Goal: Contribute content: Add original content to the website for others to see

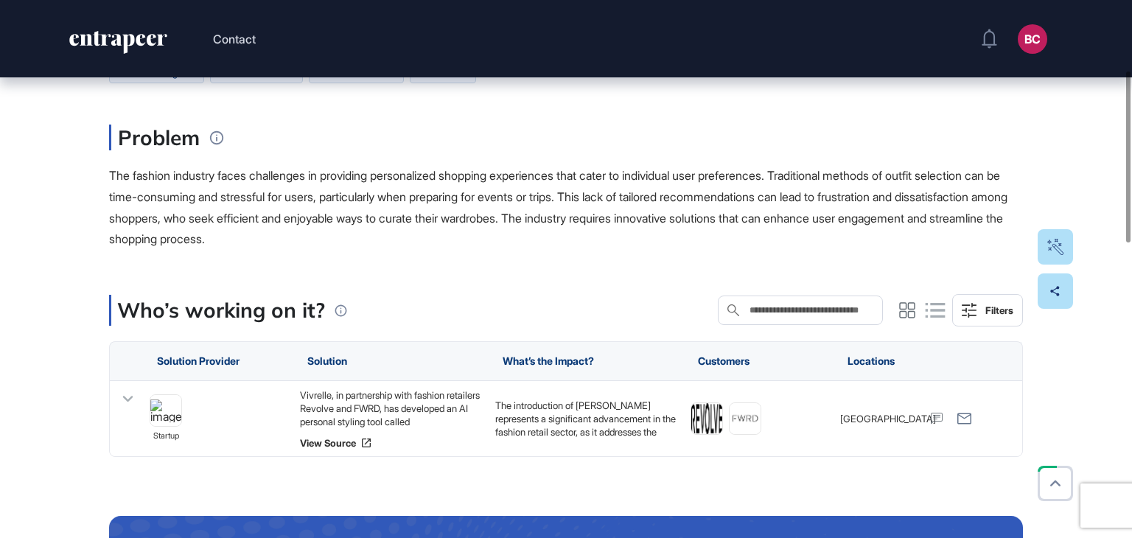
scroll to position [221, 0]
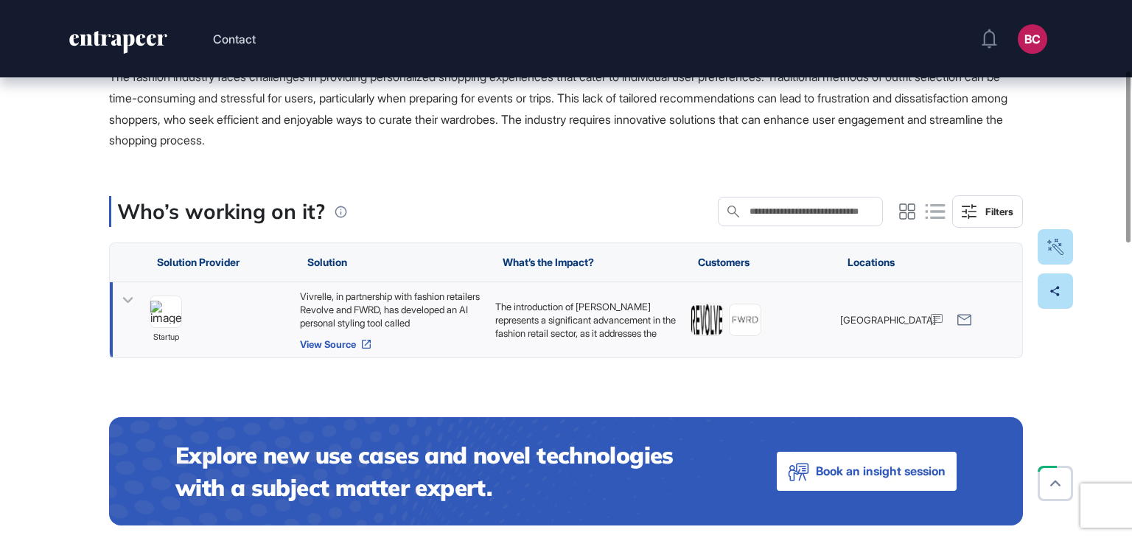
click at [339, 343] on link "View Source" at bounding box center [390, 344] width 181 height 12
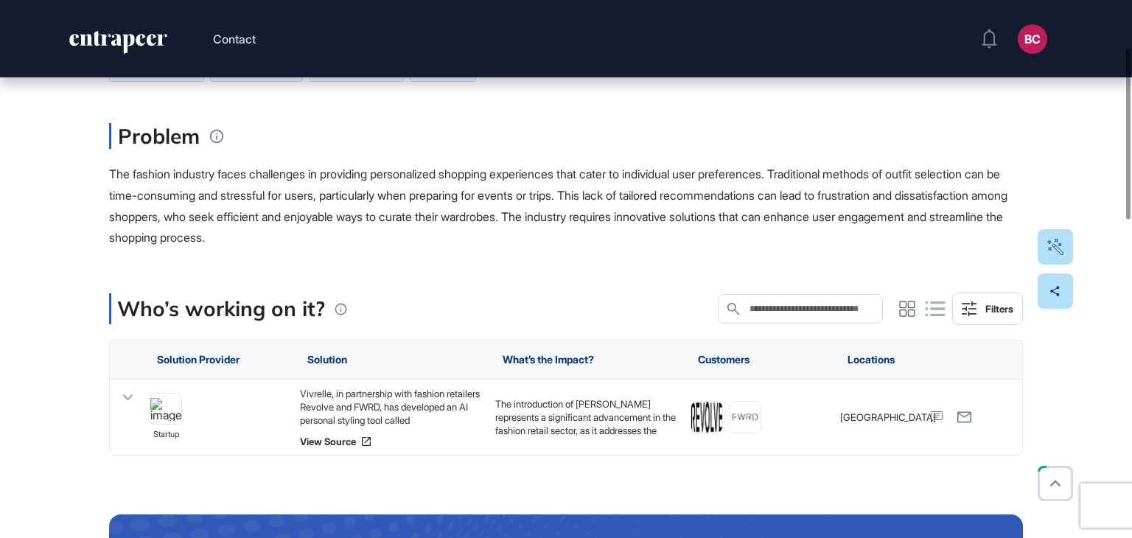
scroll to position [147, 0]
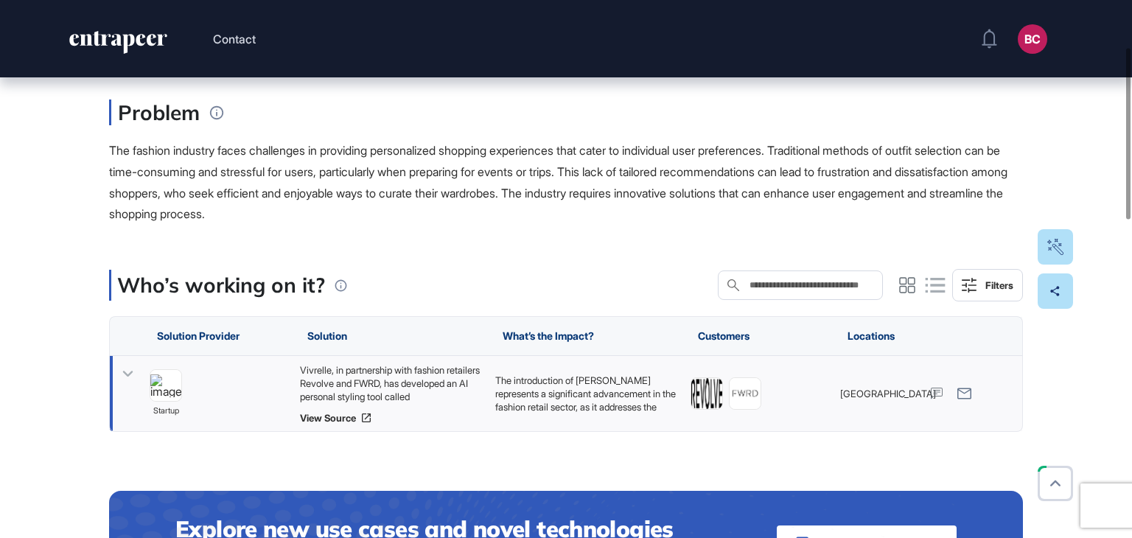
click at [403, 390] on div "Vivrelle, in partnership with fashion retailers Revolve and FWRD, has developed…" at bounding box center [390, 383] width 181 height 40
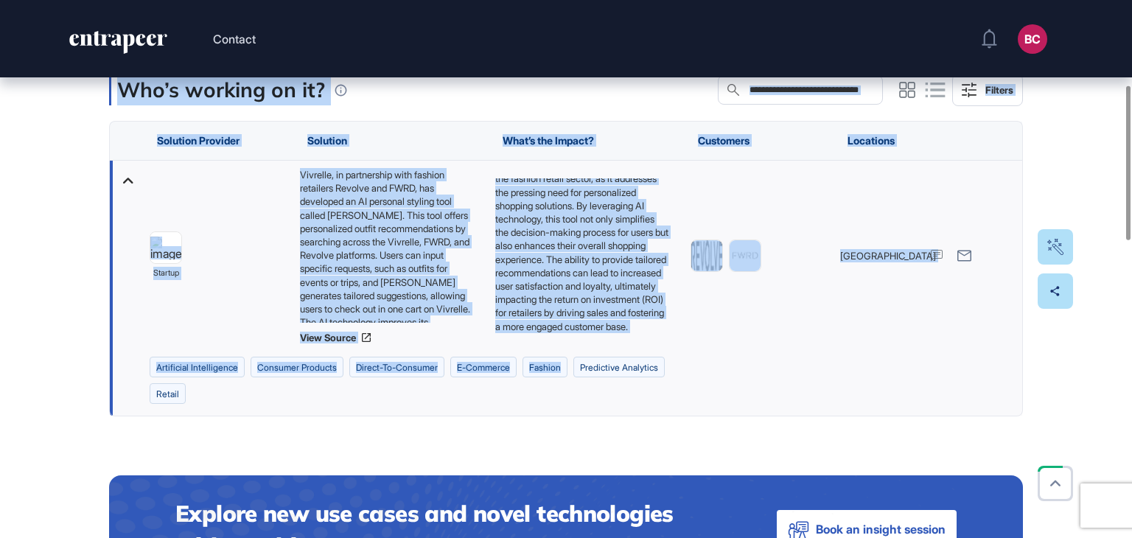
scroll to position [368, 0]
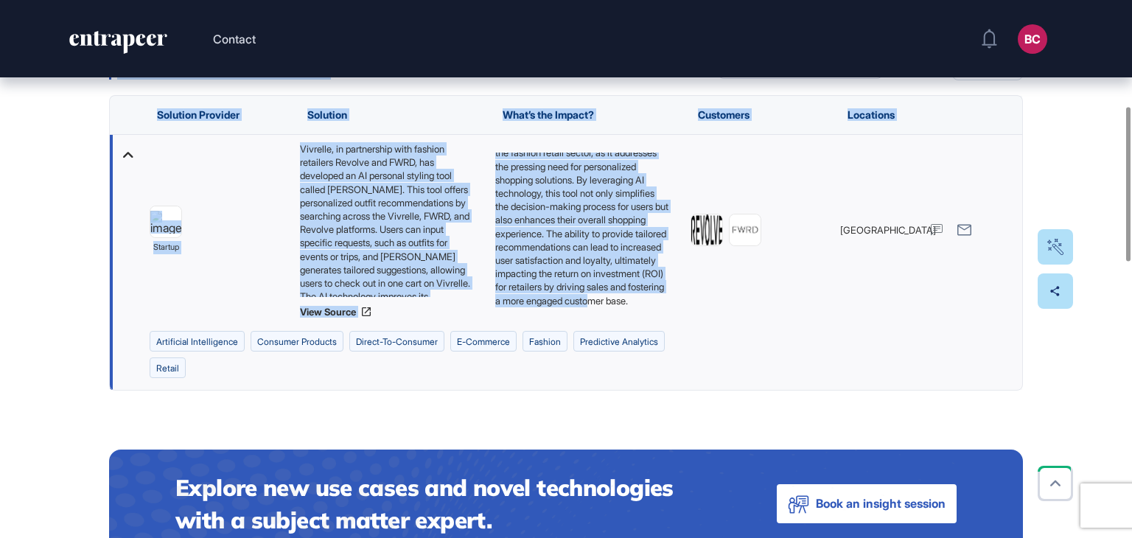
drag, startPoint x: 109, startPoint y: 293, endPoint x: 556, endPoint y: 301, distance: 446.6
click at [556, 301] on main "Use Case Tag for Gameboard Build Partner Invest Acquire artificial intelligence…" at bounding box center [566, 545] width 914 height 1528
copy main "The fashion industry faces challenges in providing personalized shopping experi…"
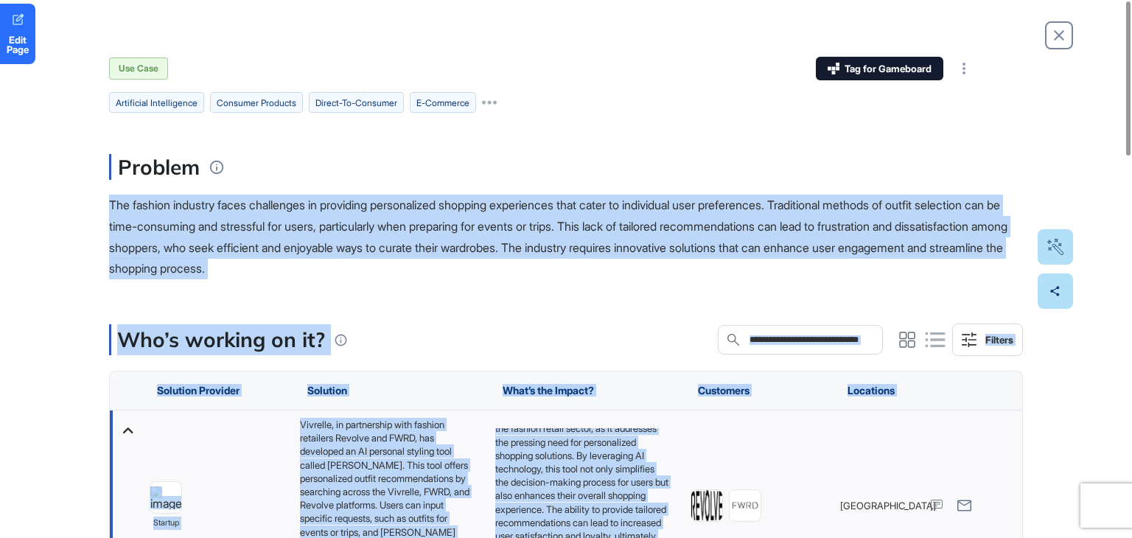
scroll to position [0, 0]
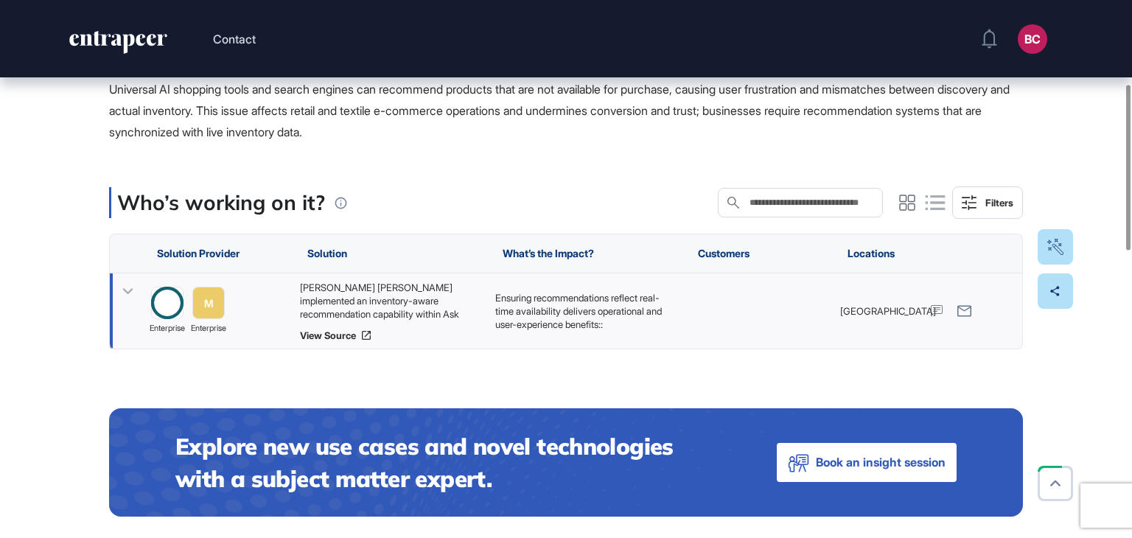
scroll to position [295, 0]
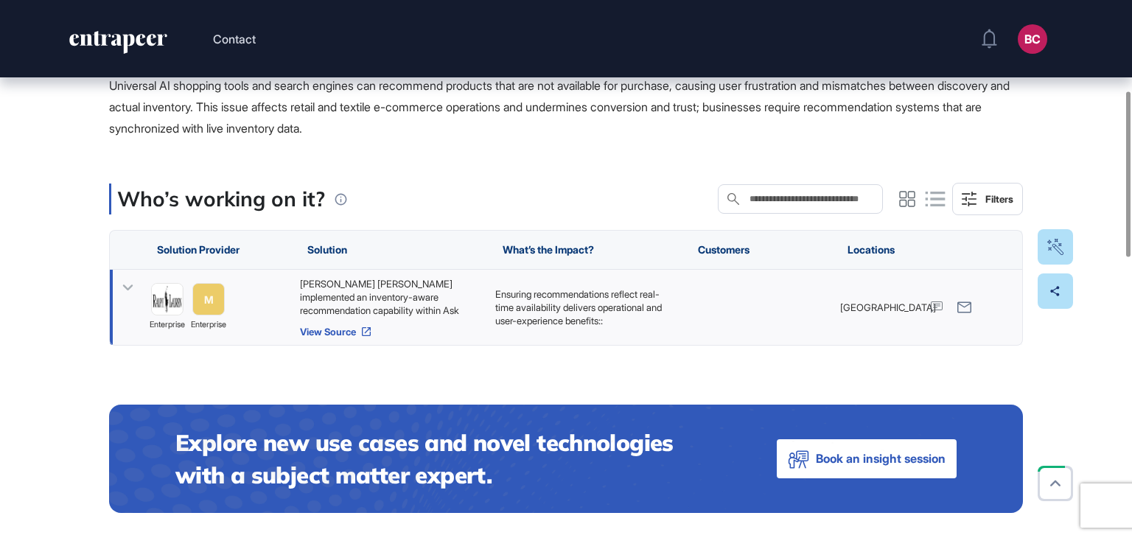
click at [322, 328] on link "View Source" at bounding box center [390, 332] width 181 height 12
click at [339, 328] on link "View Source" at bounding box center [390, 332] width 181 height 12
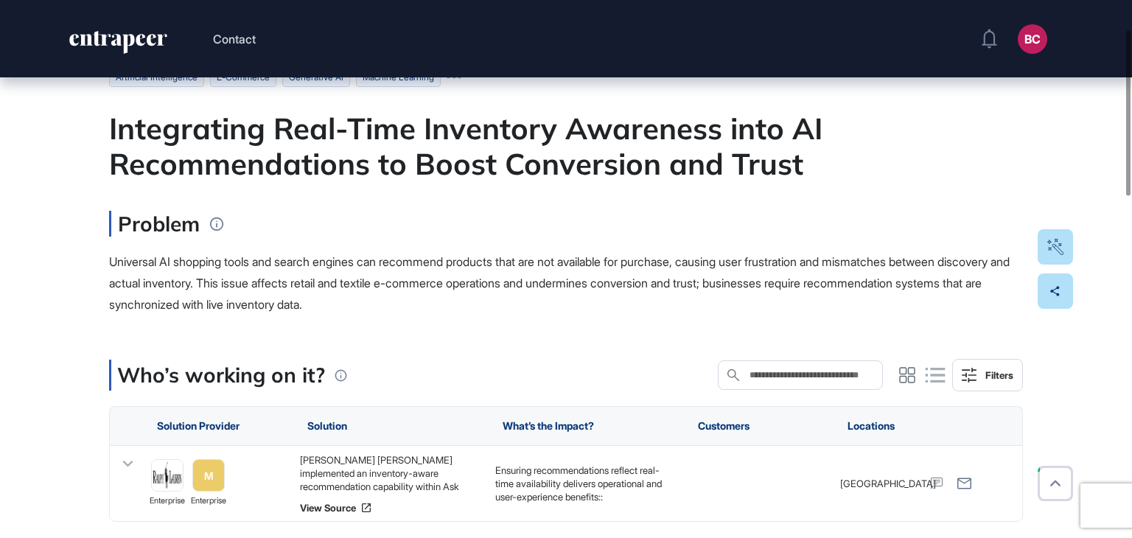
scroll to position [74, 0]
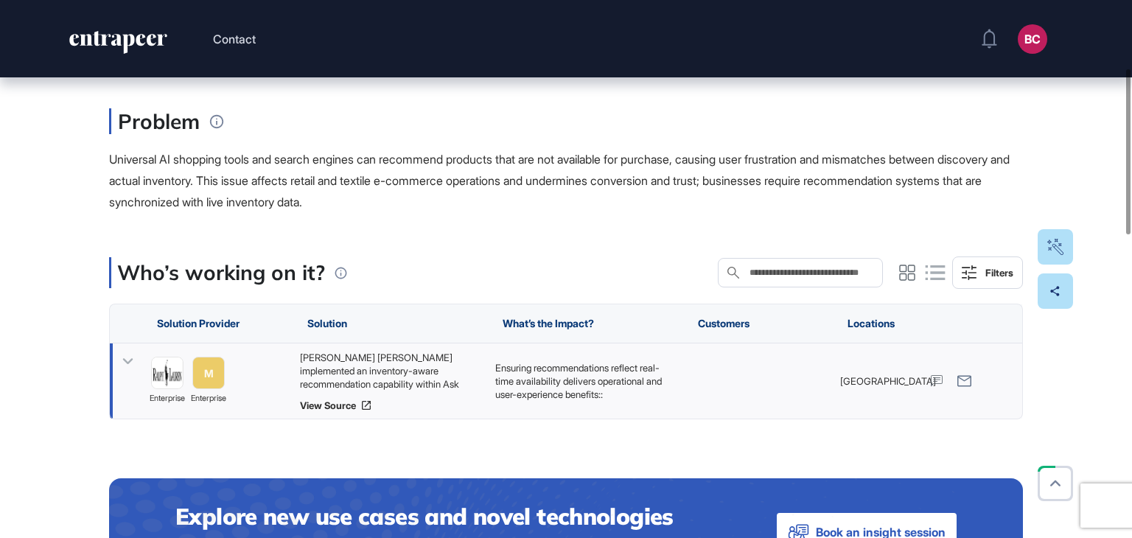
drag, startPoint x: 401, startPoint y: 372, endPoint x: 386, endPoint y: 366, distance: 15.9
click at [401, 372] on div "[PERSON_NAME] [PERSON_NAME] implemented an inventory-aware recommendation capab…" at bounding box center [390, 371] width 181 height 40
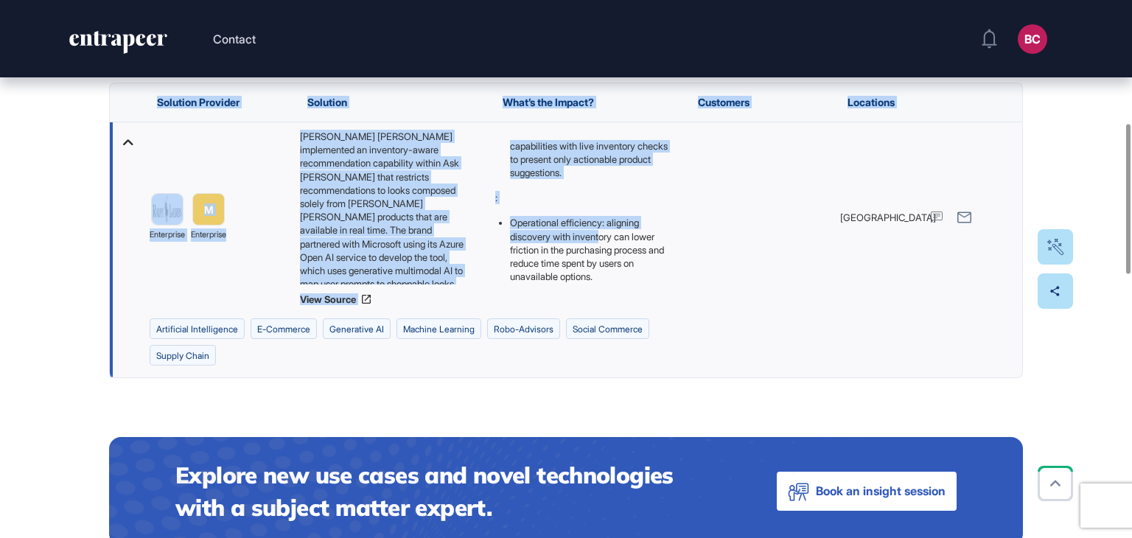
scroll to position [224, 0]
drag, startPoint x: 95, startPoint y: 254, endPoint x: 657, endPoint y: 273, distance: 562.6
click at [657, 273] on div "Edit Page Use Case Tag for Gameboard Build Partner Invest Acquire artificial in…" at bounding box center [566, 539] width 1132 height 1808
copy main "Integrating Real-Time Inventory Awareness into AI Recommendations to Boost Conv…"
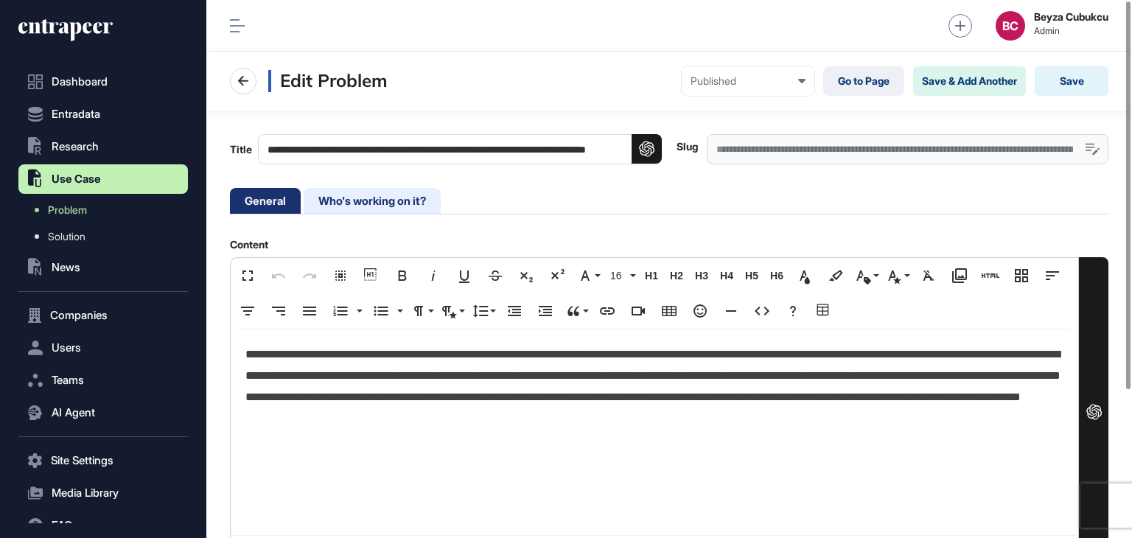
click at [376, 206] on li "Who's working on it?" at bounding box center [372, 201] width 137 height 26
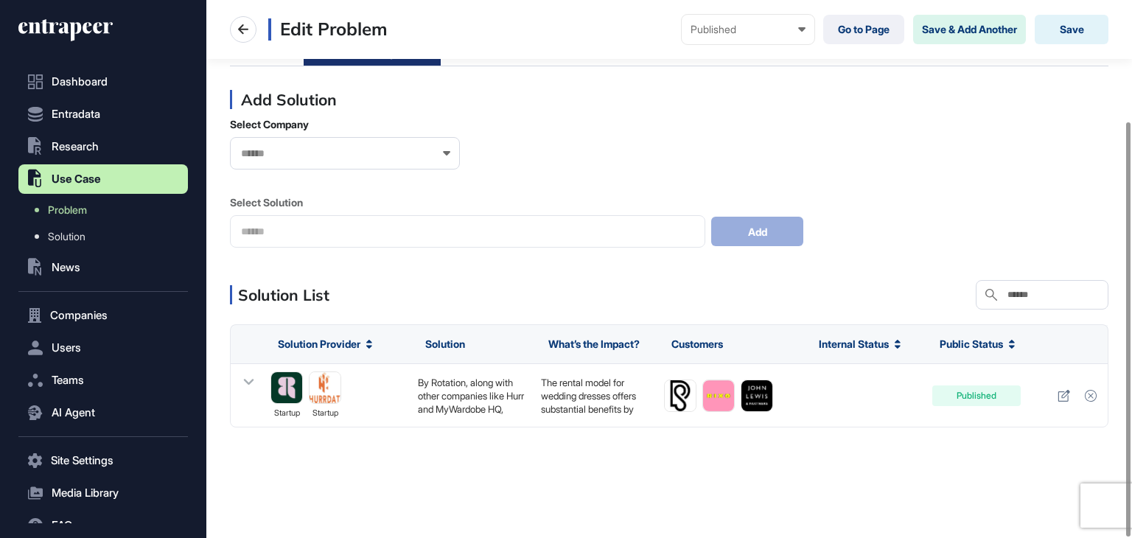
scroll to position [157, 0]
click at [1067, 402] on link at bounding box center [1063, 395] width 21 height 21
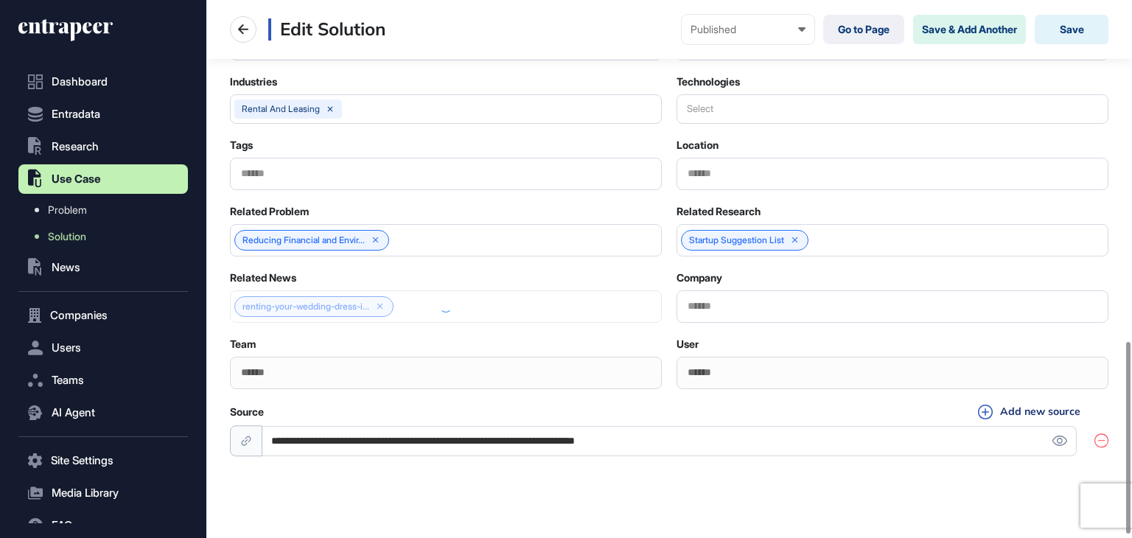
scroll to position [958, 0]
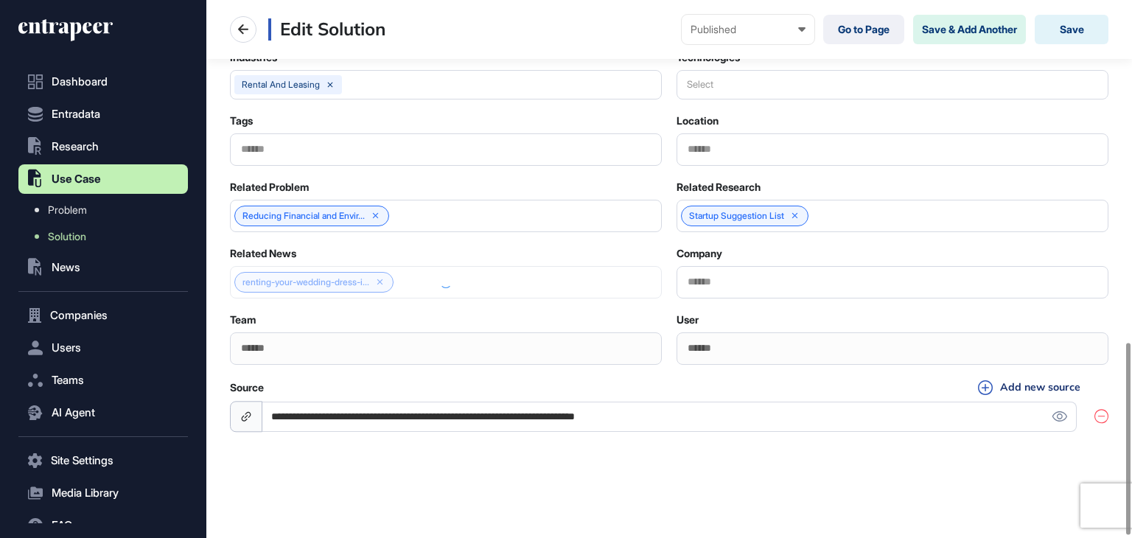
drag, startPoint x: 734, startPoint y: 416, endPoint x: 250, endPoint y: 402, distance: 484.3
click at [250, 404] on div "**********" at bounding box center [669, 417] width 878 height 30
paste input "**********"
type input "**********"
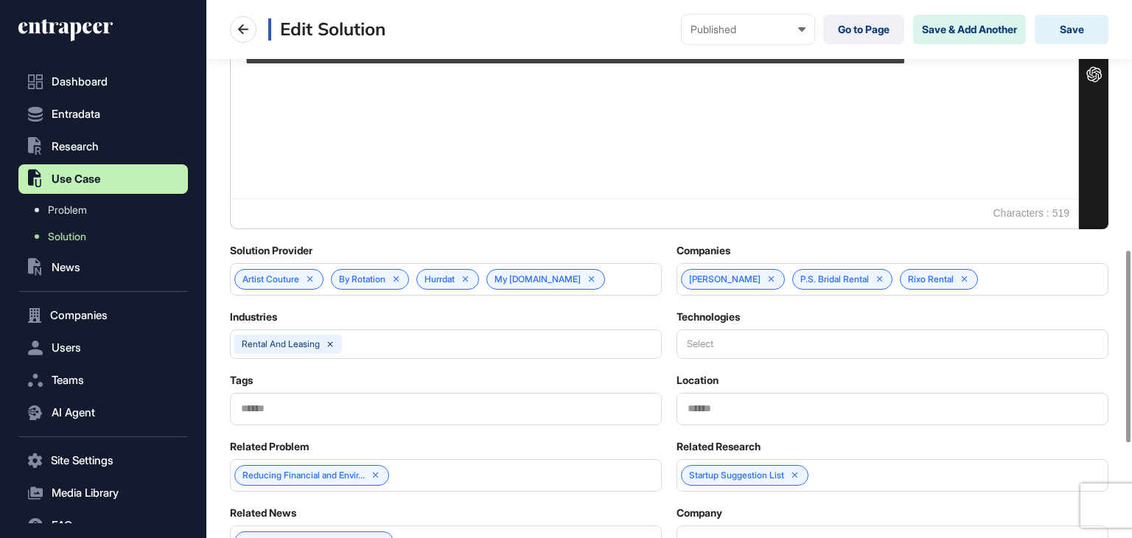
scroll to position [663, 0]
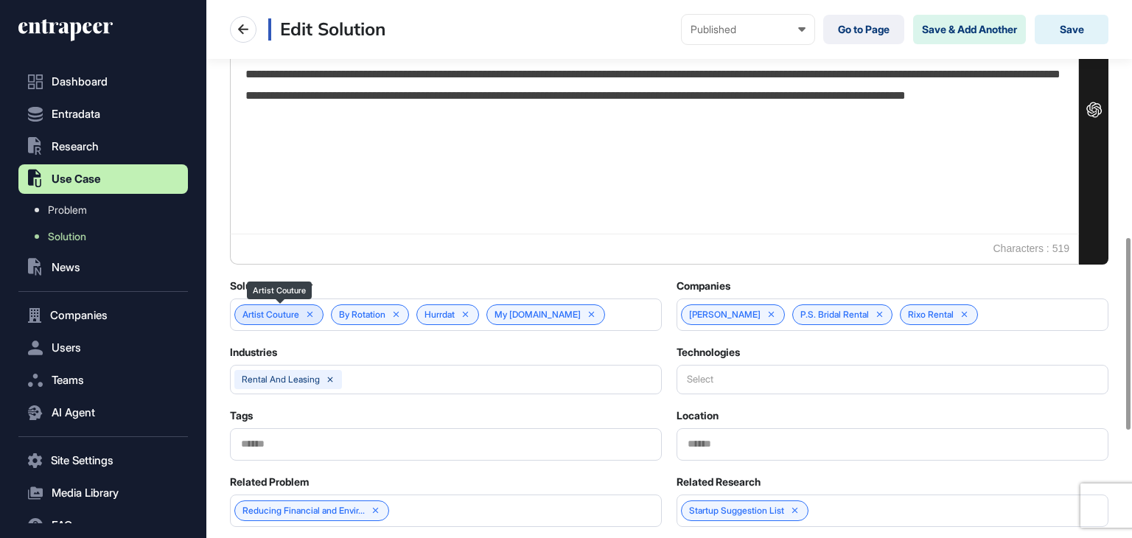
click at [312, 312] on icon at bounding box center [310, 314] width 10 height 10
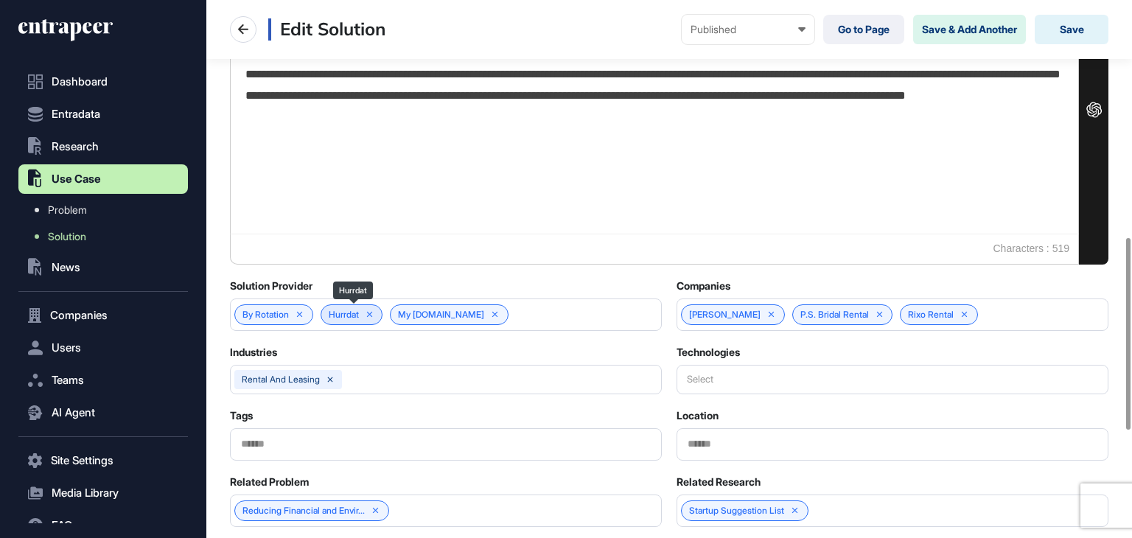
click at [374, 313] on icon at bounding box center [370, 314] width 10 height 10
click at [421, 310] on icon at bounding box center [426, 314] width 10 height 10
click at [374, 317] on div "By Rotation" at bounding box center [446, 314] width 432 height 32
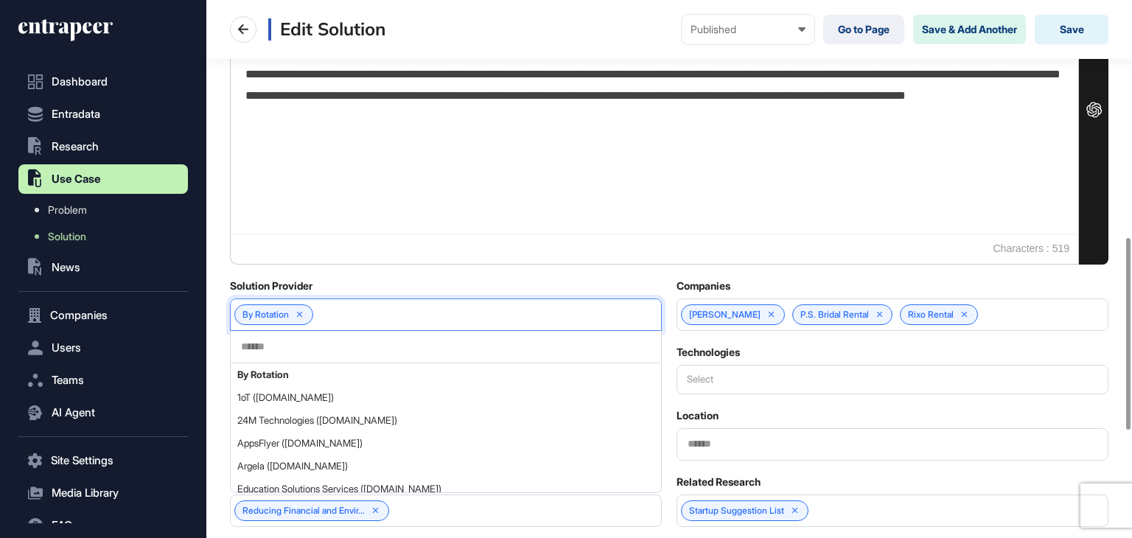
click at [318, 340] on input "text" at bounding box center [444, 346] width 411 height 13
paste input "******"
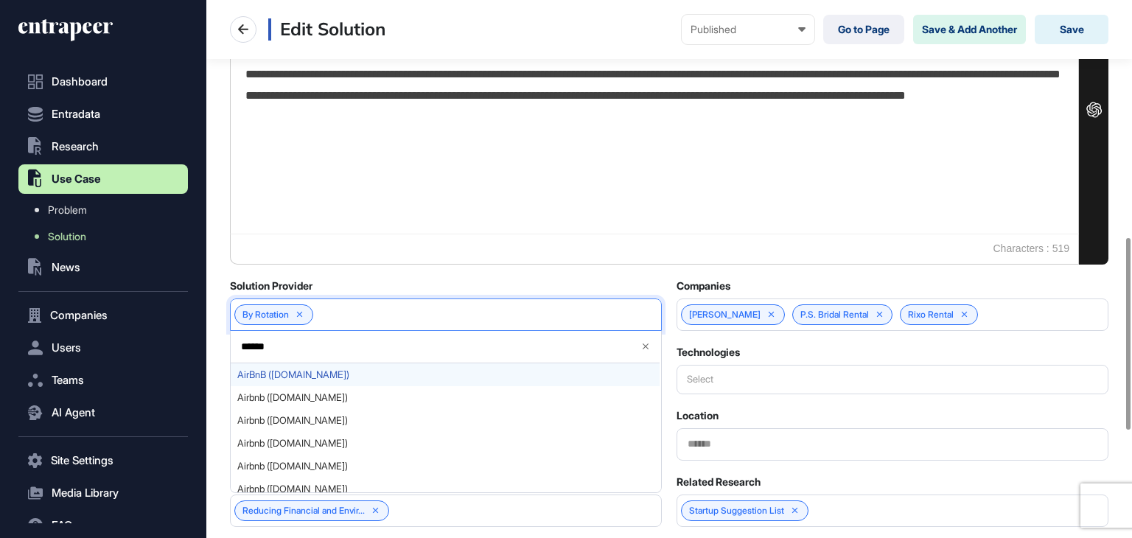
type input "******"
click at [302, 364] on div "AirBnB (airbnb.com)" at bounding box center [445, 374] width 429 height 23
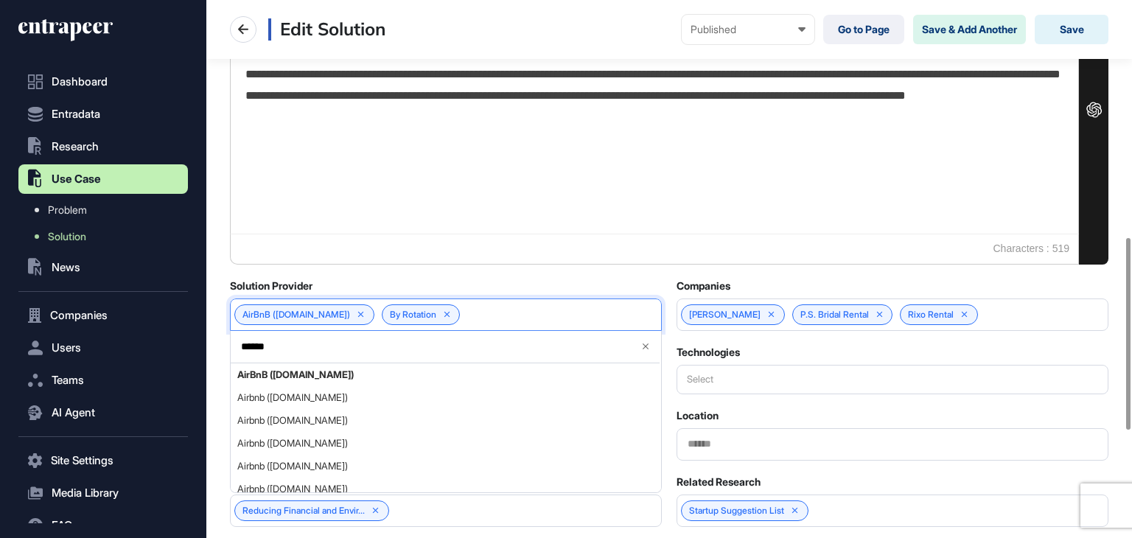
click at [223, 340] on div "**********" at bounding box center [669, 88] width 926 height 1282
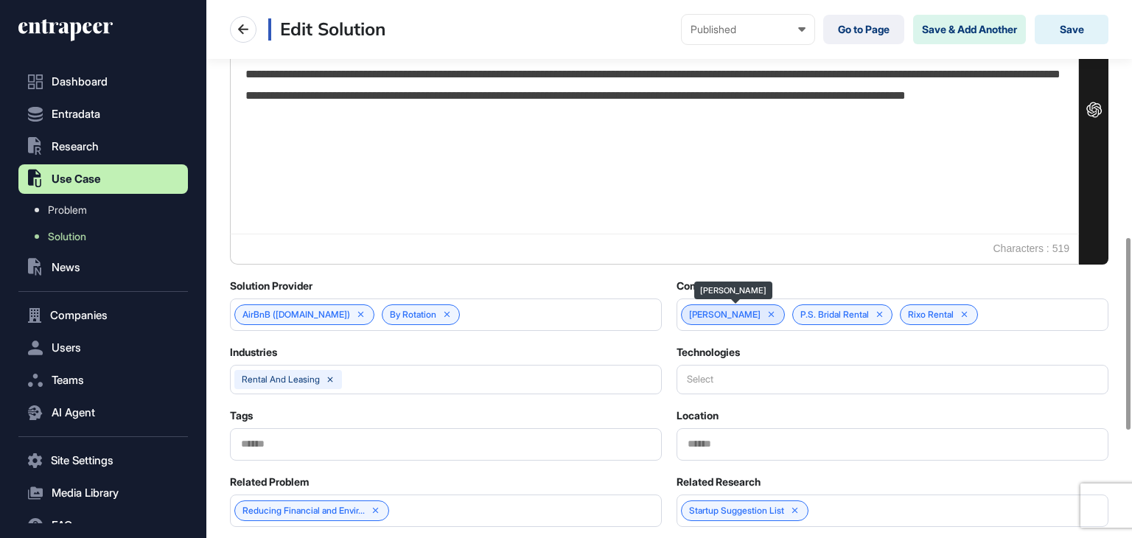
click at [774, 312] on icon at bounding box center [772, 315] width 6 height 6
click at [767, 312] on icon at bounding box center [768, 314] width 10 height 10
click at [746, 313] on icon at bounding box center [746, 315] width 6 height 6
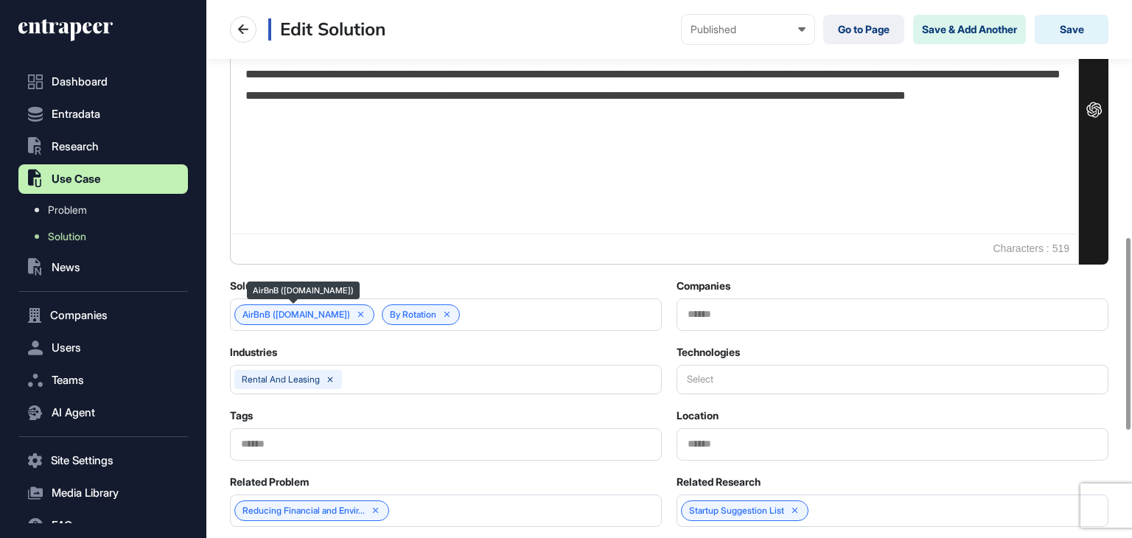
drag, startPoint x: 338, startPoint y: 311, endPoint x: 355, endPoint y: 311, distance: 16.9
click at [356, 311] on icon at bounding box center [361, 314] width 10 height 10
click at [713, 311] on input "text" at bounding box center [892, 314] width 413 height 13
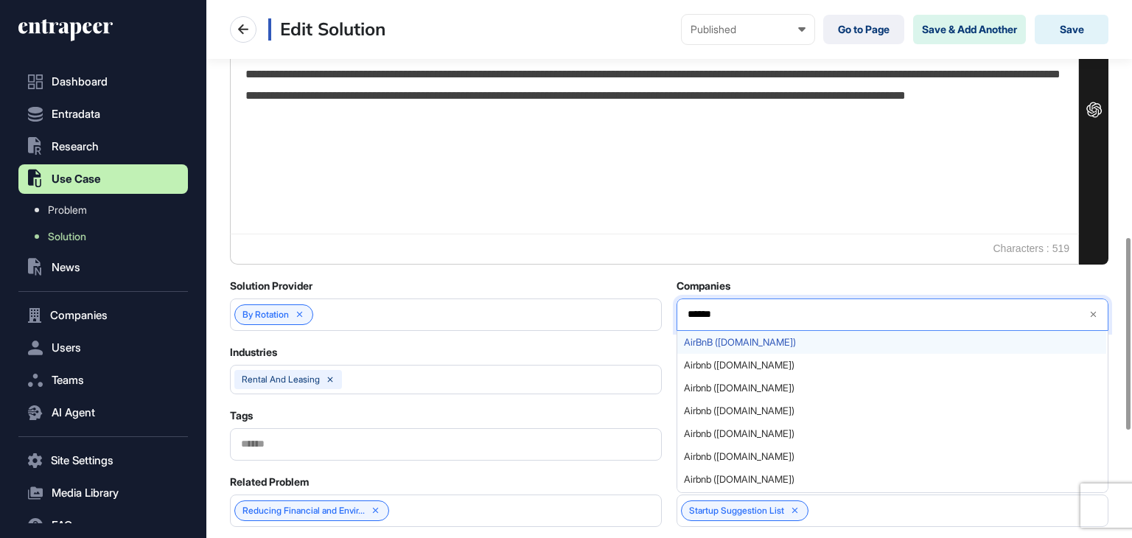
type input "******"
click at [700, 331] on div "AirBnB (airbnb.com)" at bounding box center [891, 342] width 429 height 23
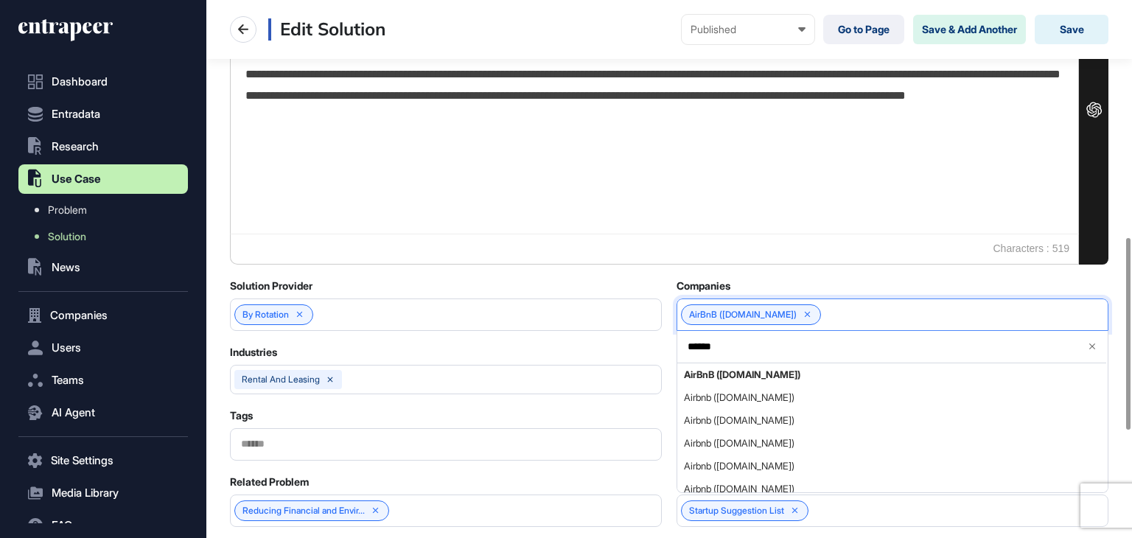
click at [648, 298] on div "By Rotation" at bounding box center [446, 314] width 432 height 32
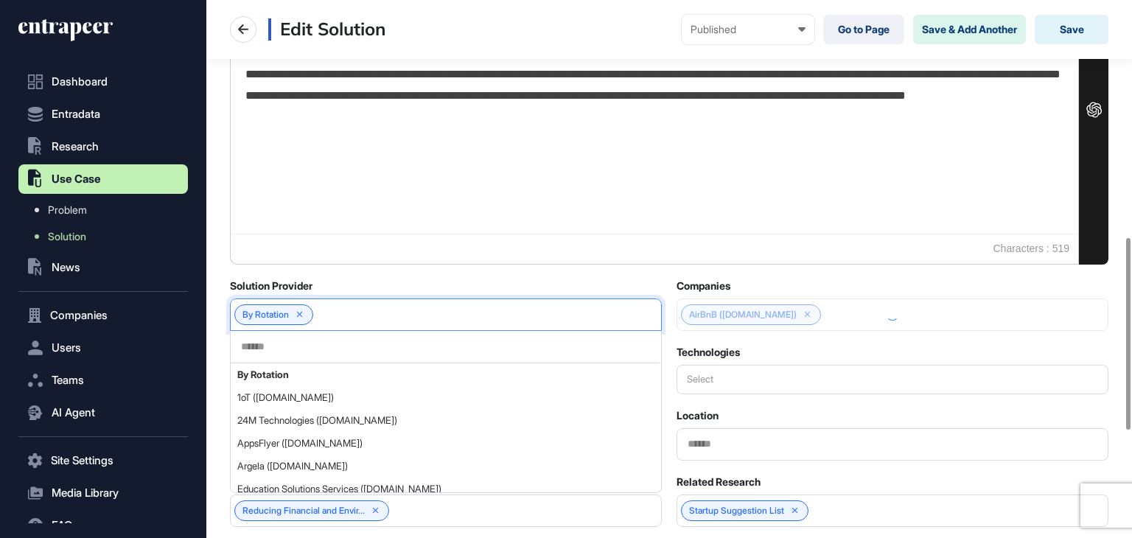
click at [657, 283] on div "Solution Provider" at bounding box center [446, 285] width 432 height 13
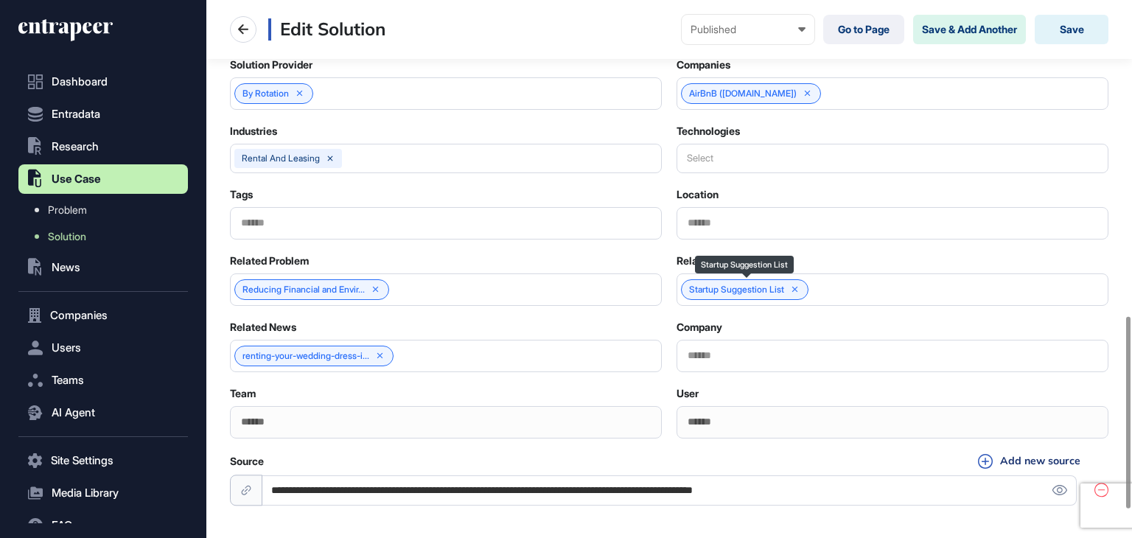
scroll to position [963, 0]
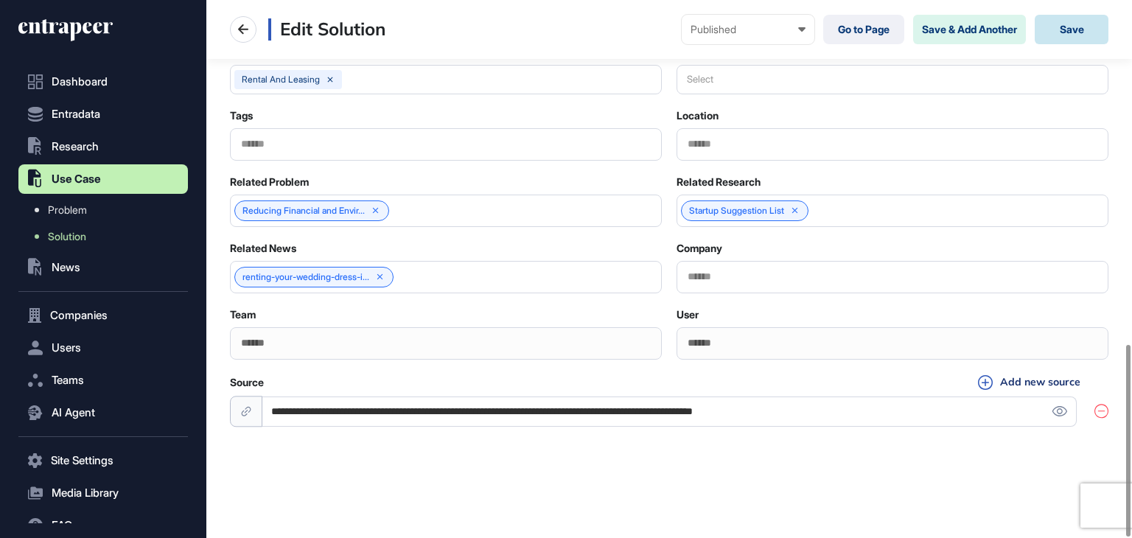
click at [1066, 36] on button "Save" at bounding box center [1072, 29] width 74 height 29
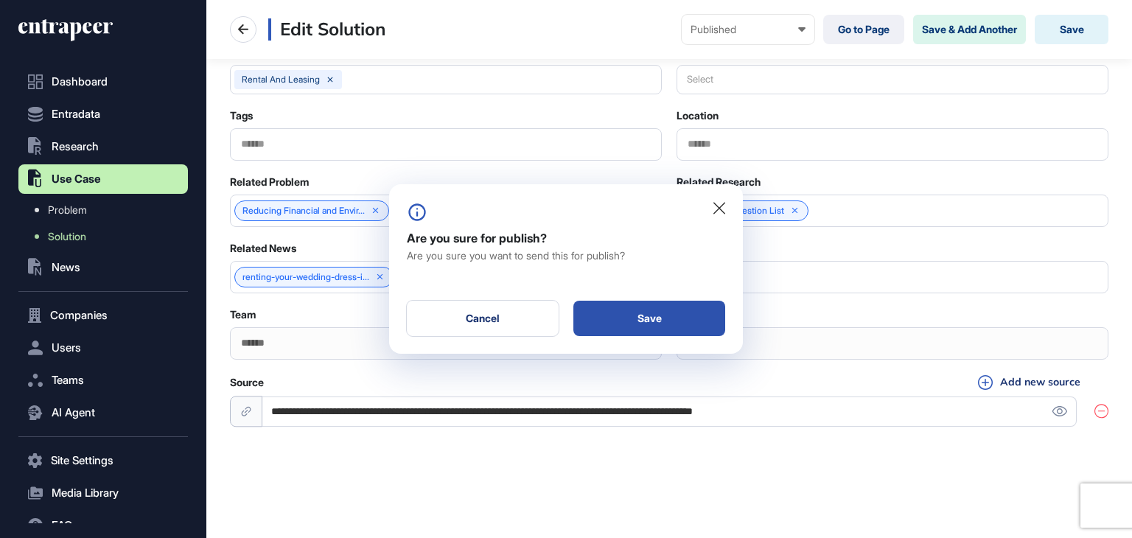
click at [638, 313] on div "Save" at bounding box center [649, 318] width 152 height 35
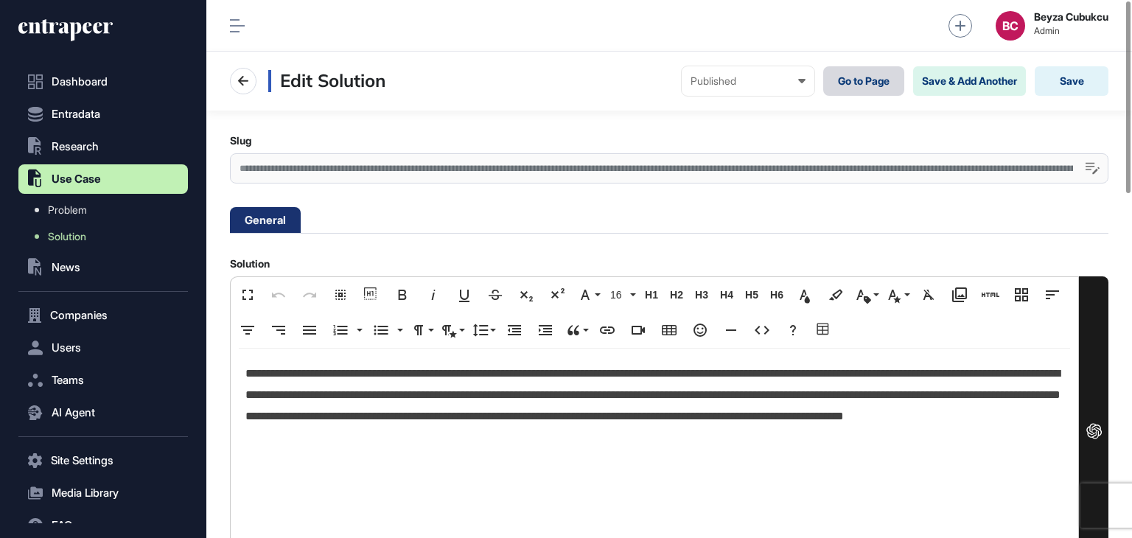
click at [851, 77] on link "Go to Page" at bounding box center [863, 80] width 81 height 29
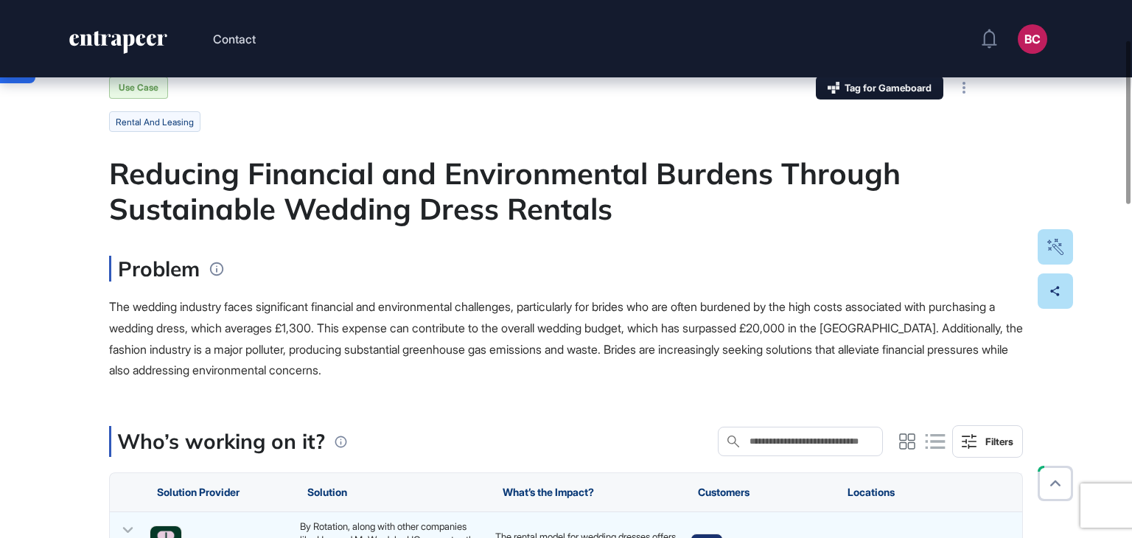
scroll to position [221, 0]
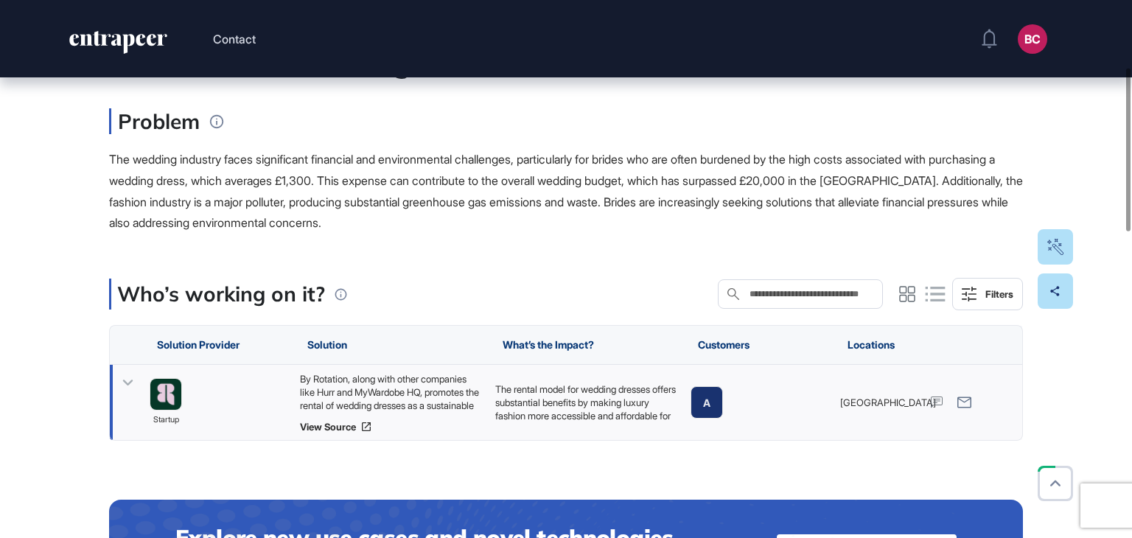
click at [396, 389] on div "By Rotation, along with other companies like Hurr and MyWardobe HQ, promotes th…" at bounding box center [390, 392] width 181 height 40
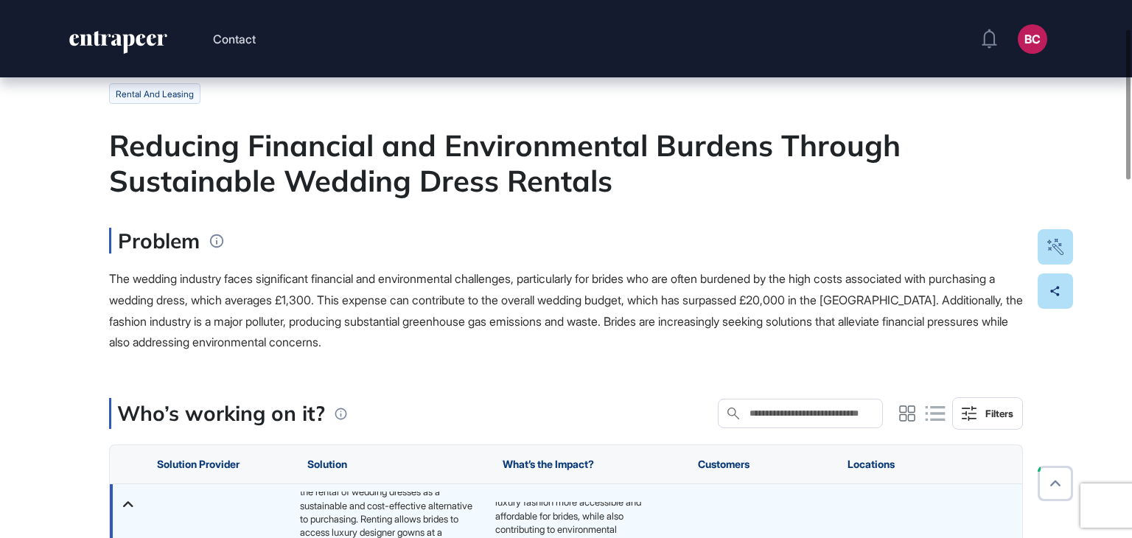
scroll to position [0, 0]
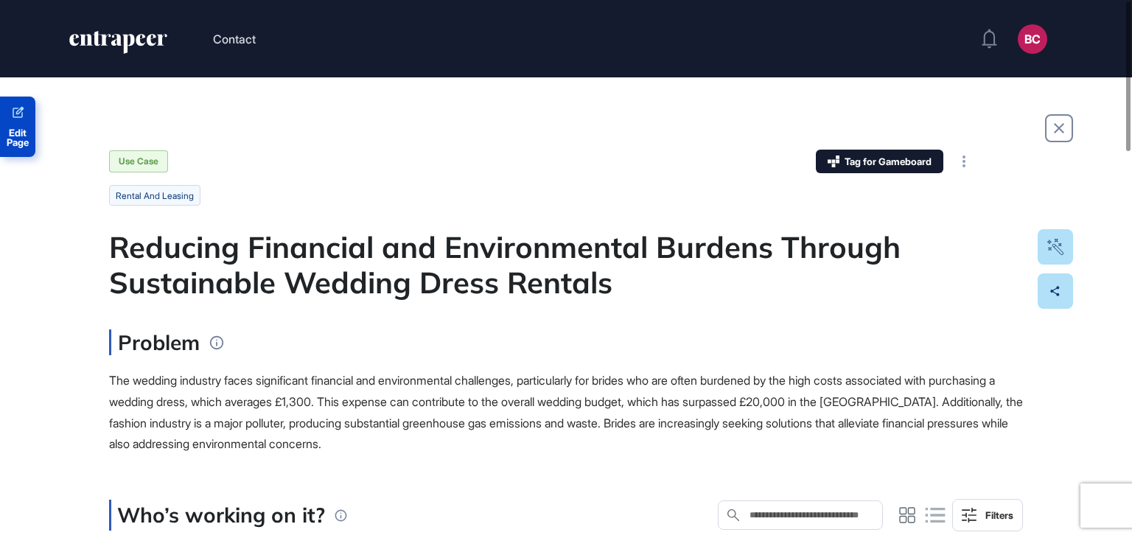
click at [23, 119] on icon at bounding box center [18, 113] width 14 height 14
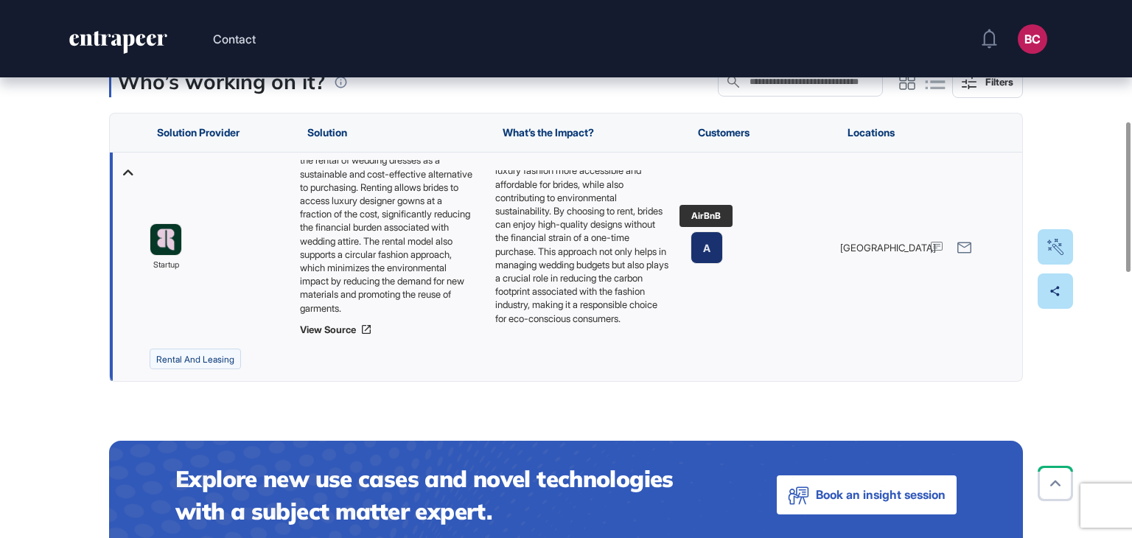
scroll to position [442, 0]
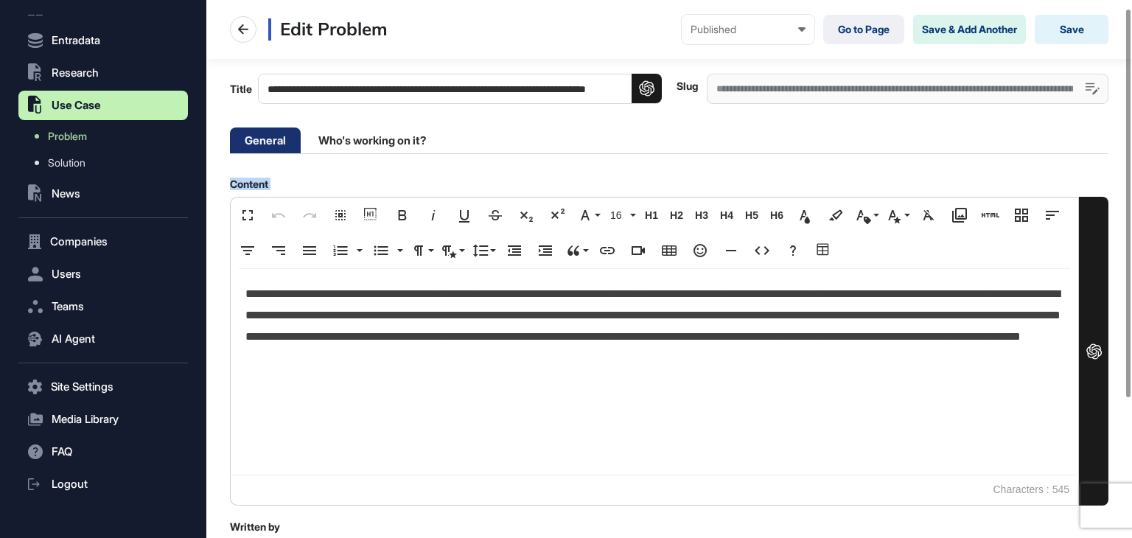
scroll to position [204, 0]
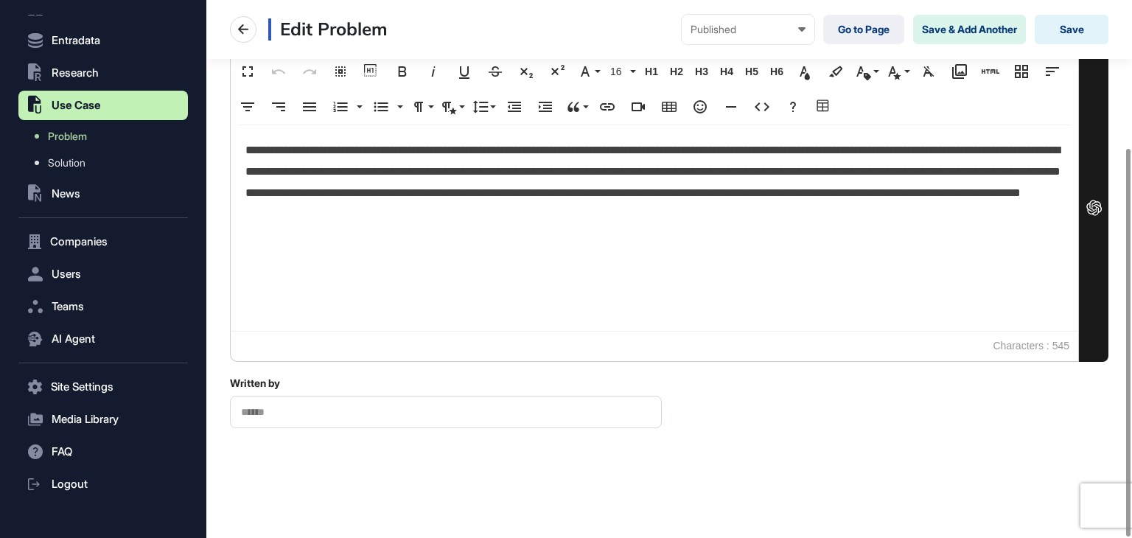
drag, startPoint x: 214, startPoint y: 248, endPoint x: 822, endPoint y: 222, distance: 608.5
click at [817, 186] on div "**********" at bounding box center [669, 167] width 926 height 522
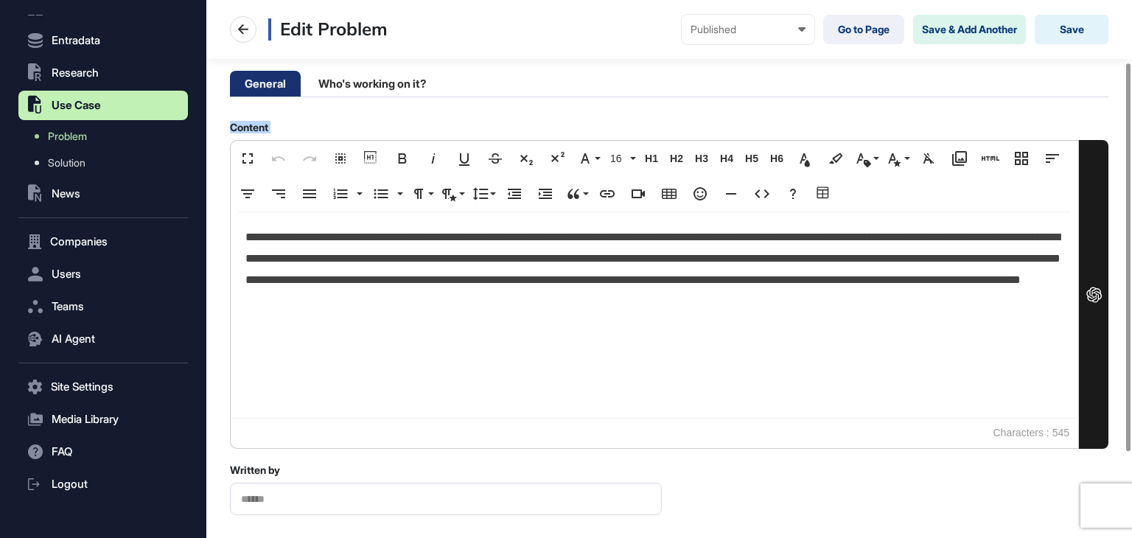
scroll to position [0, 0]
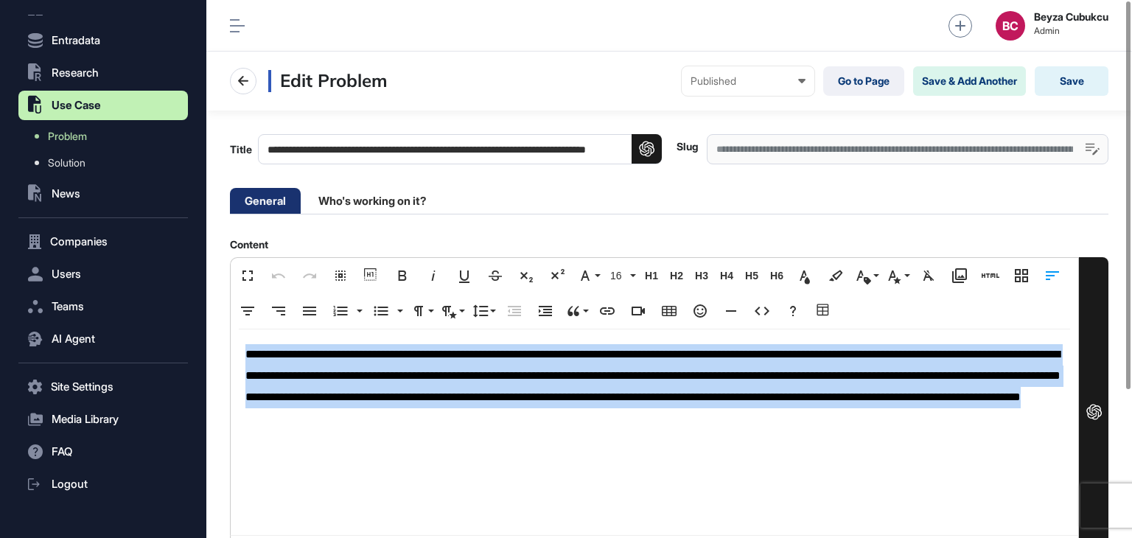
drag, startPoint x: 850, startPoint y: 428, endPoint x: 195, endPoint y: 254, distance: 678.5
click at [195, 254] on div "**********" at bounding box center [566, 269] width 1132 height 538
copy p "**********"
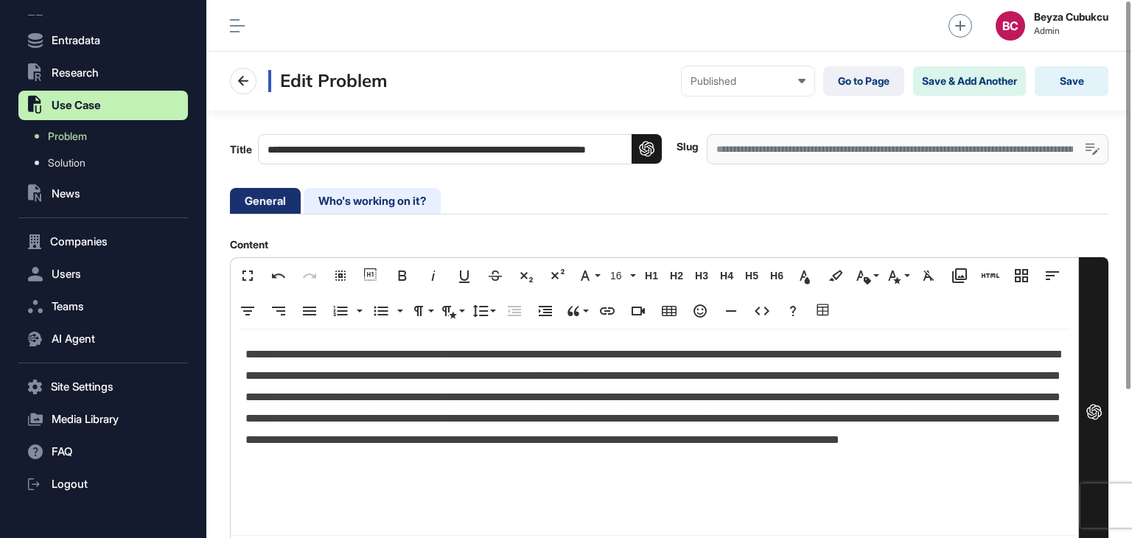
click at [380, 203] on li "Who's working on it?" at bounding box center [372, 201] width 137 height 26
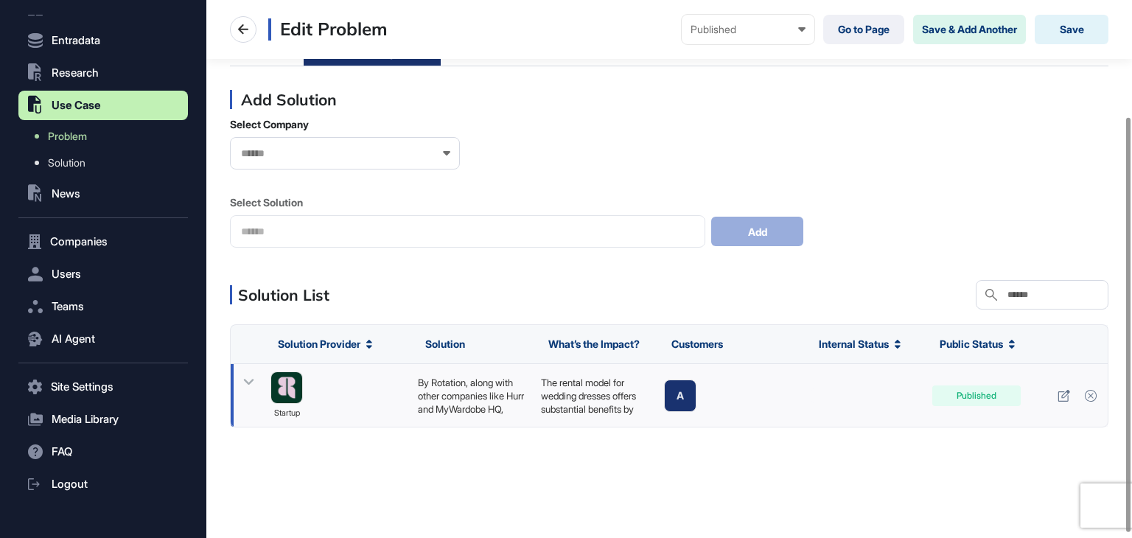
scroll to position [157, 0]
click at [1059, 393] on icon at bounding box center [1063, 396] width 13 height 12
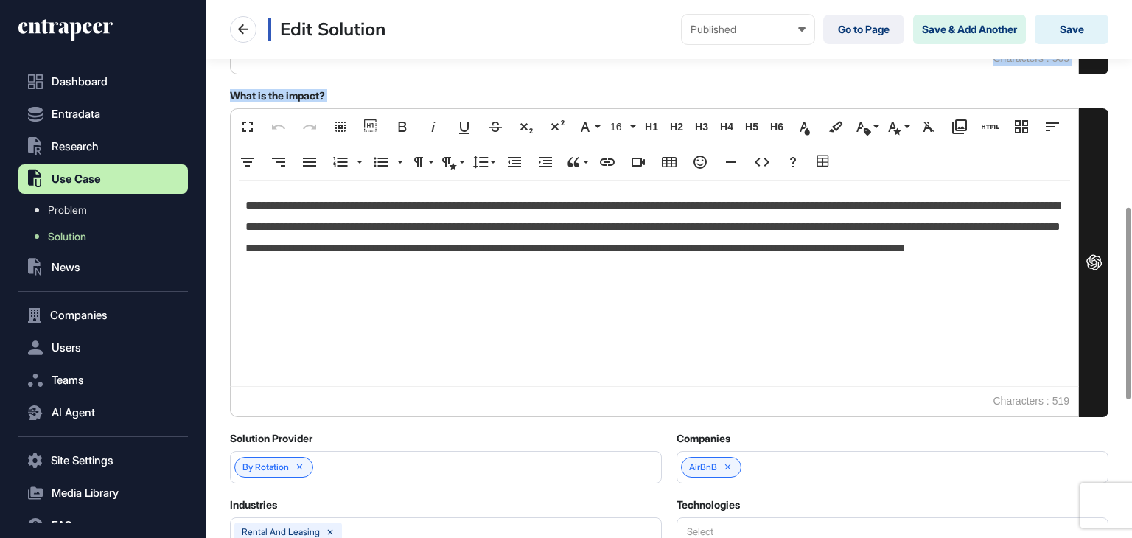
scroll to position [663, 0]
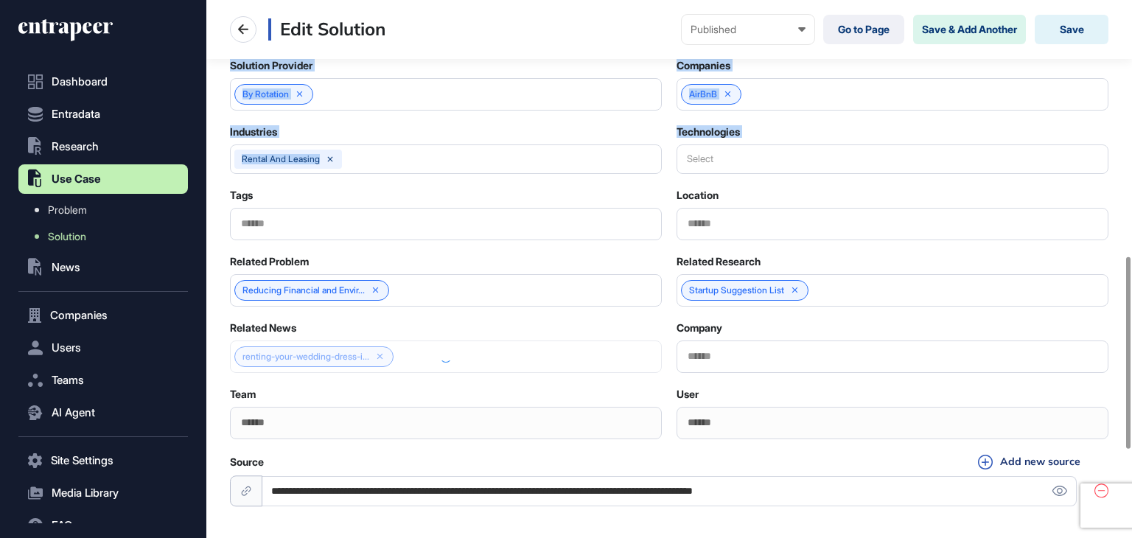
drag, startPoint x: 224, startPoint y: 107, endPoint x: 671, endPoint y: 154, distance: 449.8
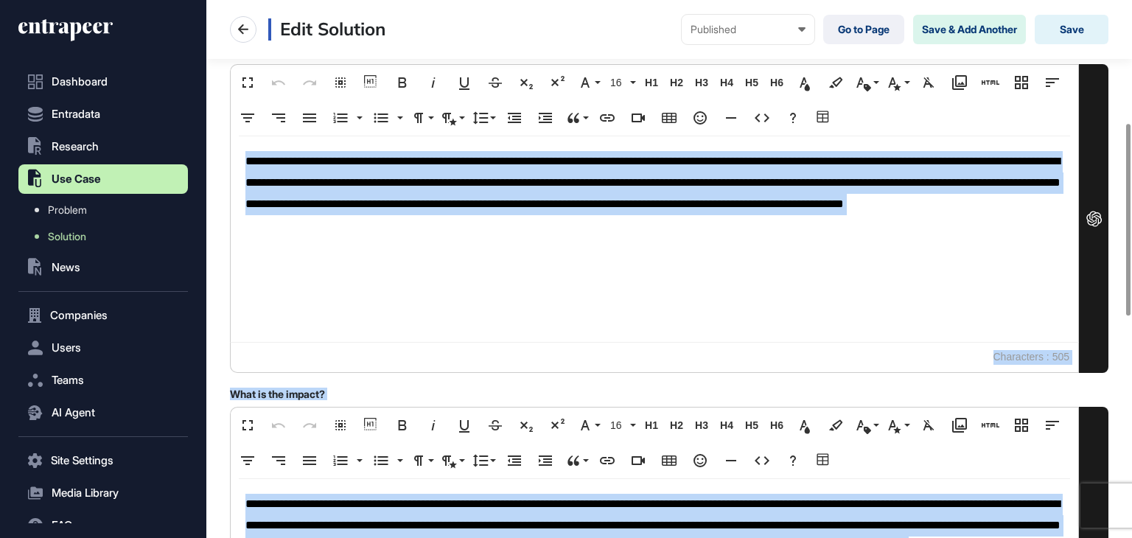
scroll to position [374, 0]
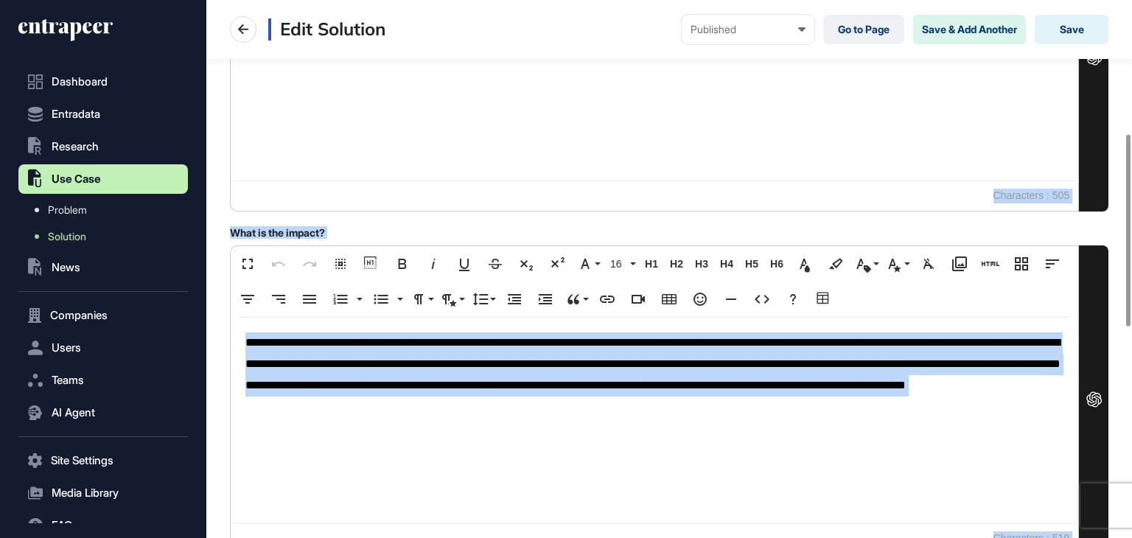
copy div "Loremips Dolorsitam Cons Adip Elitse Doe Temp incidi Utla Etdolo Magnaaliq Enim…"
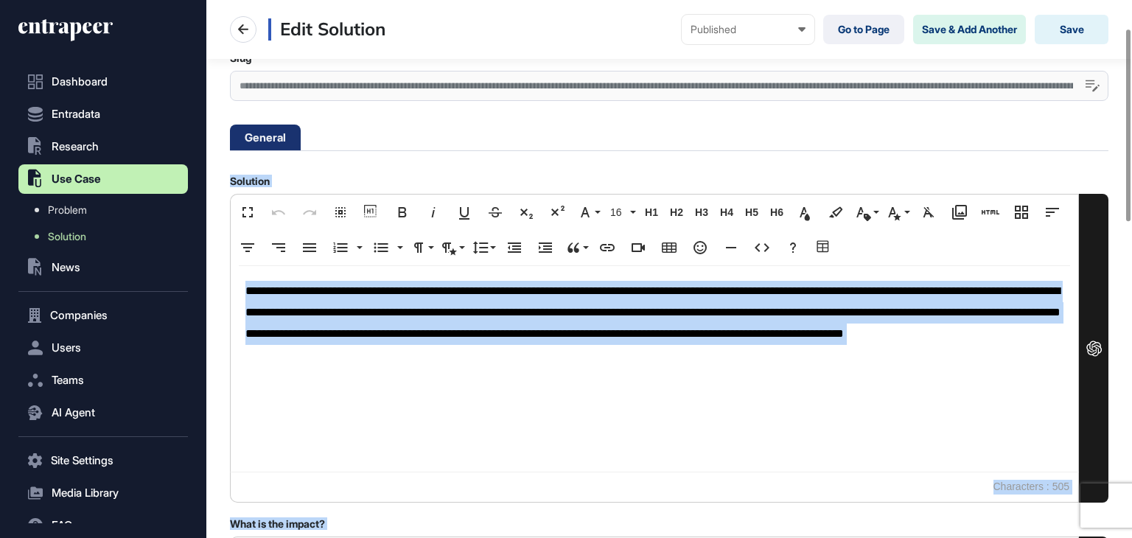
scroll to position [79, 0]
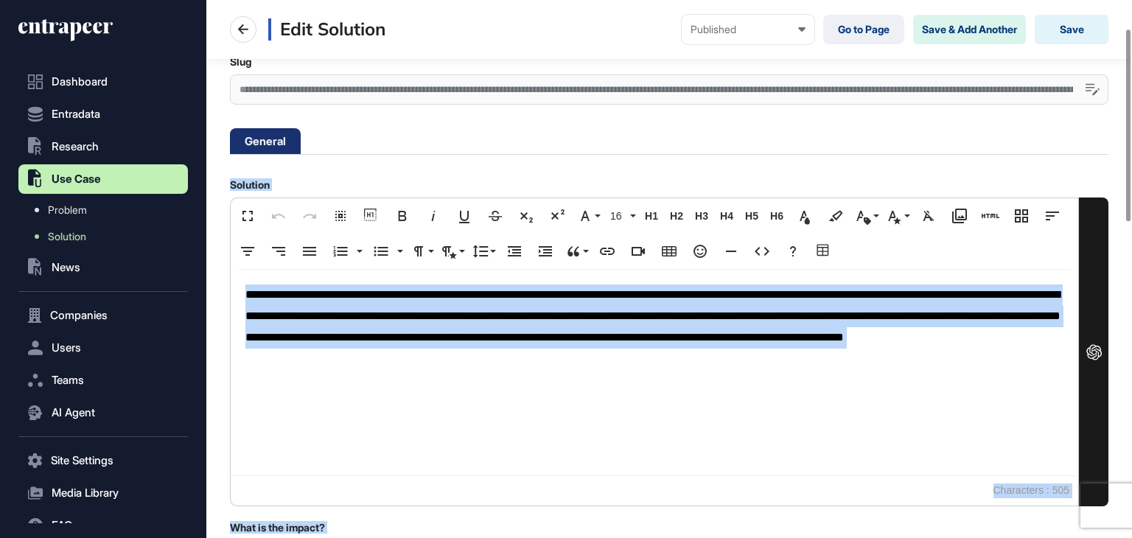
click at [569, 363] on p "**********" at bounding box center [654, 326] width 818 height 85
drag, startPoint x: 637, startPoint y: 360, endPoint x: 231, endPoint y: 295, distance: 410.4
click at [231, 295] on div "**********" at bounding box center [654, 373] width 847 height 206
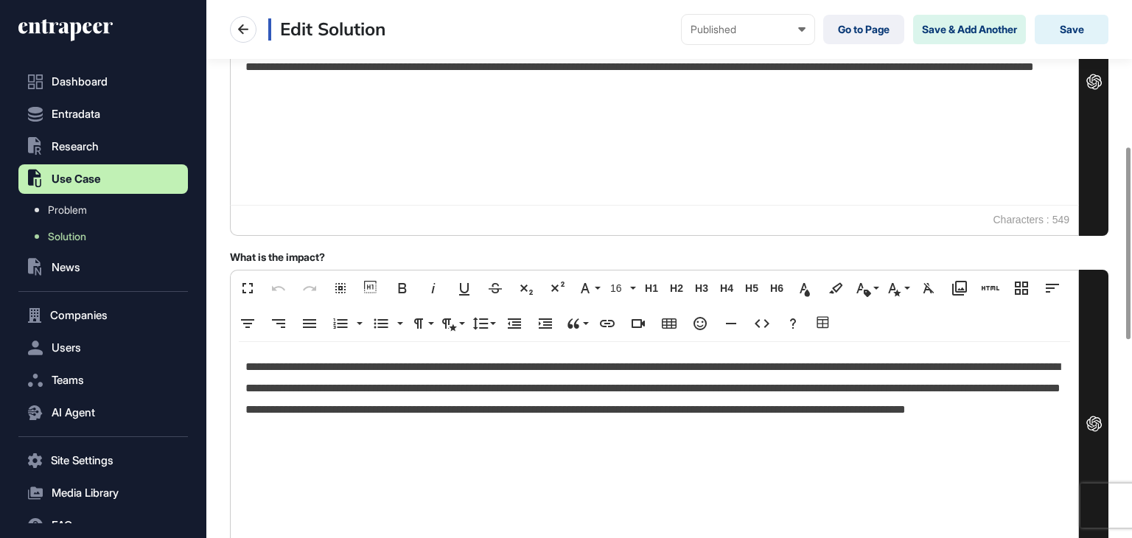
scroll to position [447, 0]
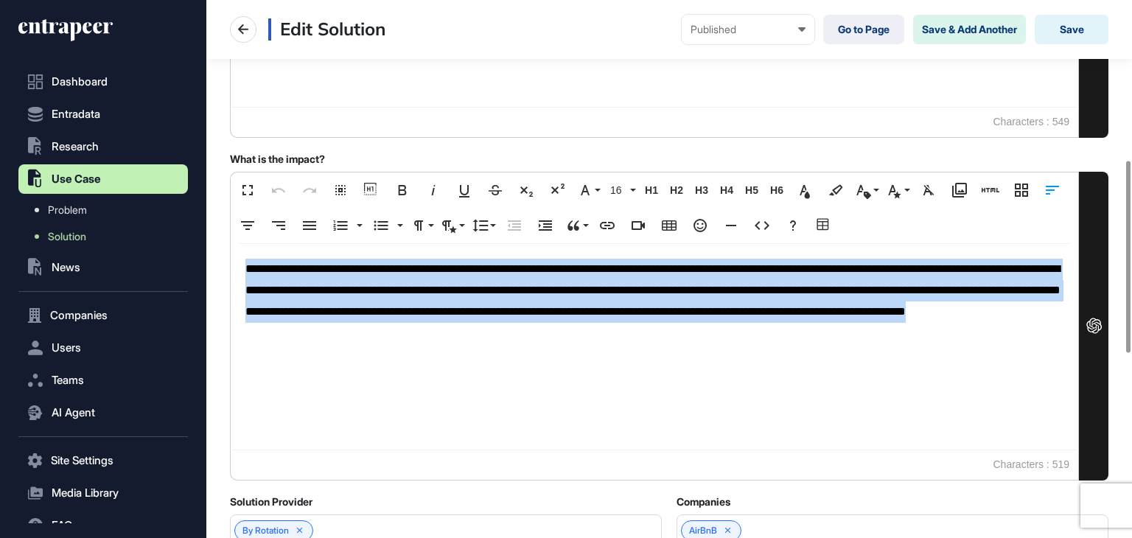
drag, startPoint x: 682, startPoint y: 334, endPoint x: 230, endPoint y: 259, distance: 457.9
click at [230, 259] on div "**********" at bounding box center [654, 347] width 849 height 206
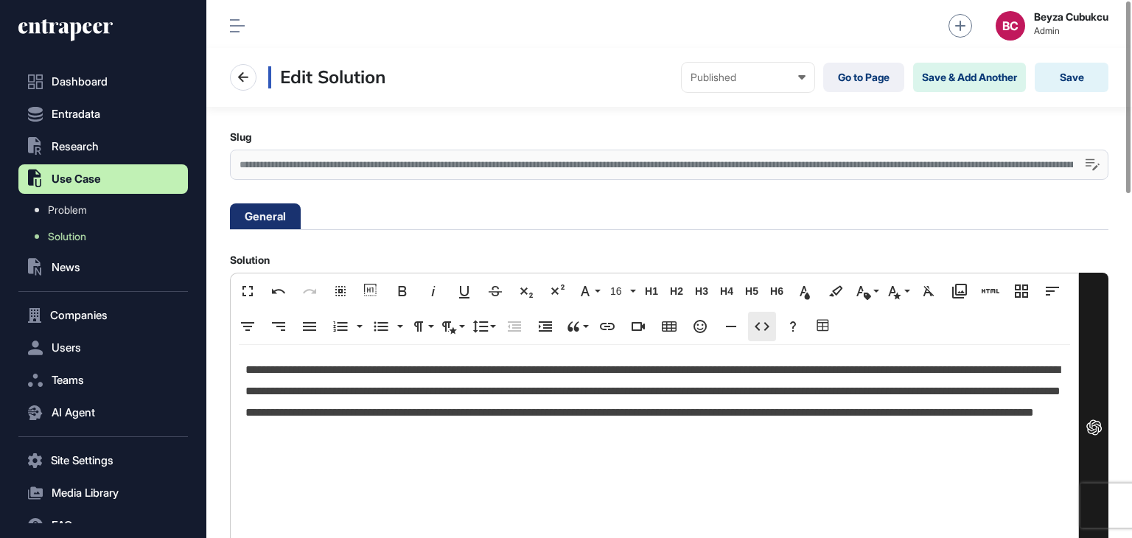
scroll to position [0, 0]
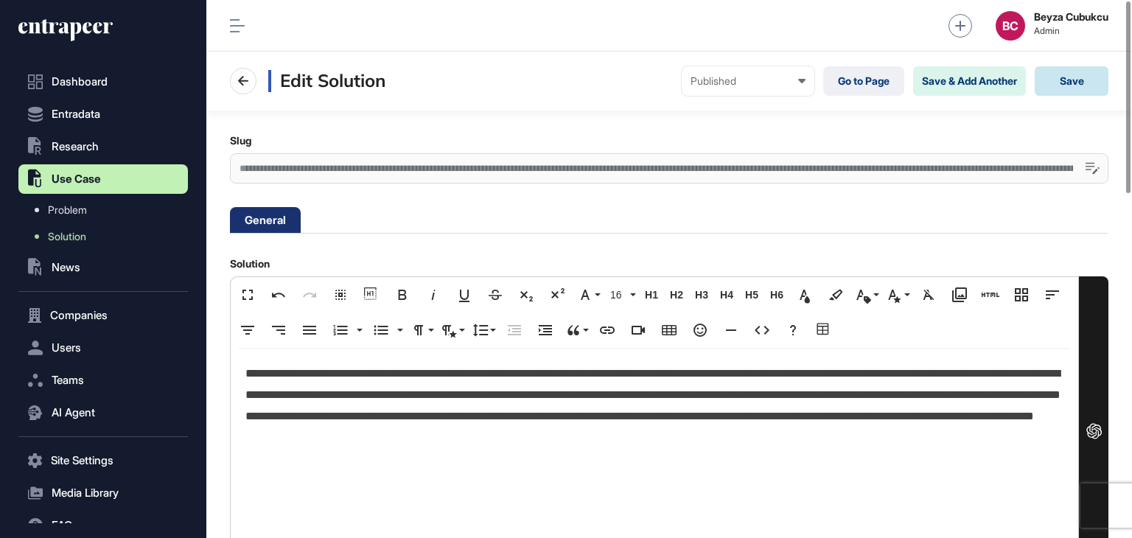
click at [1054, 84] on button "Save" at bounding box center [1072, 80] width 74 height 29
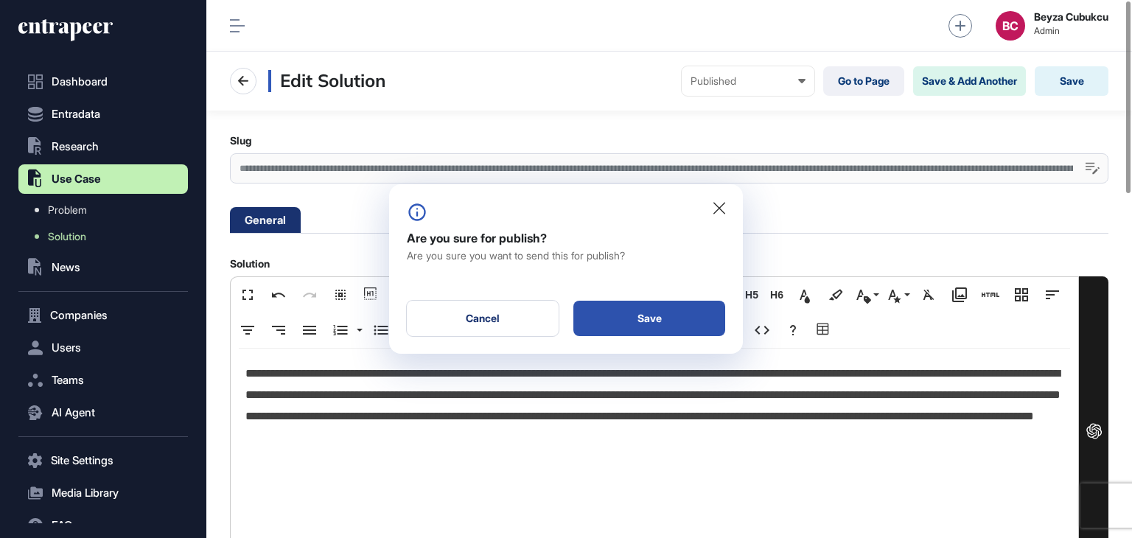
click at [660, 316] on div "Save" at bounding box center [649, 318] width 152 height 35
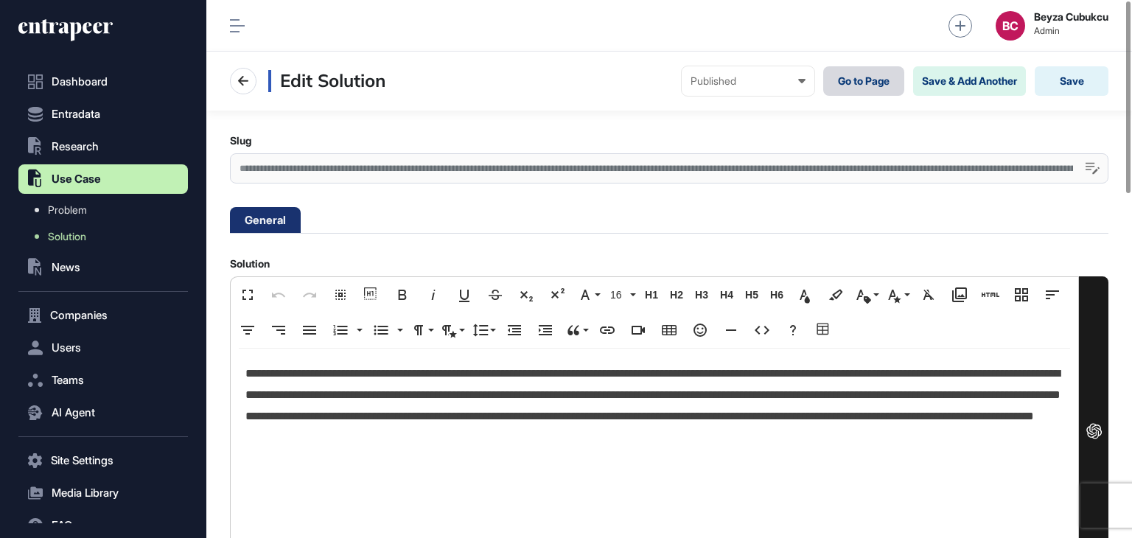
click at [856, 82] on link "Go to Page" at bounding box center [863, 80] width 81 height 29
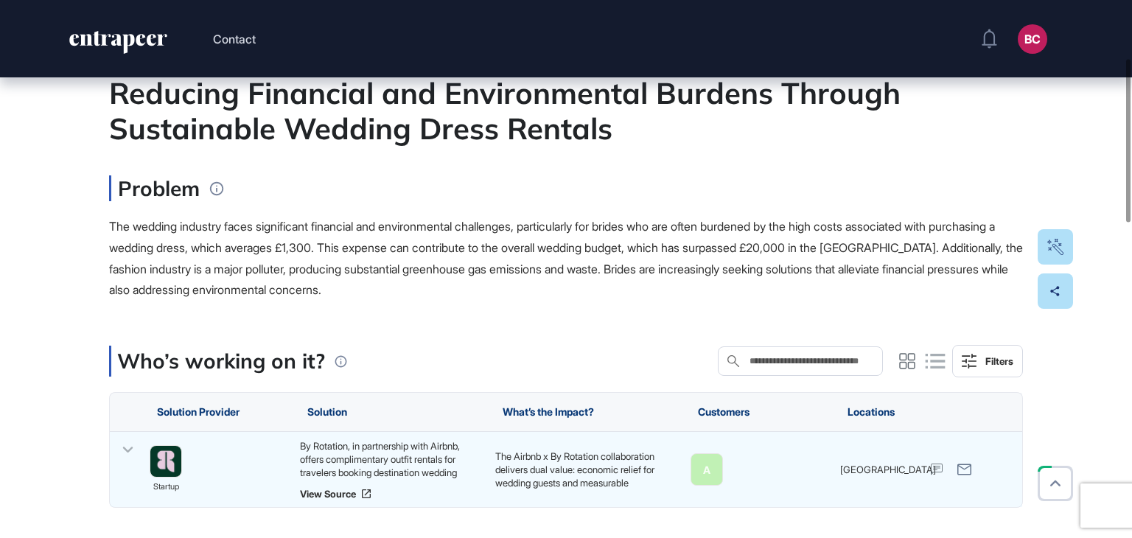
scroll to position [221, 0]
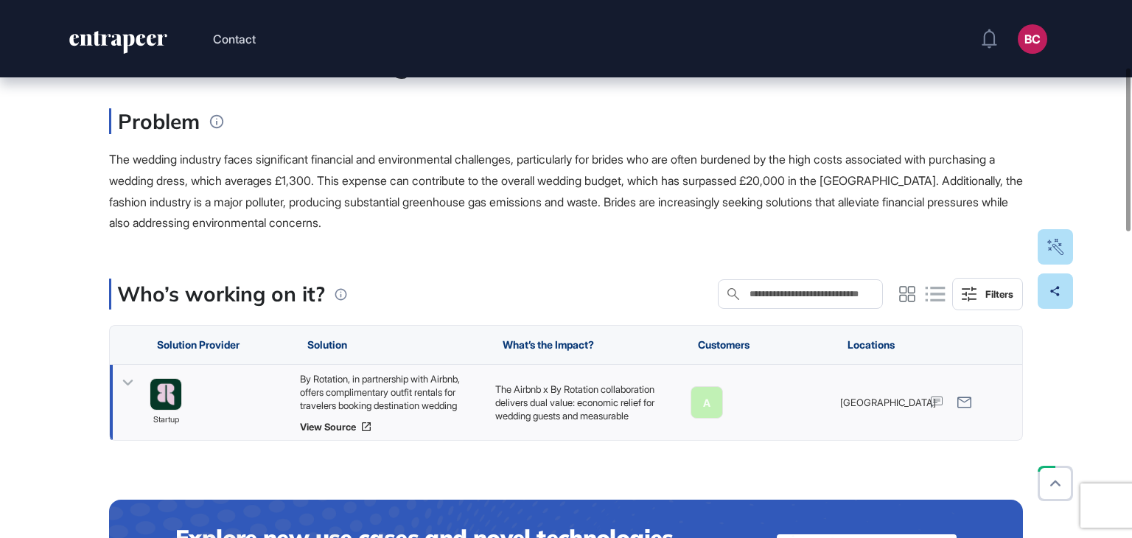
click at [424, 399] on div "By Rotation, in partnership with Airbnb, offers complimentary outfit rentals fo…" at bounding box center [390, 392] width 181 height 40
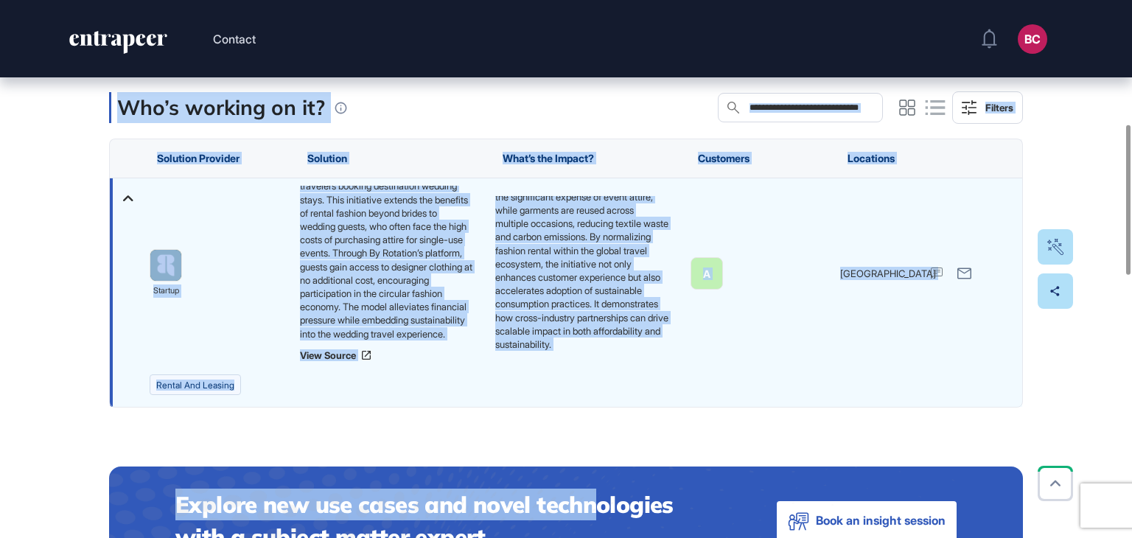
scroll to position [516, 0]
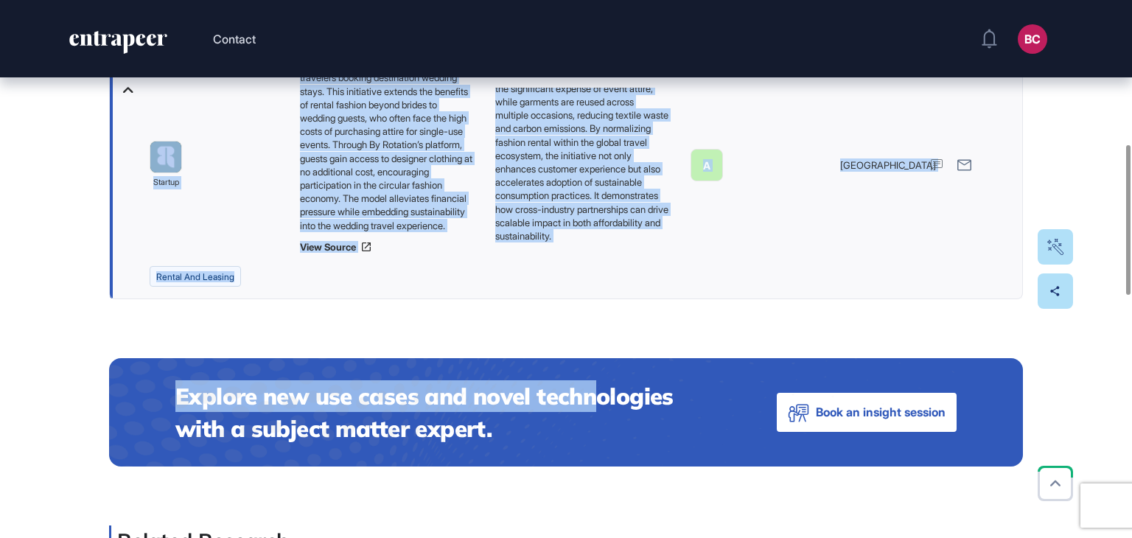
drag, startPoint x: 118, startPoint y: 250, endPoint x: 578, endPoint y: 239, distance: 460.7
click at [578, 239] on main "Use Case Tag for Gameboard Build Partner Invest Acquire Rental and Leasing Redu…" at bounding box center [566, 426] width 914 height 1584
copy main "Reducing Financial and Environmental Burdens Through Sustainable Wedding Dress …"
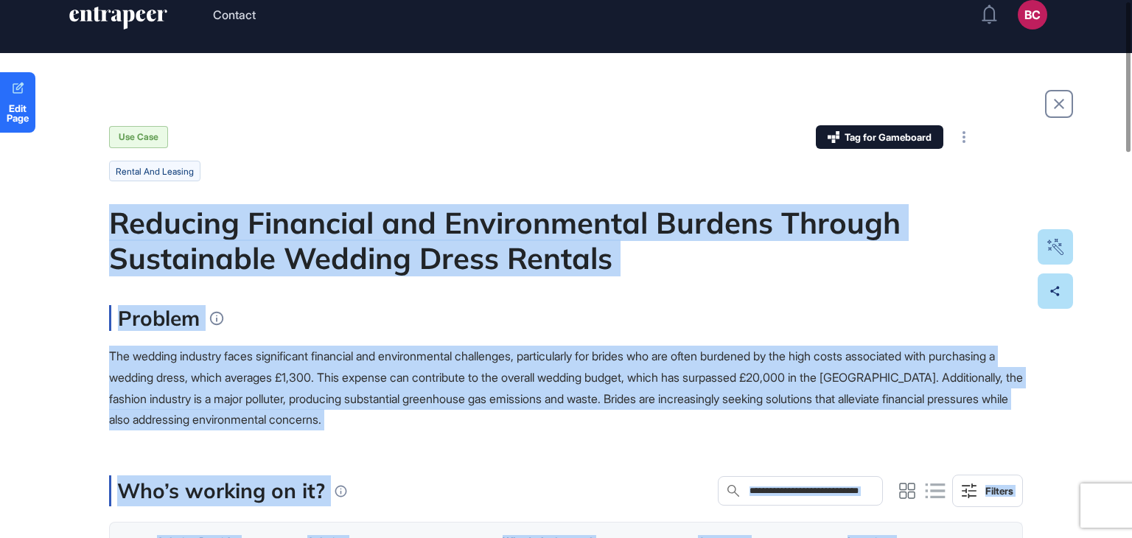
scroll to position [0, 0]
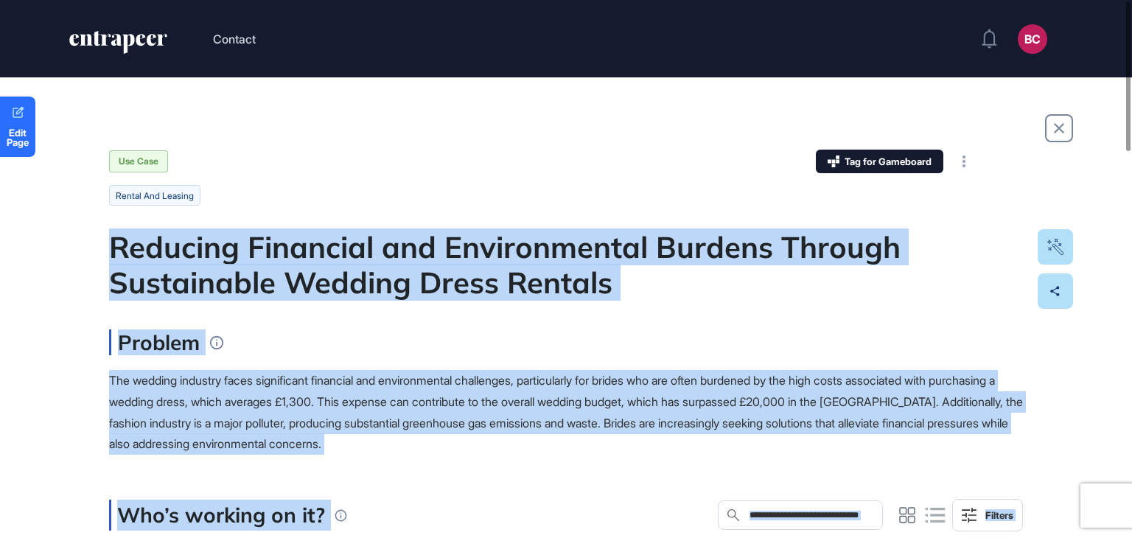
click at [442, 374] on span "The wedding industry faces significant financial and environmental challenges, …" at bounding box center [566, 412] width 914 height 78
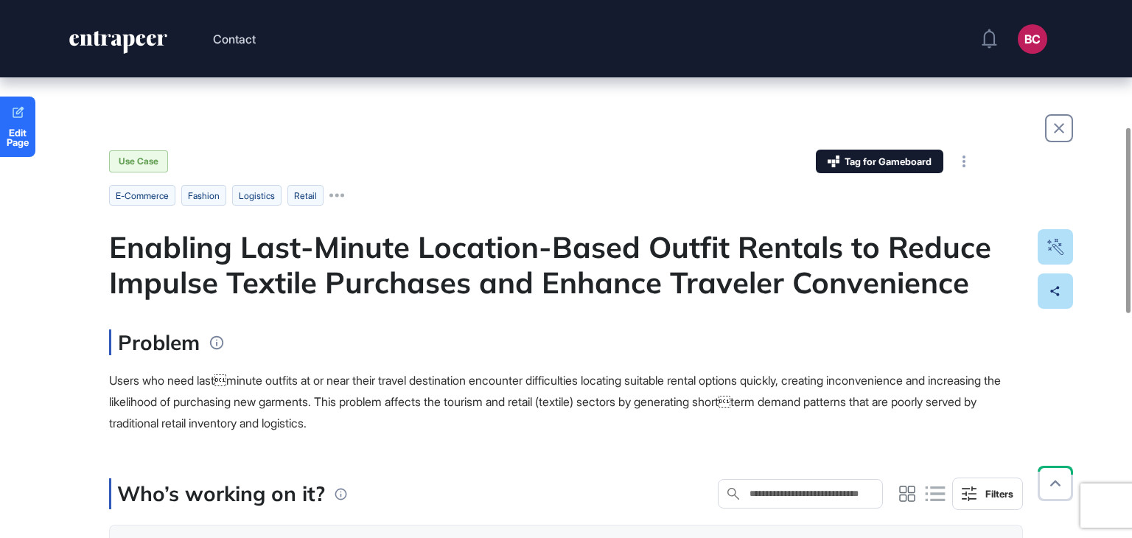
scroll to position [368, 0]
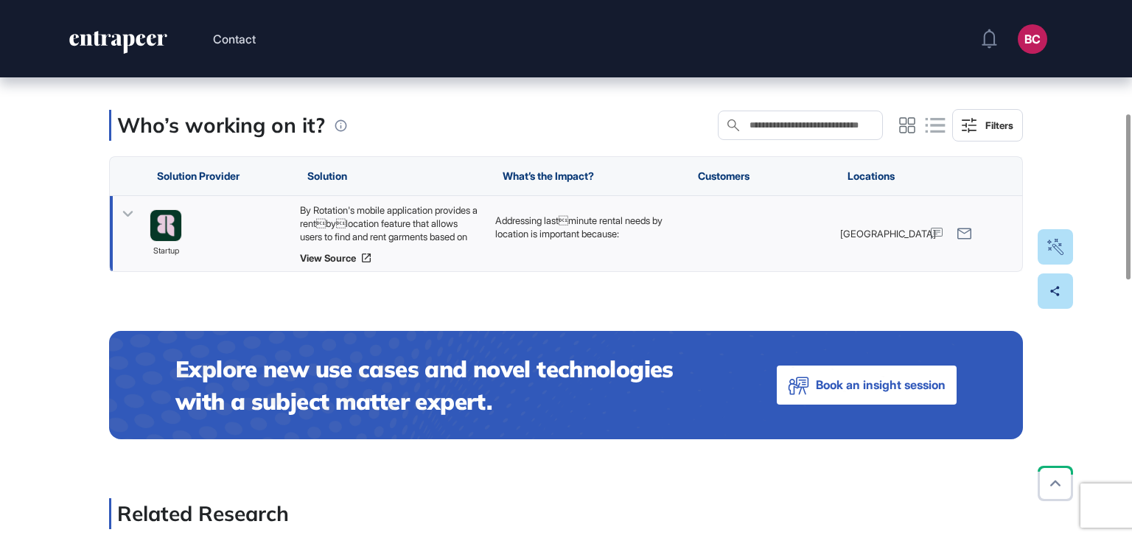
click at [419, 228] on div "By Rotation's mobile application provides a rentbylocation feature that allow…" at bounding box center [390, 223] width 181 height 40
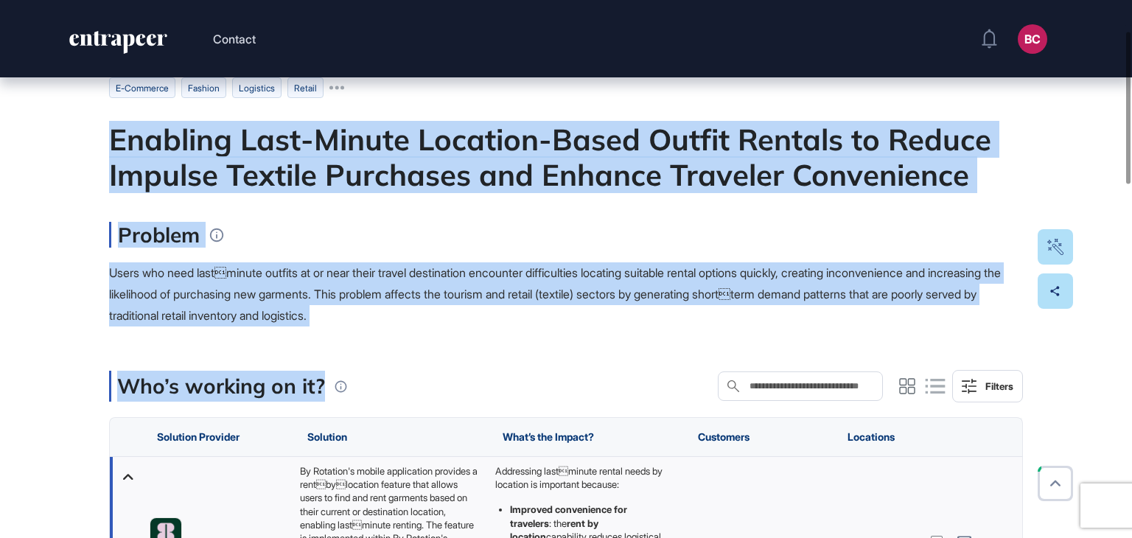
scroll to position [221, 0]
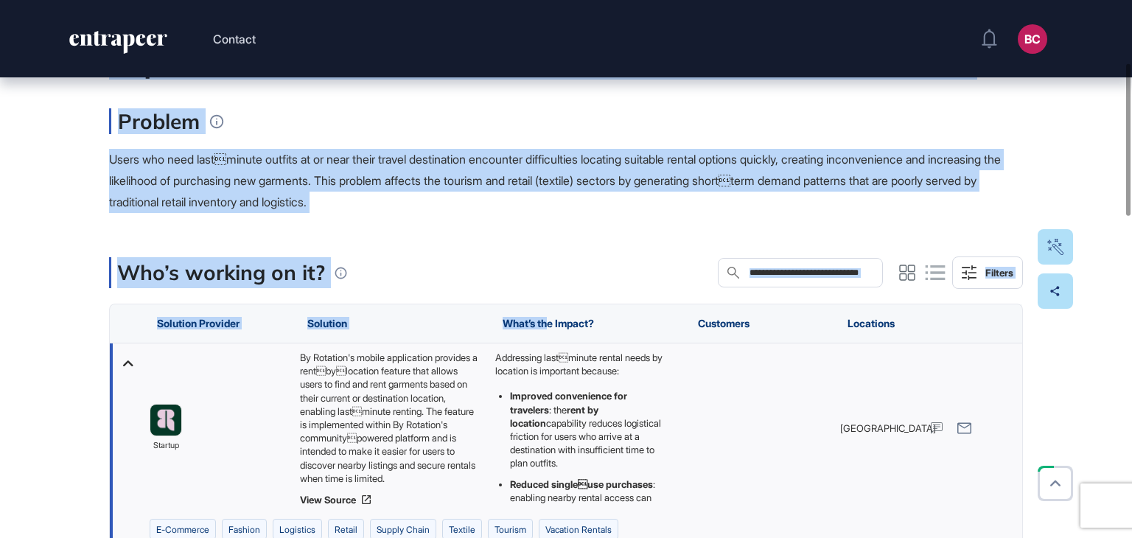
drag, startPoint x: 85, startPoint y: 165, endPoint x: 548, endPoint y: 339, distance: 494.4
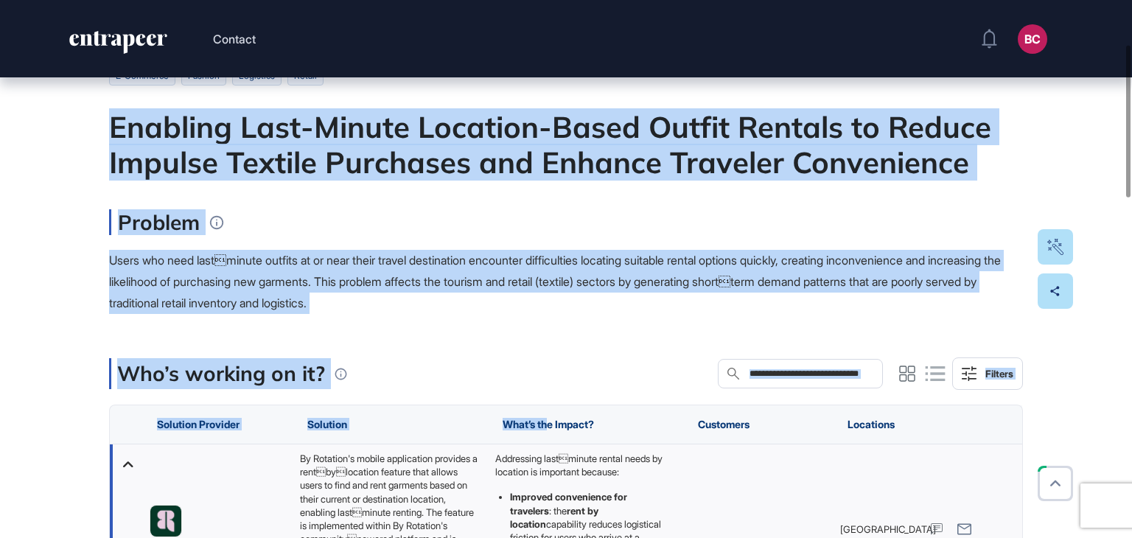
scroll to position [0, 0]
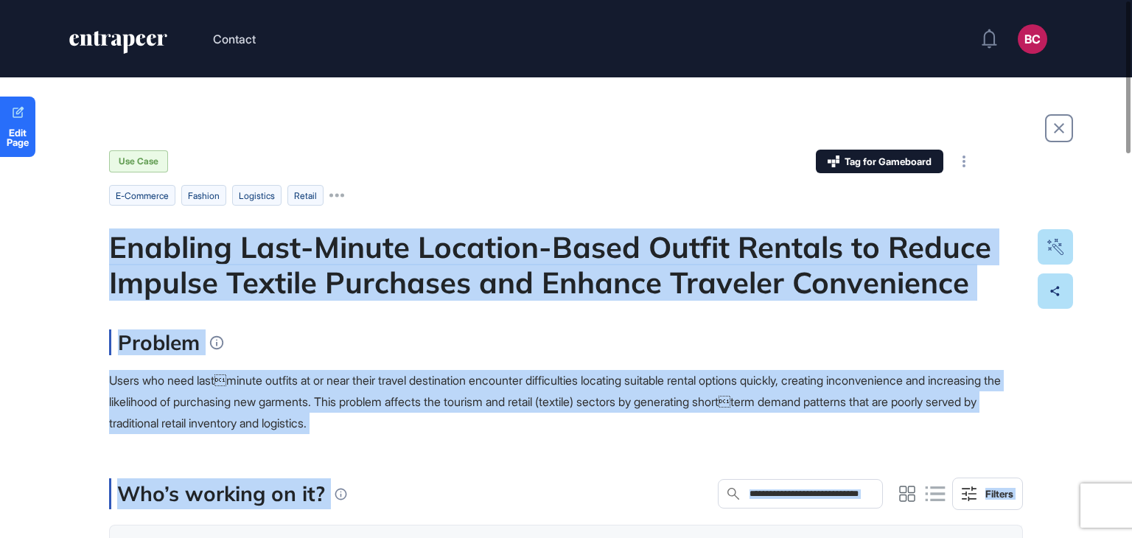
click at [161, 265] on div "Enabling Last-Minute Location-Based Outfit Rentals to Reduce Impulse Textile Pu…" at bounding box center [566, 264] width 914 height 71
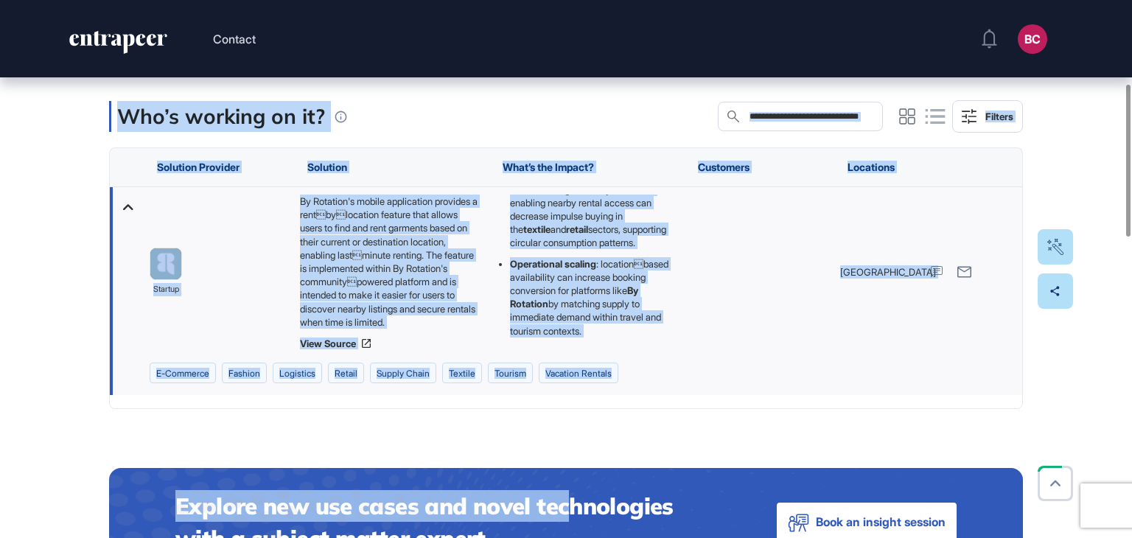
scroll to position [516, 0]
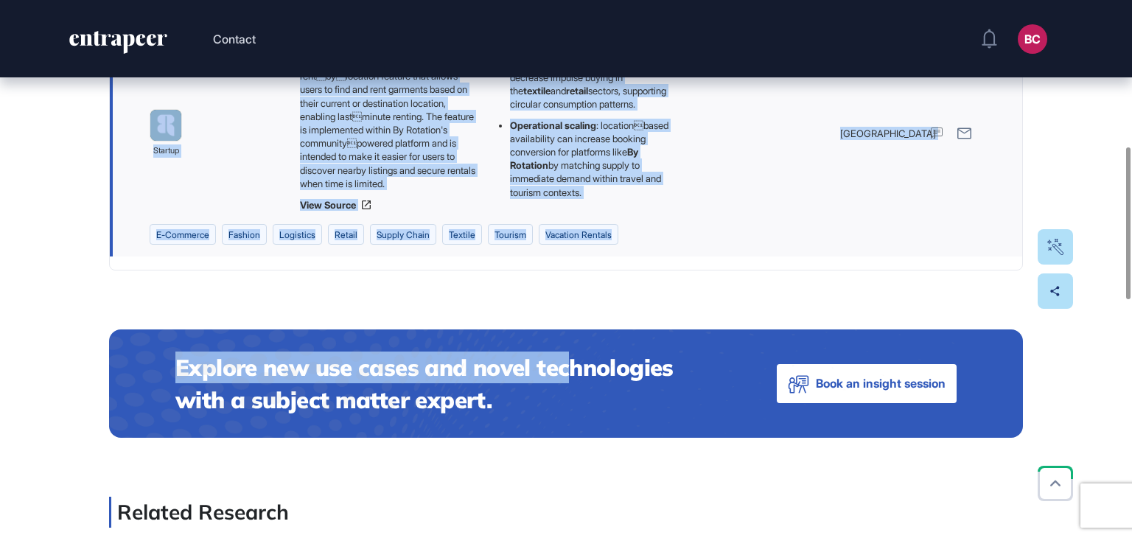
drag, startPoint x: 103, startPoint y: 242, endPoint x: 595, endPoint y: 200, distance: 493.3
click at [595, 200] on div "Edit Page Use Case Tag for Gameboard Build Partner Invest Acquire e-commerce fa…" at bounding box center [566, 449] width 1132 height 1774
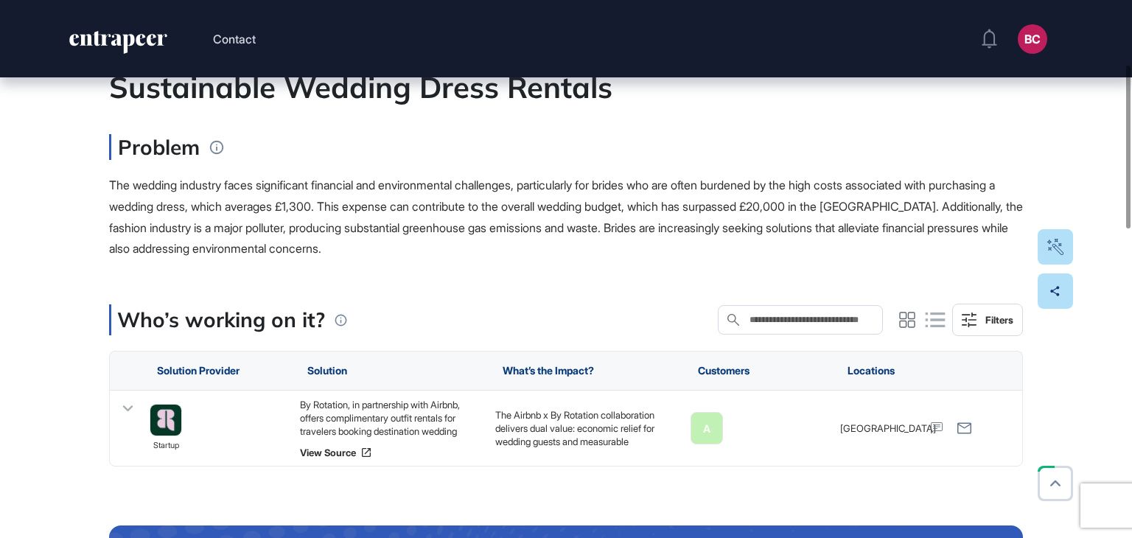
scroll to position [221, 0]
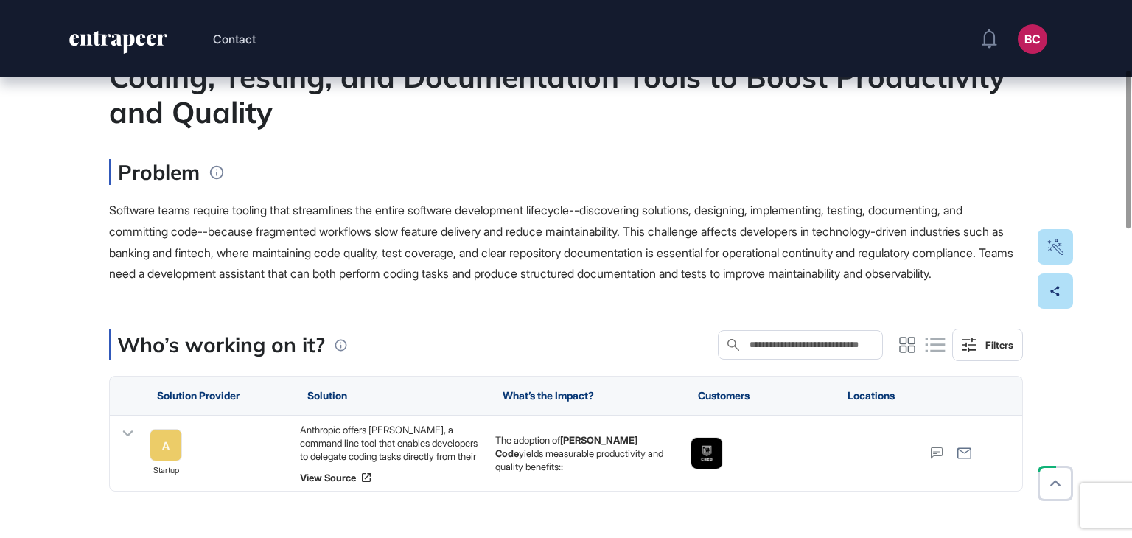
scroll to position [295, 0]
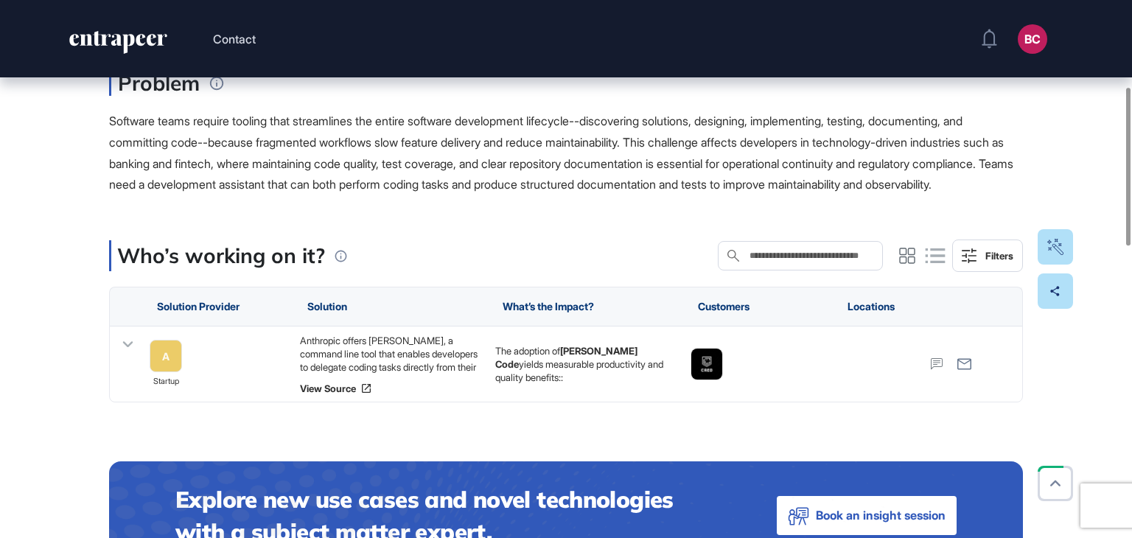
click at [405, 357] on div "Anthropic offers [PERSON_NAME], a command line tool that enables developers to …" at bounding box center [390, 354] width 181 height 40
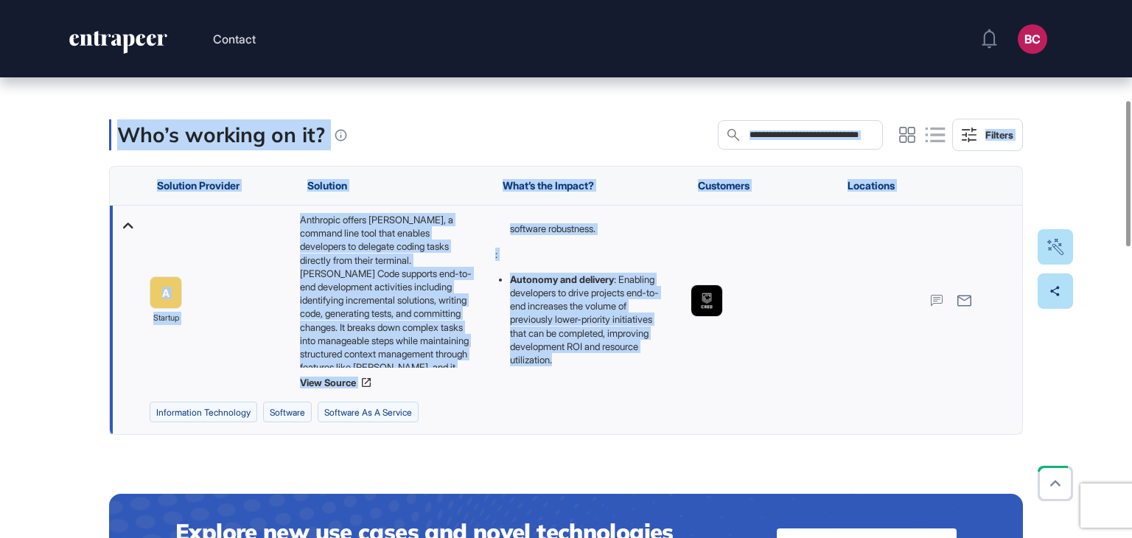
scroll to position [516, 0]
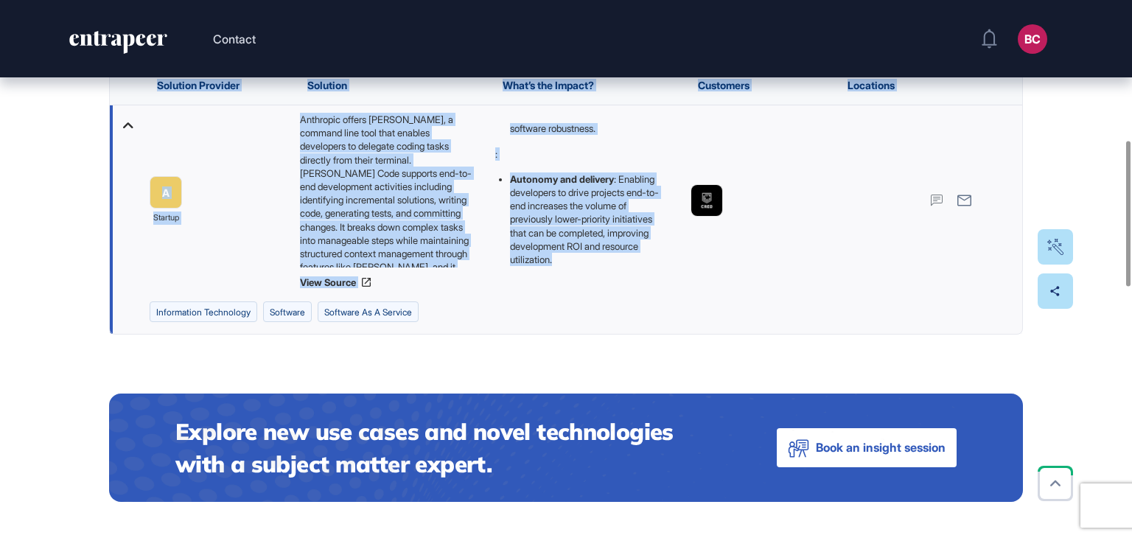
drag, startPoint x: 99, startPoint y: 181, endPoint x: 590, endPoint y: 300, distance: 505.8
click at [590, 300] on div "Edit Page Use Case Tag for Gameboard Build Partner Invest Acquire Information T…" at bounding box center [566, 481] width 1132 height 1839
copy main "Accelerating End-to-End Software Development with Integrated Coding, Testing, a…"
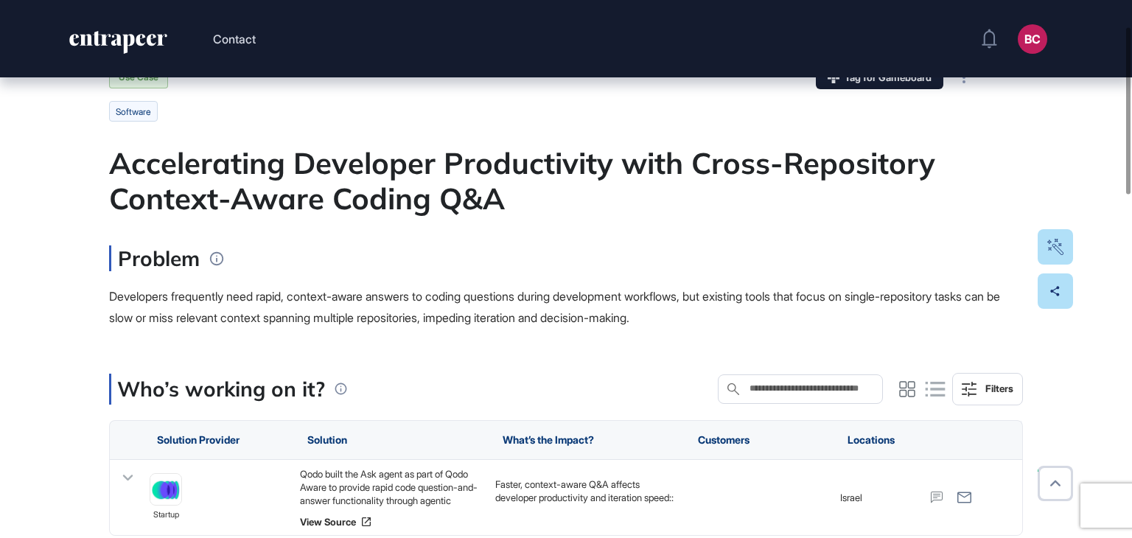
scroll to position [147, 0]
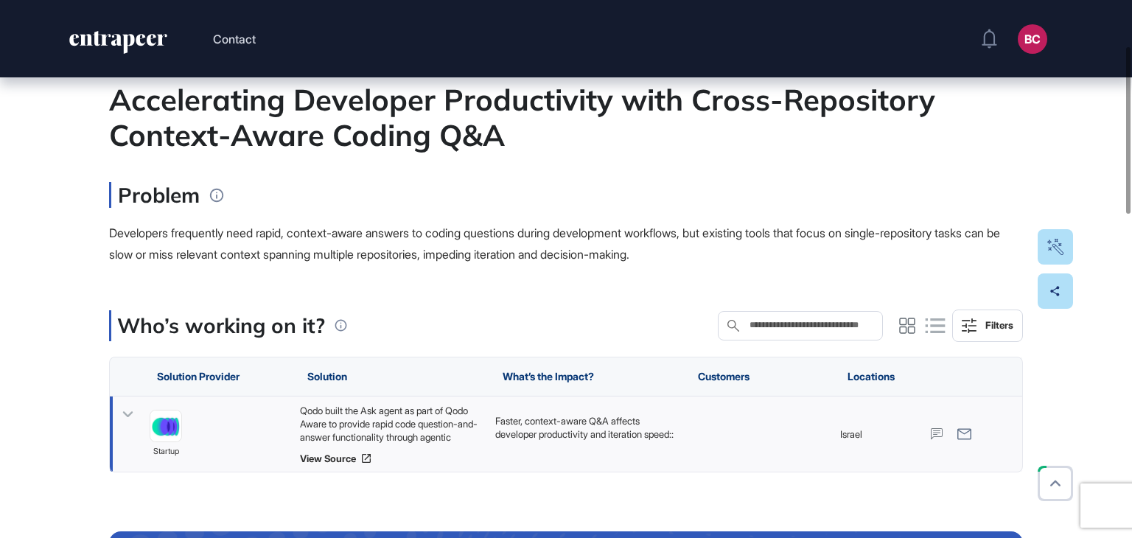
click at [421, 430] on div "Qodo built the Ask agent as part of Qodo Aware to provide rapid code question-a…" at bounding box center [390, 424] width 181 height 40
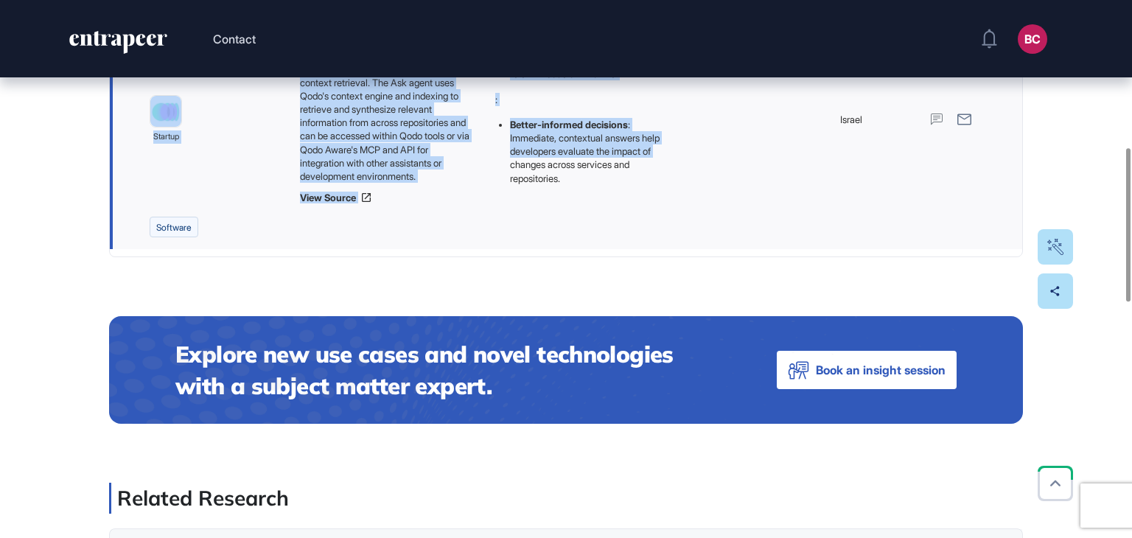
scroll to position [80, 0]
drag, startPoint x: 111, startPoint y: 105, endPoint x: 628, endPoint y: 189, distance: 523.3
click at [628, 189] on main "Use Case Tag for Gameboard Build Partner Invest Acquire software Accelerating D…" at bounding box center [566, 404] width 914 height 1541
copy main "Accelerating Developer Productivity with Cross-Repository Context-Aware Coding …"
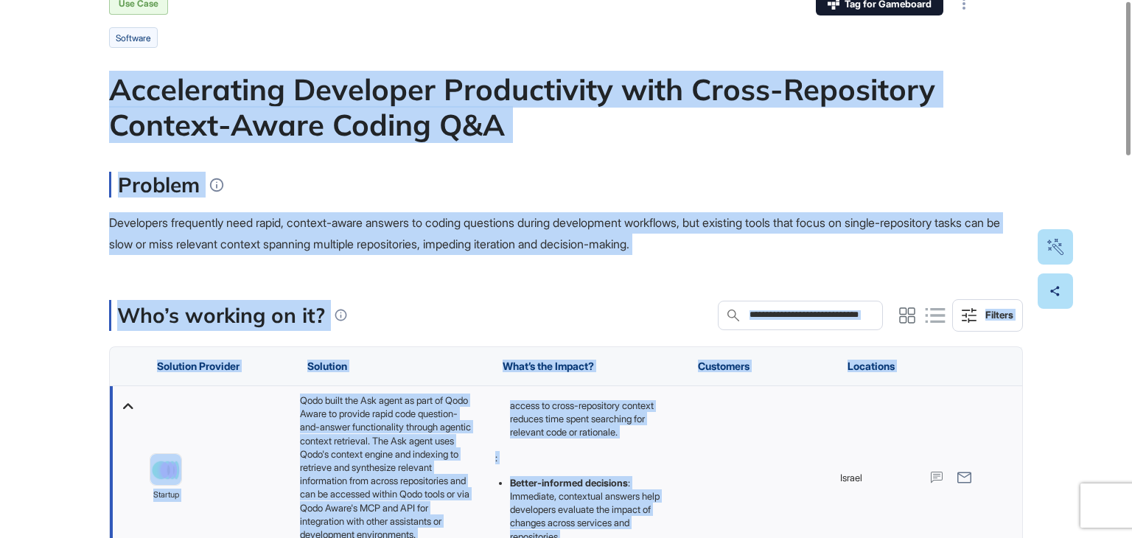
scroll to position [0, 0]
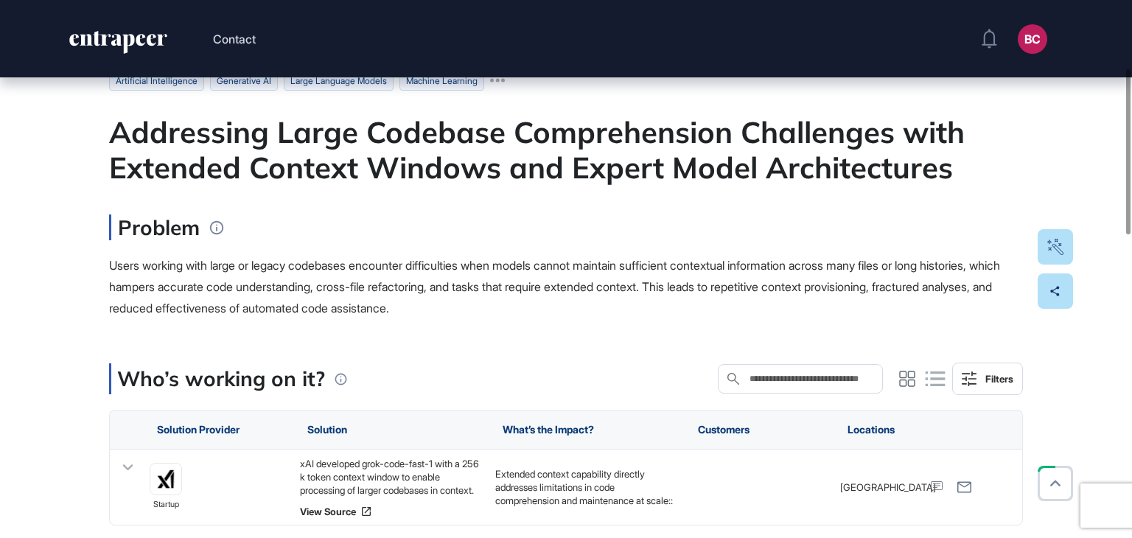
scroll to position [221, 0]
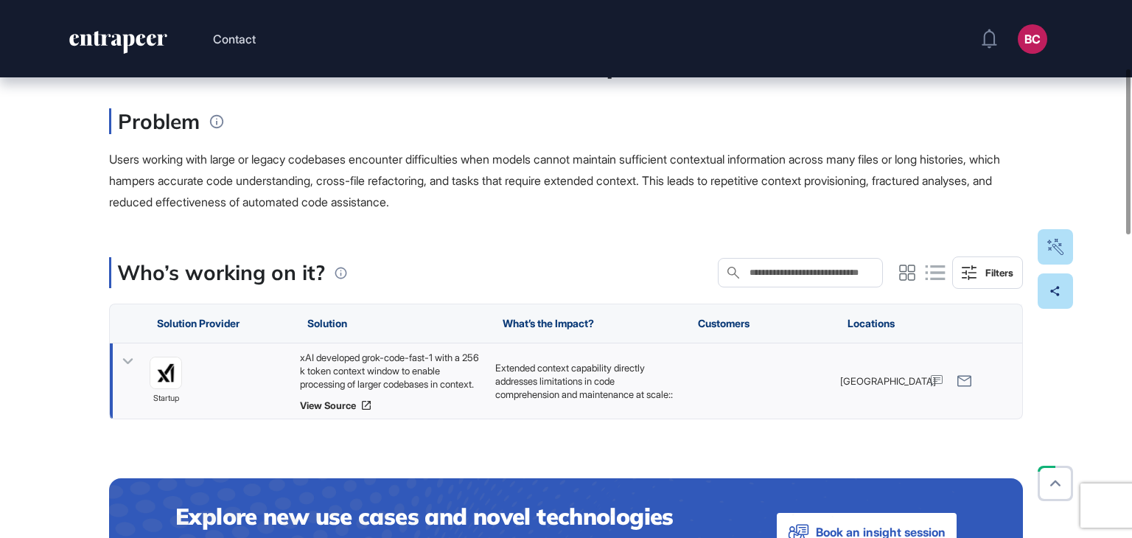
click at [392, 371] on div "xAI developed grok-code-fast-1 with a 256 k token context window to enable proc…" at bounding box center [390, 371] width 181 height 40
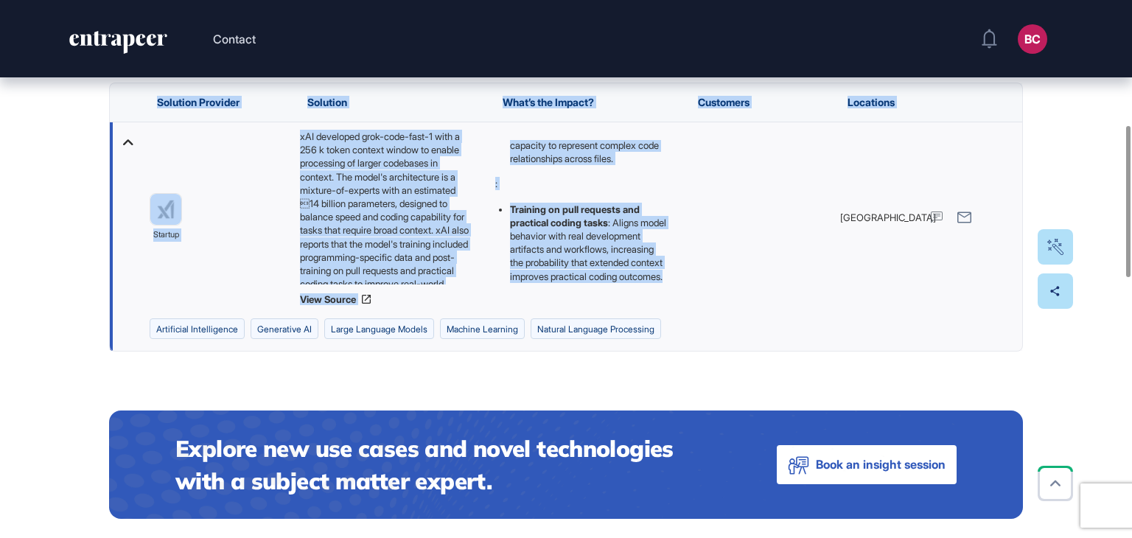
scroll to position [265, 0]
drag, startPoint x: 144, startPoint y: 242, endPoint x: 625, endPoint y: 276, distance: 481.7
click at [625, 276] on div "Edit Page Use Case Tag for Gameboard Build Partner Invest Acquire artificial in…" at bounding box center [566, 526] width 1132 height 1782
copy main "Loremipsum Dolor Sitametc Adipiscingeli Seddoeiusm temp Incididu Utlabor Etdolo…"
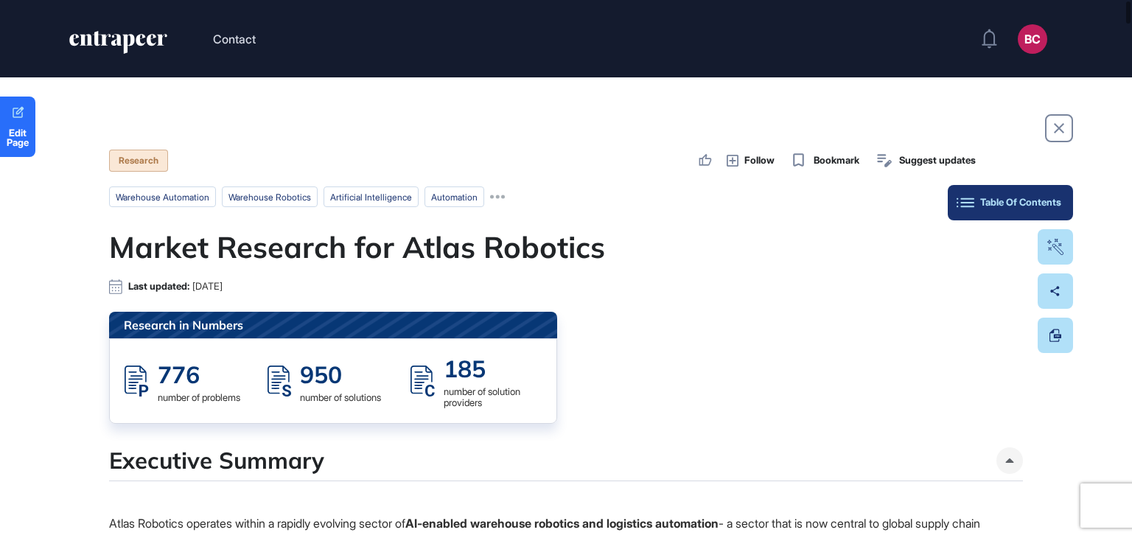
click at [1055, 199] on div "Table Of Contents" at bounding box center [1010, 203] width 102 height 12
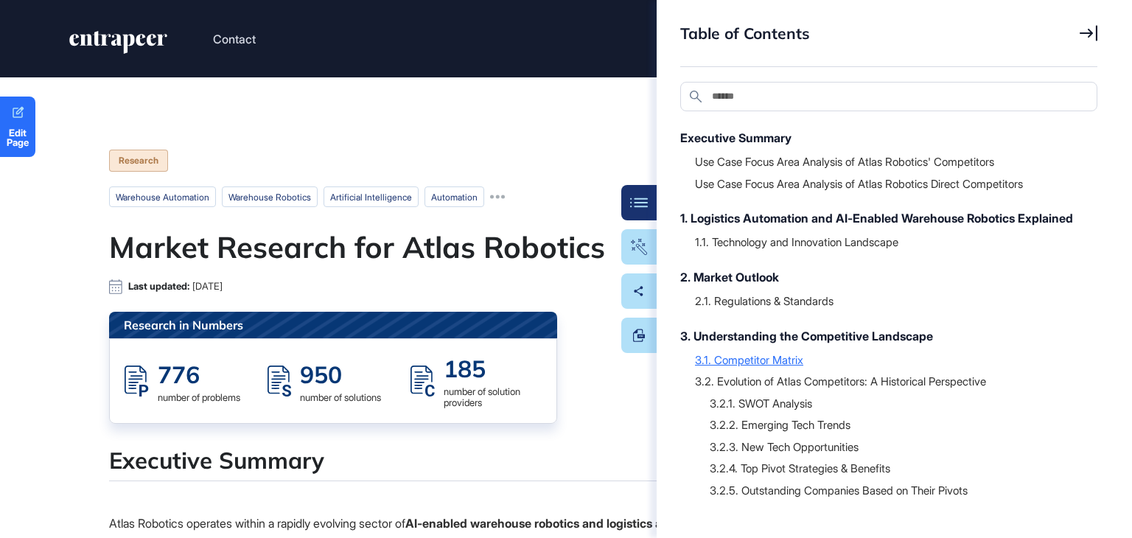
click at [763, 367] on div "3.1. Competitor Matrix" at bounding box center [889, 359] width 388 height 15
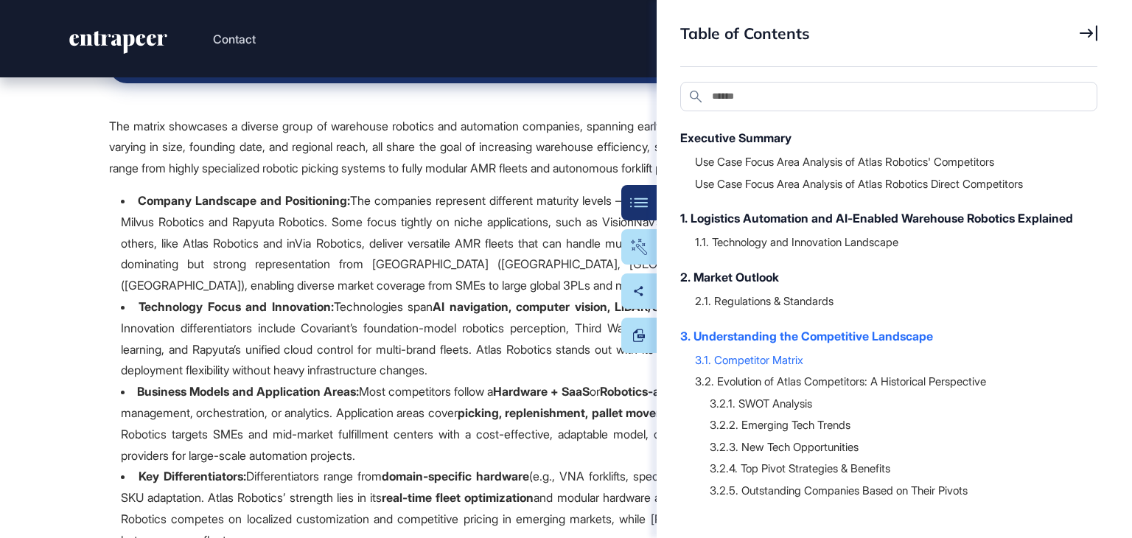
scroll to position [15791, 0]
click at [1094, 32] on icon at bounding box center [1089, 33] width 18 height 16
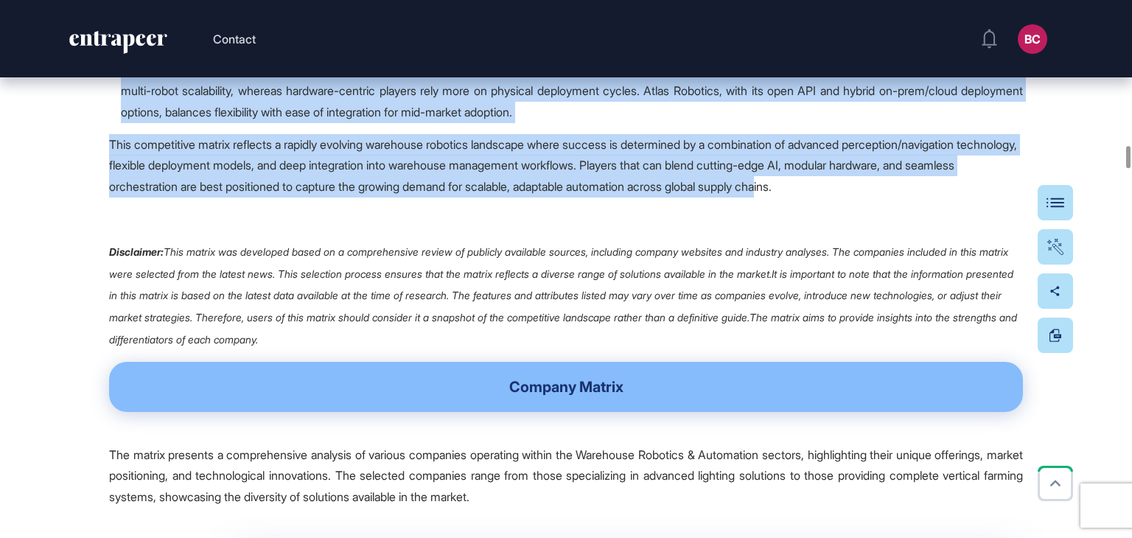
scroll to position [16307, 0]
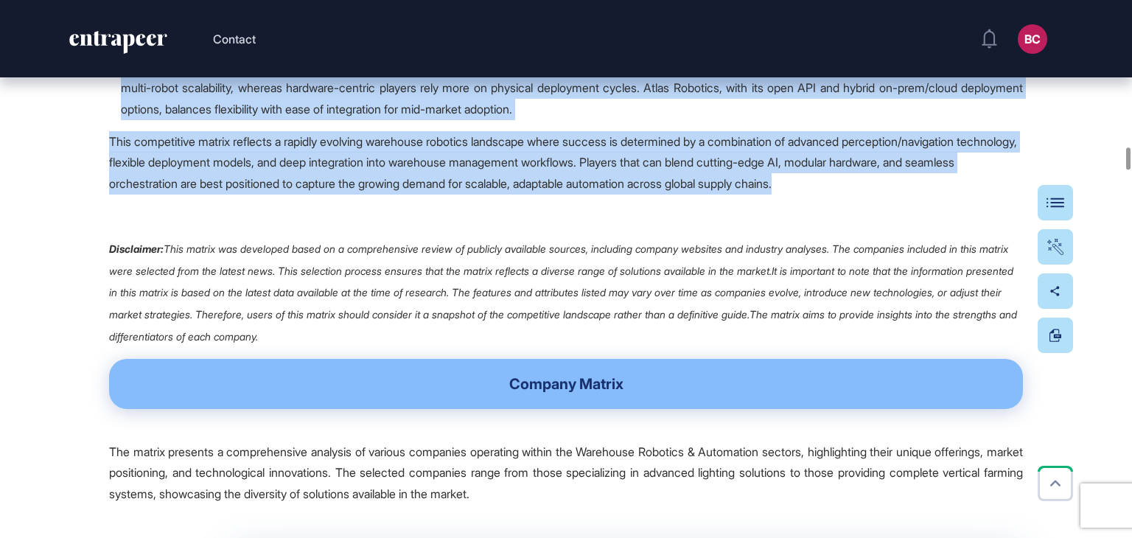
drag, startPoint x: 116, startPoint y: 245, endPoint x: 919, endPoint y: 315, distance: 806.2
copy span "lo ipsumd sitametco a elitsed doeiu te incididun utlabore etd magnaaliqu enimad…"
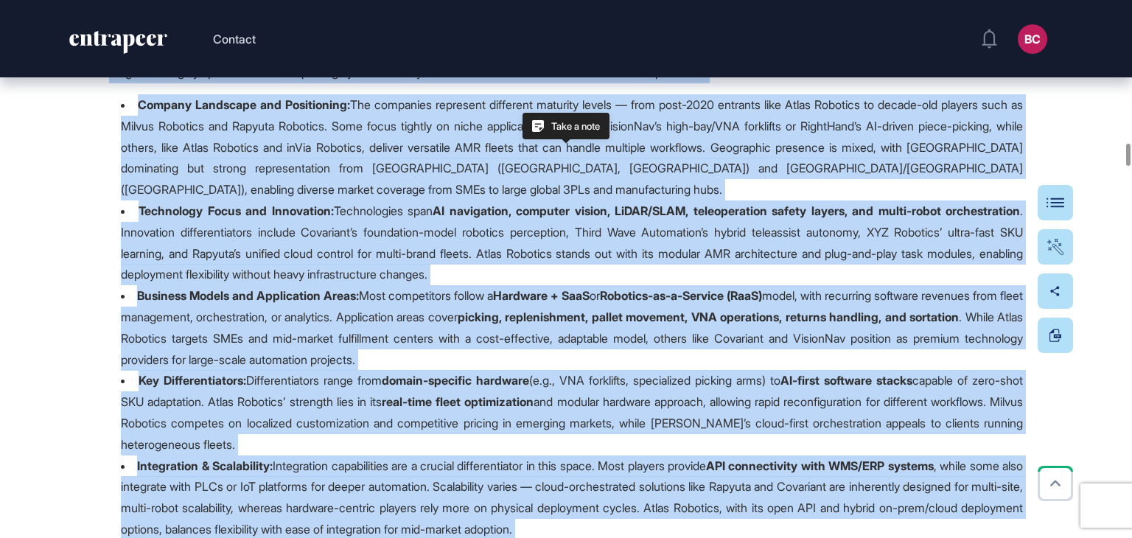
scroll to position [15865, 0]
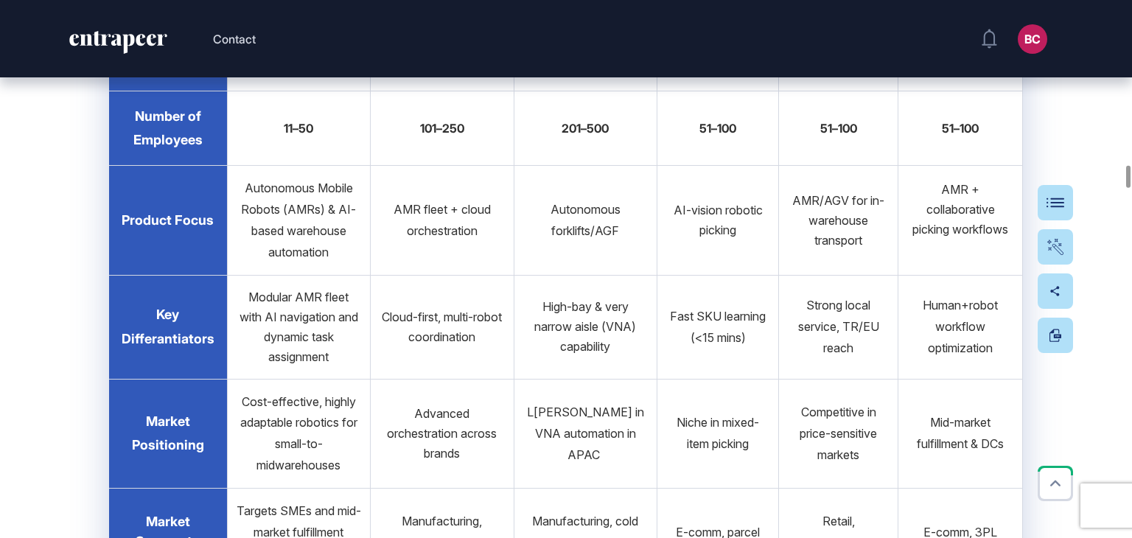
scroll to position [18665, 0]
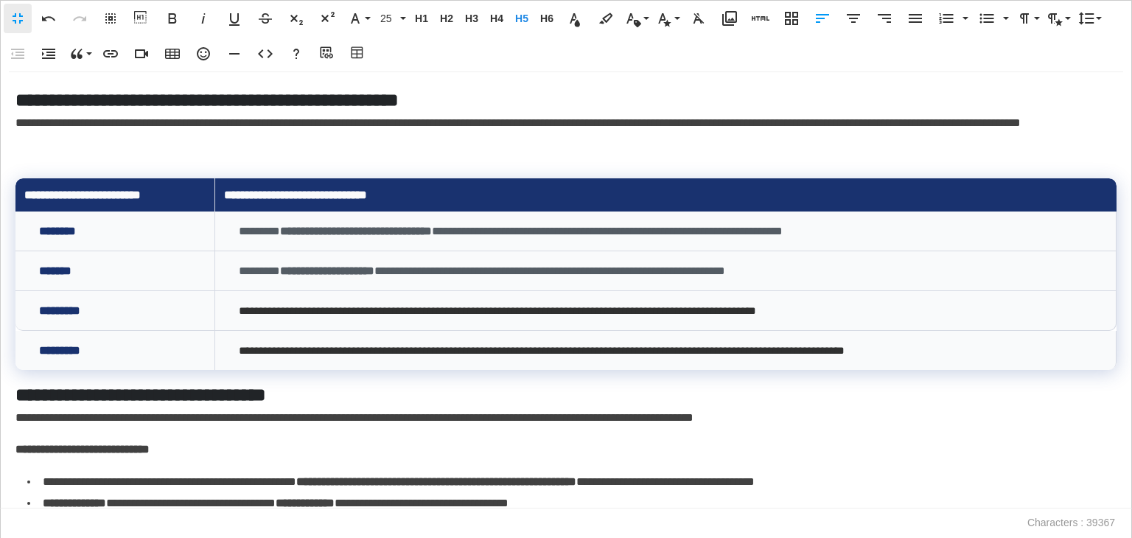
scroll to position [10980, 0]
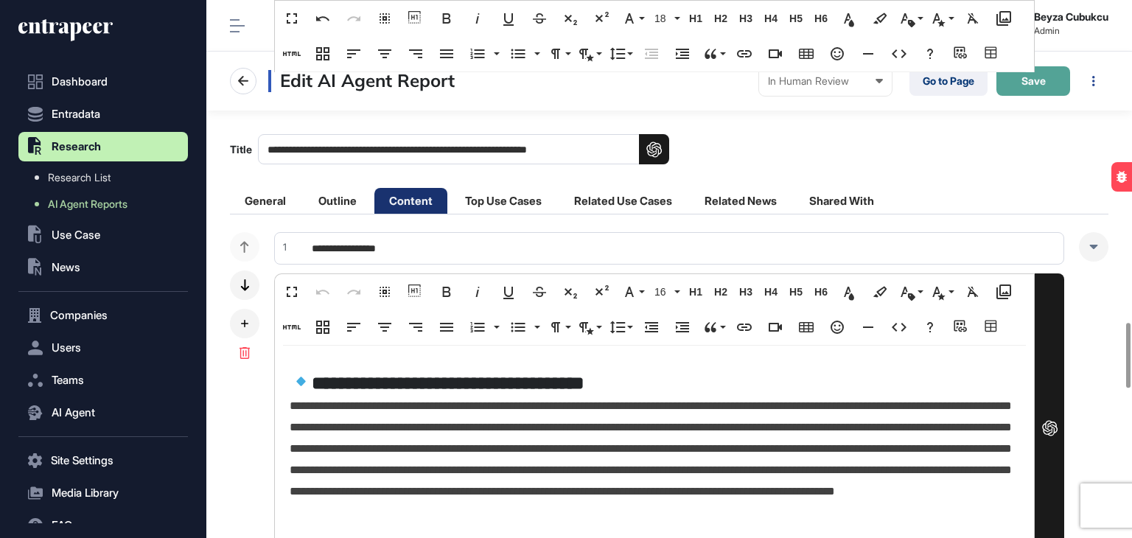
click at [1055, 66] on button "Save" at bounding box center [1033, 80] width 74 height 29
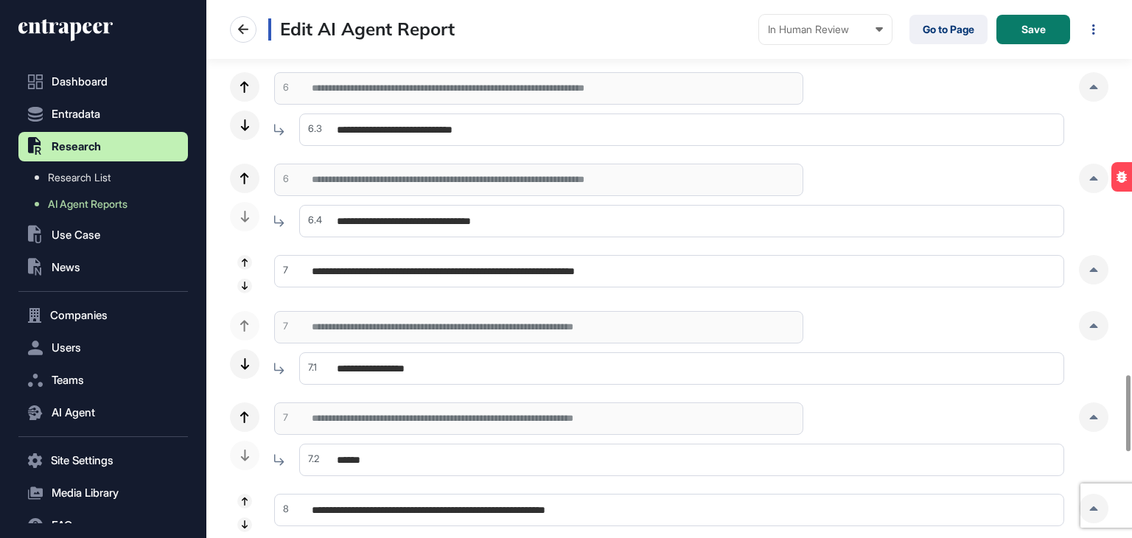
scroll to position [2432, 0]
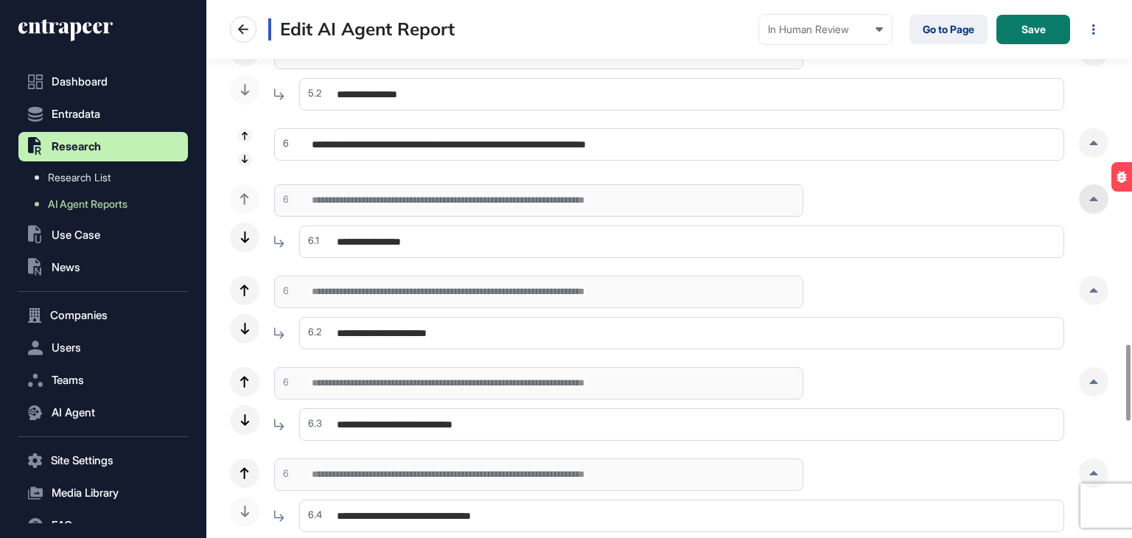
click at [1093, 188] on div at bounding box center [1093, 198] width 29 height 29
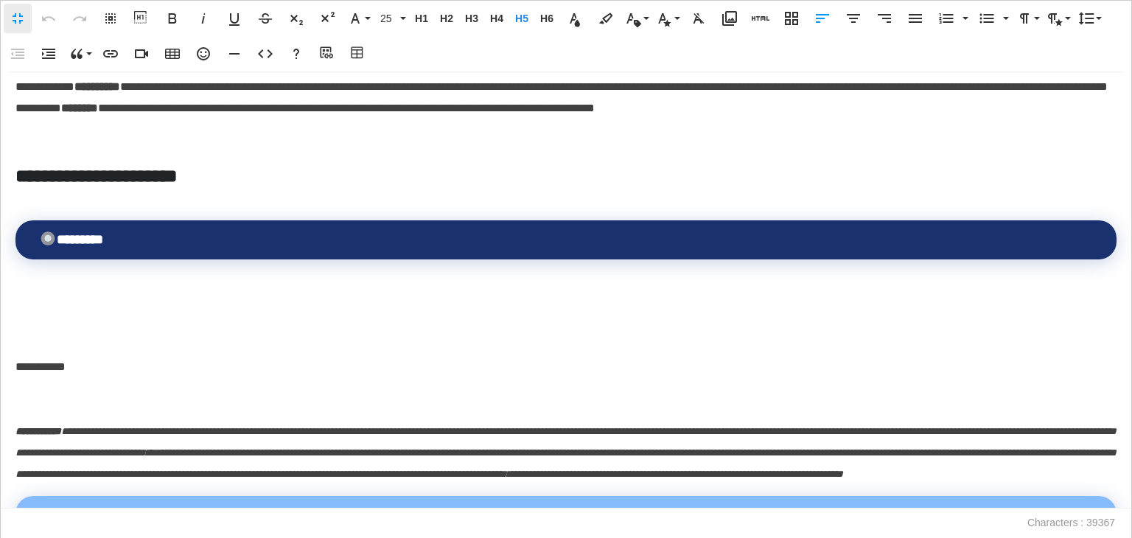
scroll to position [11201, 0]
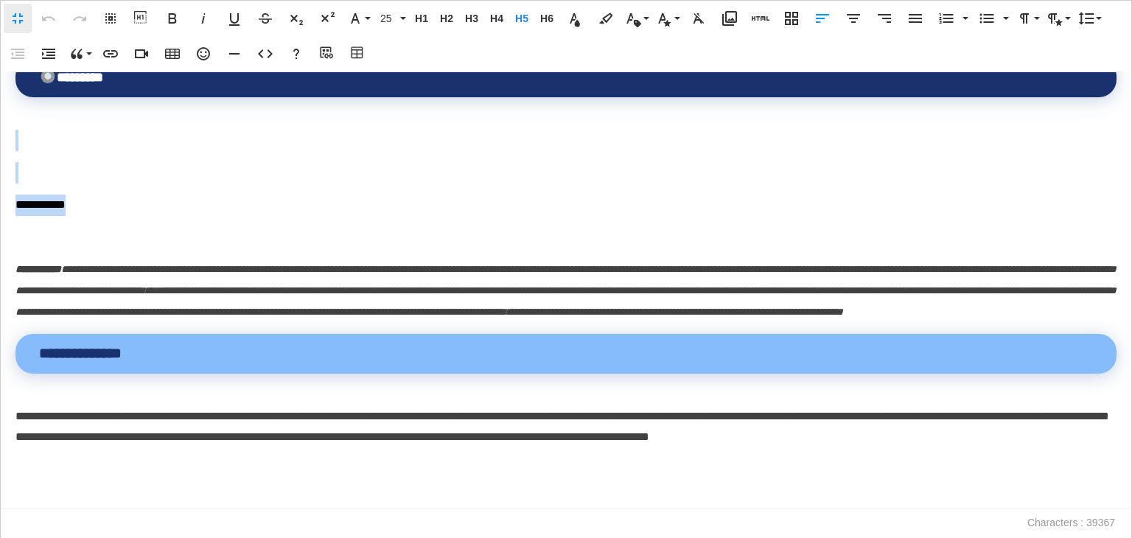
drag, startPoint x: 100, startPoint y: 259, endPoint x: 0, endPoint y: 195, distance: 119.0
click at [0, 195] on div "**********" at bounding box center [566, 290] width 1132 height 436
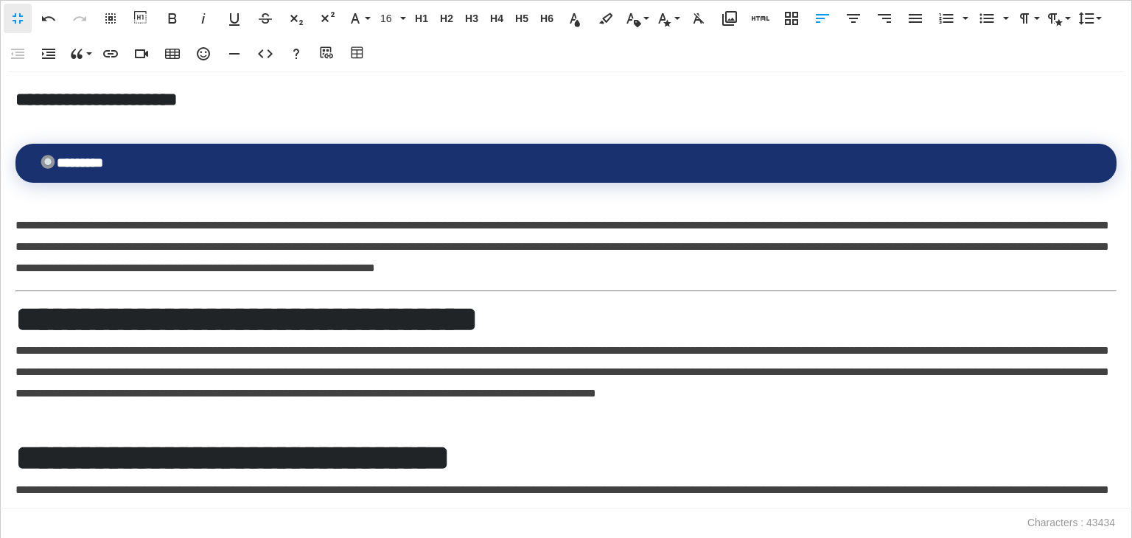
scroll to position [11223, 0]
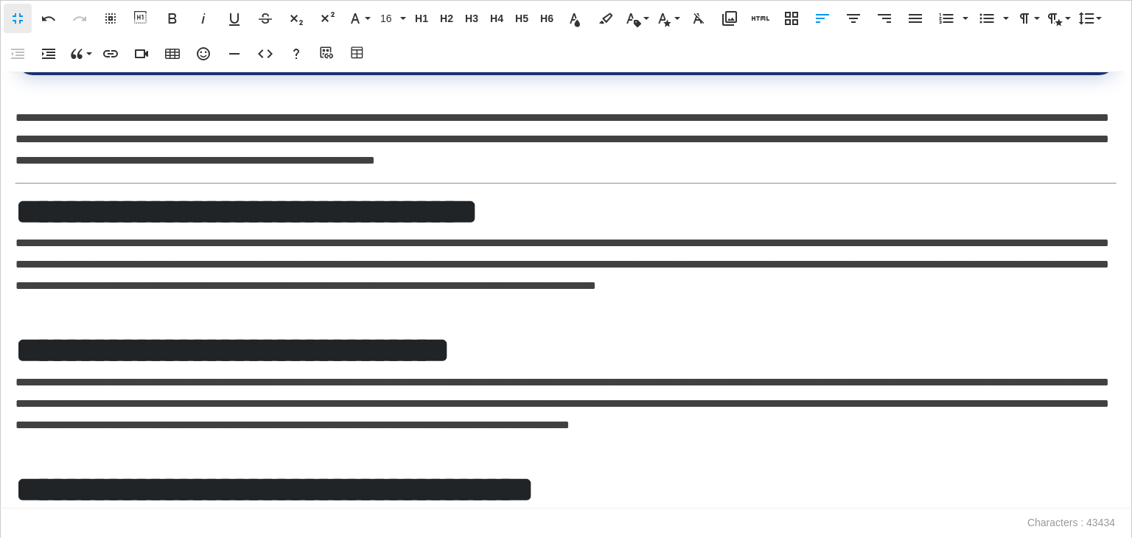
click at [16, 234] on h2 "**********" at bounding box center [562, 211] width 1094 height 43
click at [200, 234] on h2 "**********" at bounding box center [562, 211] width 1094 height 43
click at [451, 24] on span "H2" at bounding box center [446, 19] width 22 height 13
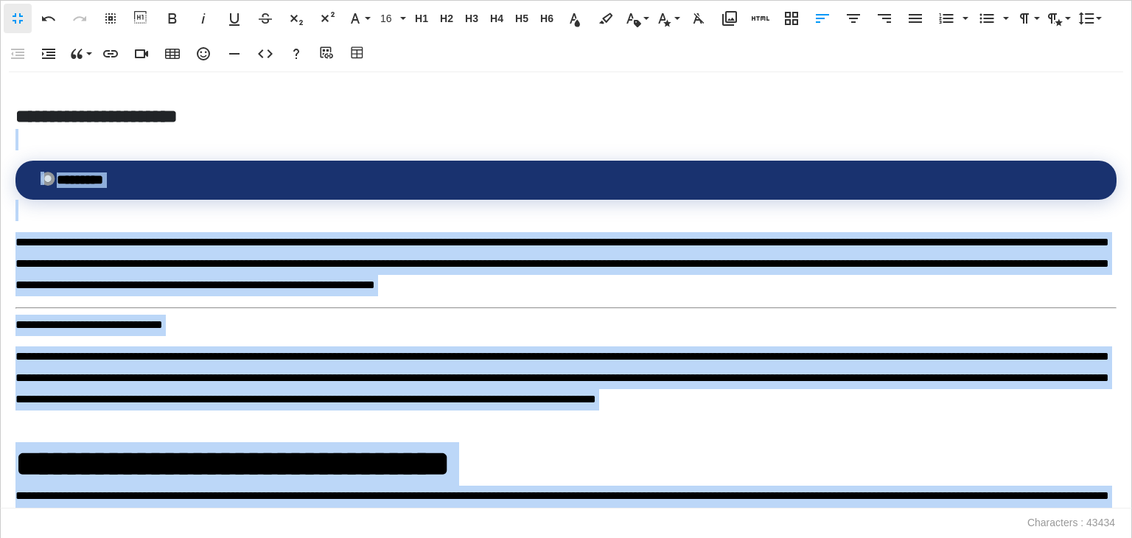
scroll to position [11080, 0]
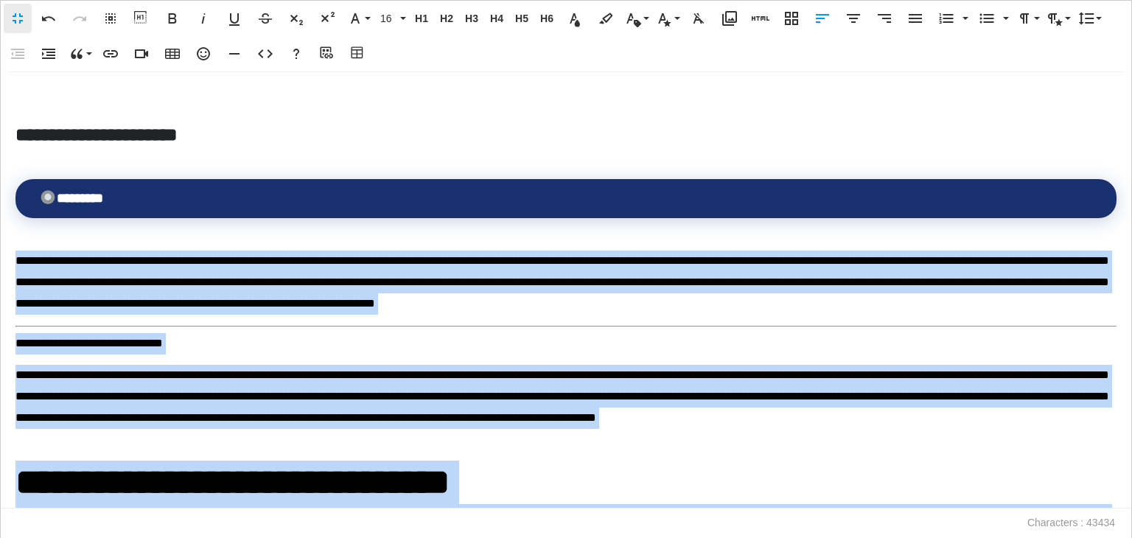
drag, startPoint x: 284, startPoint y: 304, endPoint x: 10, endPoint y: 312, distance: 275.0
click at [10, 312] on div "**********" at bounding box center [566, 290] width 1132 height 436
click at [421, 18] on span "H1" at bounding box center [421, 19] width 22 height 13
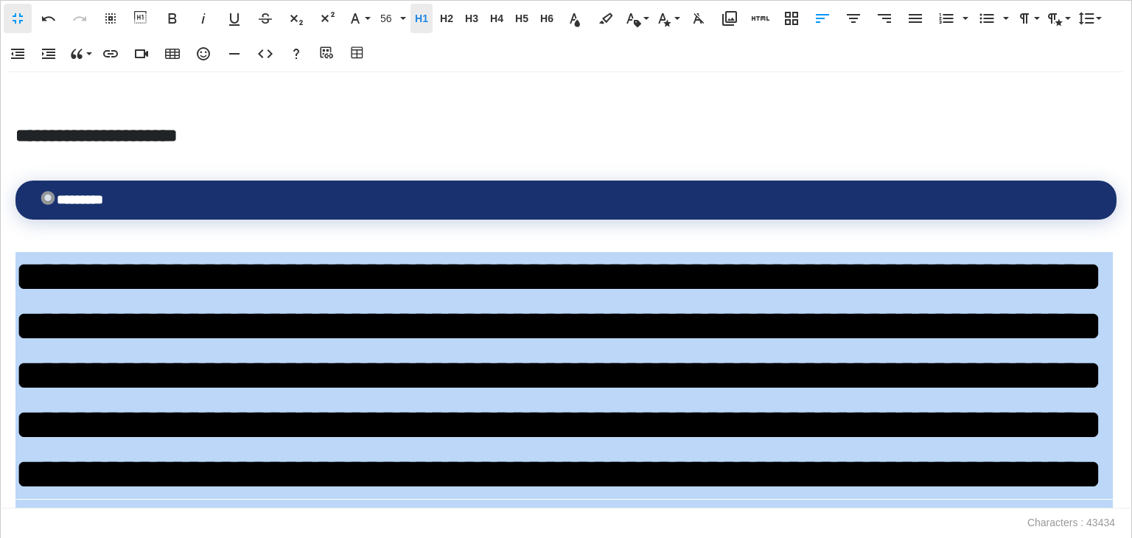
scroll to position [9610, 0]
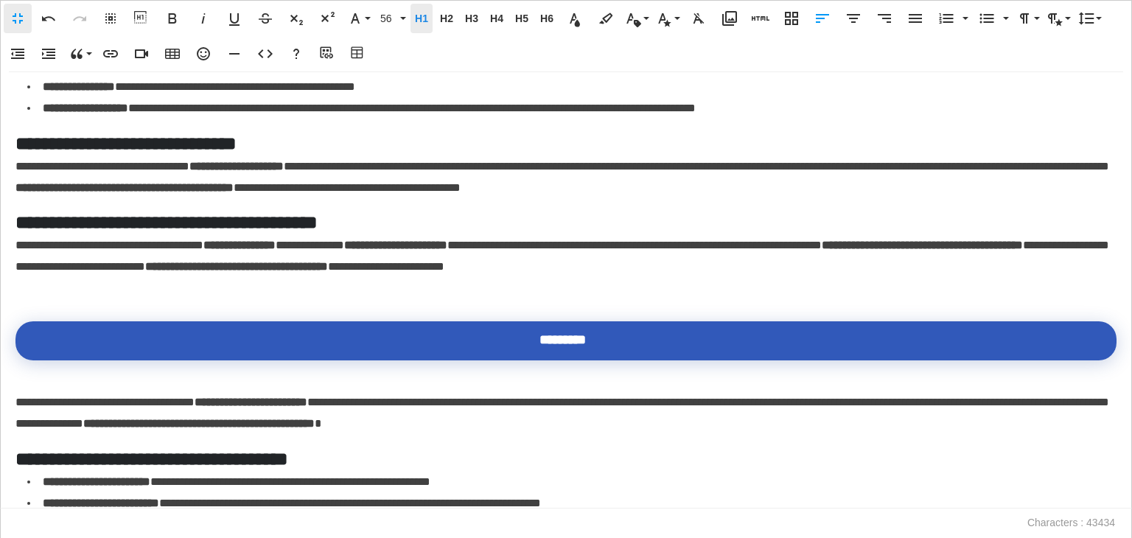
click at [421, 18] on span "H1" at bounding box center [421, 19] width 22 height 13
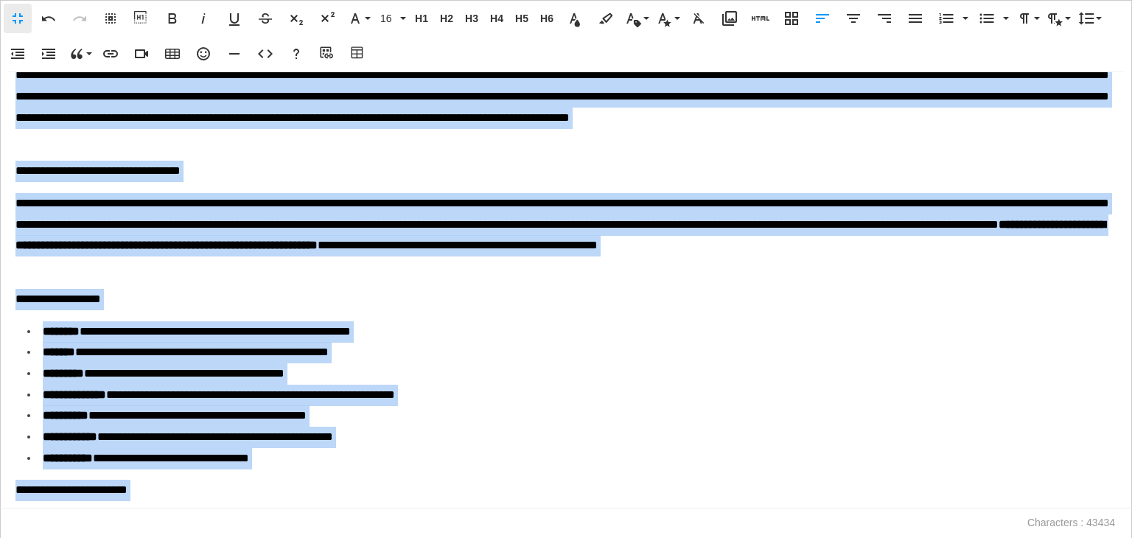
scroll to position [11648, 0]
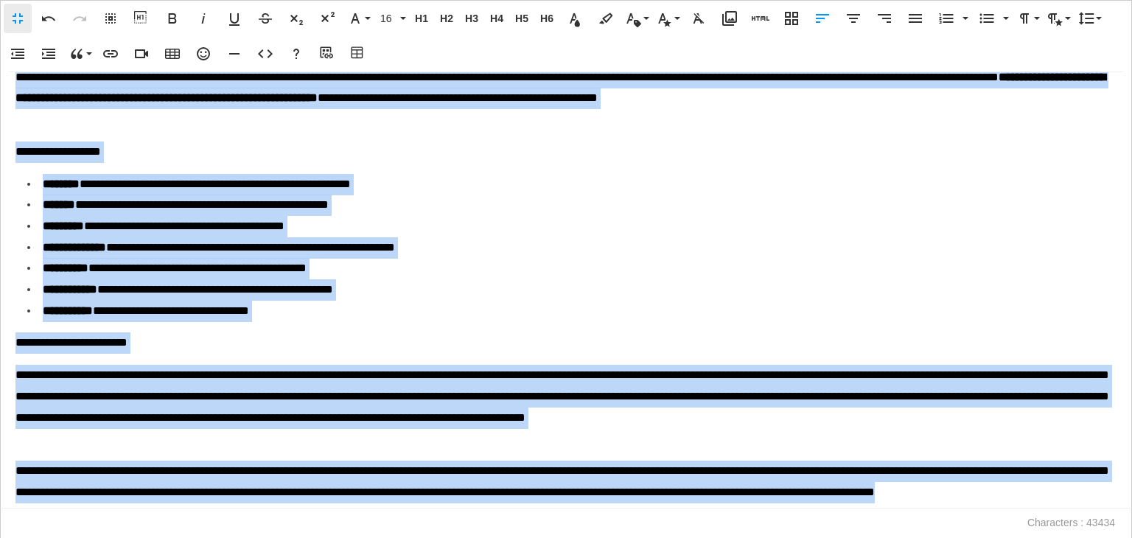
click at [389, 216] on li "**********" at bounding box center [568, 205] width 1082 height 21
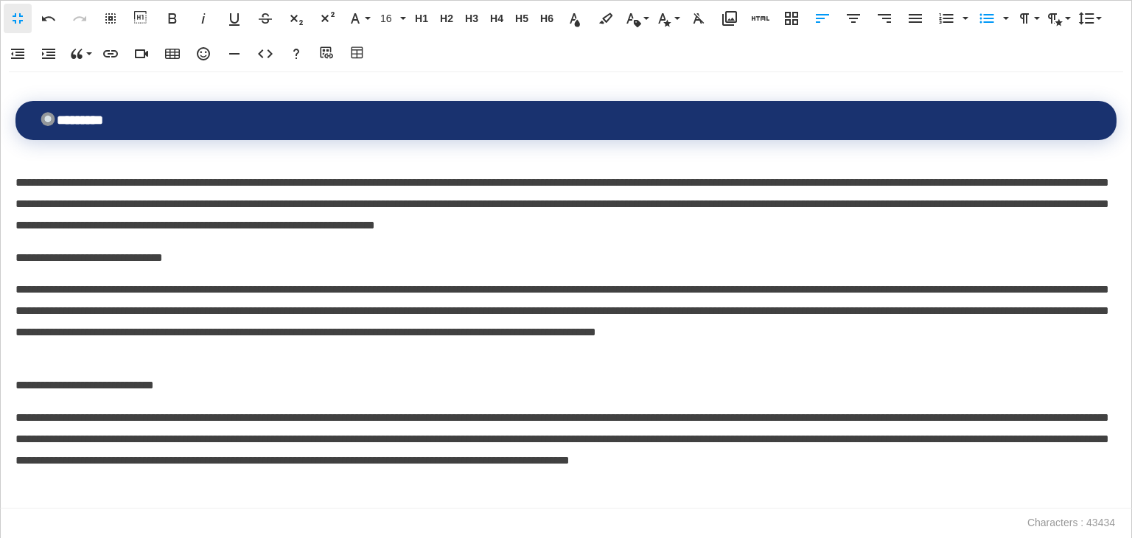
scroll to position [11132, 0]
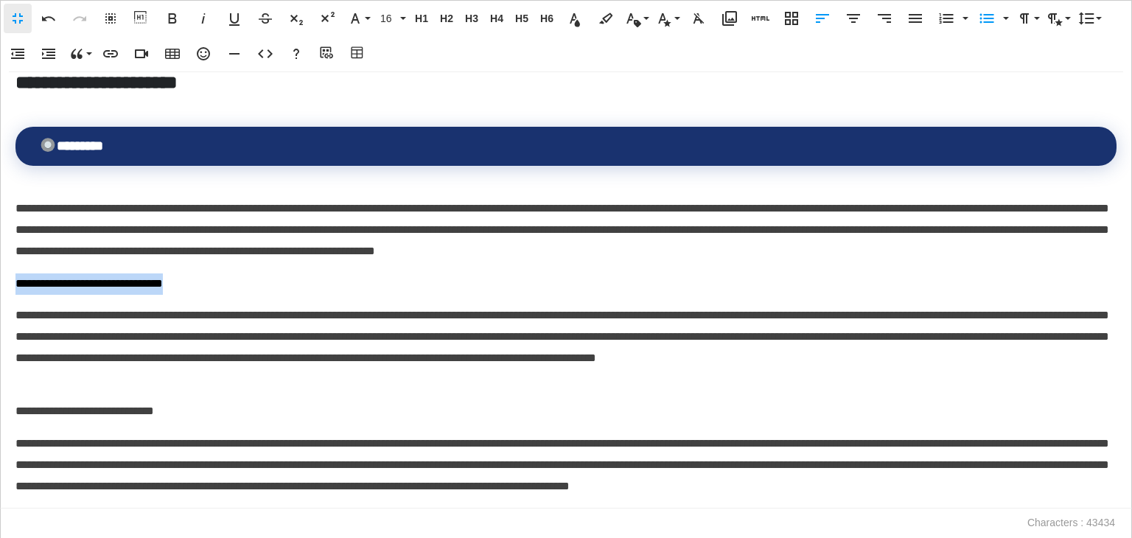
drag, startPoint x: 224, startPoint y: 335, endPoint x: 0, endPoint y: 332, distance: 224.0
click at [0, 332] on div "**********" at bounding box center [566, 290] width 1132 height 436
click at [18, 366] on p "**********" at bounding box center [562, 347] width 1094 height 85
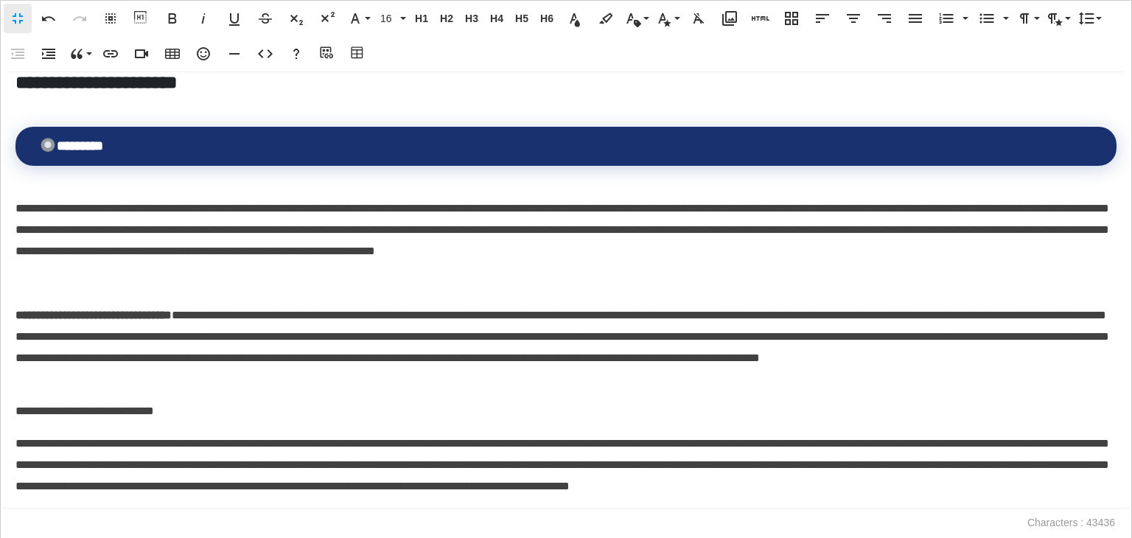
click at [15, 366] on div "**********" at bounding box center [566, 290] width 1132 height 436
click at [17, 321] on strong "**********" at bounding box center [93, 314] width 156 height 11
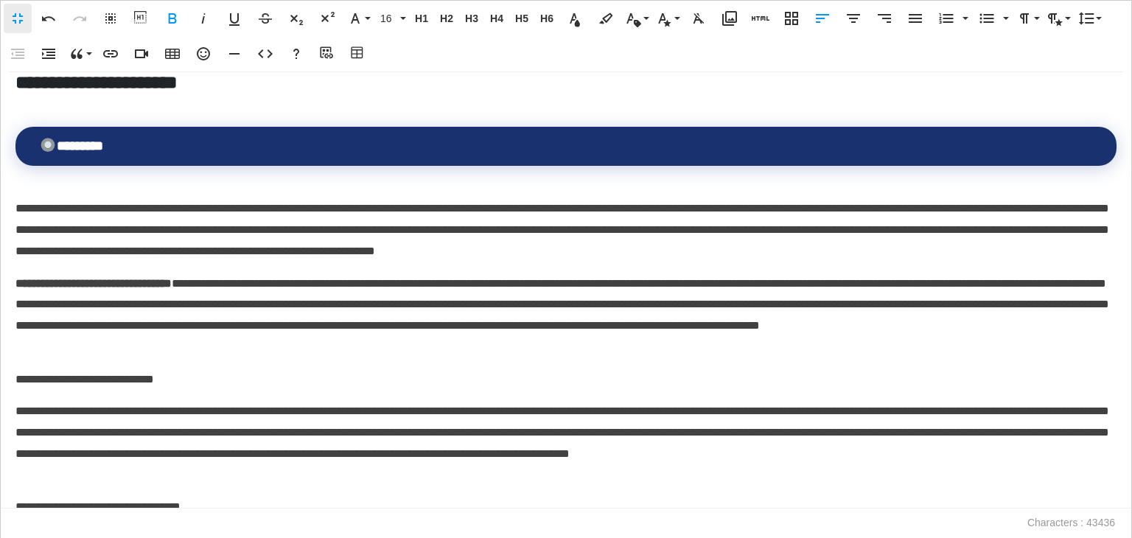
click at [18, 458] on p "**********" at bounding box center [562, 443] width 1094 height 85
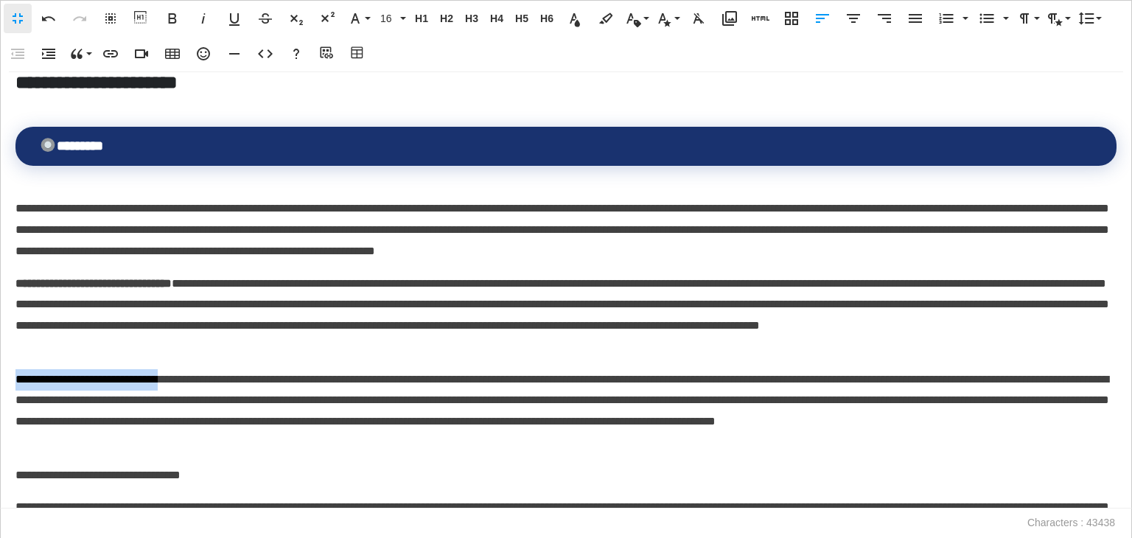
drag, startPoint x: 205, startPoint y: 430, endPoint x: 9, endPoint y: 427, distance: 196.0
click at [9, 427] on div "**********" at bounding box center [566, 290] width 1132 height 436
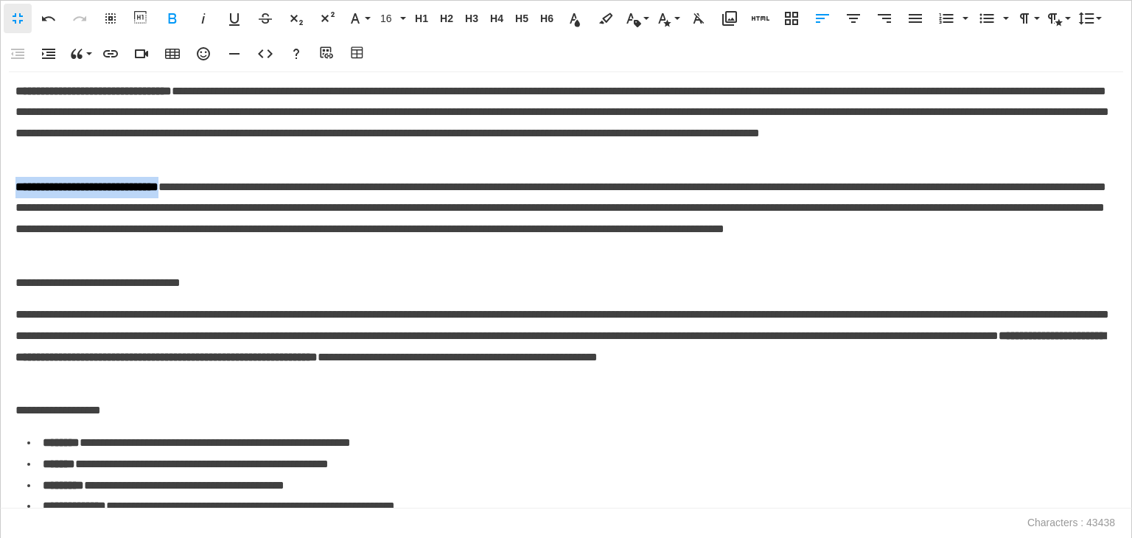
scroll to position [11353, 0]
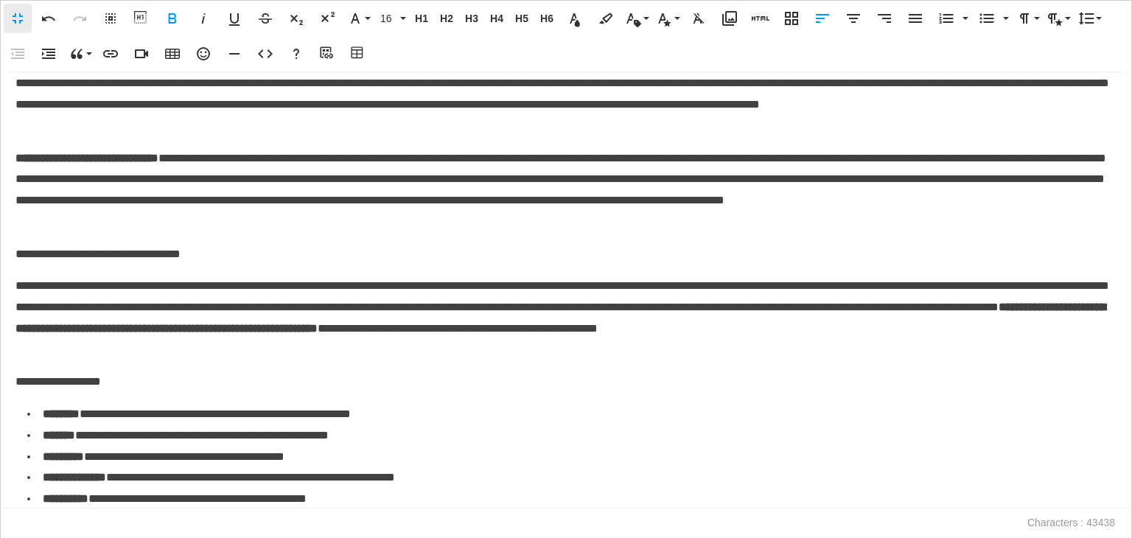
click at [18, 334] on p "**********" at bounding box center [562, 318] width 1094 height 85
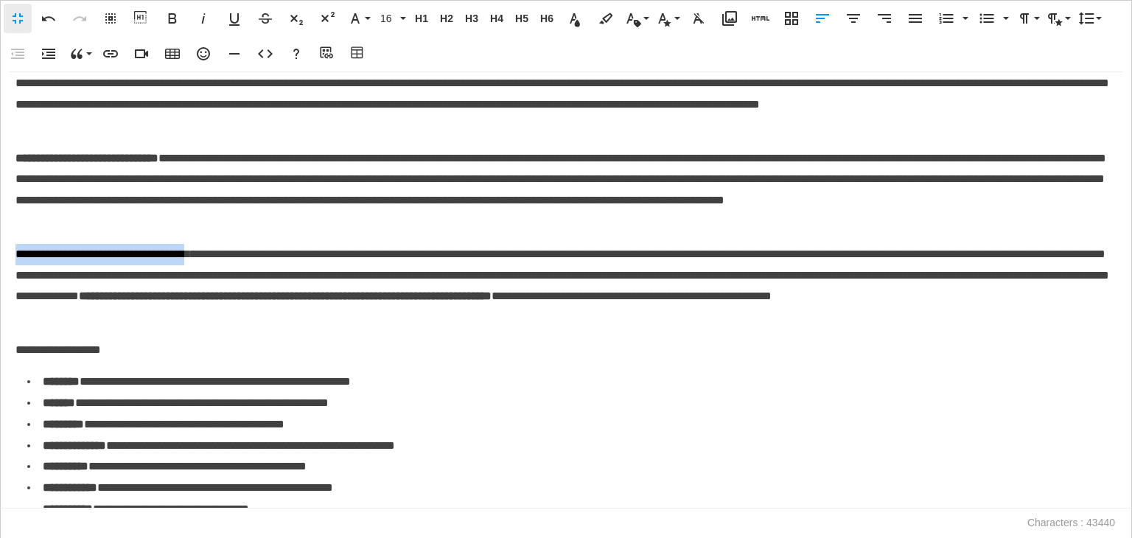
drag, startPoint x: 237, startPoint y: 301, endPoint x: 17, endPoint y: 305, distance: 219.6
click at [17, 305] on p "**********" at bounding box center [562, 286] width 1094 height 85
click at [59, 361] on p "**********" at bounding box center [562, 350] width 1094 height 21
drag, startPoint x: 131, startPoint y: 398, endPoint x: 0, endPoint y: 393, distance: 131.3
click at [0, 393] on div "**********" at bounding box center [566, 290] width 1132 height 436
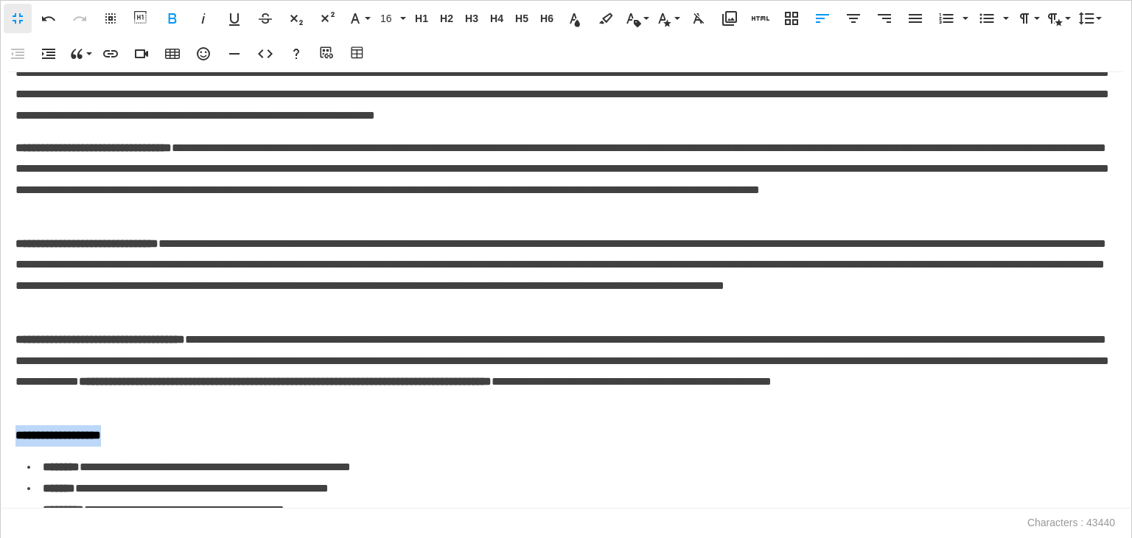
scroll to position [11206, 0]
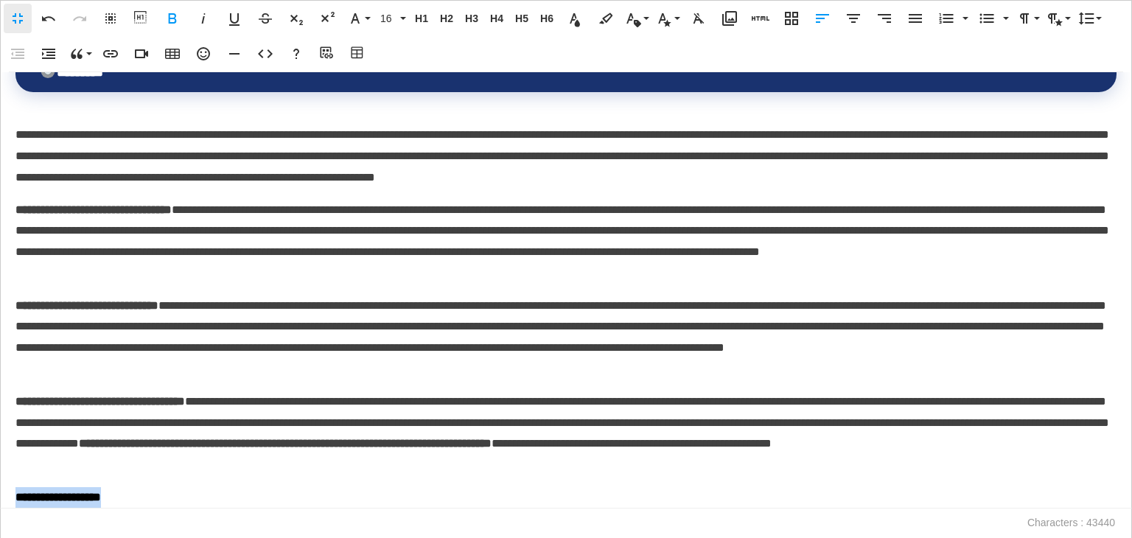
click at [14, 262] on div "**********" at bounding box center [566, 290] width 1132 height 436
click at [17, 215] on strong "**********" at bounding box center [93, 209] width 156 height 11
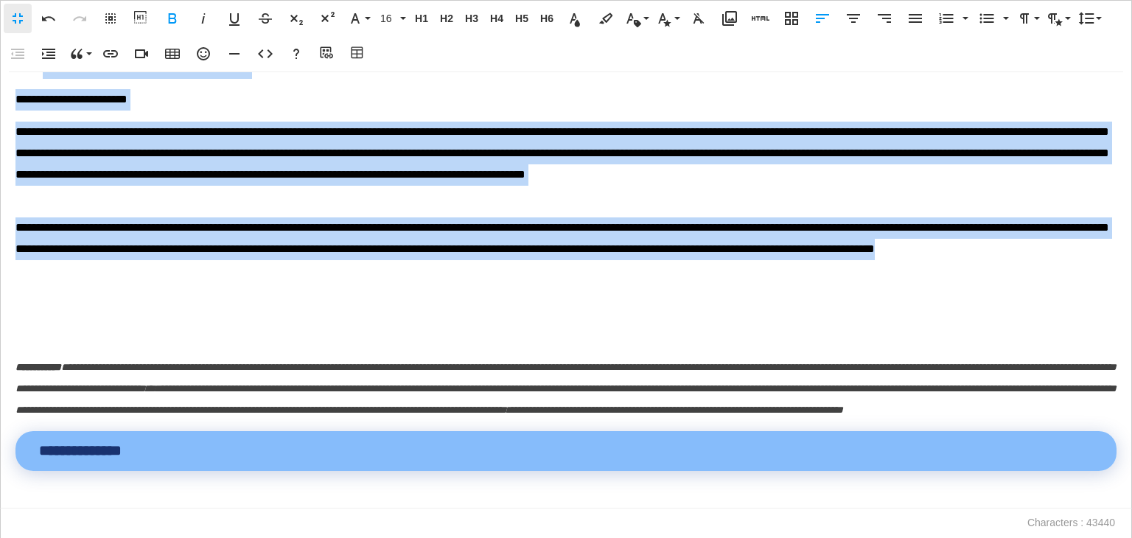
scroll to position [11795, 0]
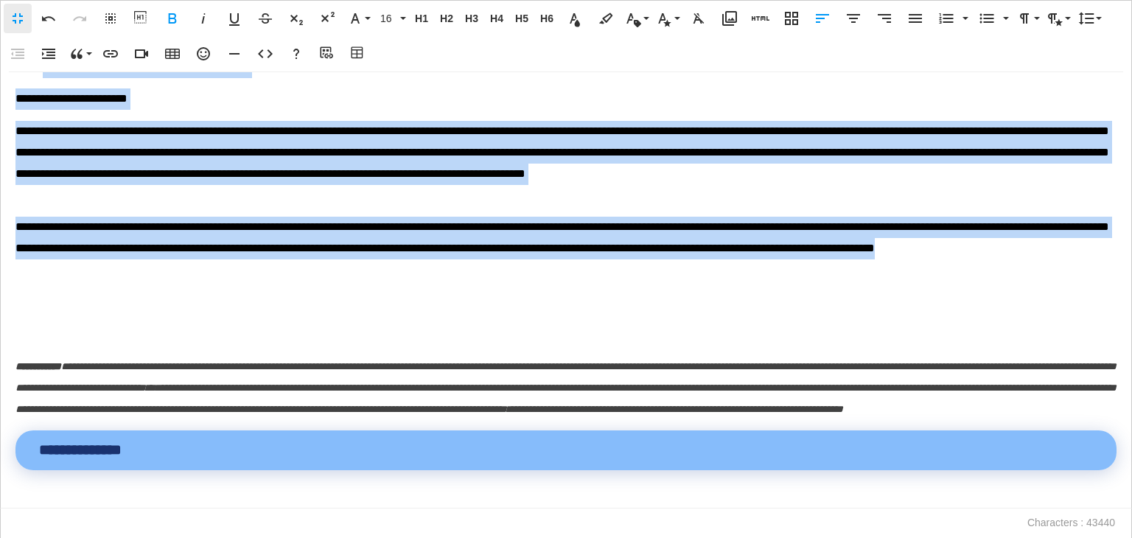
drag, startPoint x: 15, startPoint y: 179, endPoint x: 364, endPoint y: 320, distance: 375.9
click at [908, 10] on icon "button" at bounding box center [915, 19] width 18 height 18
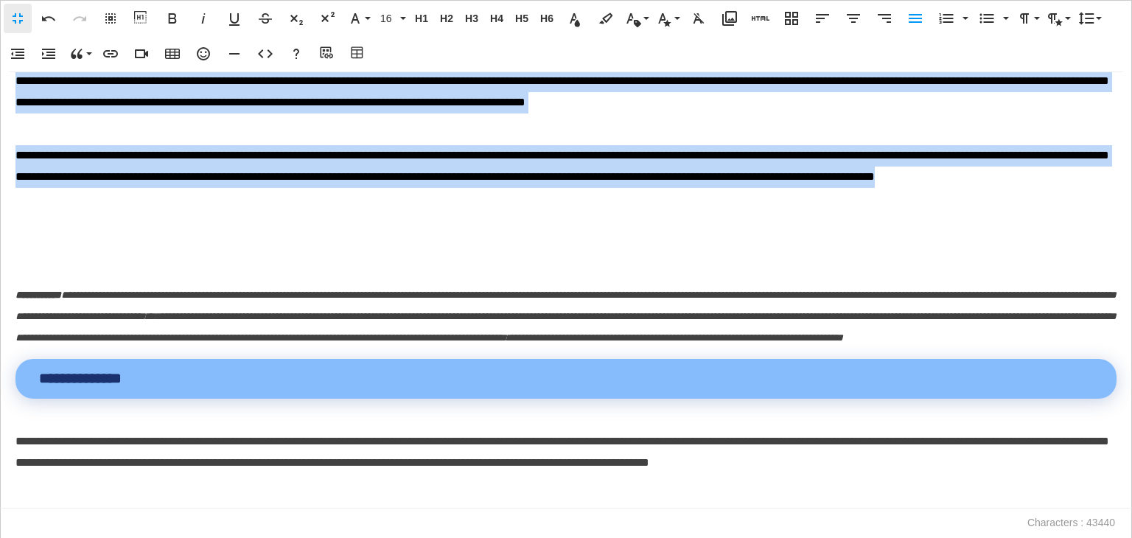
scroll to position [11873, 0]
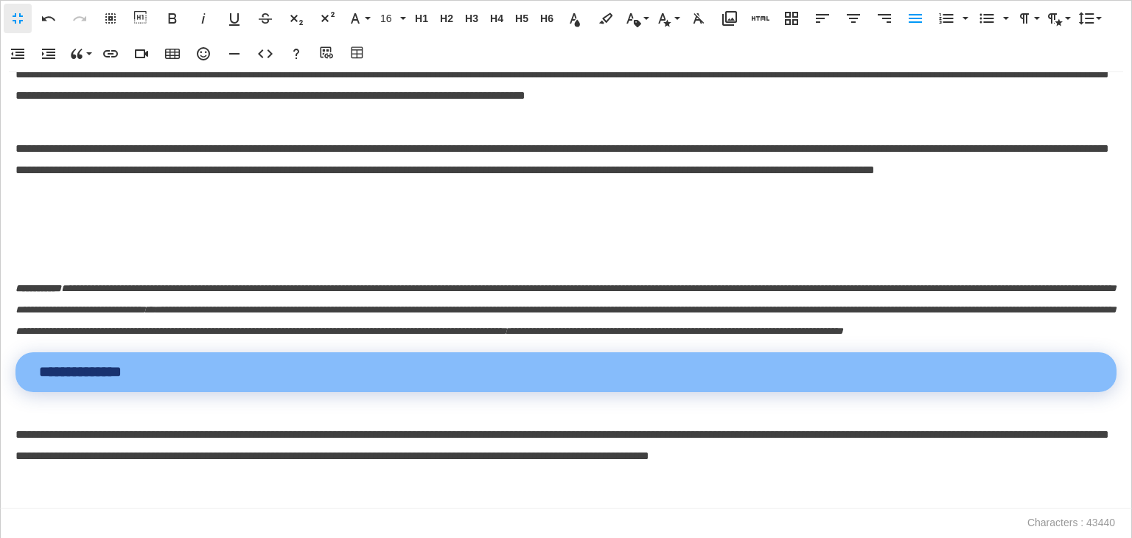
click at [61, 267] on p at bounding box center [565, 255] width 1101 height 21
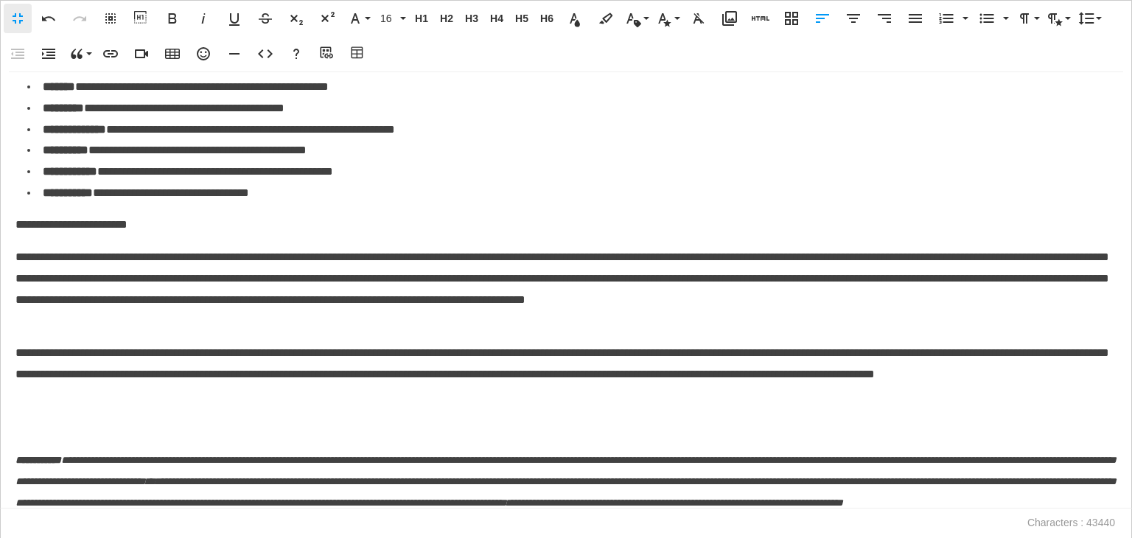
scroll to position [11652, 0]
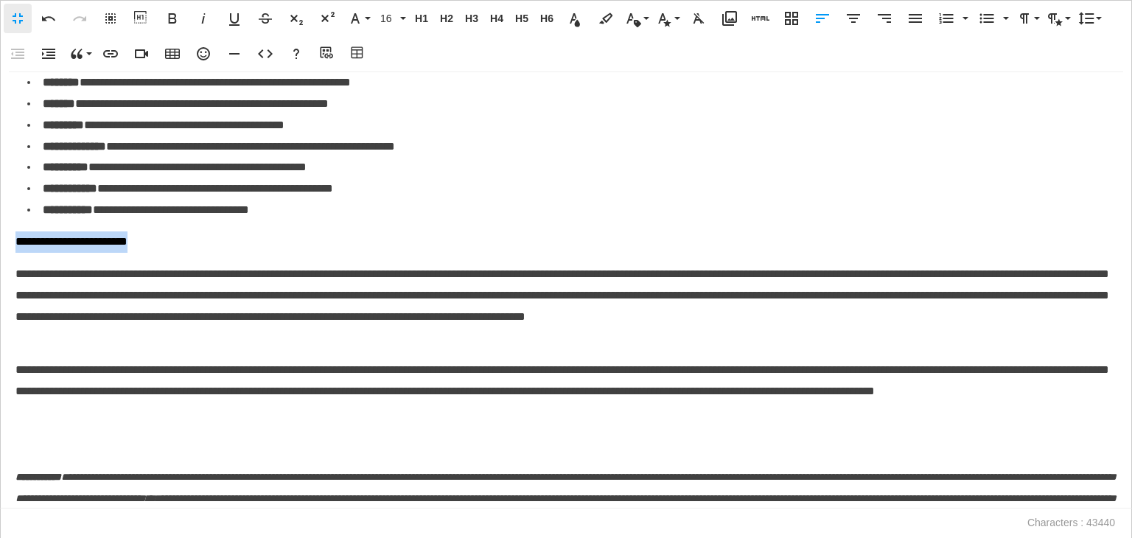
drag, startPoint x: 162, startPoint y: 294, endPoint x: 0, endPoint y: 296, distance: 162.1
click at [0, 296] on div "**********" at bounding box center [566, 290] width 1132 height 436
click at [15, 325] on p "**********" at bounding box center [562, 306] width 1094 height 85
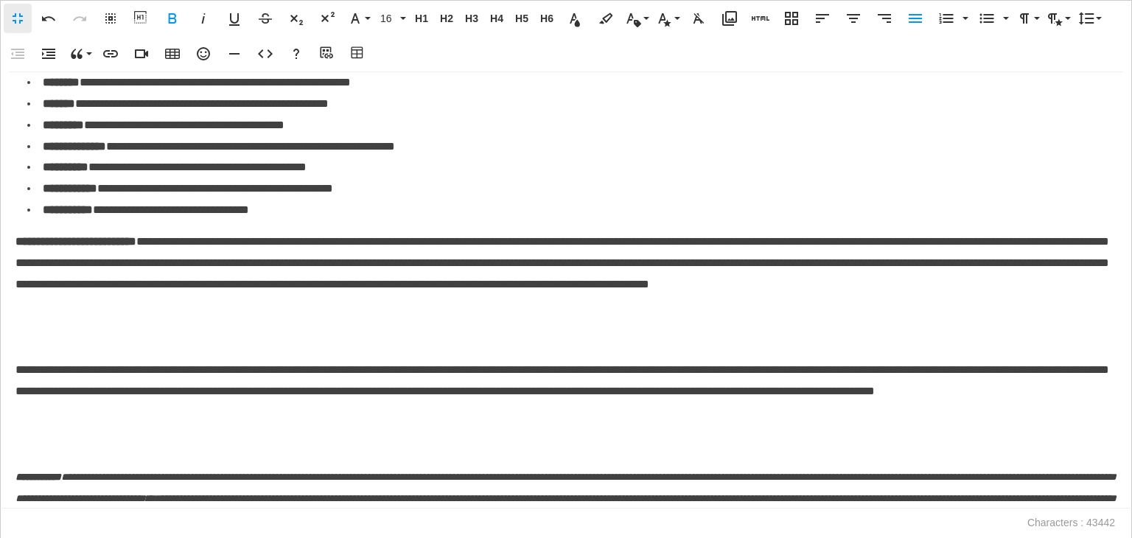
click at [60, 349] on p at bounding box center [565, 337] width 1101 height 21
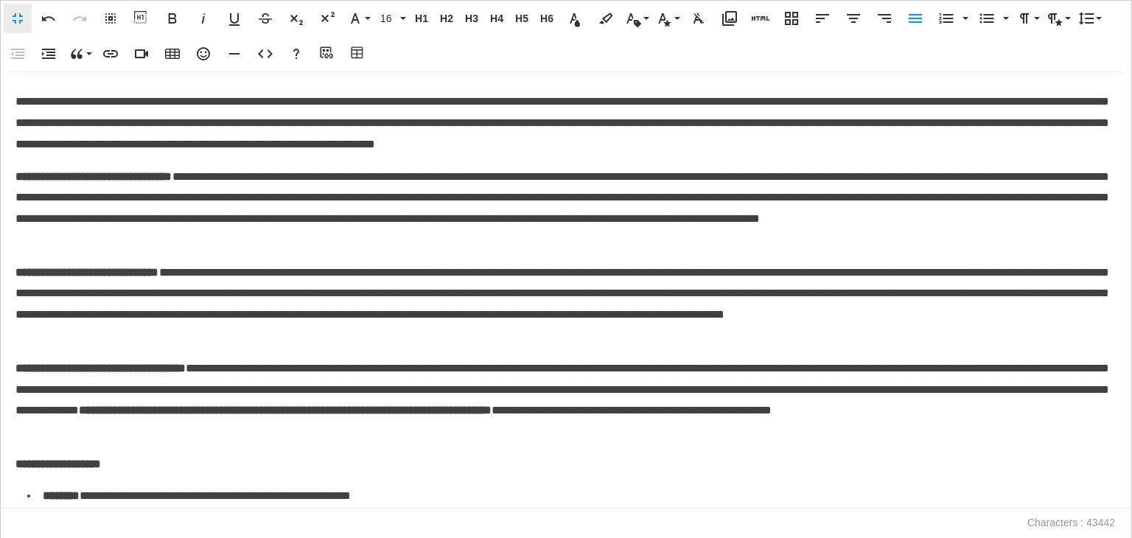
scroll to position [11210, 0]
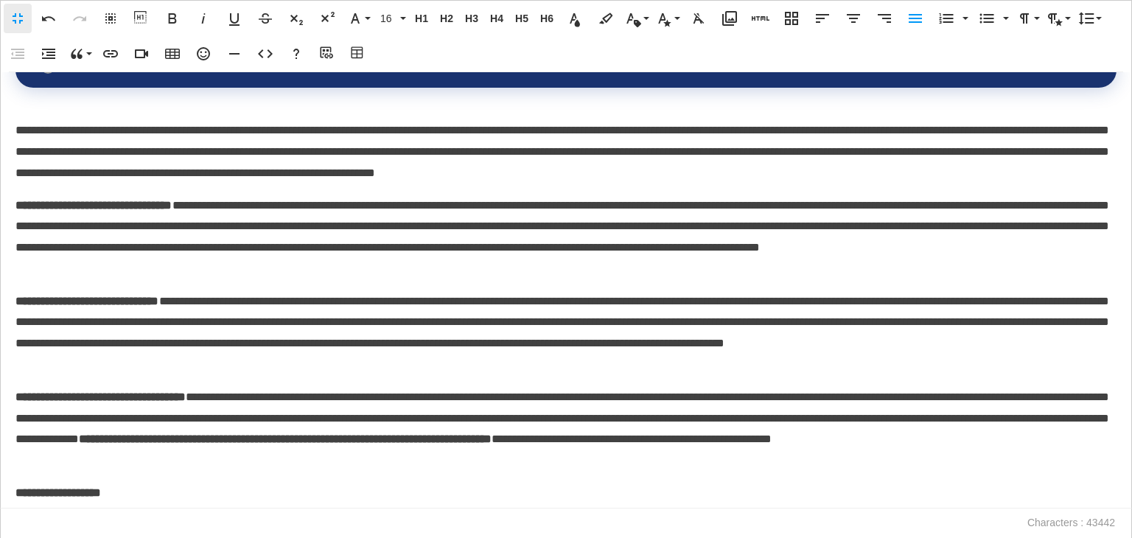
click at [16, 211] on strong "**********" at bounding box center [93, 205] width 157 height 11
click at [987, 18] on icon "button" at bounding box center [987, 19] width 14 height 10
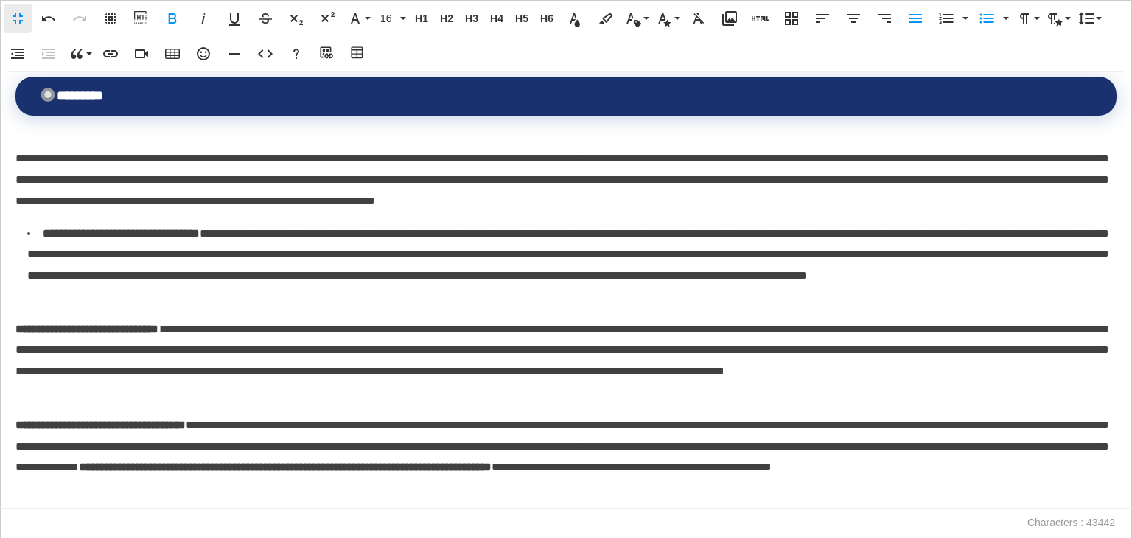
scroll to position [11223, 0]
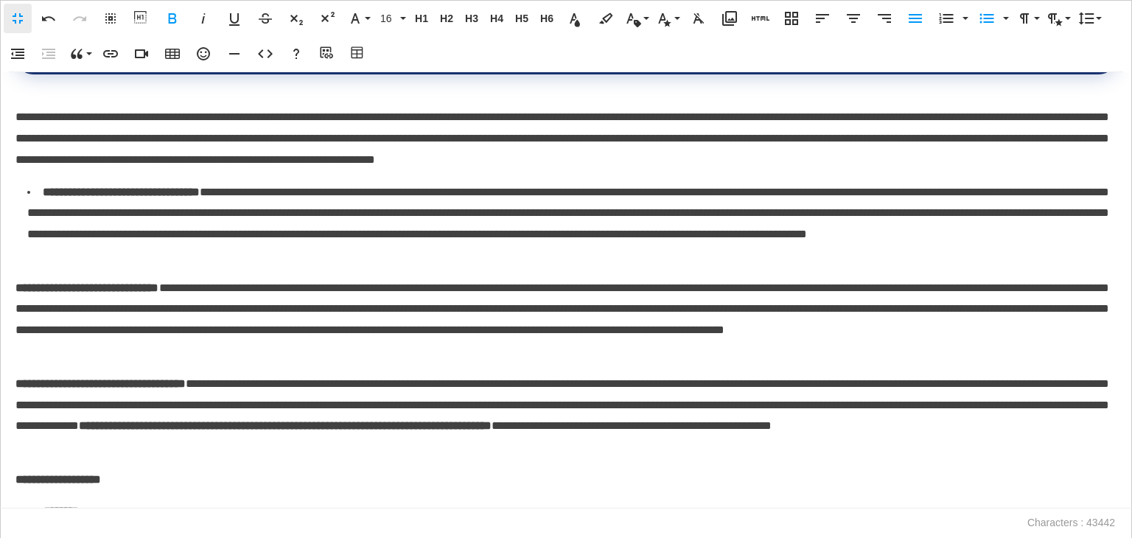
click at [16, 293] on strong "**********" at bounding box center [87, 287] width 144 height 11
click at [987, 21] on icon "button" at bounding box center [987, 19] width 14 height 10
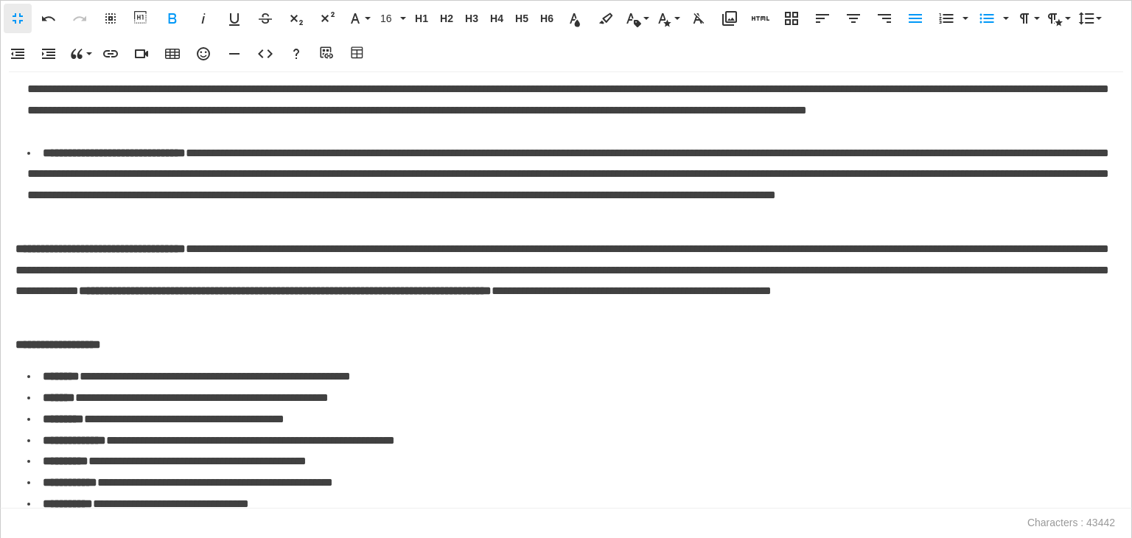
scroll to position [11383, 0]
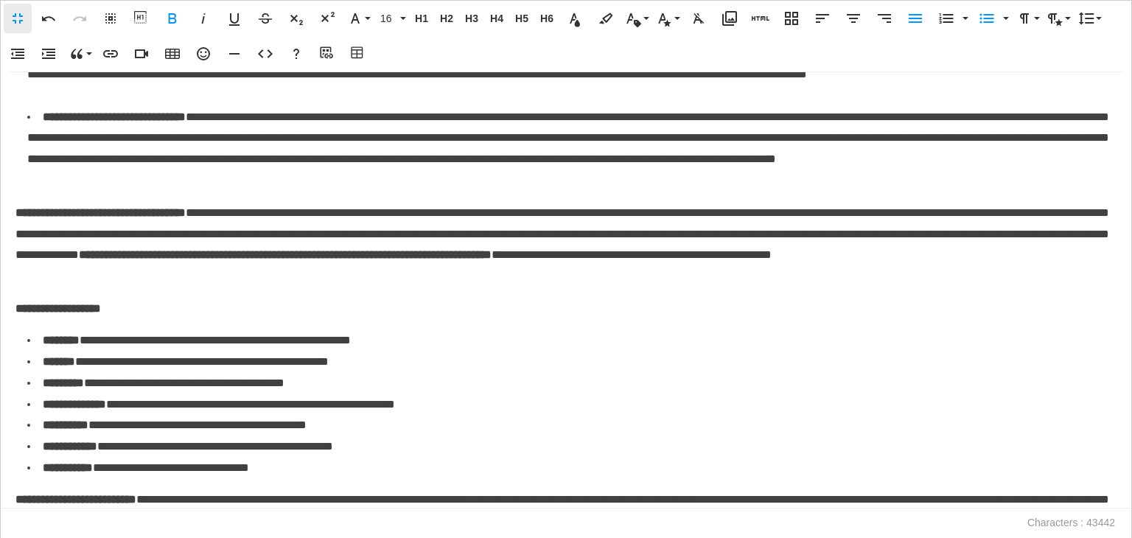
click at [15, 218] on strong "**********" at bounding box center [100, 212] width 170 height 11
click at [982, 14] on icon "button" at bounding box center [987, 19] width 18 height 18
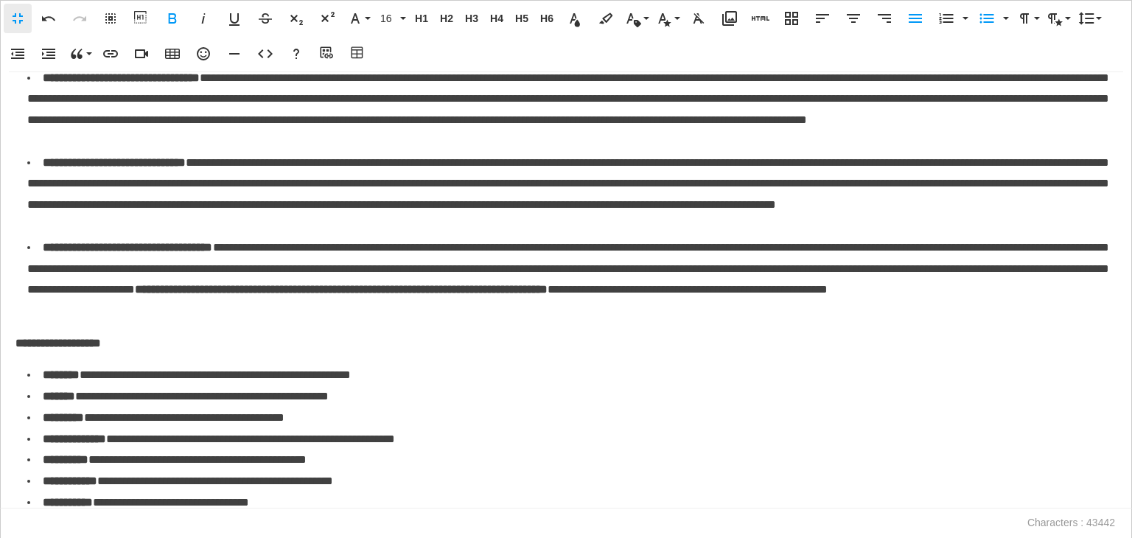
scroll to position [11397, 0]
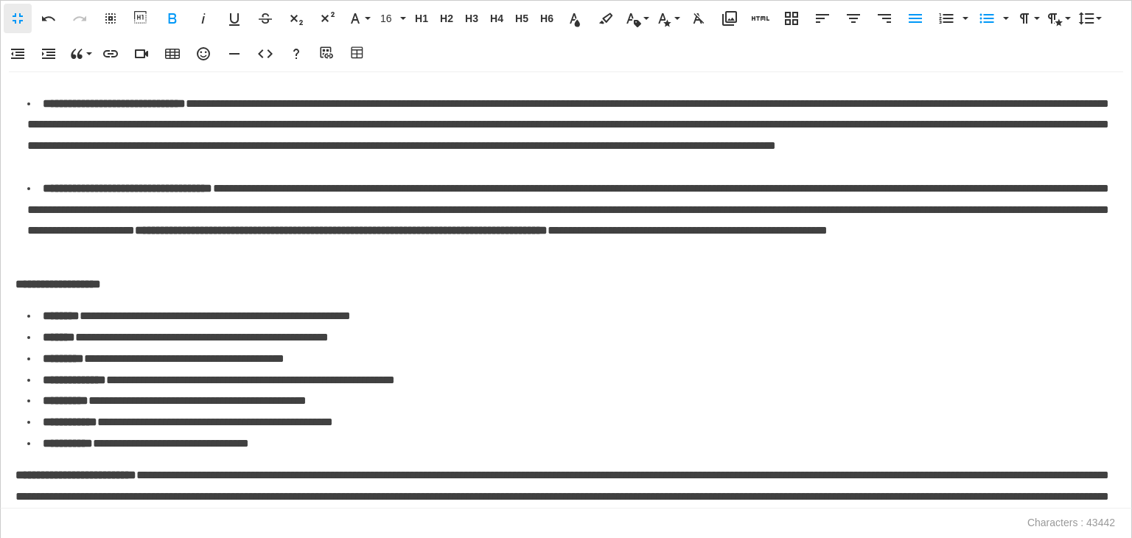
click at [18, 290] on strong "**********" at bounding box center [57, 284] width 85 height 11
click at [982, 19] on icon "button" at bounding box center [987, 19] width 18 height 18
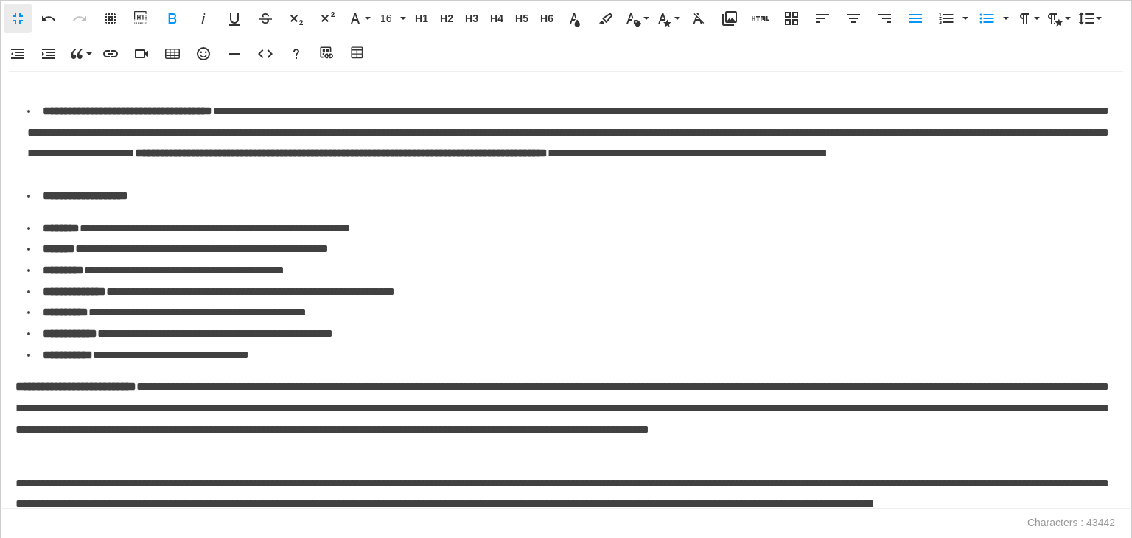
scroll to position [11484, 0]
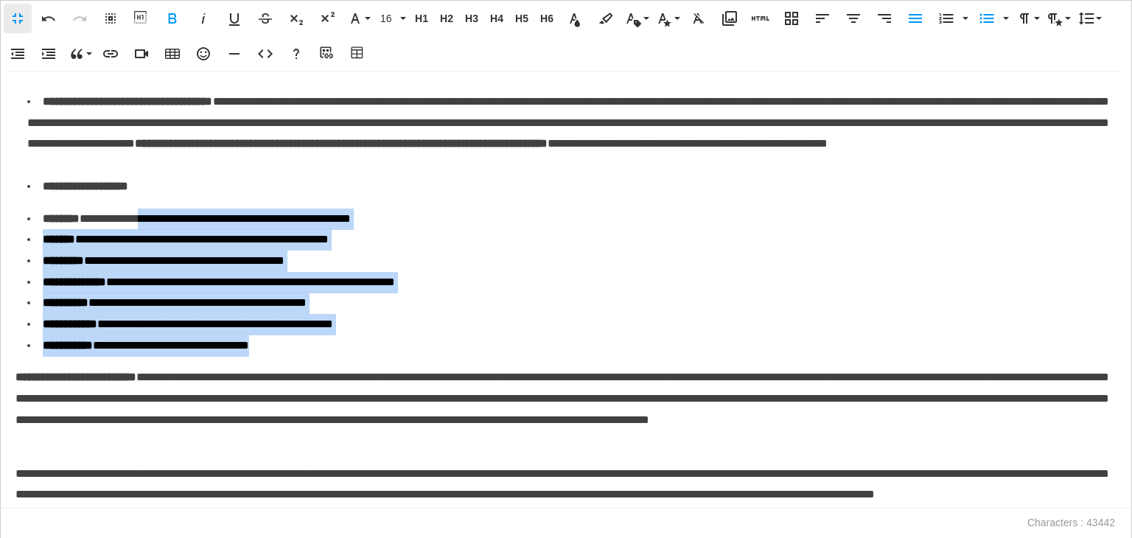
drag, startPoint x: 333, startPoint y: 400, endPoint x: 174, endPoint y: 272, distance: 204.4
click at [174, 272] on ul "**********" at bounding box center [571, 283] width 1089 height 148
click at [47, 46] on icon "button" at bounding box center [49, 54] width 18 height 18
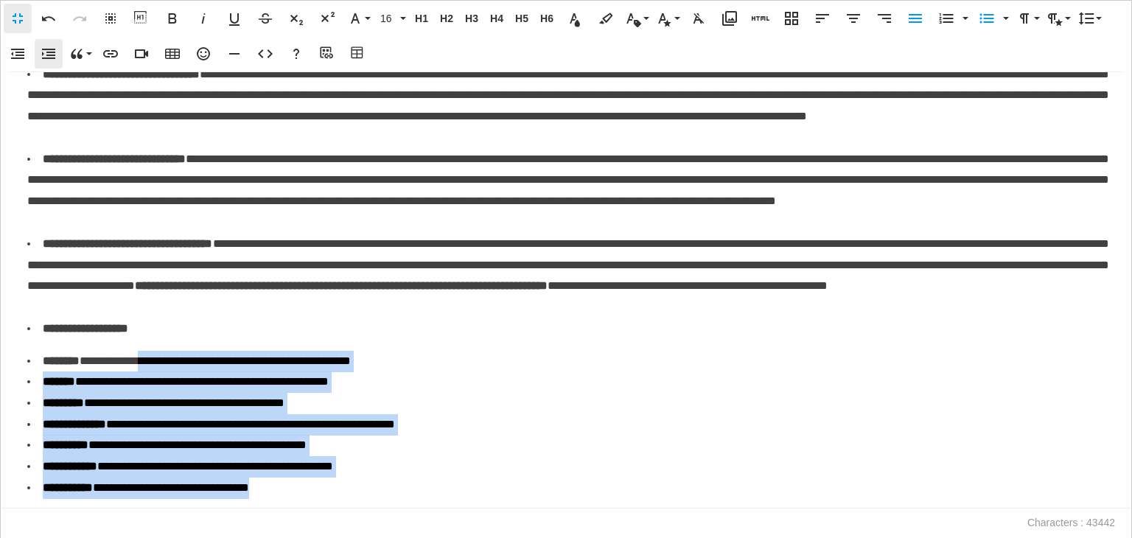
click at [47, 46] on icon "button" at bounding box center [49, 54] width 18 height 18
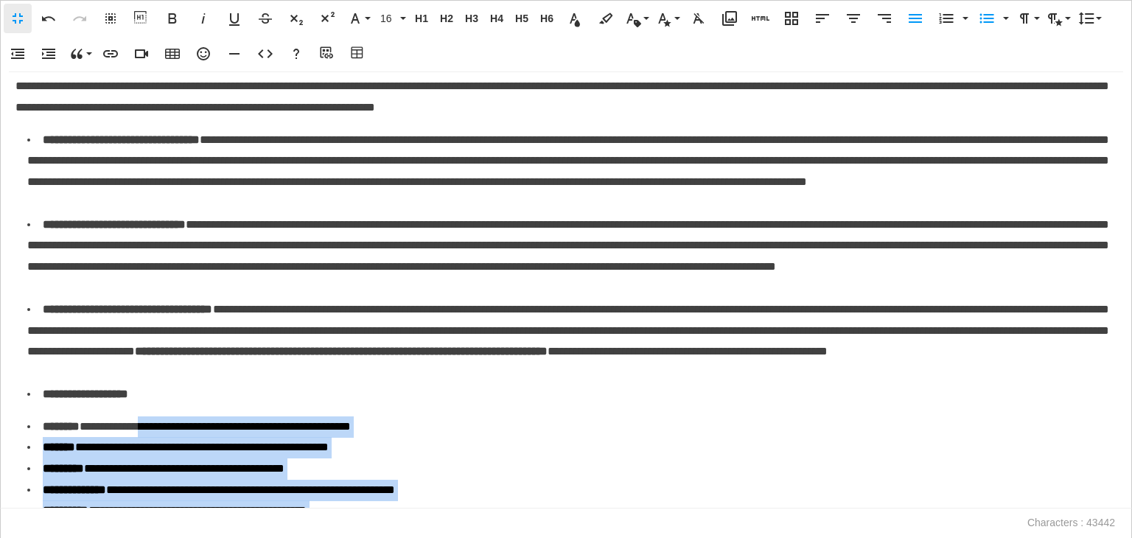
scroll to position [11501, 0]
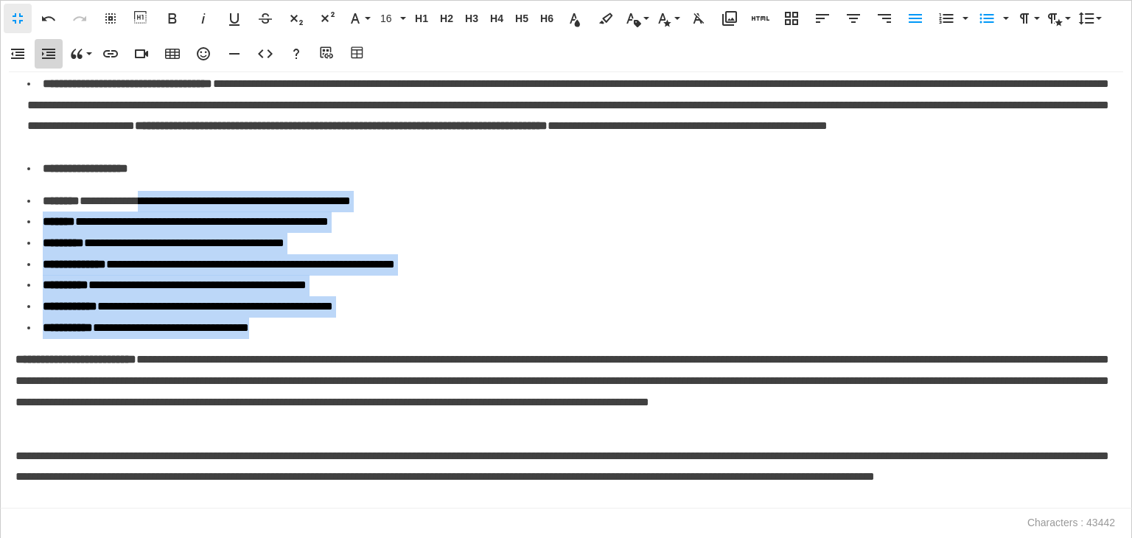
click at [42, 52] on icon "button" at bounding box center [48, 54] width 13 height 10
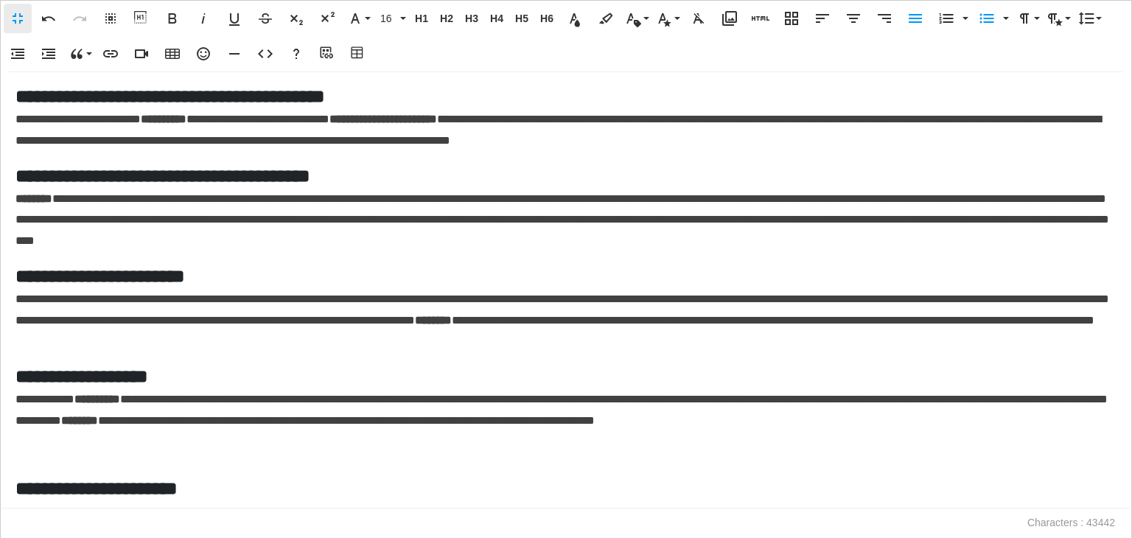
scroll to position [10697, 0]
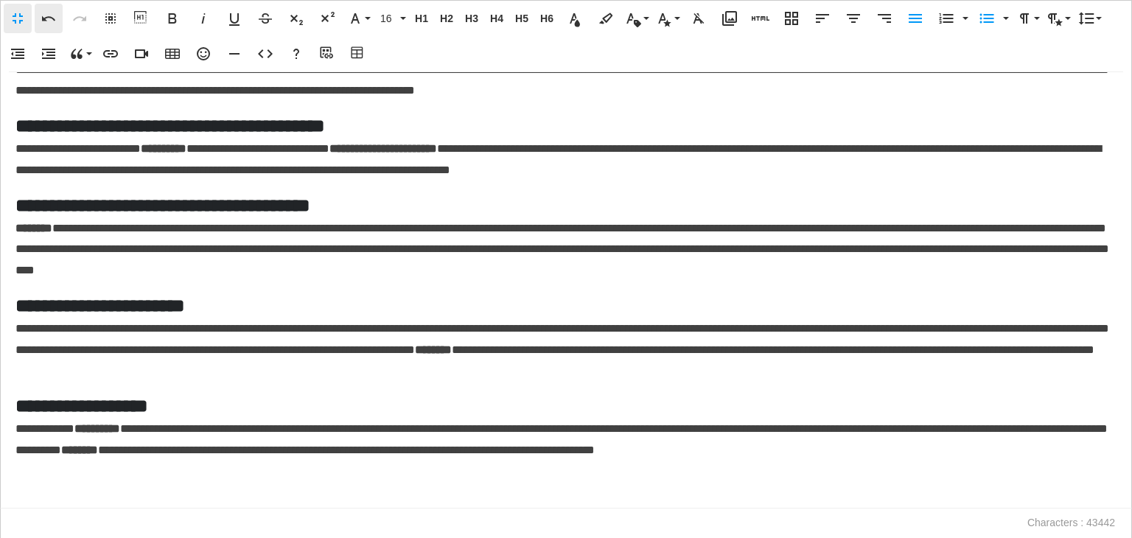
click at [46, 20] on icon "button" at bounding box center [49, 19] width 18 height 18
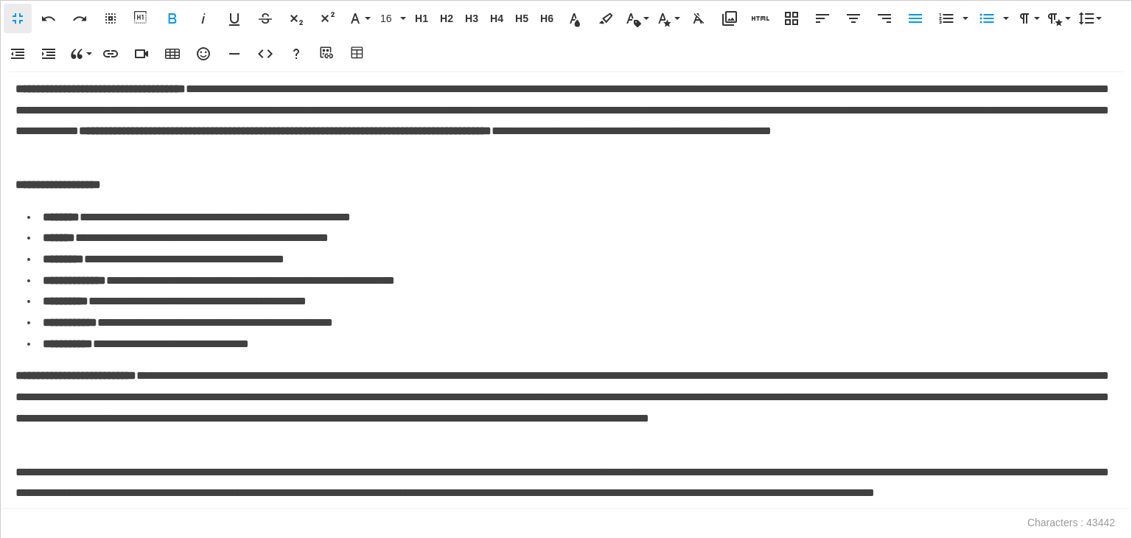
scroll to position [11581, 0]
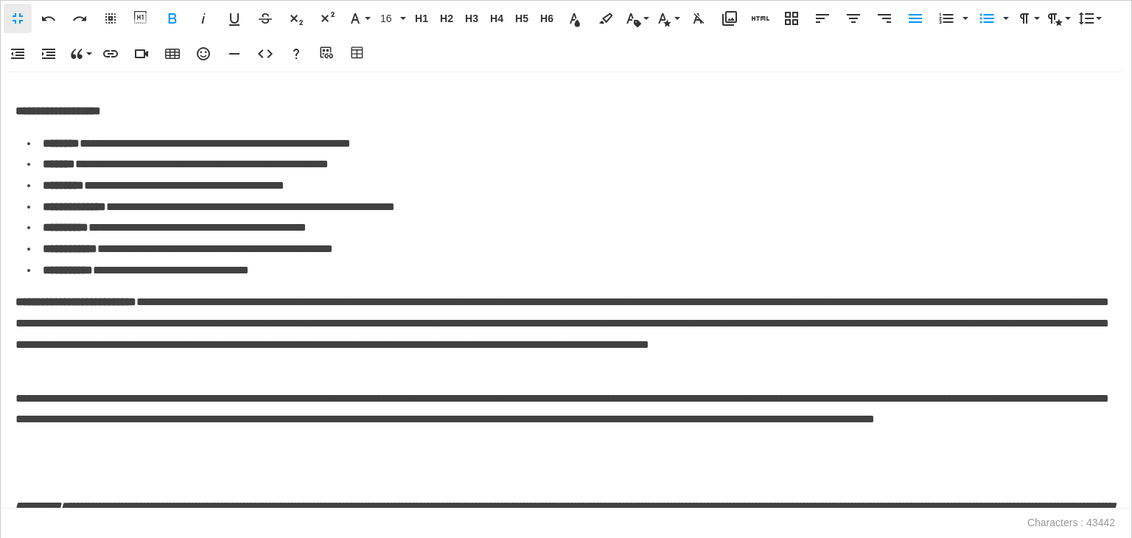
click at [84, 191] on strong "*********" at bounding box center [63, 185] width 41 height 11
click at [306, 281] on li "**********" at bounding box center [568, 270] width 1082 height 21
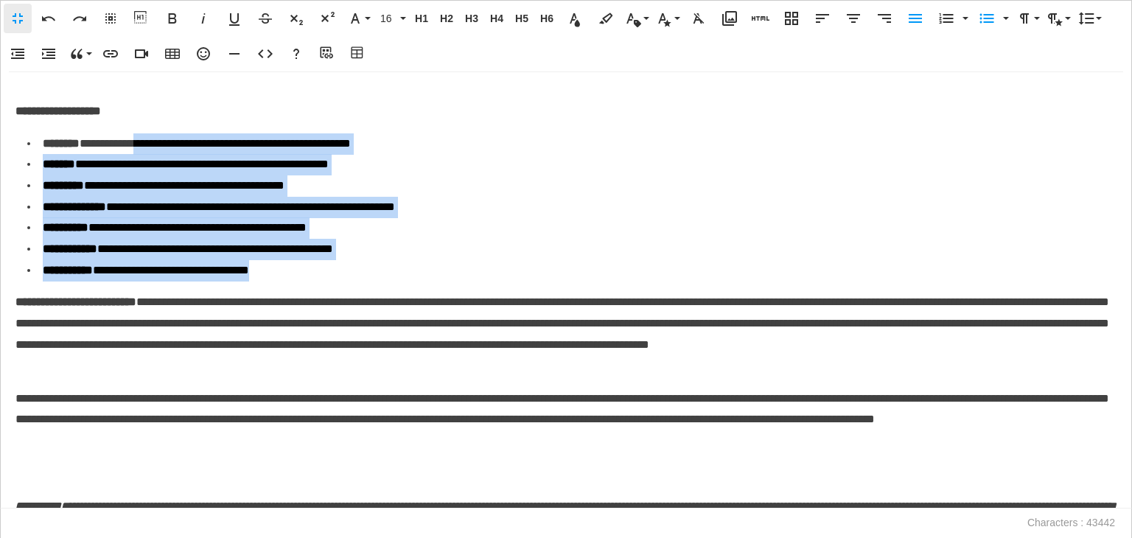
drag, startPoint x: 312, startPoint y: 316, endPoint x: 169, endPoint y: 188, distance: 192.6
click at [169, 188] on ul "**********" at bounding box center [571, 207] width 1089 height 148
click at [987, 24] on icon "button" at bounding box center [987, 19] width 18 height 18
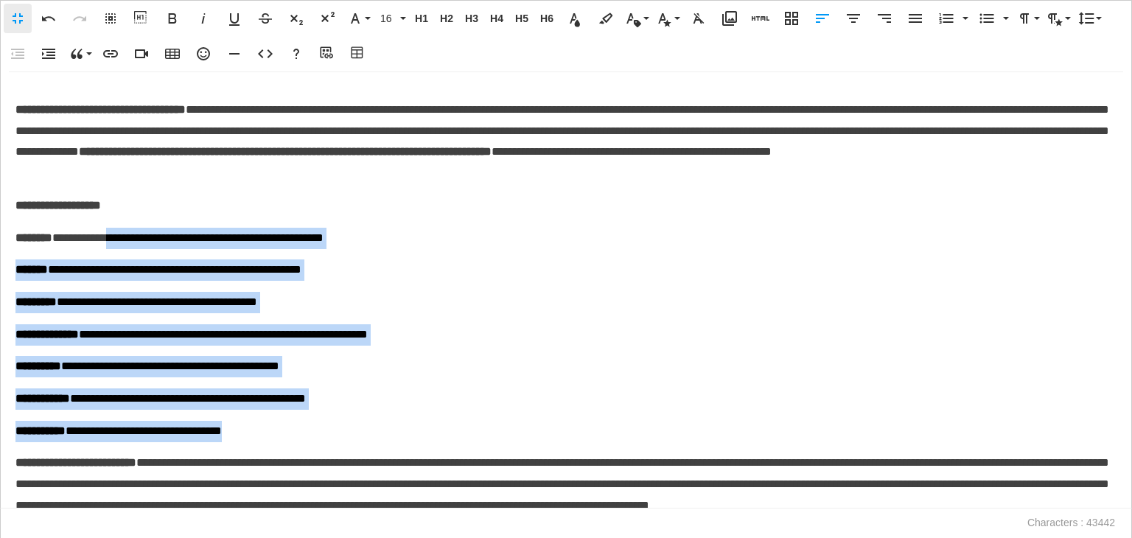
scroll to position [11512, 0]
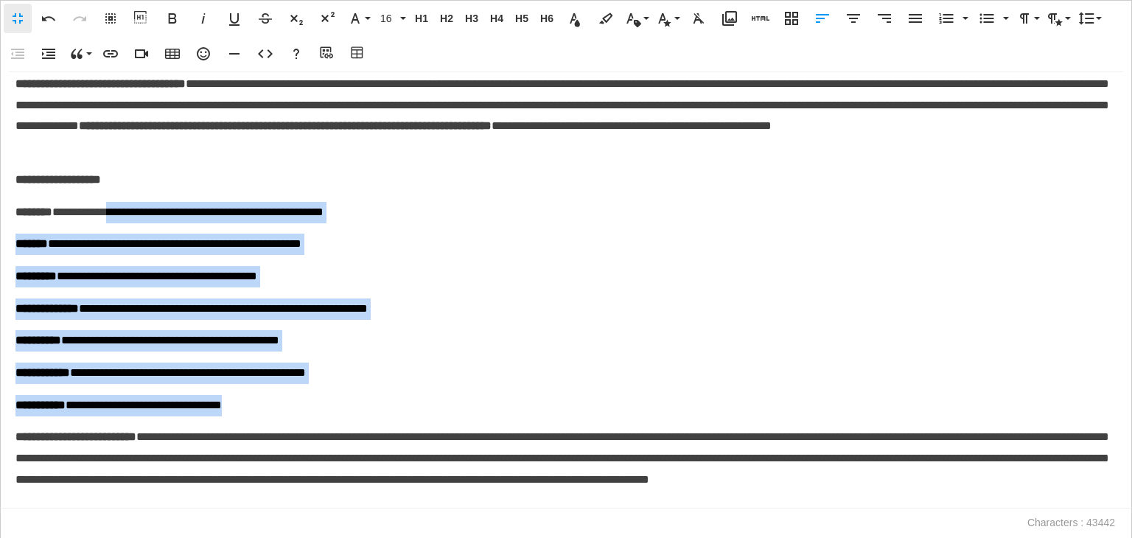
click at [139, 191] on p "**********" at bounding box center [565, 179] width 1101 height 21
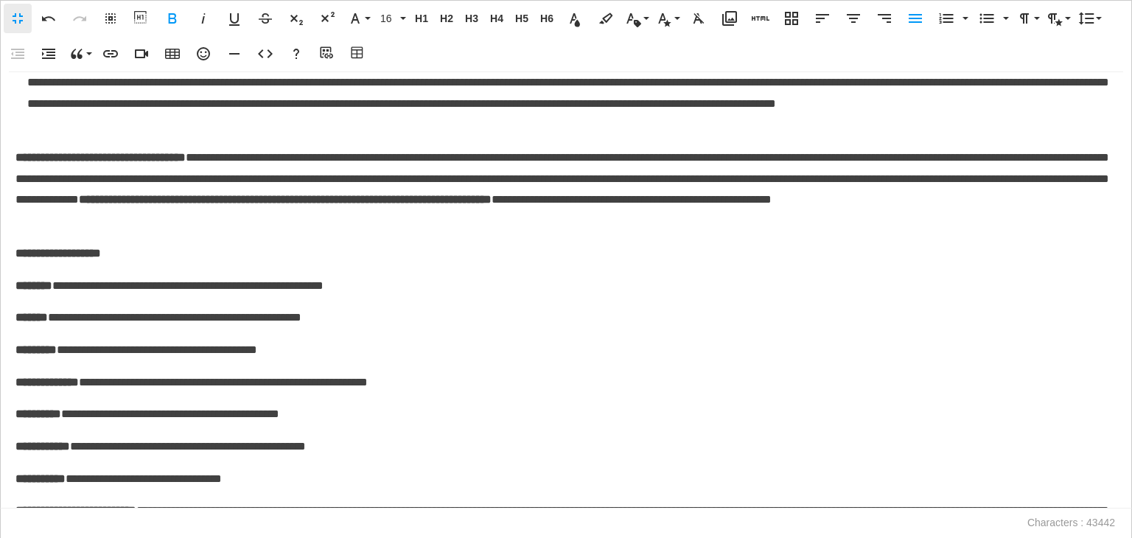
scroll to position [11365, 0]
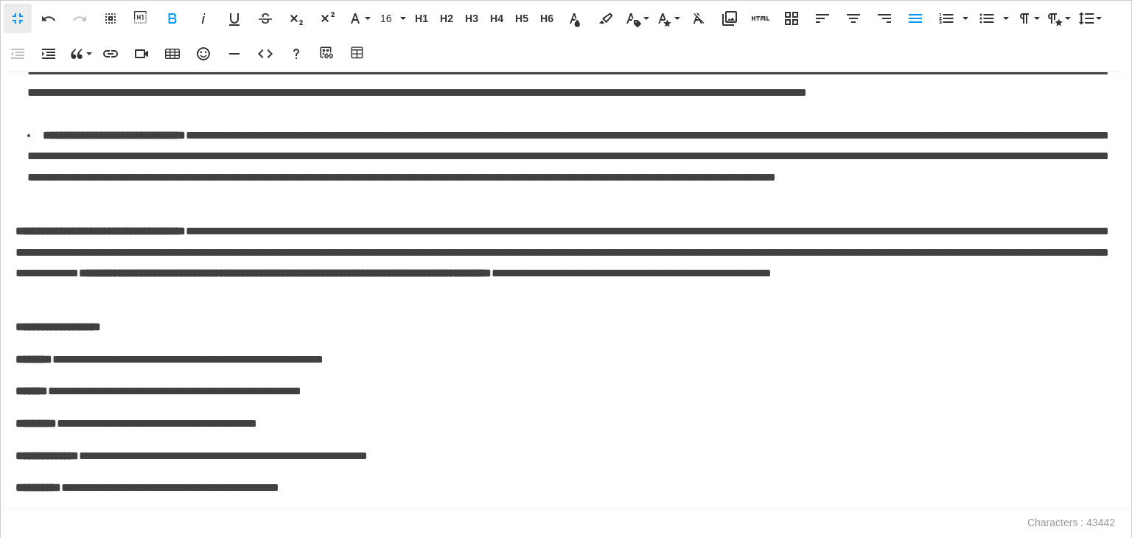
click at [16, 237] on strong "**********" at bounding box center [100, 230] width 170 height 11
click at [988, 19] on icon "button" at bounding box center [987, 19] width 18 height 18
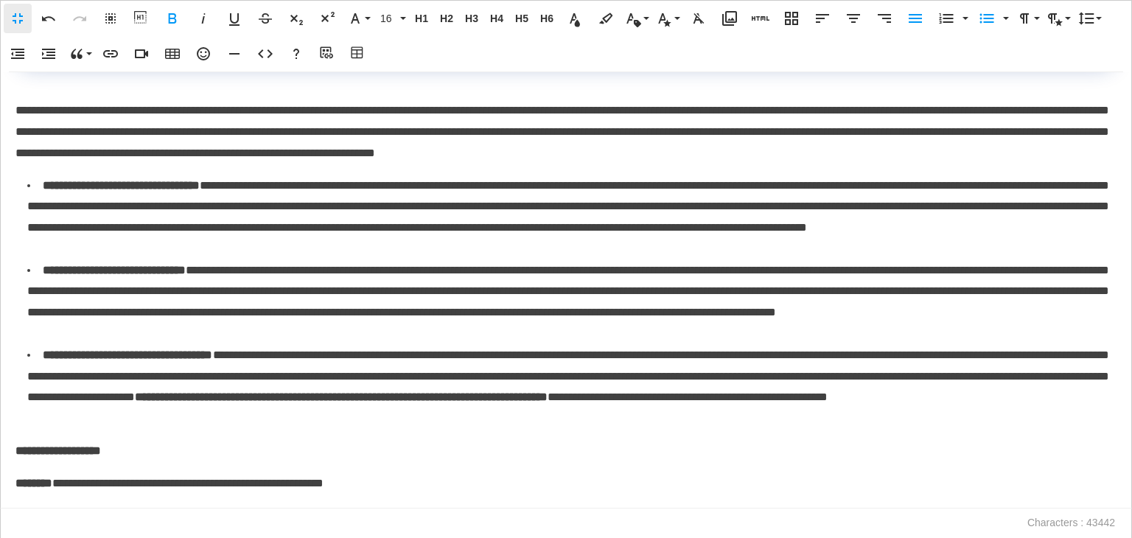
scroll to position [11377, 0]
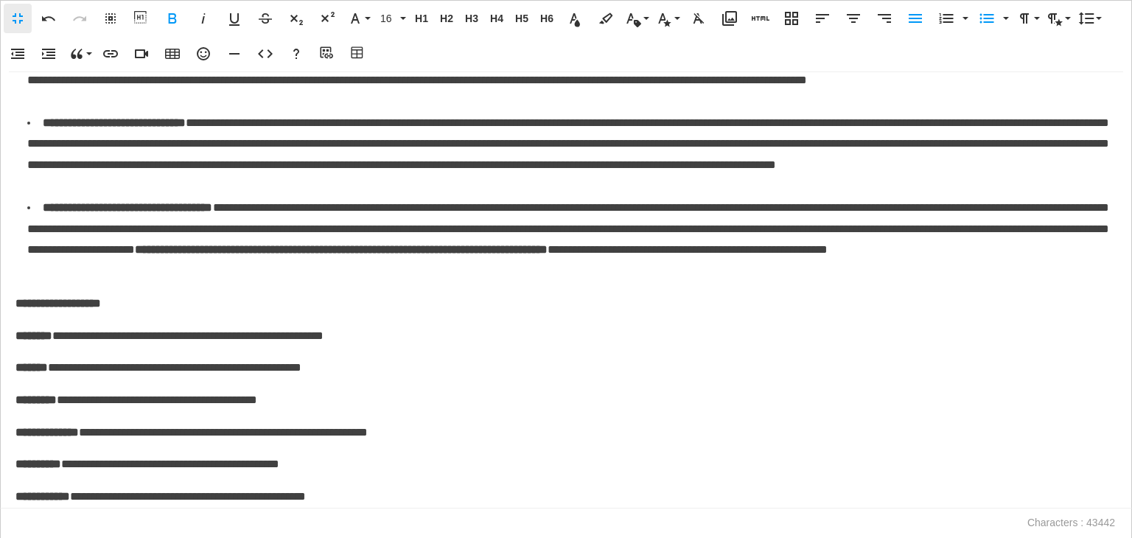
click at [18, 309] on strong "**********" at bounding box center [57, 303] width 85 height 11
click at [986, 20] on icon "button" at bounding box center [987, 19] width 18 height 18
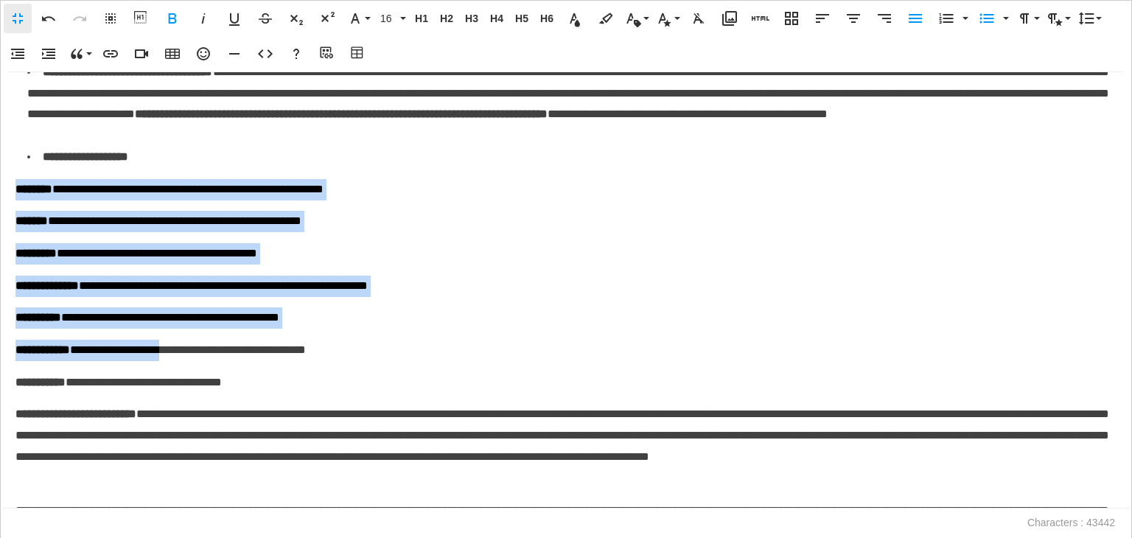
scroll to position [11538, 0]
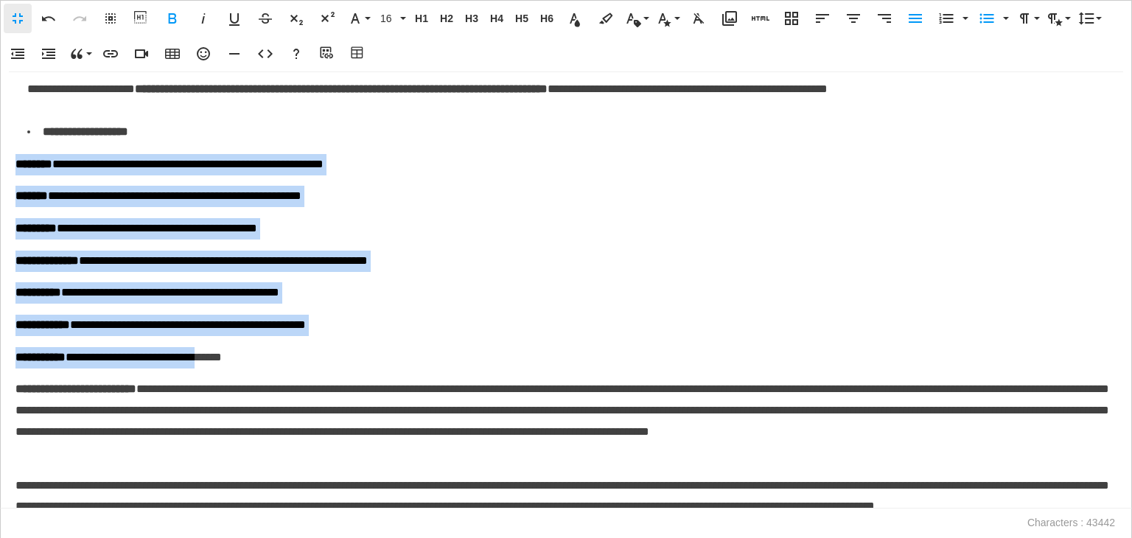
drag, startPoint x: 16, startPoint y: 287, endPoint x: 247, endPoint y: 396, distance: 254.8
click at [45, 49] on icon "button" at bounding box center [48, 54] width 13 height 10
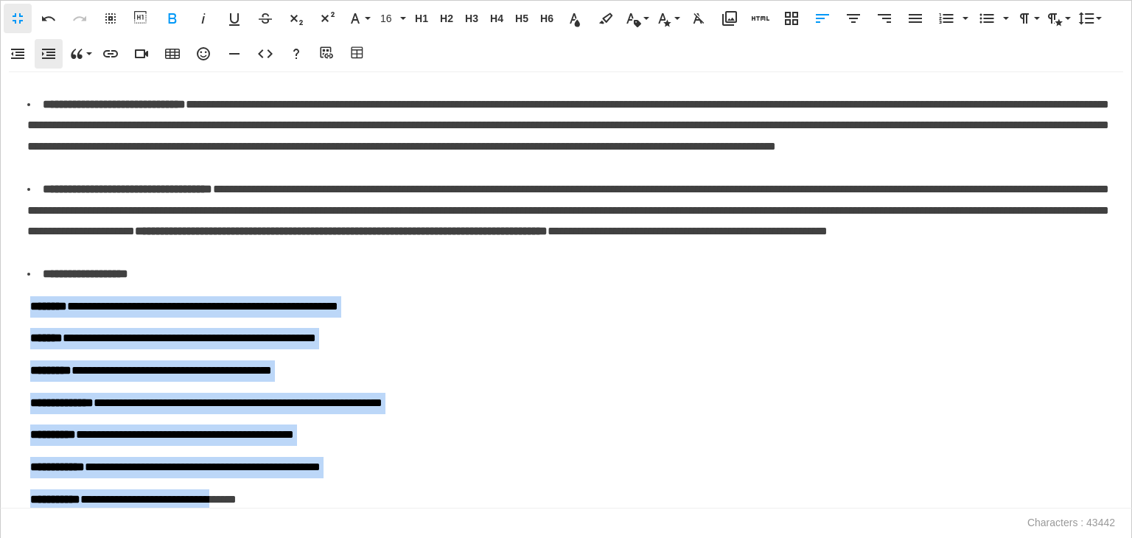
click at [45, 49] on icon "button" at bounding box center [48, 54] width 13 height 10
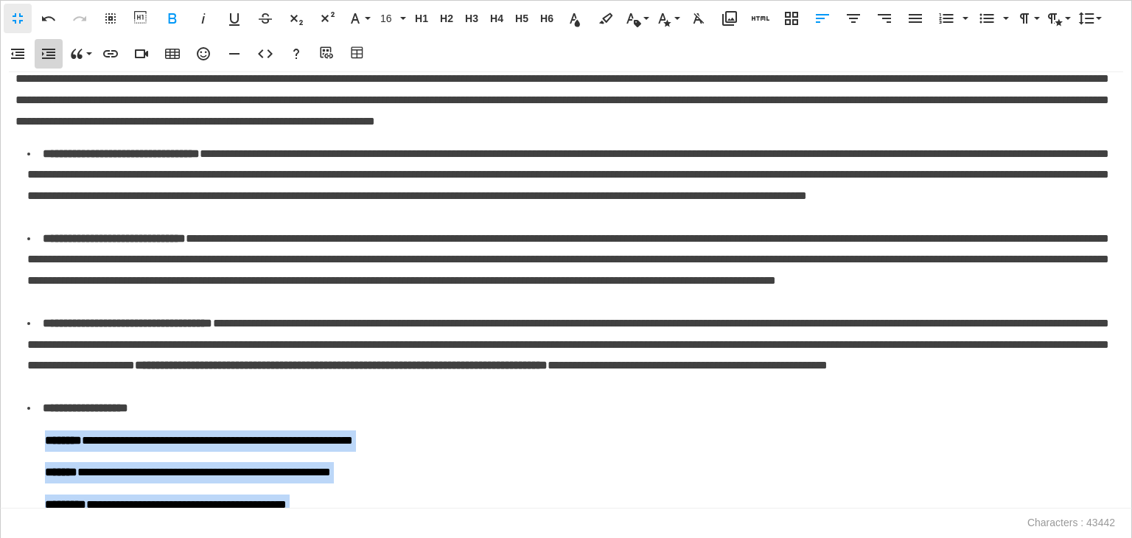
click at [45, 49] on icon "button" at bounding box center [48, 54] width 13 height 10
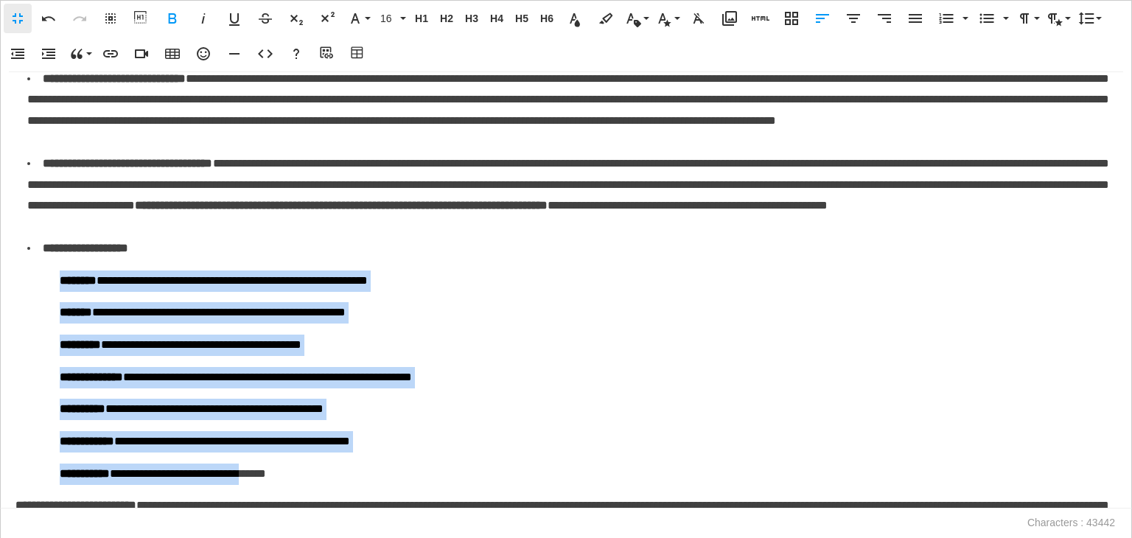
scroll to position [11422, 0]
click at [1003, 19] on button "button" at bounding box center [1004, 18] width 12 height 29
click at [1029, 113] on link "Square" at bounding box center [1030, 113] width 65 height 22
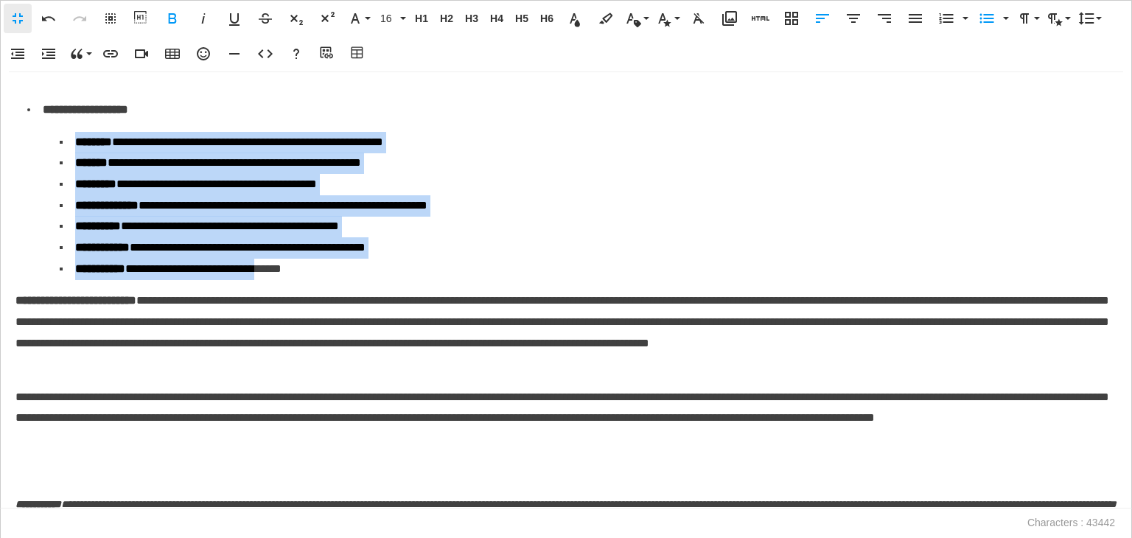
scroll to position [11574, 0]
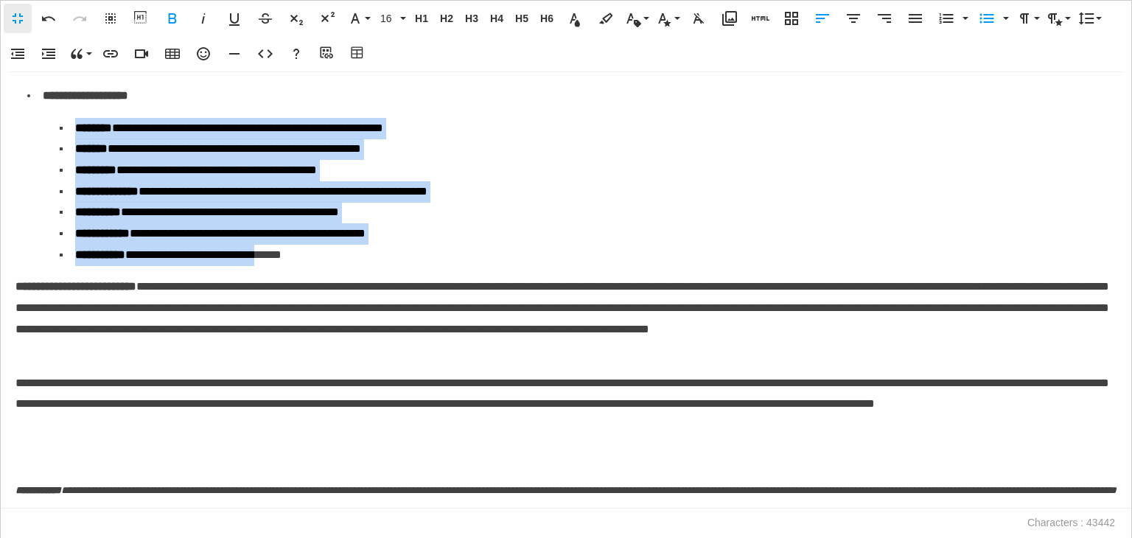
click at [16, 292] on strong "**********" at bounding box center [75, 286] width 121 height 11
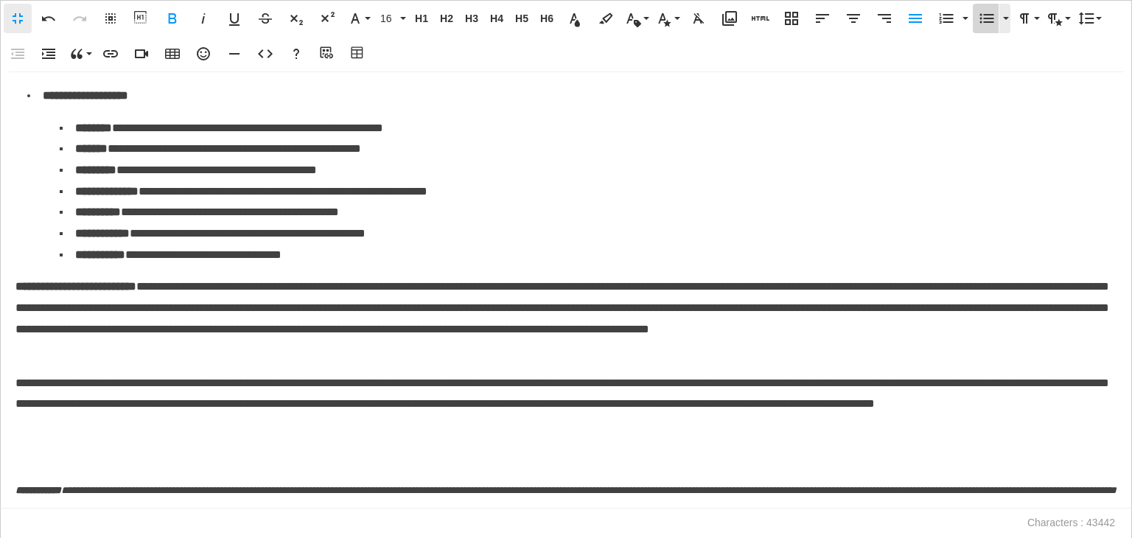
click at [984, 26] on icon "button" at bounding box center [987, 19] width 18 height 18
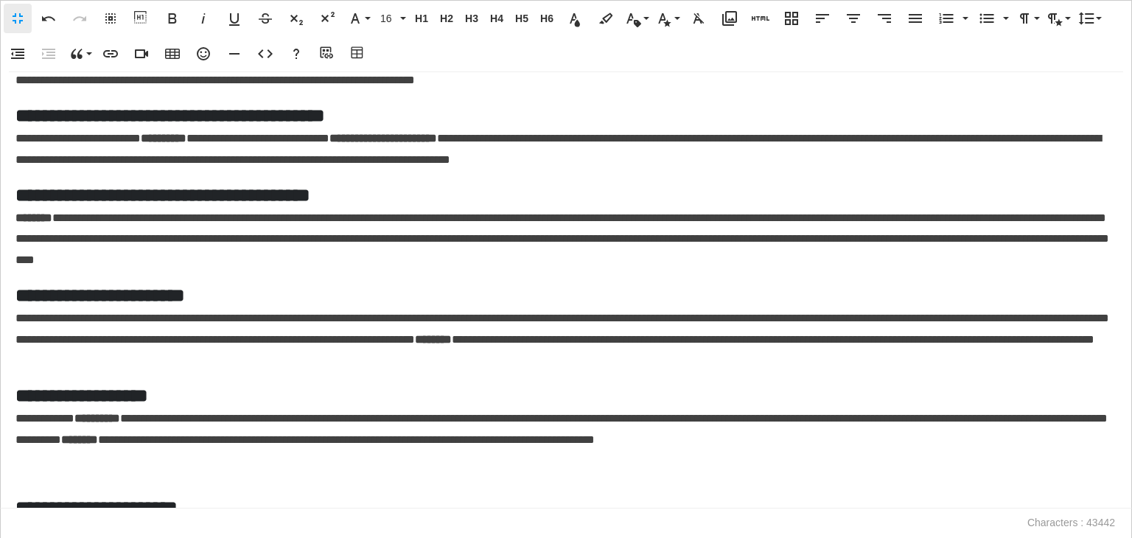
scroll to position [10707, 0]
click at [17, 223] on strong "********" at bounding box center [33, 217] width 37 height 11
click at [987, 13] on icon "button" at bounding box center [987, 19] width 18 height 18
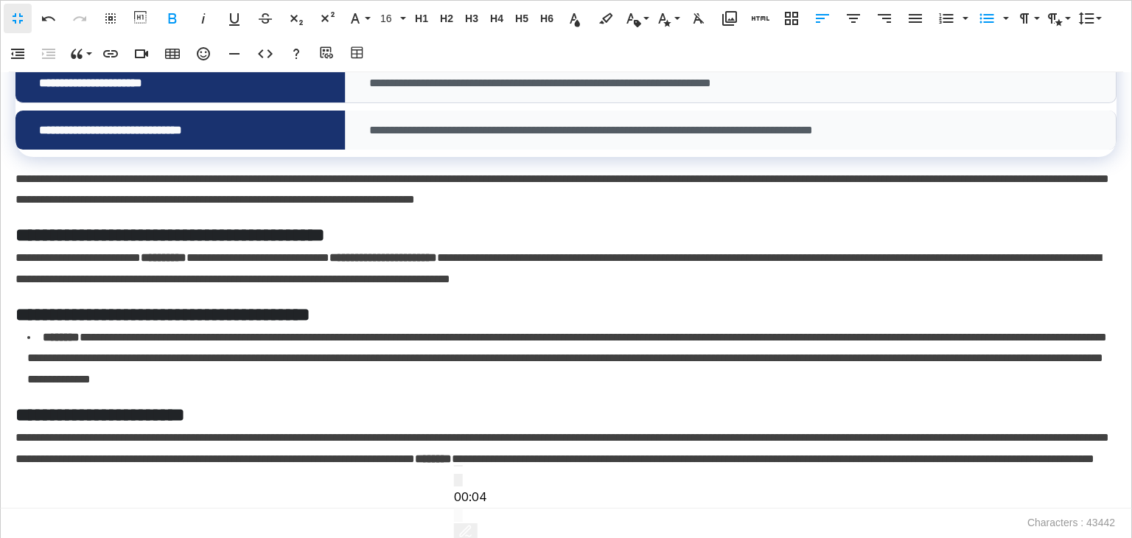
scroll to position [10661, 0]
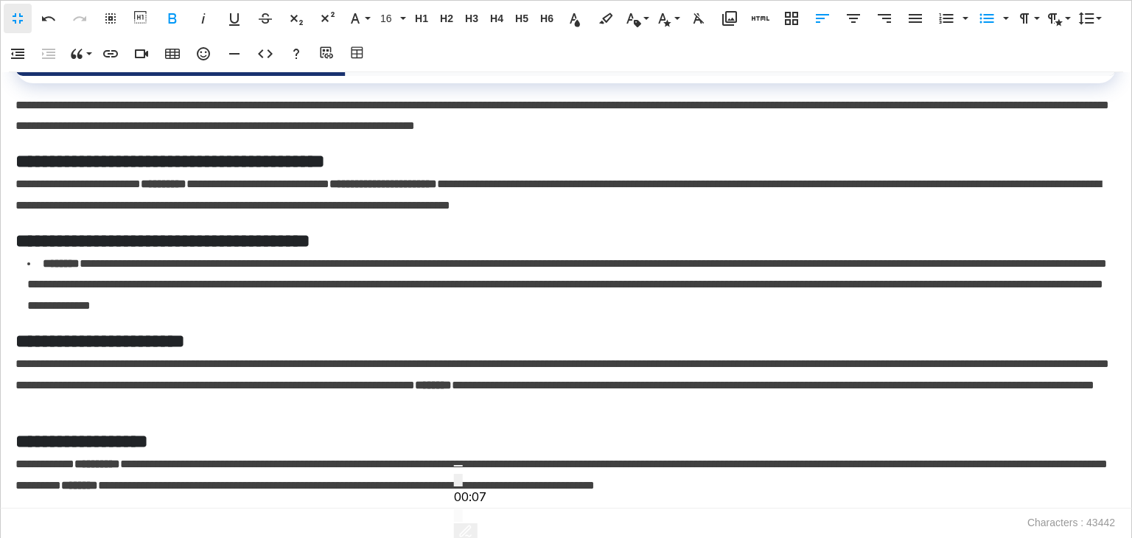
click at [18, 217] on p "**********" at bounding box center [562, 195] width 1094 height 43
click at [987, 21] on icon "button" at bounding box center [987, 19] width 18 height 18
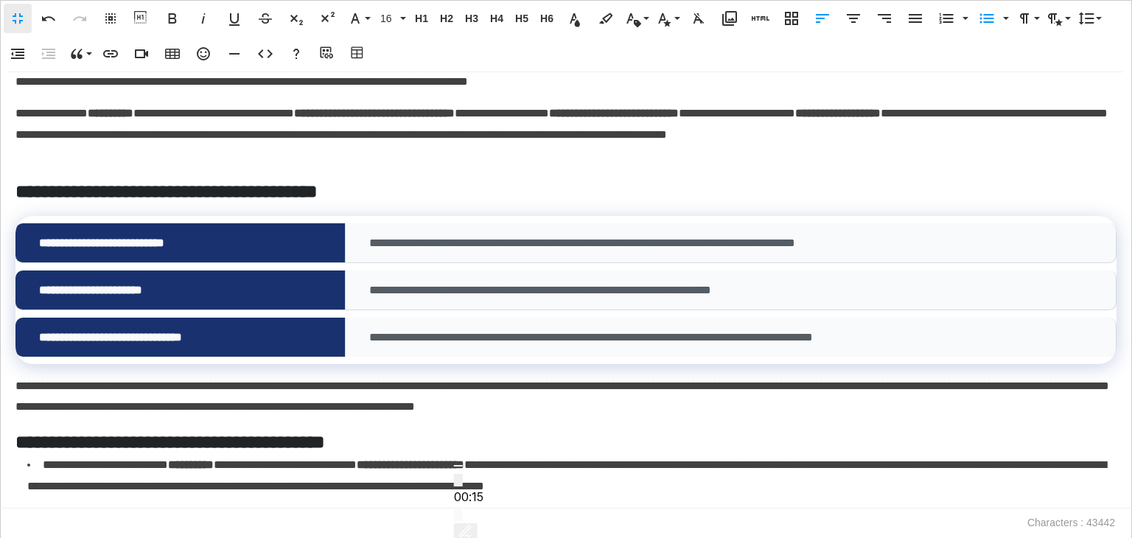
scroll to position [10395, 0]
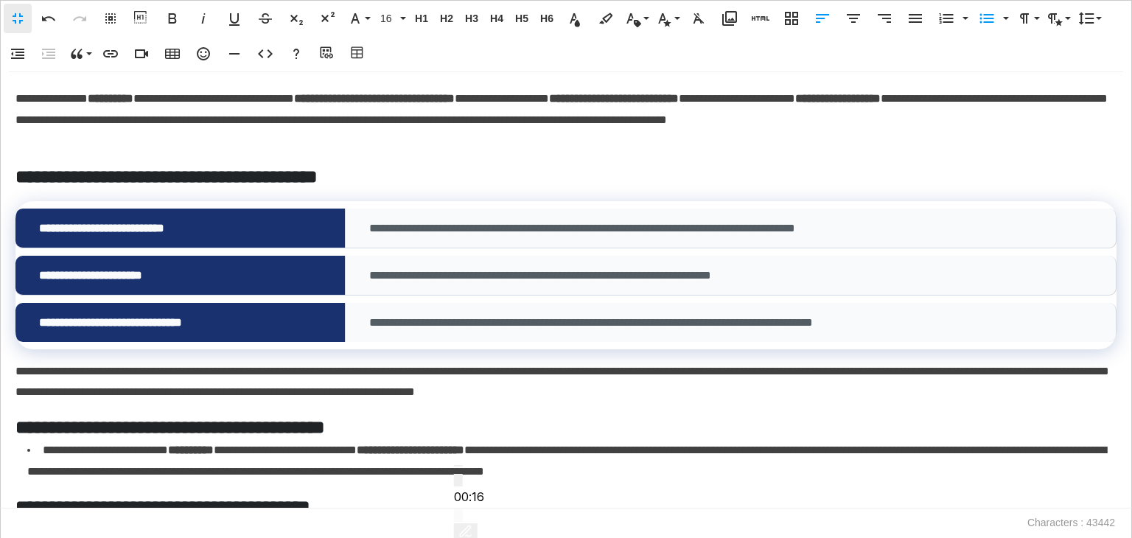
click at [18, 404] on p "**********" at bounding box center [562, 382] width 1094 height 43
click at [987, 15] on icon "button" at bounding box center [987, 19] width 14 height 10
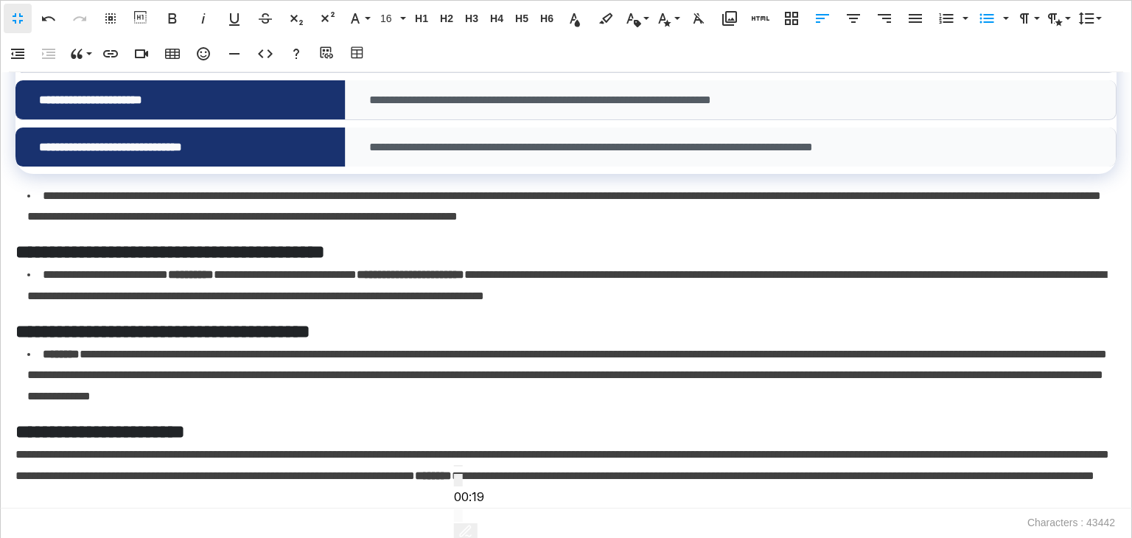
scroll to position [10644, 0]
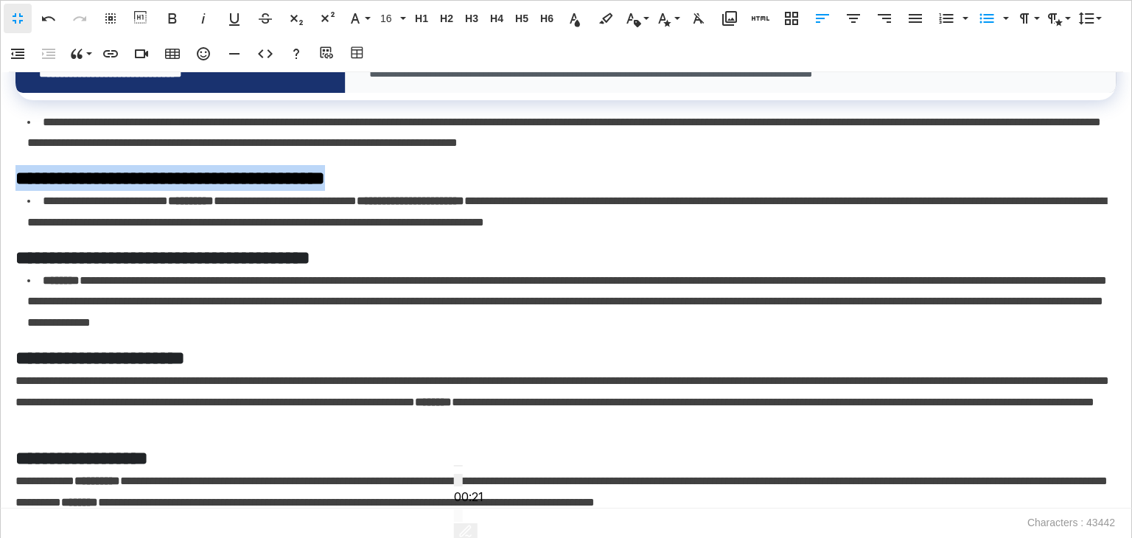
drag, startPoint x: 365, startPoint y: 225, endPoint x: 0, endPoint y: 215, distance: 364.9
click at [0, 215] on div "**********" at bounding box center [566, 290] width 1132 height 436
click at [545, 21] on span "H6" at bounding box center [547, 19] width 22 height 13
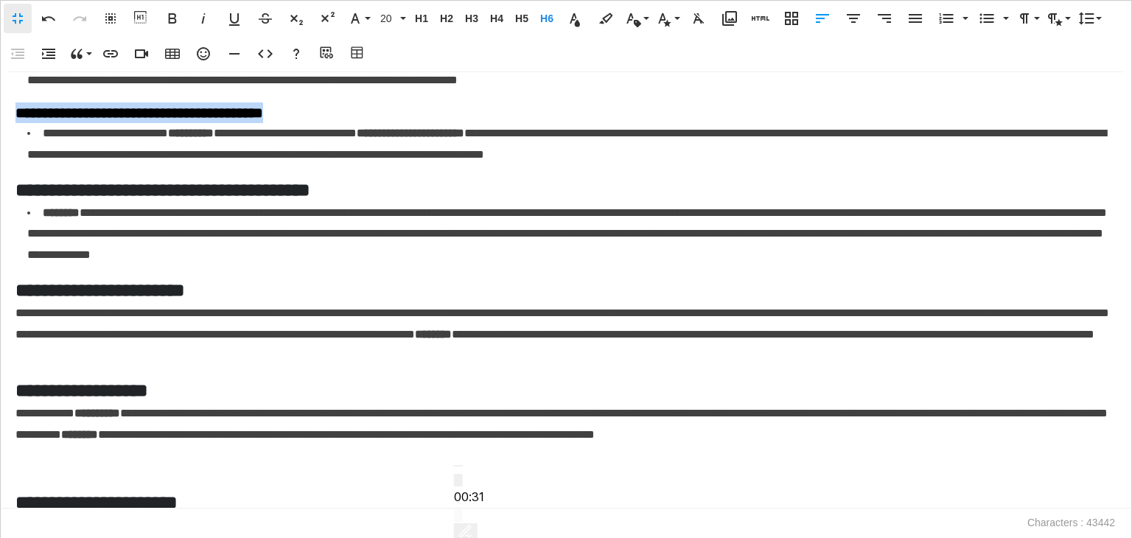
scroll to position [10649, 0]
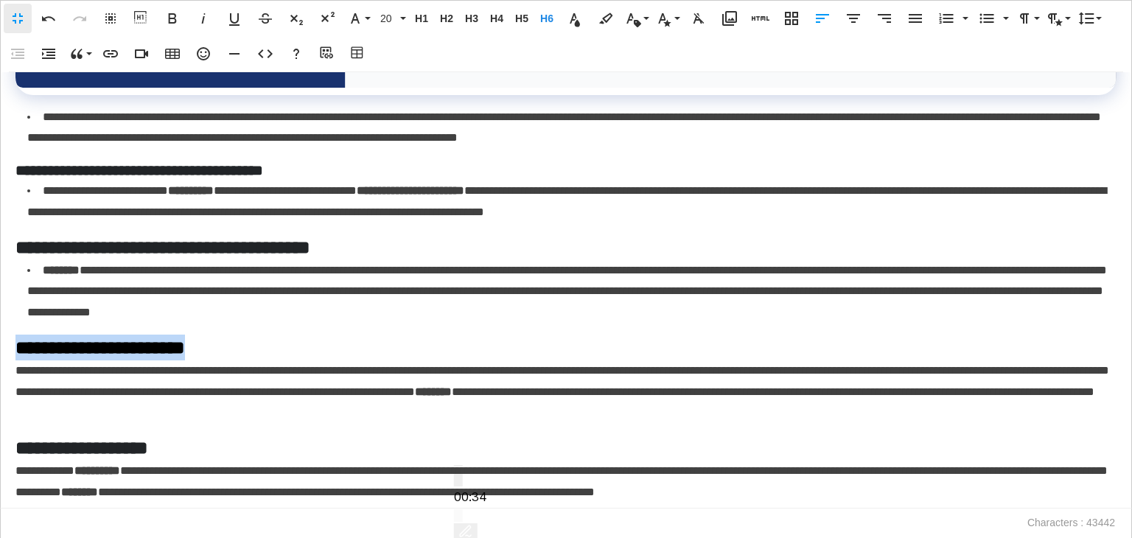
drag, startPoint x: 212, startPoint y: 393, endPoint x: 0, endPoint y: 383, distance: 212.5
click at [0, 383] on div "**********" at bounding box center [566, 290] width 1132 height 436
click at [548, 9] on button "H6 Heading 6" at bounding box center [547, 18] width 22 height 29
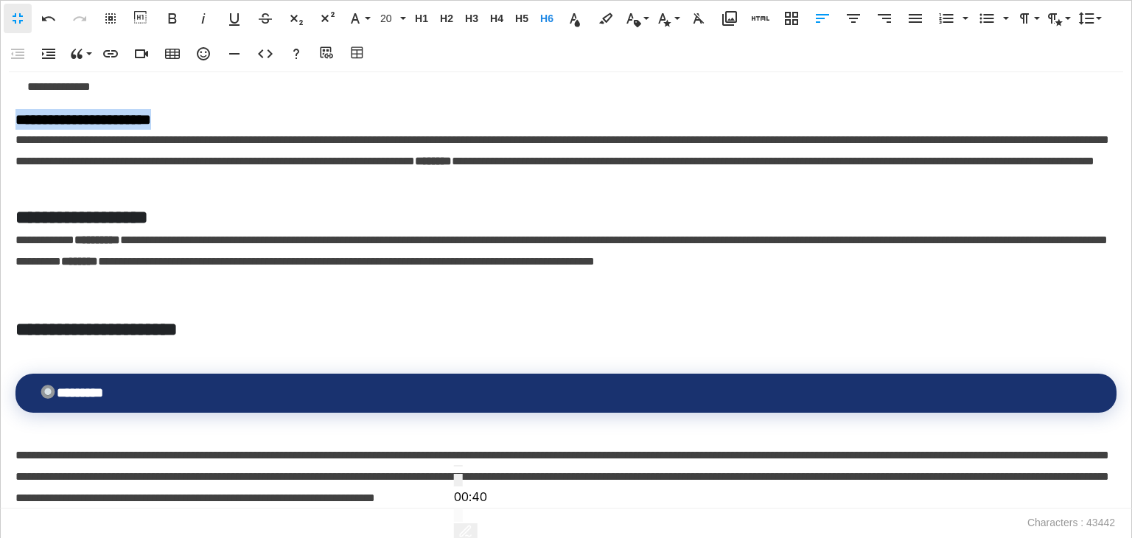
scroll to position [10654, 0]
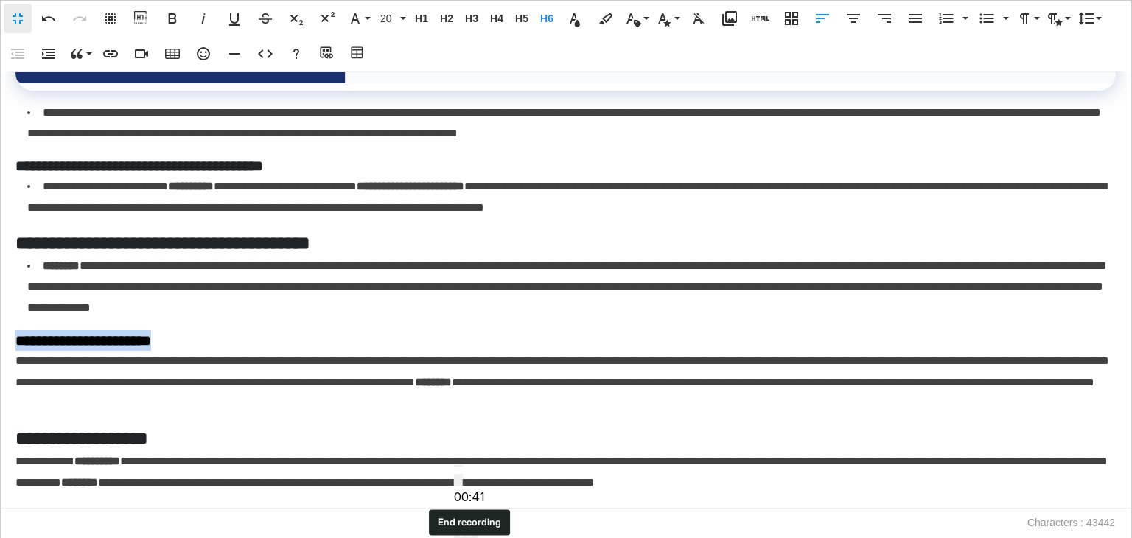
click at [458, 466] on span "End recording" at bounding box center [458, 466] width 0 height 0
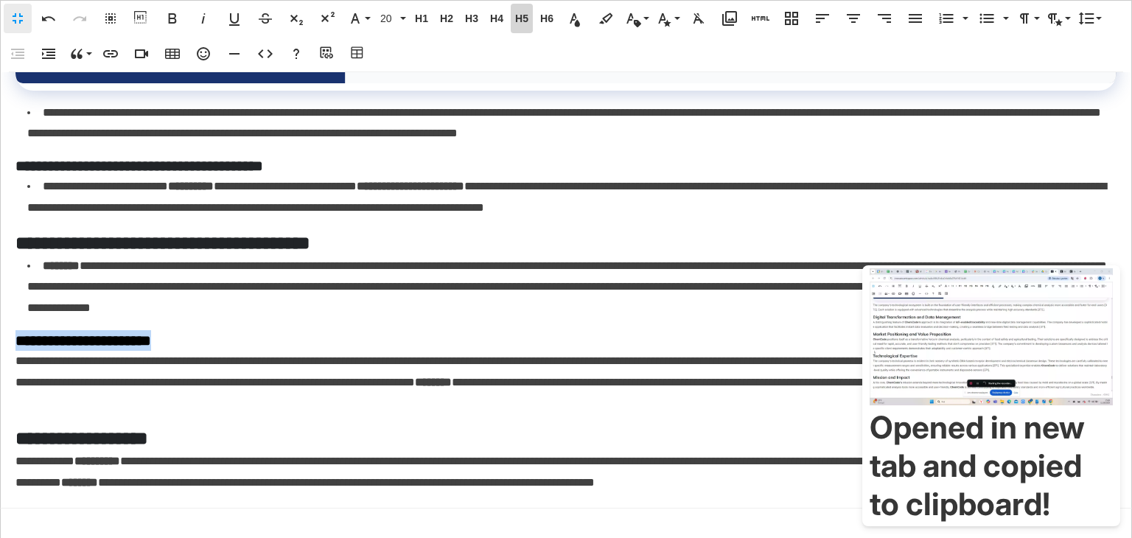
click at [525, 21] on span "H5" at bounding box center [522, 19] width 22 height 13
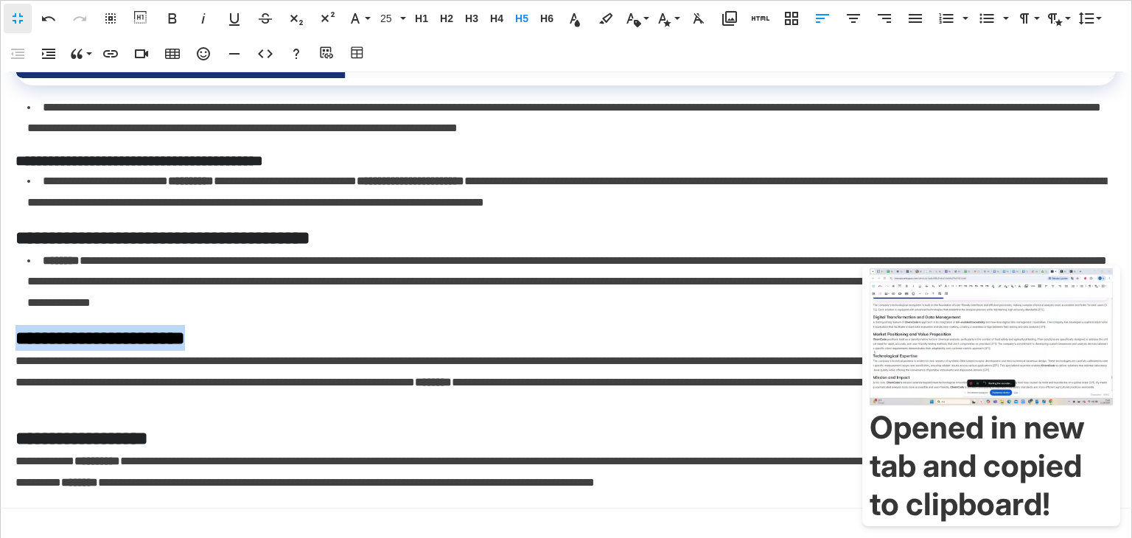
scroll to position [10658, 0]
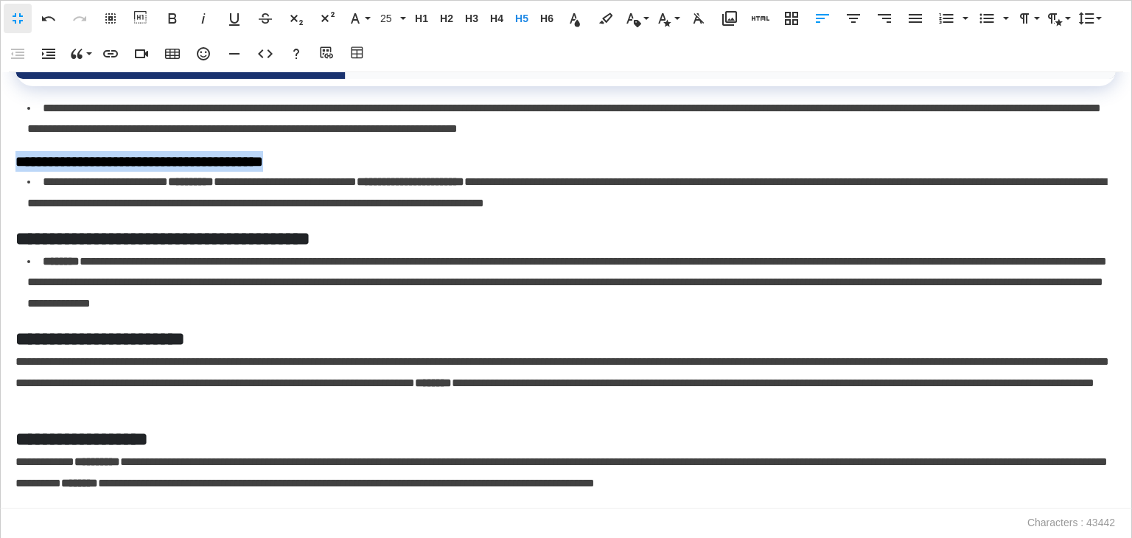
drag, startPoint x: 312, startPoint y: 205, endPoint x: 0, endPoint y: 203, distance: 311.7
click at [0, 203] on div "**********" at bounding box center [566, 290] width 1132 height 436
click at [512, 14] on span "H5" at bounding box center [522, 19] width 22 height 13
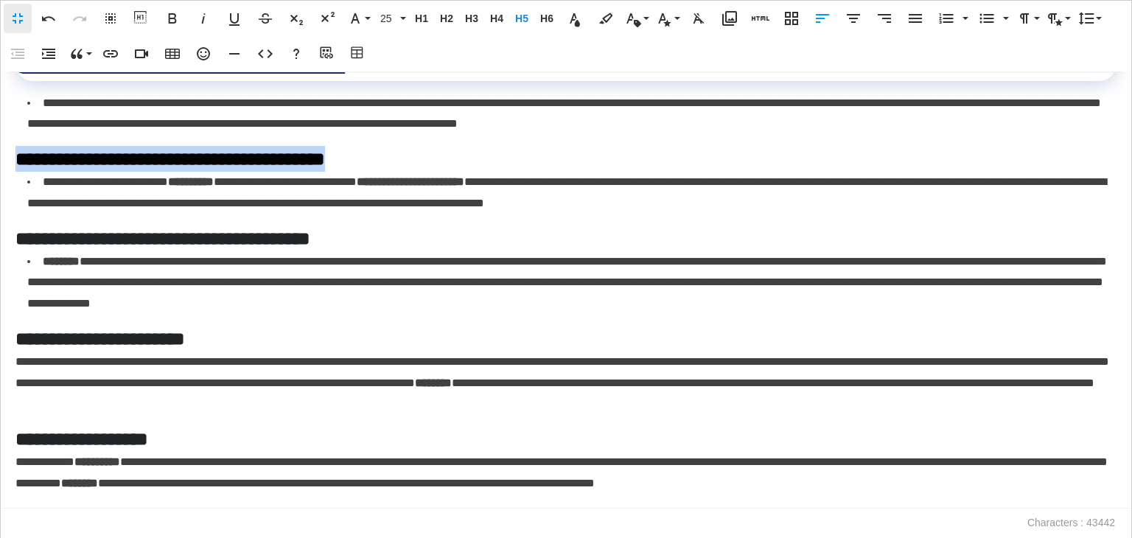
scroll to position [10811, 0]
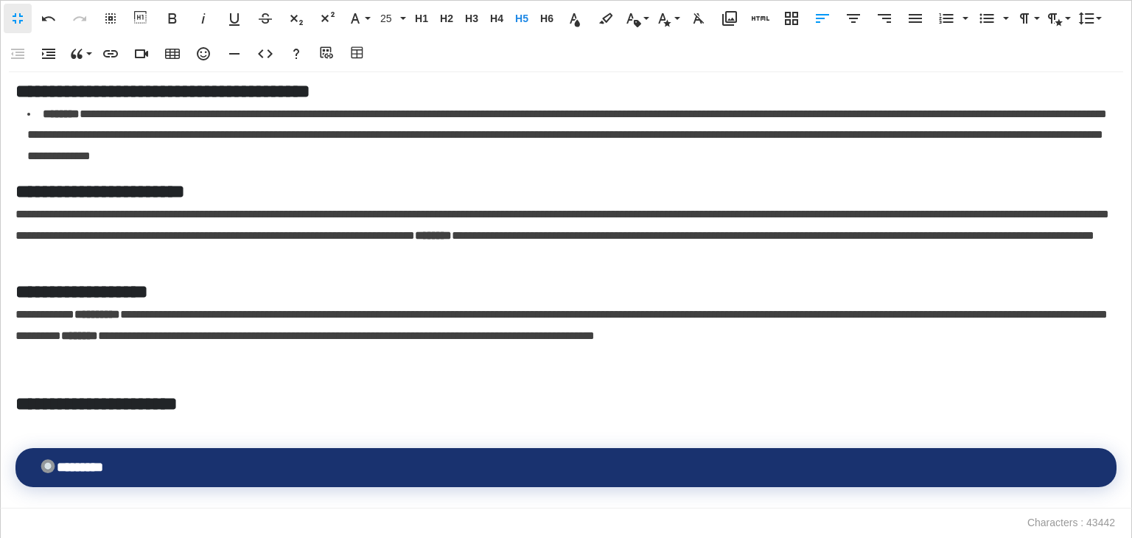
click at [347, 267] on p "**********" at bounding box center [562, 235] width 1094 height 63
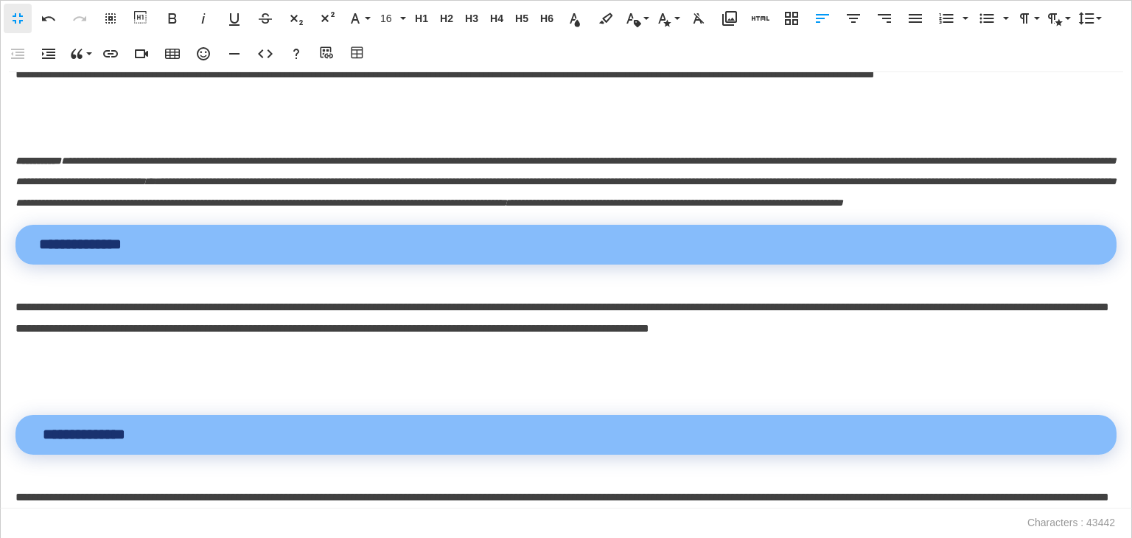
scroll to position [11990, 0]
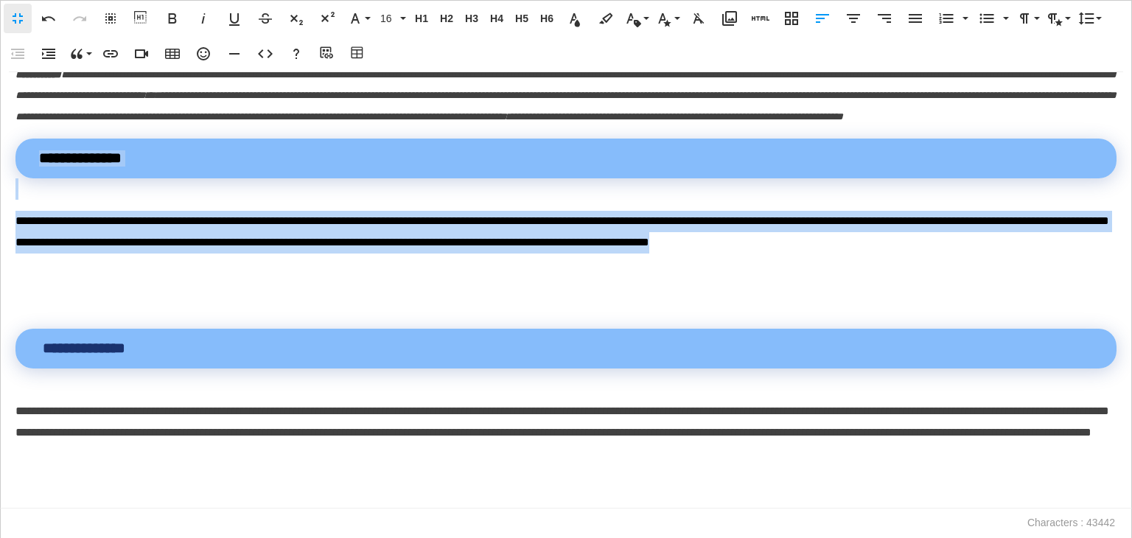
drag, startPoint x: 1076, startPoint y: 316, endPoint x: 36, endPoint y: 237, distance: 1042.8
copy div "**********"
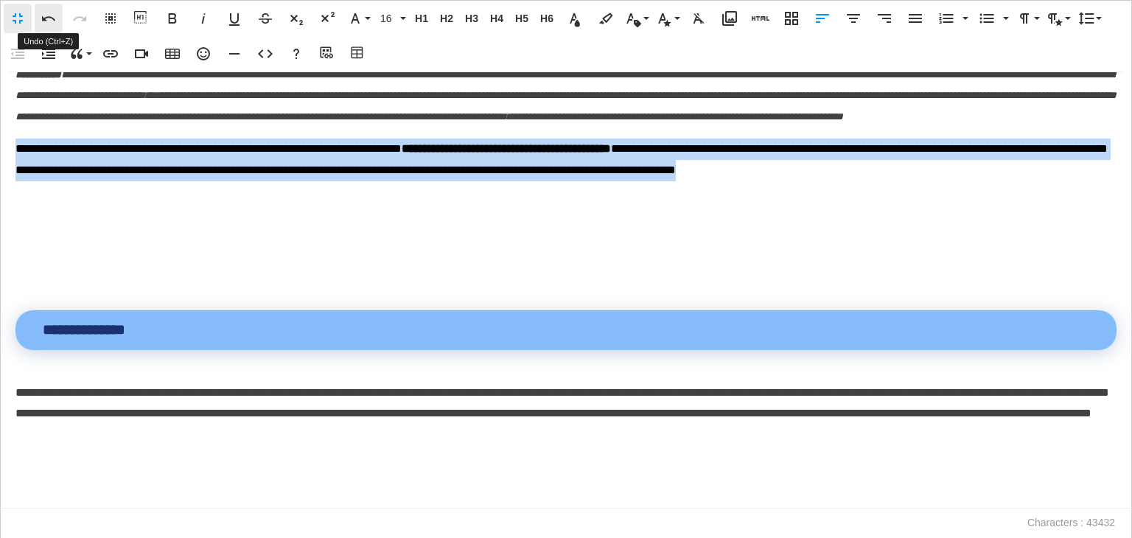
click at [59, 15] on button "Undo" at bounding box center [49, 18] width 28 height 29
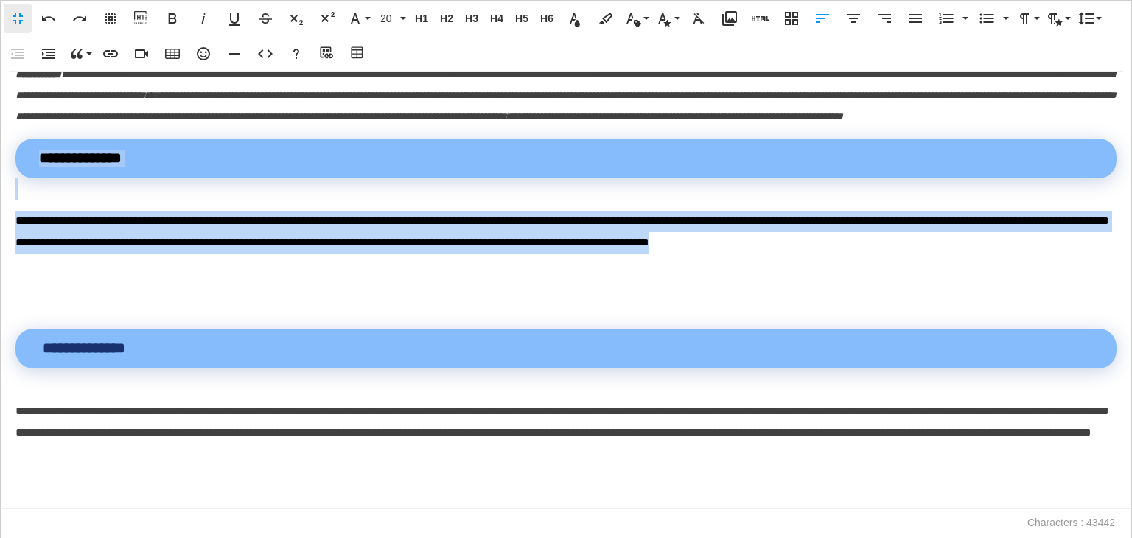
click at [164, 253] on p "**********" at bounding box center [562, 232] width 1094 height 43
drag, startPoint x: 1079, startPoint y: 313, endPoint x: 6, endPoint y: 290, distance: 1073.2
click at [6, 290] on div "**********" at bounding box center [566, 290] width 1132 height 436
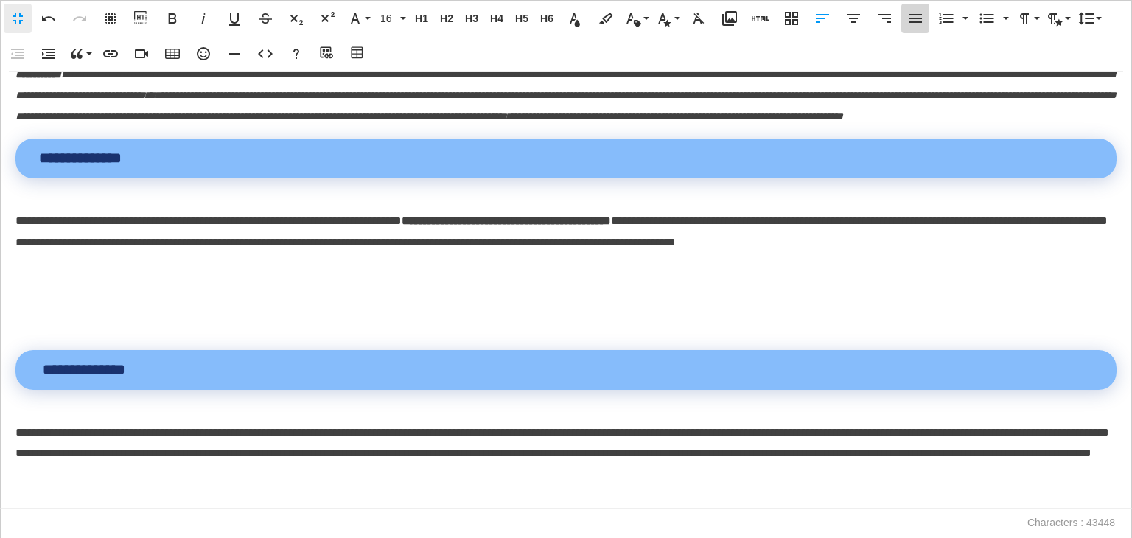
click at [909, 22] on icon "button" at bounding box center [915, 18] width 13 height 9
click at [55, 354] on div "**********" at bounding box center [566, 290] width 1132 height 436
click at [48, 307] on p at bounding box center [565, 295] width 1101 height 21
click at [725, 21] on icon "button" at bounding box center [729, 18] width 15 height 15
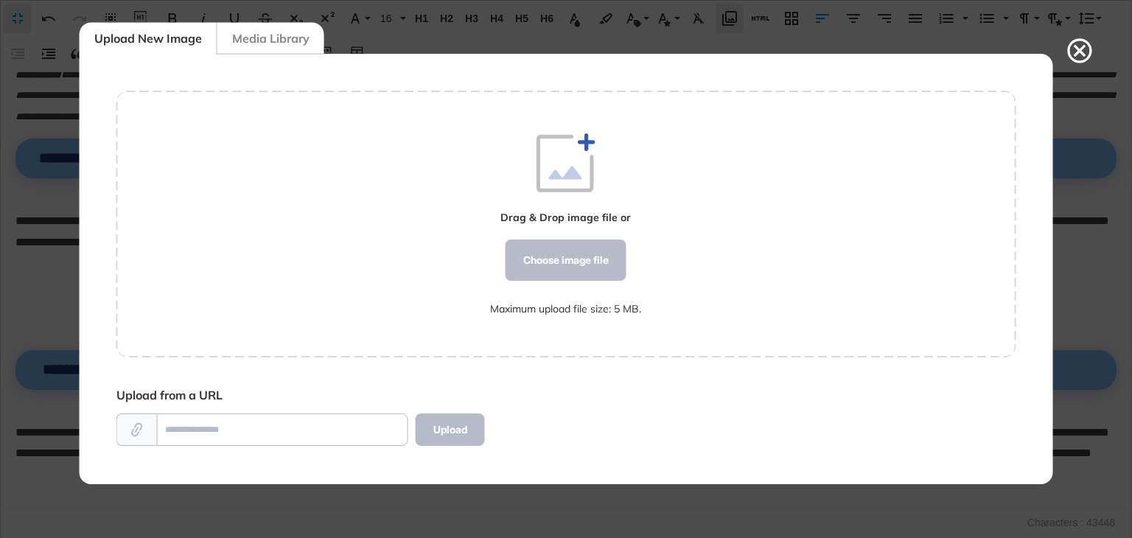
scroll to position [7, 0]
click at [1080, 49] on icon at bounding box center [1079, 50] width 24 height 24
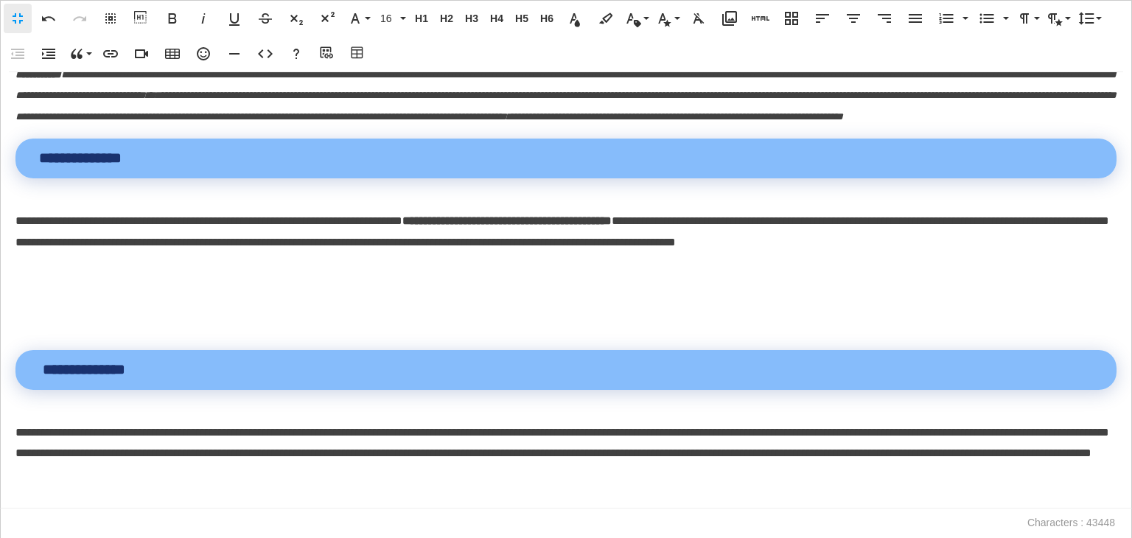
click at [23, 307] on p "* *" at bounding box center [565, 295] width 1101 height 21
click at [358, 60] on icon "button" at bounding box center [358, 53] width 18 height 15
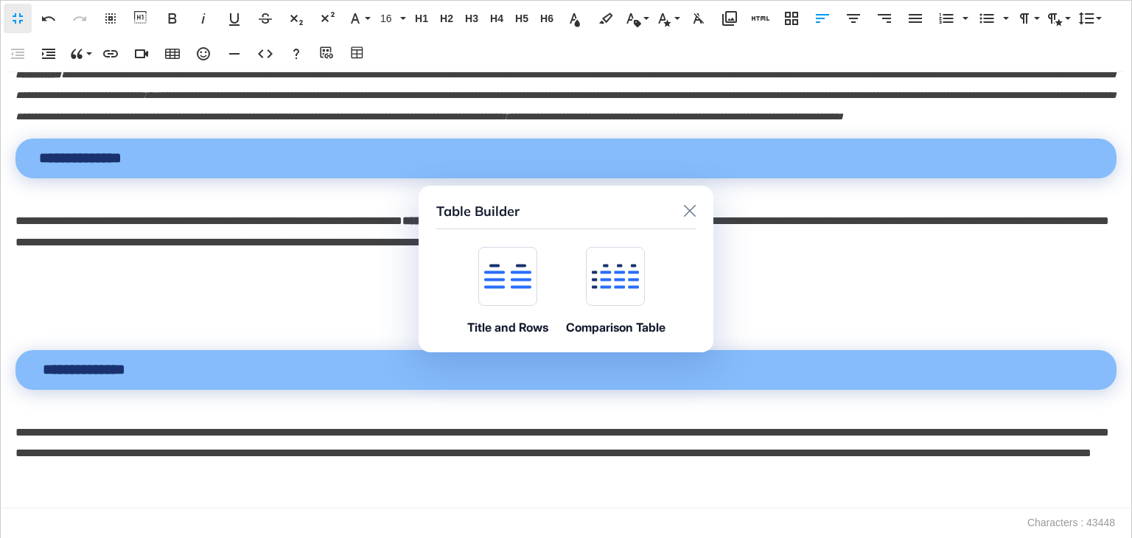
click at [505, 295] on div at bounding box center [507, 276] width 59 height 59
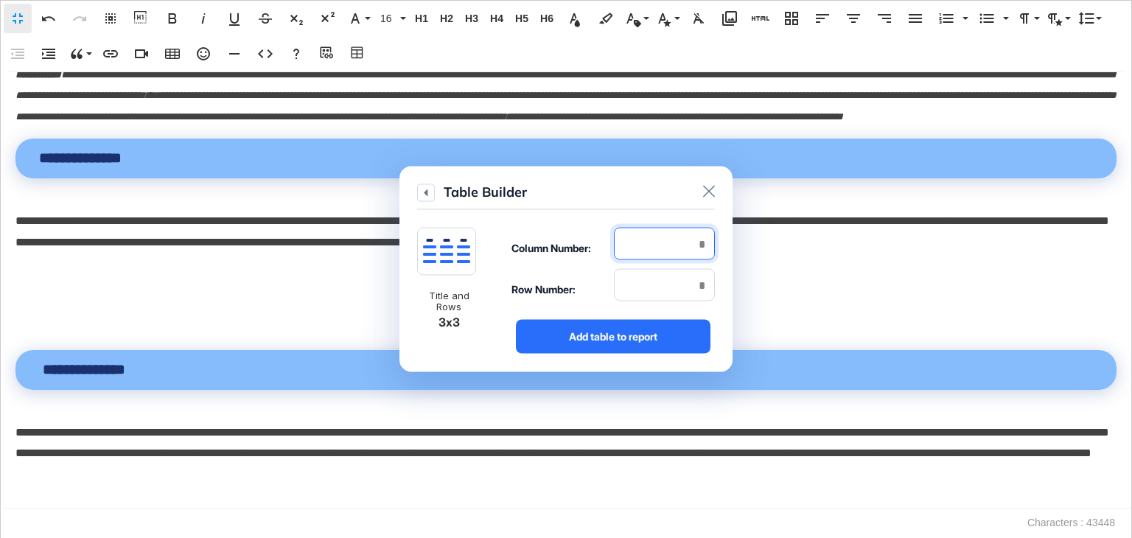
click at [672, 229] on input "number" at bounding box center [664, 244] width 101 height 32
type input "*"
click at [671, 283] on input "number" at bounding box center [664, 285] width 101 height 32
type input "*"
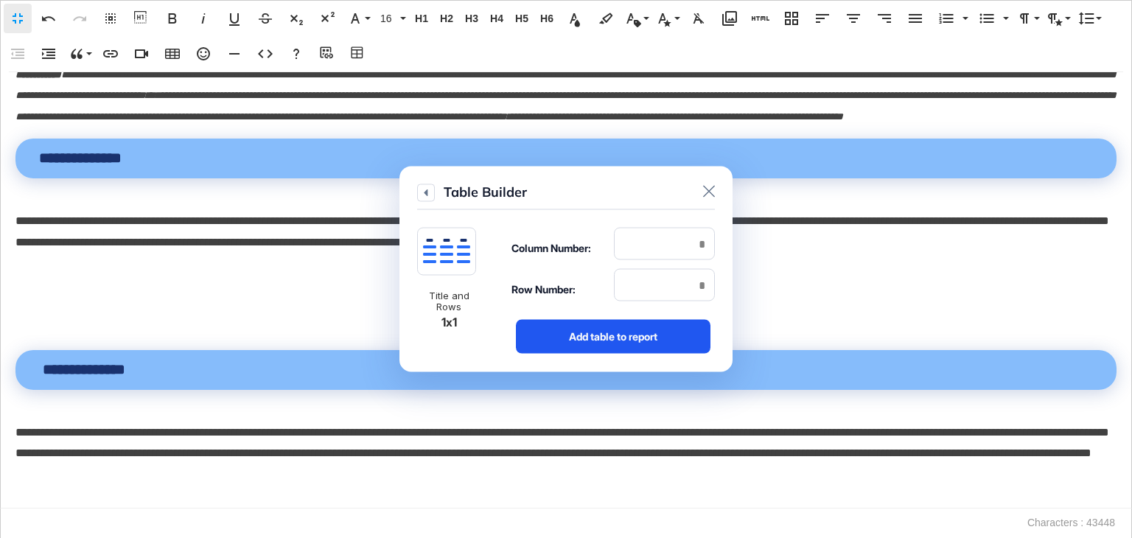
click at [659, 325] on div "Add table to report" at bounding box center [613, 337] width 195 height 34
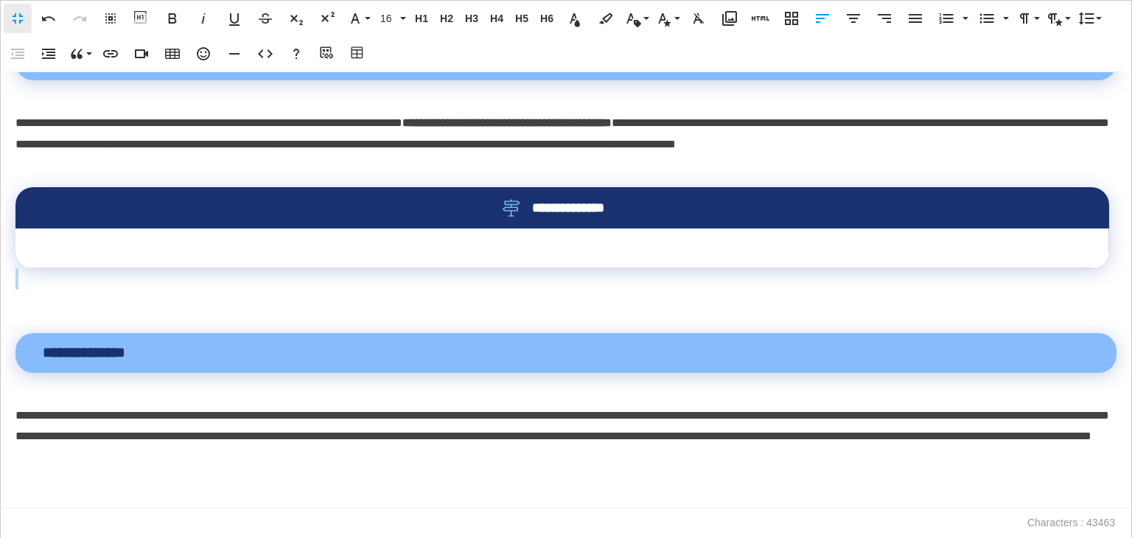
scroll to position [12211, 0]
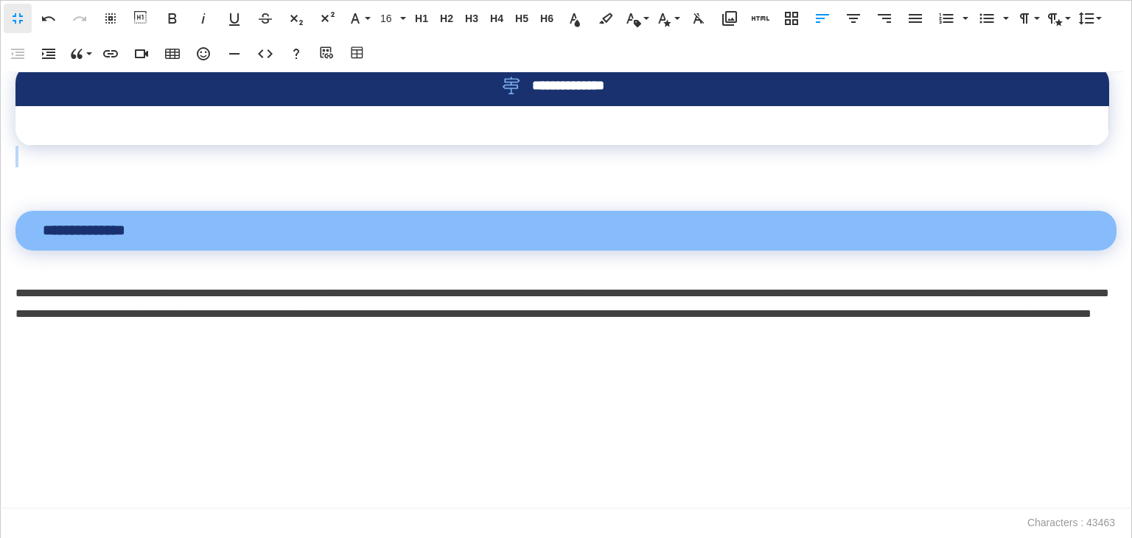
click at [41, 200] on p at bounding box center [565, 188] width 1101 height 21
click at [348, 52] on button "Table Builder" at bounding box center [358, 53] width 28 height 29
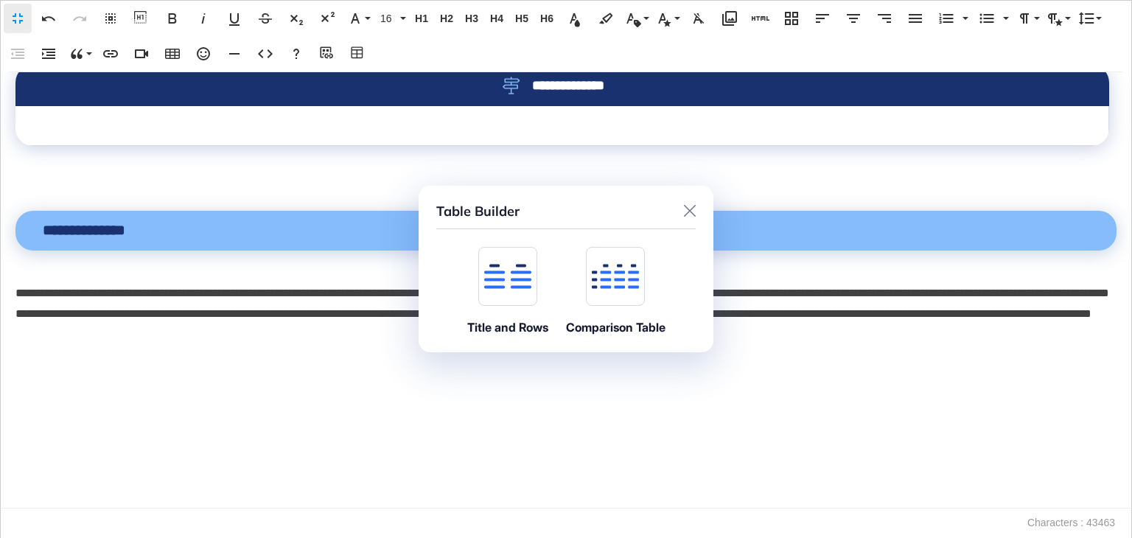
click at [495, 274] on icon at bounding box center [507, 276] width 47 height 25
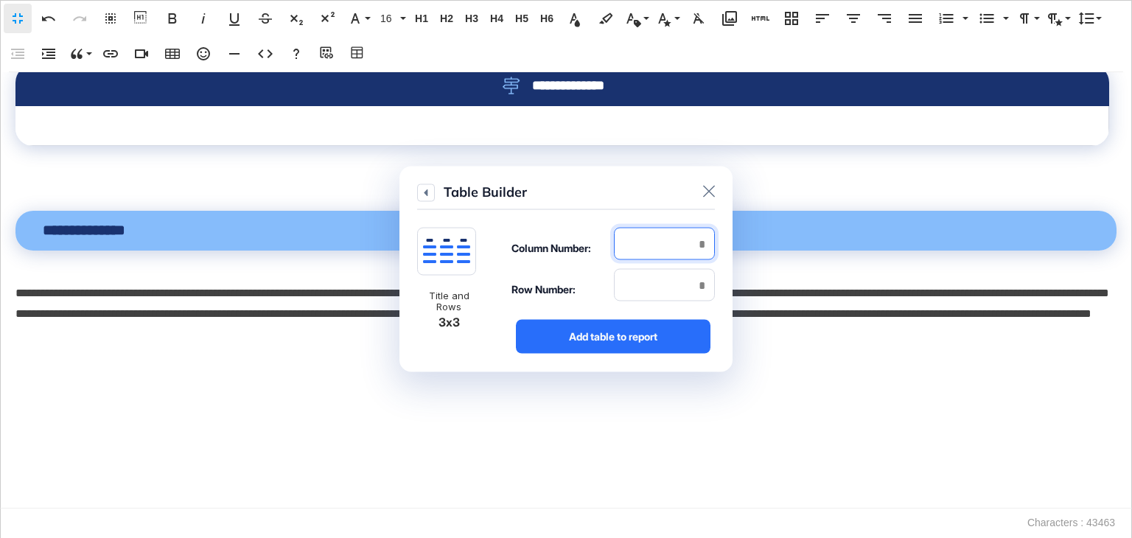
click at [683, 239] on input "number" at bounding box center [664, 244] width 101 height 32
type input "*"
click at [687, 290] on input "number" at bounding box center [664, 285] width 101 height 32
type input "*"
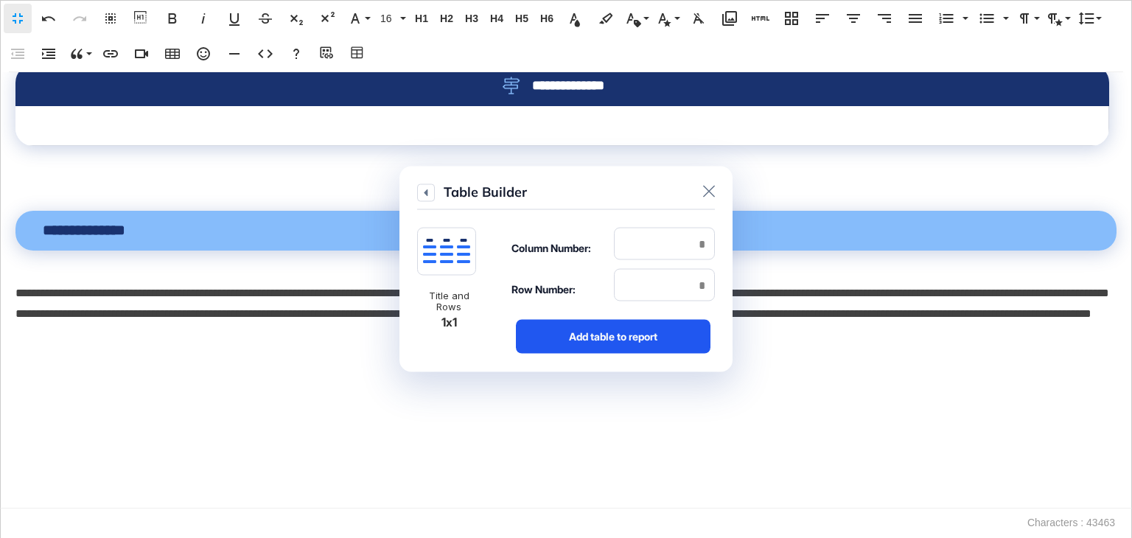
click at [671, 339] on div "Add table to report" at bounding box center [613, 337] width 195 height 34
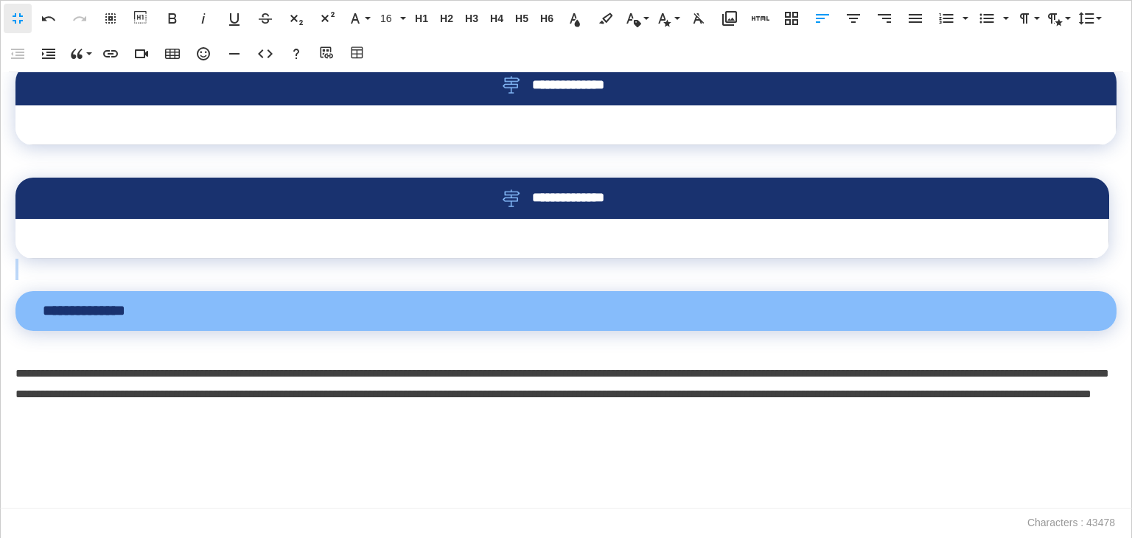
click at [86, 280] on p at bounding box center [565, 269] width 1101 height 21
click at [165, 259] on td at bounding box center [562, 239] width 1094 height 40
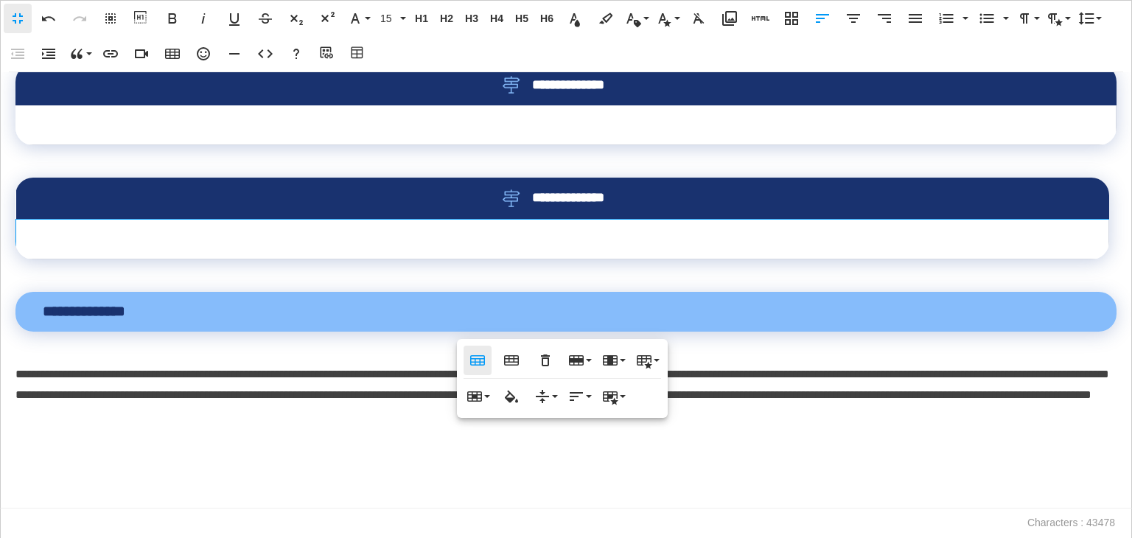
click at [480, 359] on icon "button" at bounding box center [477, 360] width 15 height 10
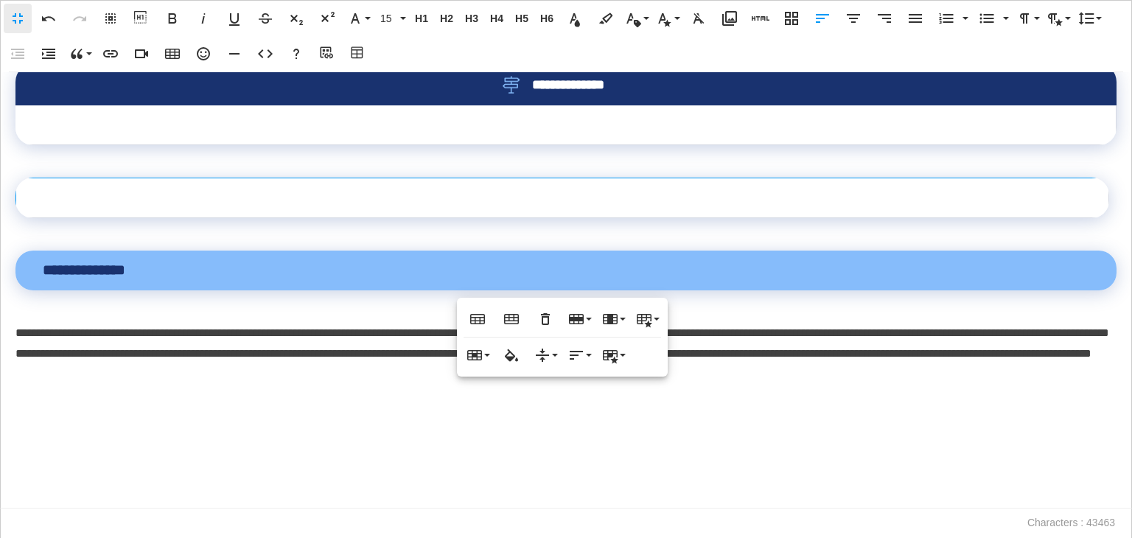
click at [371, 145] on td at bounding box center [565, 125] width 1101 height 40
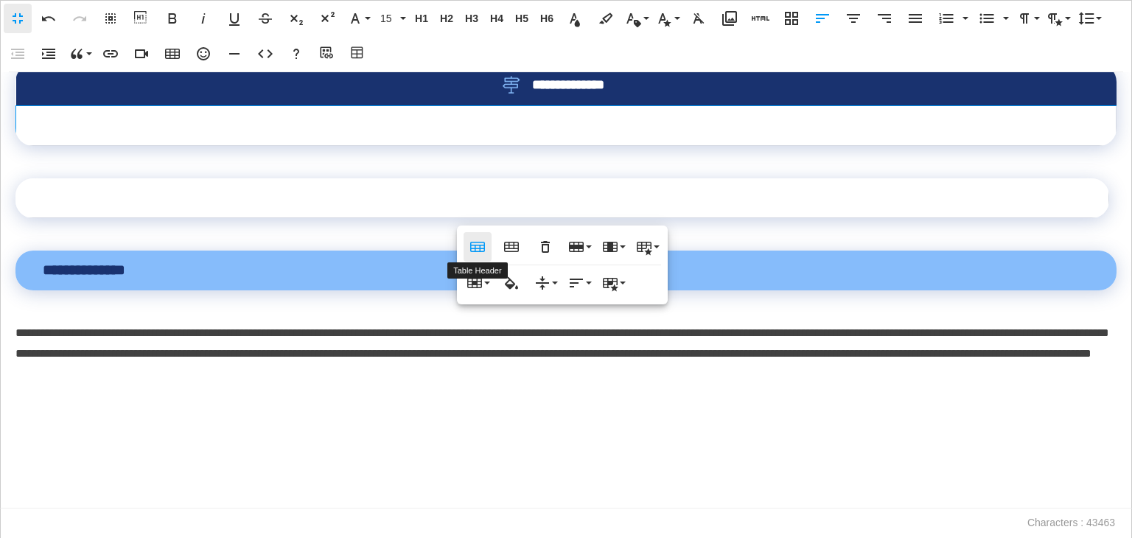
click at [483, 251] on icon "button" at bounding box center [477, 247] width 15 height 10
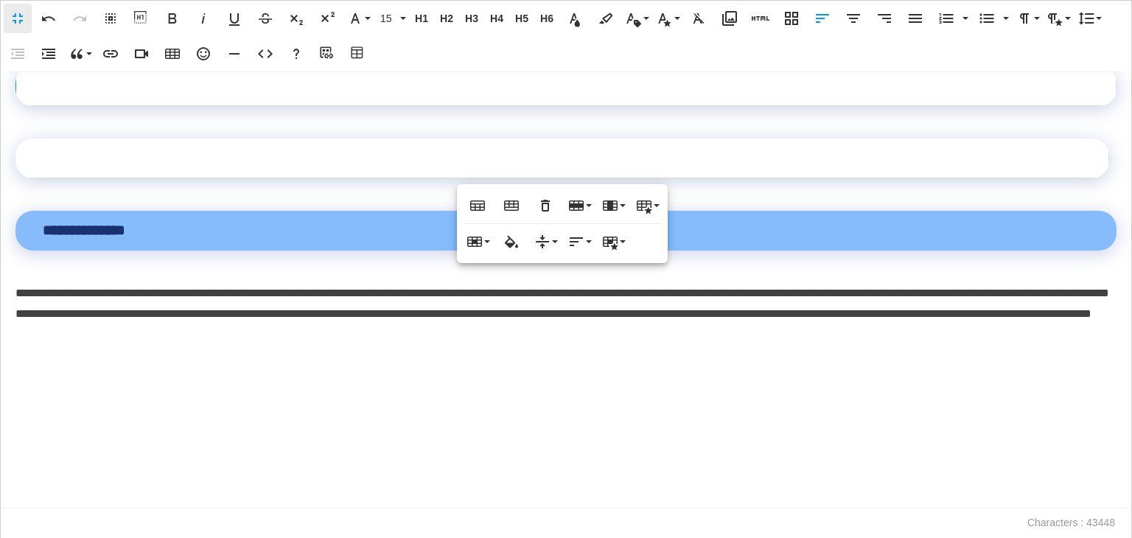
click at [579, 106] on td at bounding box center [566, 86] width 1100 height 40
click at [733, 7] on button "Media Library" at bounding box center [730, 18] width 28 height 29
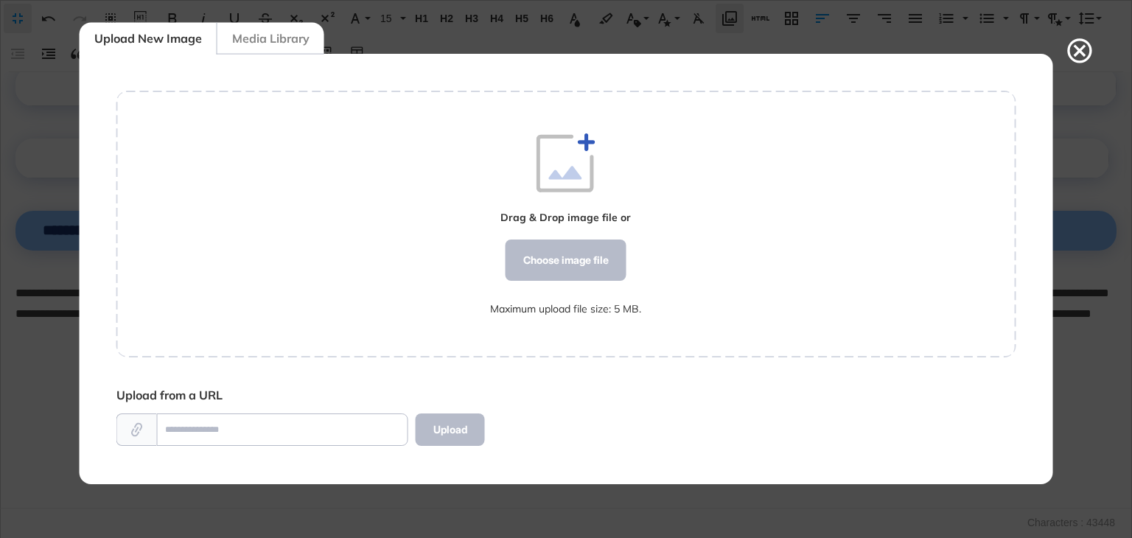
scroll to position [7, 0]
click at [560, 263] on div "Choose image file" at bounding box center [566, 259] width 121 height 41
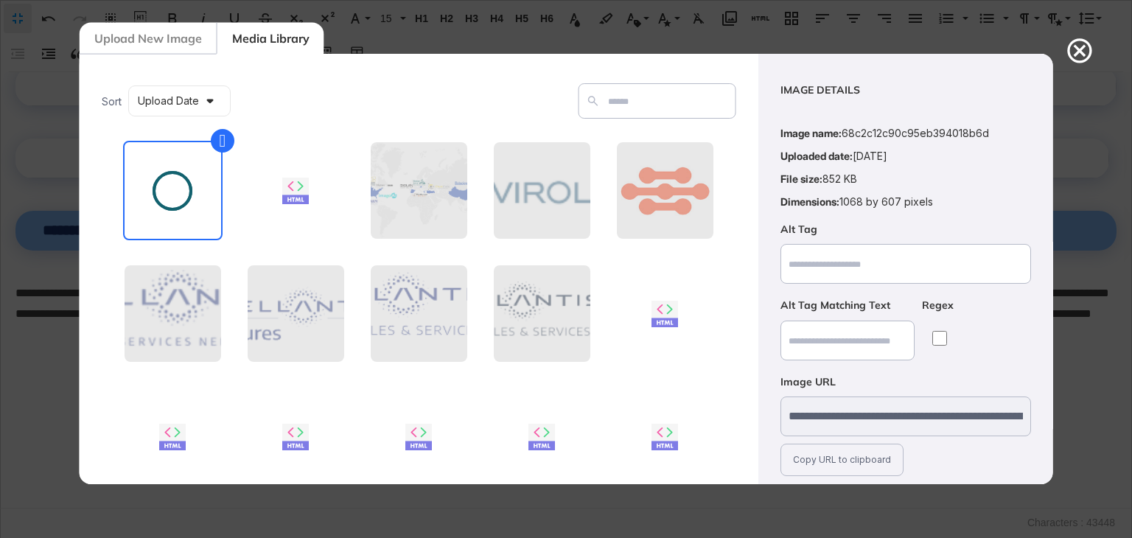
scroll to position [106, 0]
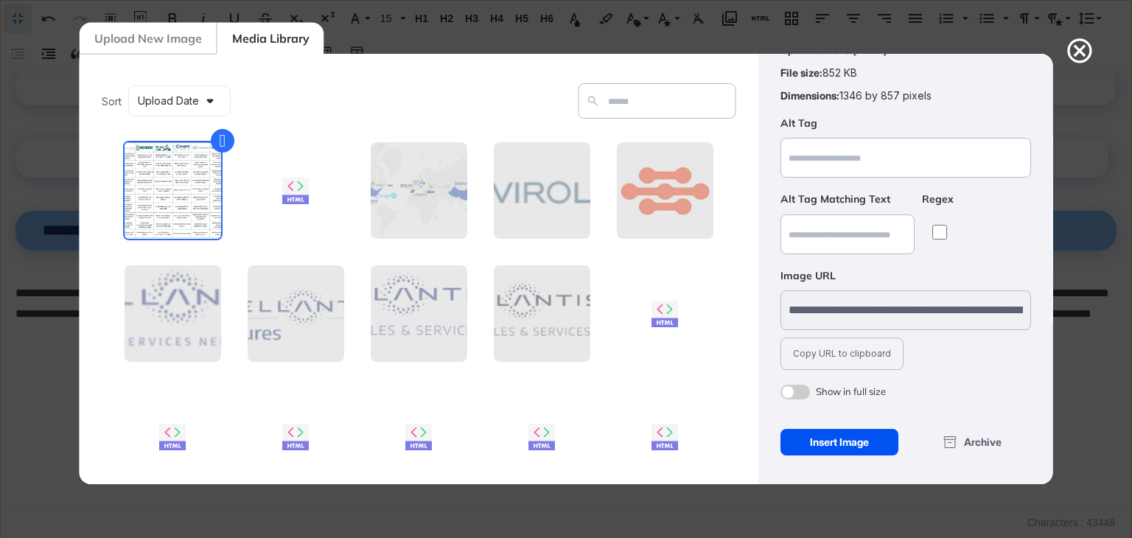
click at [851, 448] on div "Insert Image" at bounding box center [839, 442] width 119 height 27
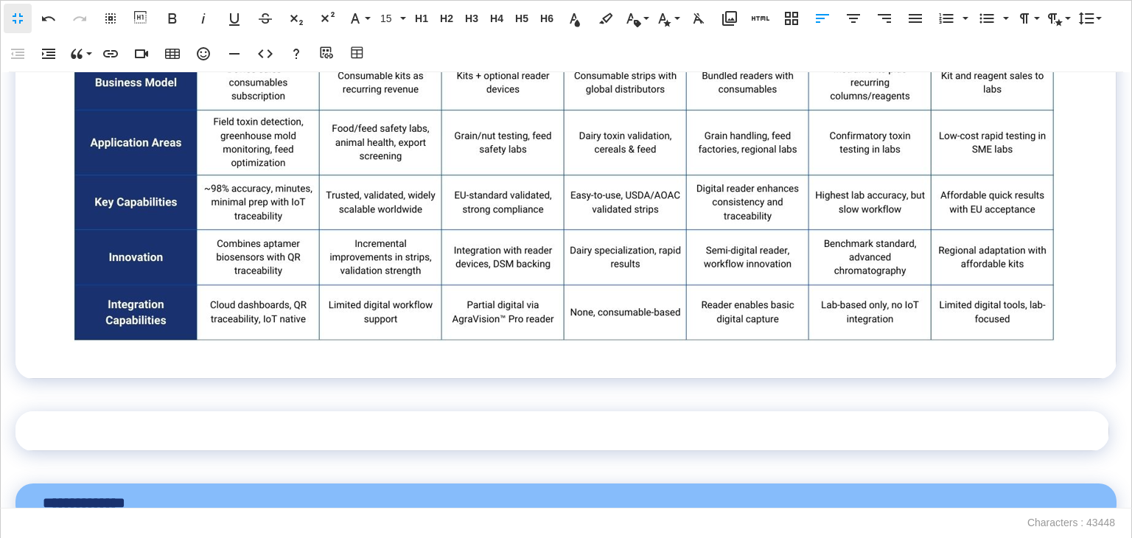
scroll to position [12653, 0]
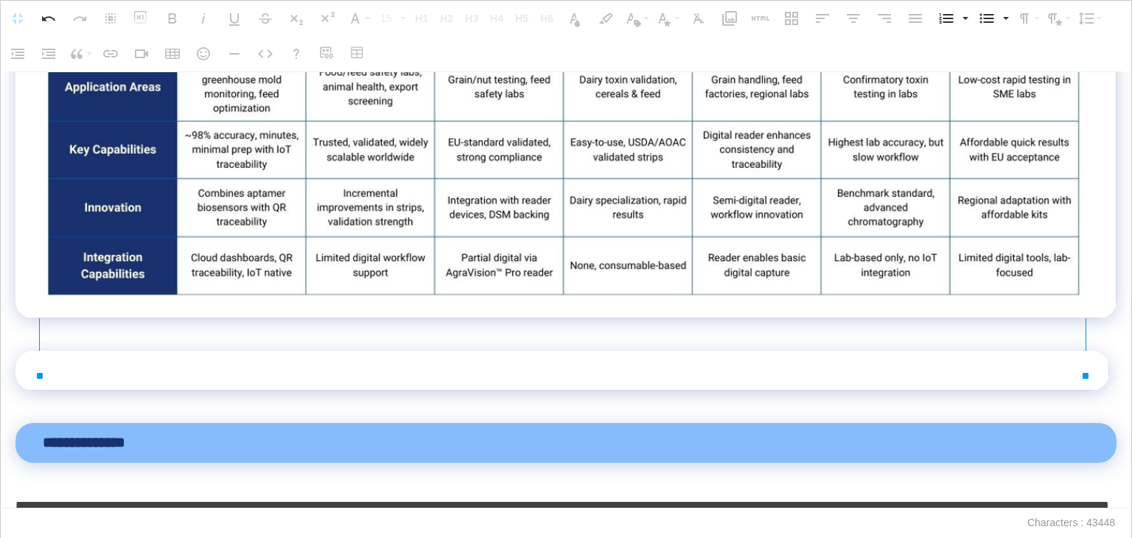
drag, startPoint x: 60, startPoint y: 345, endPoint x: 0, endPoint y: 409, distance: 88.1
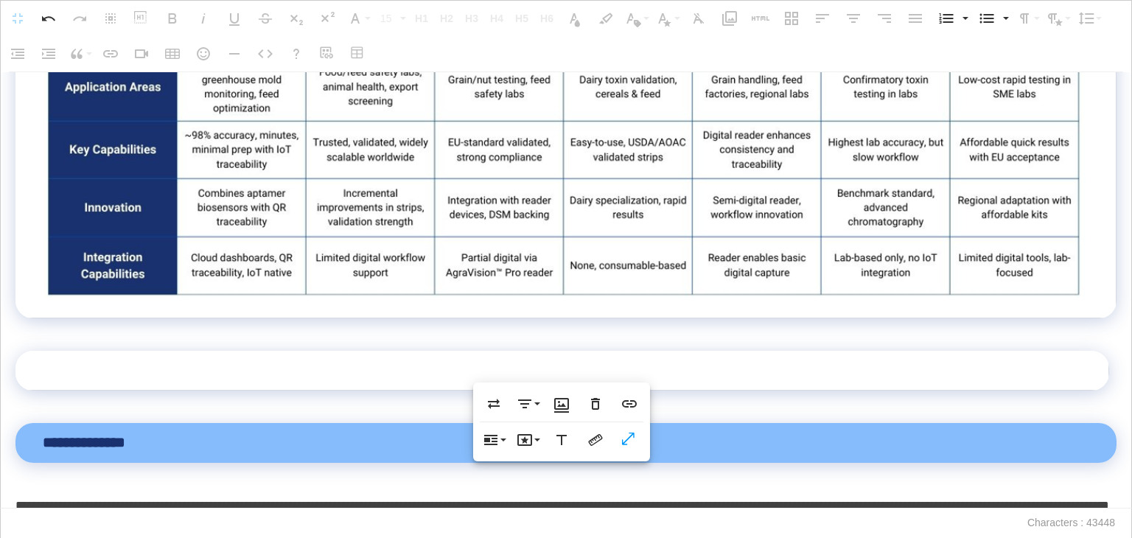
click at [102, 340] on p at bounding box center [565, 328] width 1101 height 21
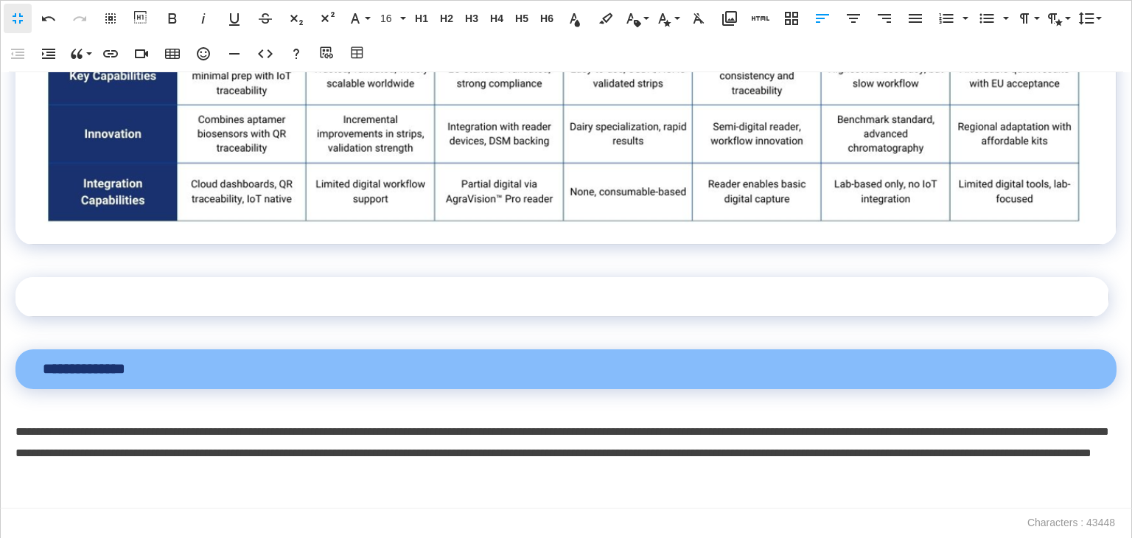
scroll to position [12874, 0]
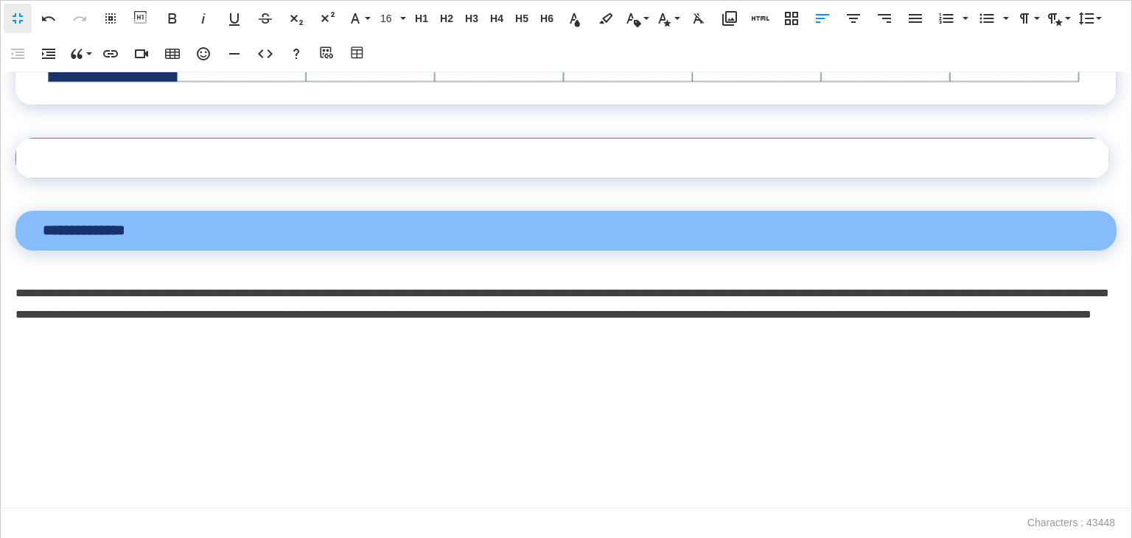
click at [203, 178] on td at bounding box center [562, 159] width 1093 height 40
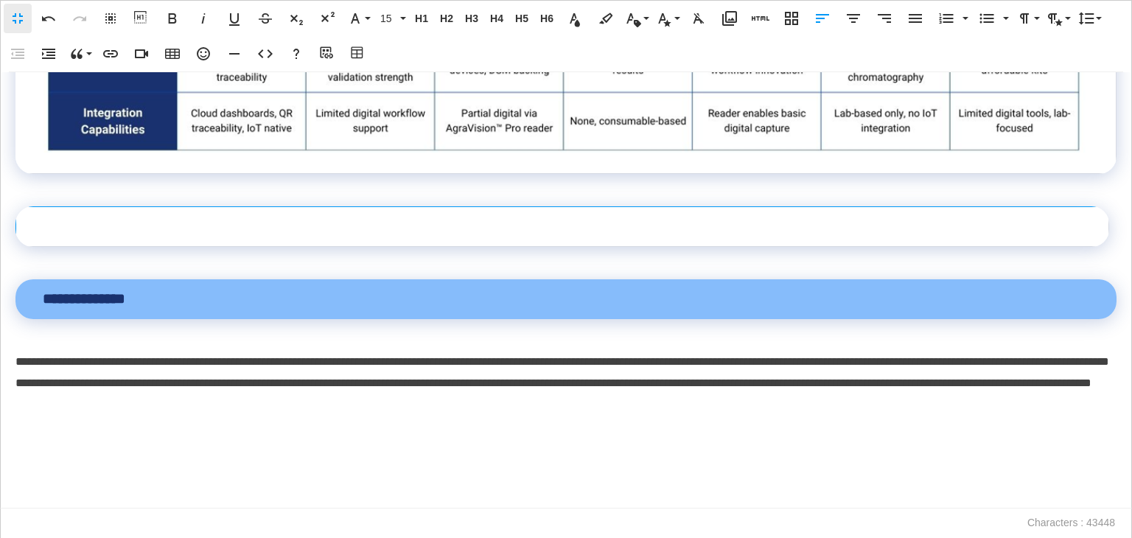
scroll to position [12800, 0]
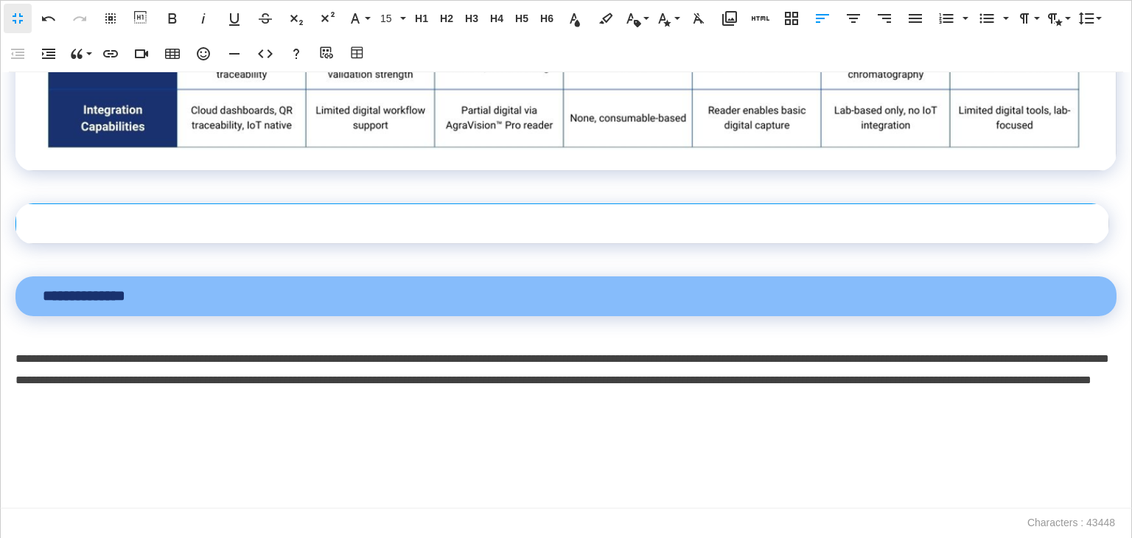
click at [279, 244] on td at bounding box center [562, 224] width 1093 height 40
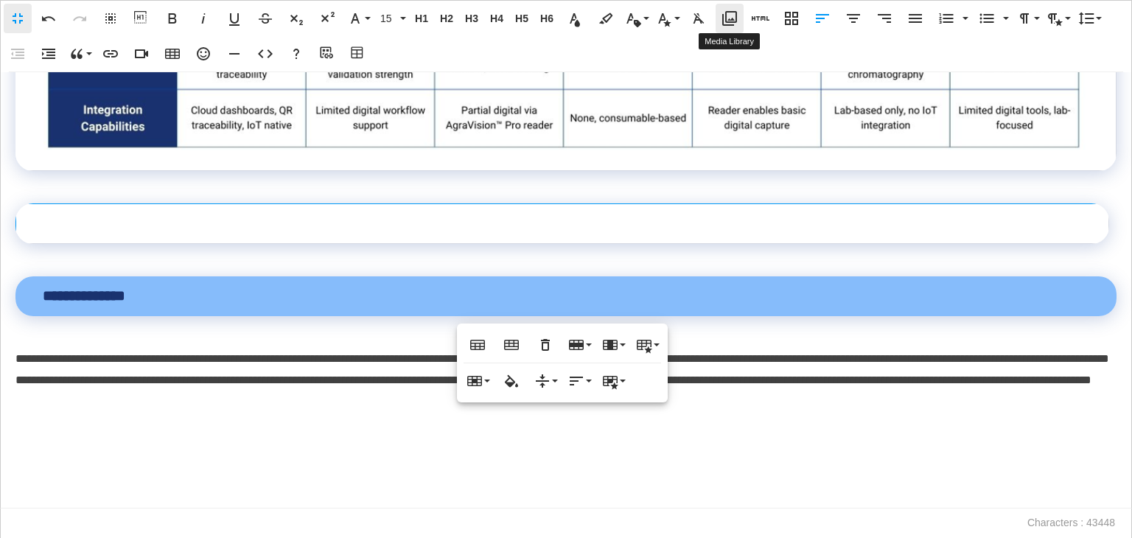
click at [729, 7] on button "Media Library" at bounding box center [730, 18] width 28 height 29
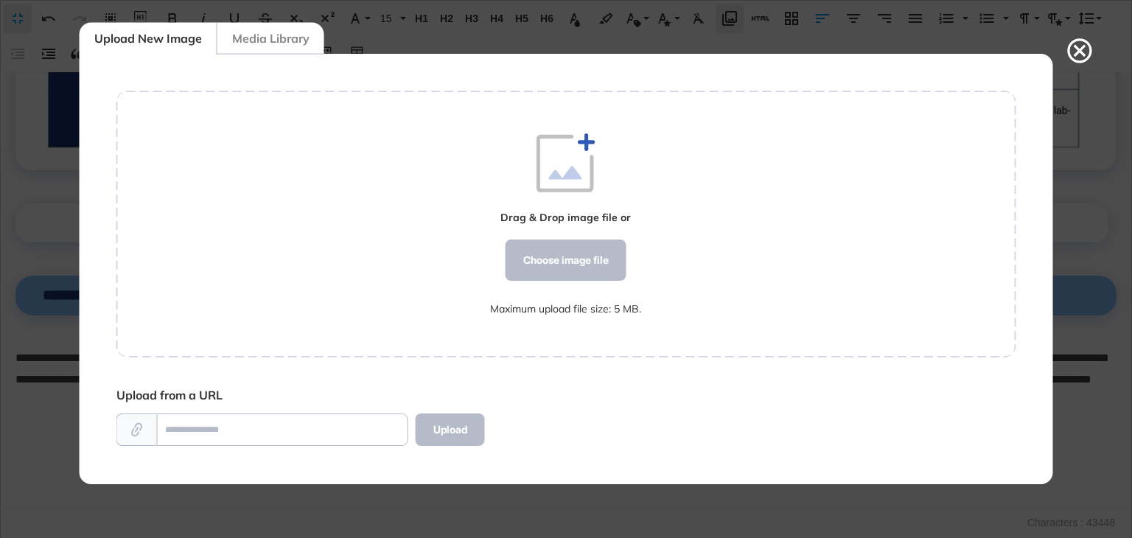
scroll to position [430, 899]
click at [535, 270] on div "Choose image file" at bounding box center [566, 259] width 121 height 41
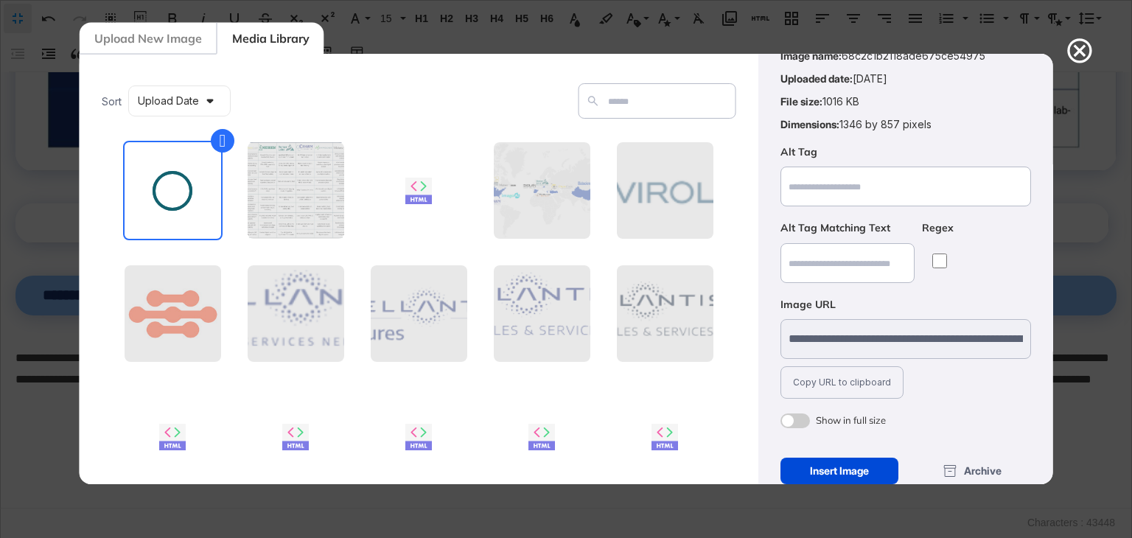
scroll to position [106, 0]
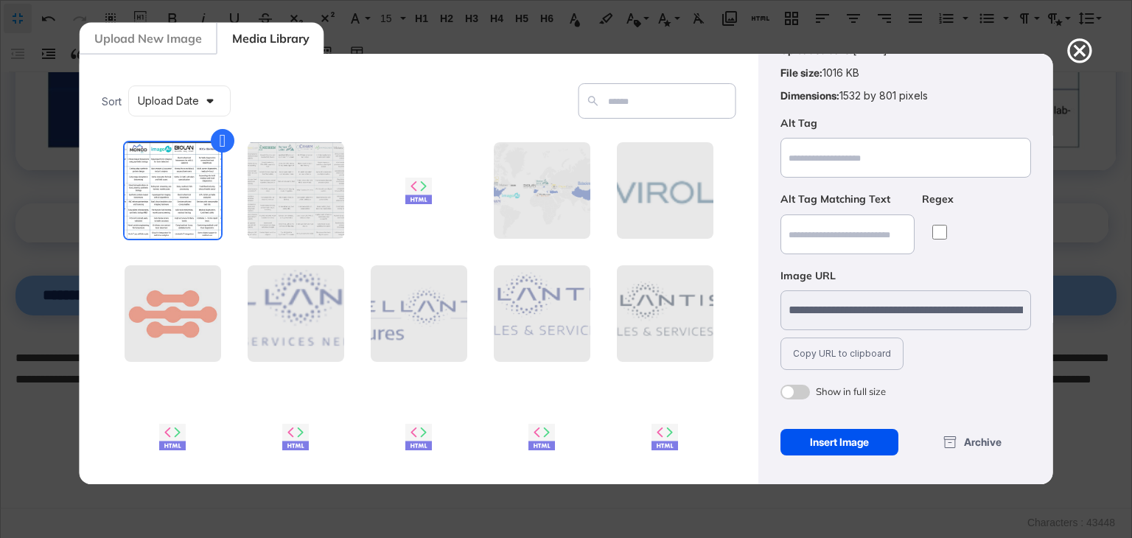
click at [846, 435] on div "Insert Image" at bounding box center [839, 442] width 119 height 27
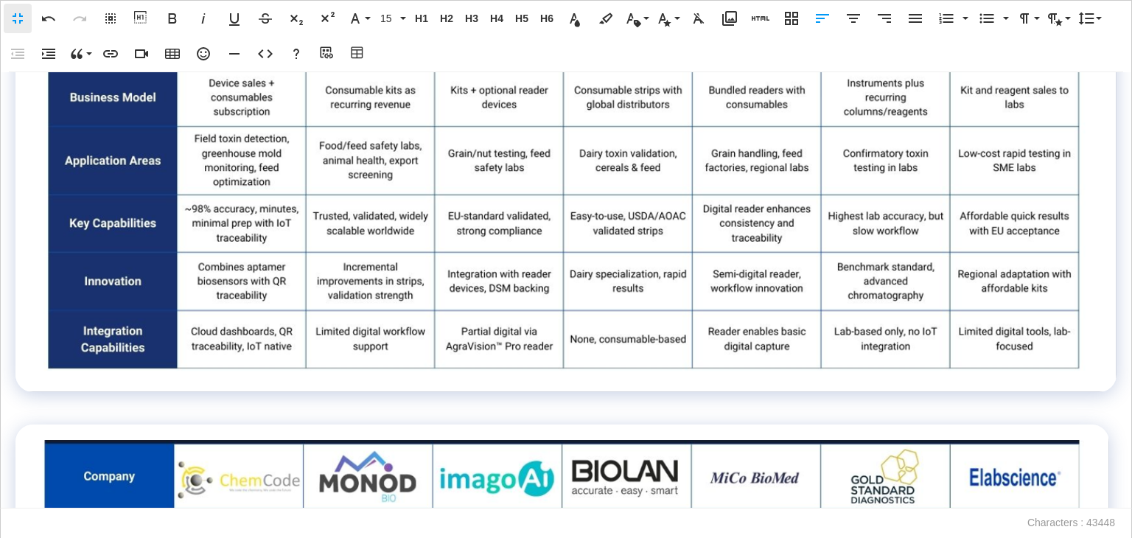
scroll to position [12874, 0]
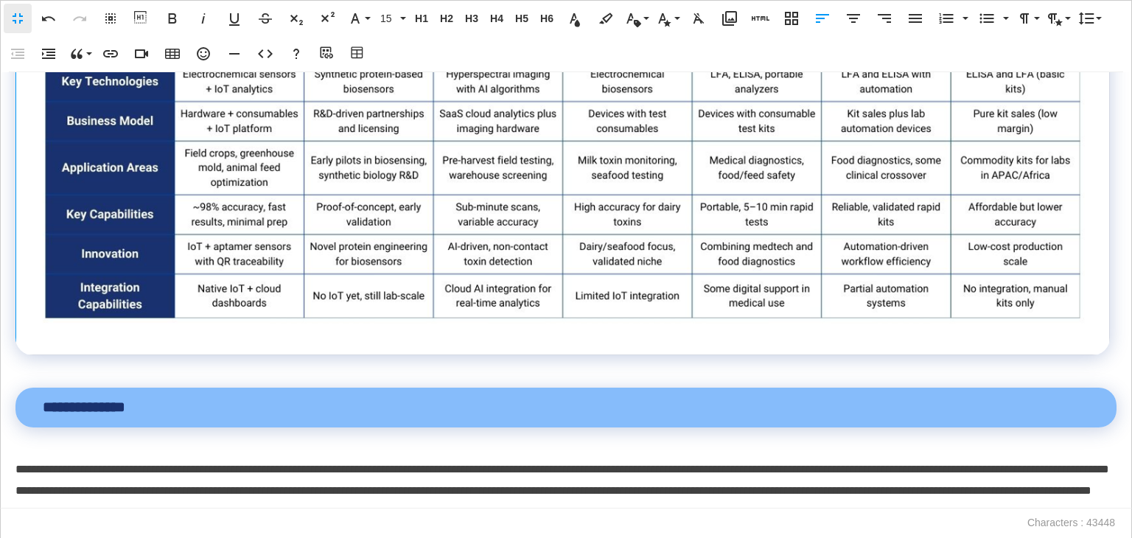
click at [519, 316] on img at bounding box center [563, 50] width 1046 height 546
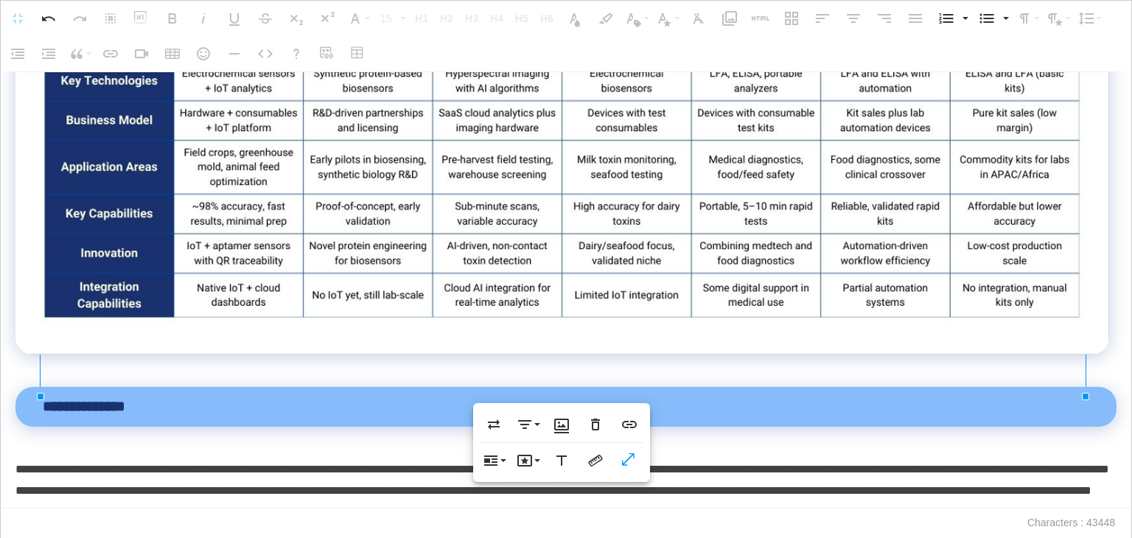
scroll to position [13242, 0]
click at [50, 354] on td at bounding box center [562, 57] width 1094 height 592
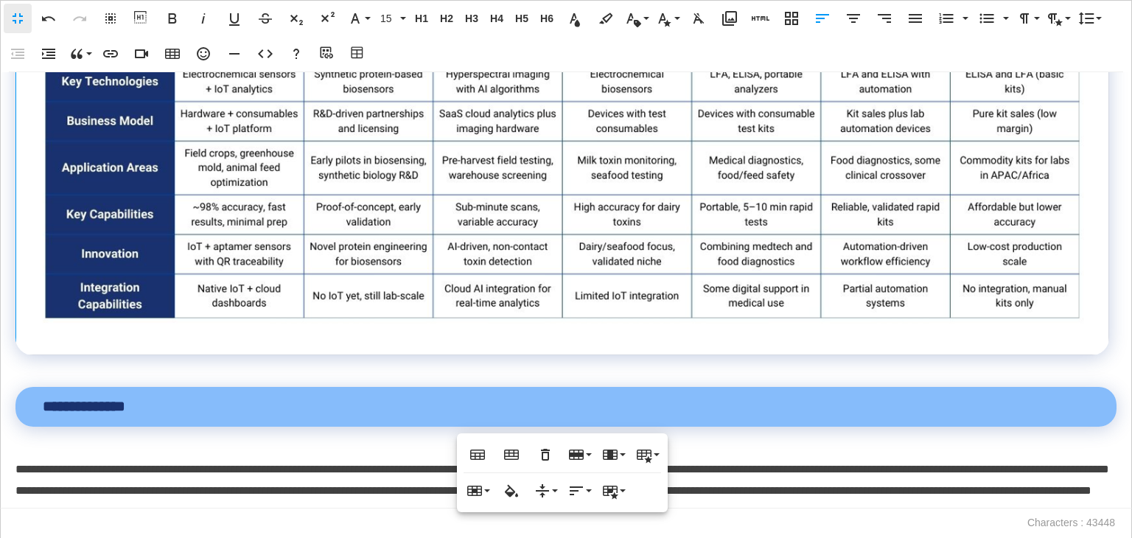
scroll to position [13243, 0]
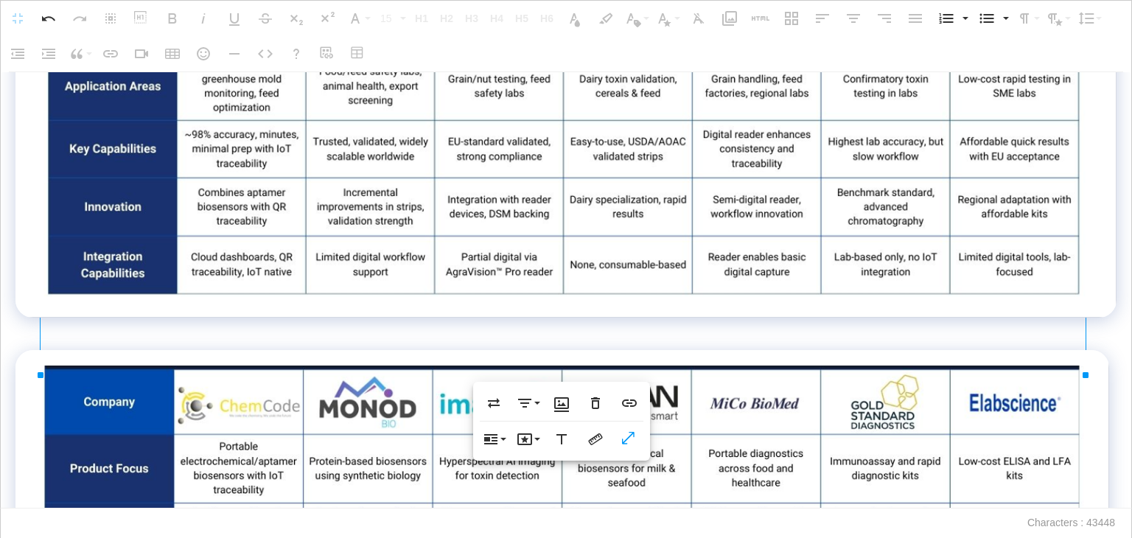
scroll to position [12654, 0]
click at [595, 440] on icon "button" at bounding box center [596, 439] width 14 height 12
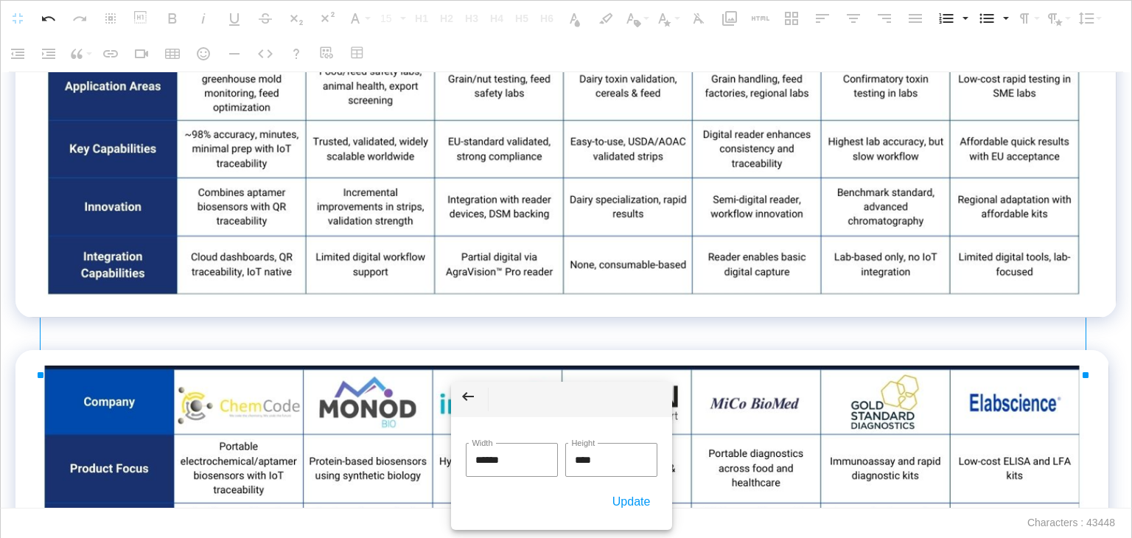
drag, startPoint x: 455, startPoint y: 461, endPoint x: 443, endPoint y: 461, distance: 12.5
click at [443, 461] on body "**********" at bounding box center [566, 269] width 1132 height 538
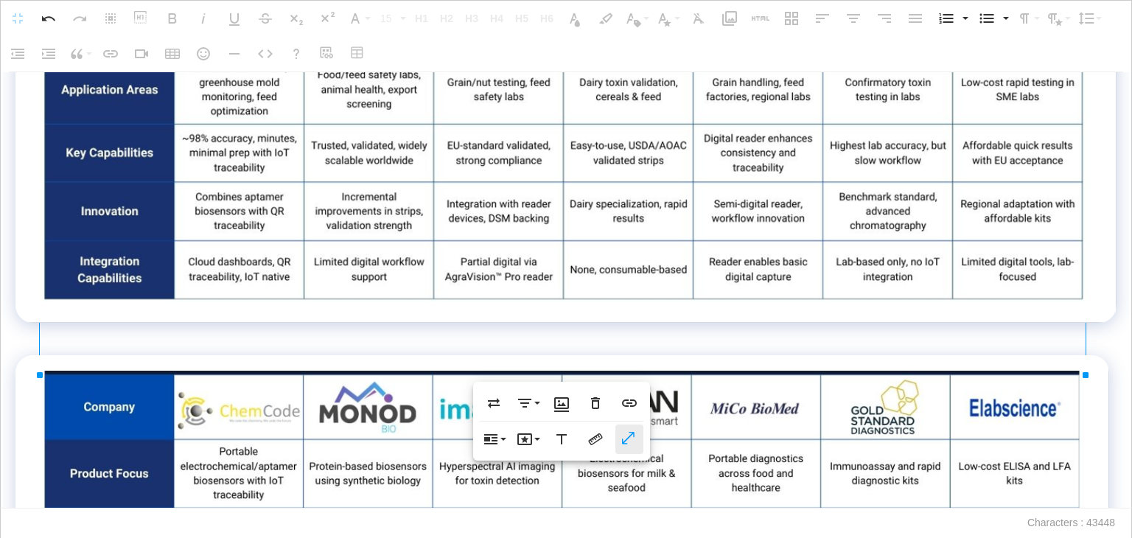
click at [636, 444] on icon "button" at bounding box center [629, 439] width 18 height 15
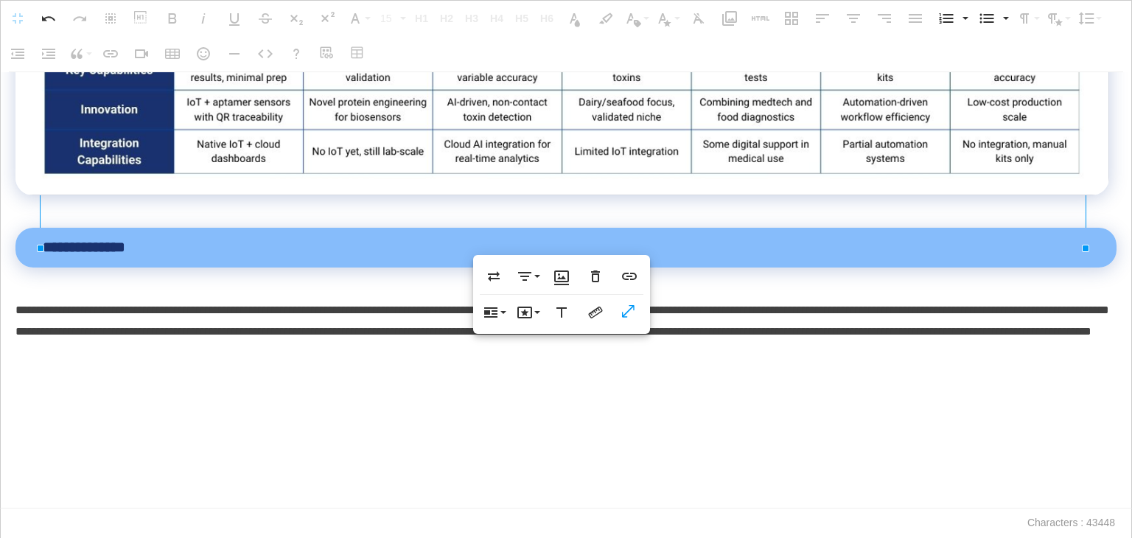
scroll to position [13391, 0]
click at [629, 317] on icon "button" at bounding box center [629, 312] width 18 height 15
click at [604, 313] on icon "button" at bounding box center [596, 313] width 18 height 18
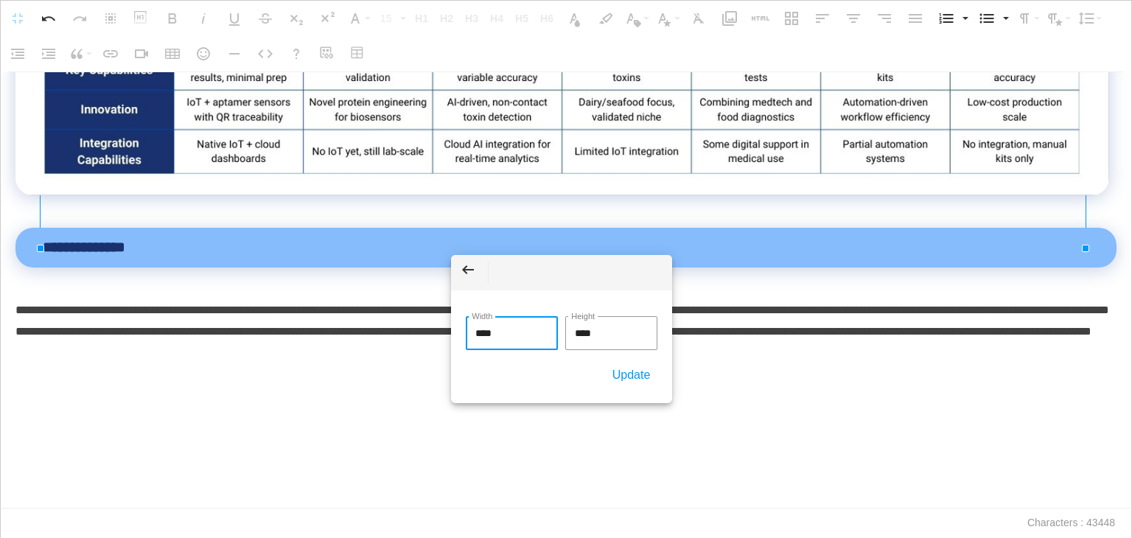
drag, startPoint x: 476, startPoint y: 334, endPoint x: 410, endPoint y: 334, distance: 66.3
click at [410, 334] on body "**********" at bounding box center [566, 269] width 1132 height 538
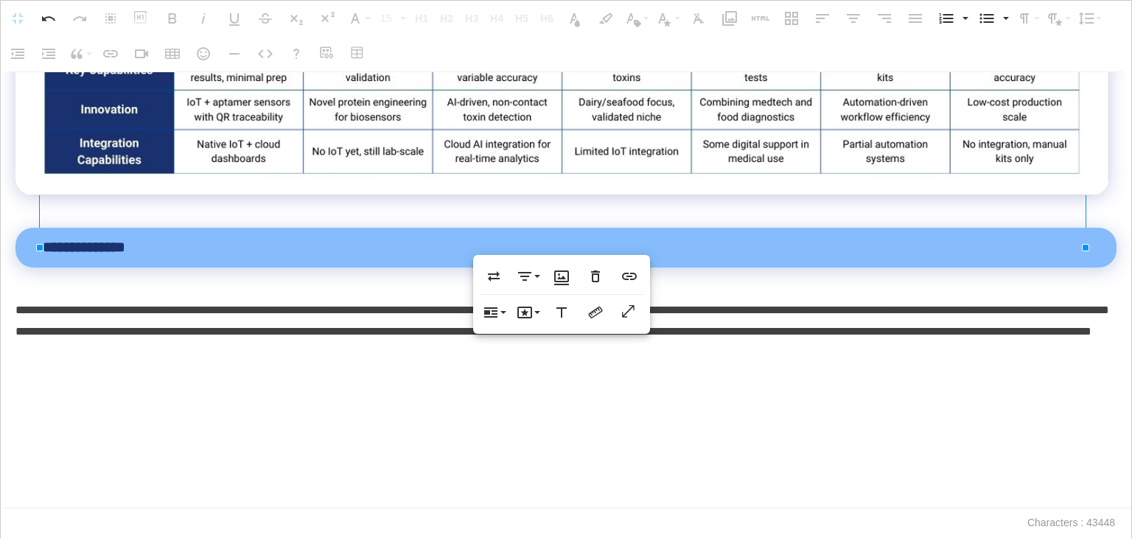
click at [799, 217] on p at bounding box center [565, 205] width 1101 height 21
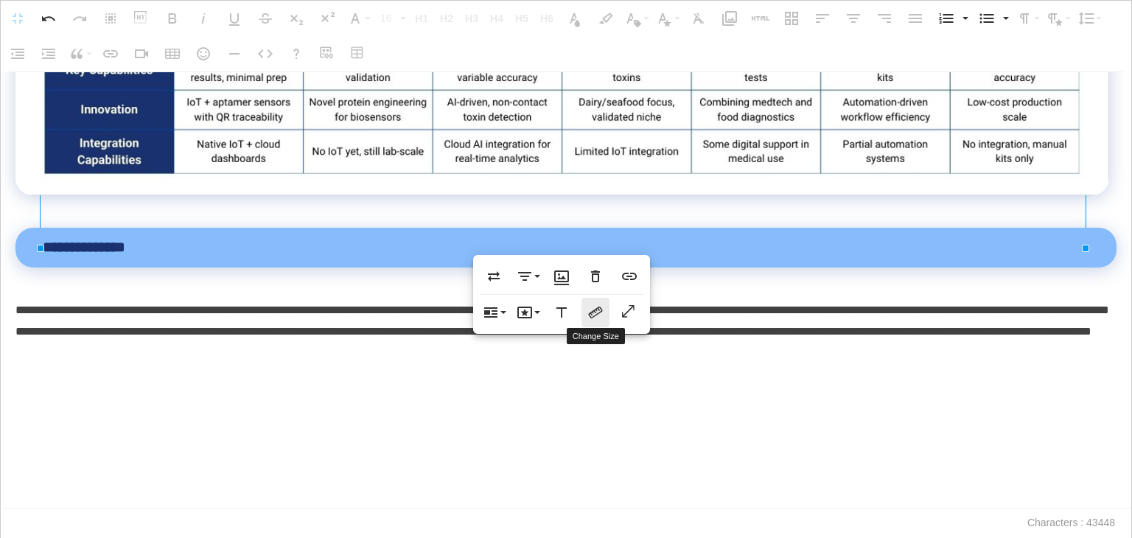
click at [609, 315] on button "Change Size" at bounding box center [595, 312] width 28 height 29
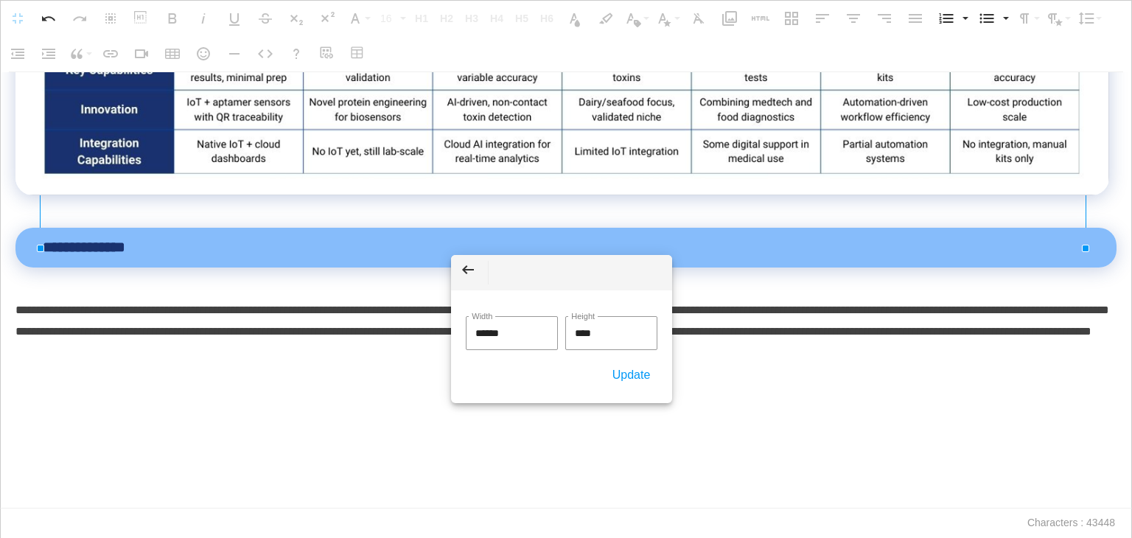
click at [811, 217] on p at bounding box center [565, 205] width 1101 height 21
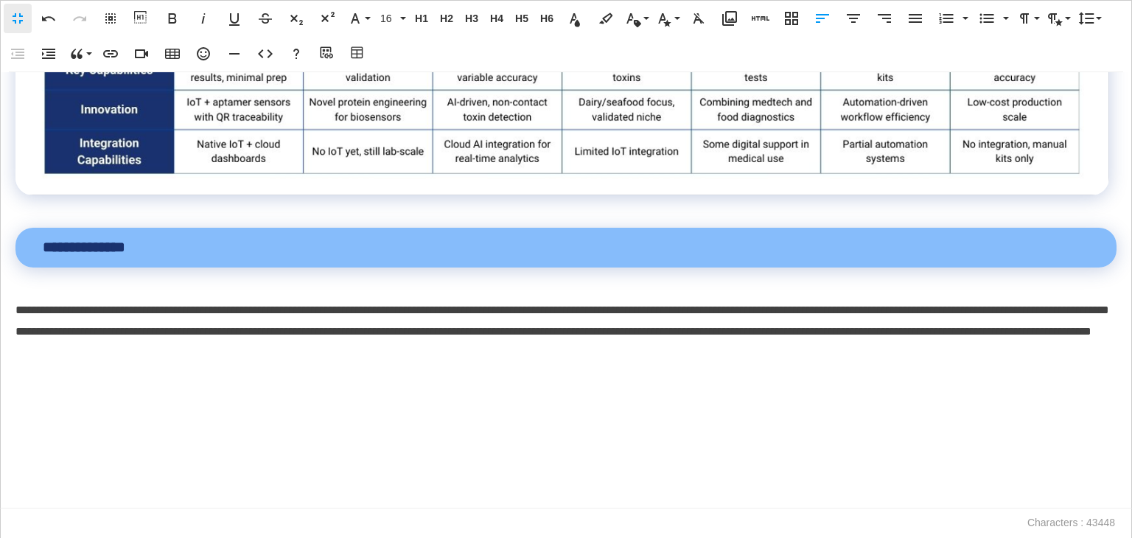
scroll to position [13464, 0]
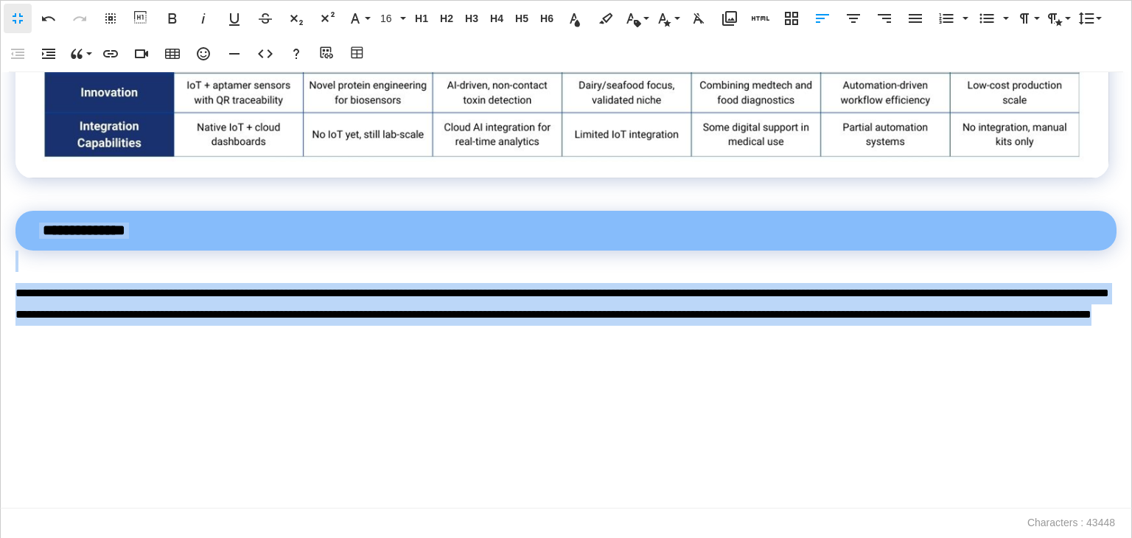
drag, startPoint x: 513, startPoint y: 349, endPoint x: 35, endPoint y: 247, distance: 488.2
copy div "**********"
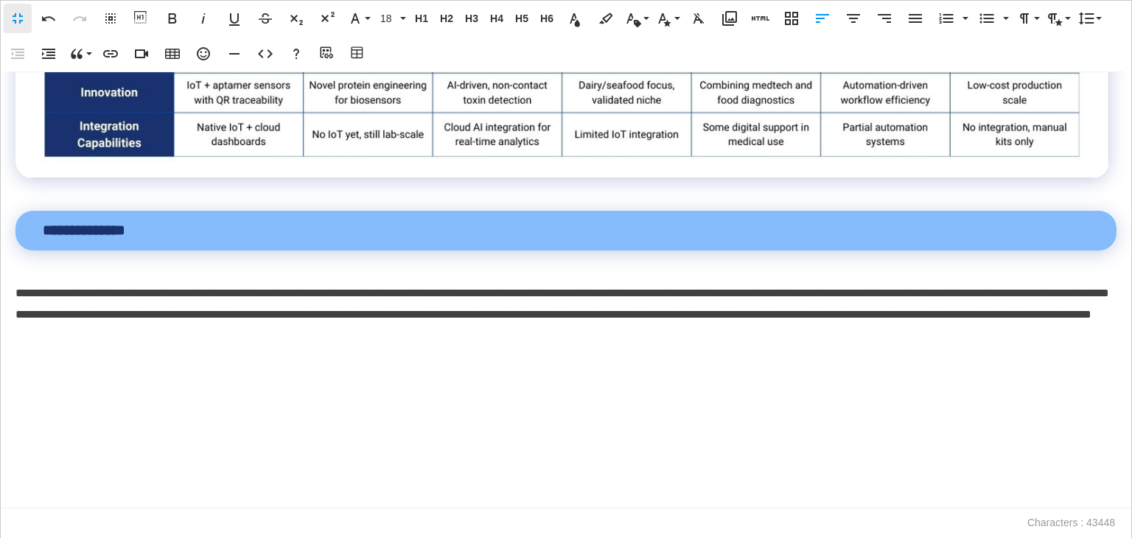
click at [552, 363] on div "**********" at bounding box center [566, 290] width 1132 height 436
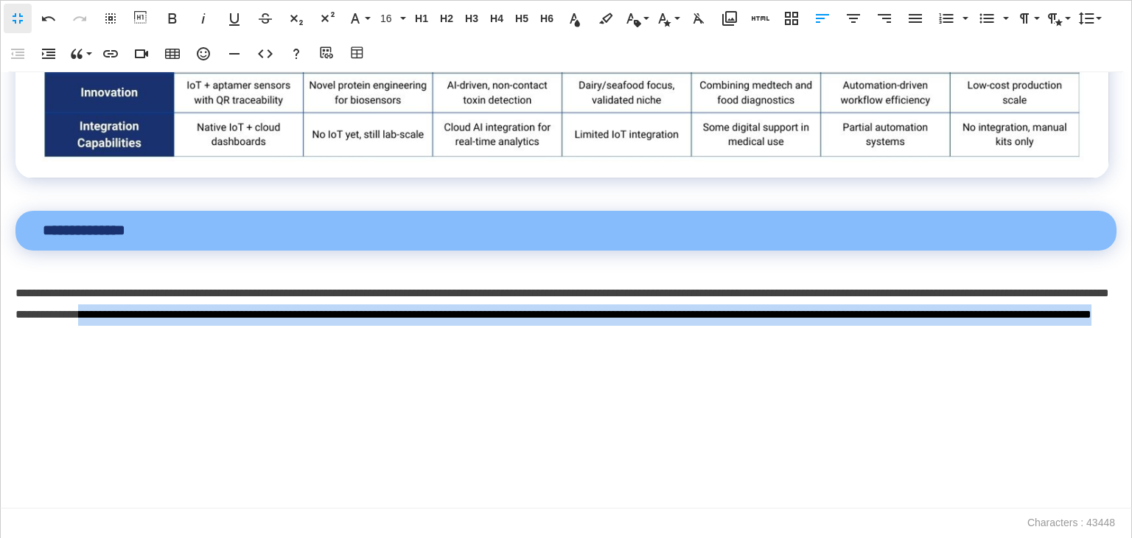
drag, startPoint x: 514, startPoint y: 349, endPoint x: 353, endPoint y: 327, distance: 162.8
click at [353, 327] on p "**********" at bounding box center [562, 314] width 1094 height 63
click at [29, 392] on div "**********" at bounding box center [566, 290] width 1132 height 436
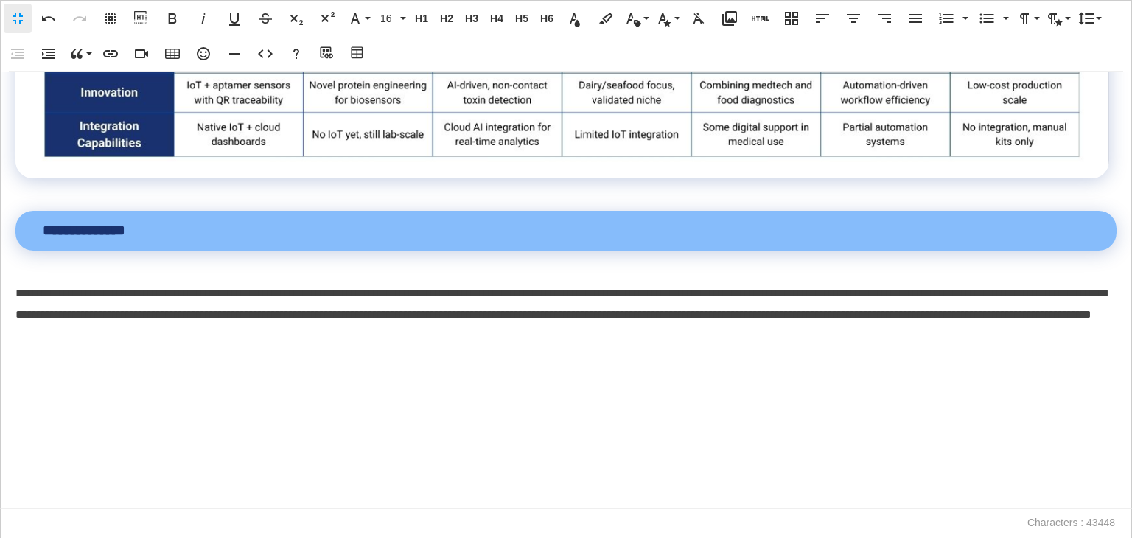
click at [40, 379] on p at bounding box center [565, 367] width 1101 height 21
click at [564, 346] on p "**********" at bounding box center [562, 314] width 1094 height 63
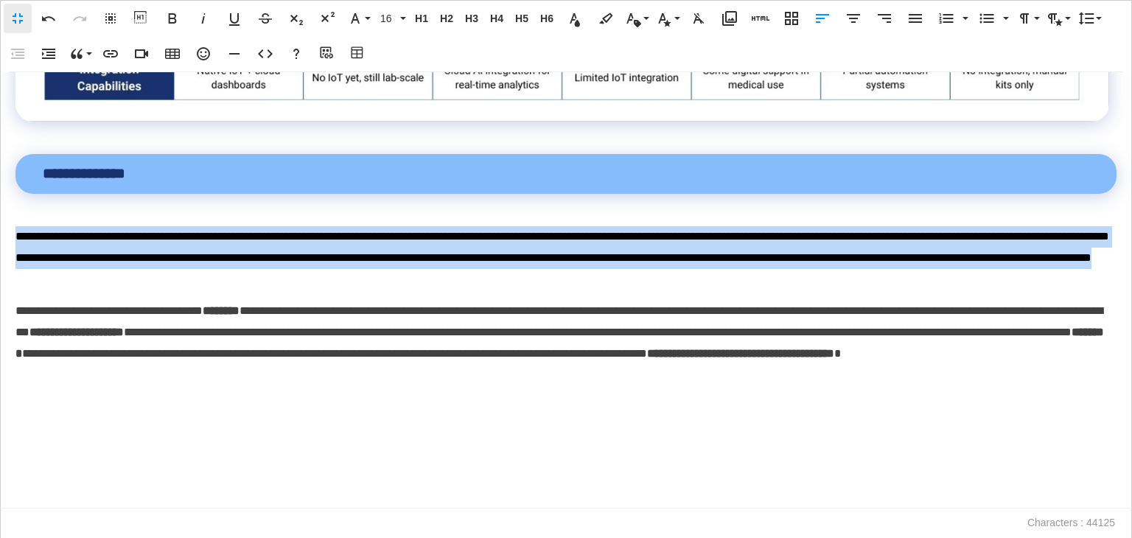
drag, startPoint x: 519, startPoint y: 345, endPoint x: 0, endPoint y: 284, distance: 522.4
click at [0, 284] on div "**********" at bounding box center [566, 290] width 1132 height 436
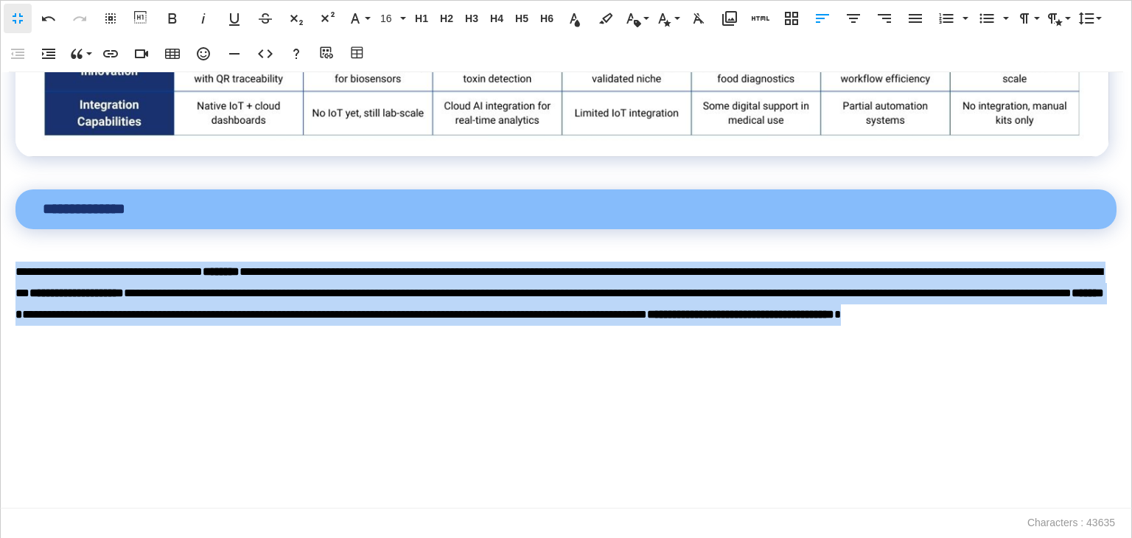
drag, startPoint x: 334, startPoint y: 349, endPoint x: 0, endPoint y: 315, distance: 335.5
click at [0, 315] on div "**********" at bounding box center [566, 290] width 1132 height 436
click at [172, 15] on icon "button" at bounding box center [173, 19] width 18 height 18
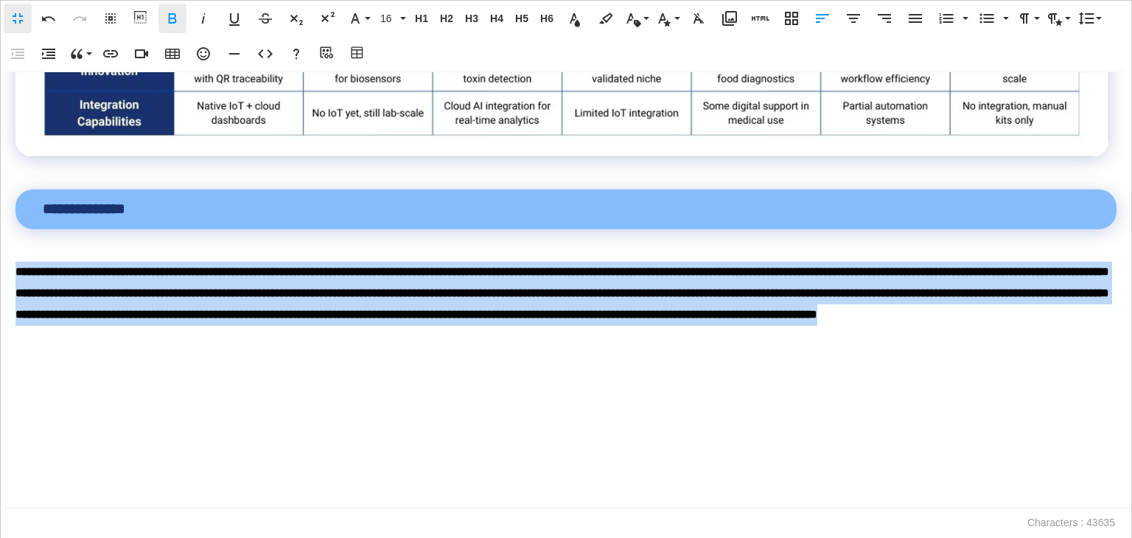
click at [172, 15] on icon "button" at bounding box center [173, 19] width 18 height 18
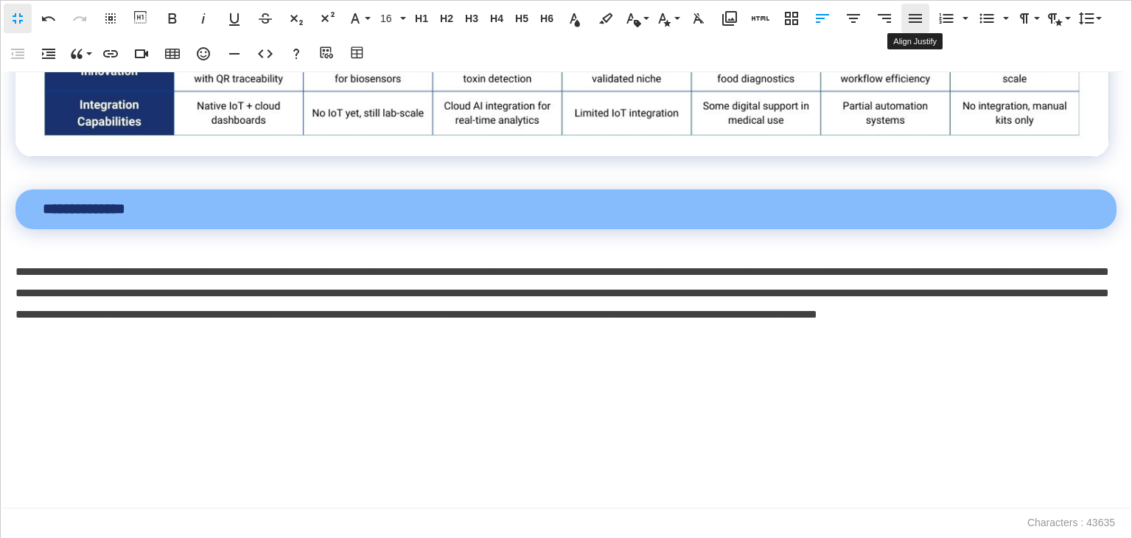
click at [916, 24] on icon "button" at bounding box center [915, 19] width 18 height 18
click at [713, 342] on p "**********" at bounding box center [562, 304] width 1094 height 85
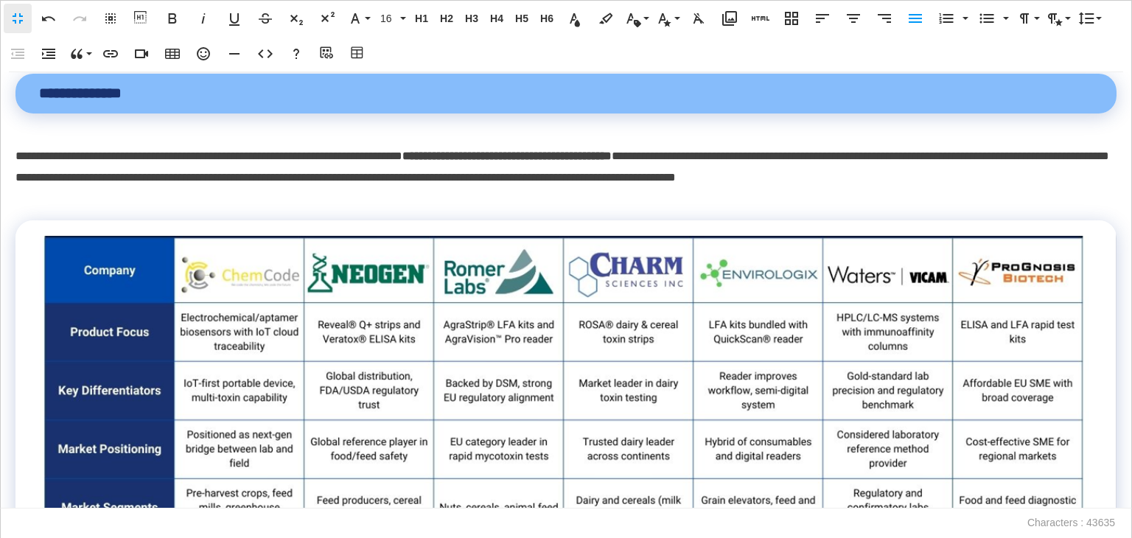
scroll to position [11876, 0]
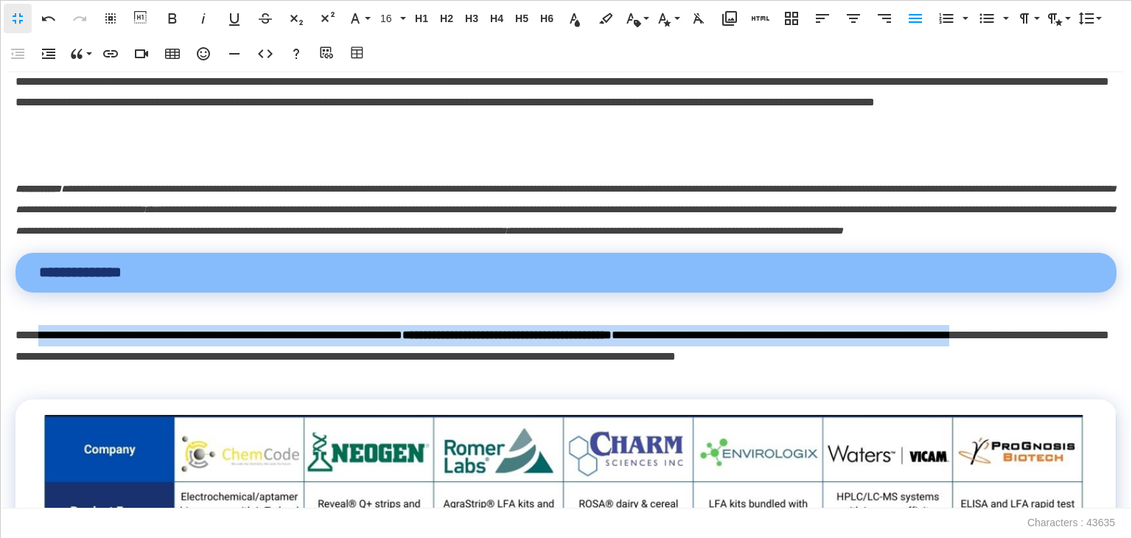
drag, startPoint x: 65, startPoint y: 440, endPoint x: 46, endPoint y: 417, distance: 29.8
click at [46, 388] on p "**********" at bounding box center [562, 356] width 1094 height 63
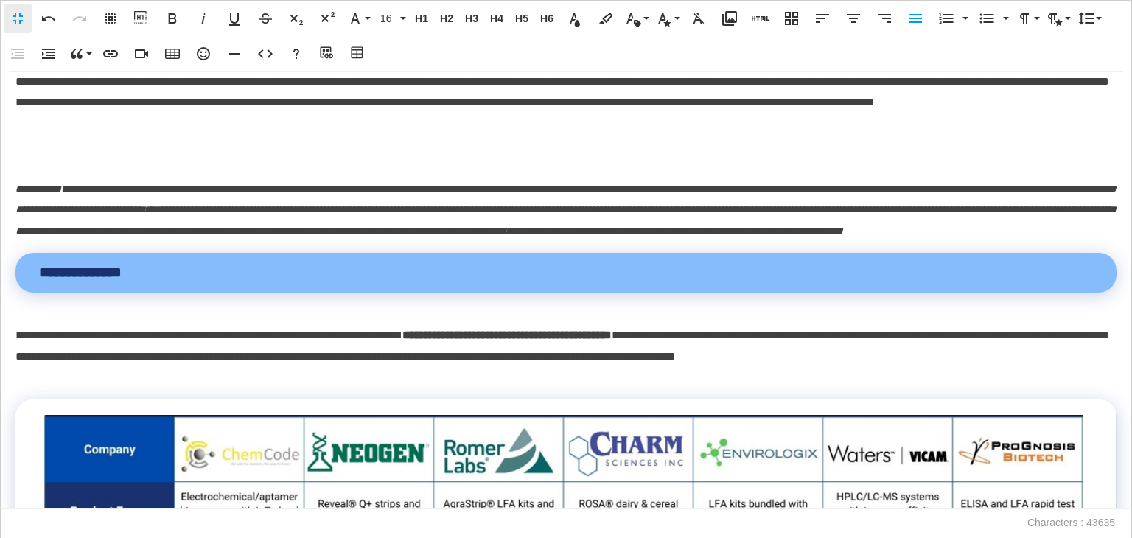
click at [51, 388] on p "**********" at bounding box center [562, 356] width 1094 height 63
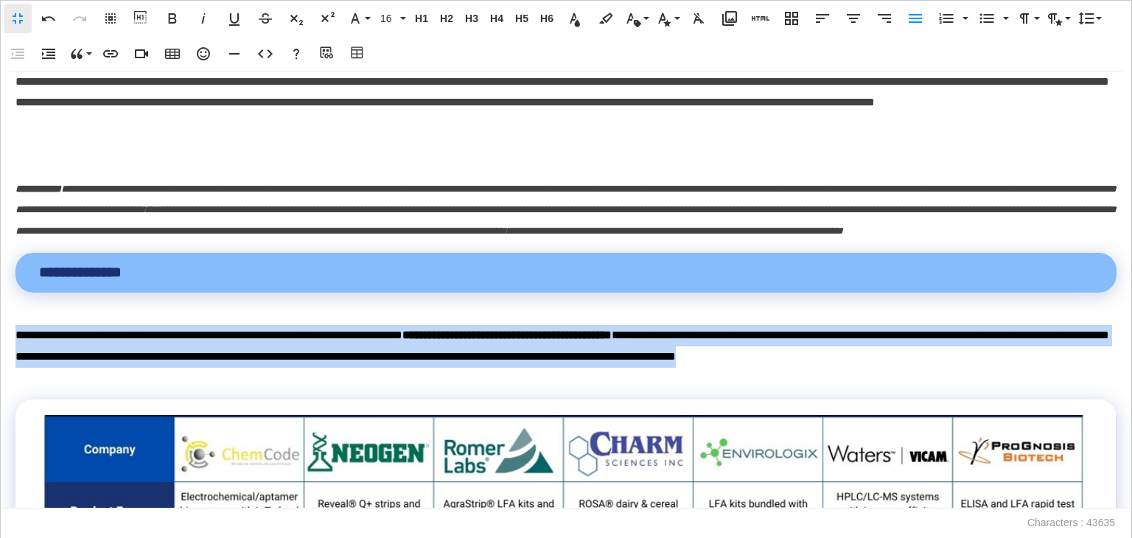
drag, startPoint x: 51, startPoint y: 450, endPoint x: 4, endPoint y: 406, distance: 64.6
click at [4, 406] on div "**********" at bounding box center [566, 290] width 1132 height 436
click at [918, 11] on icon "button" at bounding box center [915, 19] width 18 height 18
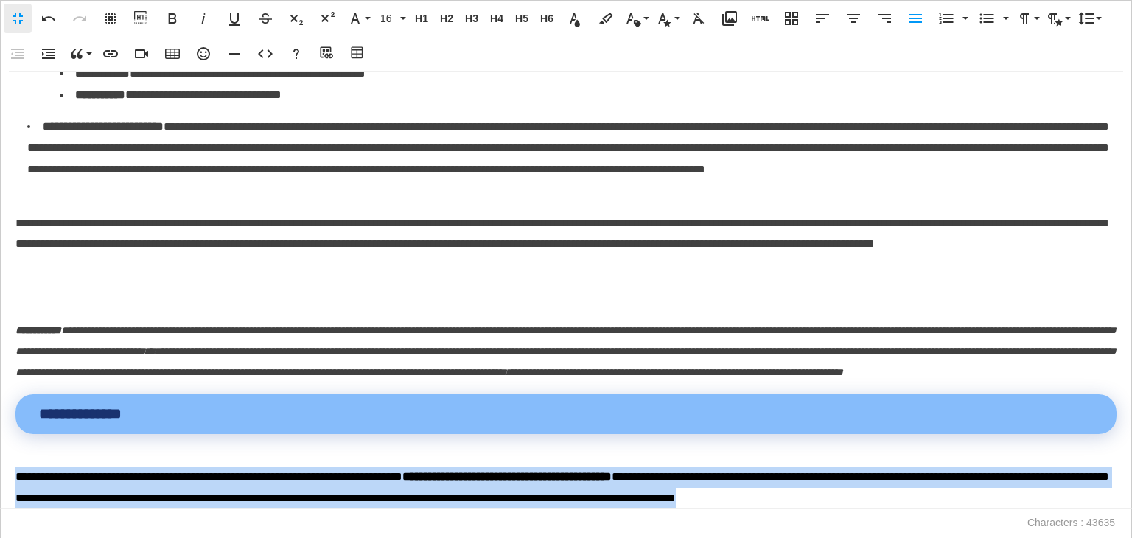
scroll to position [11955, 0]
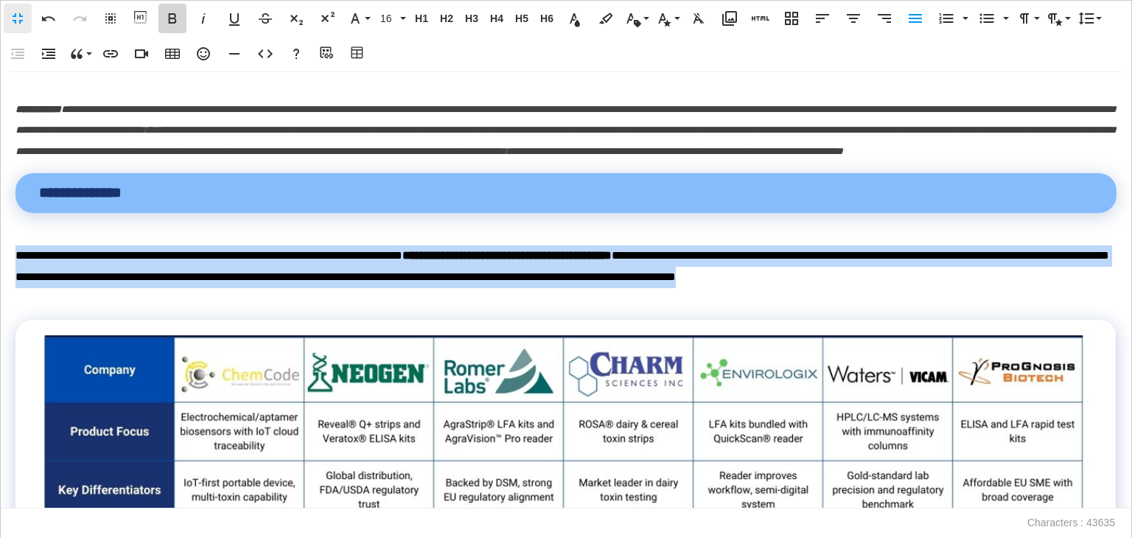
click at [170, 17] on icon "button" at bounding box center [173, 19] width 18 height 18
click at [313, 309] on p "**********" at bounding box center [562, 276] width 1094 height 63
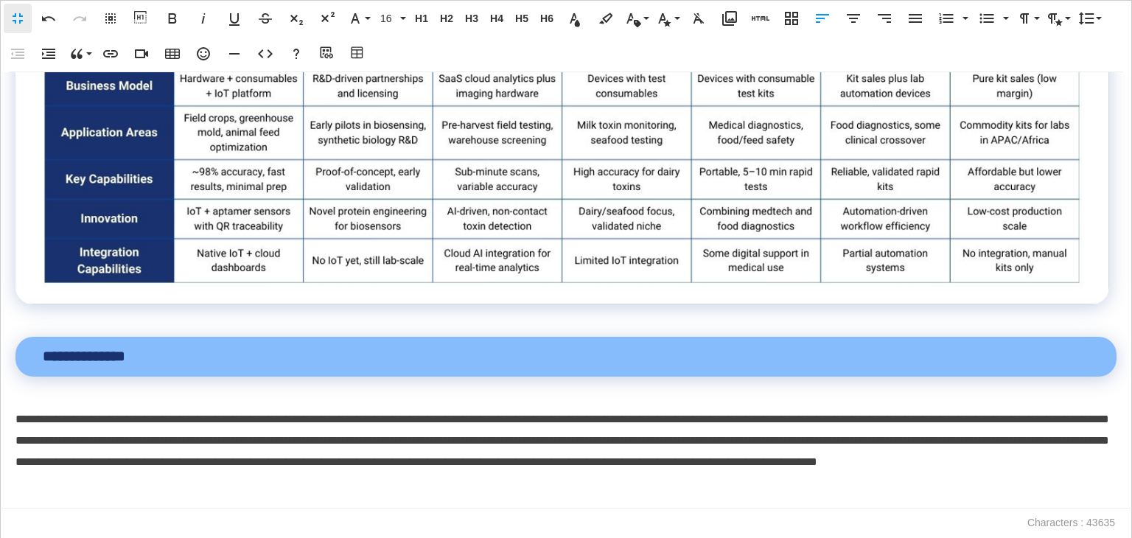
scroll to position [13497, 0]
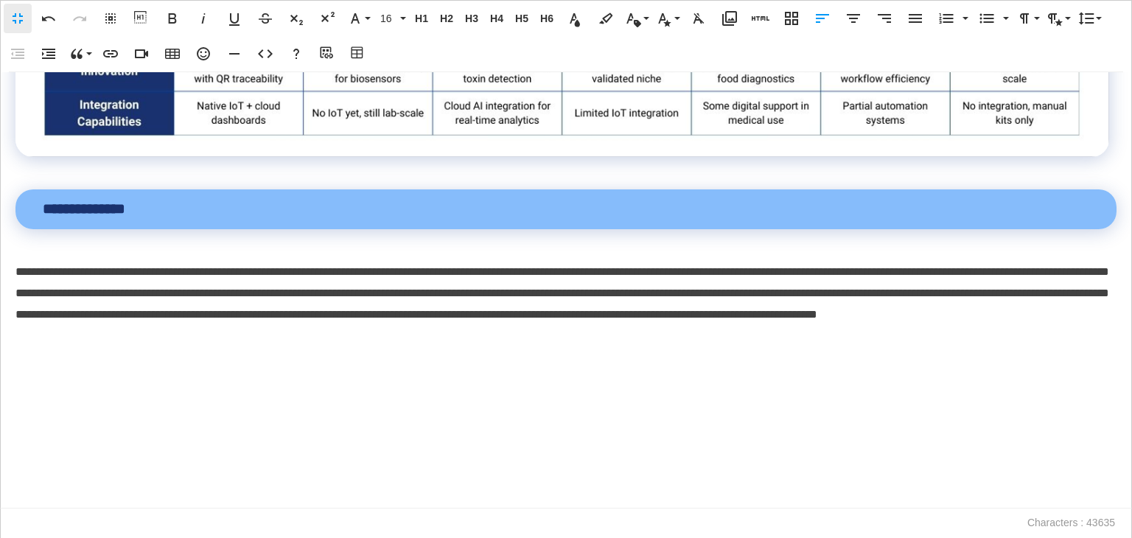
click at [329, 346] on div "**********" at bounding box center [566, 290] width 1132 height 436
click at [70, 374] on p at bounding box center [565, 367] width 1101 height 21
click at [725, 19] on icon "button" at bounding box center [729, 18] width 15 height 15
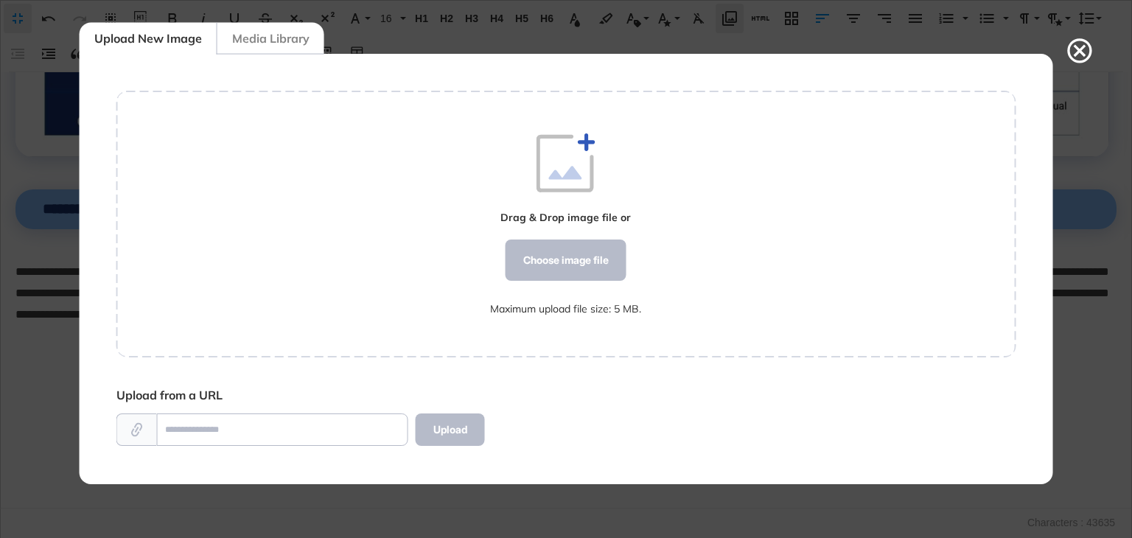
scroll to position [7, 0]
click at [576, 268] on div "Choose image file" at bounding box center [566, 259] width 121 height 41
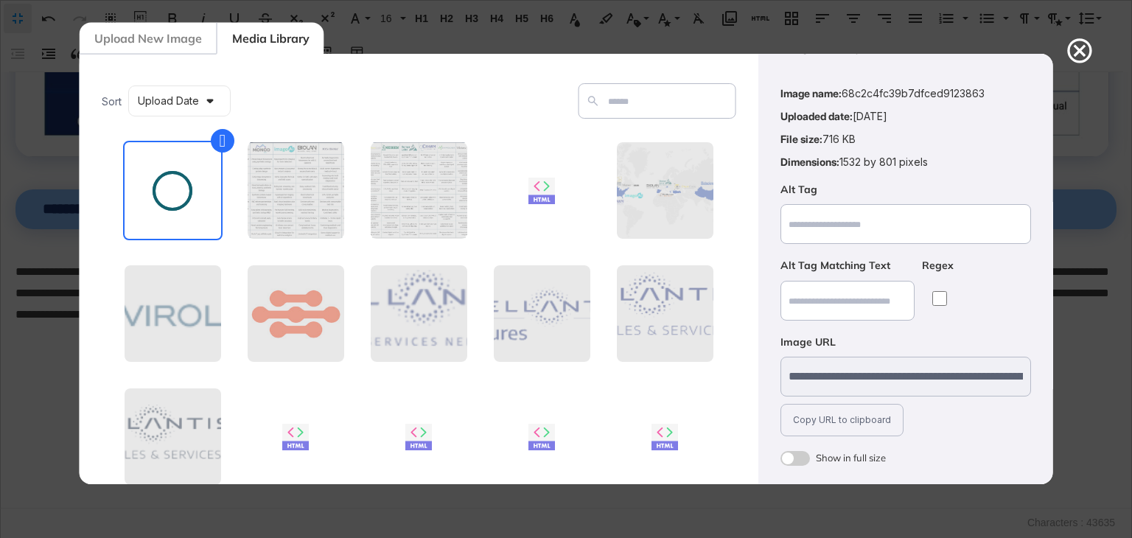
scroll to position [106, 0]
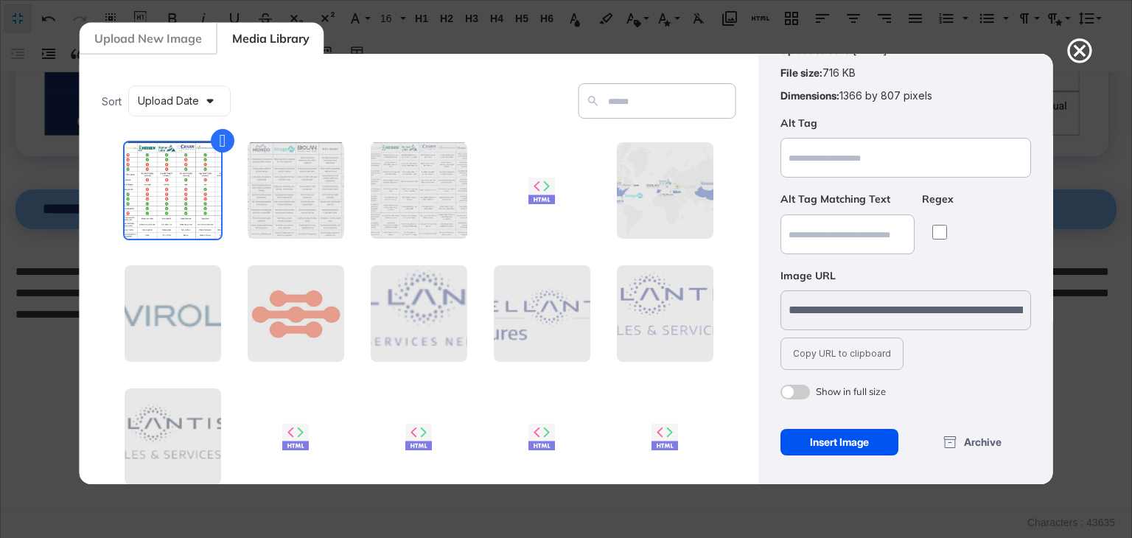
click at [853, 437] on div "Insert Image" at bounding box center [839, 442] width 119 height 27
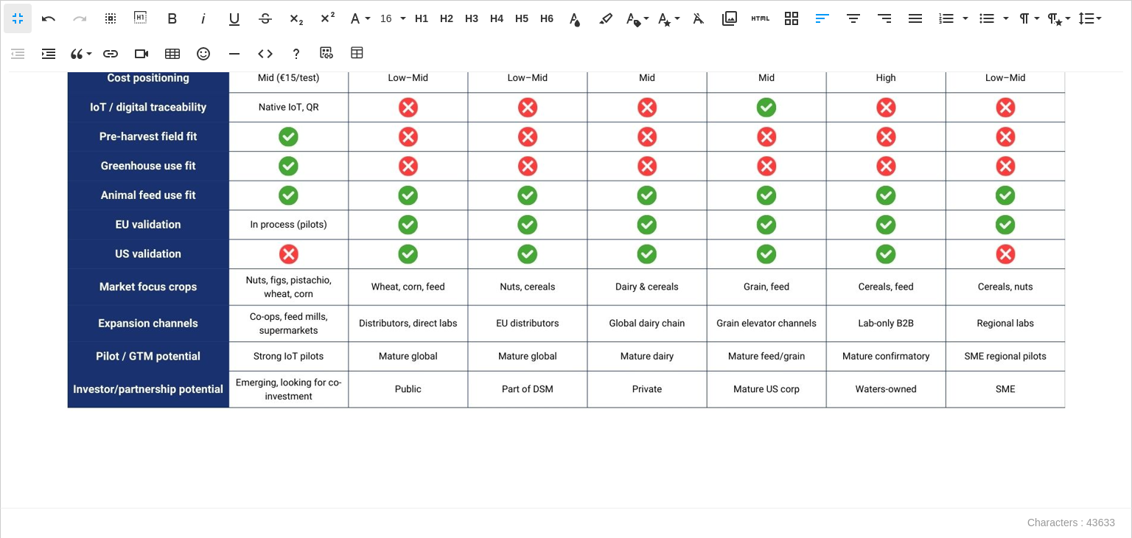
scroll to position [14086, 0]
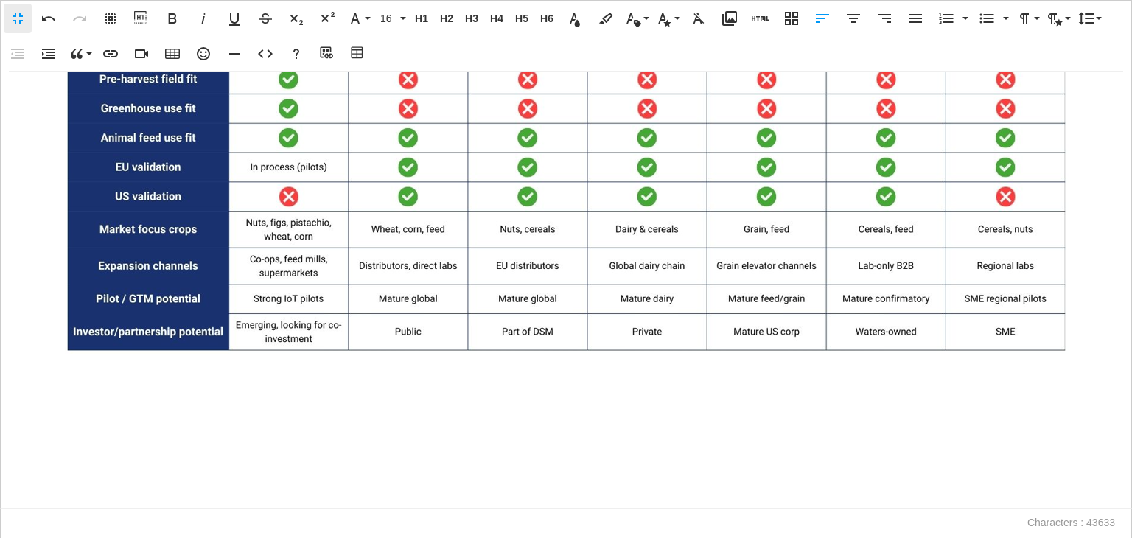
click at [139, 399] on p at bounding box center [565, 400] width 1101 height 21
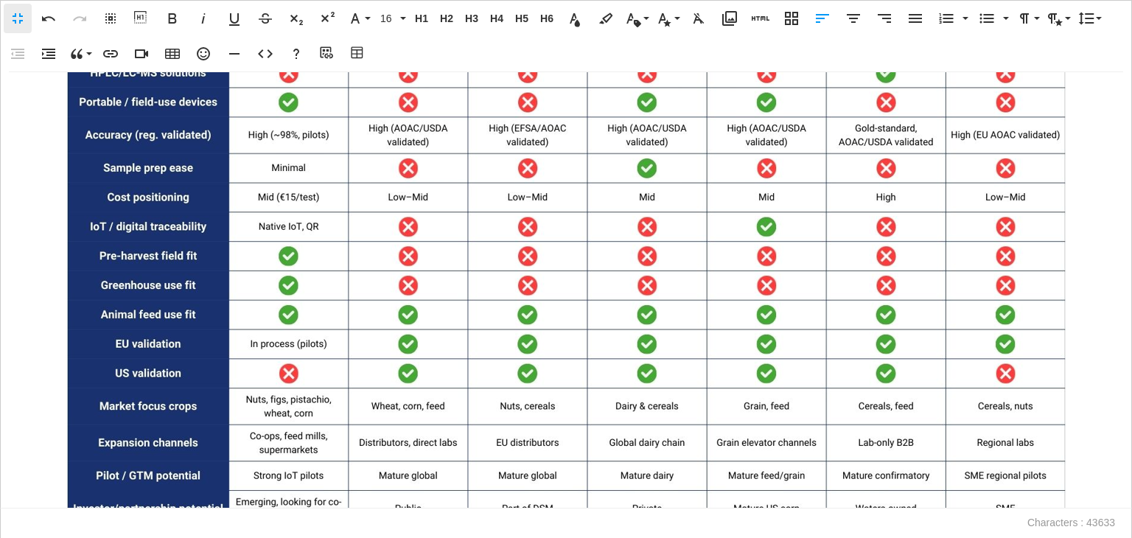
scroll to position [14095, 0]
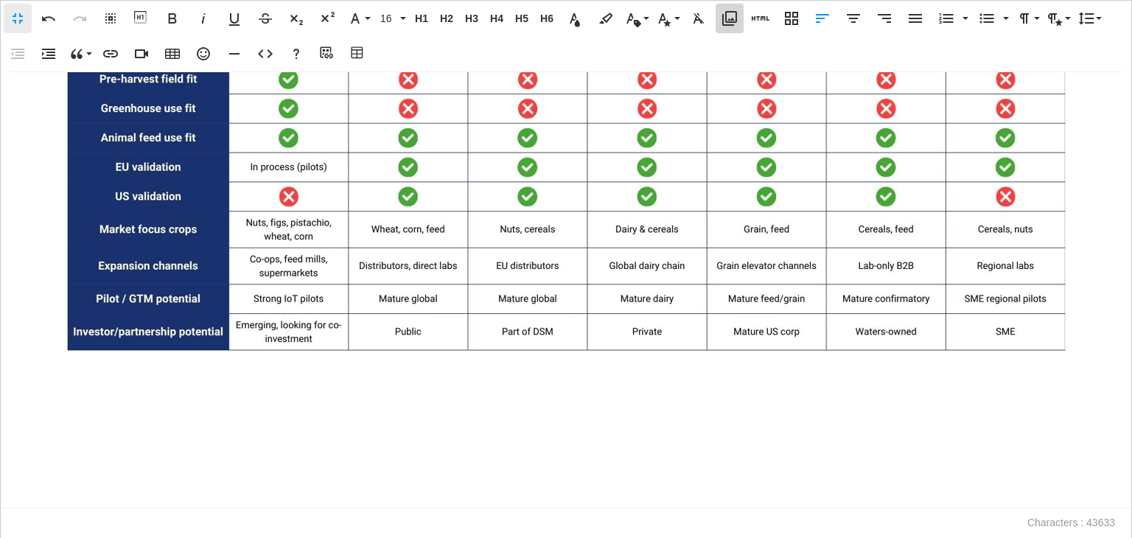
click at [723, 18] on icon "button" at bounding box center [729, 18] width 15 height 15
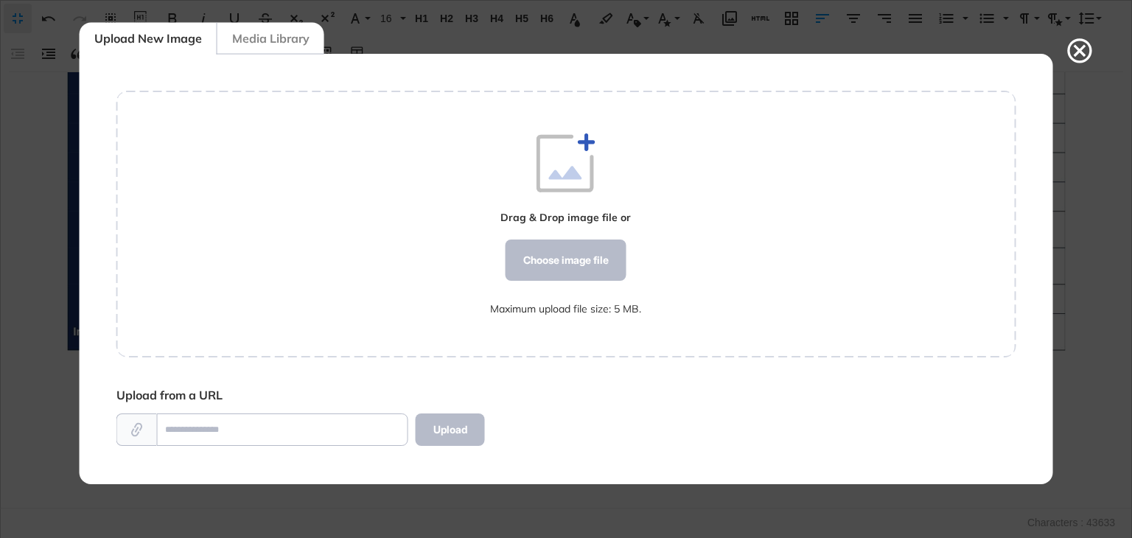
scroll to position [7, 0]
click at [584, 257] on div "Choose image file" at bounding box center [566, 259] width 121 height 41
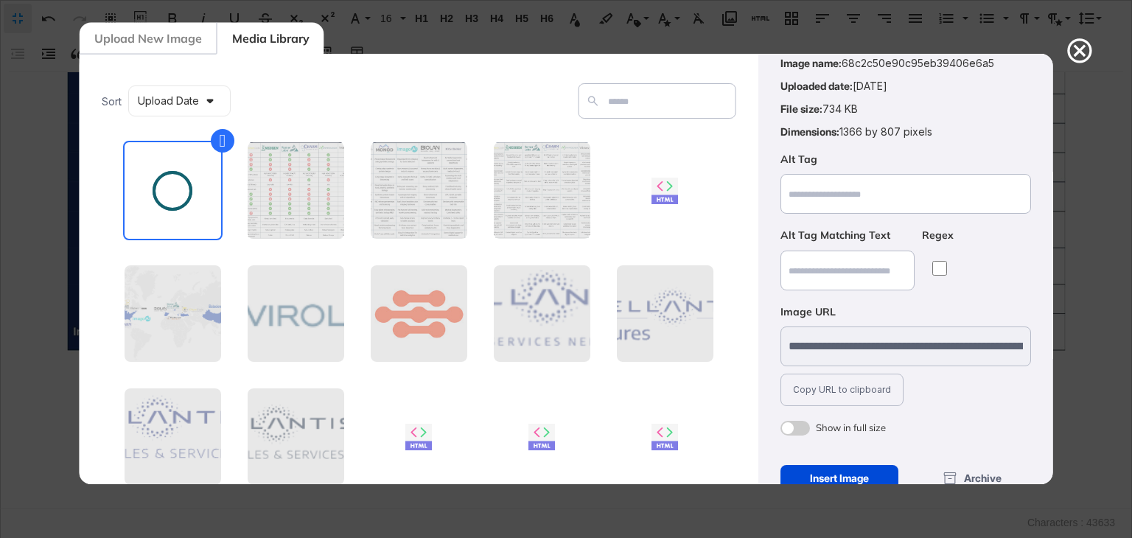
scroll to position [106, 0]
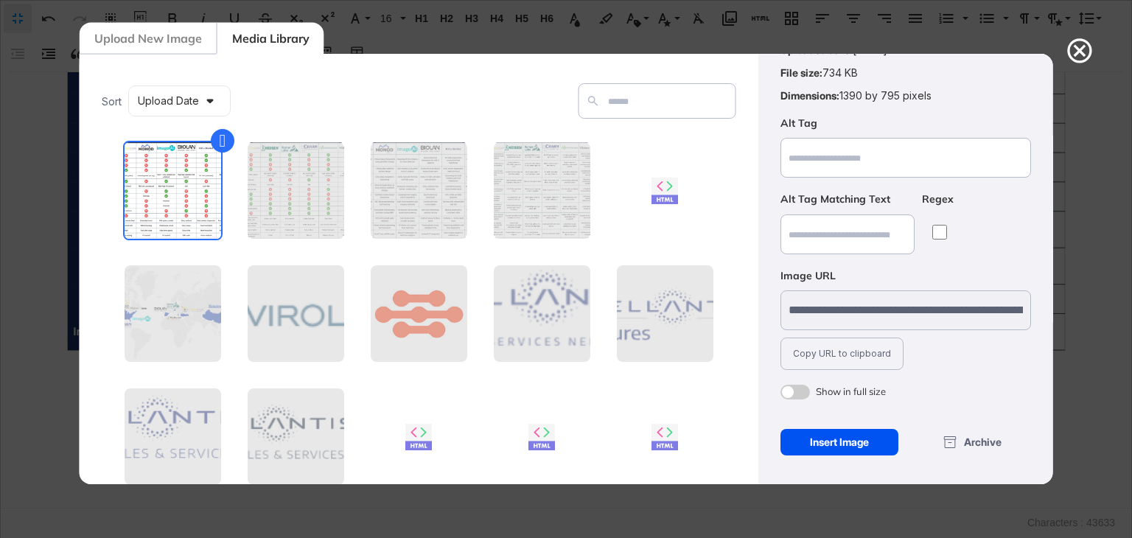
click at [828, 436] on div "Insert Image" at bounding box center [839, 442] width 119 height 27
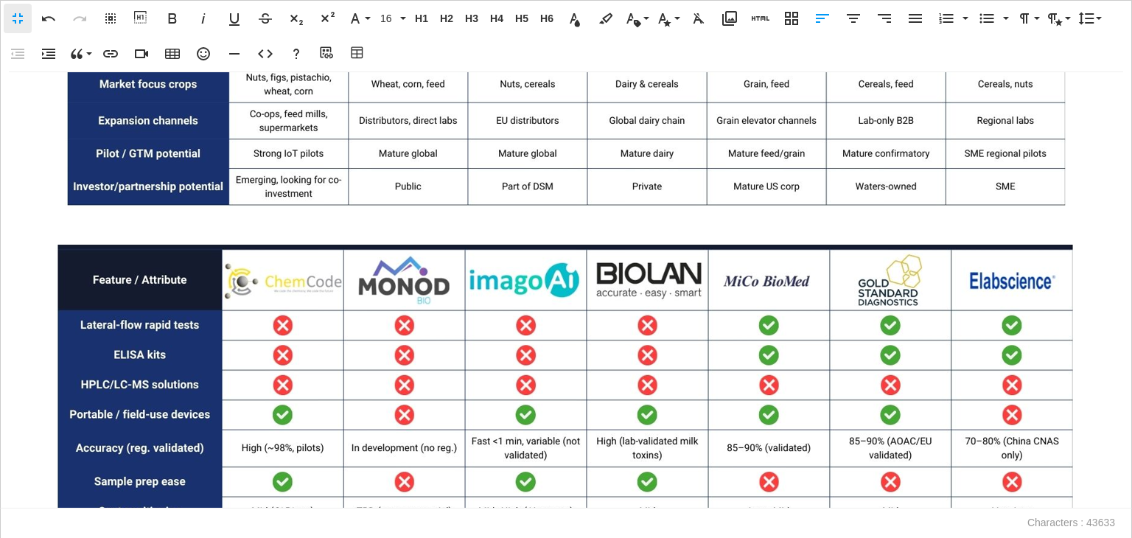
scroll to position [14242, 0]
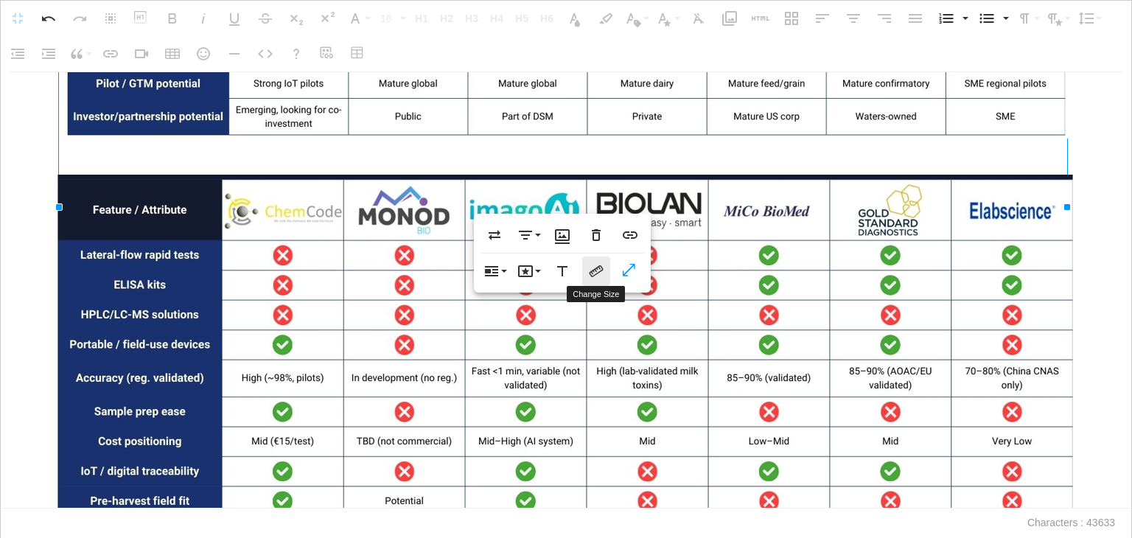
click at [600, 276] on icon "button" at bounding box center [596, 271] width 18 height 18
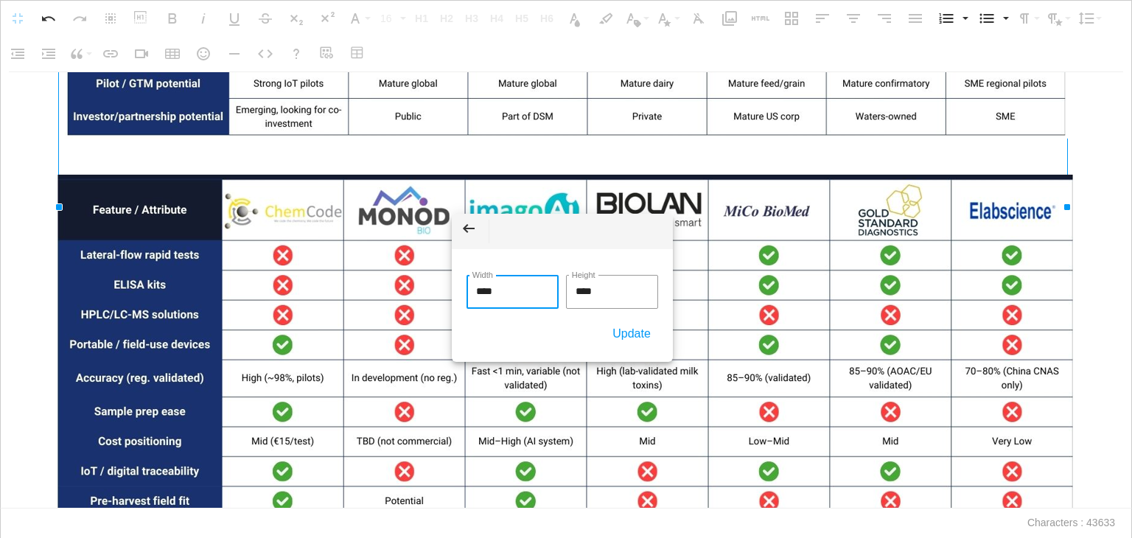
drag, startPoint x: 513, startPoint y: 288, endPoint x: 418, endPoint y: 292, distance: 95.1
click at [418, 292] on body "**********" at bounding box center [566, 269] width 1132 height 538
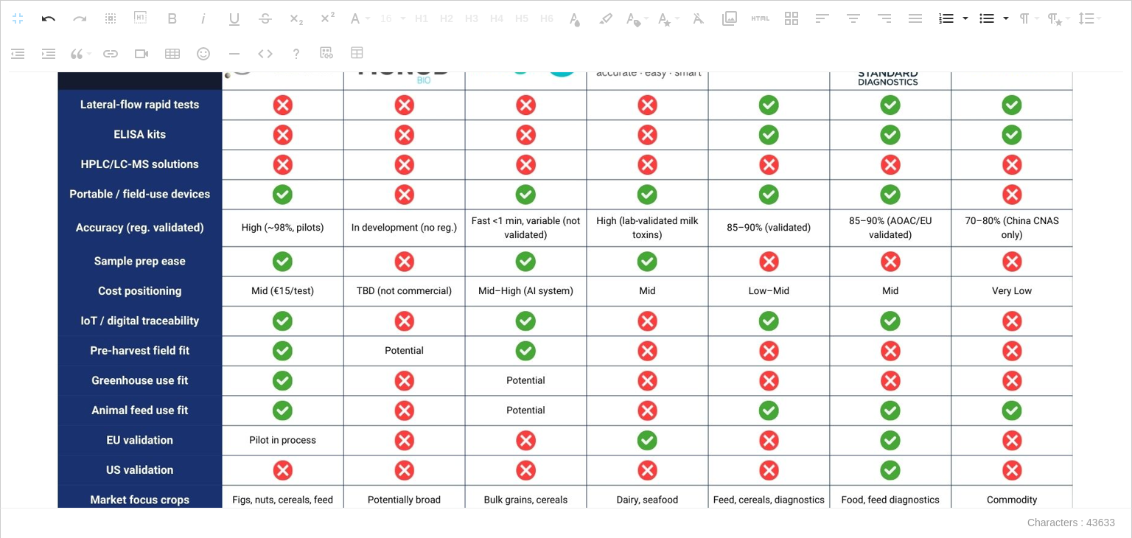
scroll to position [14537, 0]
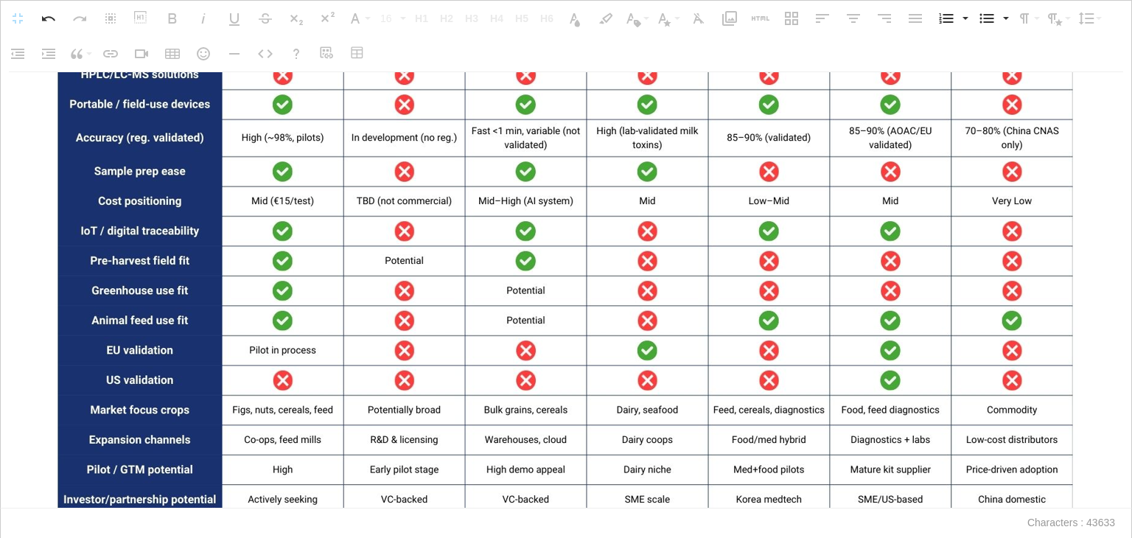
click at [772, 223] on img at bounding box center [566, 227] width 1026 height 586
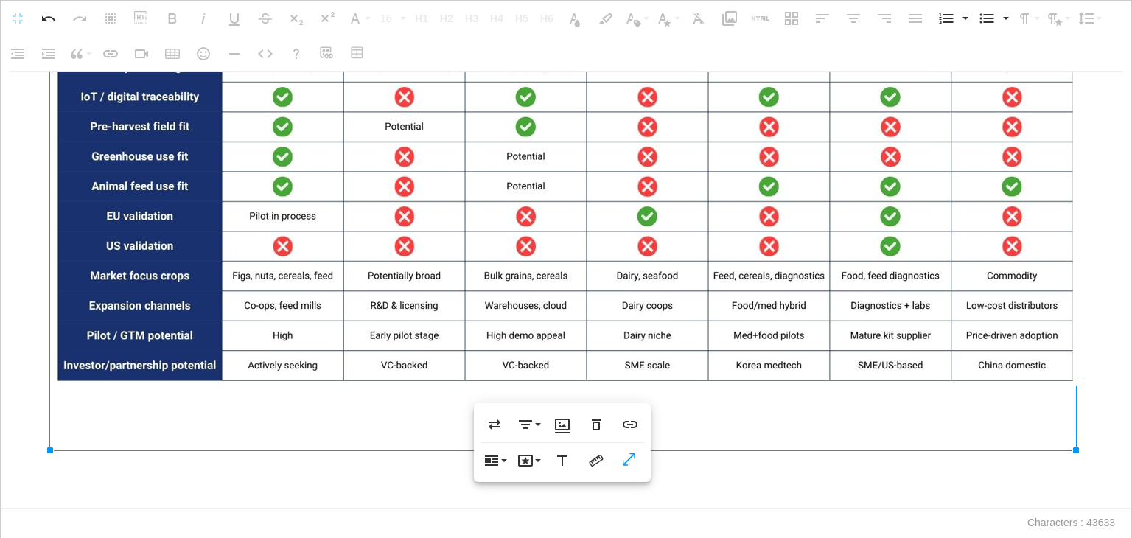
scroll to position [14735, 0]
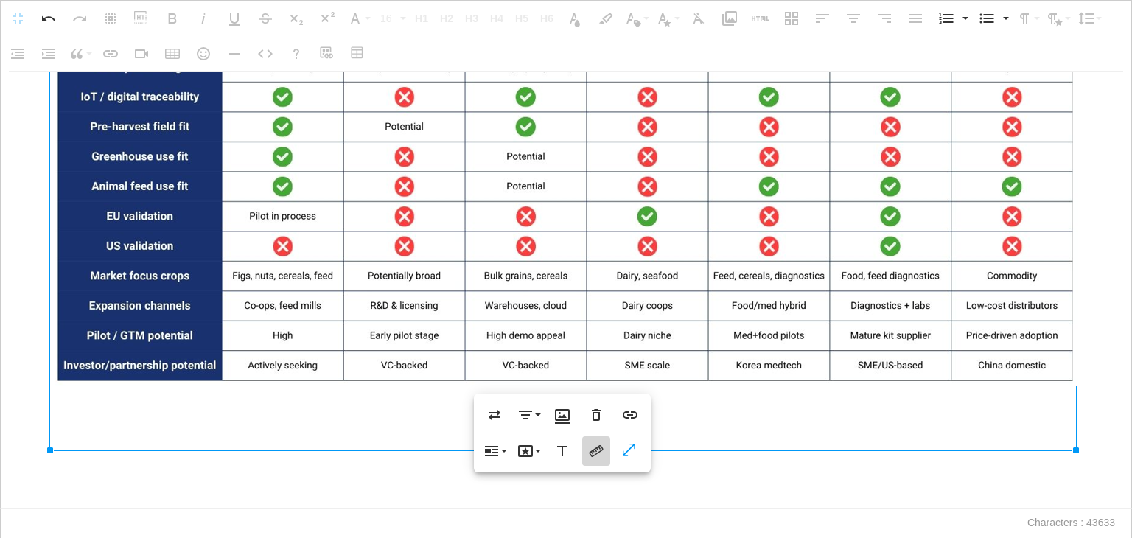
click at [598, 452] on icon "button" at bounding box center [596, 451] width 14 height 12
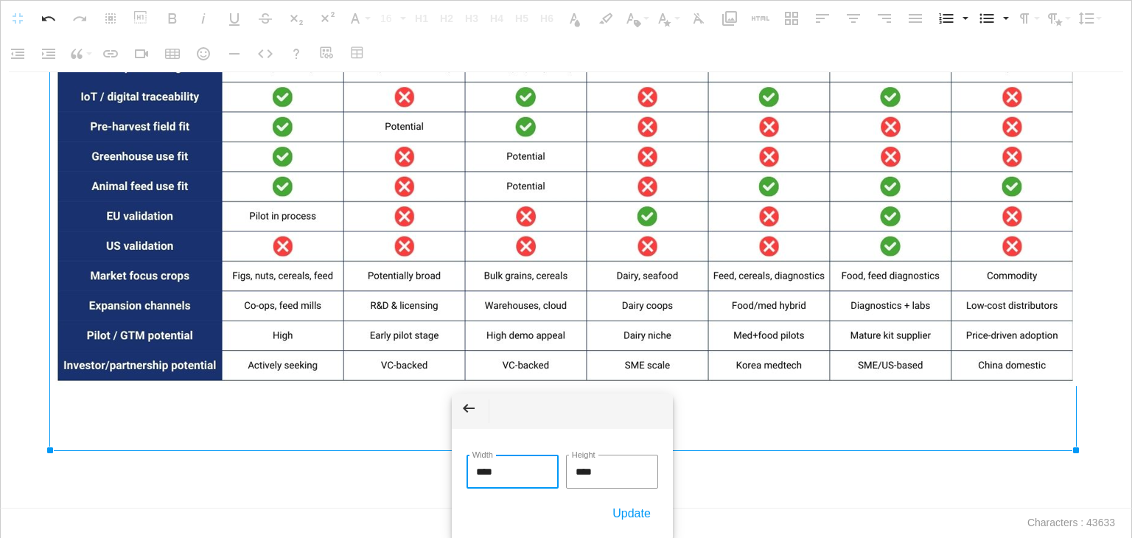
drag, startPoint x: 514, startPoint y: 469, endPoint x: 435, endPoint y: 463, distance: 79.8
click at [435, 463] on body "**********" at bounding box center [566, 269] width 1132 height 538
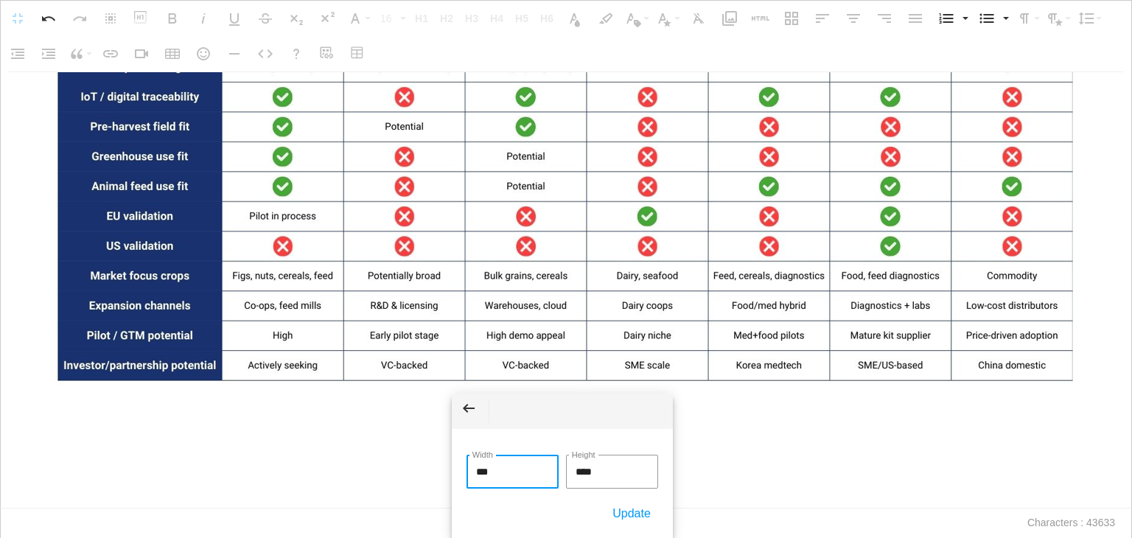
type input "****"
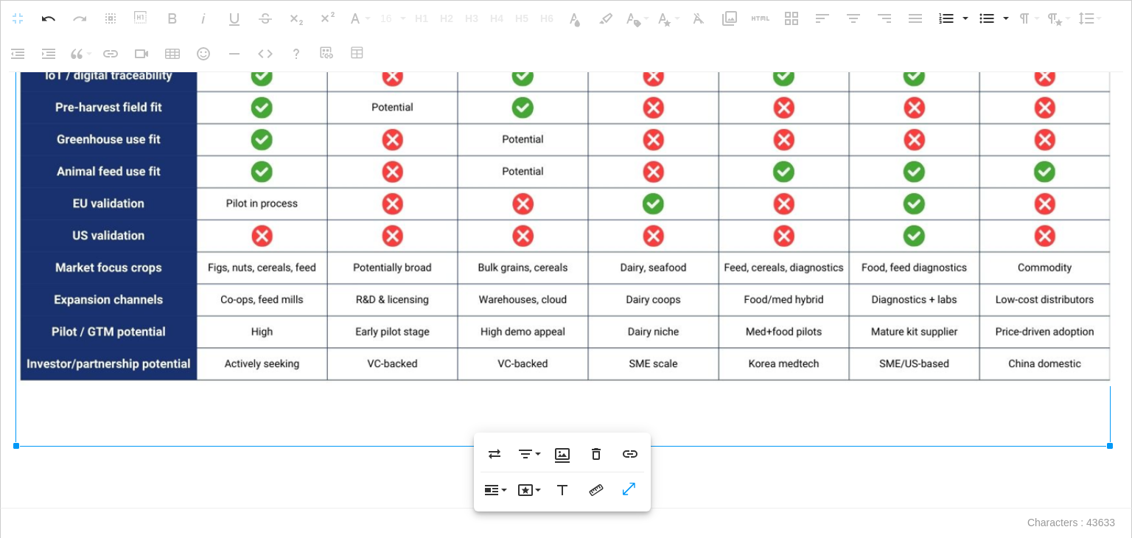
click at [276, 443] on p at bounding box center [565, 431] width 1101 height 21
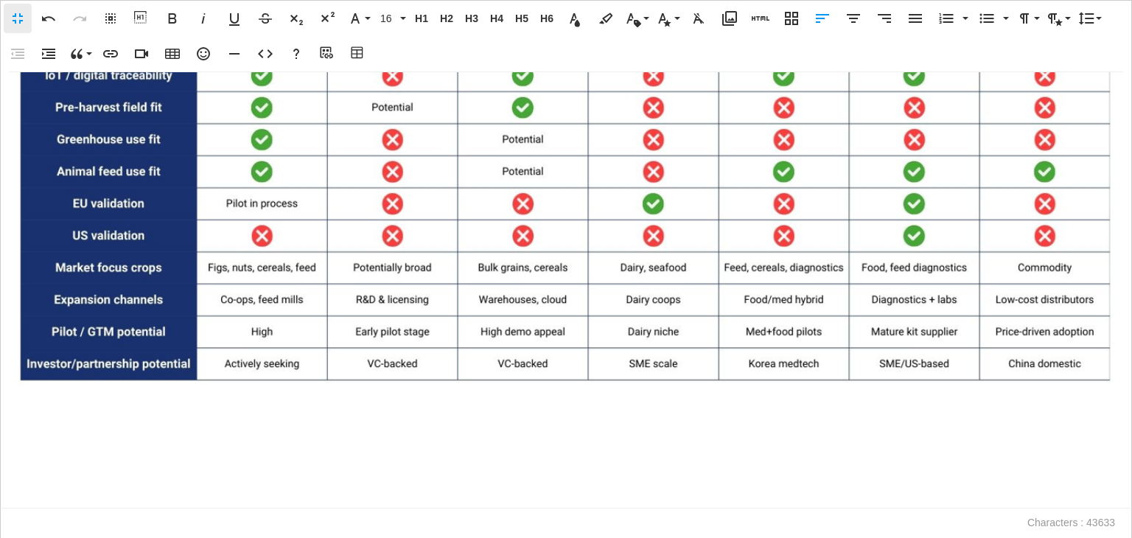
scroll to position [14774, 0]
click at [74, 494] on p at bounding box center [565, 496] width 1101 height 21
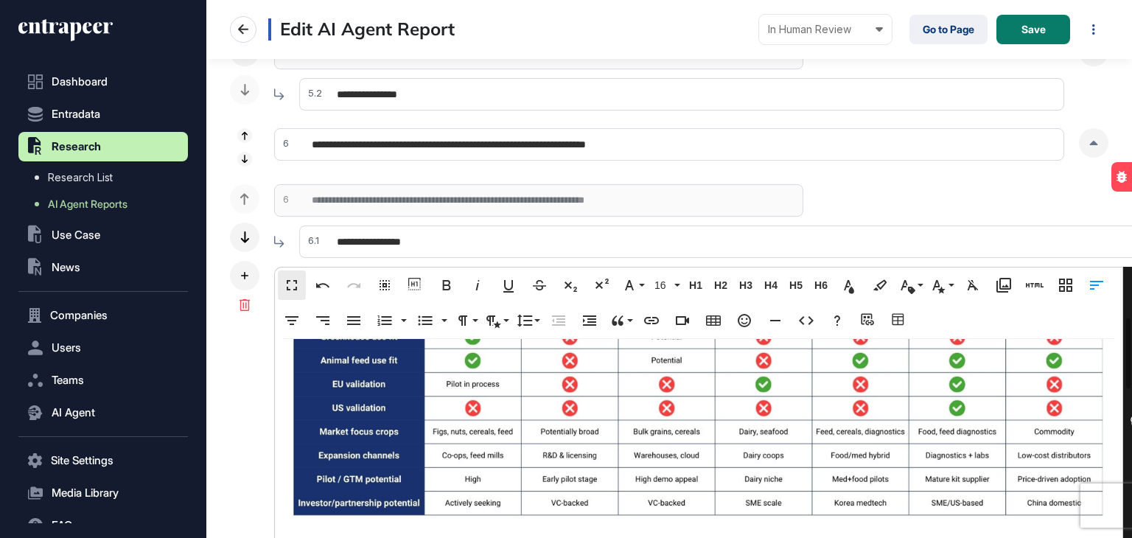
scroll to position [15208, 0]
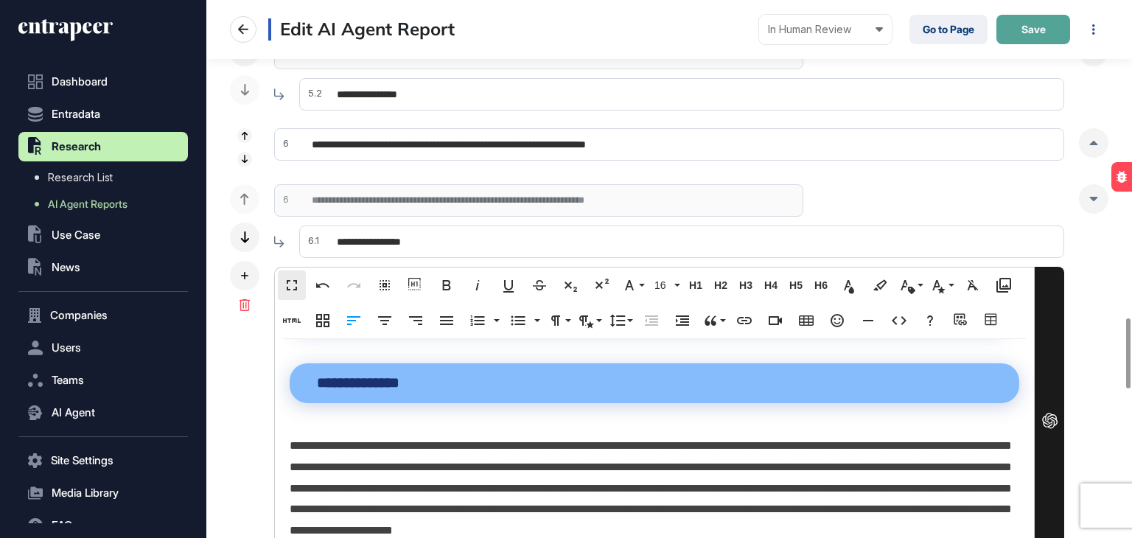
click at [1021, 36] on button "Save" at bounding box center [1033, 29] width 74 height 29
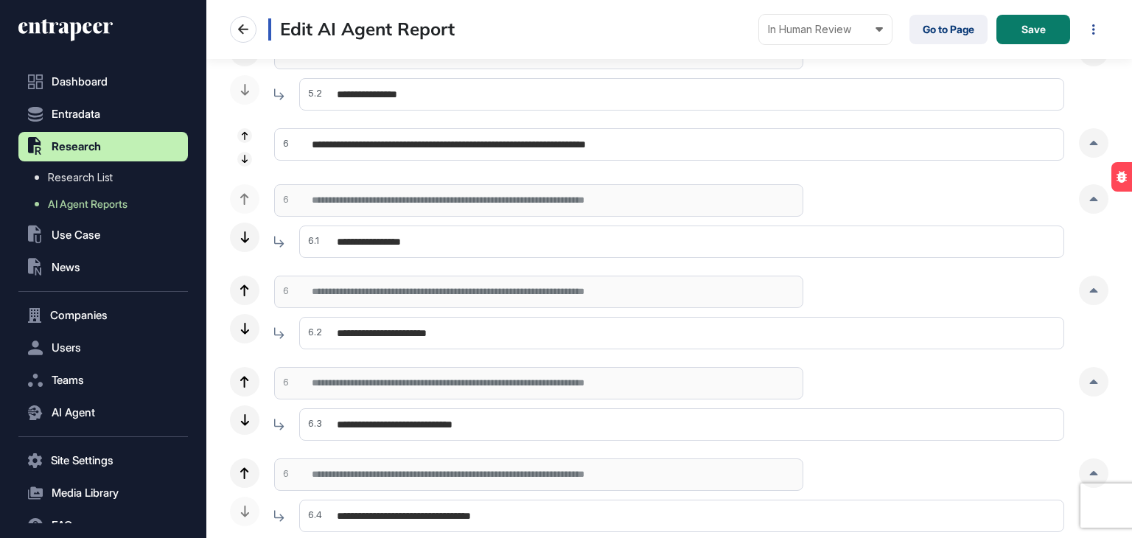
scroll to position [0, 0]
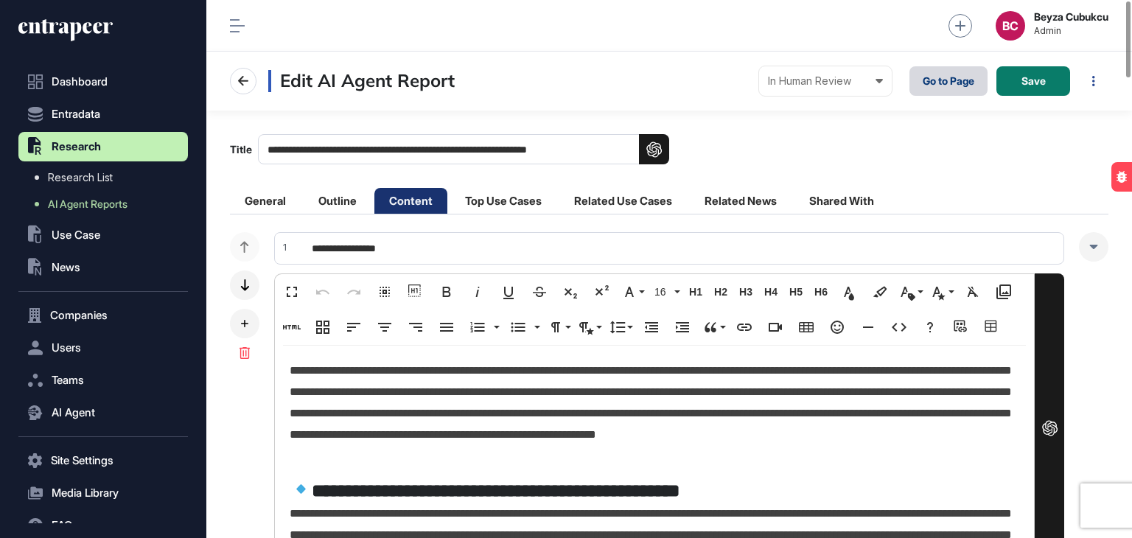
click at [925, 83] on link "Go to Page" at bounding box center [948, 80] width 78 height 29
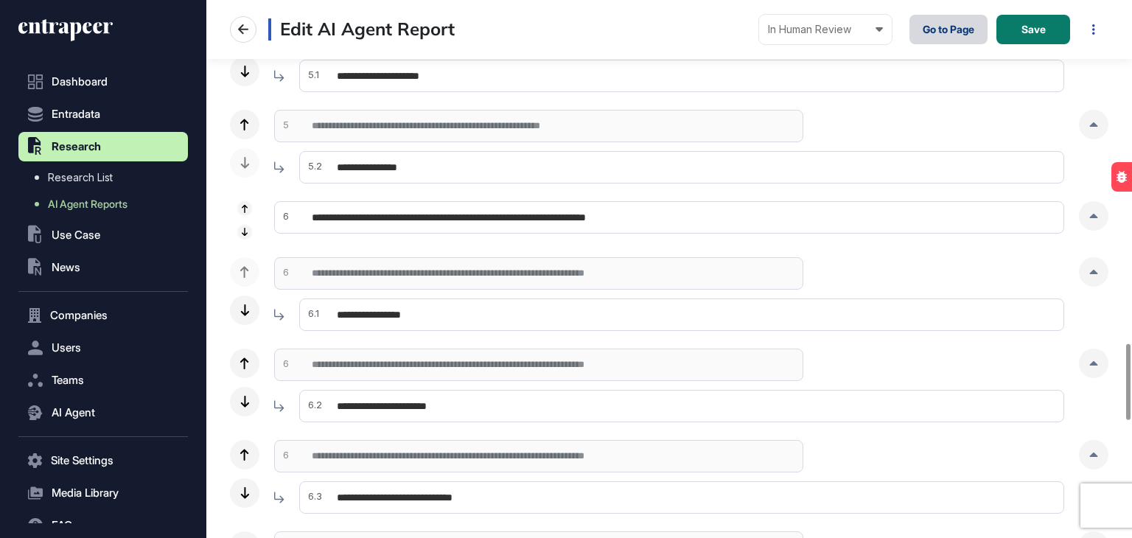
scroll to position [2358, 0]
click at [1097, 275] on div at bounding box center [1093, 272] width 29 height 29
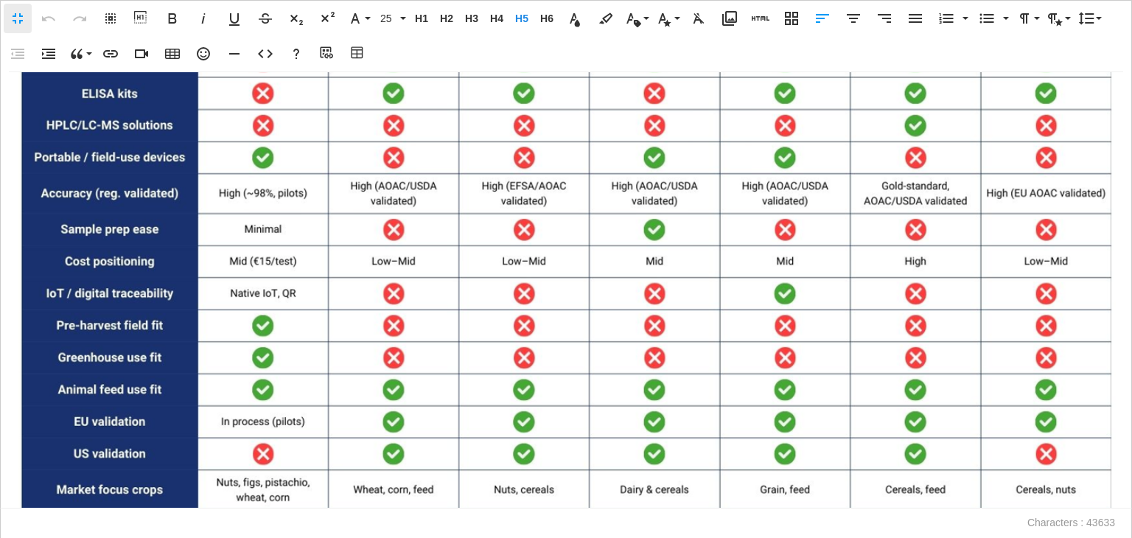
scroll to position [14717, 0]
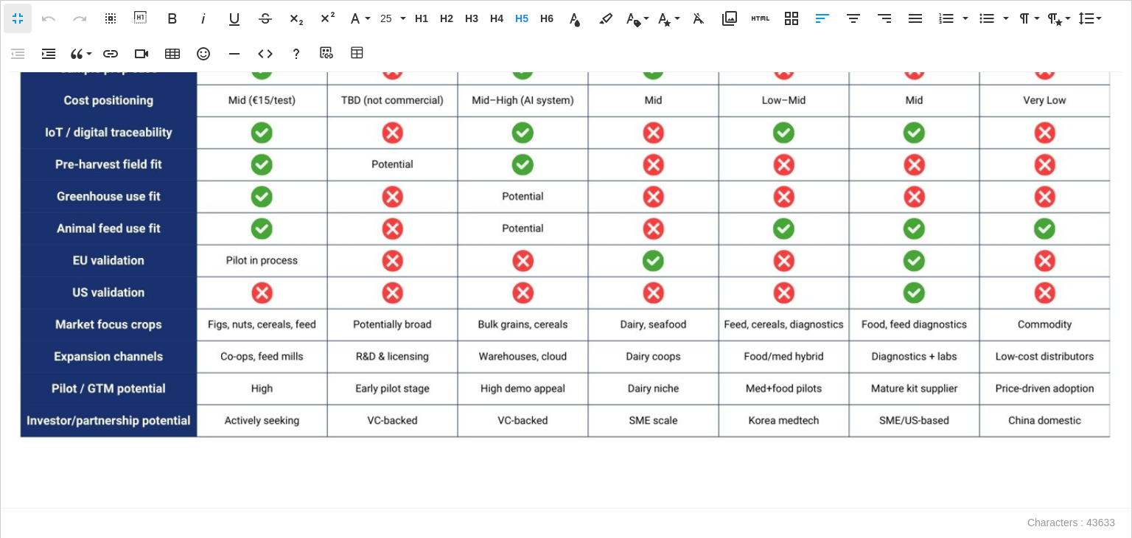
click at [36, 468] on p at bounding box center [565, 464] width 1101 height 21
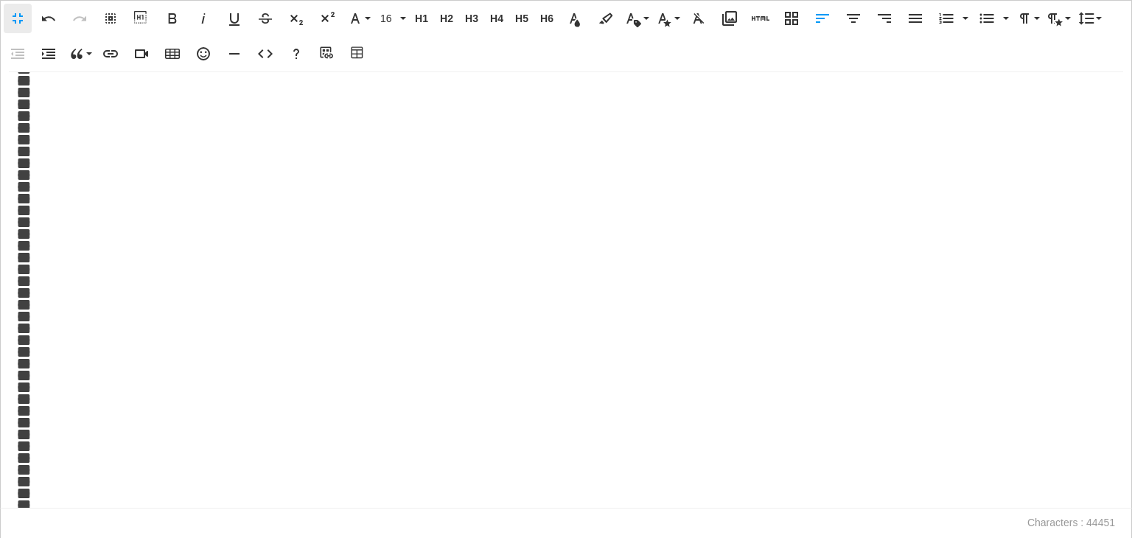
scroll to position [16367, 0]
click at [55, 20] on icon "button" at bounding box center [48, 18] width 13 height 5
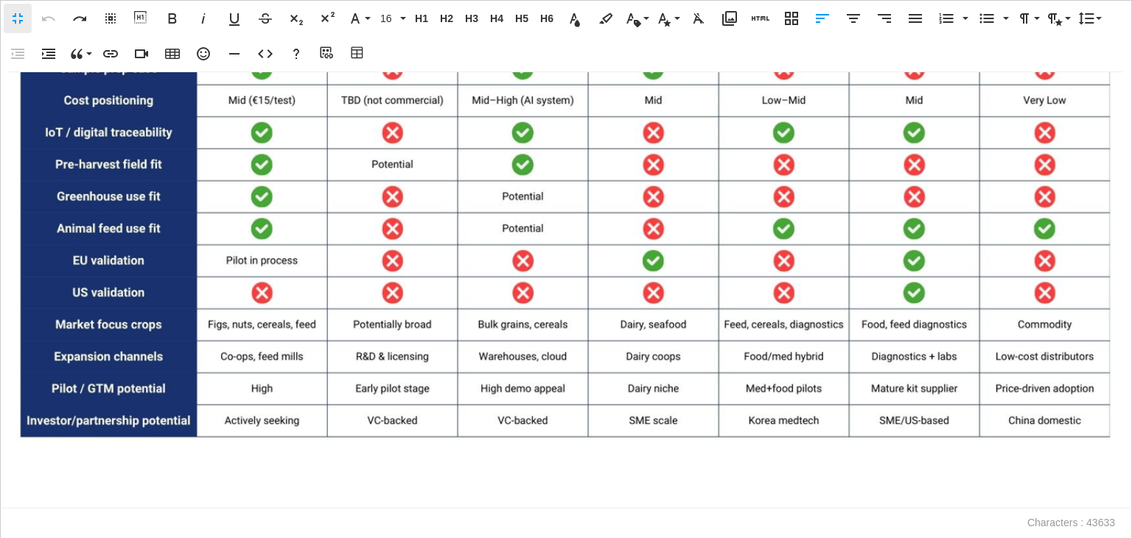
scroll to position [14717, 0]
click at [195, 51] on icon "button" at bounding box center [204, 54] width 18 height 18
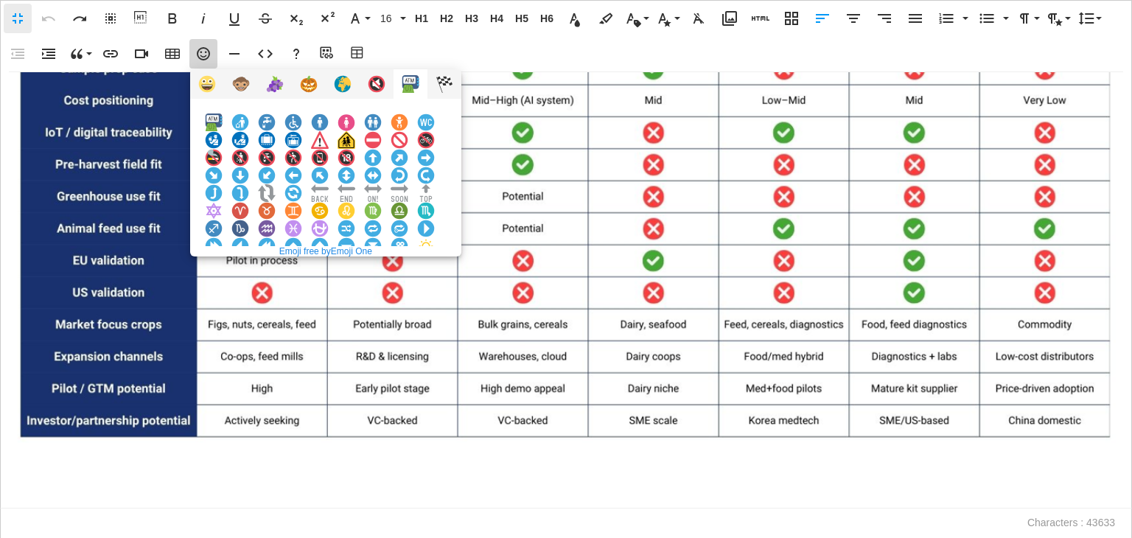
scroll to position [147, 0]
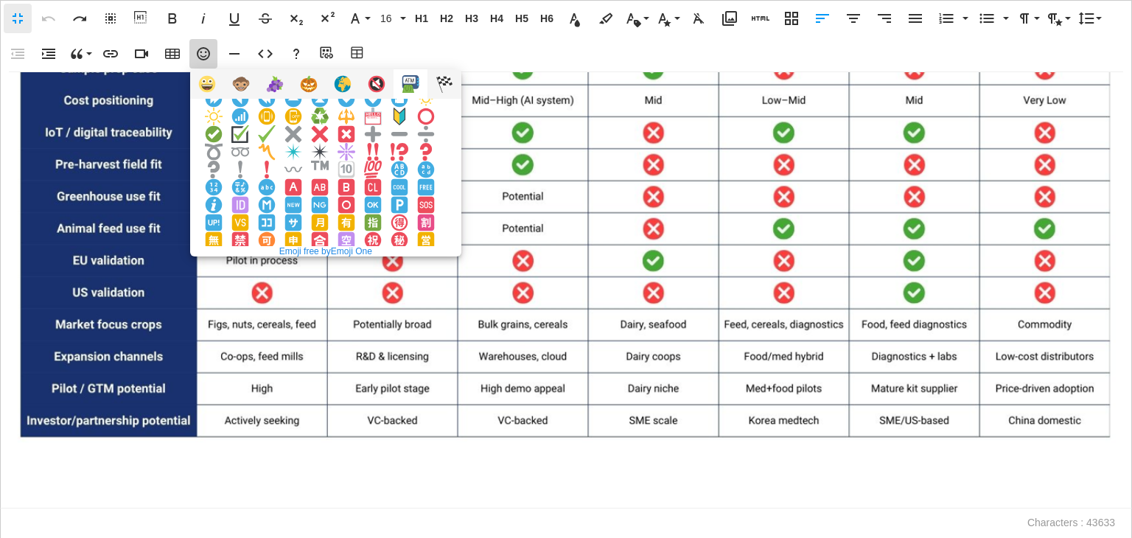
drag, startPoint x: 236, startPoint y: 147, endPoint x: 236, endPoint y: 181, distance: 33.9
click at [223, 143] on img at bounding box center [214, 134] width 18 height 18
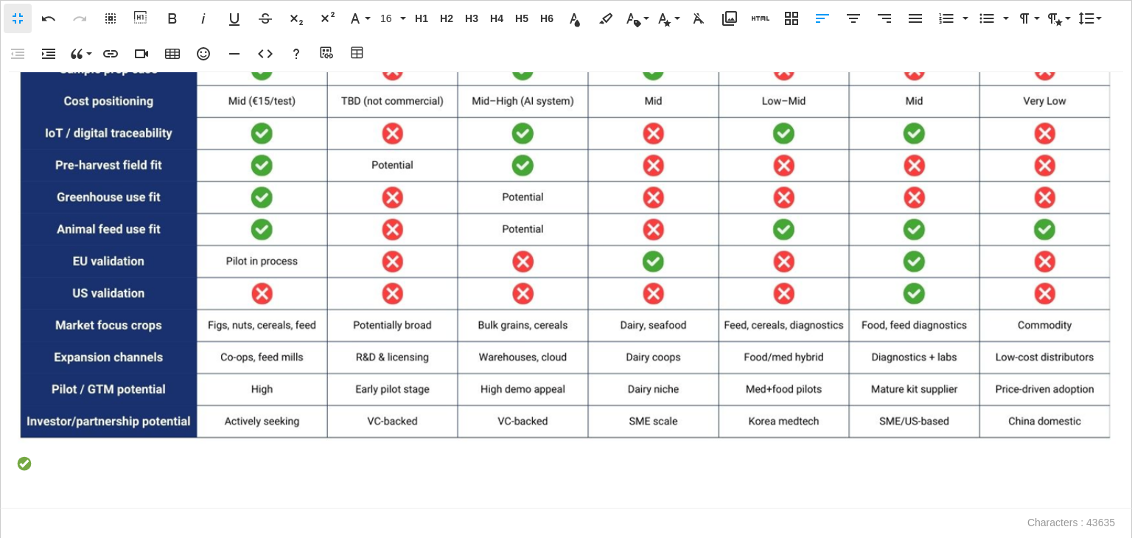
click at [61, 459] on p at bounding box center [562, 465] width 1094 height 21
click at [263, 55] on icon "button" at bounding box center [265, 54] width 18 height 18
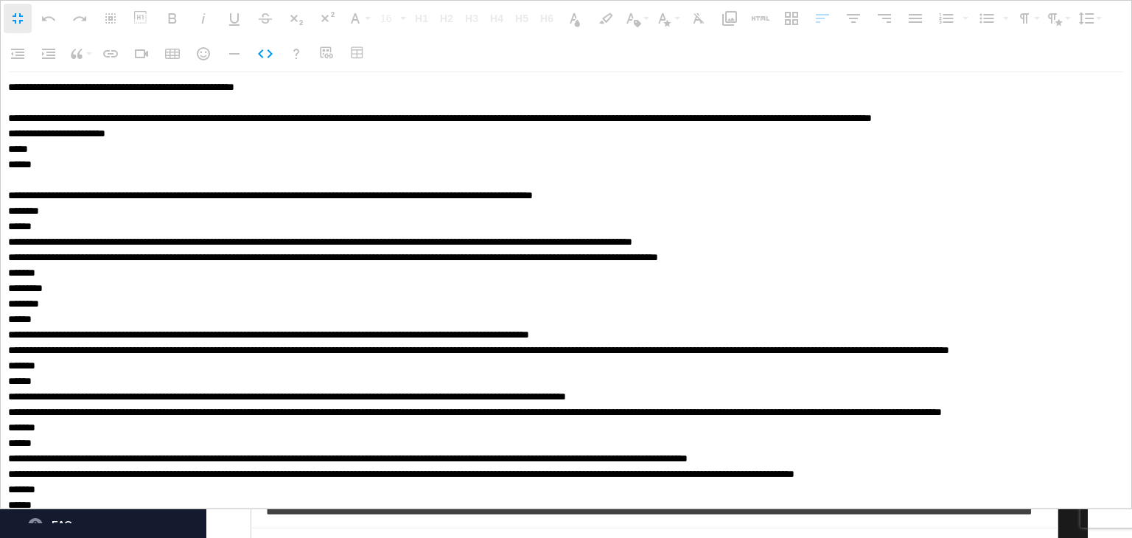
scroll to position [20515, 0]
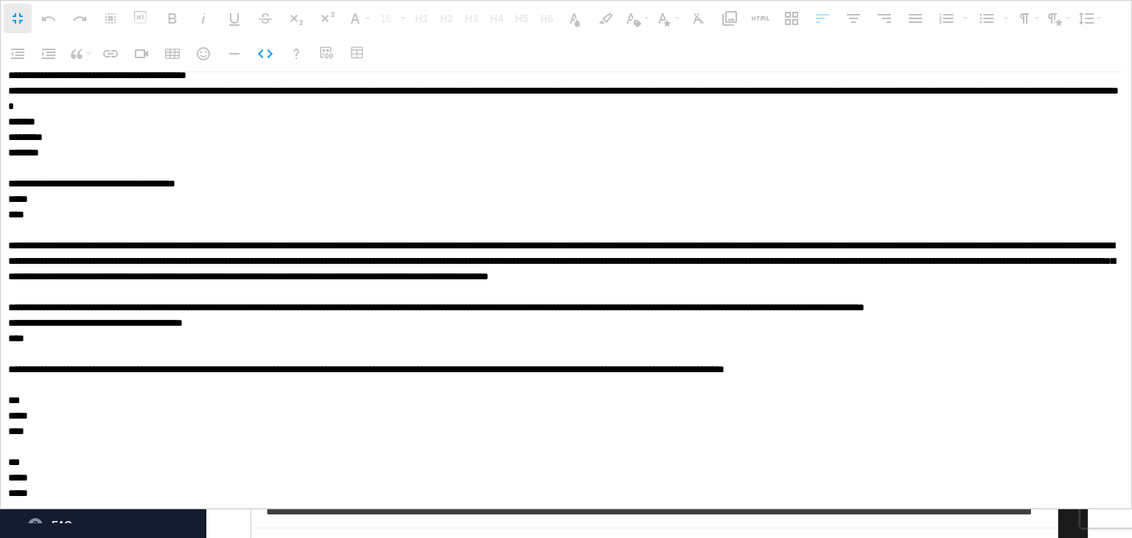
click at [31, 428] on textarea at bounding box center [562, 290] width 1123 height 436
type textarea "**********"
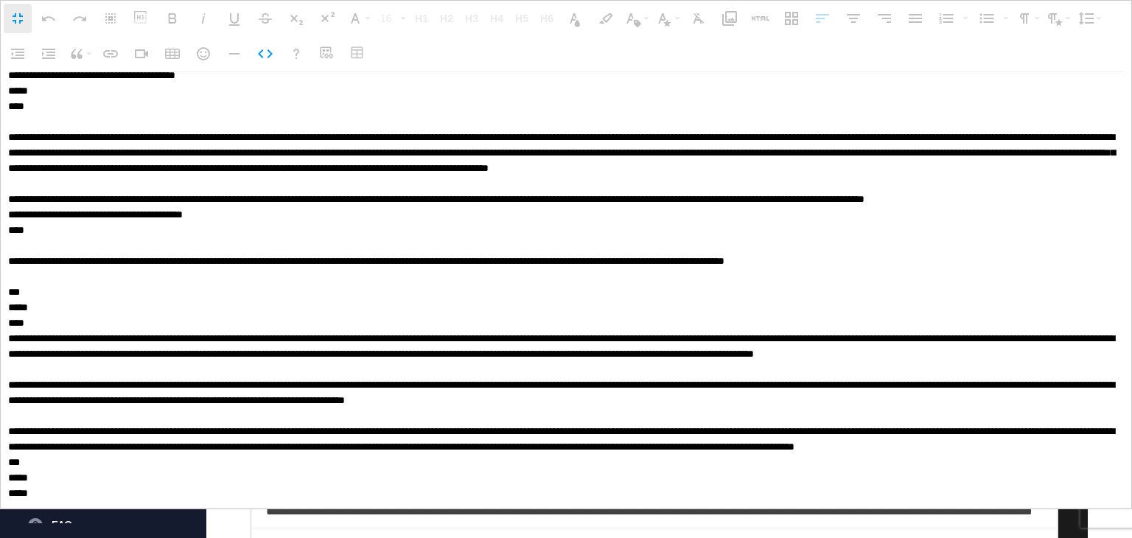
scroll to position [20630, 0]
click at [259, 58] on icon "button" at bounding box center [265, 54] width 18 height 18
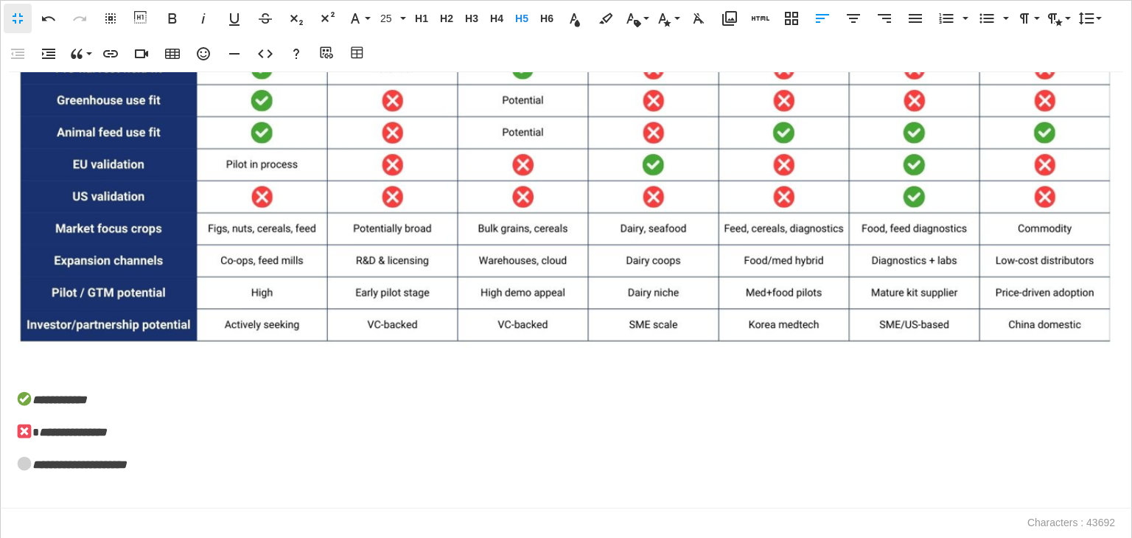
scroll to position [14814, 0]
click at [38, 375] on p at bounding box center [562, 368] width 1094 height 21
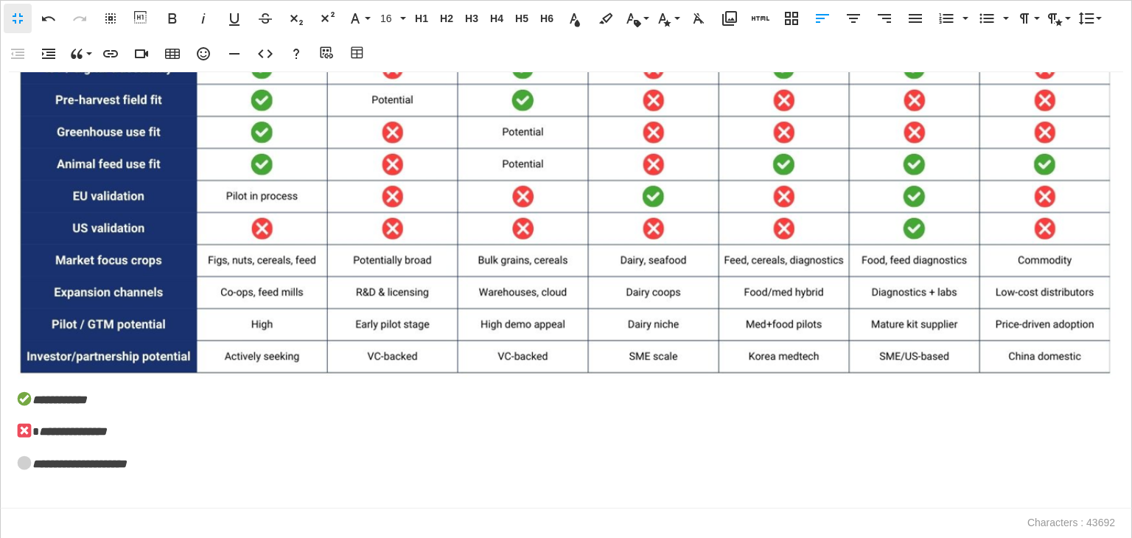
scroll to position [14782, 0]
click at [37, 494] on p at bounding box center [562, 496] width 1094 height 21
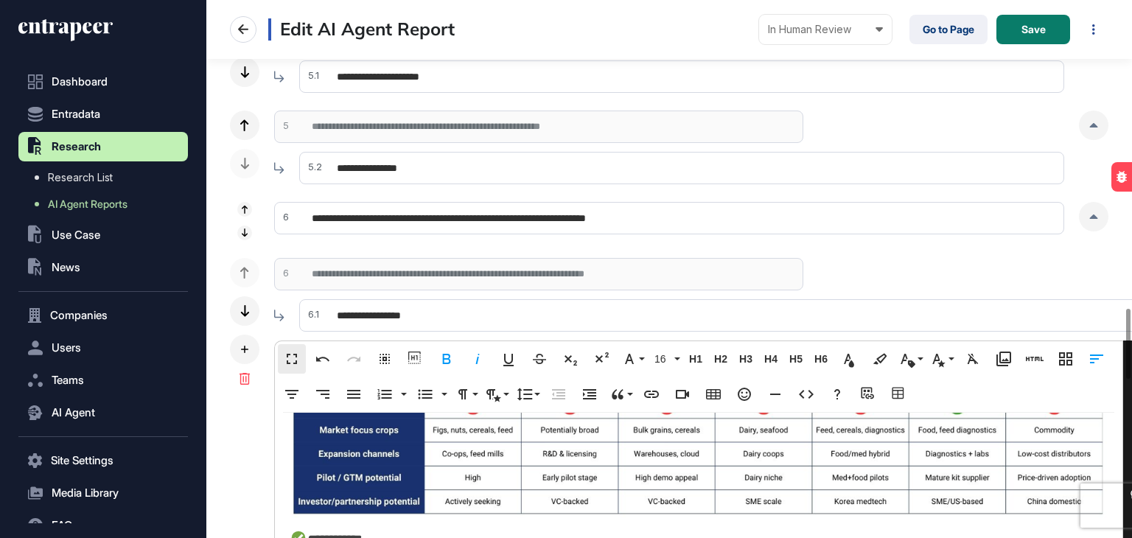
scroll to position [15280, 0]
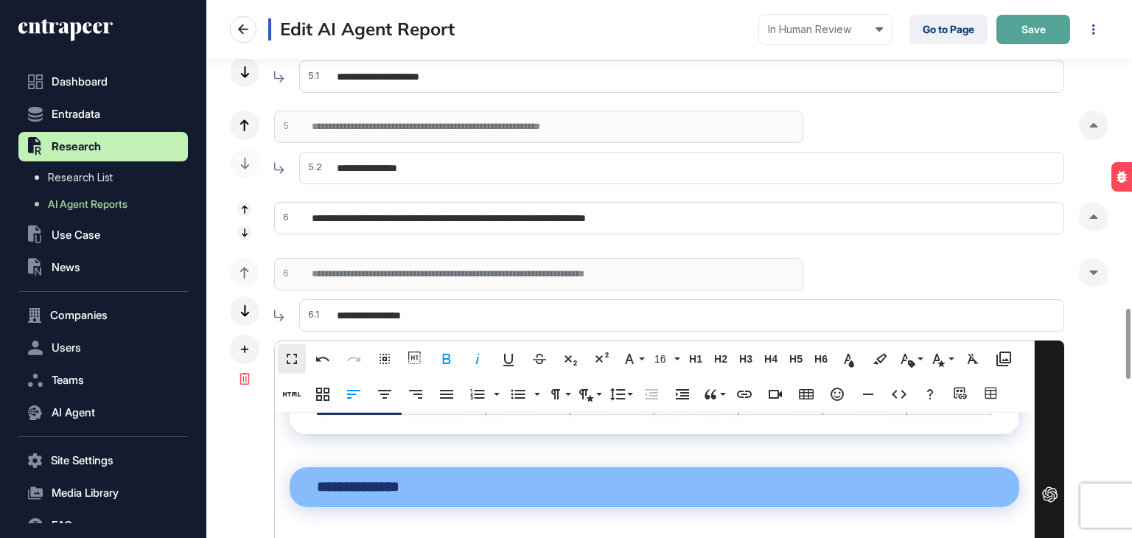
click at [1026, 32] on span "Save" at bounding box center [1033, 29] width 24 height 10
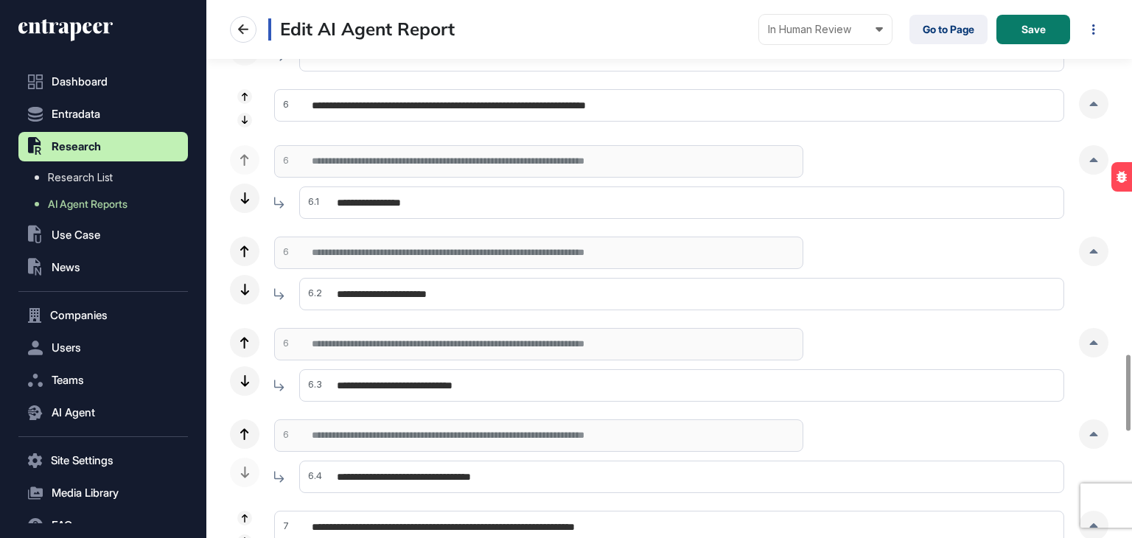
scroll to position [2505, 0]
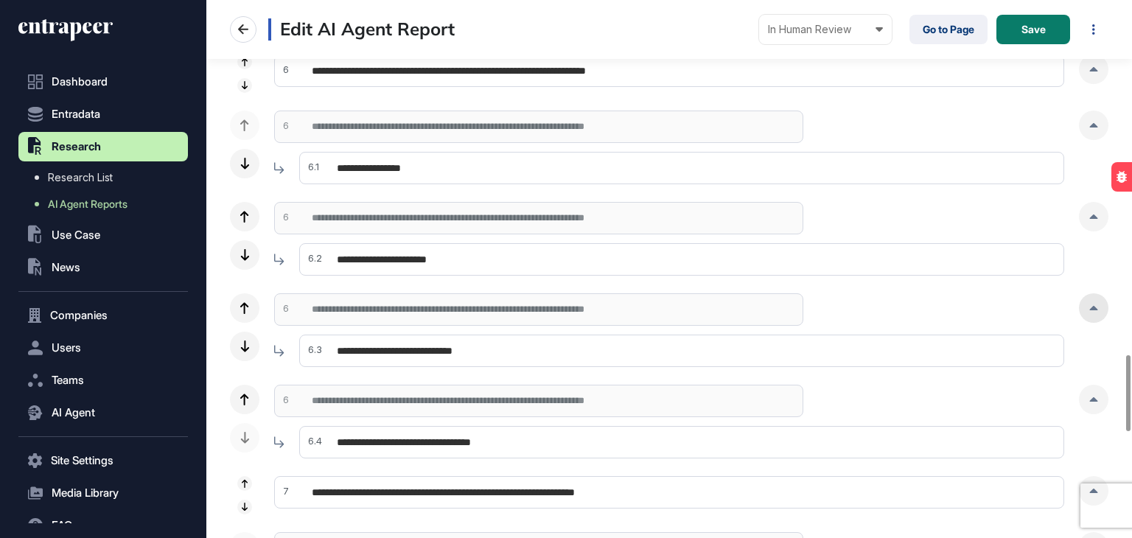
click at [1086, 304] on div at bounding box center [1093, 307] width 29 height 29
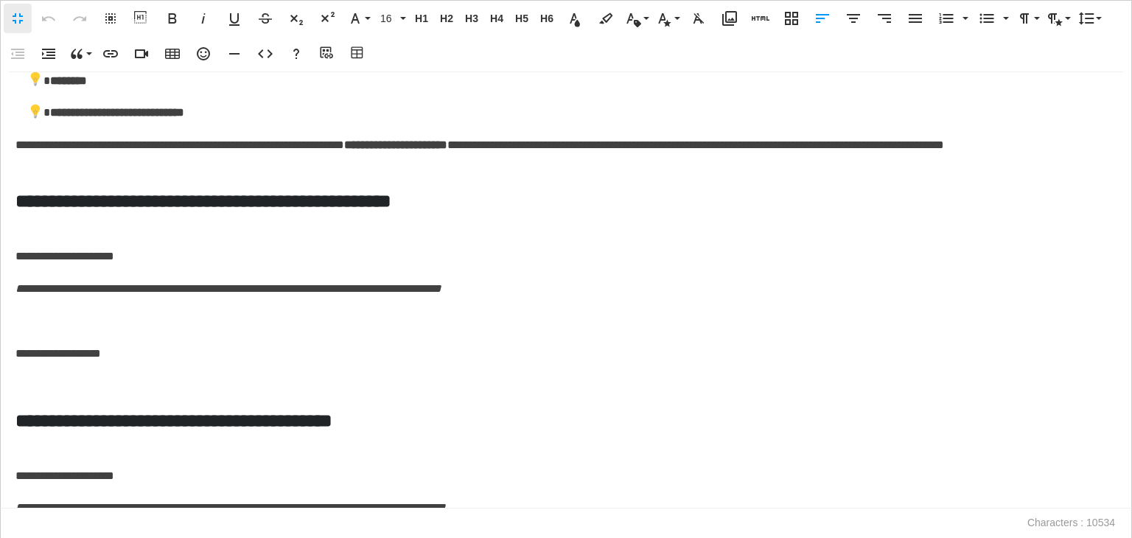
scroll to position [3021, 0]
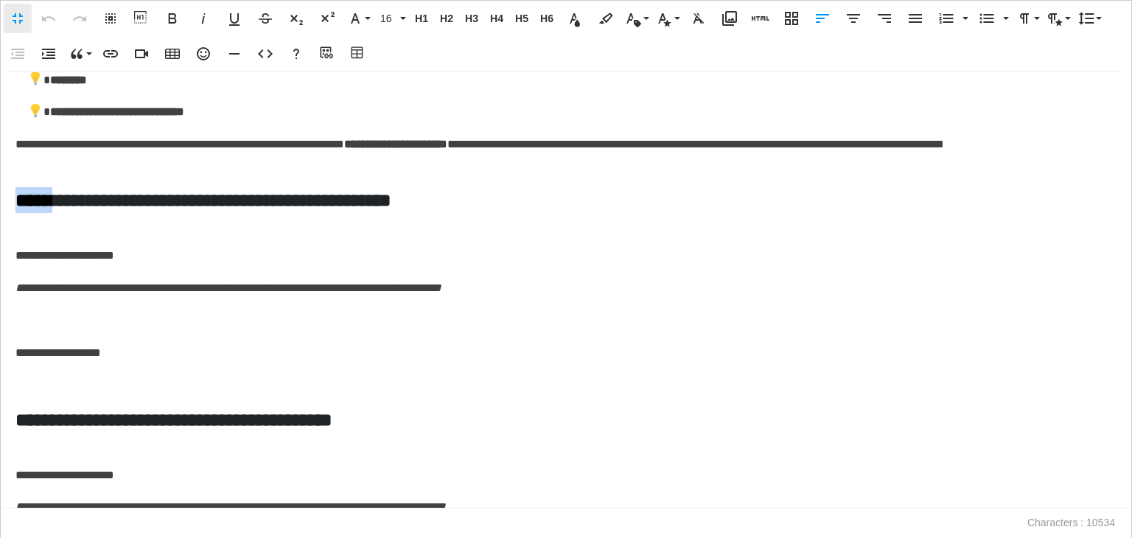
drag, startPoint x: 52, startPoint y: 201, endPoint x: 0, endPoint y: 206, distance: 51.8
click at [0, 206] on div "**********" at bounding box center [566, 290] width 1132 height 436
drag, startPoint x: 243, startPoint y: 206, endPoint x: 194, endPoint y: 213, distance: 49.9
click at [194, 213] on h5 "**********" at bounding box center [562, 200] width 1094 height 26
click at [21, 234] on p at bounding box center [565, 223] width 1101 height 21
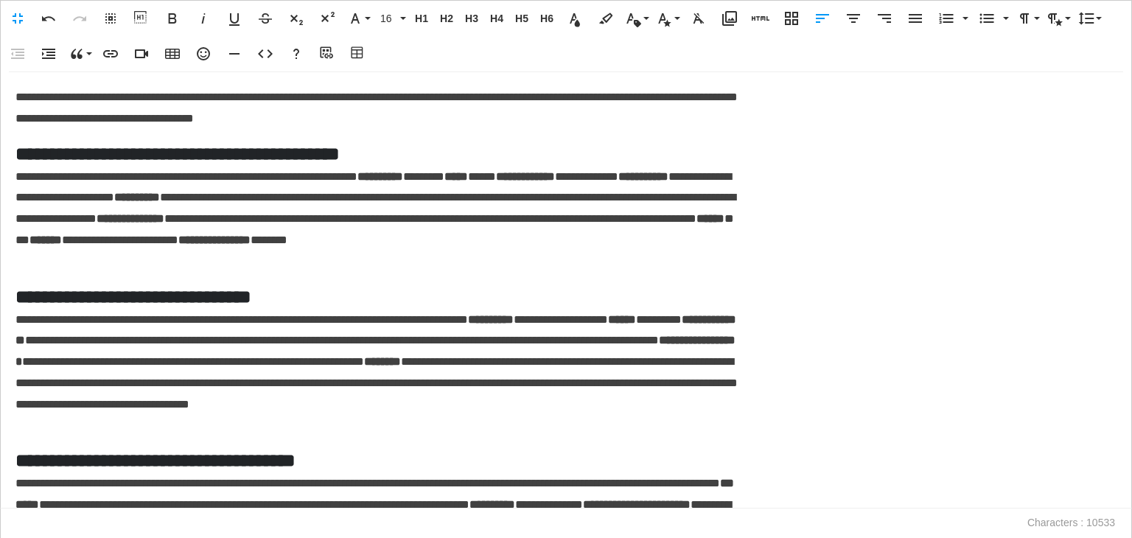
scroll to position [0, 7]
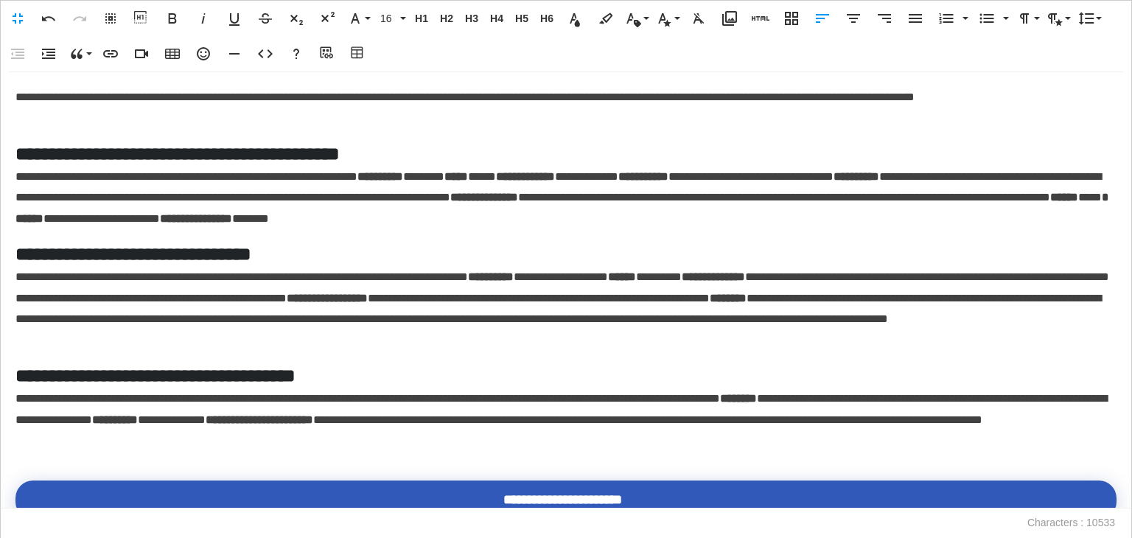
click at [18, 95] on p "**********" at bounding box center [562, 108] width 1094 height 43
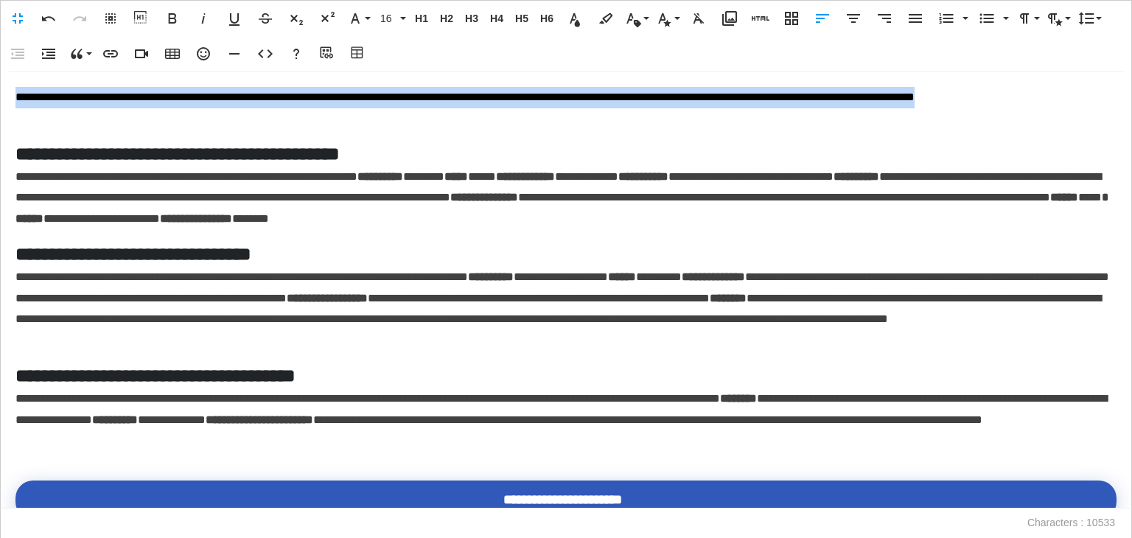
drag, startPoint x: 70, startPoint y: 119, endPoint x: 0, endPoint y: 82, distance: 79.5
click at [0, 82] on div "**********" at bounding box center [566, 290] width 1132 height 436
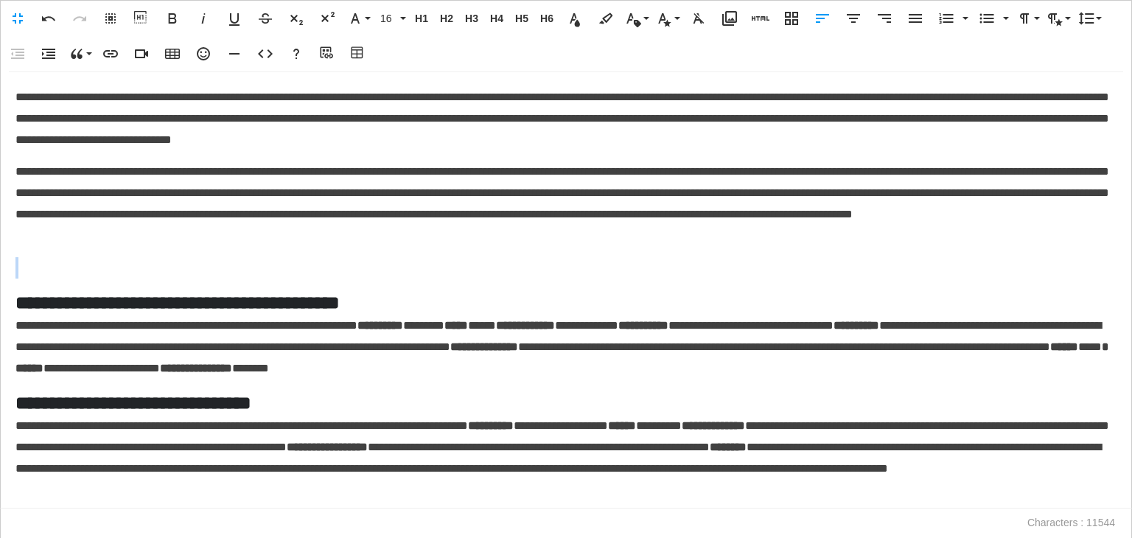
click at [42, 264] on p at bounding box center [565, 267] width 1101 height 21
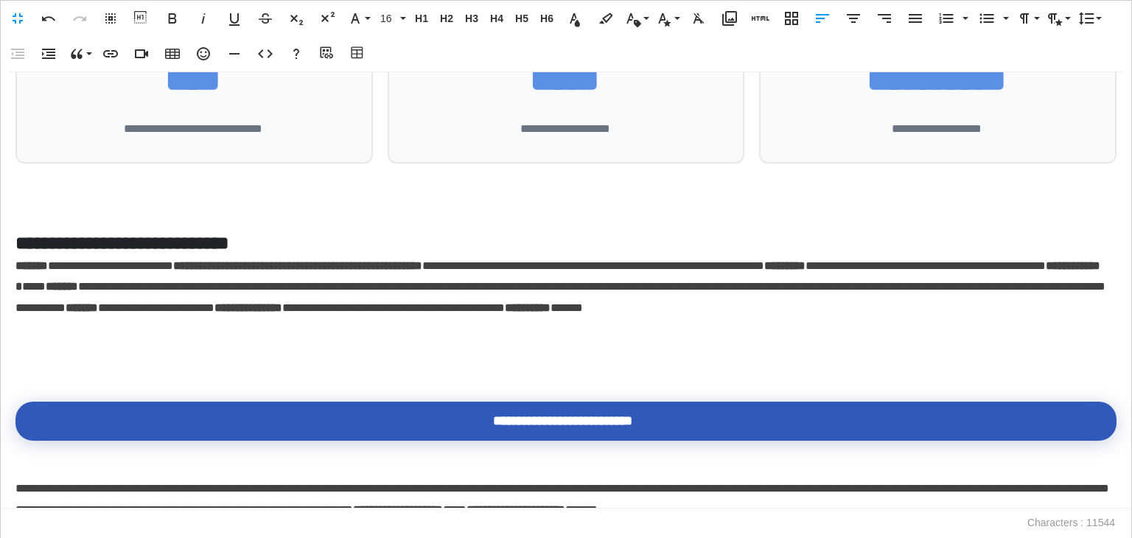
scroll to position [663, 0]
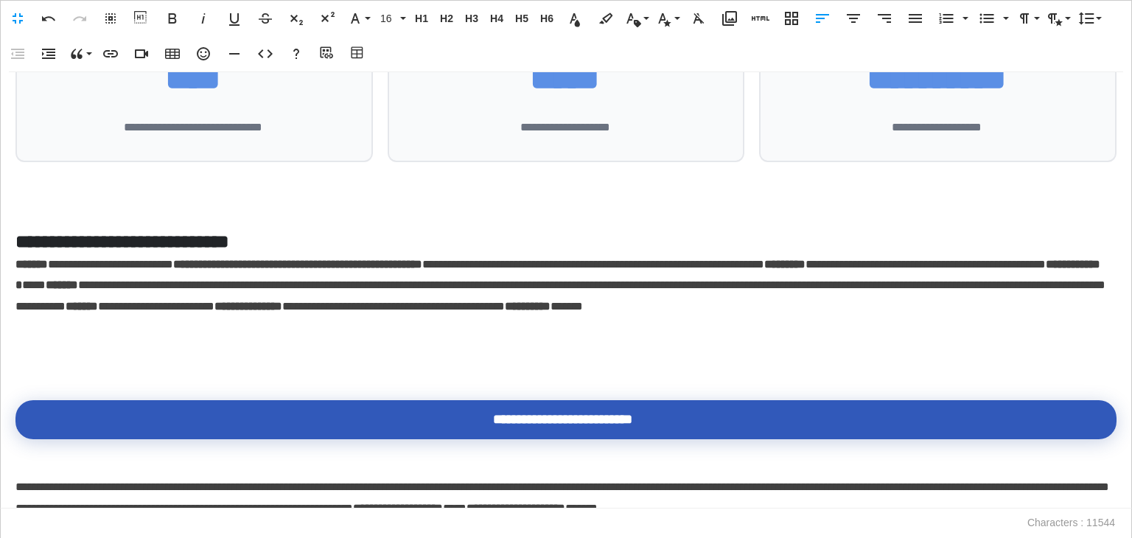
click at [156, 204] on p at bounding box center [565, 194] width 1101 height 21
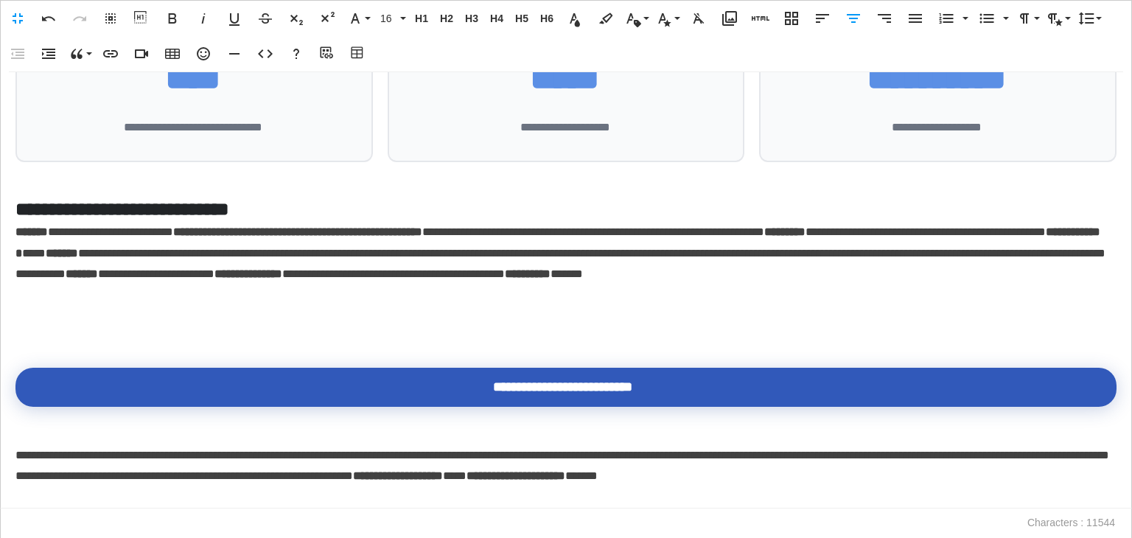
click at [56, 321] on p at bounding box center [565, 328] width 1101 height 21
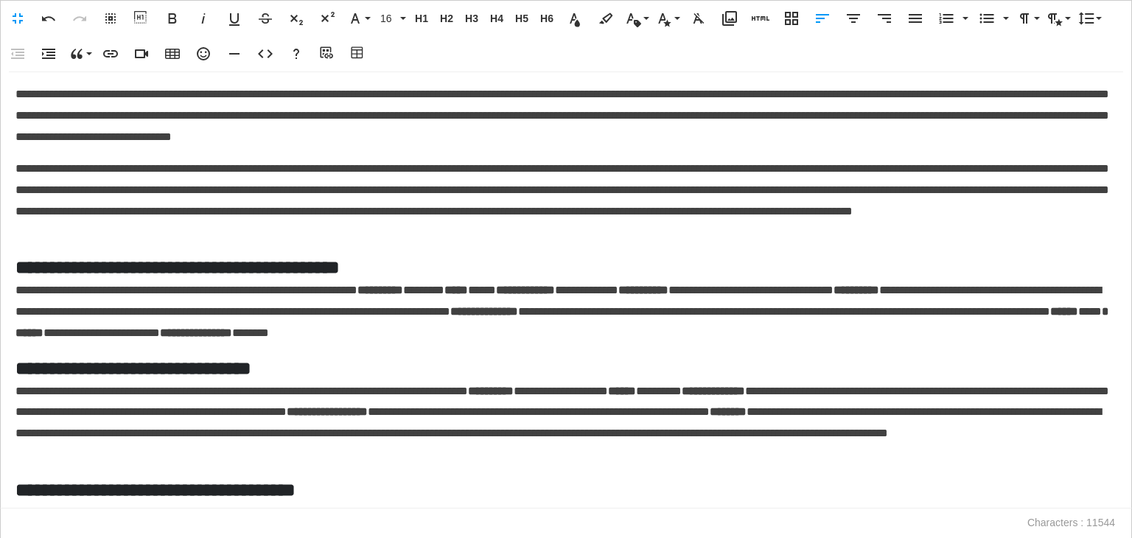
scroll to position [0, 0]
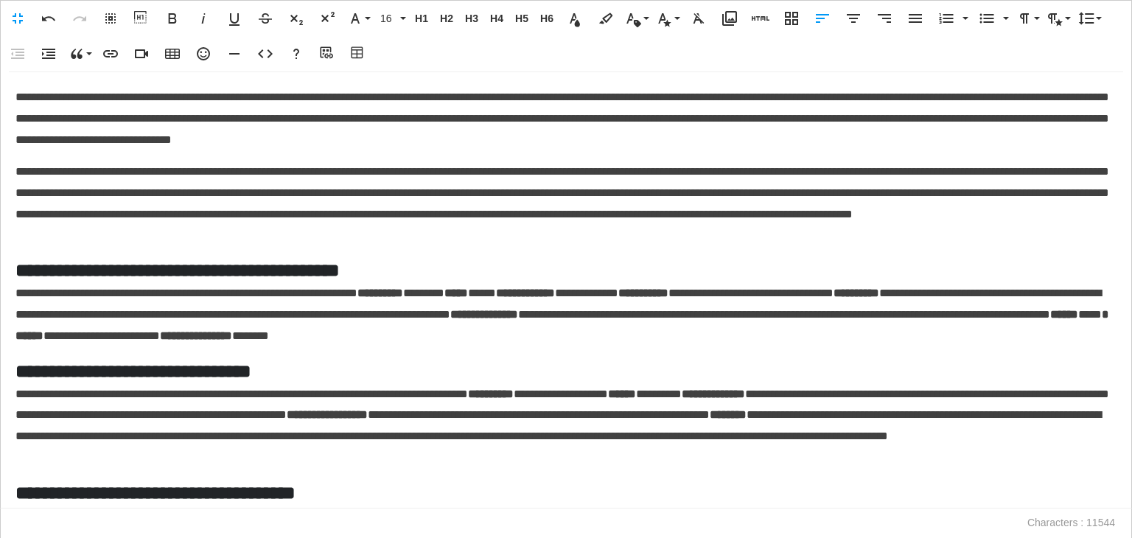
click at [605, 241] on p "**********" at bounding box center [562, 203] width 1094 height 85
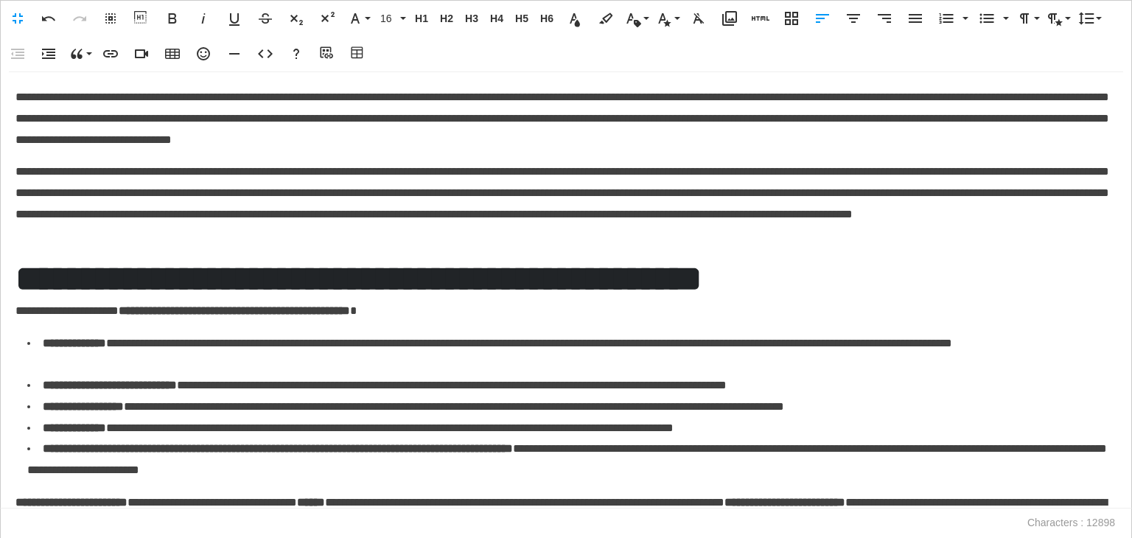
scroll to position [56, 0]
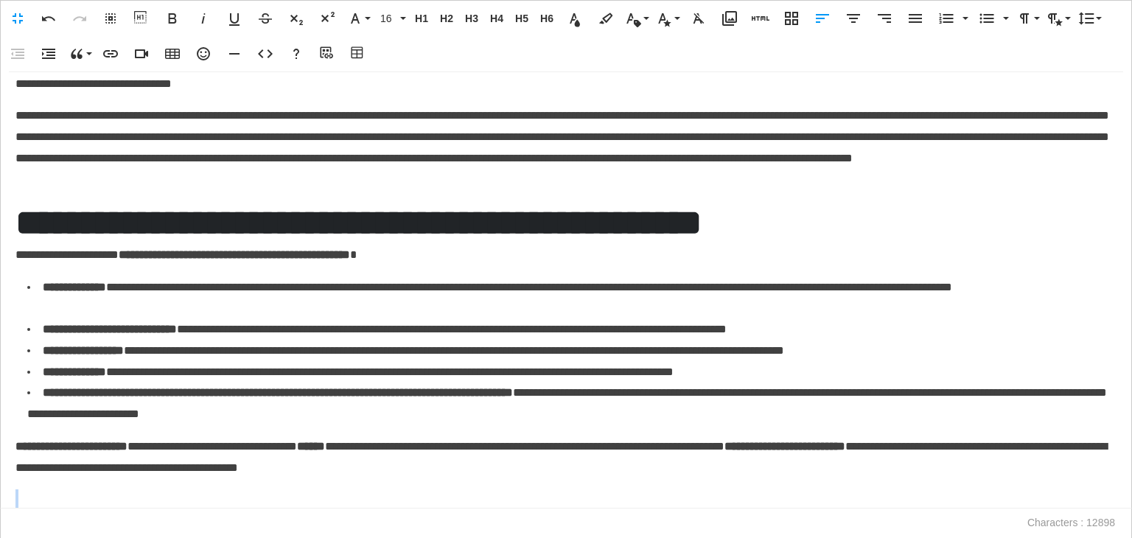
click at [420, 219] on h2 "**********" at bounding box center [562, 222] width 1094 height 43
click at [522, 20] on span "H5" at bounding box center [522, 19] width 22 height 13
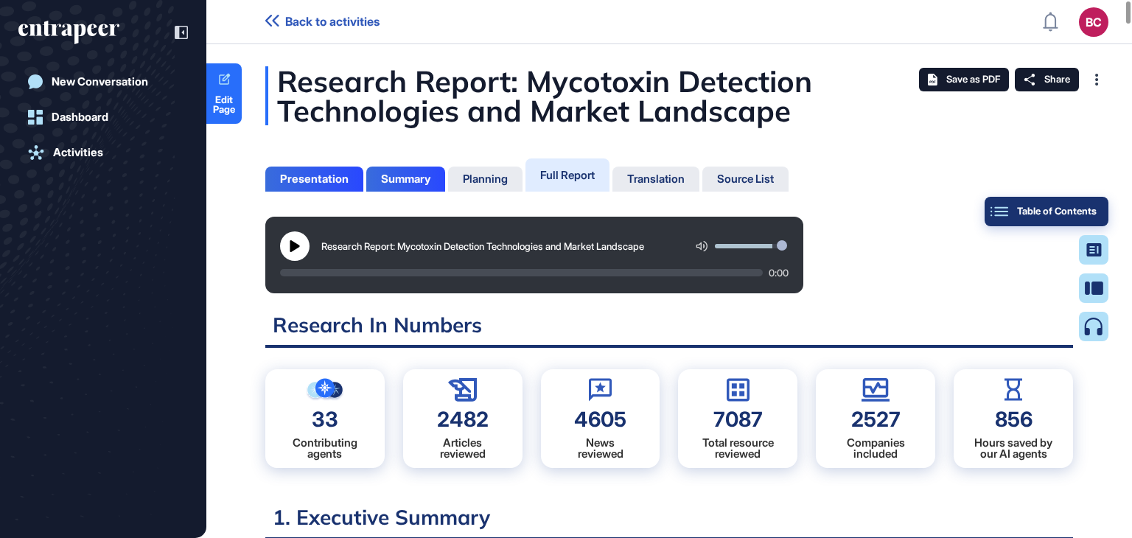
click at [1090, 202] on button "Table of Contents" at bounding box center [1046, 211] width 124 height 29
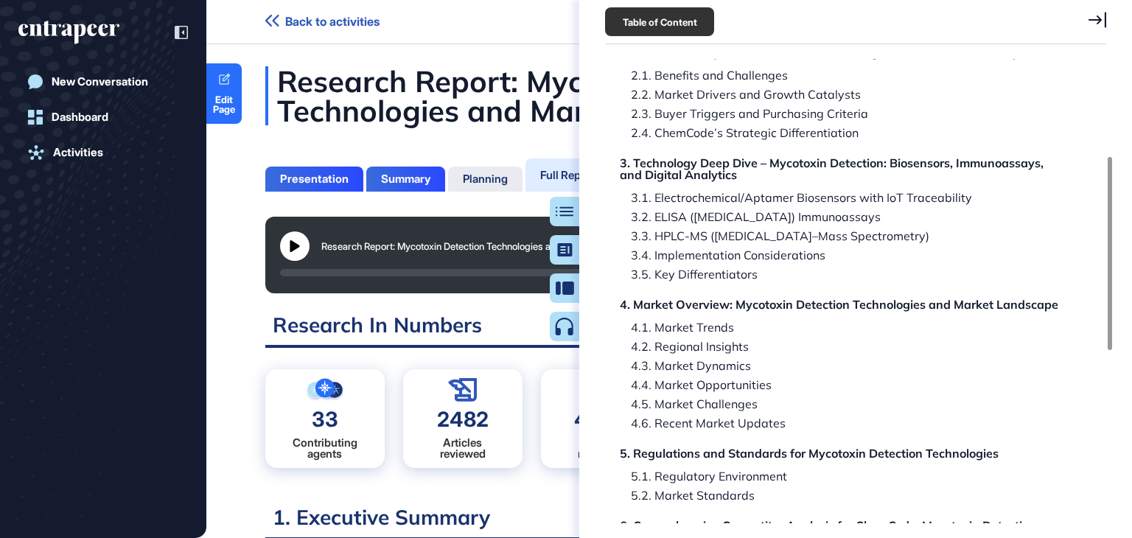
scroll to position [368, 0]
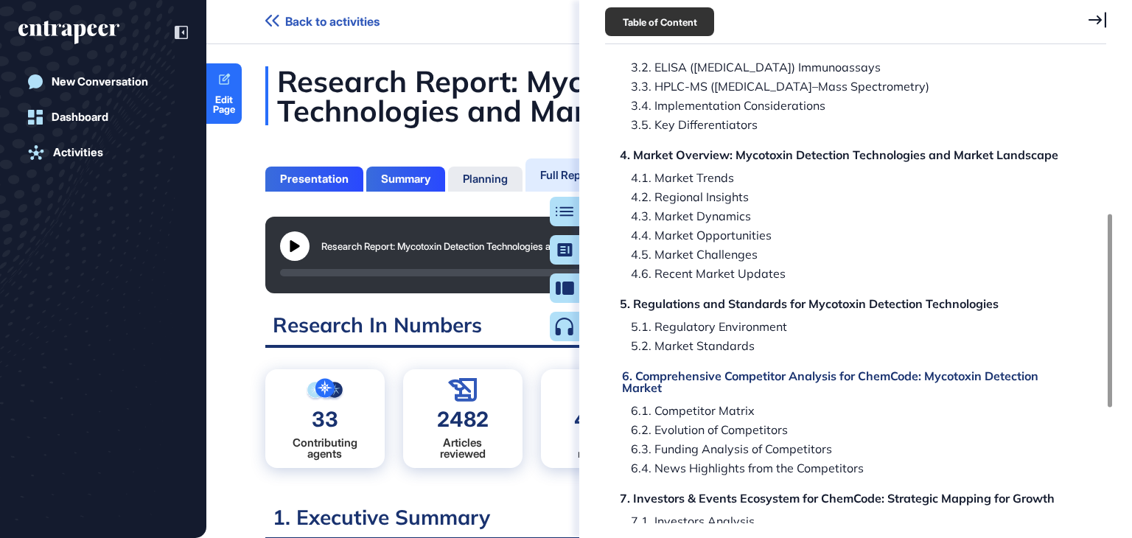
click at [745, 371] on div "6. Comprehensive Competitor Analysis for ChemCode: Mycotoxin Detection Market" at bounding box center [845, 382] width 447 height 24
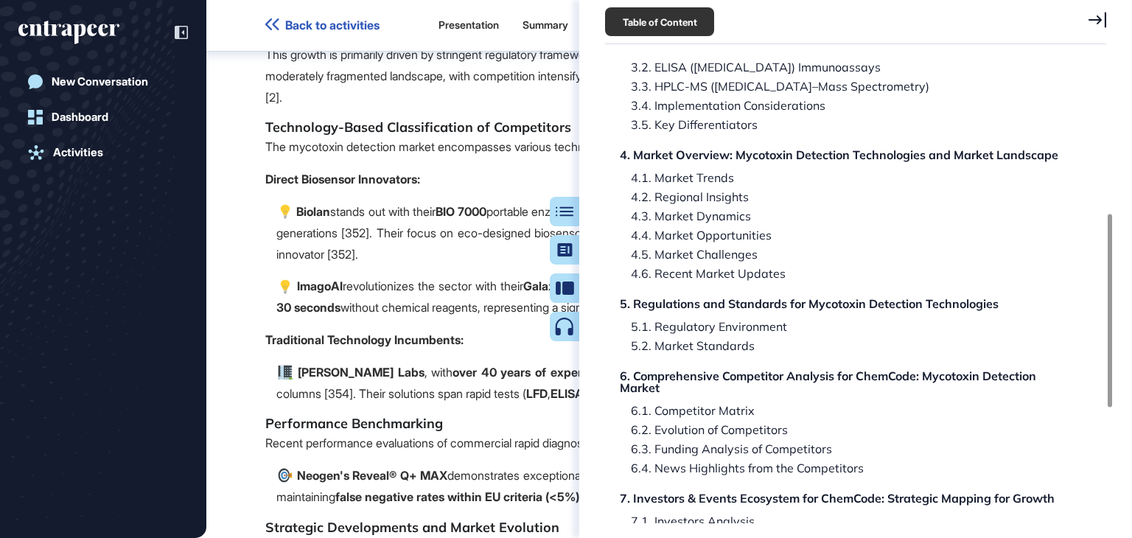
scroll to position [70228, 0]
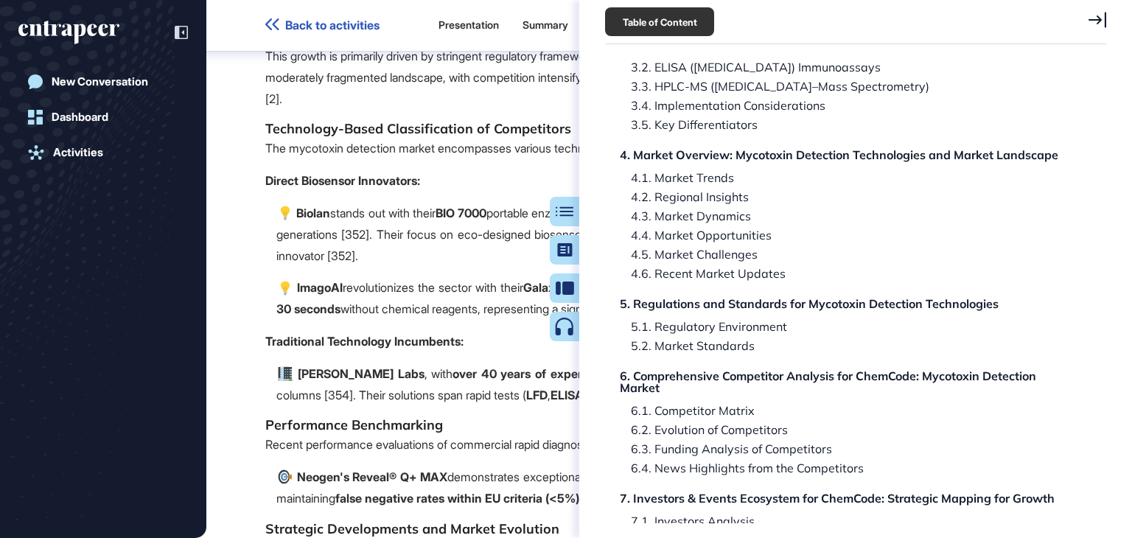
drag, startPoint x: 1091, startPoint y: 18, endPoint x: 413, endPoint y: 246, distance: 715.4
click at [1091, 17] on icon at bounding box center [1097, 20] width 18 height 16
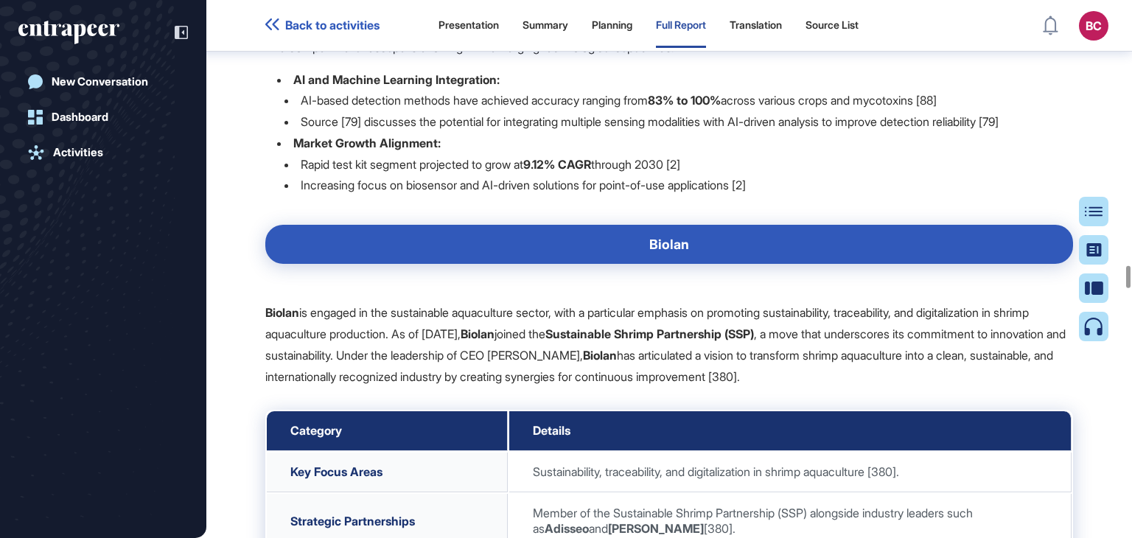
scroll to position [73469, 0]
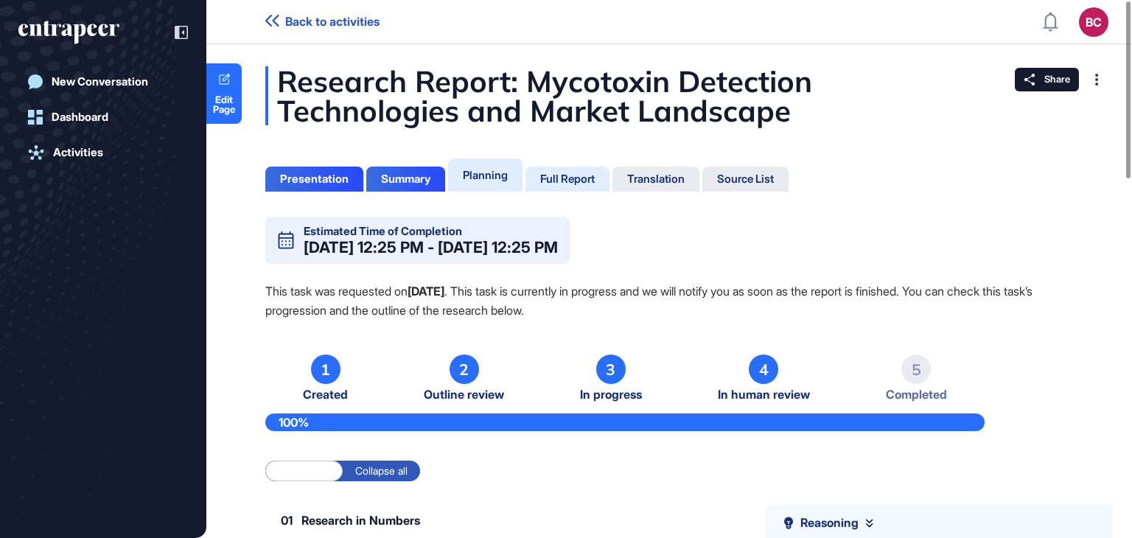
click at [578, 186] on div "Full Report" at bounding box center [567, 179] width 84 height 25
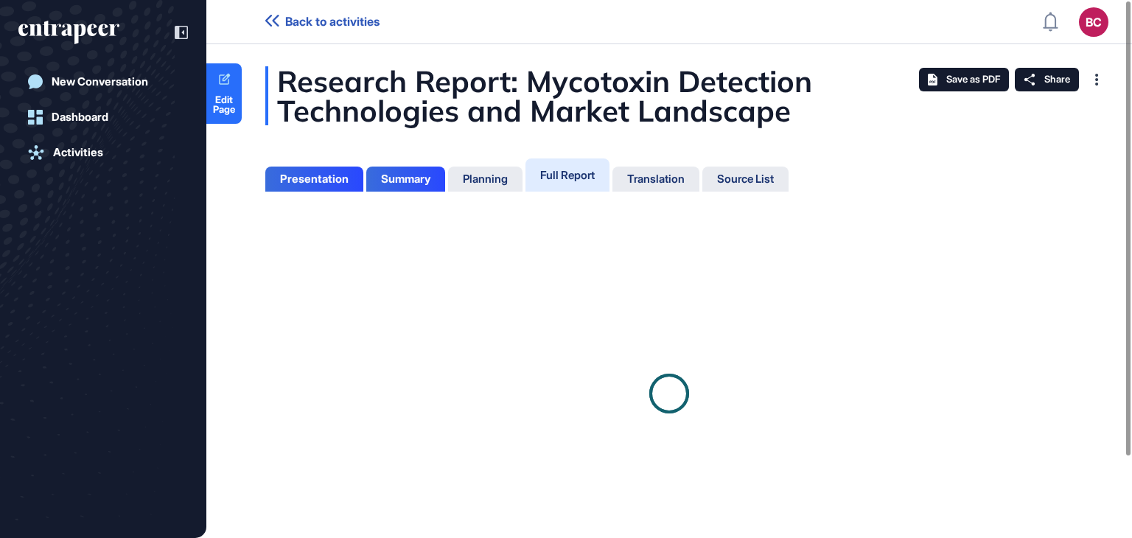
scroll to position [7, 0]
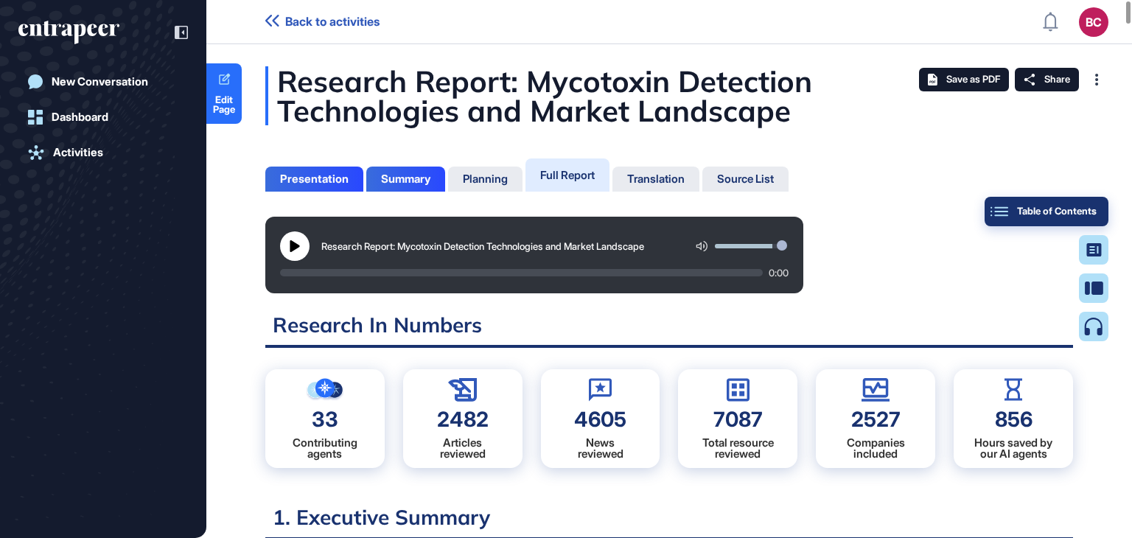
click at [1088, 201] on button "Table of Contents" at bounding box center [1046, 211] width 124 height 29
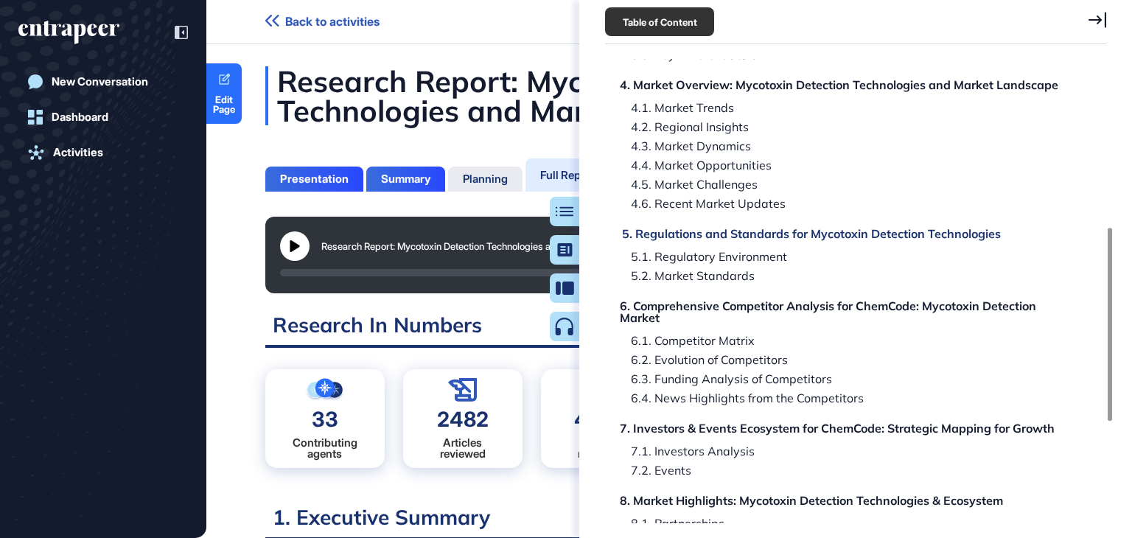
scroll to position [442, 0]
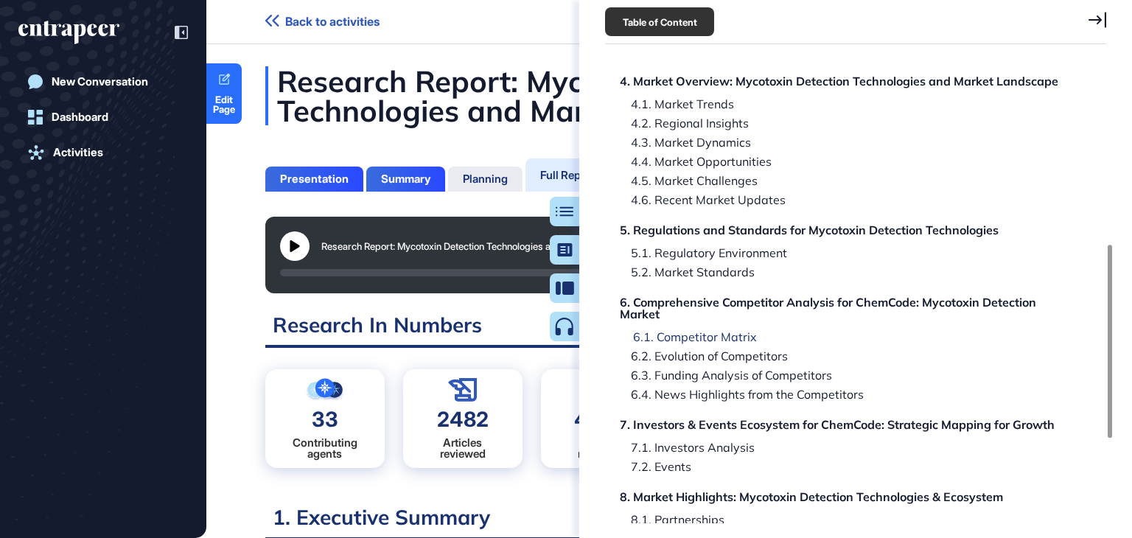
click at [721, 332] on div "6.1. Competitor Matrix" at bounding box center [689, 337] width 135 height 12
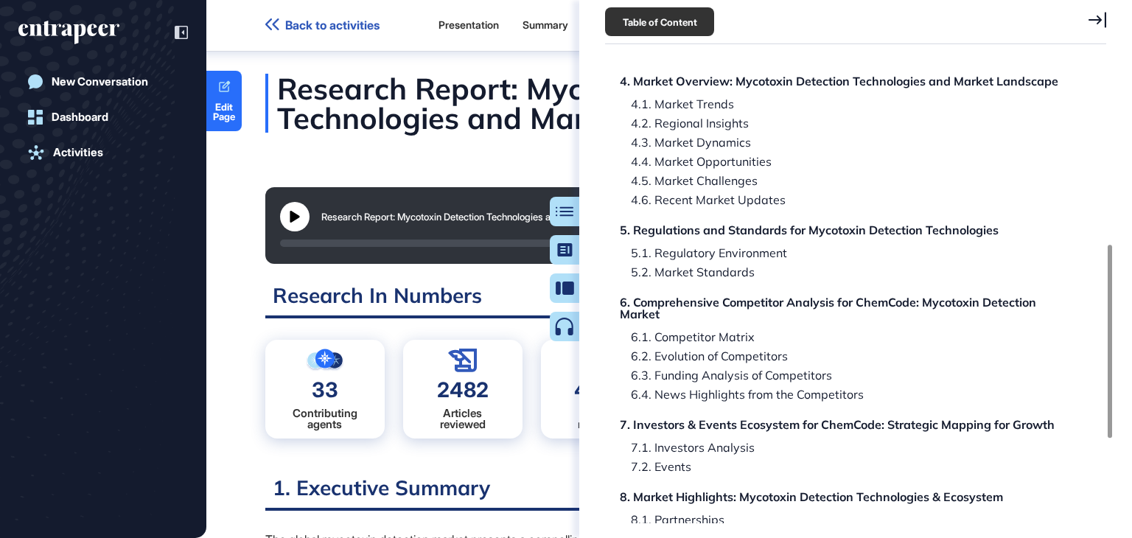
scroll to position [74575, 0]
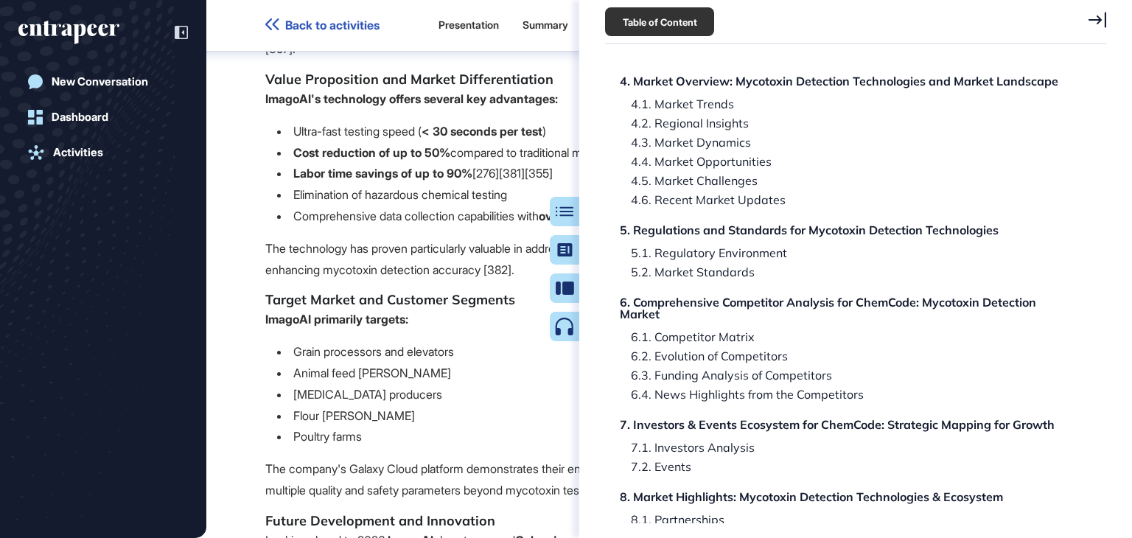
click at [1100, 16] on icon at bounding box center [1097, 20] width 18 height 16
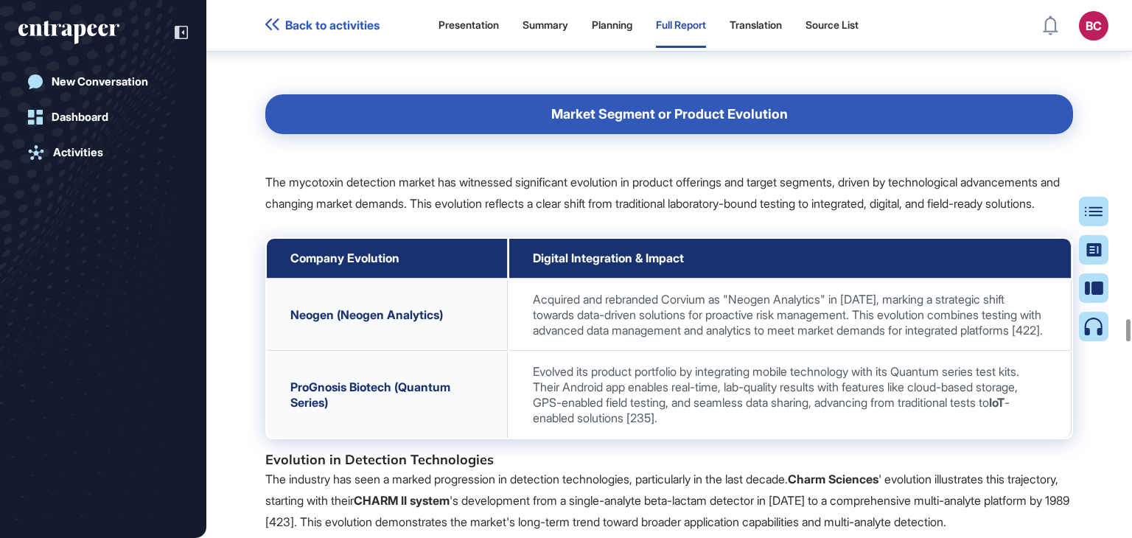
scroll to position [90050, 0]
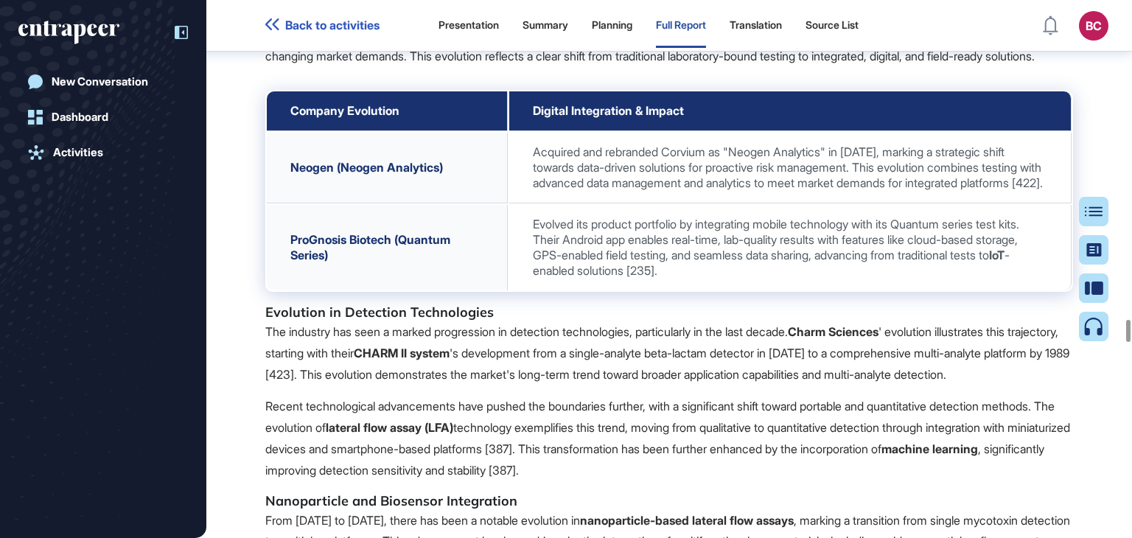
click at [172, 23] on div at bounding box center [174, 32] width 28 height 28
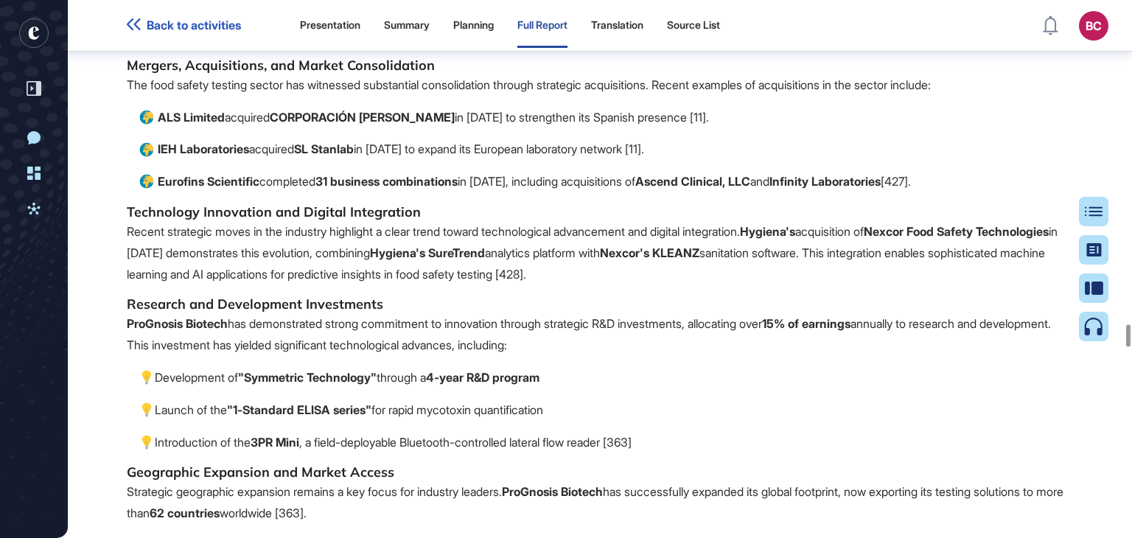
scroll to position [85776, 0]
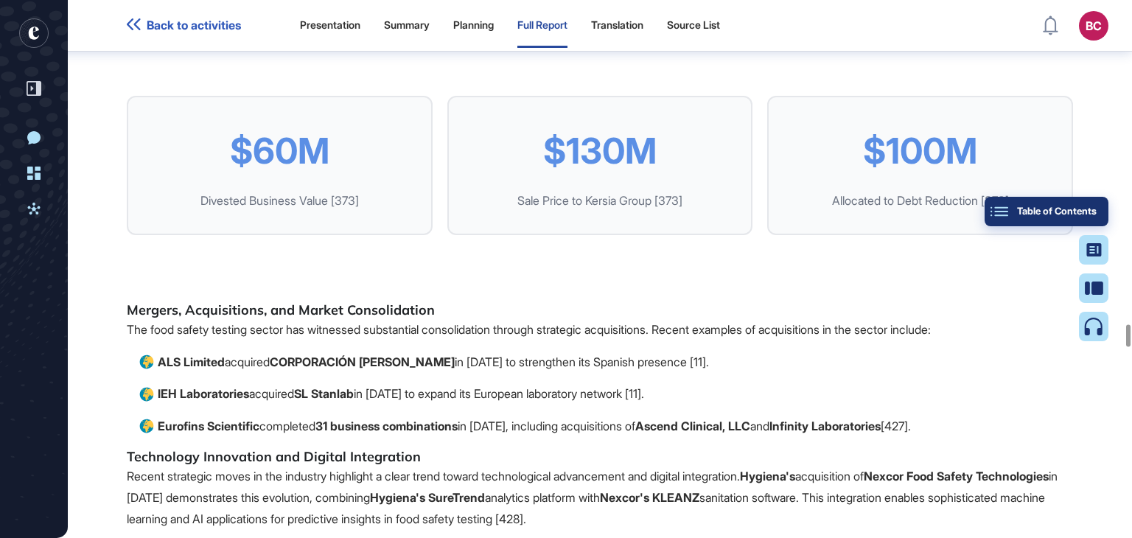
click at [1096, 211] on div "Table of Contents" at bounding box center [1046, 212] width 100 height 12
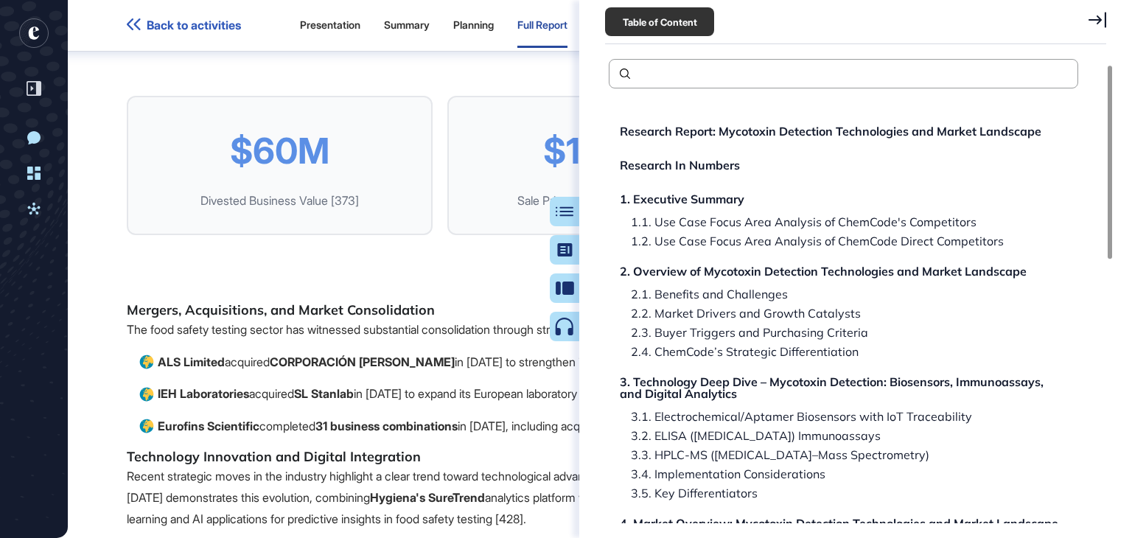
scroll to position [442, 0]
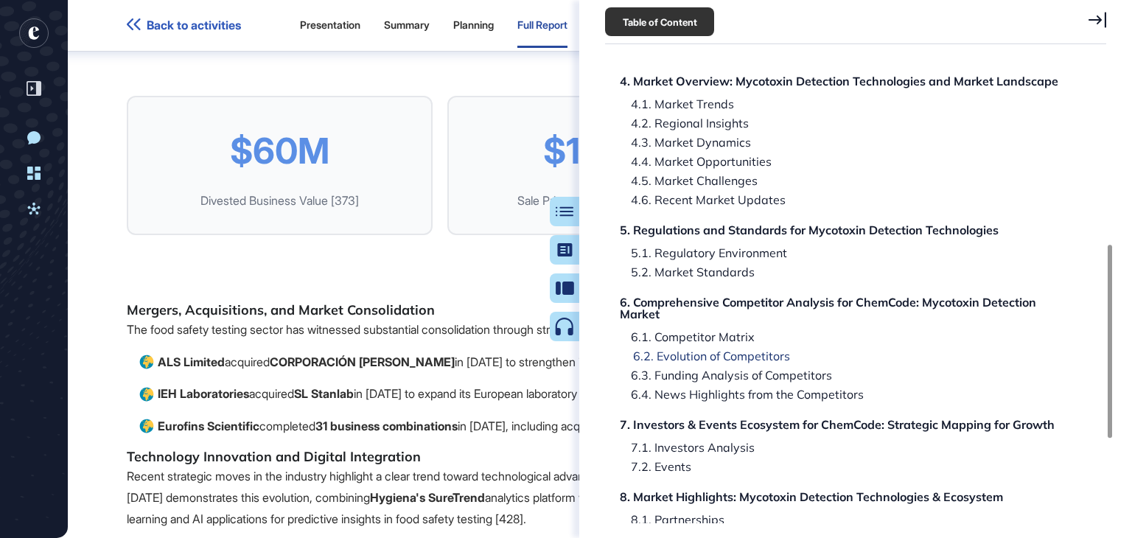
click at [724, 357] on div "6.2. Evolution of Competitors" at bounding box center [706, 356] width 168 height 12
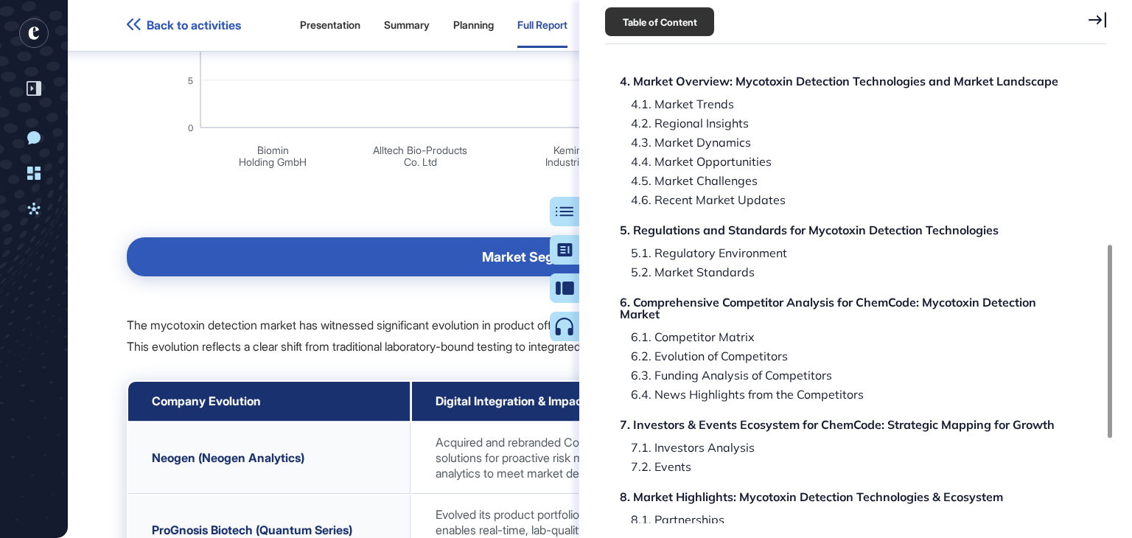
click at [1099, 24] on icon at bounding box center [1097, 20] width 18 height 16
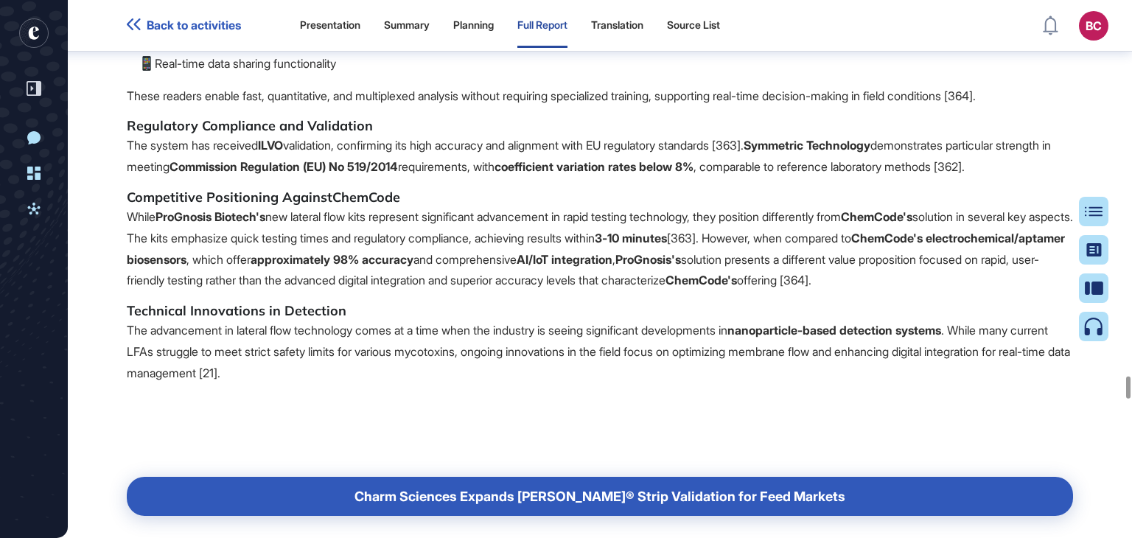
scroll to position [99618, 0]
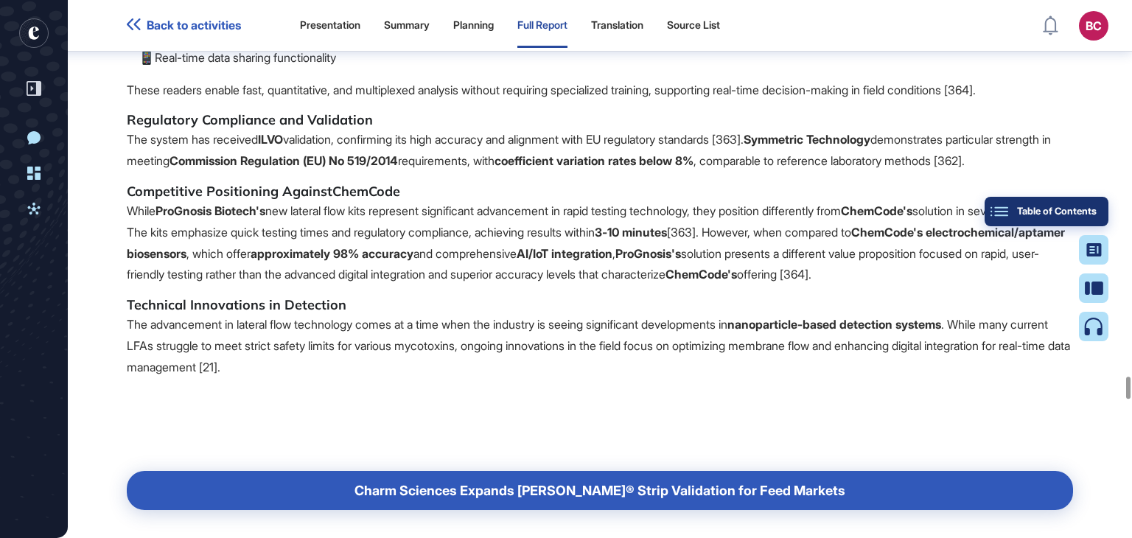
click at [1096, 206] on button "Table of Contents" at bounding box center [1046, 211] width 124 height 29
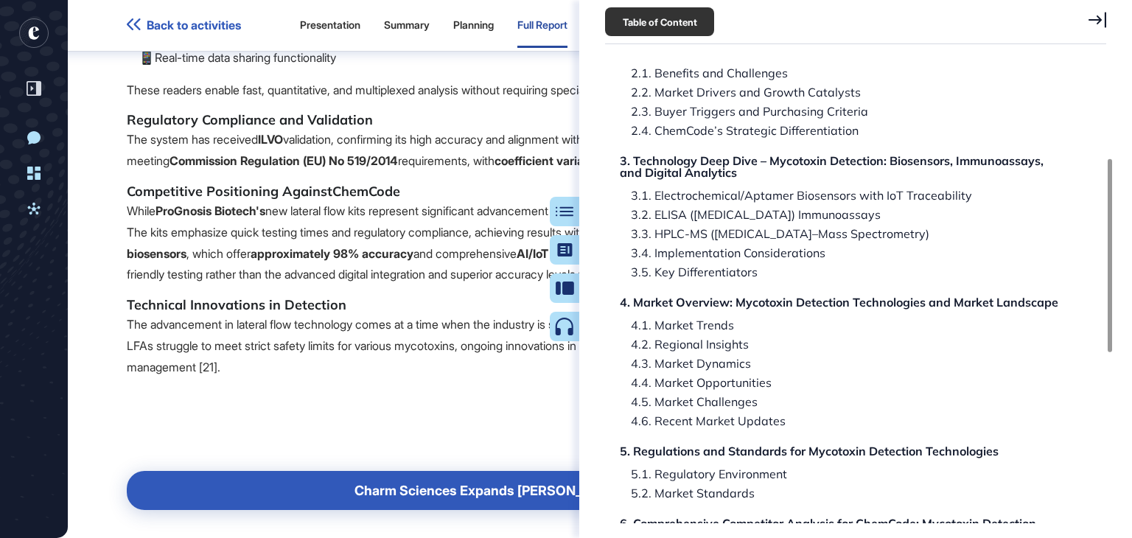
scroll to position [643, 0]
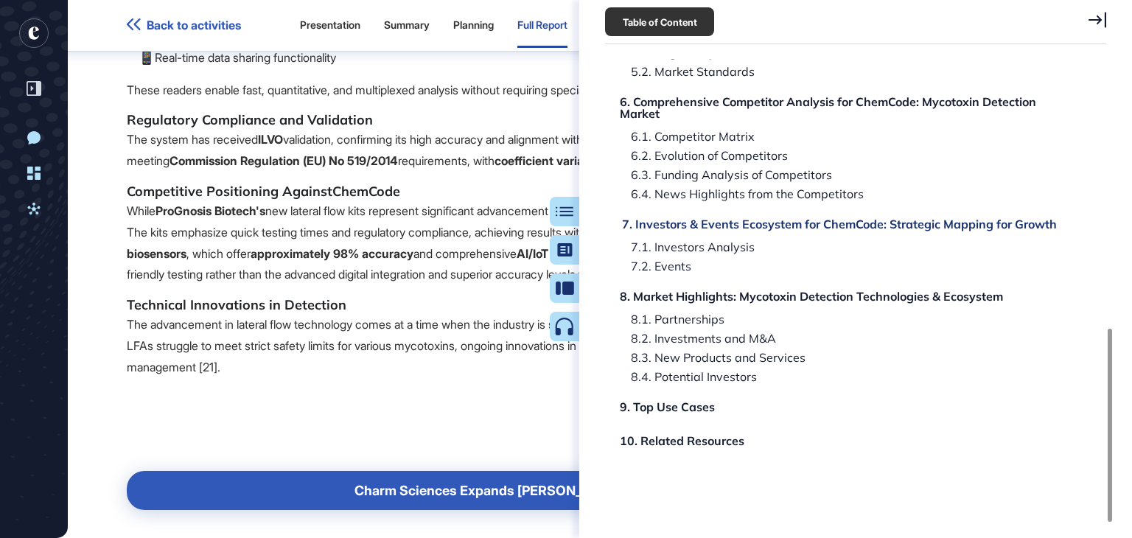
click at [786, 223] on div "7. Investors & Events Ecosystem for ChemCode: Strategic Mapping for Growth" at bounding box center [839, 224] width 435 height 12
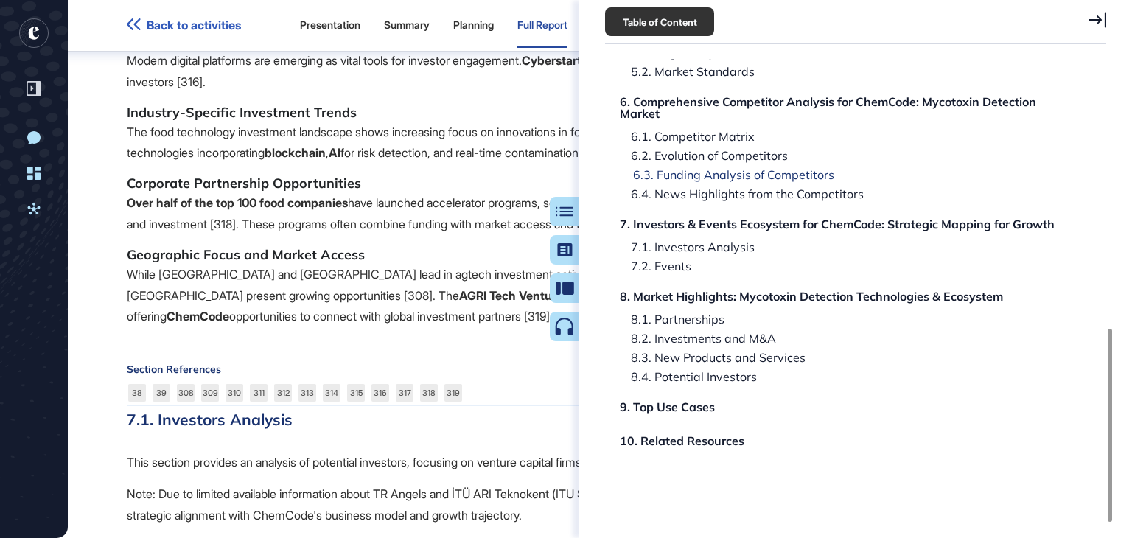
click at [770, 175] on div "6.3. Funding Analysis of Competitors" at bounding box center [728, 175] width 212 height 12
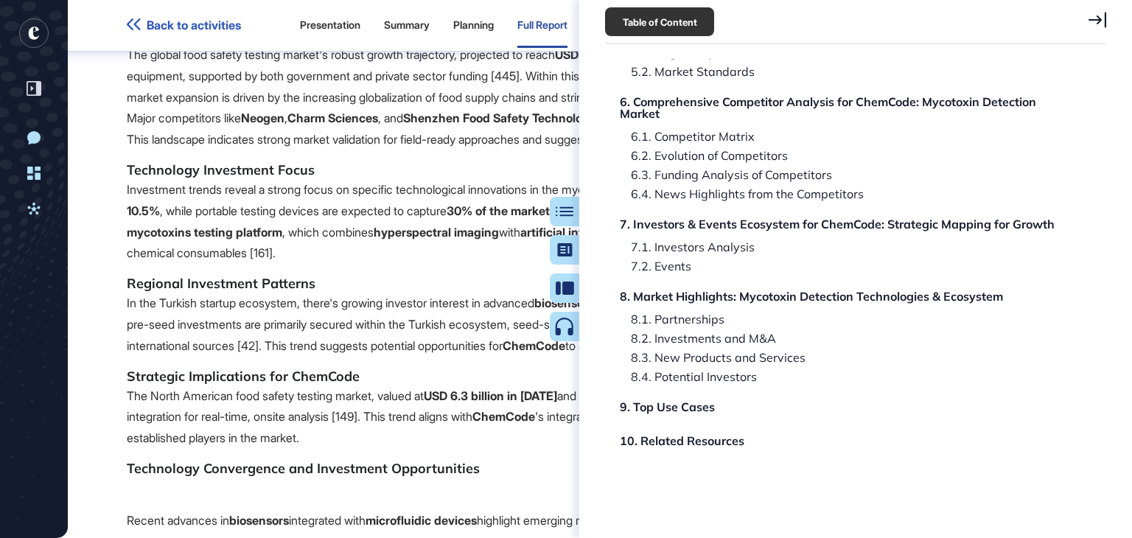
scroll to position [95352, 0]
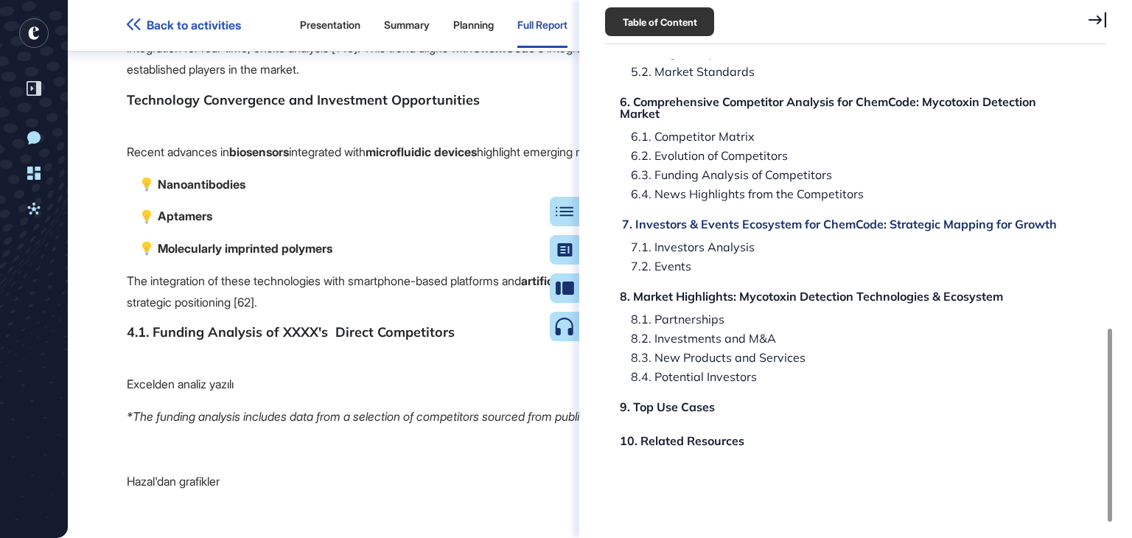
click at [718, 218] on div "7. Investors & Events Ecosystem for ChemCode: Strategic Mapping for Growth" at bounding box center [839, 224] width 435 height 12
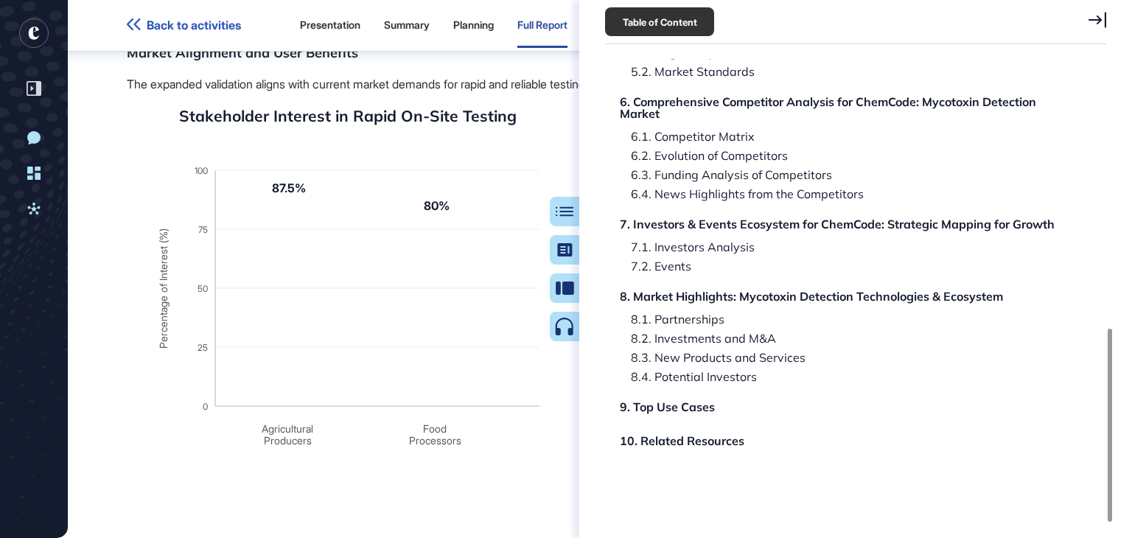
scroll to position [106028, 0]
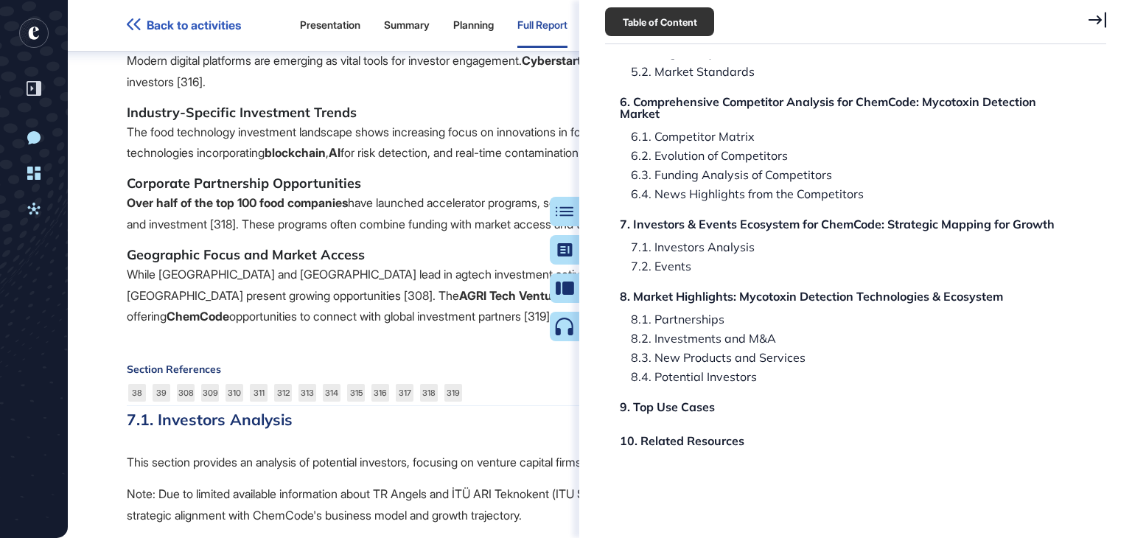
click at [1102, 18] on icon at bounding box center [1097, 20] width 18 height 16
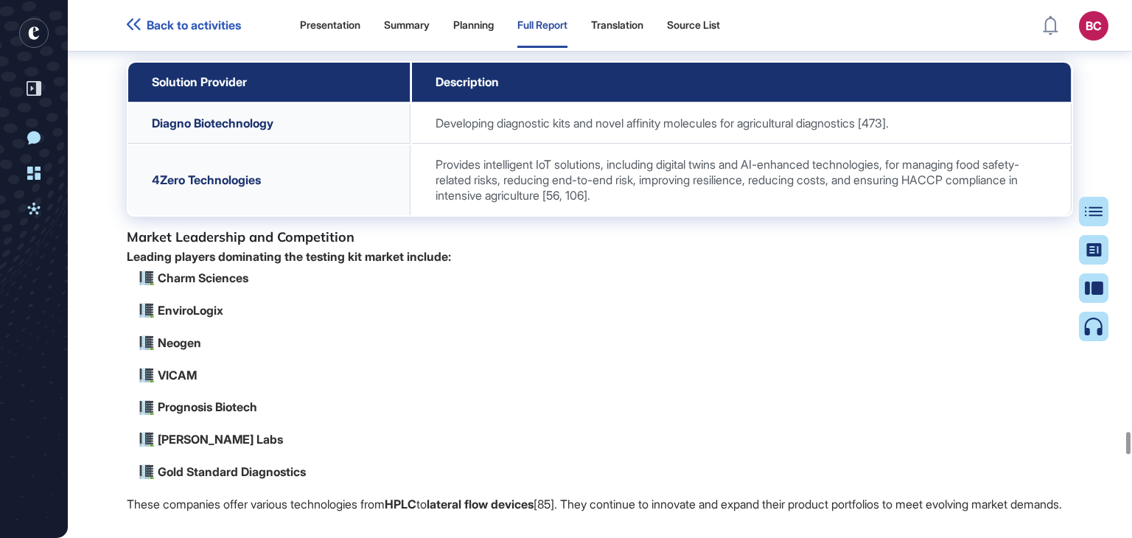
scroll to position [114281, 0]
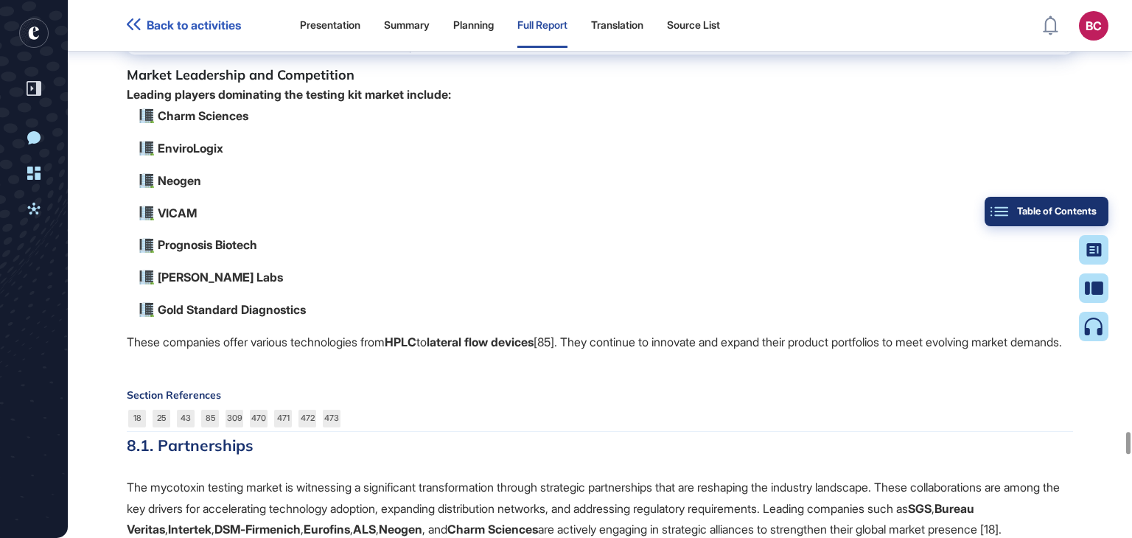
click at [1096, 209] on button "Table of Contents" at bounding box center [1046, 211] width 124 height 29
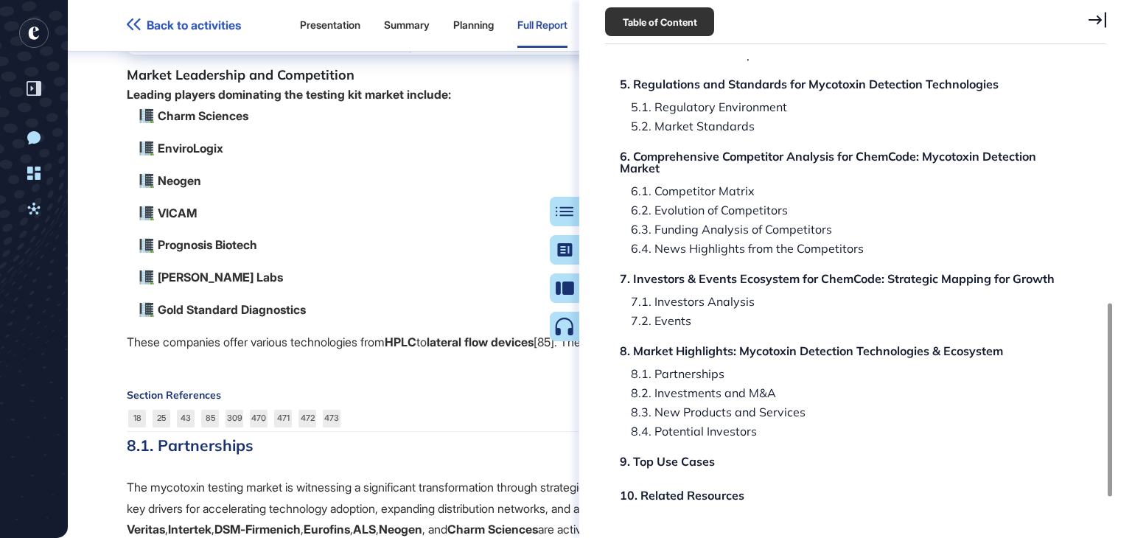
scroll to position [590, 0]
click at [704, 222] on div "6.3. Funding Analysis of Competitors" at bounding box center [728, 228] width 212 height 12
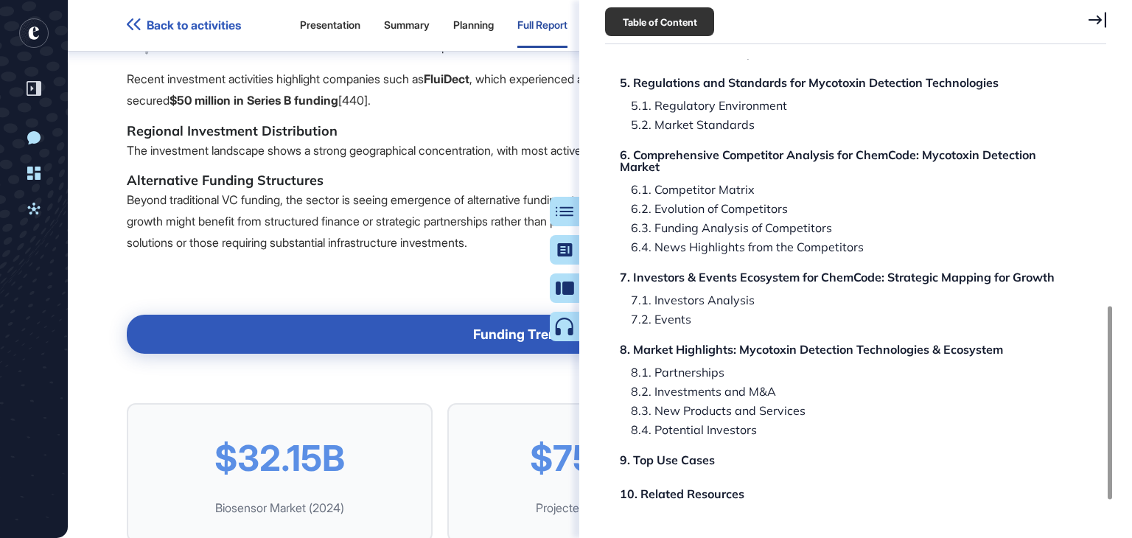
click at [1098, 18] on icon at bounding box center [1097, 20] width 18 height 16
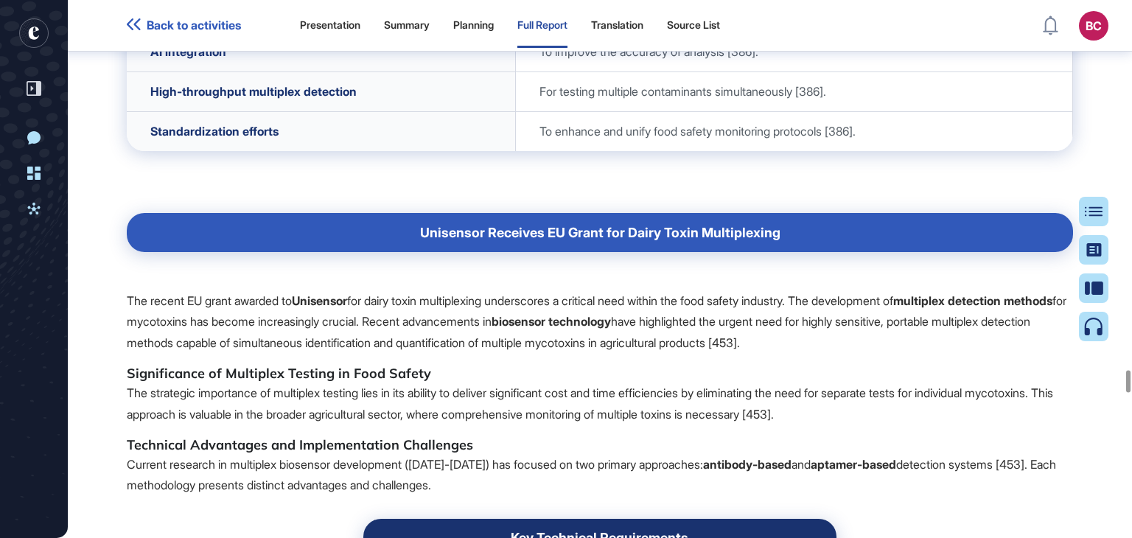
scroll to position [97919, 0]
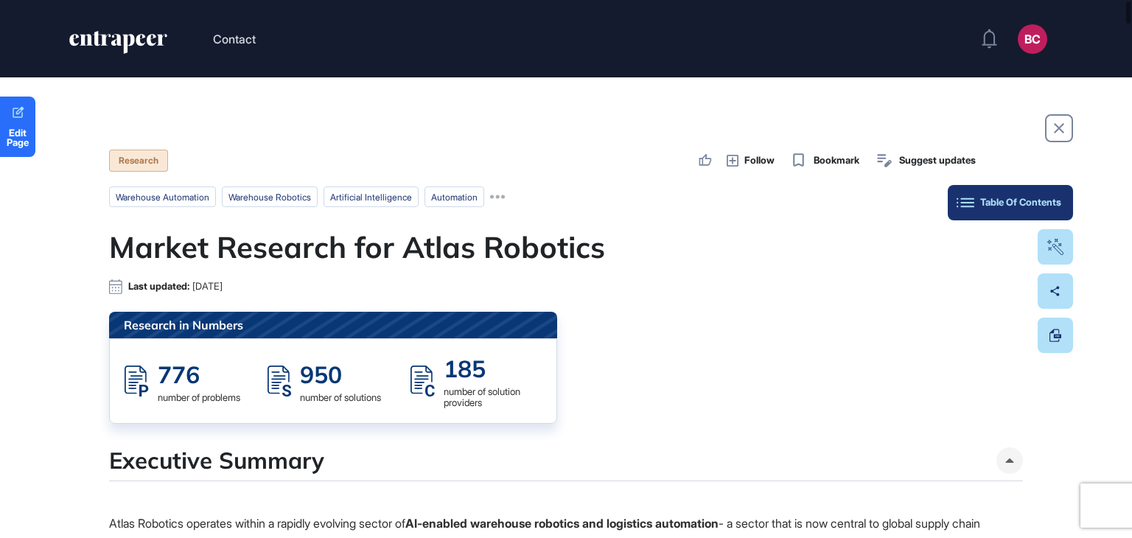
click at [1065, 192] on button "Table Of Contents" at bounding box center [1010, 202] width 125 height 35
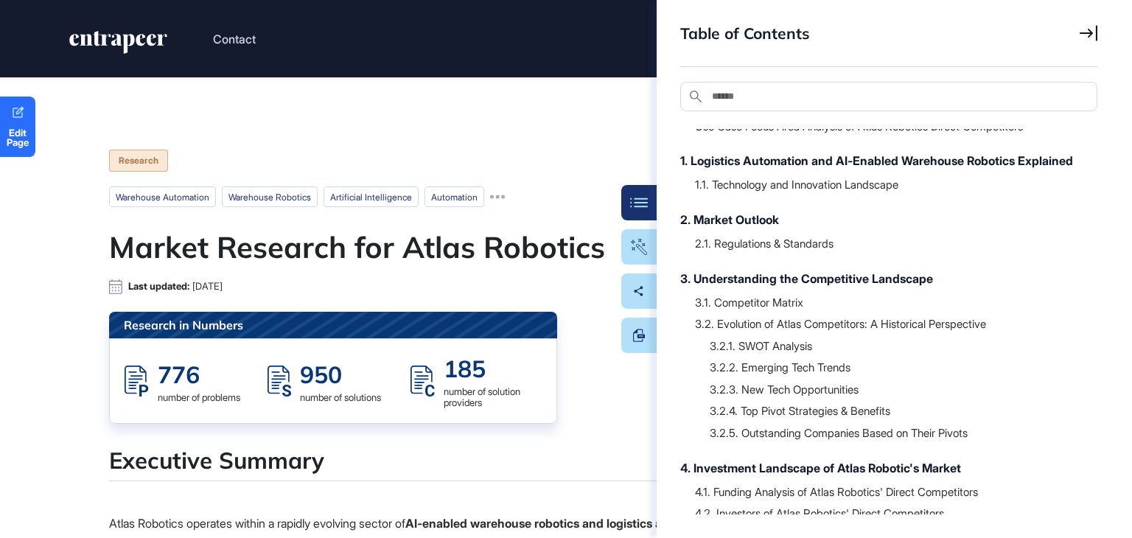
scroll to position [147, 0]
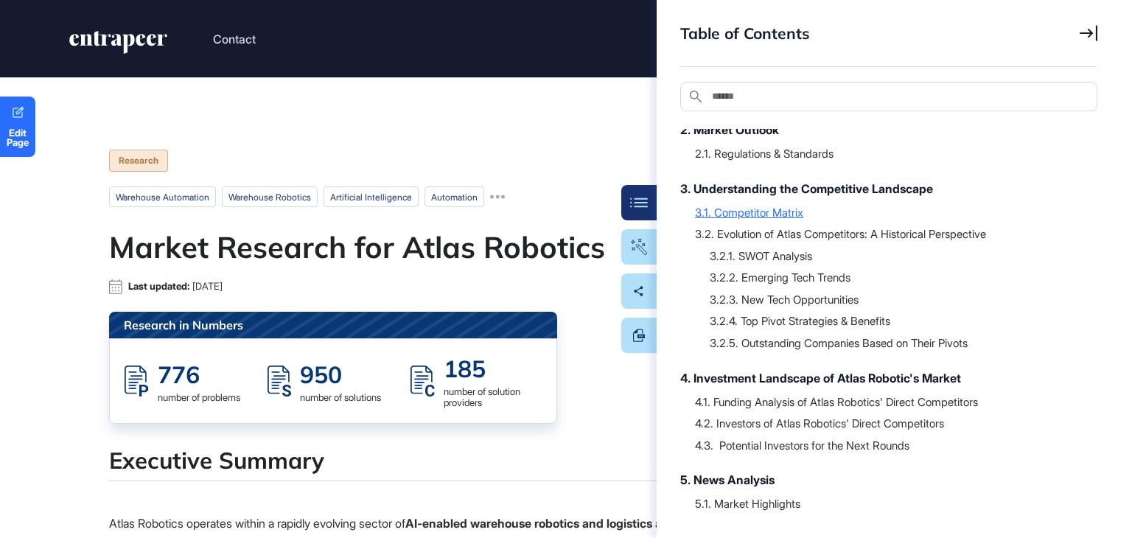
click at [766, 220] on div "3.1. Competitor Matrix" at bounding box center [889, 212] width 388 height 15
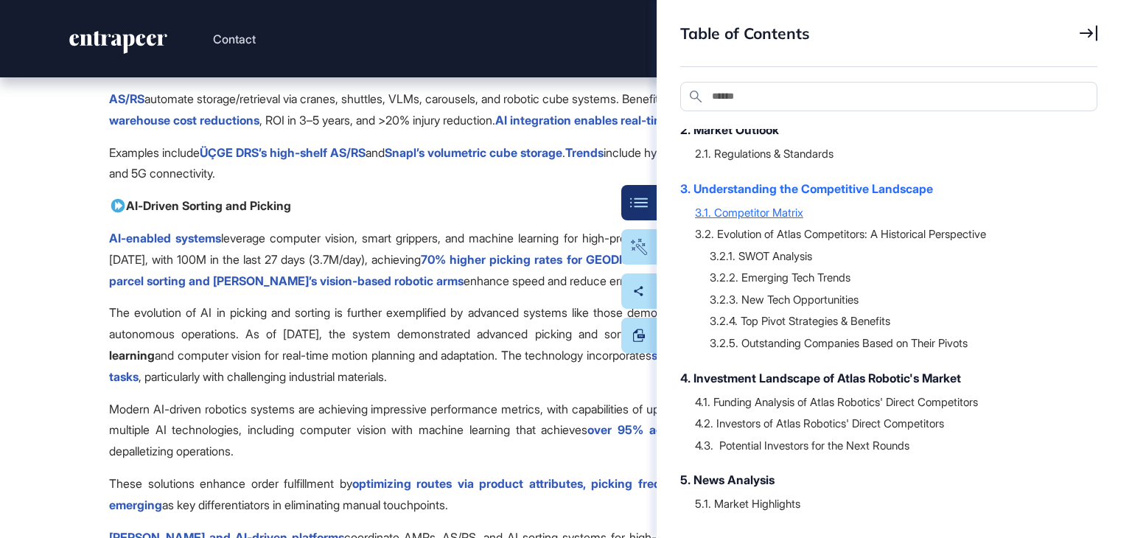
scroll to position [15791, 0]
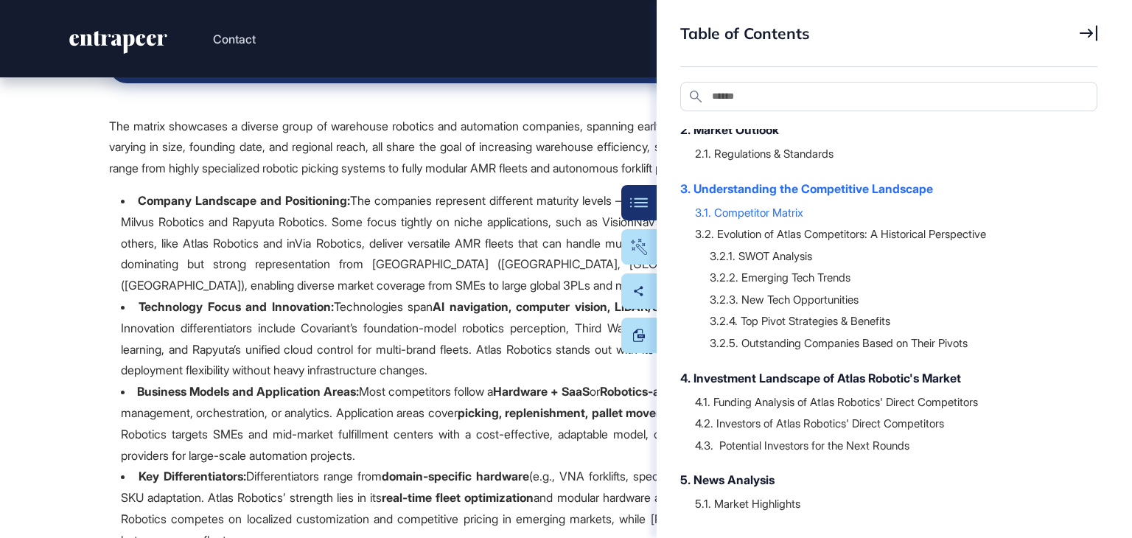
click at [1091, 30] on icon at bounding box center [1089, 33] width 18 height 16
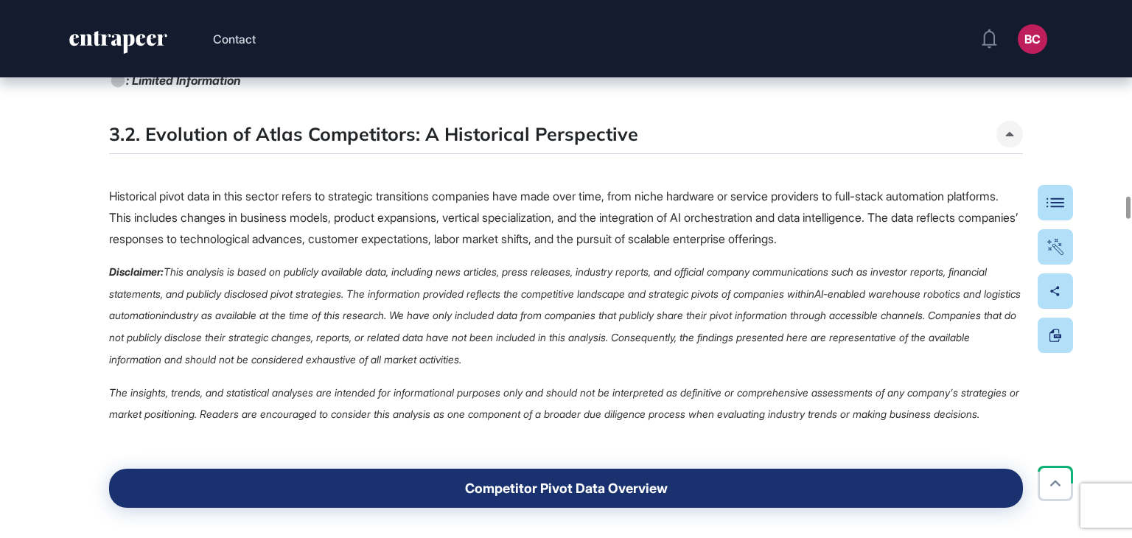
scroll to position [21760, 0]
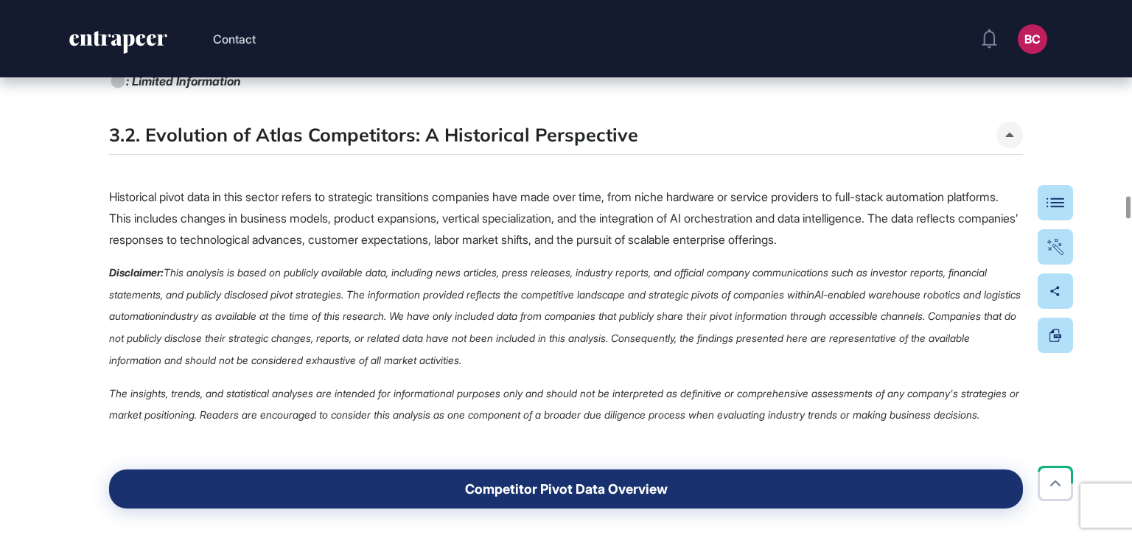
drag, startPoint x: 224, startPoint y: 195, endPoint x: 104, endPoint y: 164, distance: 124.0
copy span ": Available : Not Available"
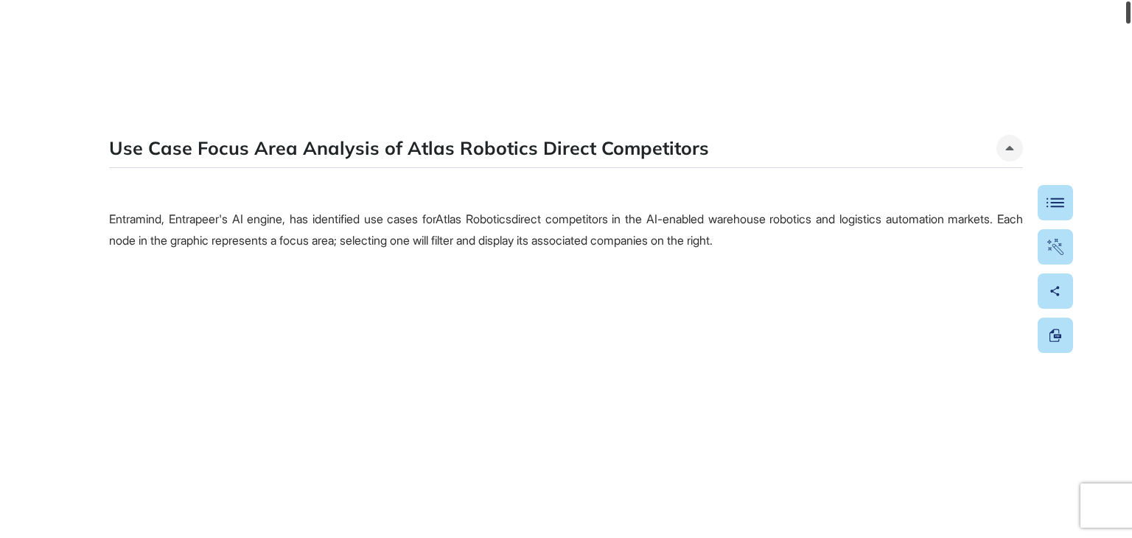
scroll to position [0, 0]
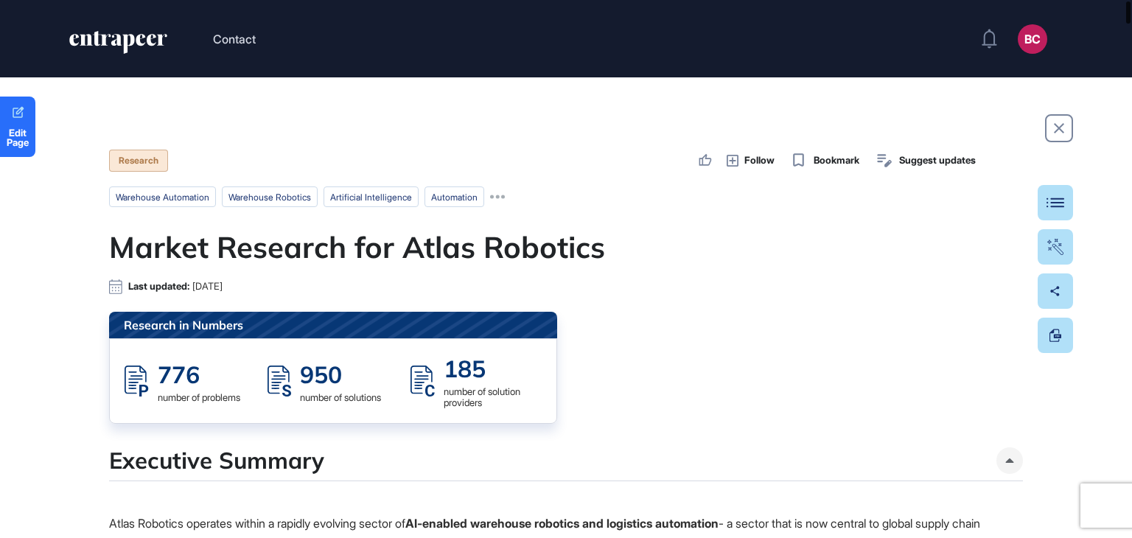
drag, startPoint x: 1131, startPoint y: 210, endPoint x: 1131, endPoint y: -17, distance: 227.0
click at [1131, 0] on html "Contact BC Admin Dashboard Dashboard Profile My Content Request More Data Edit …" at bounding box center [566, 328] width 1132 height 656
click at [24, 139] on span "Edit Page" at bounding box center [17, 137] width 35 height 19
click at [1064, 198] on button "Table Of Contents" at bounding box center [1010, 202] width 125 height 35
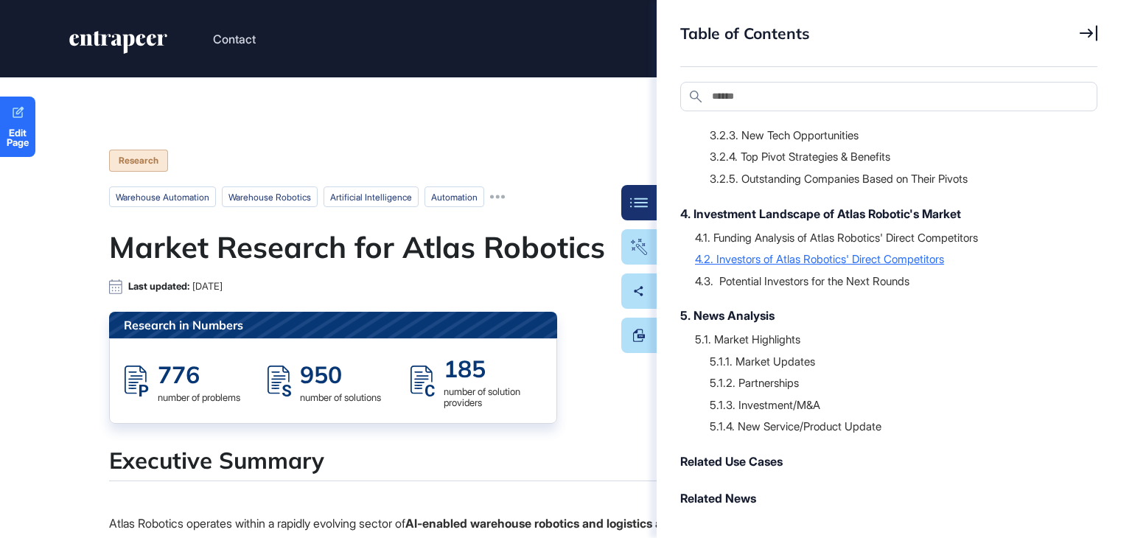
scroll to position [329, 0]
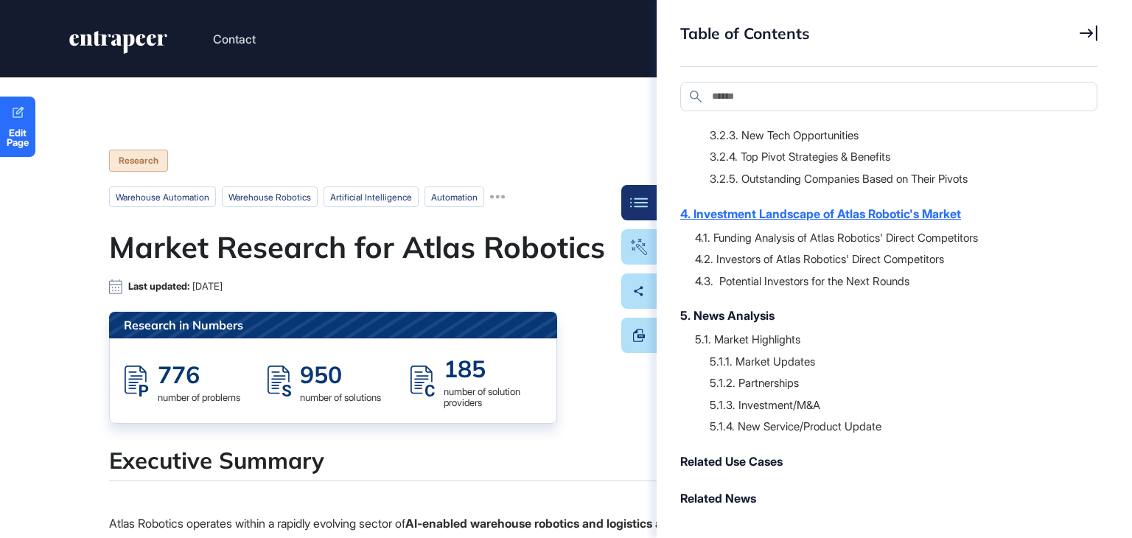
click at [838, 220] on div "4. Investment Landscape of Atlas Robotic's Market" at bounding box center [881, 214] width 402 height 18
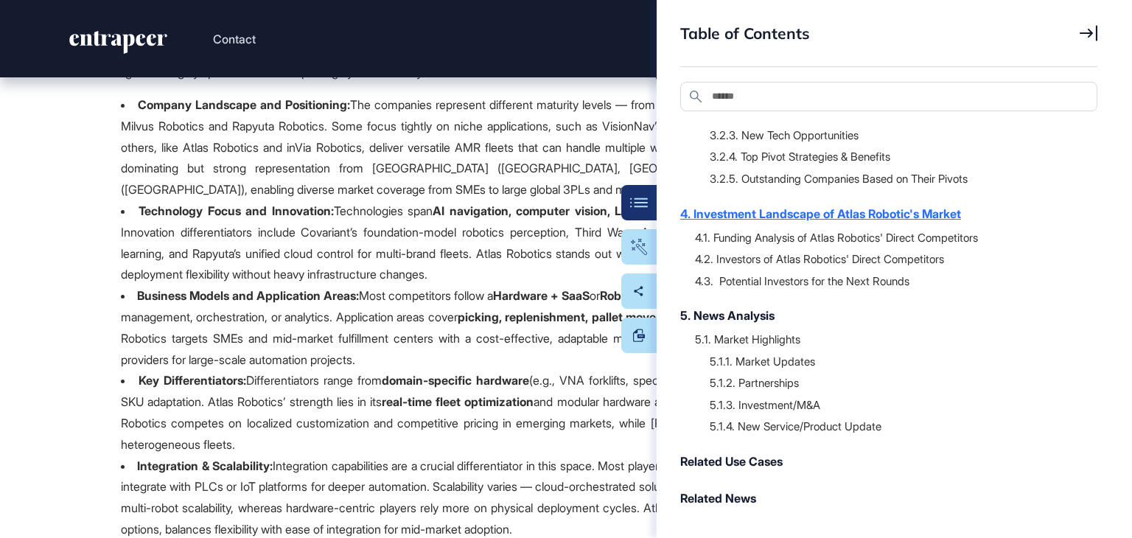
scroll to position [30767, 0]
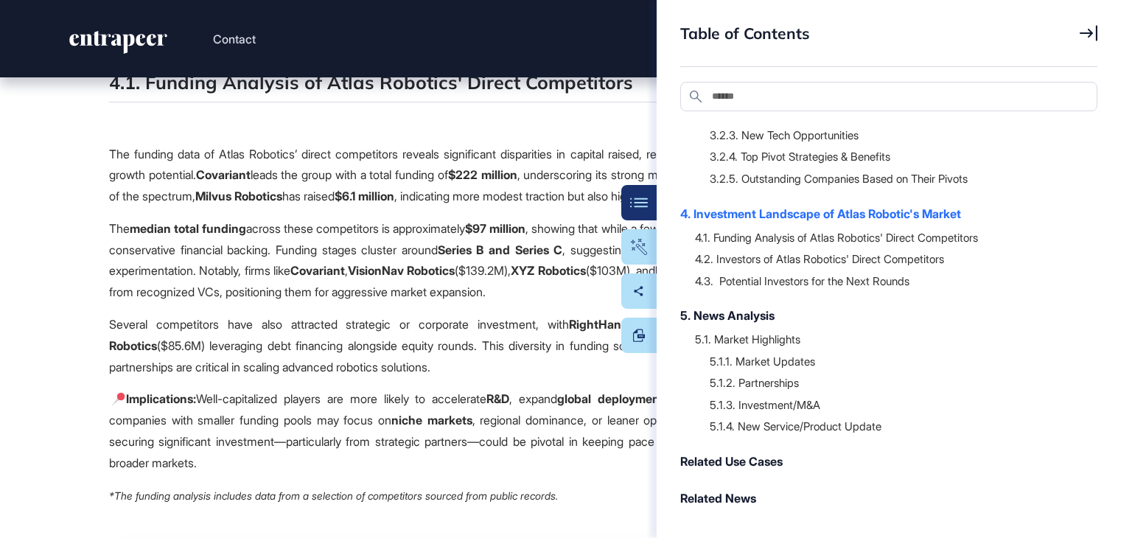
click at [1085, 29] on icon at bounding box center [1089, 33] width 18 height 16
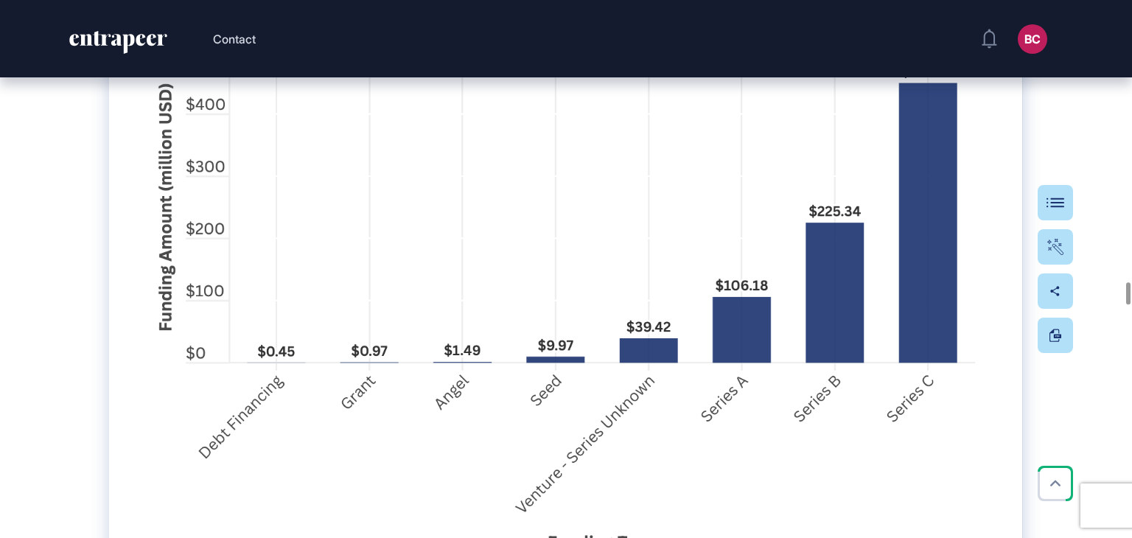
scroll to position [31430, 0]
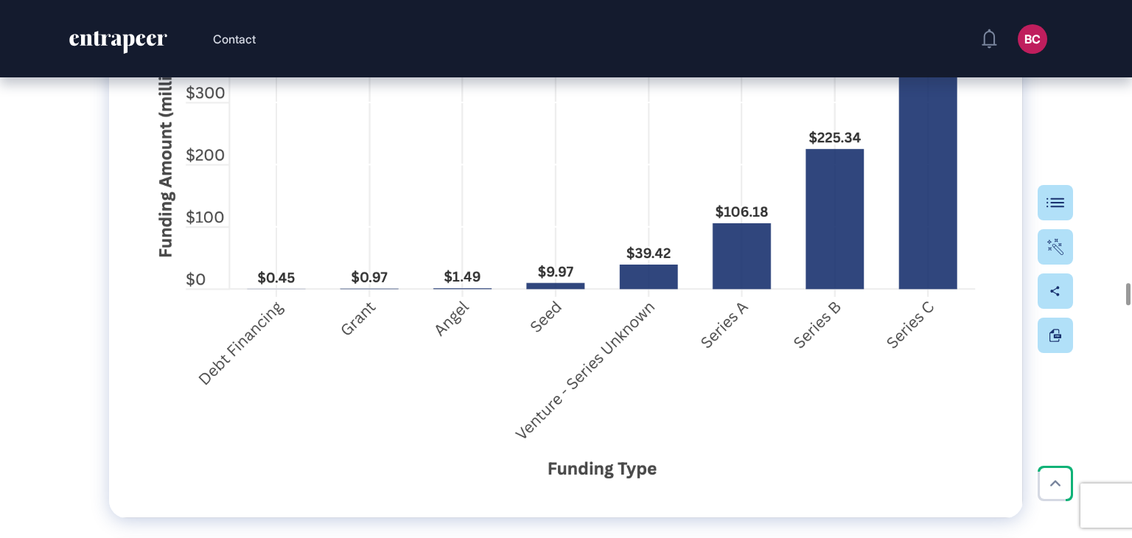
drag, startPoint x: 71, startPoint y: 101, endPoint x: 601, endPoint y: 248, distance: 550.6
copy div "4. Investment Landscape of Atlas Robotic's Market Understanding the funding and…"
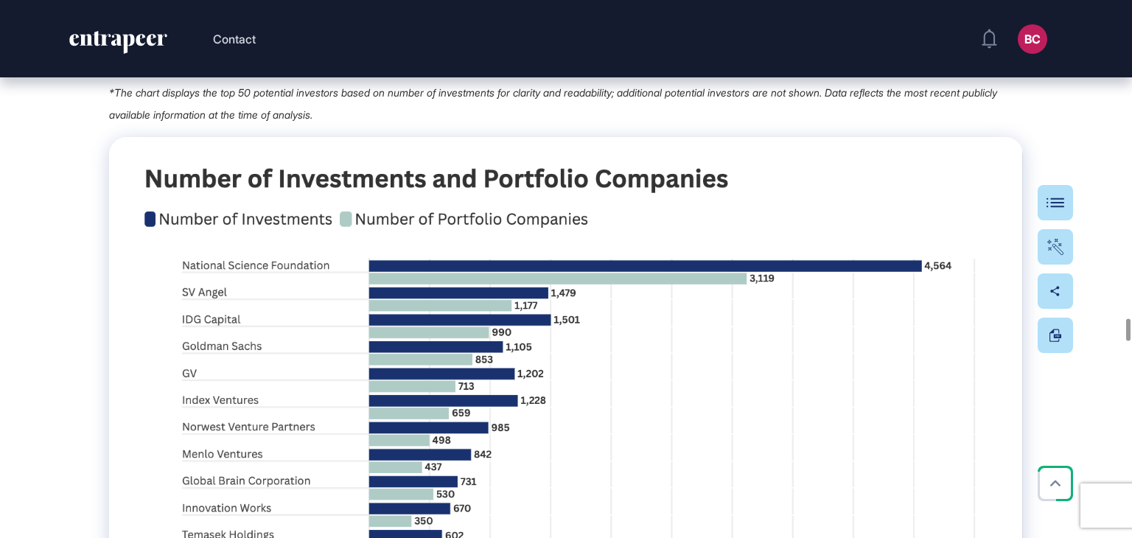
scroll to position [35578, 0]
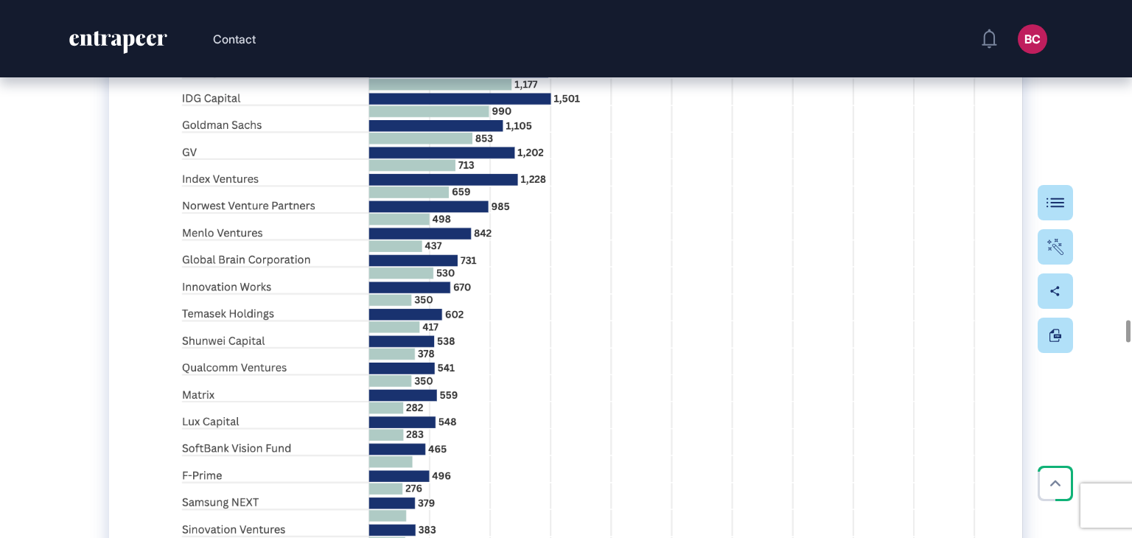
drag, startPoint x: 97, startPoint y: 276, endPoint x: 447, endPoint y: 326, distance: 354.3
copy div "4.2. Investors of Atlas Robotics' Direct Competitors The investor landscape for…"
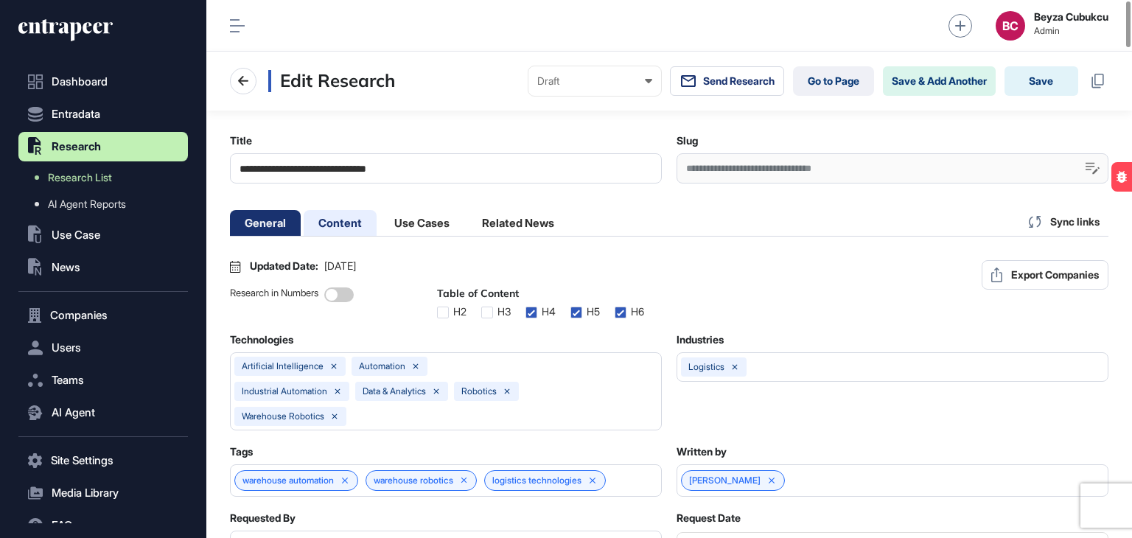
click at [343, 220] on li "Content" at bounding box center [340, 223] width 73 height 26
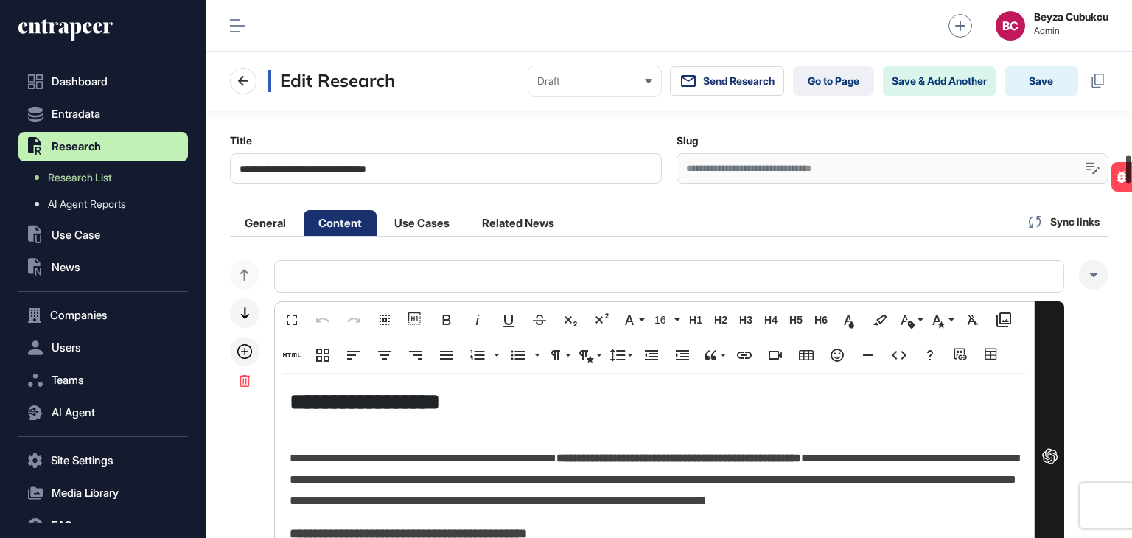
drag, startPoint x: 1131, startPoint y: 51, endPoint x: 1131, endPoint y: 172, distance: 120.8
click at [1130, 172] on div at bounding box center [1128, 169] width 4 height 28
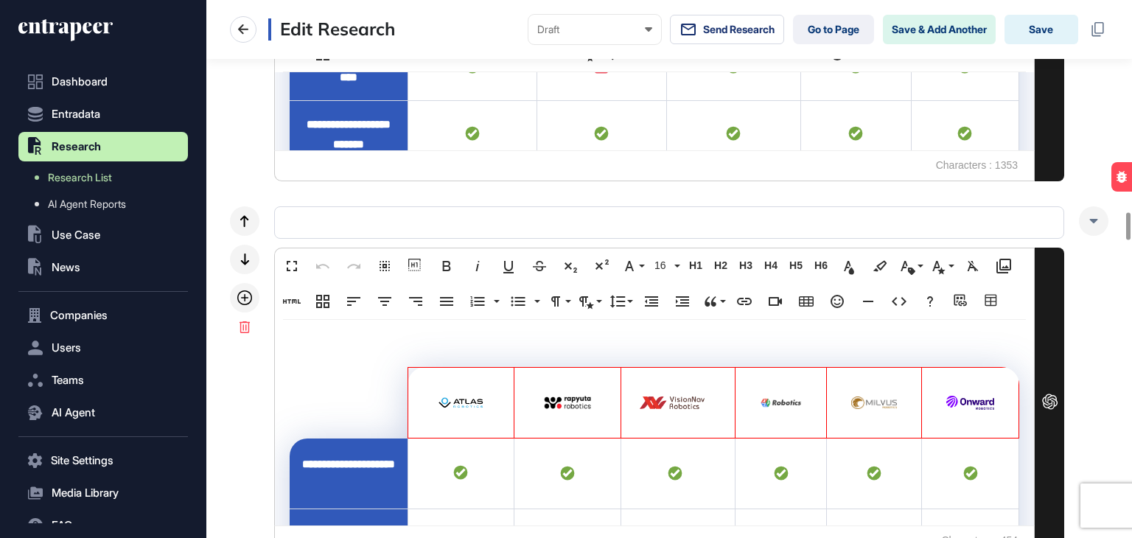
scroll to position [4268, 0]
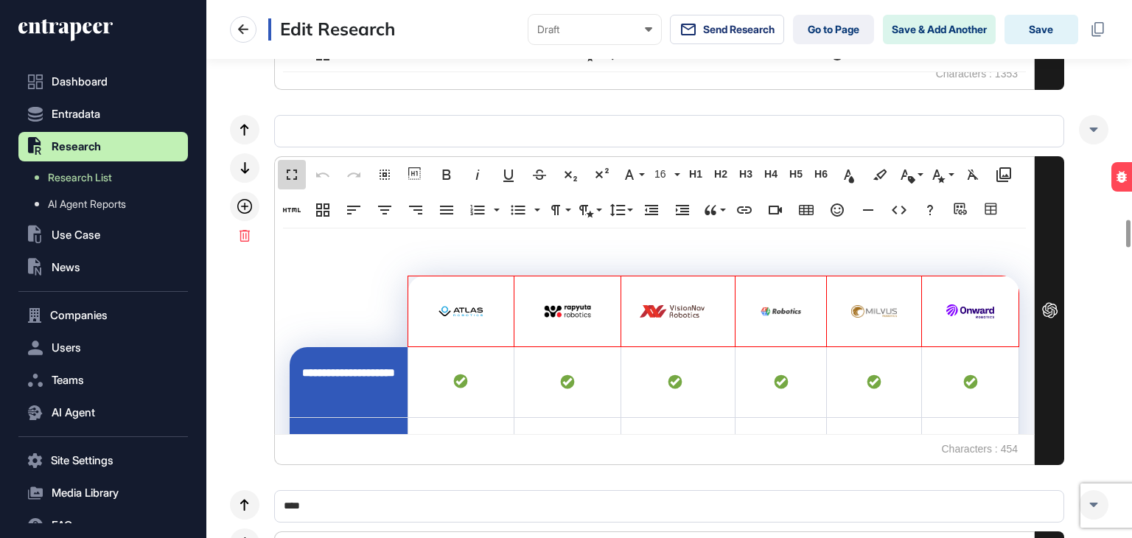
click at [293, 181] on button "Fullscreen" at bounding box center [292, 174] width 28 height 29
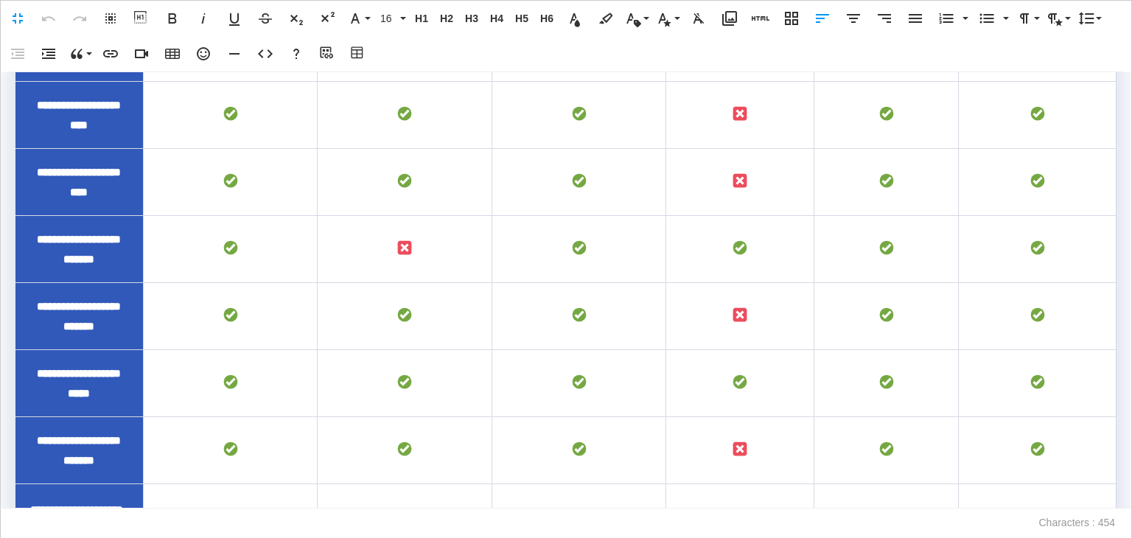
scroll to position [678, 0]
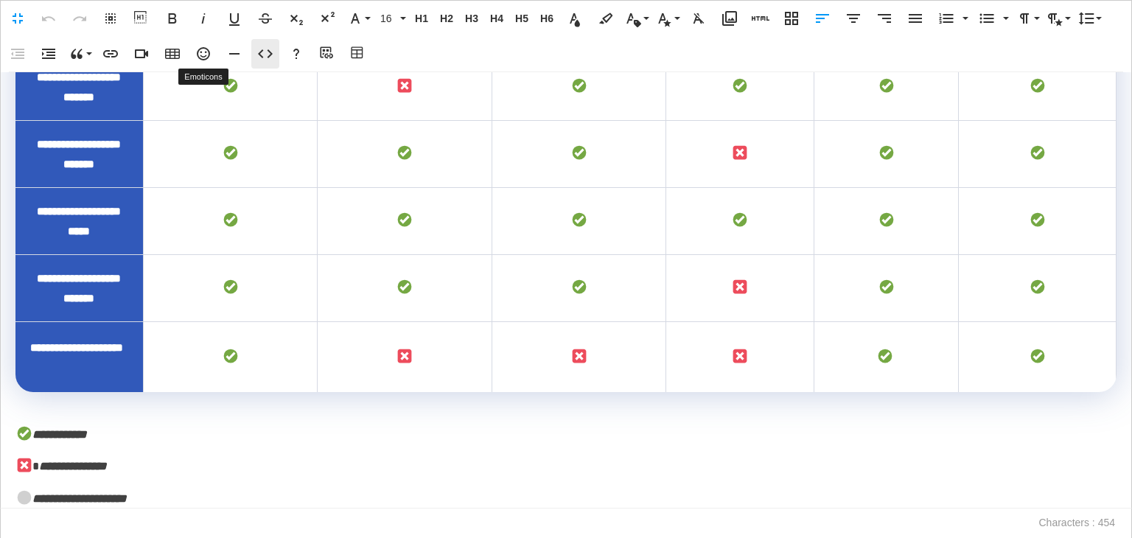
click at [271, 57] on icon "button" at bounding box center [265, 54] width 18 height 18
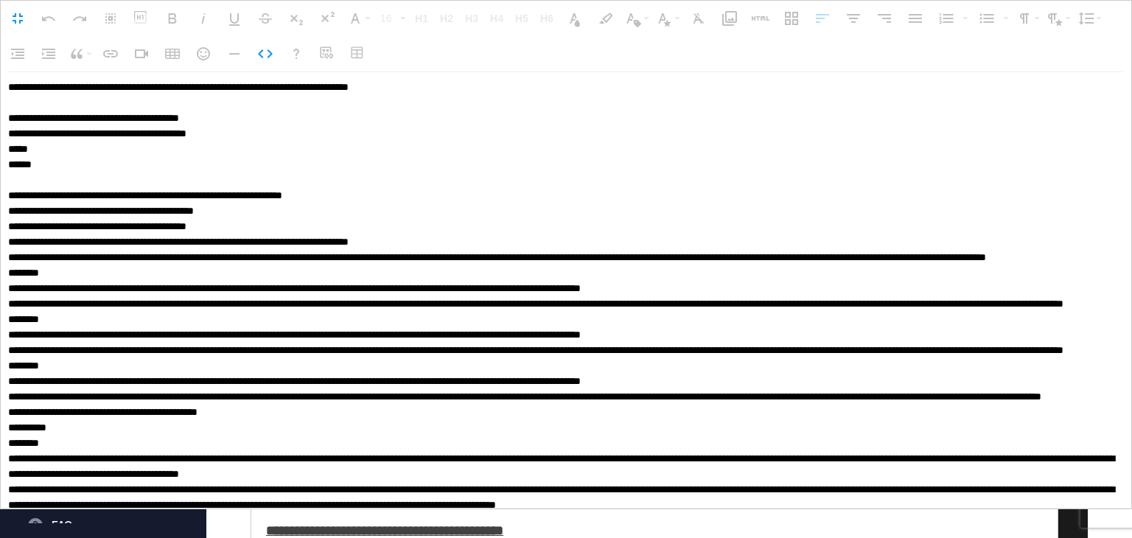
scroll to position [5861, 0]
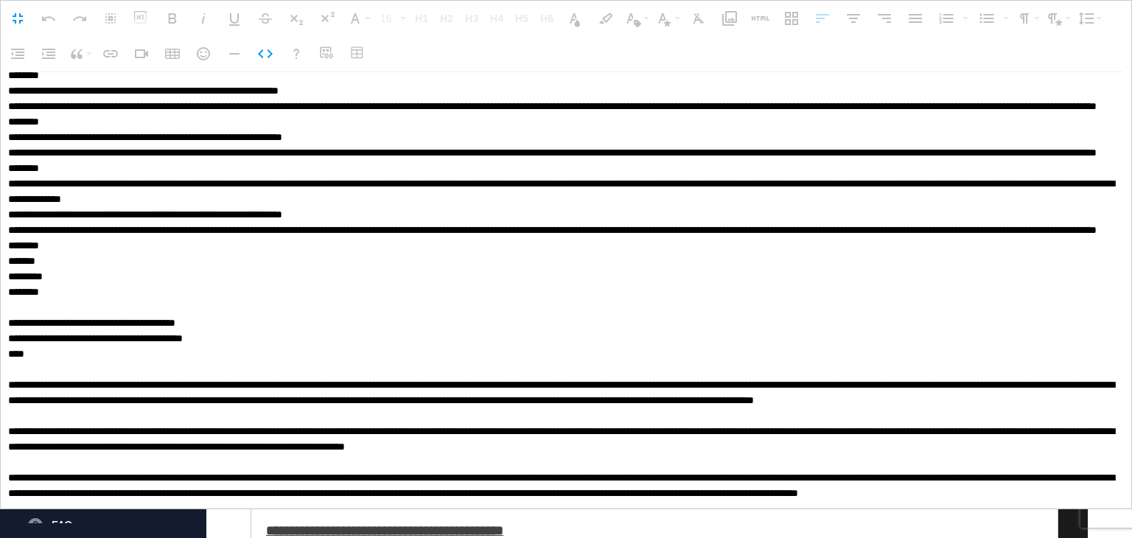
drag, startPoint x: 117, startPoint y: 482, endPoint x: 0, endPoint y: 291, distance: 223.9
click at [0, 291] on div "**********" at bounding box center [566, 290] width 1132 height 436
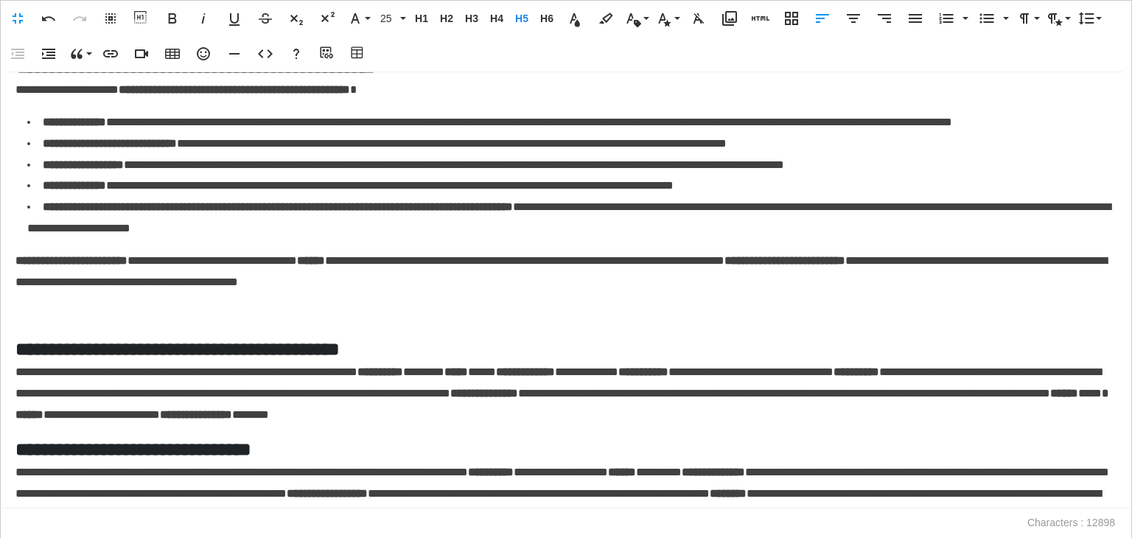
click at [47, 325] on p at bounding box center [565, 314] width 1101 height 21
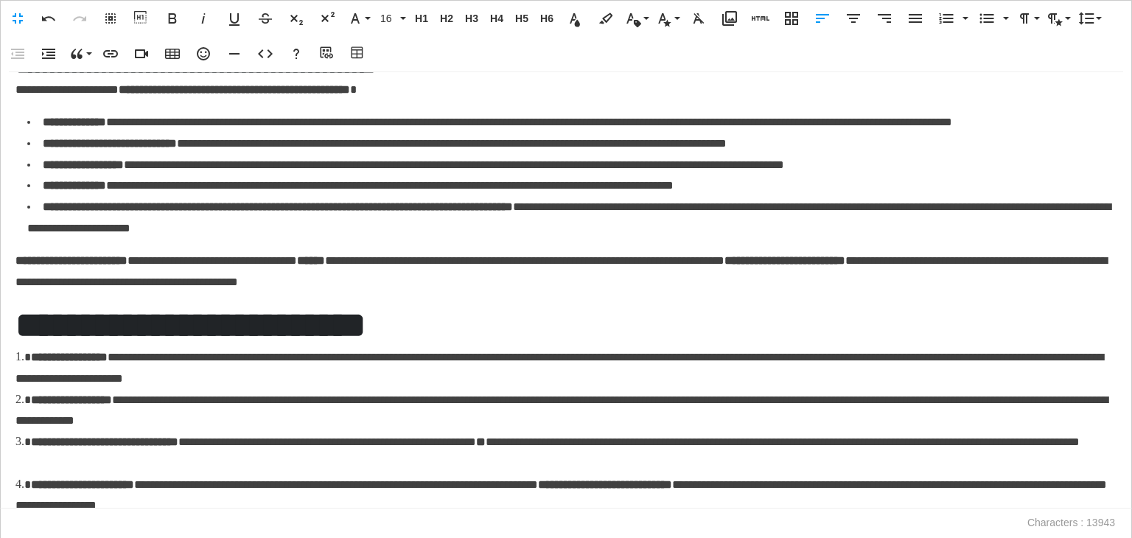
scroll to position [262, 0]
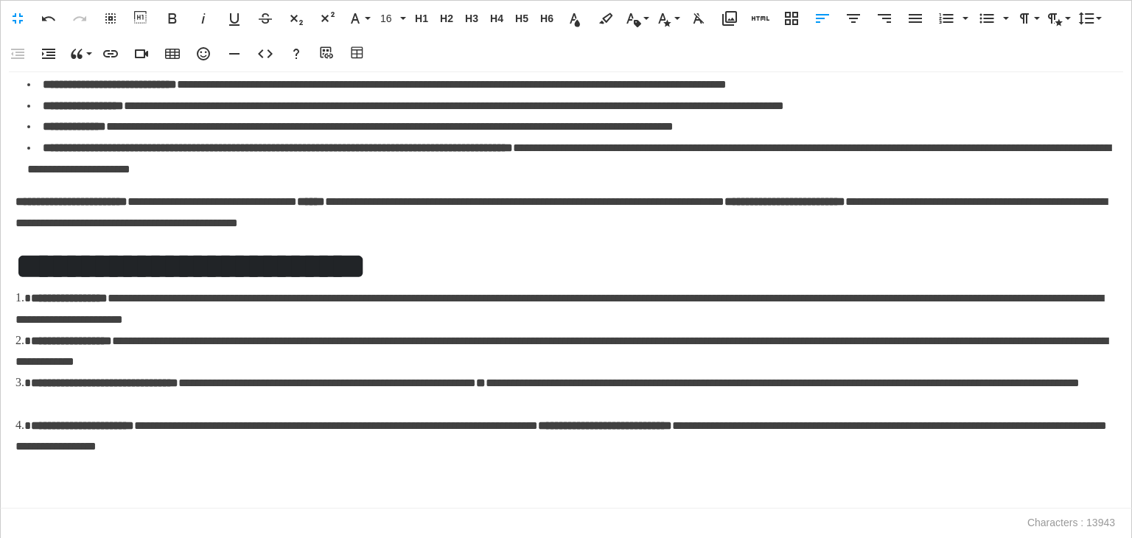
click at [326, 288] on h2 "**********" at bounding box center [562, 266] width 1094 height 43
click at [528, 24] on span "H5" at bounding box center [522, 19] width 22 height 13
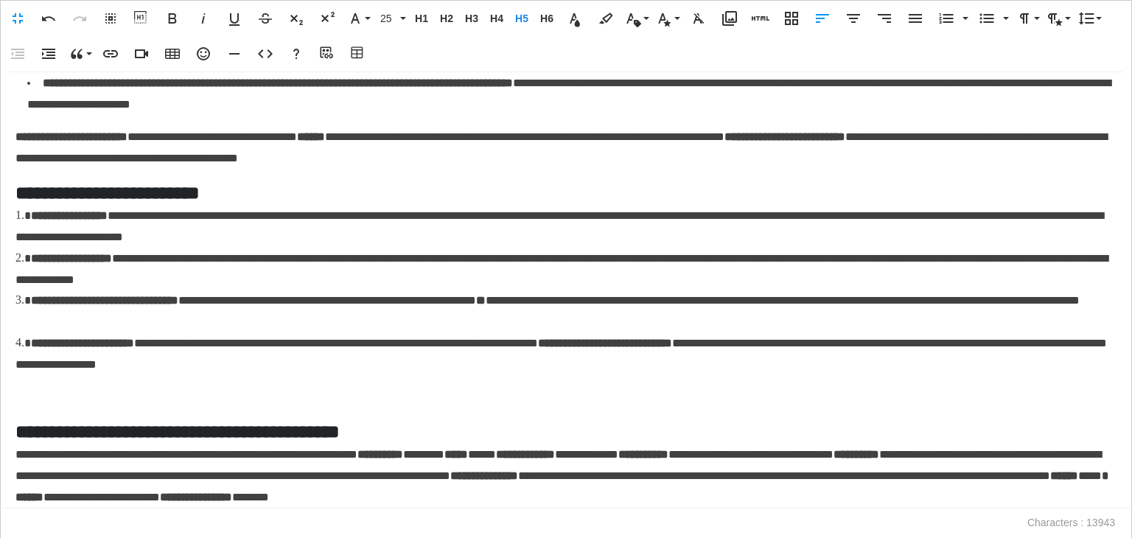
scroll to position [336, 0]
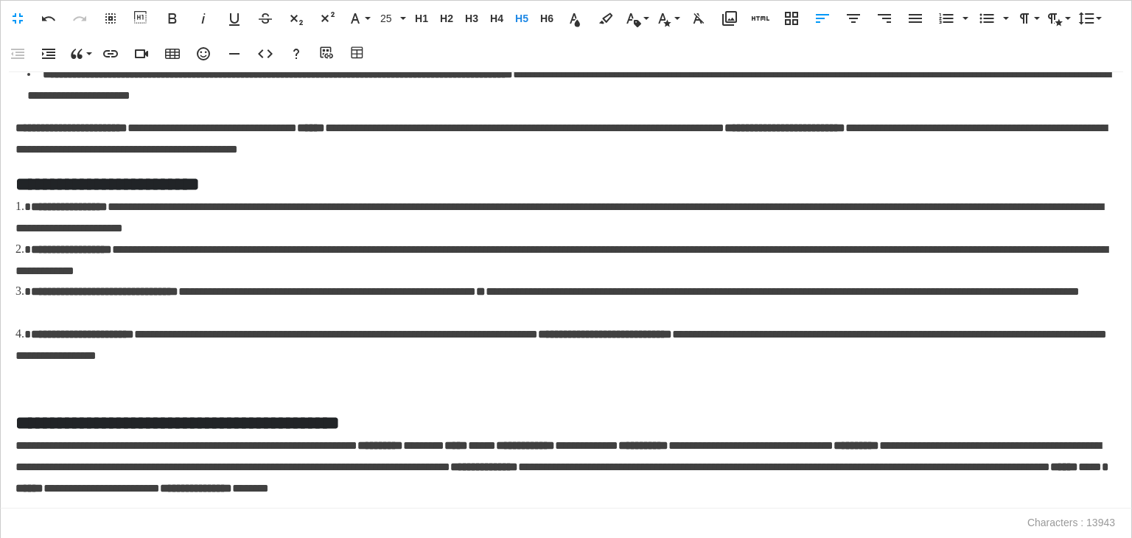
click at [36, 399] on p at bounding box center [565, 387] width 1101 height 21
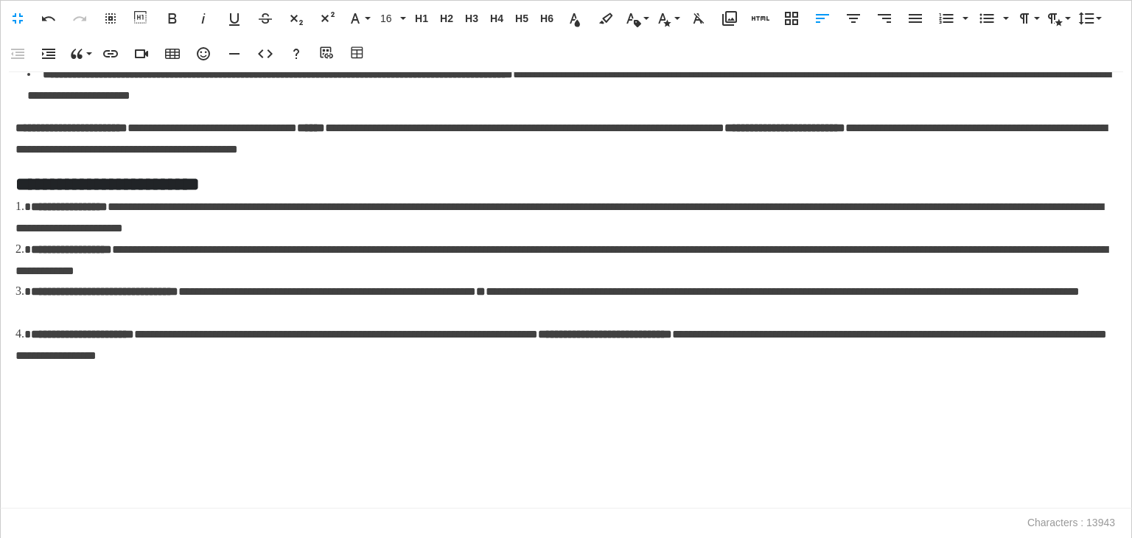
click at [32, 399] on p at bounding box center [565, 387] width 1101 height 21
click at [363, 53] on icon "button" at bounding box center [357, 52] width 12 height 12
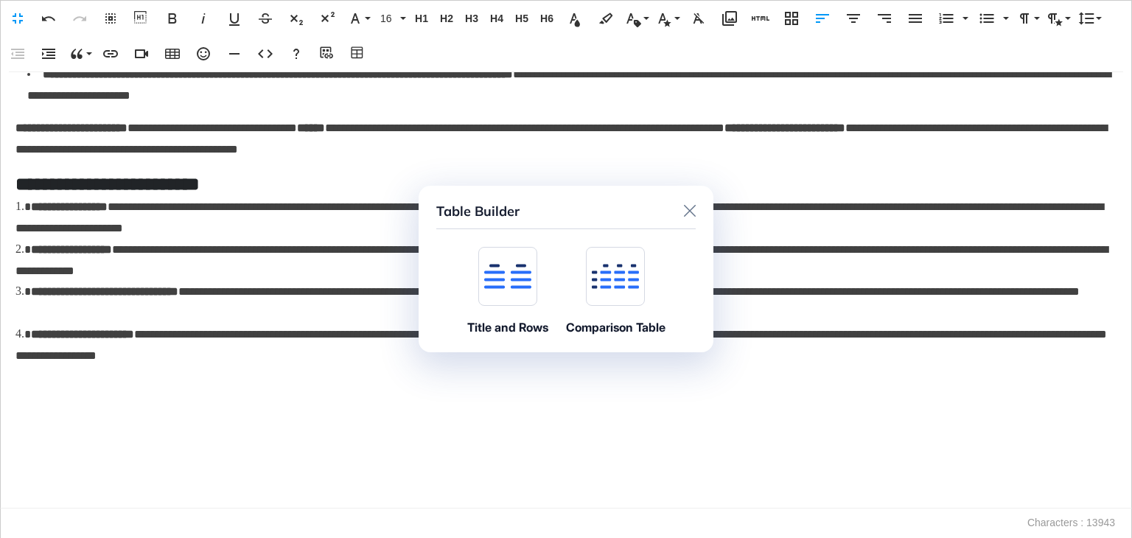
click at [522, 267] on icon at bounding box center [507, 276] width 47 height 25
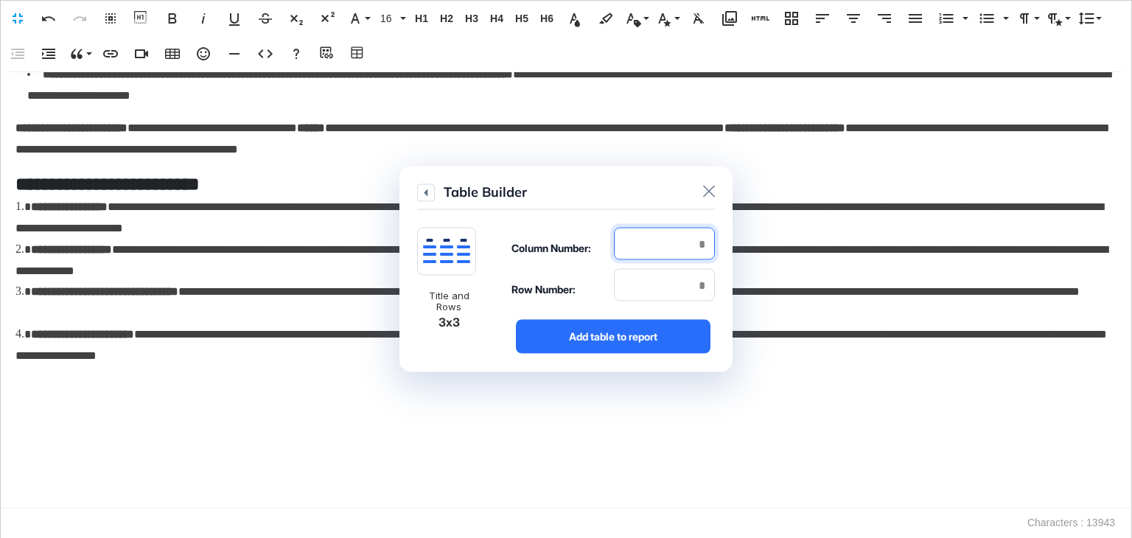
click at [685, 249] on input "number" at bounding box center [664, 244] width 101 height 32
type input "*"
click at [699, 280] on input "number" at bounding box center [664, 285] width 101 height 32
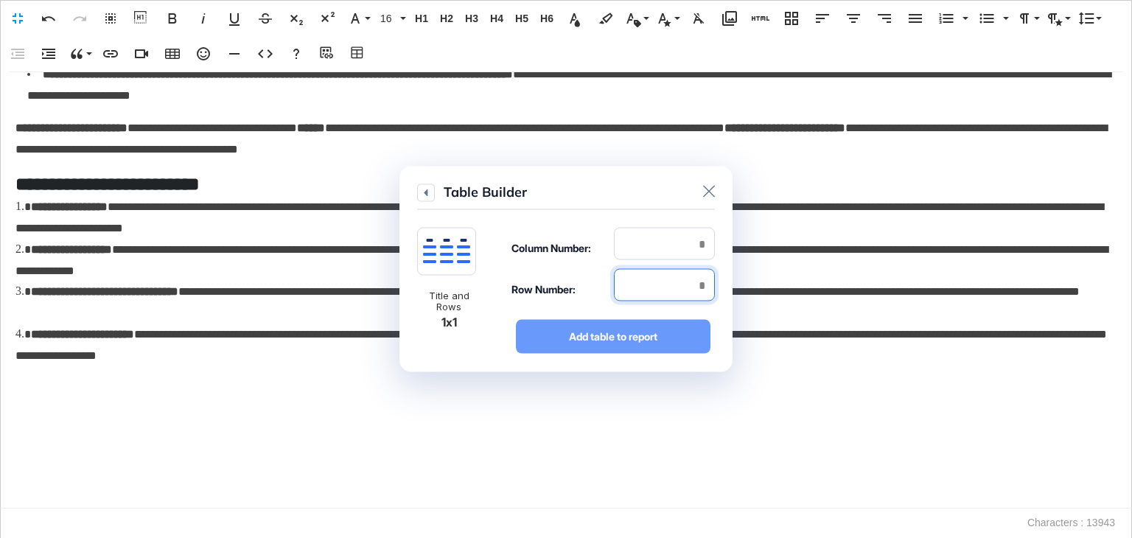
type input "*"
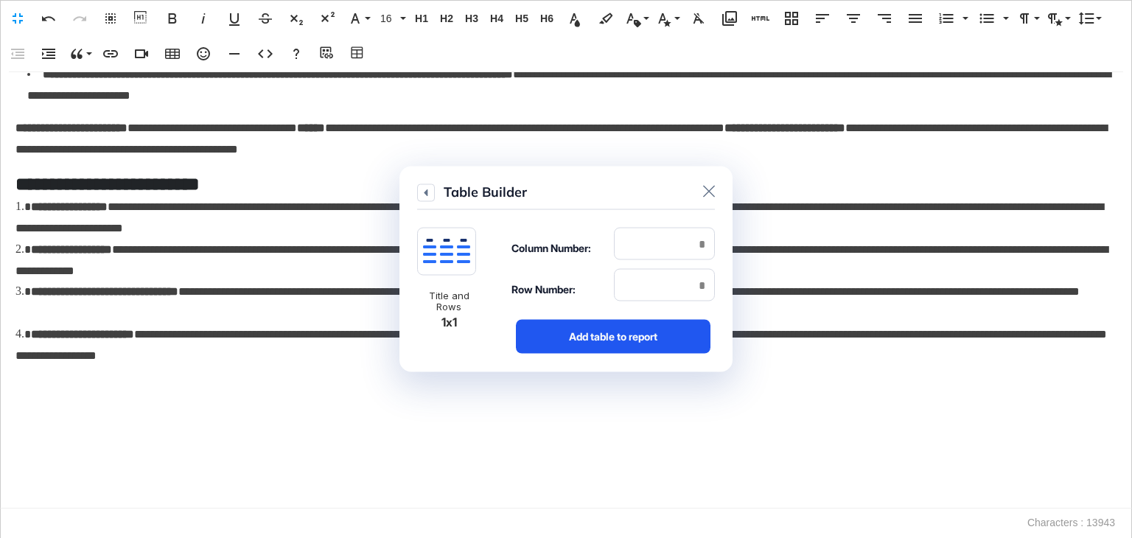
click at [665, 328] on div "Add table to report" at bounding box center [613, 337] width 195 height 34
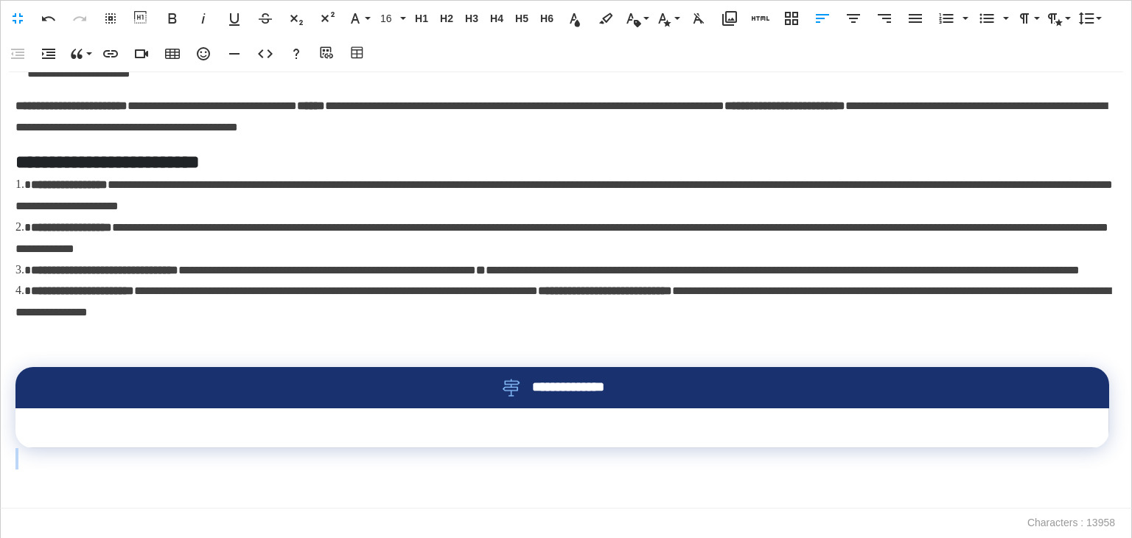
scroll to position [579, 0]
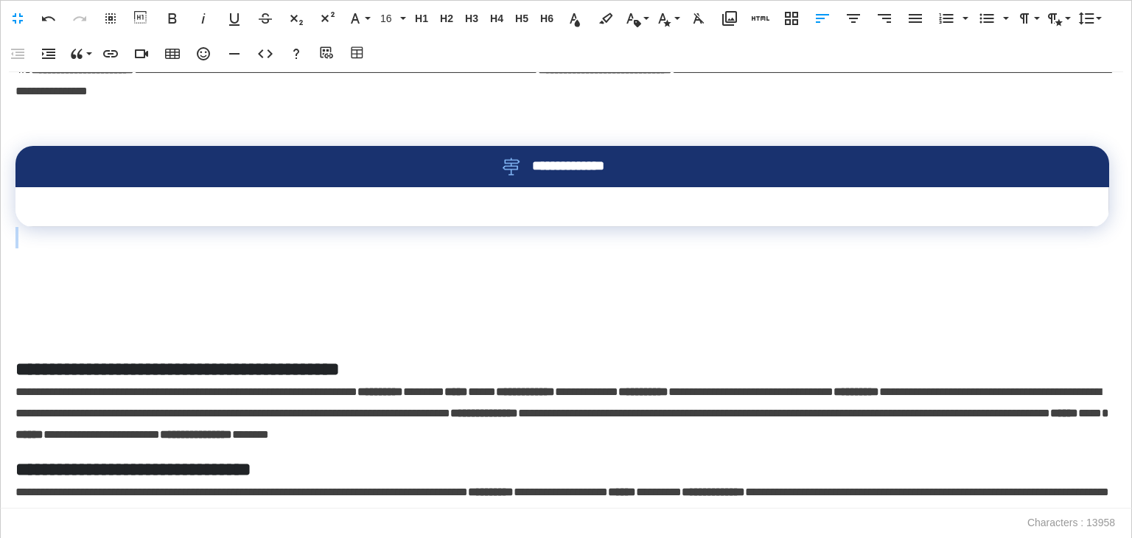
click at [492, 227] on td at bounding box center [562, 207] width 1094 height 40
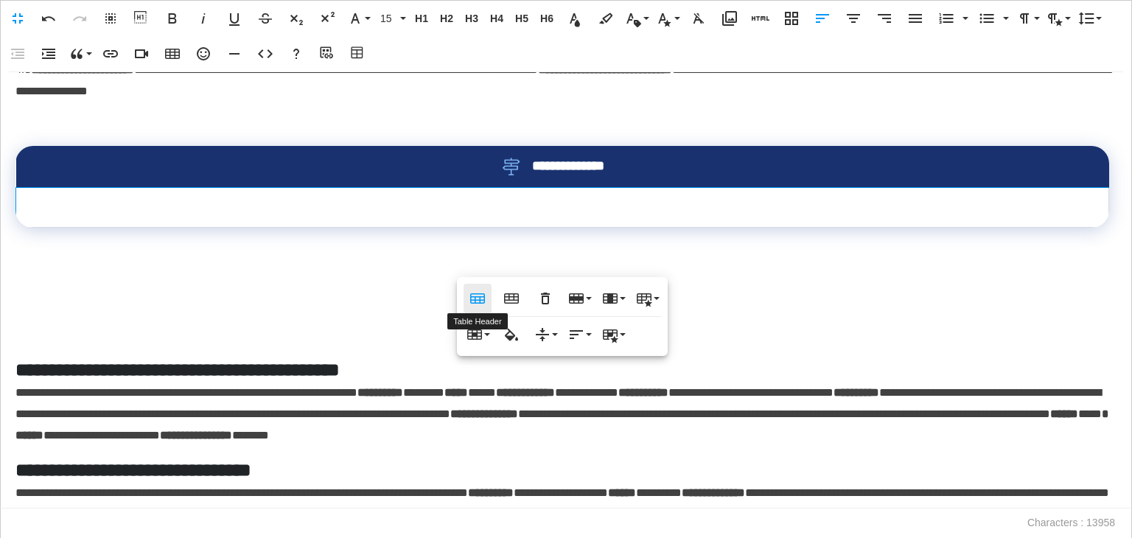
click at [479, 293] on icon "button" at bounding box center [477, 298] width 15 height 10
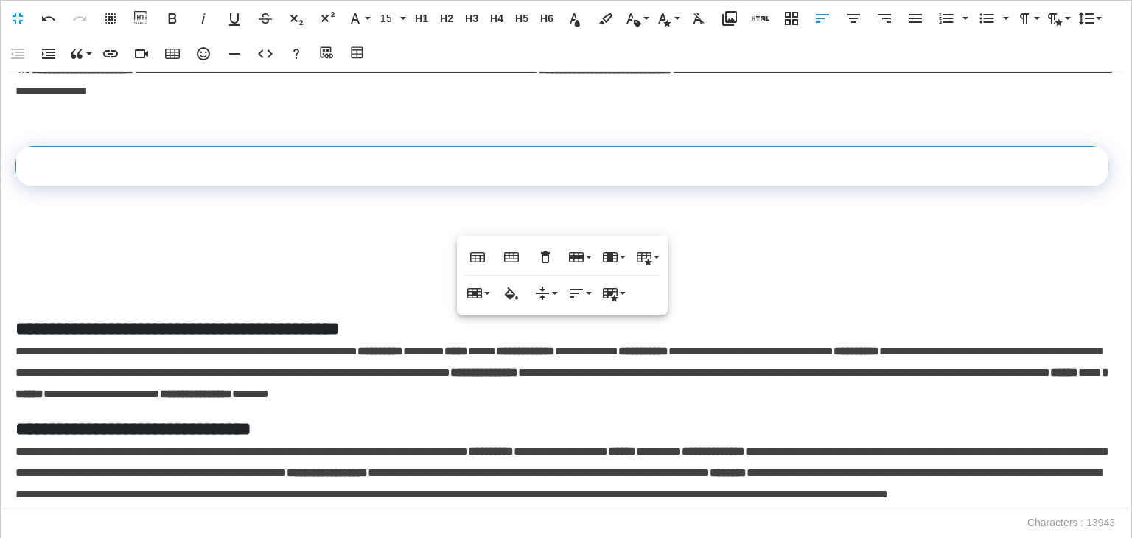
click at [94, 254] on div "**********" at bounding box center [566, 290] width 1132 height 436
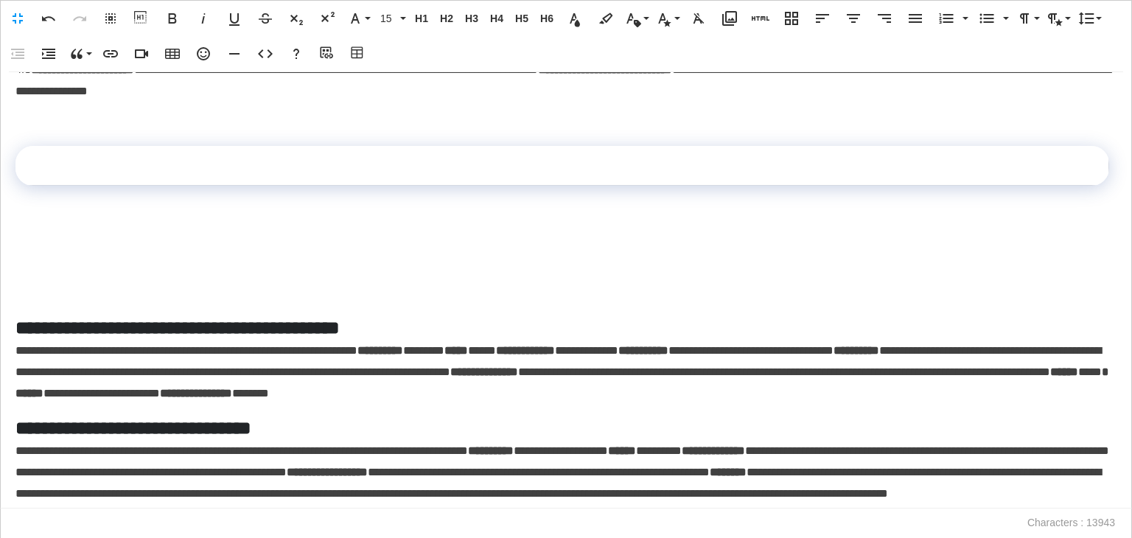
click at [52, 239] on p at bounding box center [565, 228] width 1101 height 21
click at [350, 60] on icon "button" at bounding box center [358, 53] width 18 height 15
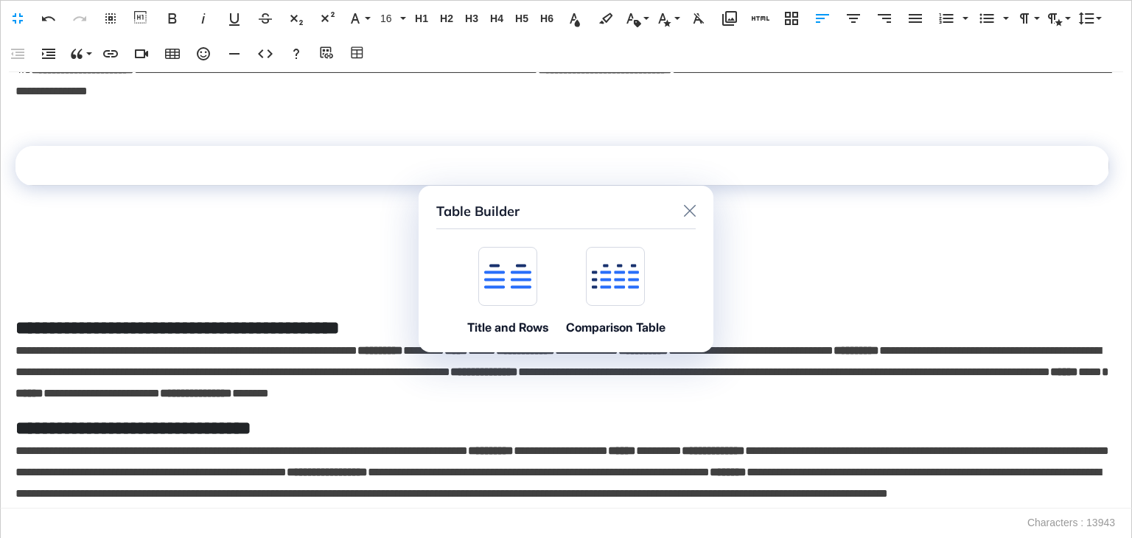
click at [509, 272] on icon at bounding box center [507, 280] width 47 height 18
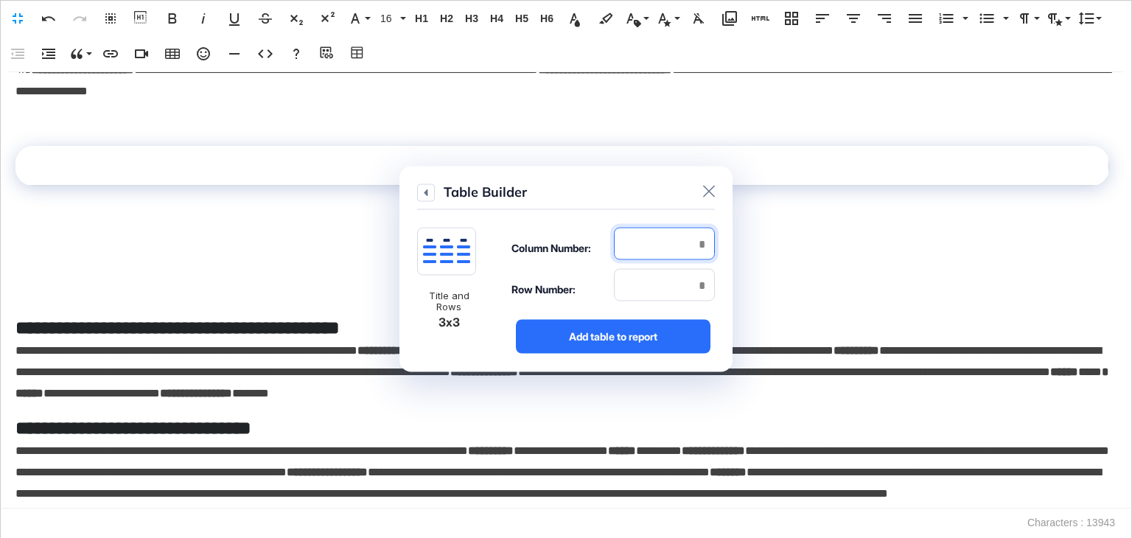
click at [651, 228] on input "number" at bounding box center [664, 244] width 101 height 32
type input "*"
click at [660, 291] on input "number" at bounding box center [664, 285] width 101 height 32
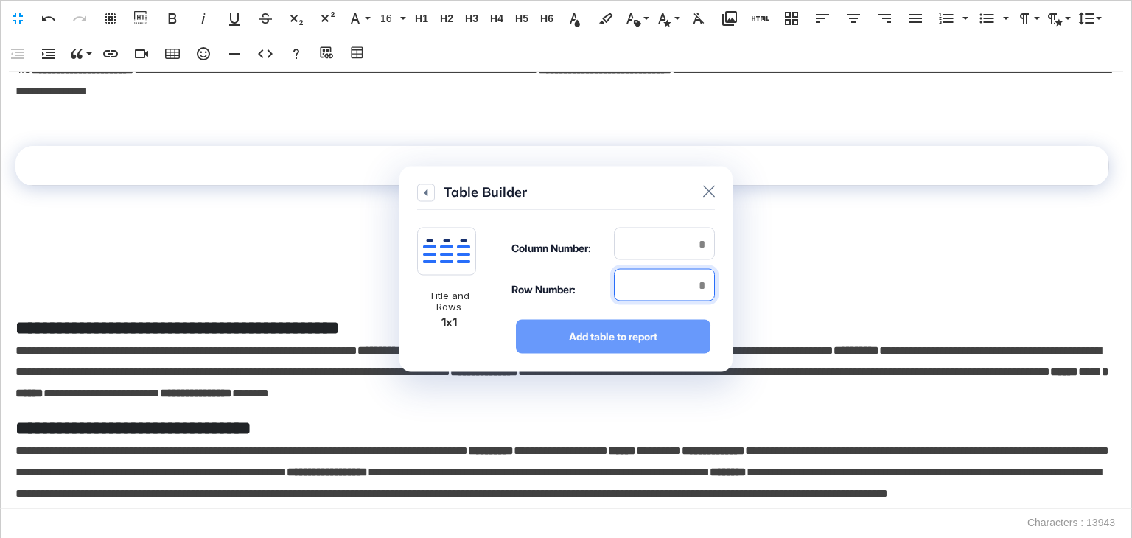
type input "*"
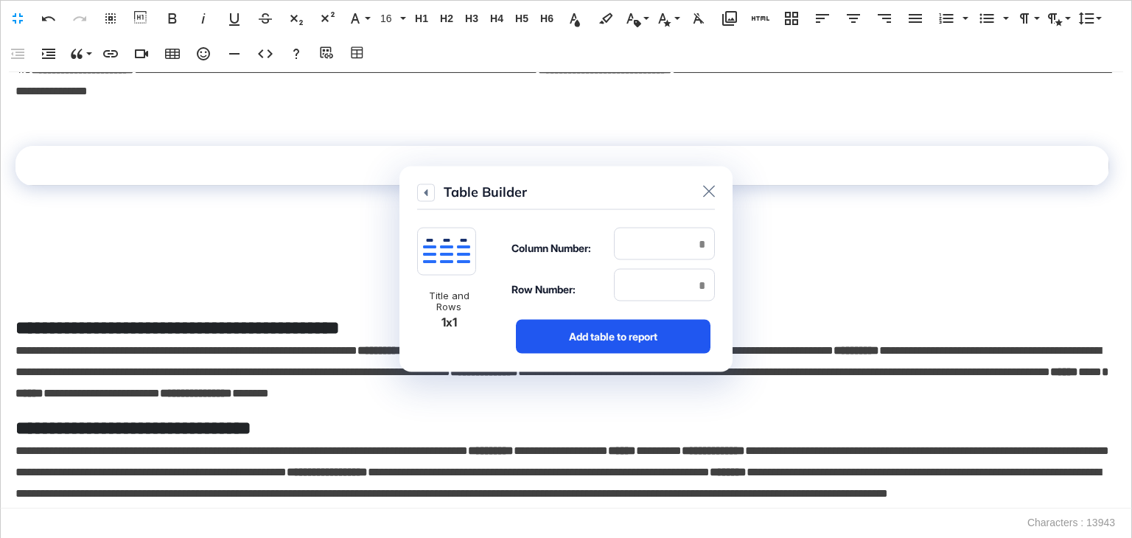
click at [632, 343] on div "Add table to report" at bounding box center [613, 337] width 195 height 34
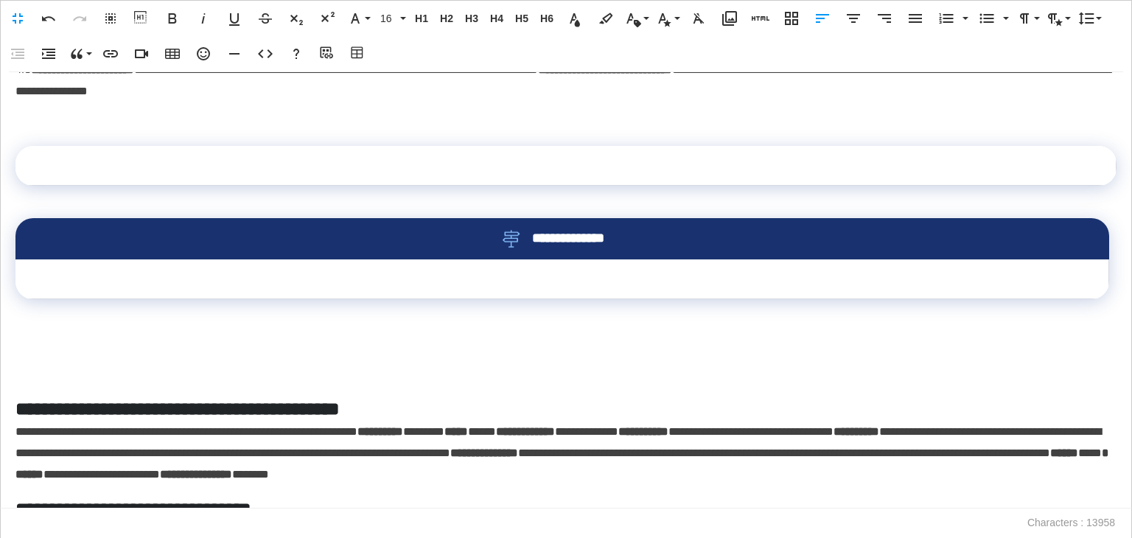
click at [116, 299] on td at bounding box center [562, 279] width 1094 height 40
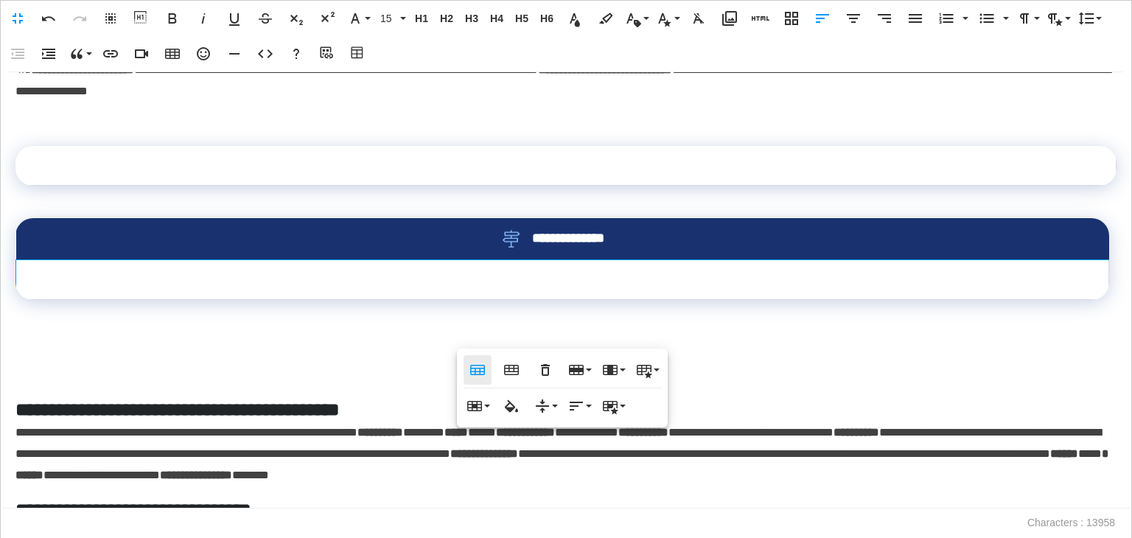
click at [469, 375] on icon "button" at bounding box center [478, 370] width 18 height 18
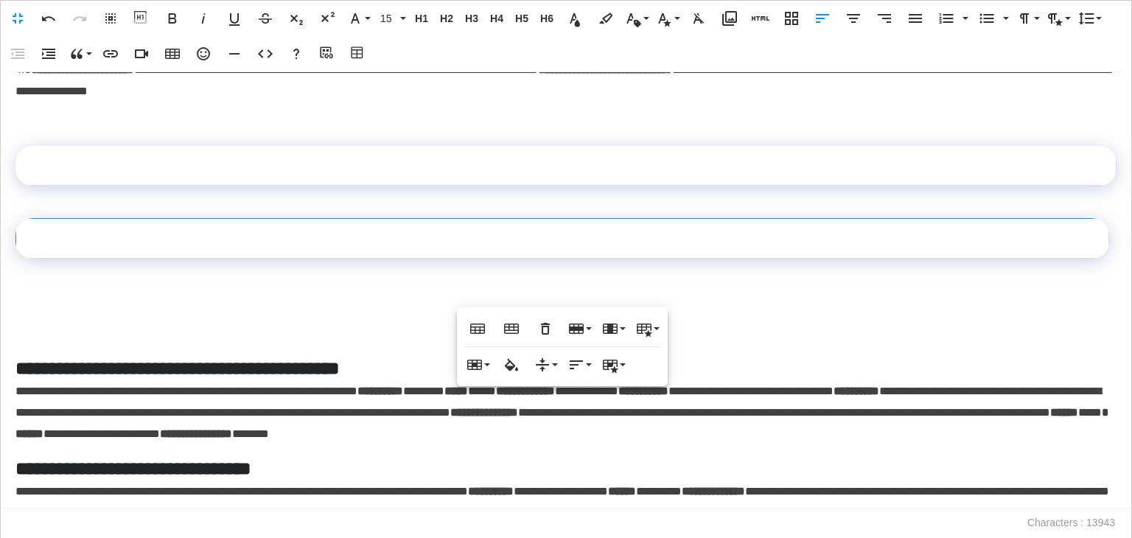
click at [39, 312] on p at bounding box center [565, 300] width 1101 height 21
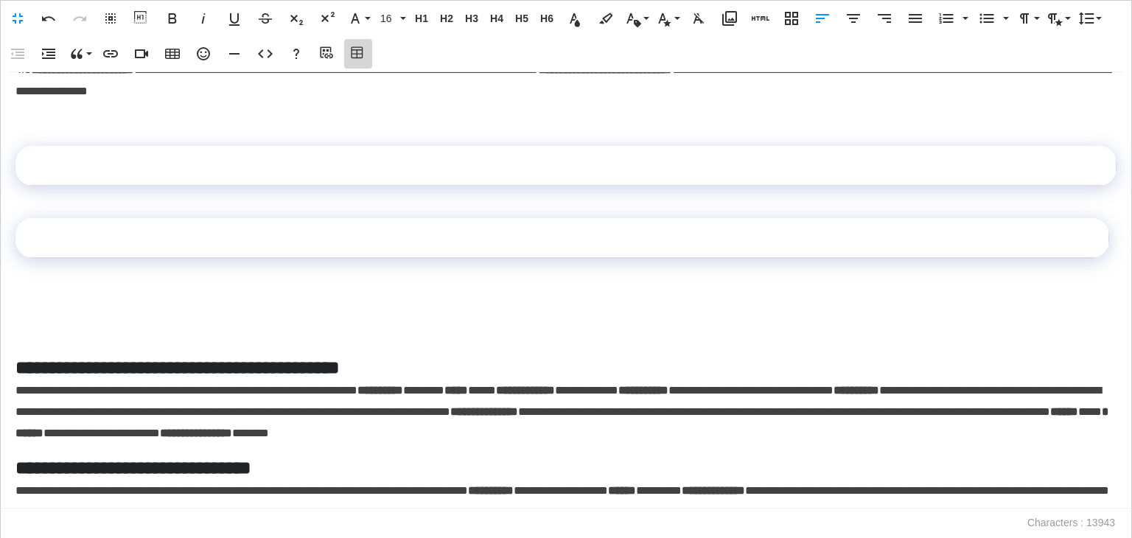
click at [360, 49] on icon "button" at bounding box center [357, 52] width 12 height 12
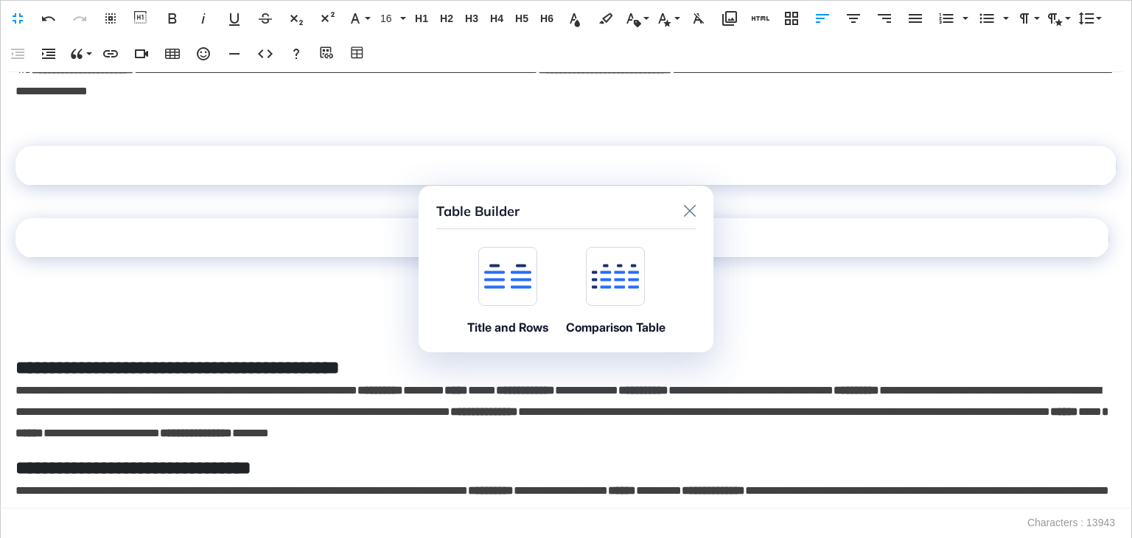
click at [508, 287] on icon at bounding box center [507, 276] width 47 height 25
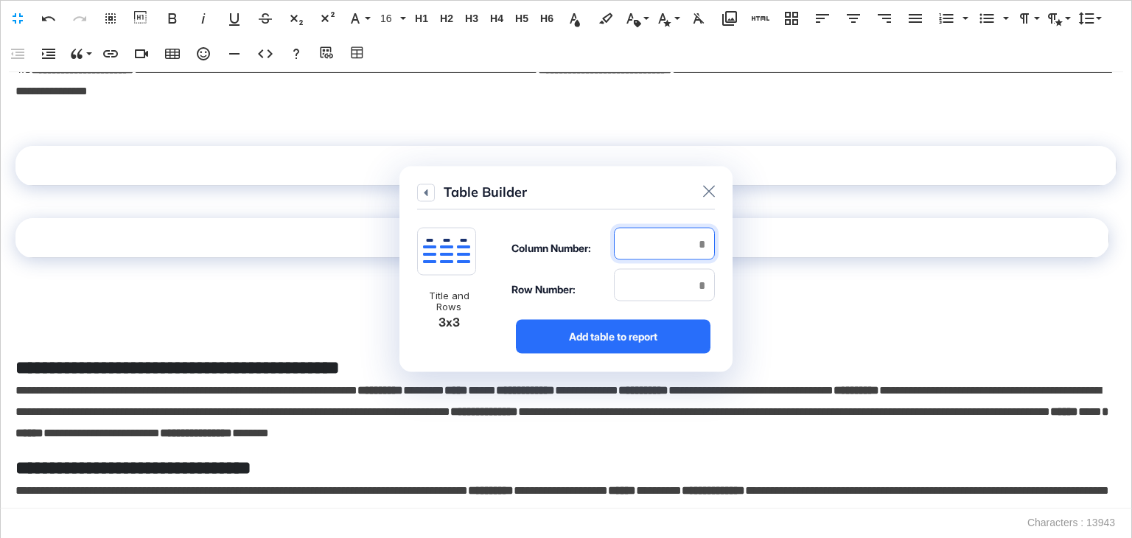
click at [673, 242] on input "number" at bounding box center [664, 244] width 101 height 32
type input "*"
click at [678, 276] on input "number" at bounding box center [664, 285] width 101 height 32
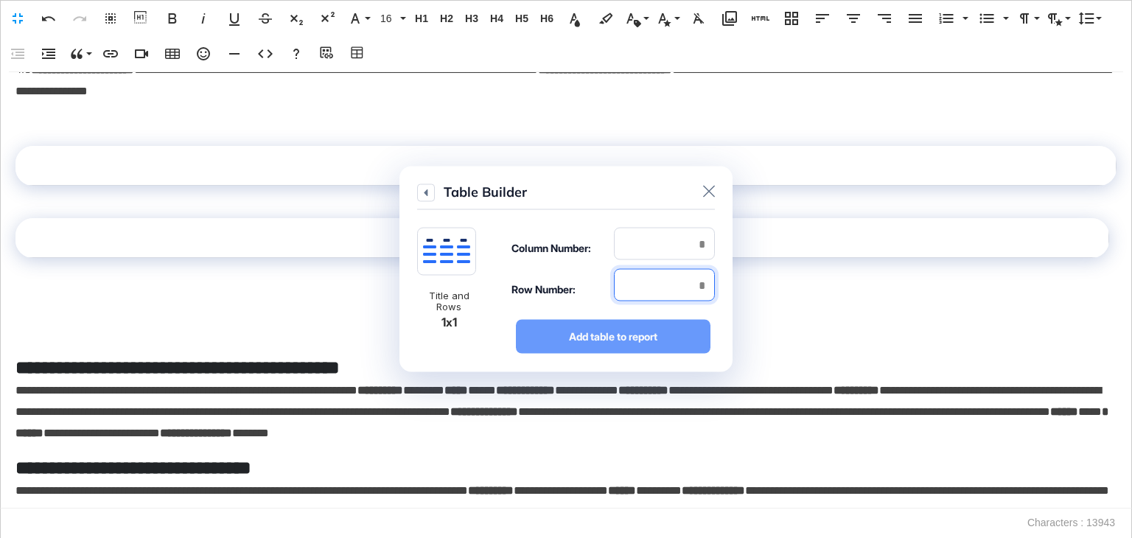
type input "*"
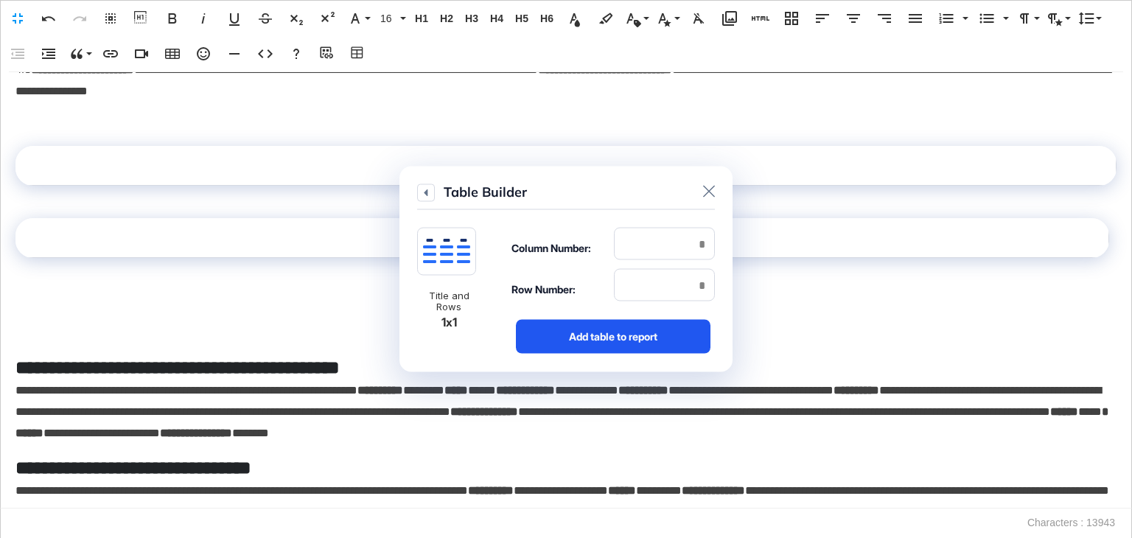
click at [661, 326] on div "Add table to report" at bounding box center [613, 337] width 195 height 34
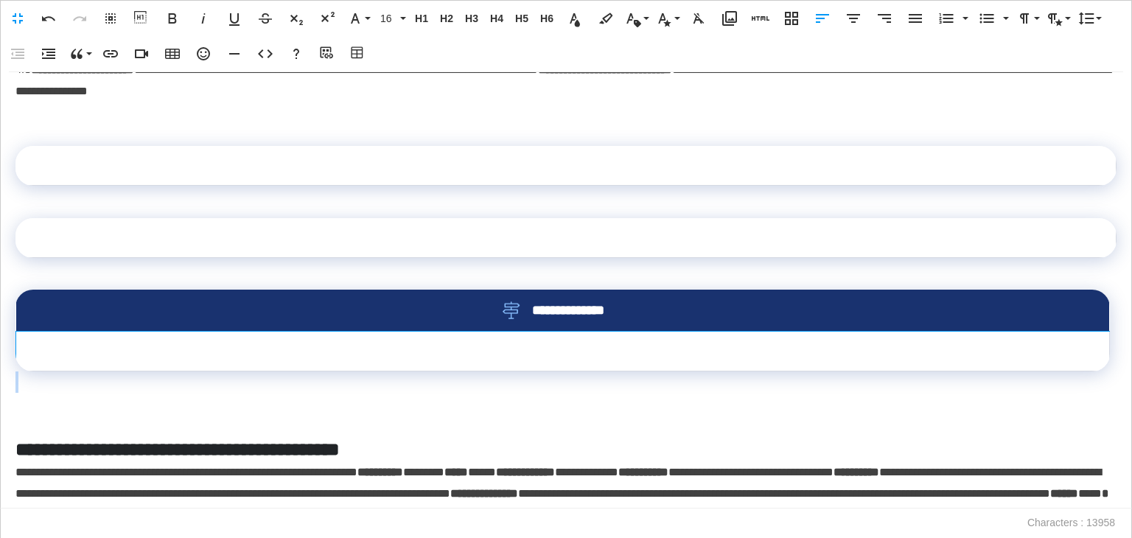
click at [313, 371] on td at bounding box center [563, 352] width 1094 height 40
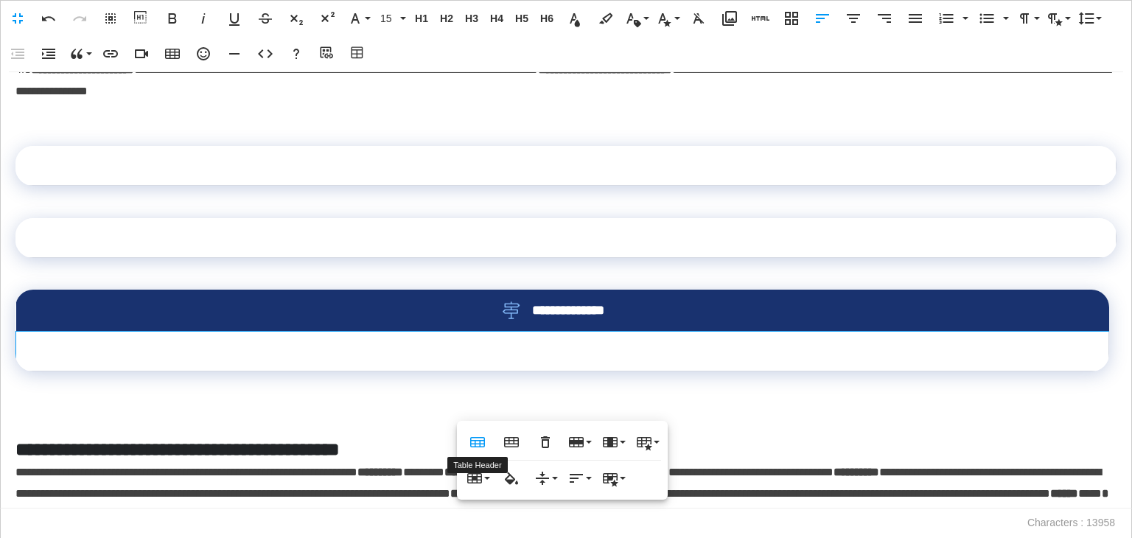
click at [483, 436] on icon "button" at bounding box center [478, 442] width 18 height 18
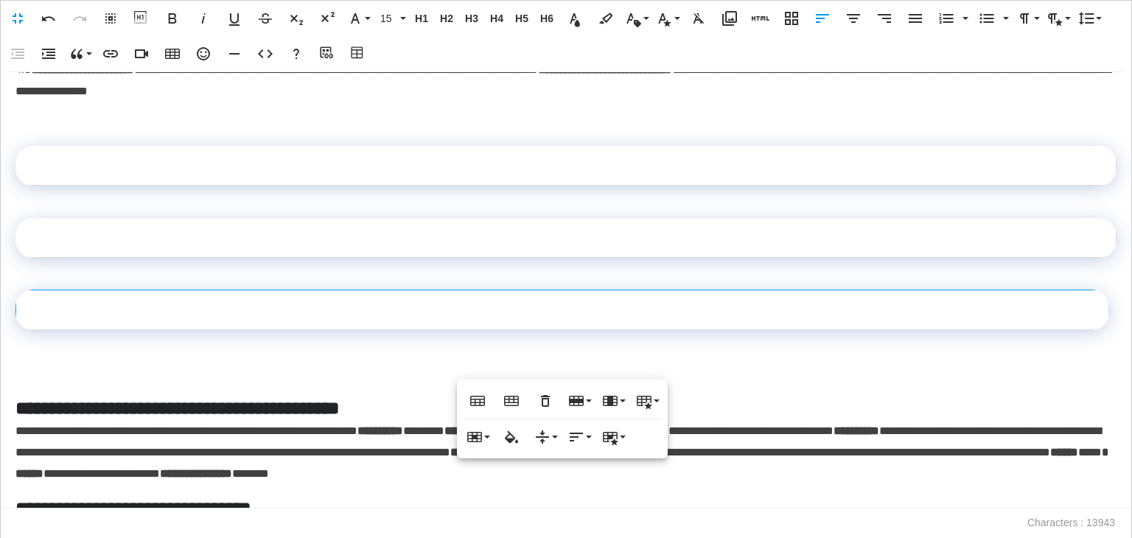
click at [75, 384] on p at bounding box center [565, 373] width 1101 height 21
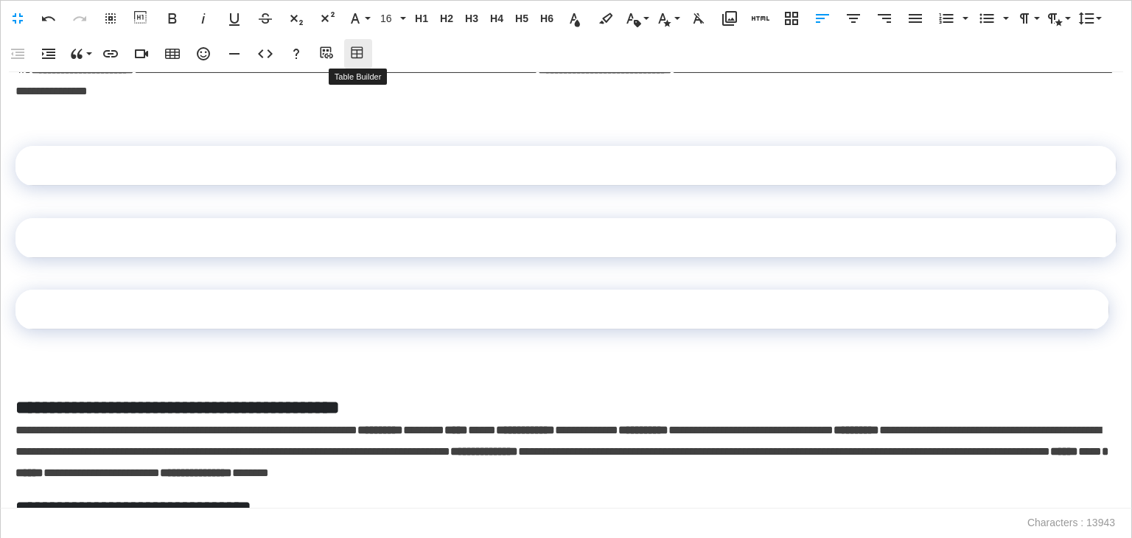
click at [362, 55] on icon "button" at bounding box center [357, 52] width 12 height 12
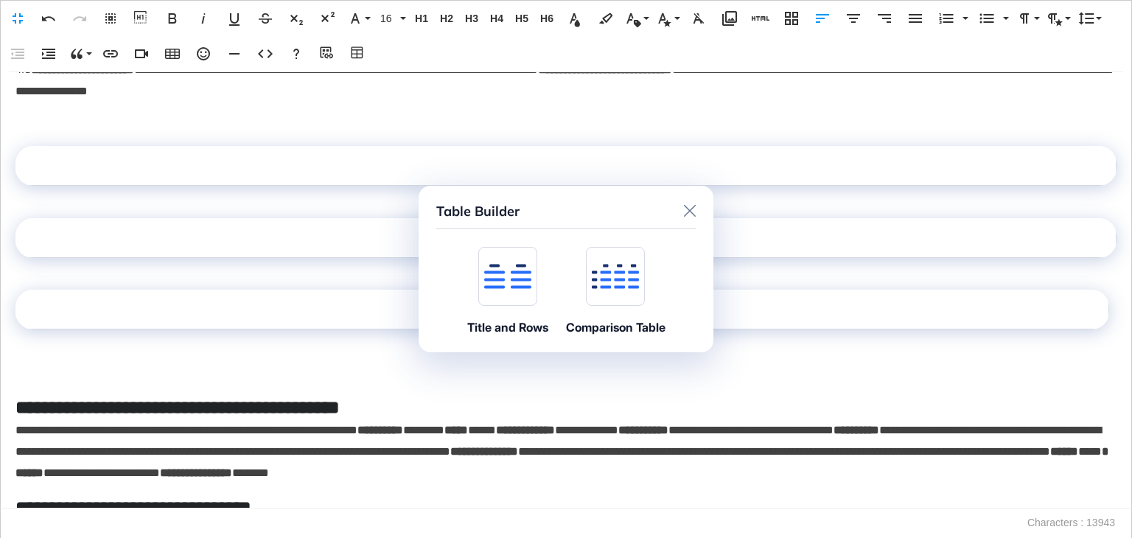
click at [504, 288] on icon at bounding box center [507, 276] width 47 height 25
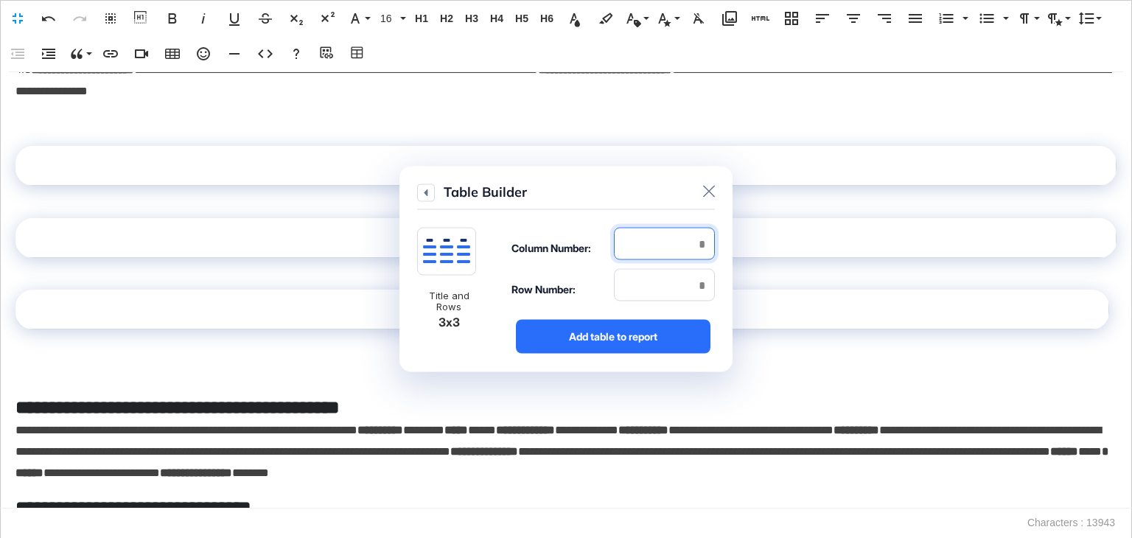
click at [680, 239] on input "number" at bounding box center [664, 244] width 101 height 32
type input "*"
click at [693, 279] on input "*" at bounding box center [664, 285] width 101 height 32
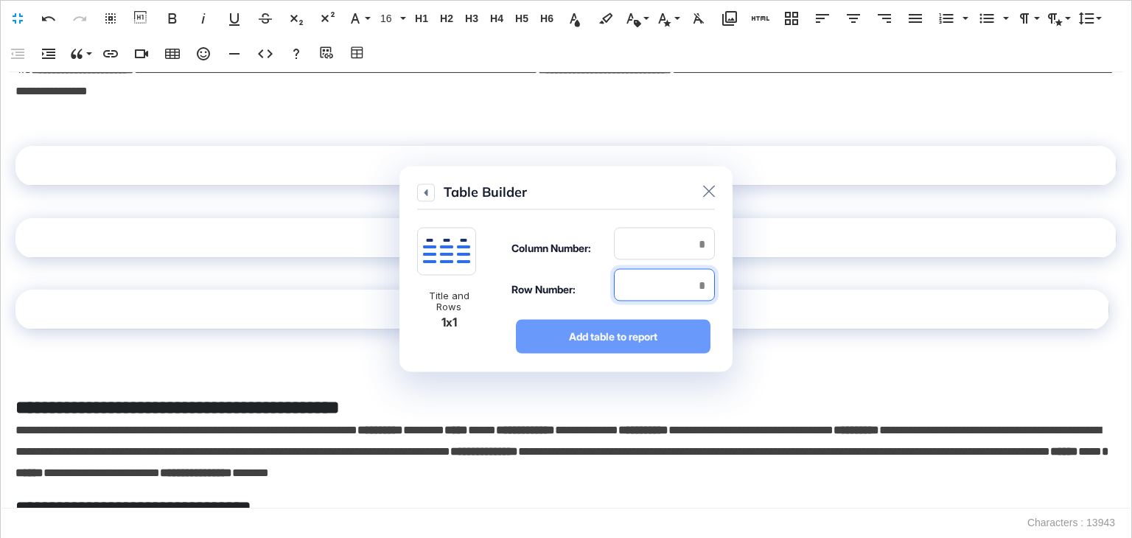
type input "*"
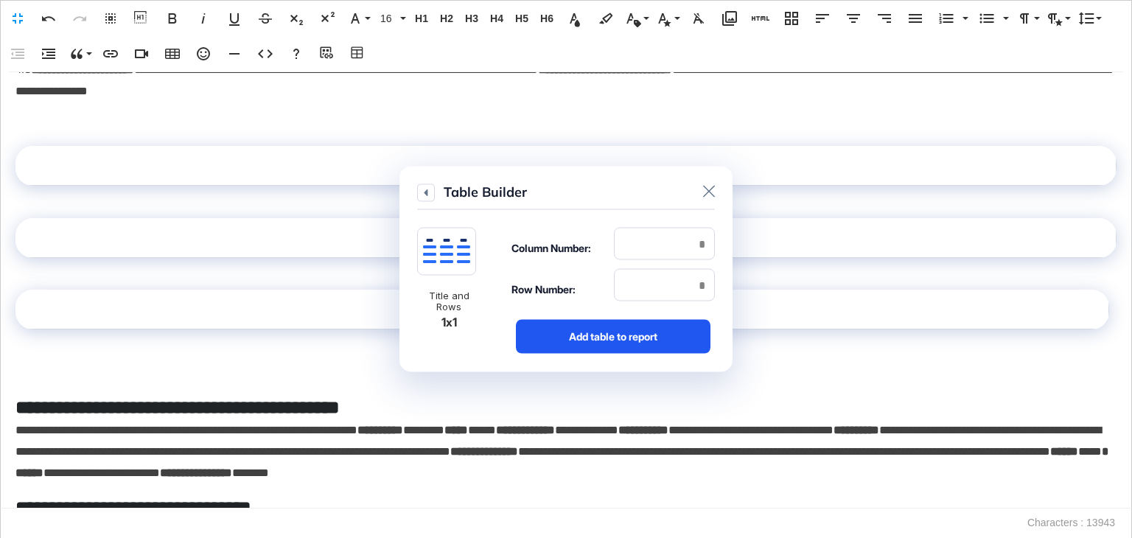
click at [657, 342] on div "Add table to report" at bounding box center [613, 337] width 195 height 34
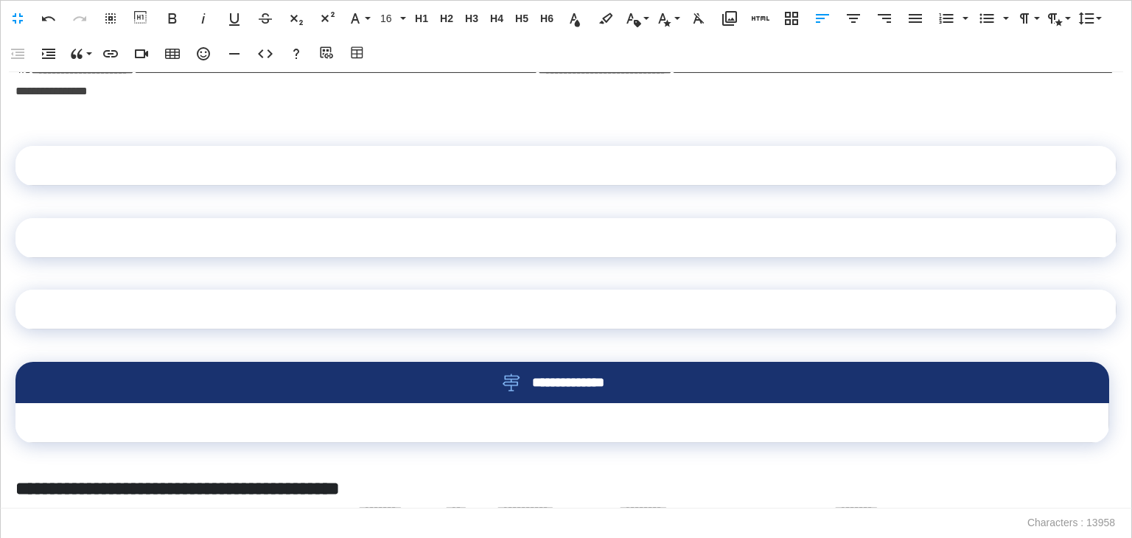
click at [273, 443] on td at bounding box center [562, 423] width 1094 height 40
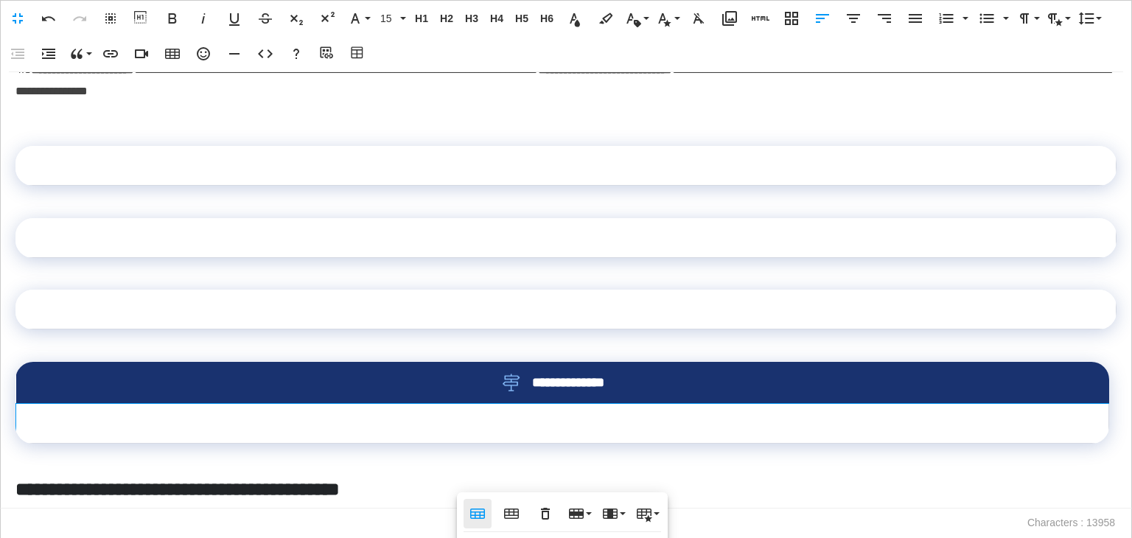
click at [484, 513] on icon "button" at bounding box center [477, 513] width 15 height 10
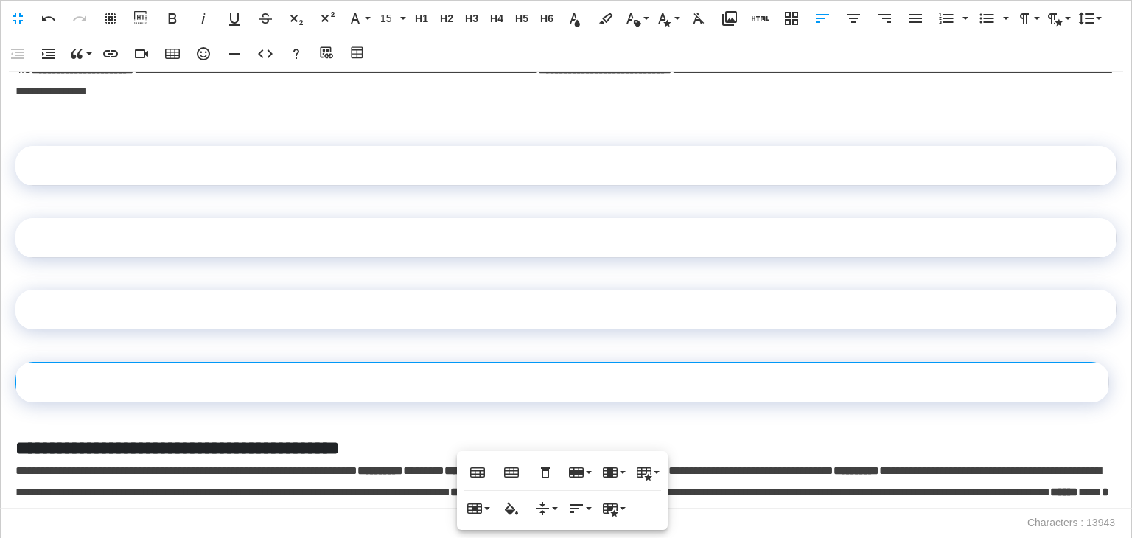
click at [345, 186] on td at bounding box center [565, 166] width 1101 height 40
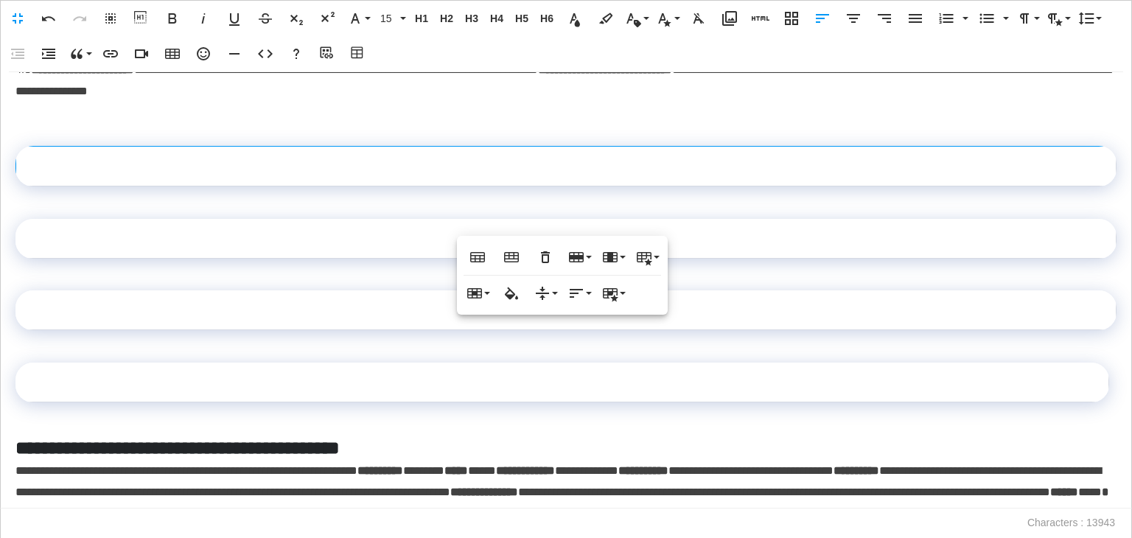
click at [230, 135] on p at bounding box center [565, 123] width 1101 height 21
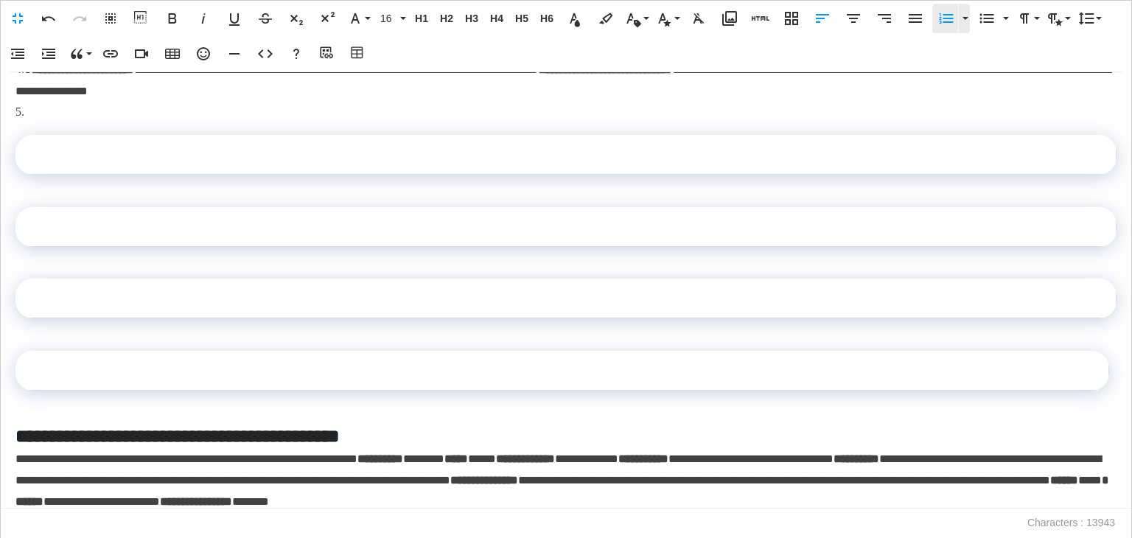
click at [940, 21] on icon "button" at bounding box center [947, 18] width 14 height 10
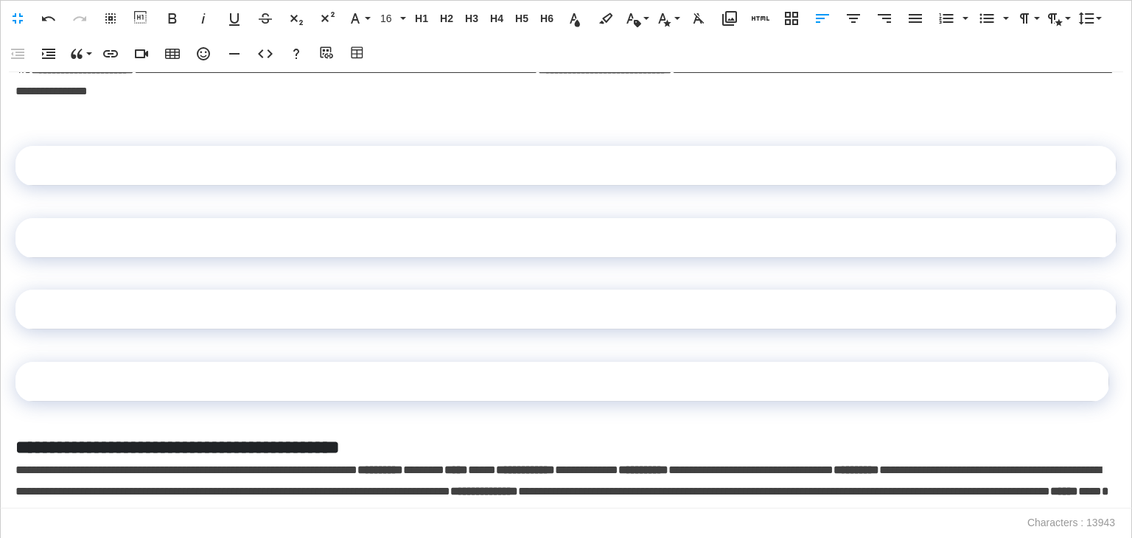
click at [178, 186] on td at bounding box center [565, 166] width 1101 height 40
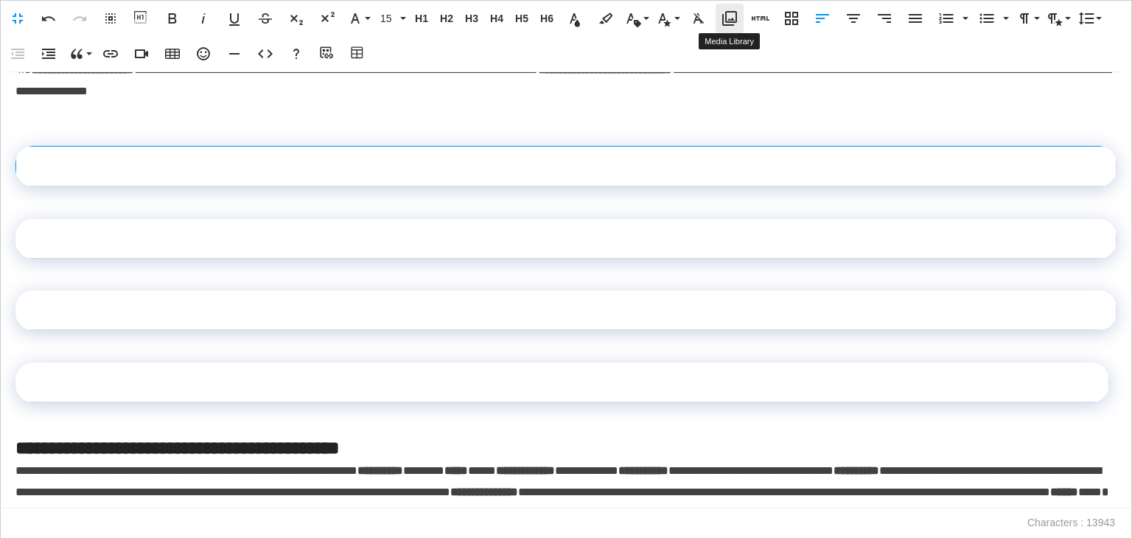
click at [730, 21] on icon "button" at bounding box center [729, 18] width 15 height 15
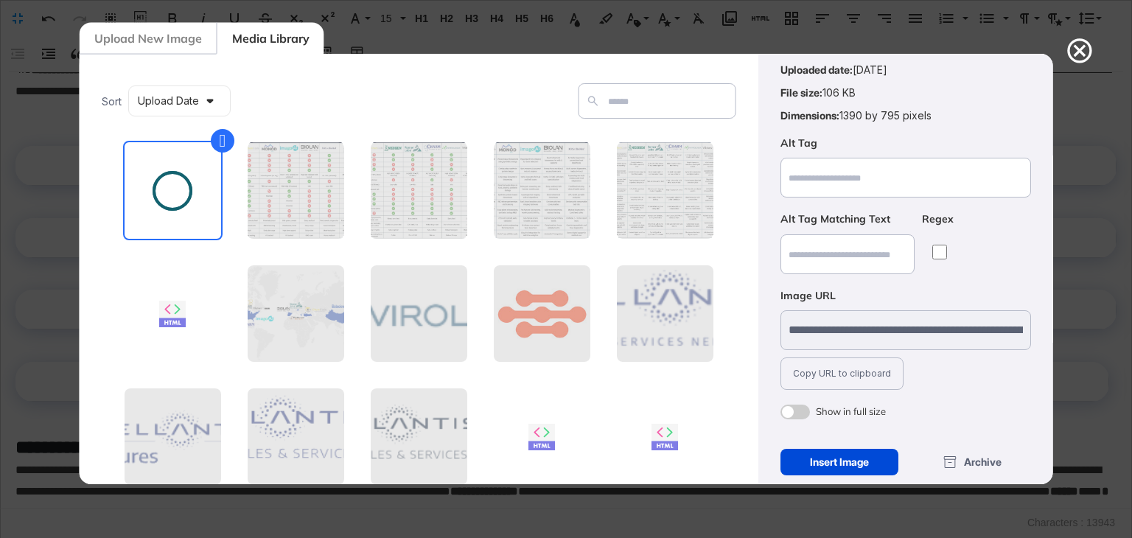
scroll to position [106, 0]
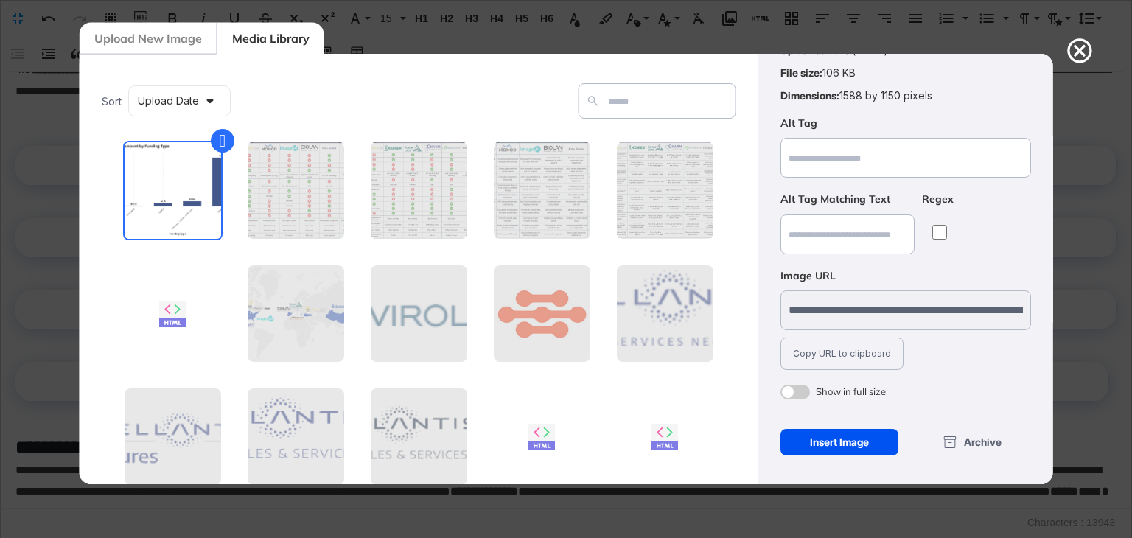
click at [864, 434] on div "Insert Image" at bounding box center [839, 442] width 119 height 27
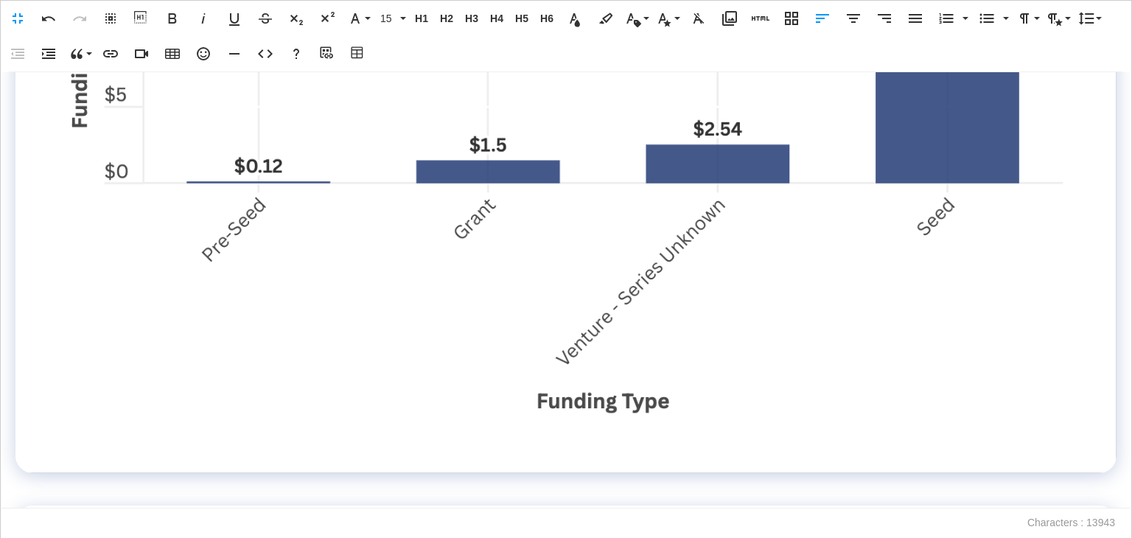
scroll to position [1095, 0]
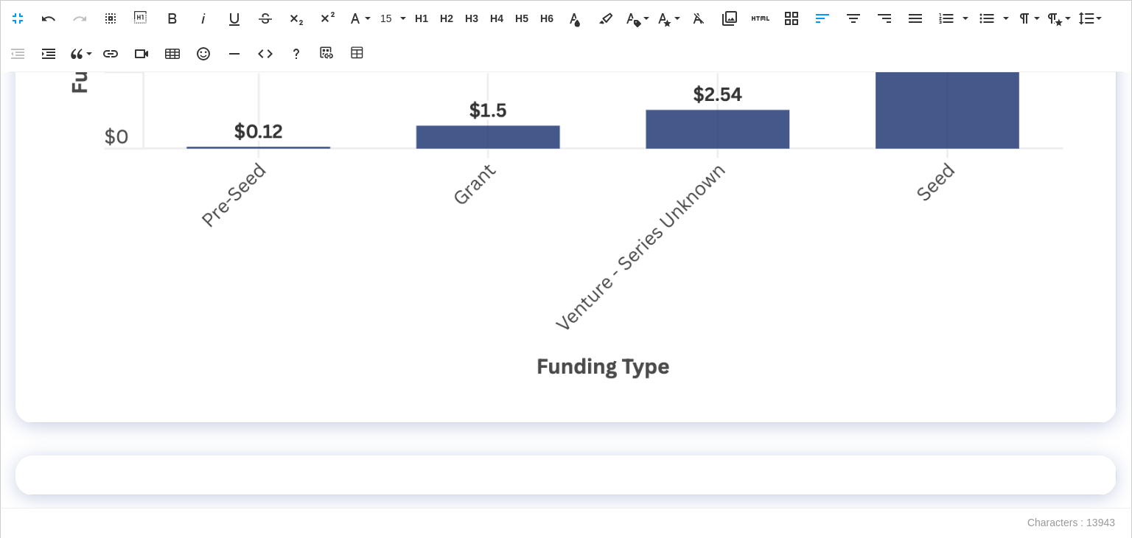
click at [546, 279] on img at bounding box center [565, 26] width 1053 height 761
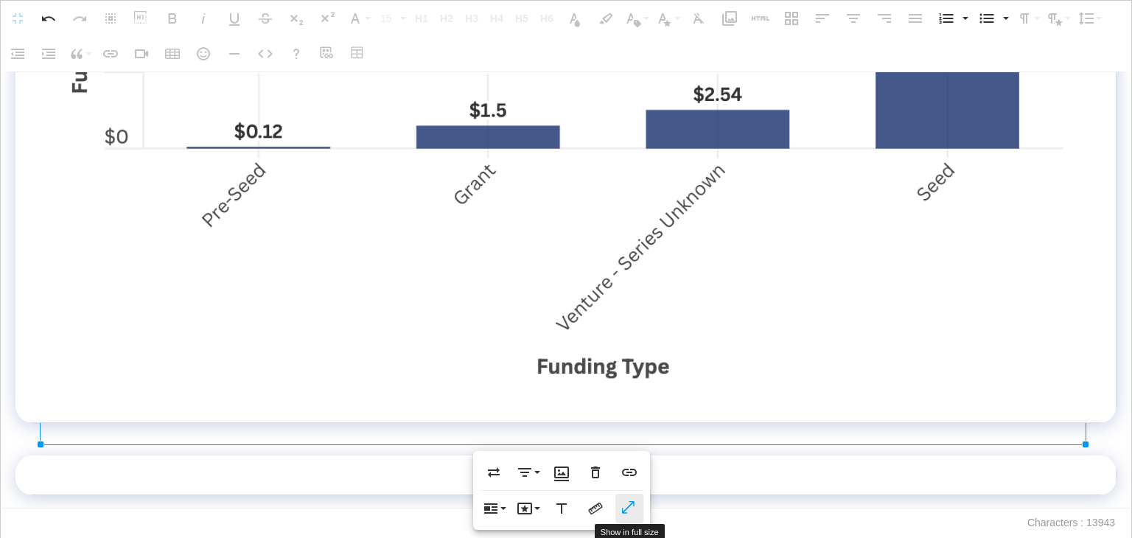
click at [631, 512] on icon "button" at bounding box center [629, 508] width 18 height 15
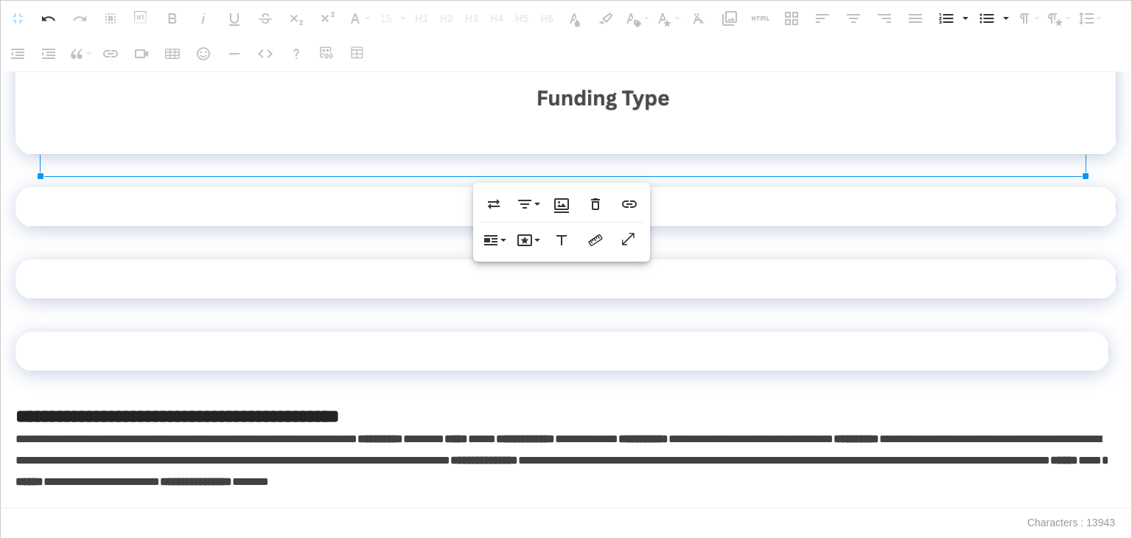
scroll to position [1390, 0]
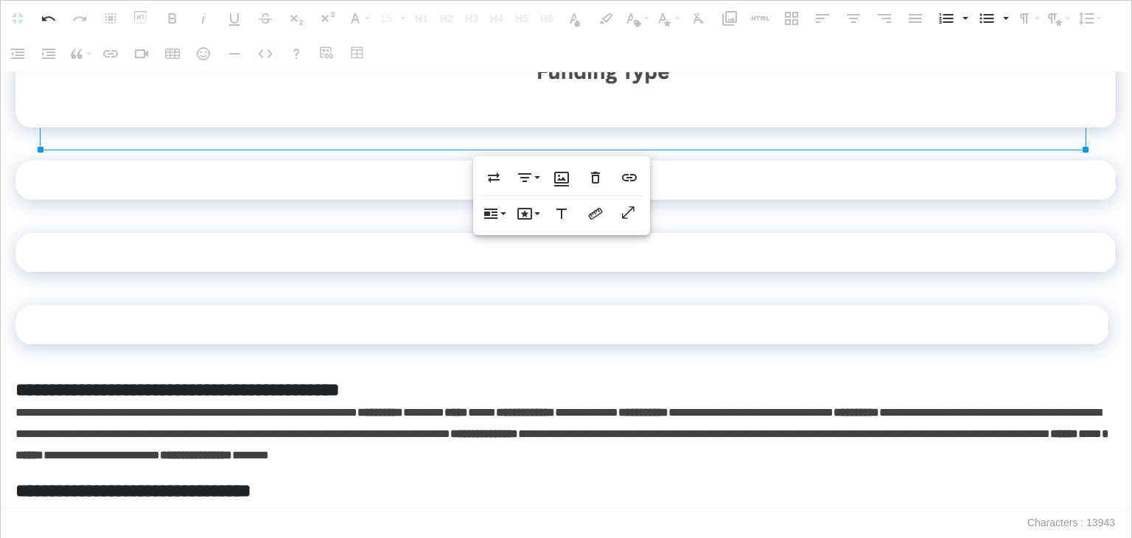
click at [251, 200] on td at bounding box center [565, 181] width 1101 height 40
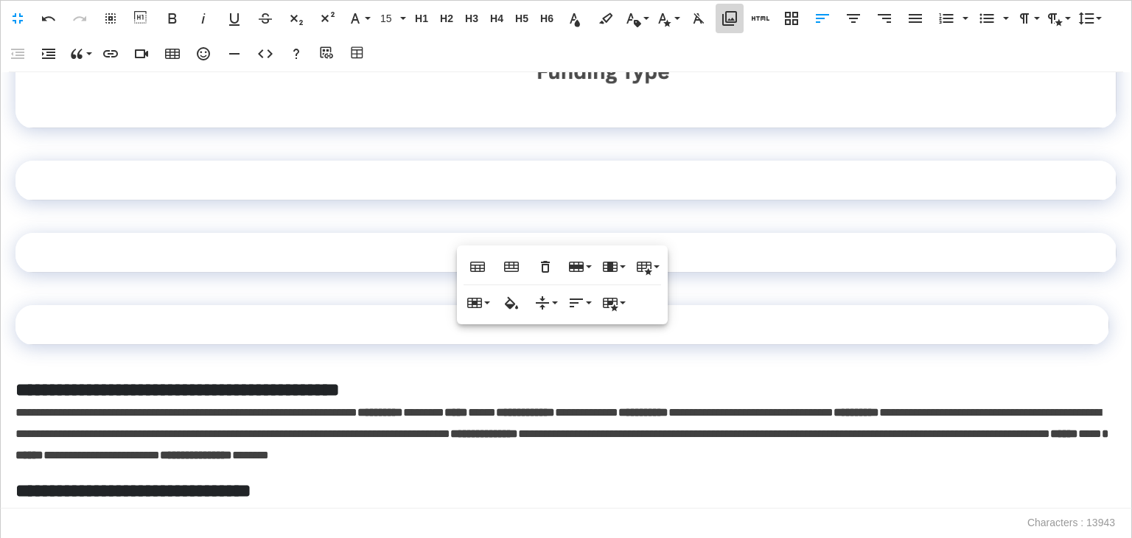
click at [737, 24] on icon "button" at bounding box center [730, 19] width 18 height 18
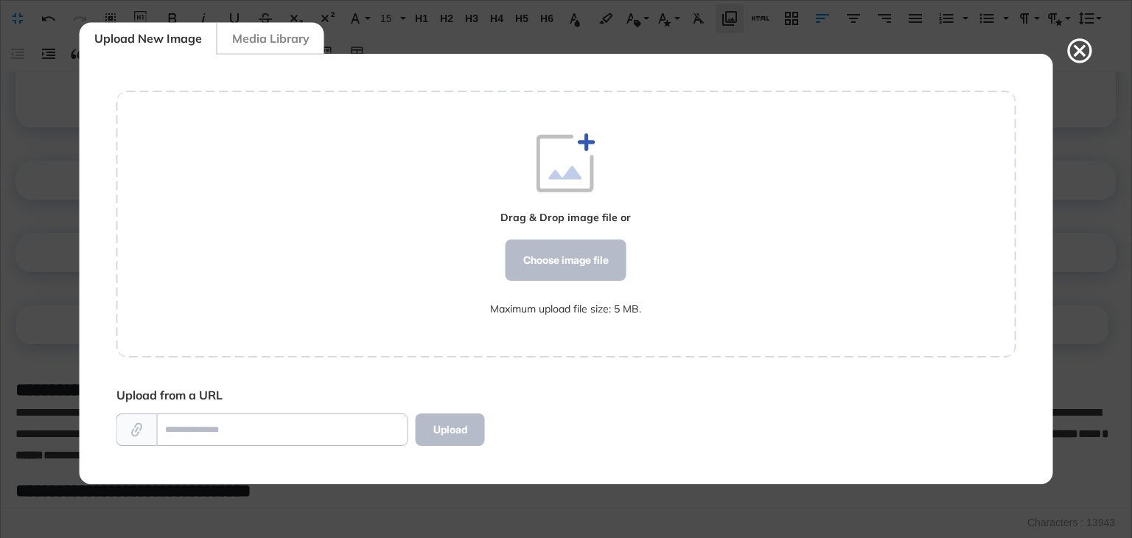
scroll to position [7, 0]
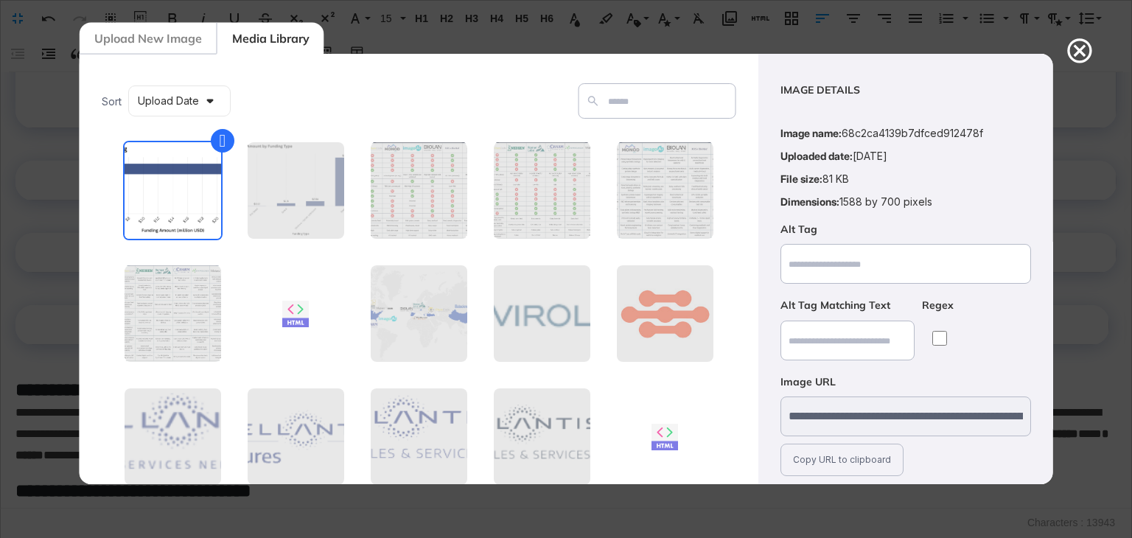
click at [197, 224] on figure at bounding box center [171, 190] width 99 height 99
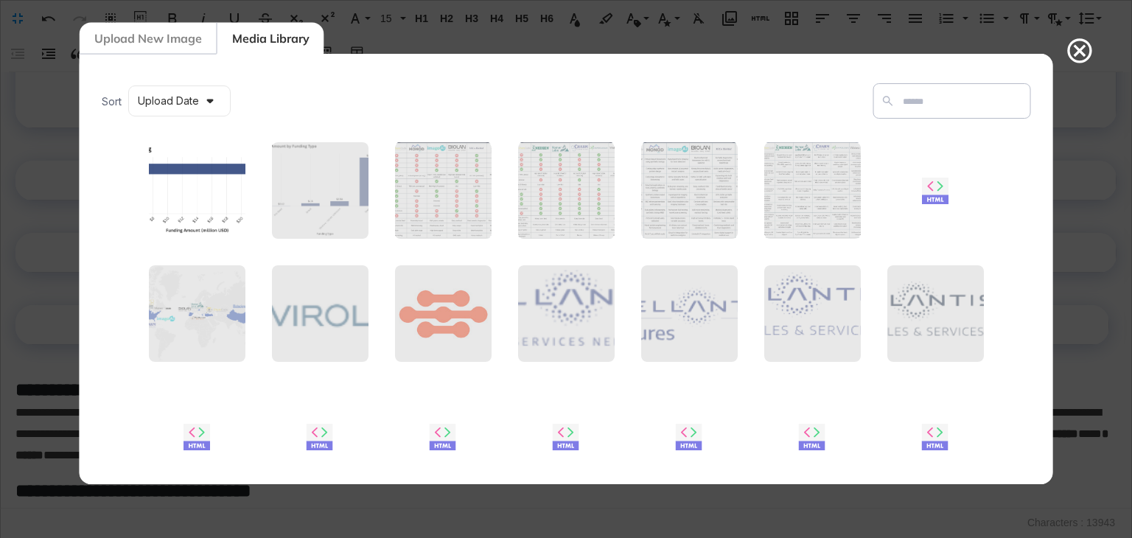
click at [197, 186] on figure at bounding box center [196, 190] width 99 height 99
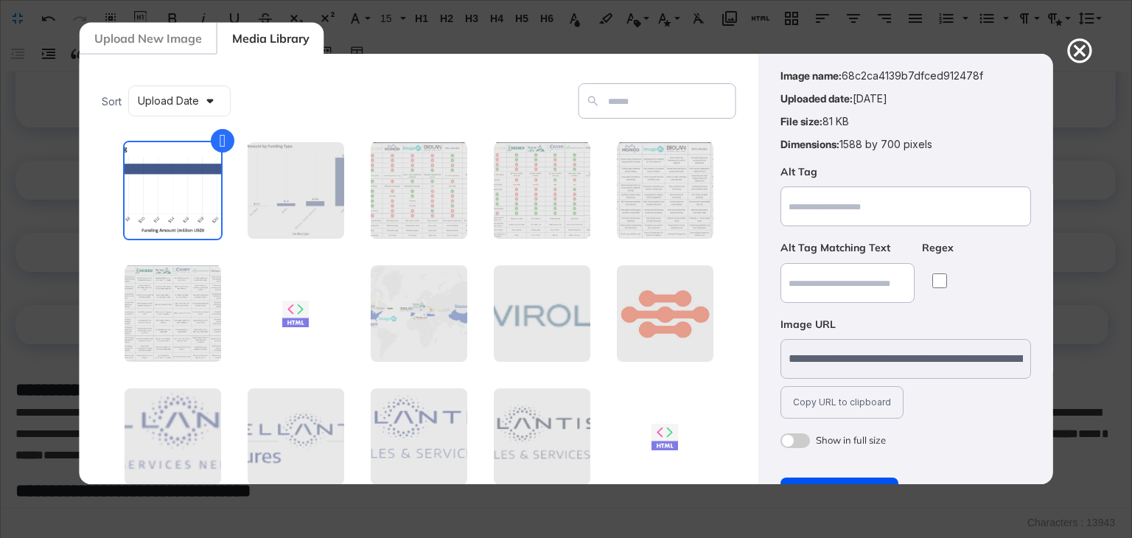
scroll to position [106, 0]
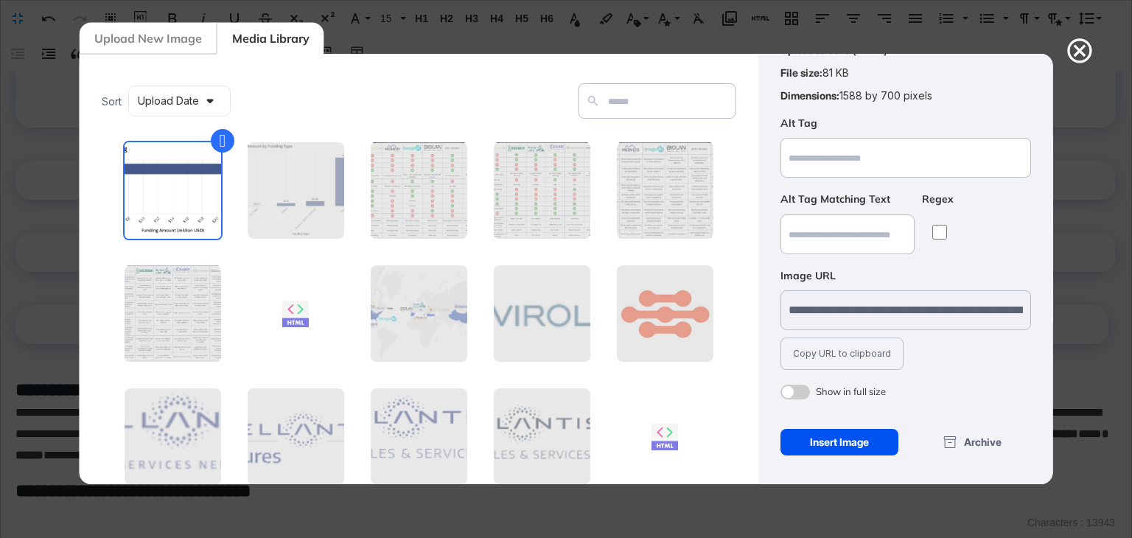
click at [846, 437] on div "Insert Image" at bounding box center [839, 442] width 119 height 27
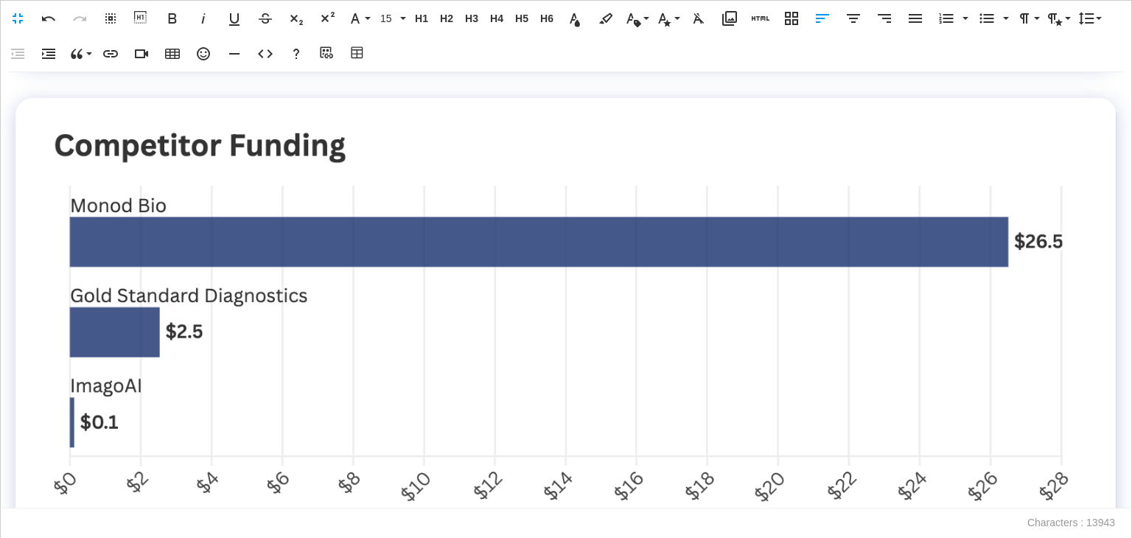
scroll to position [1758, 0]
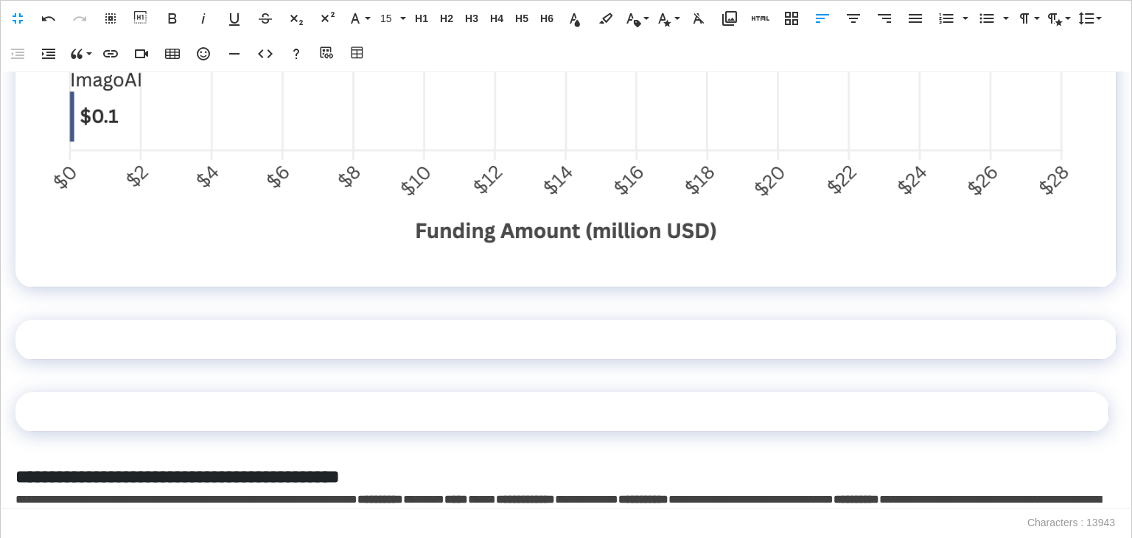
click at [660, 199] on img at bounding box center [565, 39] width 1053 height 463
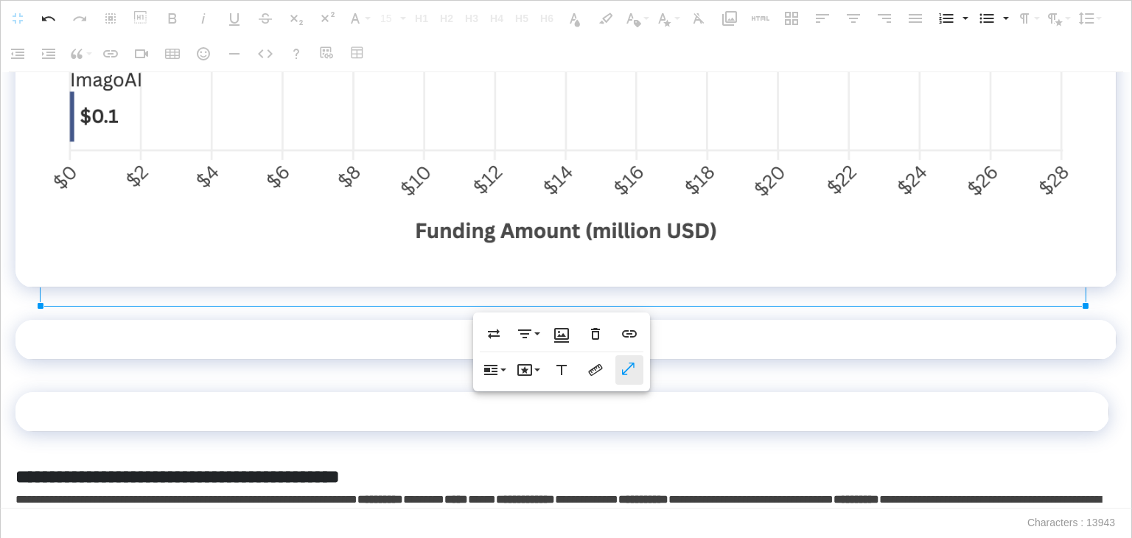
click at [626, 367] on icon "button" at bounding box center [629, 370] width 18 height 15
click at [195, 360] on td at bounding box center [565, 340] width 1101 height 40
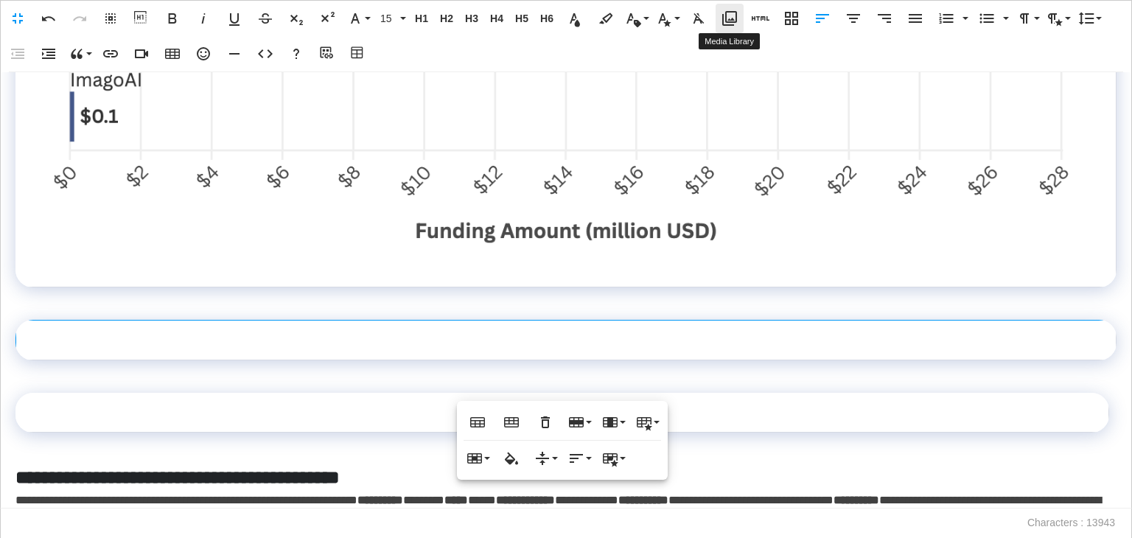
click at [728, 4] on button "Media Library" at bounding box center [730, 18] width 28 height 29
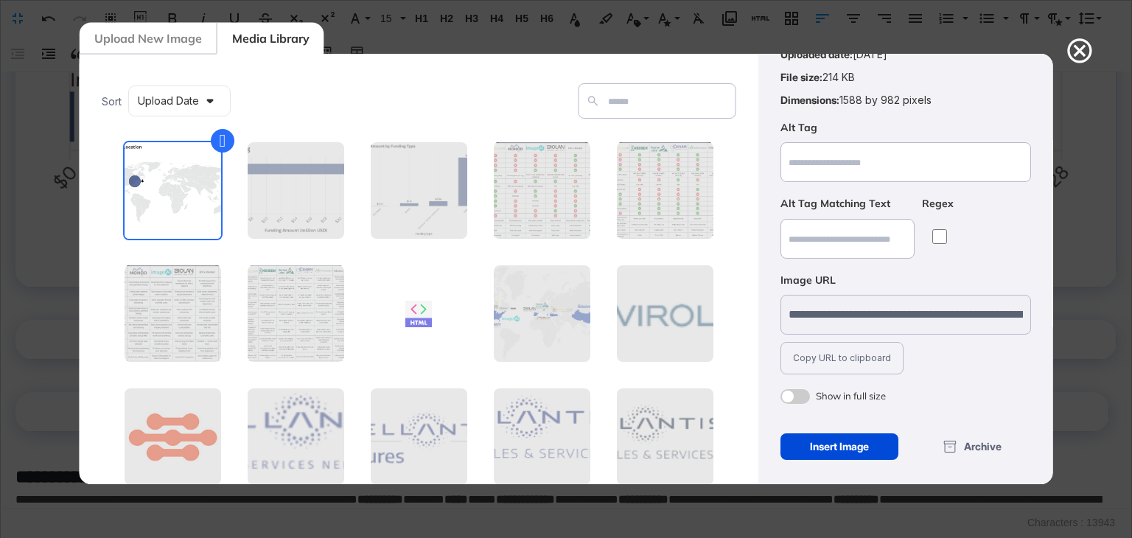
scroll to position [106, 0]
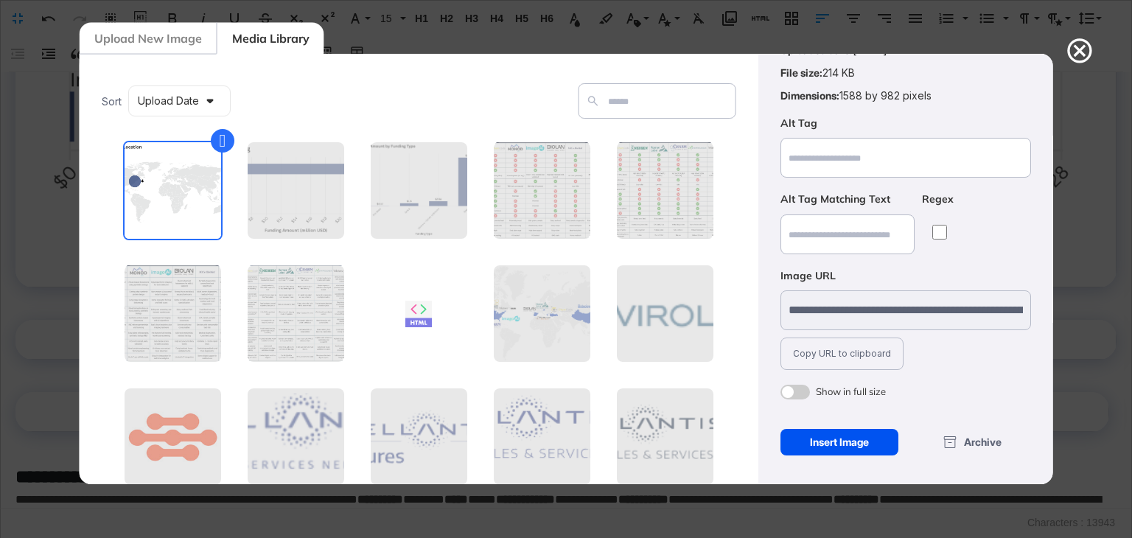
click at [862, 430] on div "Insert Image" at bounding box center [839, 442] width 119 height 27
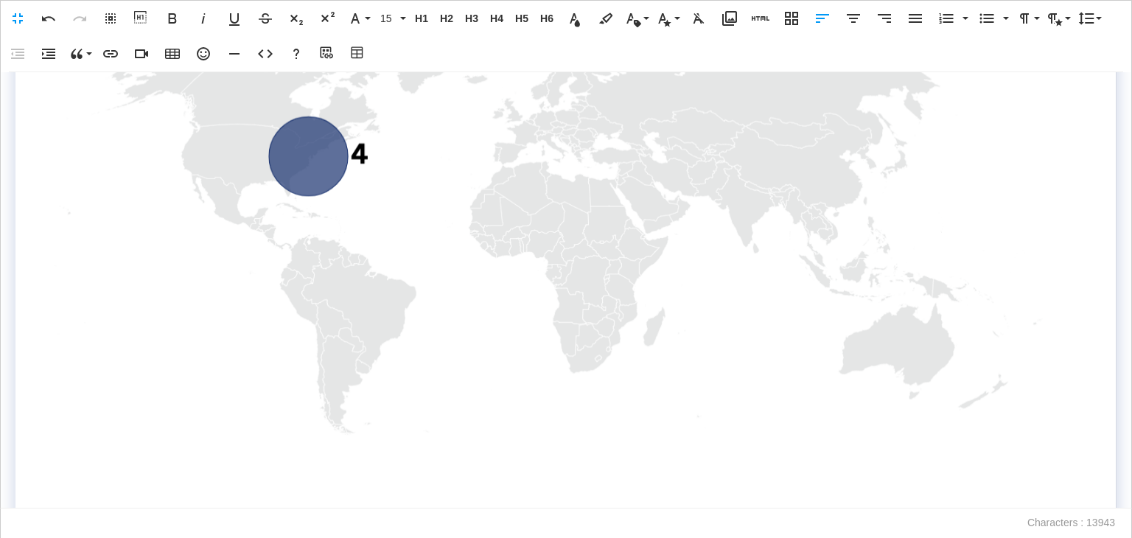
scroll to position [2569, 0]
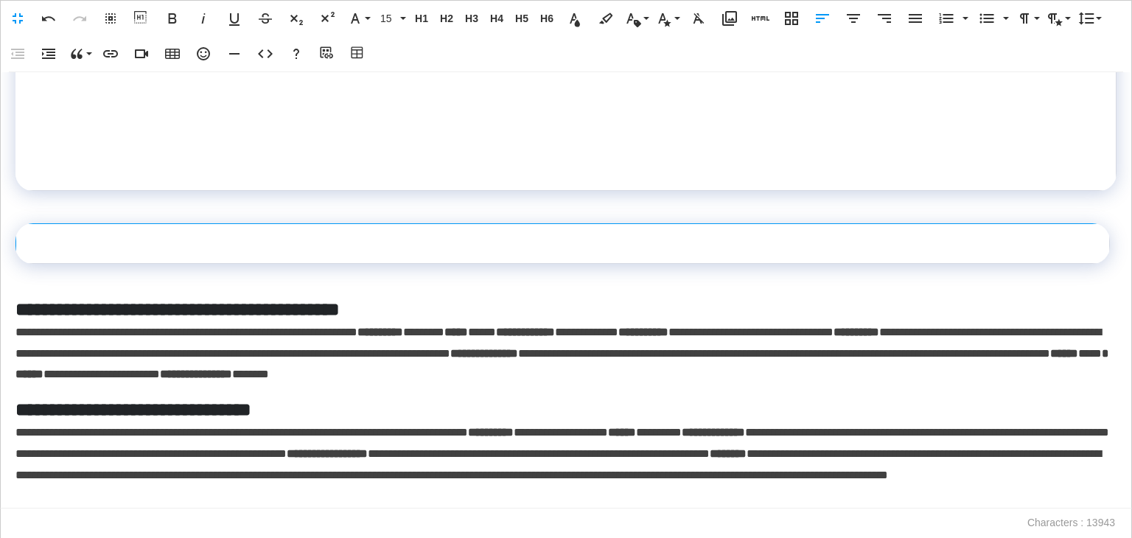
click at [288, 263] on td at bounding box center [563, 243] width 1094 height 40
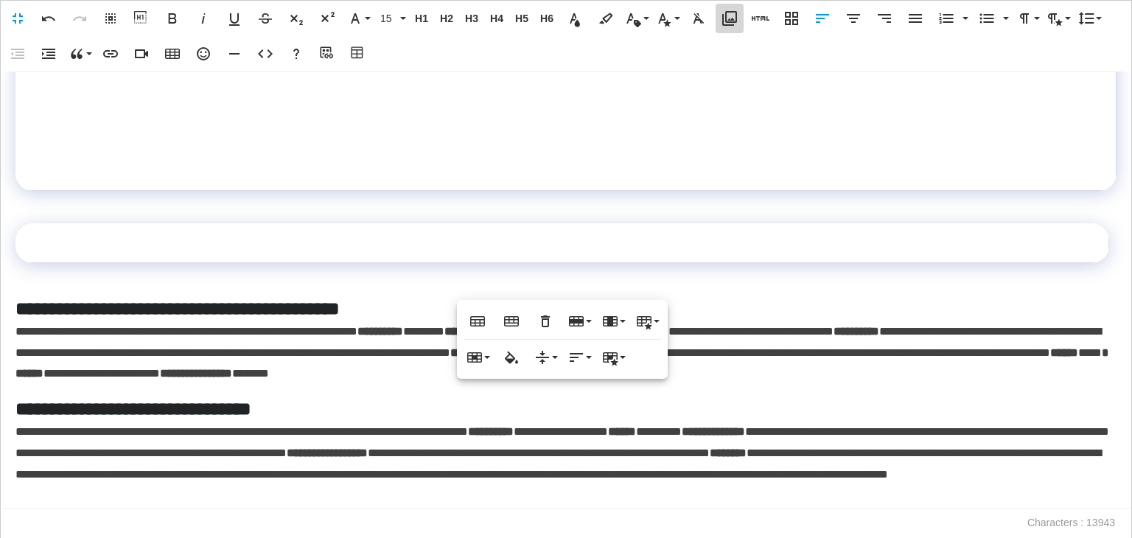
click at [734, 26] on icon "button" at bounding box center [730, 19] width 18 height 18
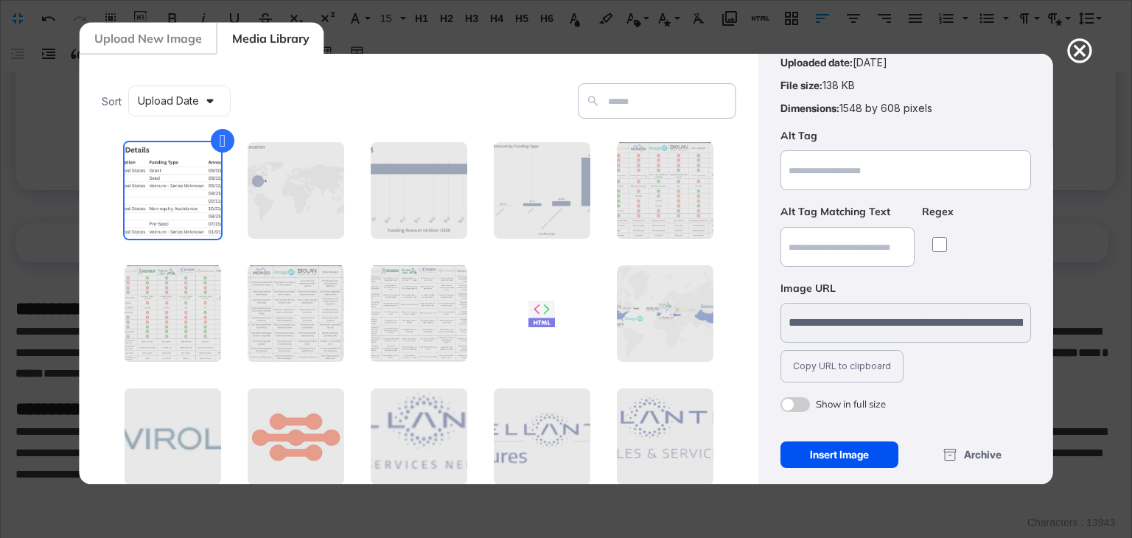
scroll to position [106, 0]
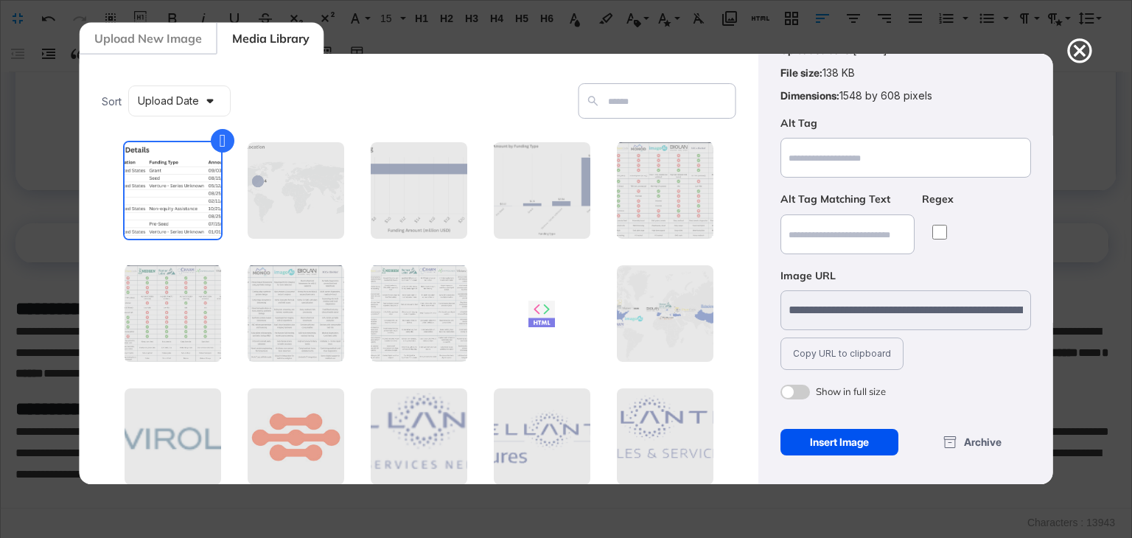
click at [839, 449] on div "Insert Image" at bounding box center [839, 442] width 119 height 27
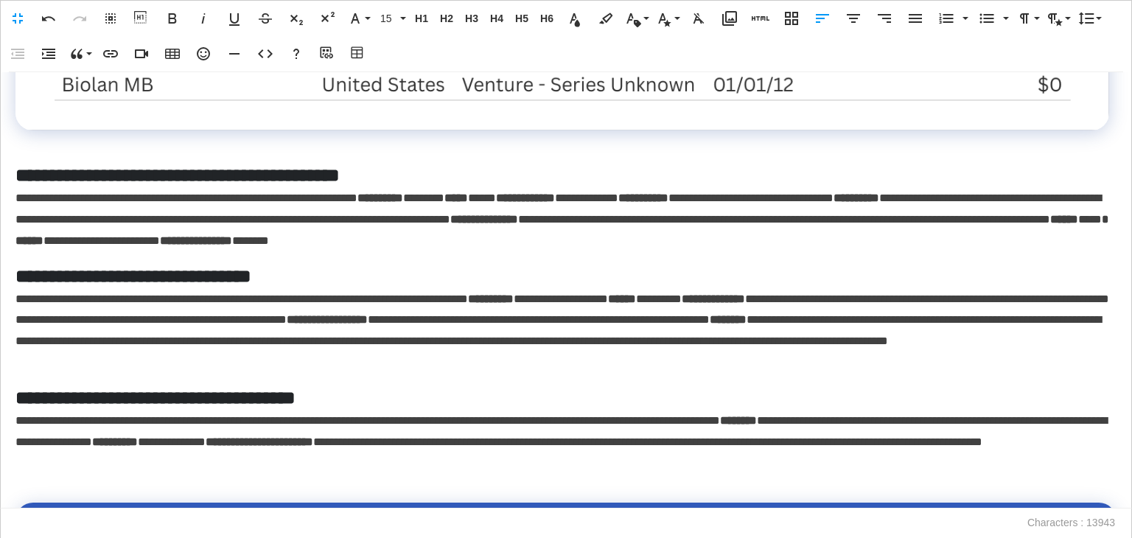
scroll to position [3158, 0]
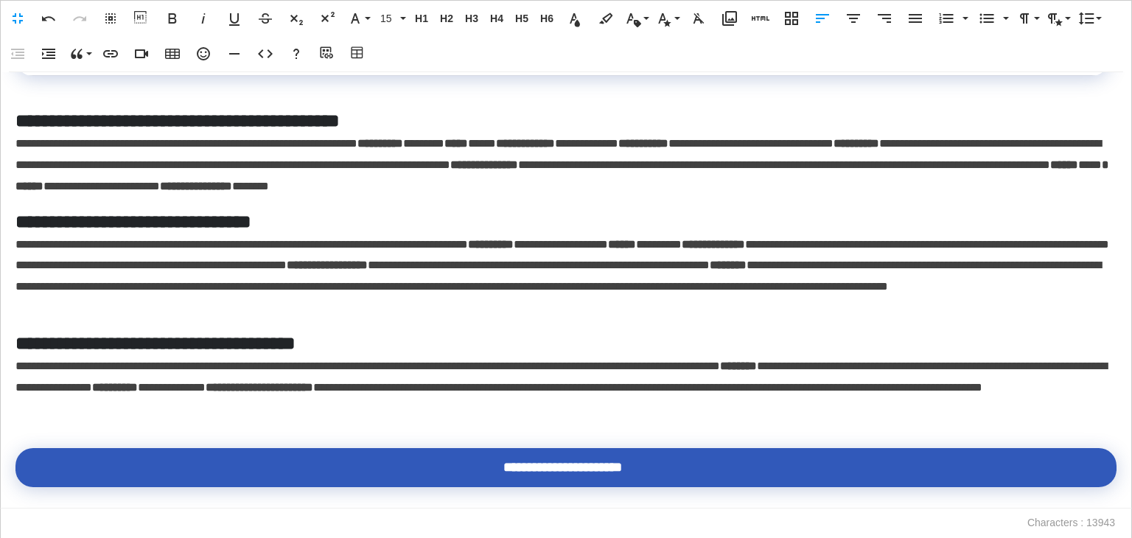
click at [283, 128] on div "**********" at bounding box center [566, 290] width 1132 height 436
click at [72, 97] on p at bounding box center [565, 86] width 1101 height 21
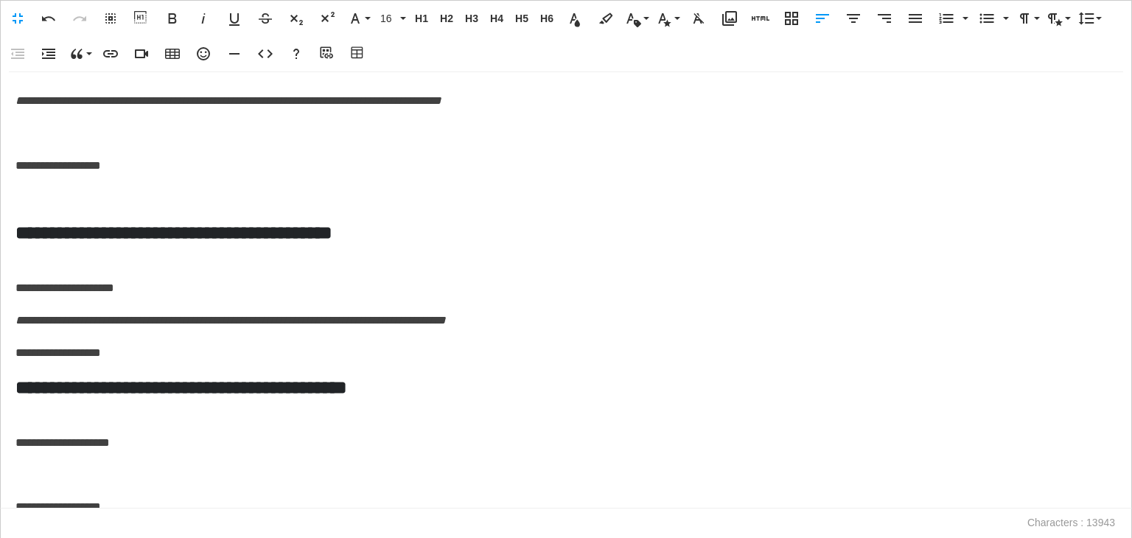
scroll to position [6048, 0]
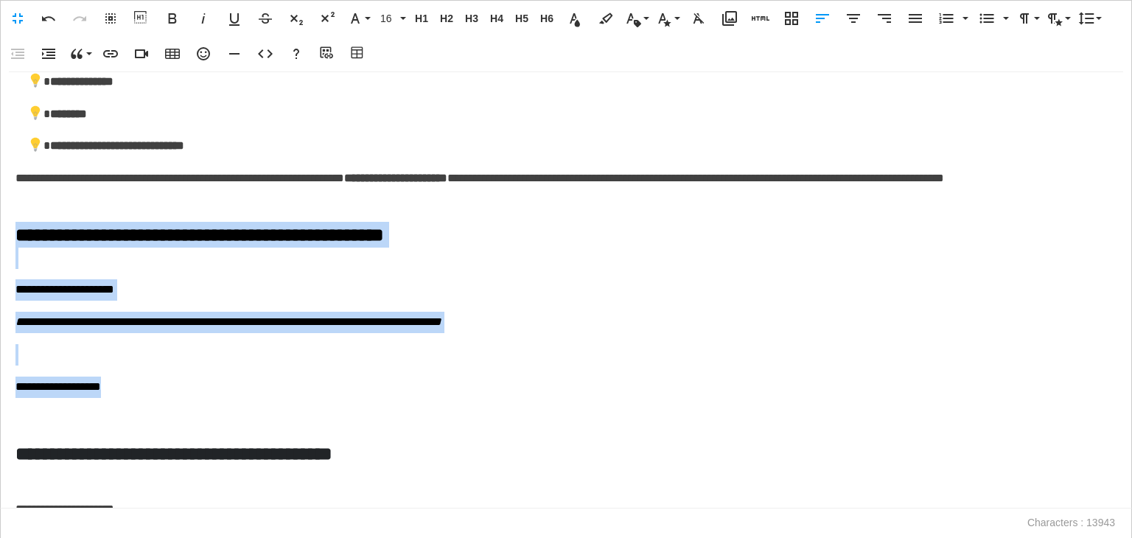
drag, startPoint x: 159, startPoint y: 416, endPoint x: 0, endPoint y: 265, distance: 219.9
click at [0, 265] on div "**********" at bounding box center [566, 290] width 1132 height 436
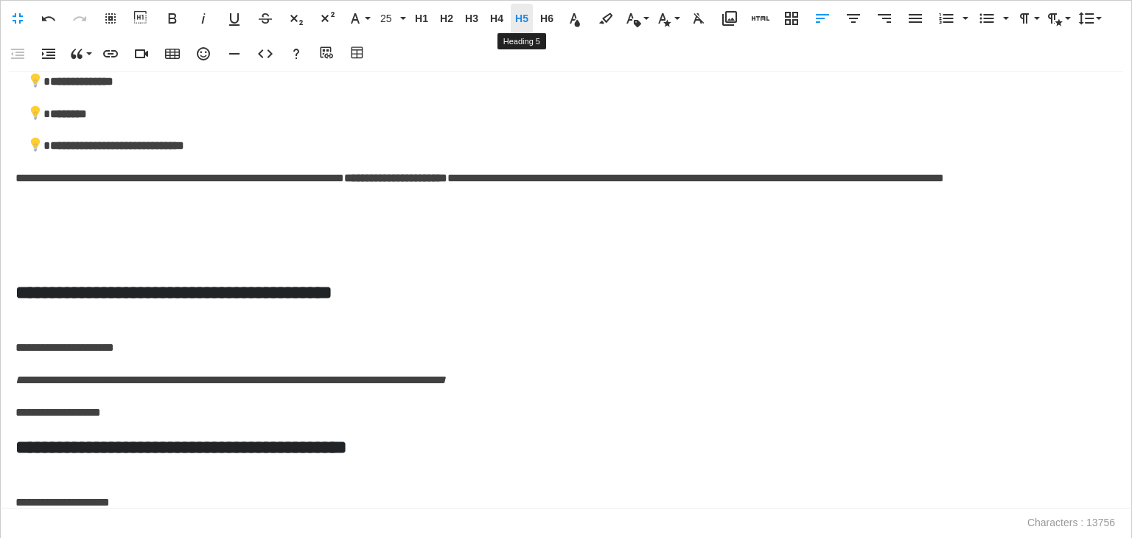
click at [524, 15] on span "H5" at bounding box center [522, 19] width 22 height 13
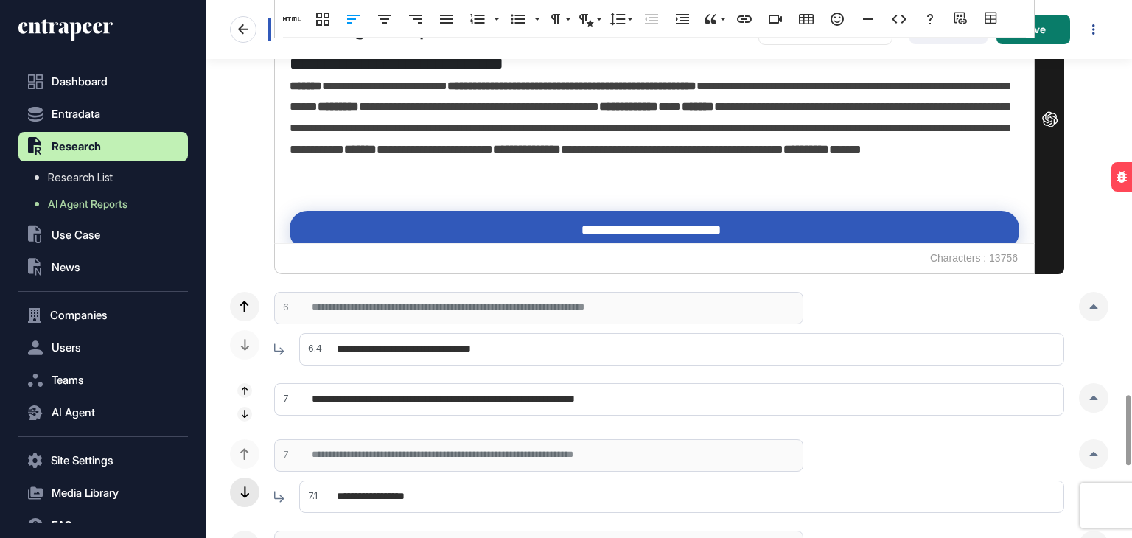
scroll to position [3021, 0]
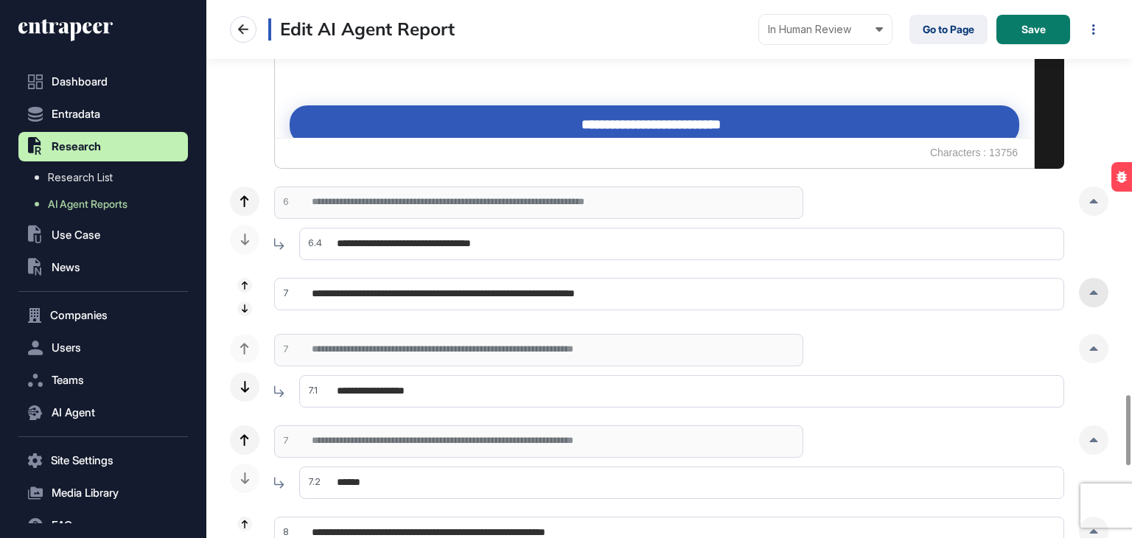
click at [1081, 290] on div at bounding box center [1093, 292] width 29 height 29
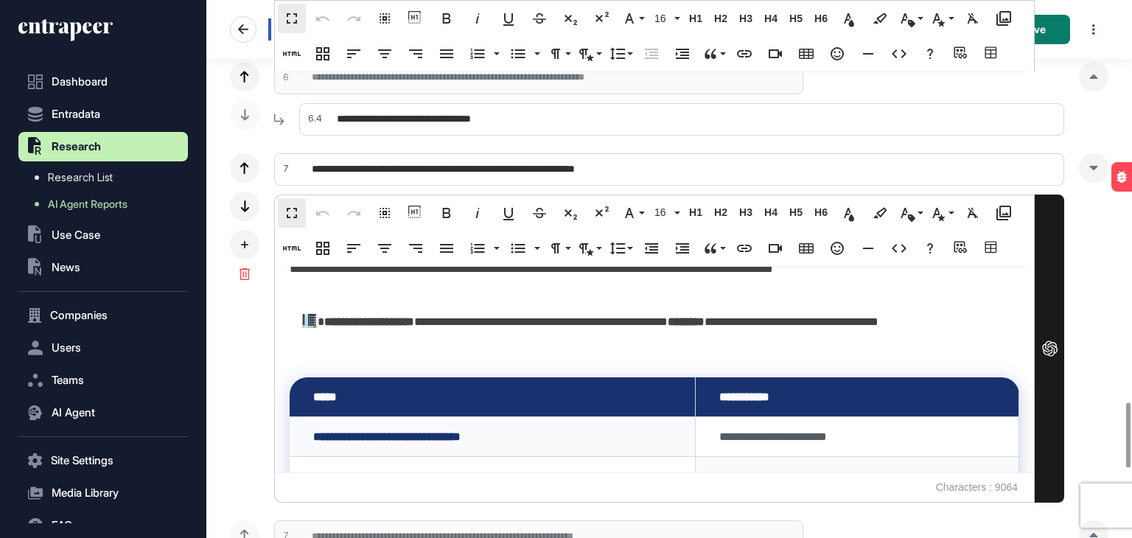
scroll to position [3390, 0]
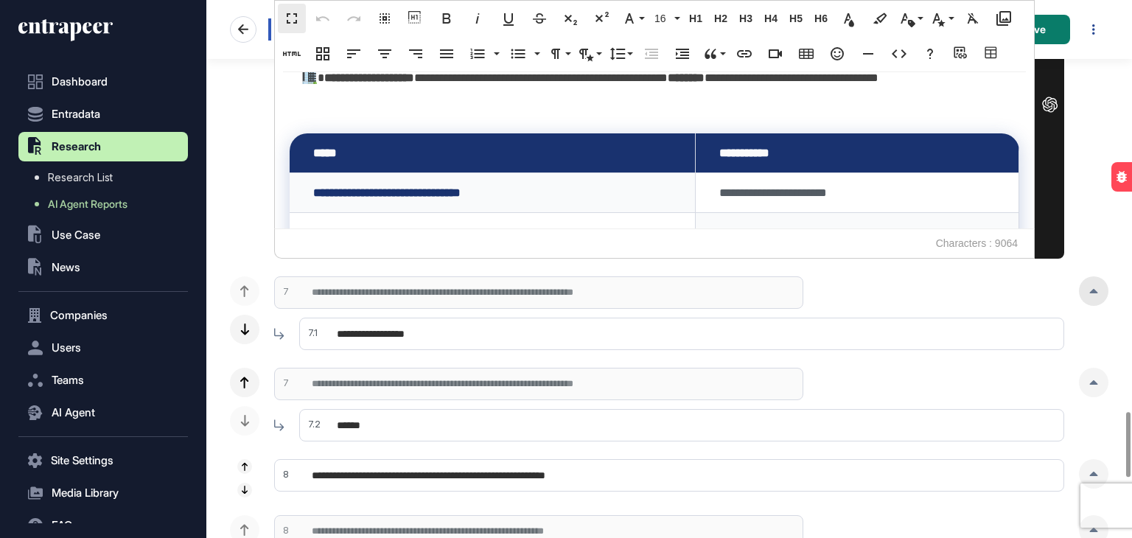
click at [1084, 284] on div at bounding box center [1093, 290] width 29 height 29
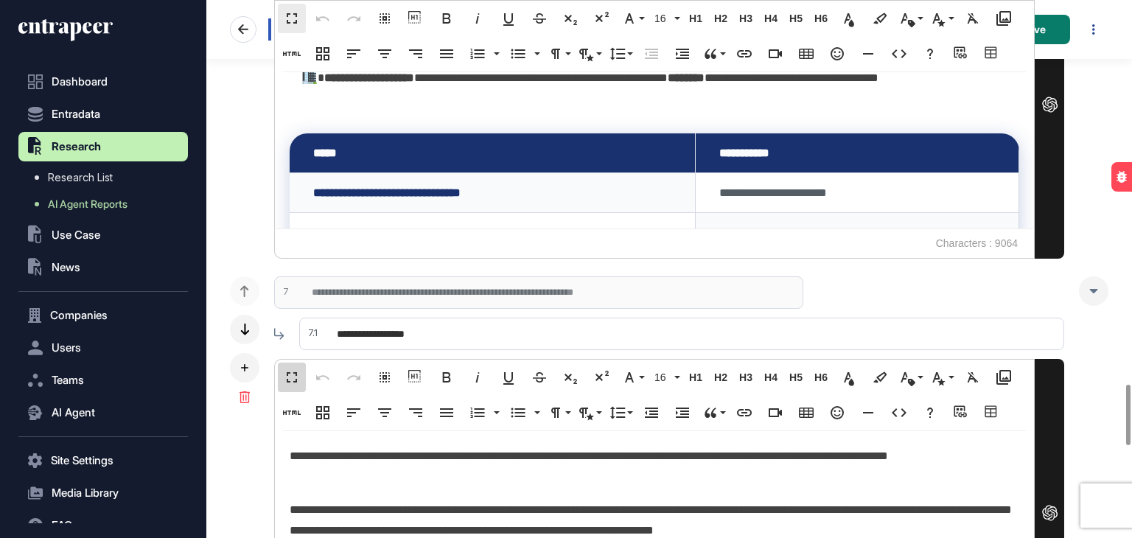
click at [295, 363] on button "Fullscreen" at bounding box center [292, 377] width 28 height 29
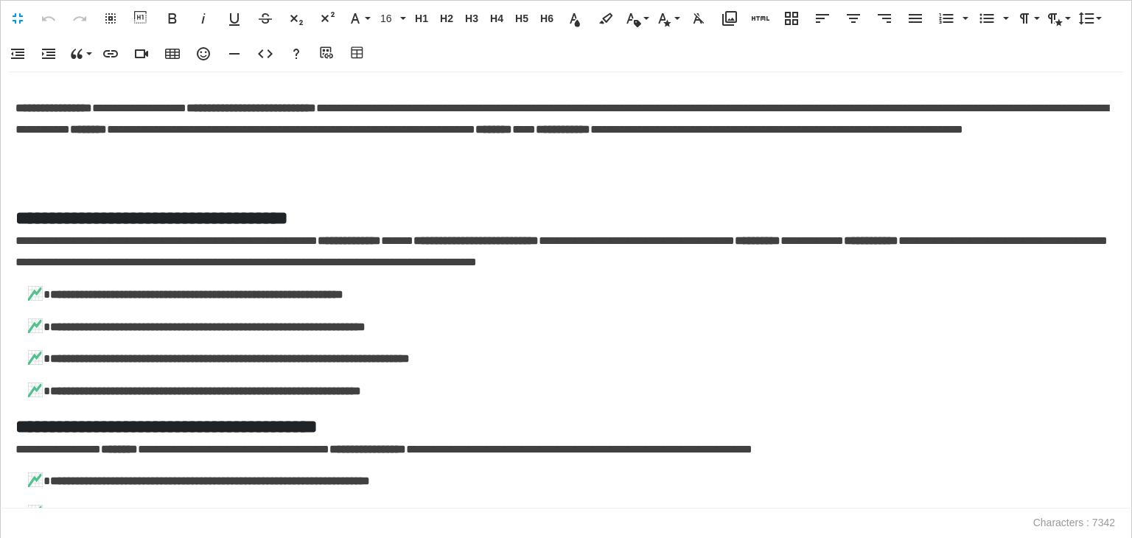
scroll to position [1179, 0]
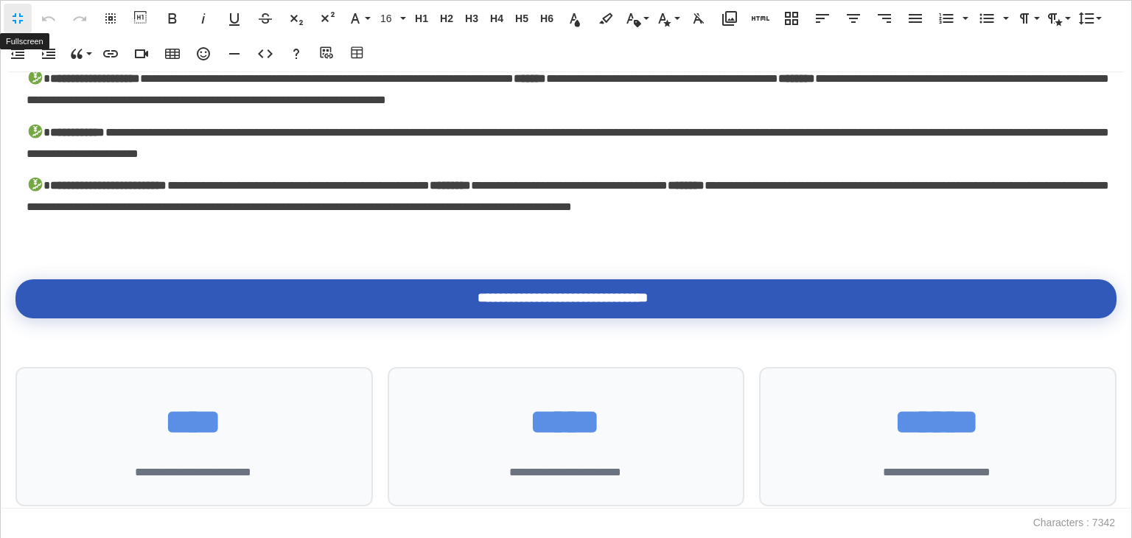
click at [21, 31] on button "Fullscreen" at bounding box center [18, 18] width 28 height 29
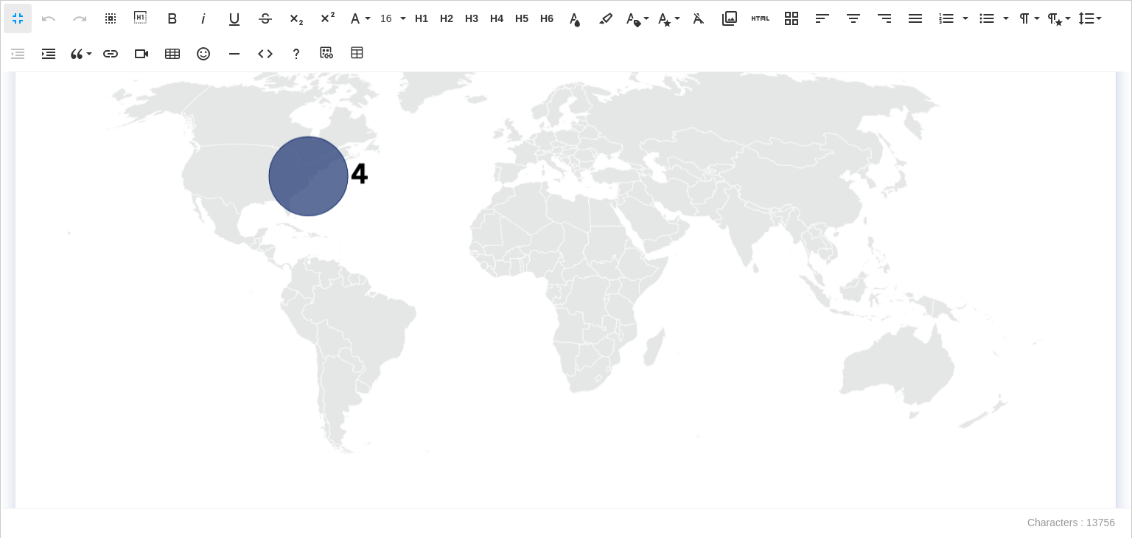
scroll to position [2146, 0]
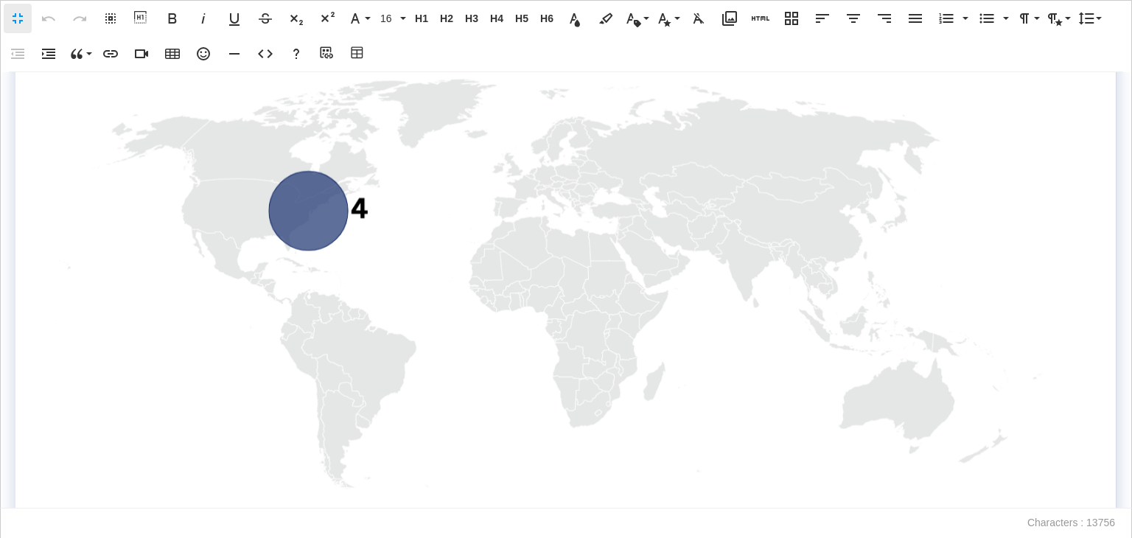
drag, startPoint x: 1122, startPoint y: 234, endPoint x: 1123, endPoint y: 224, distance: 9.6
click at [1123, 224] on div "**********" at bounding box center [566, 290] width 1132 height 436
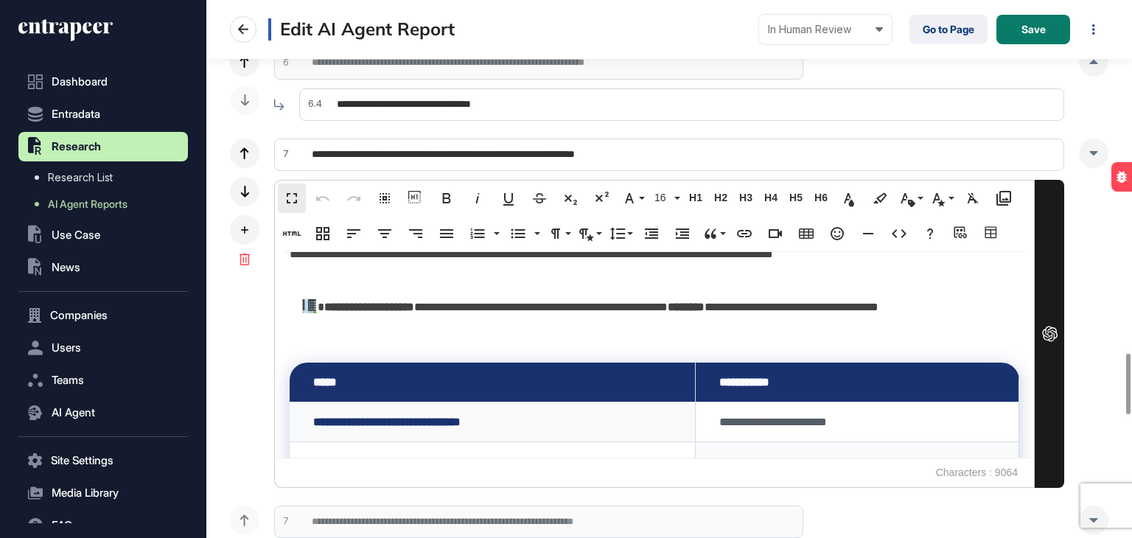
scroll to position [3095, 0]
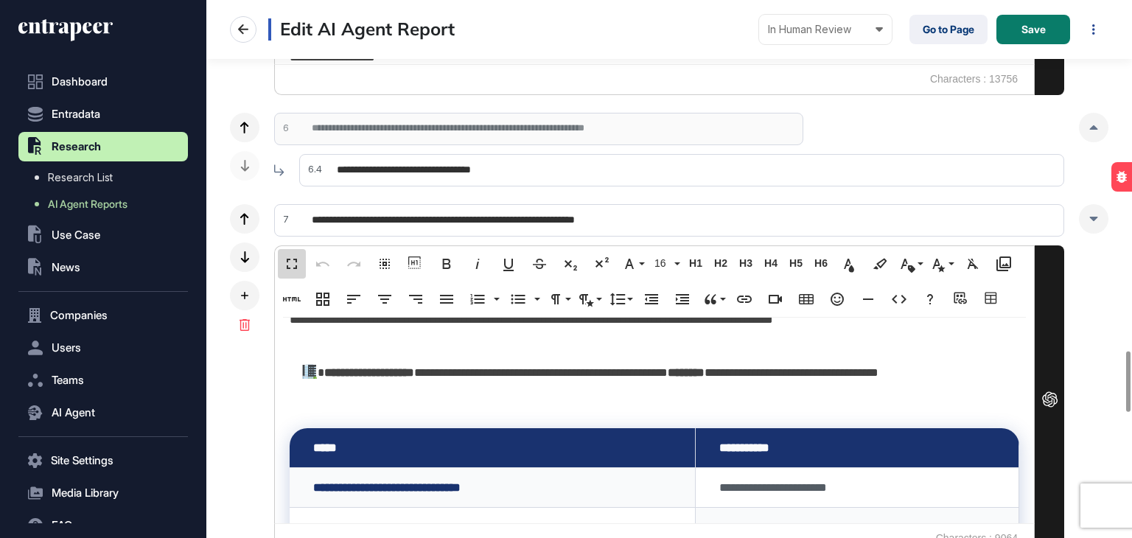
click at [304, 253] on button "Fullscreen" at bounding box center [292, 263] width 28 height 29
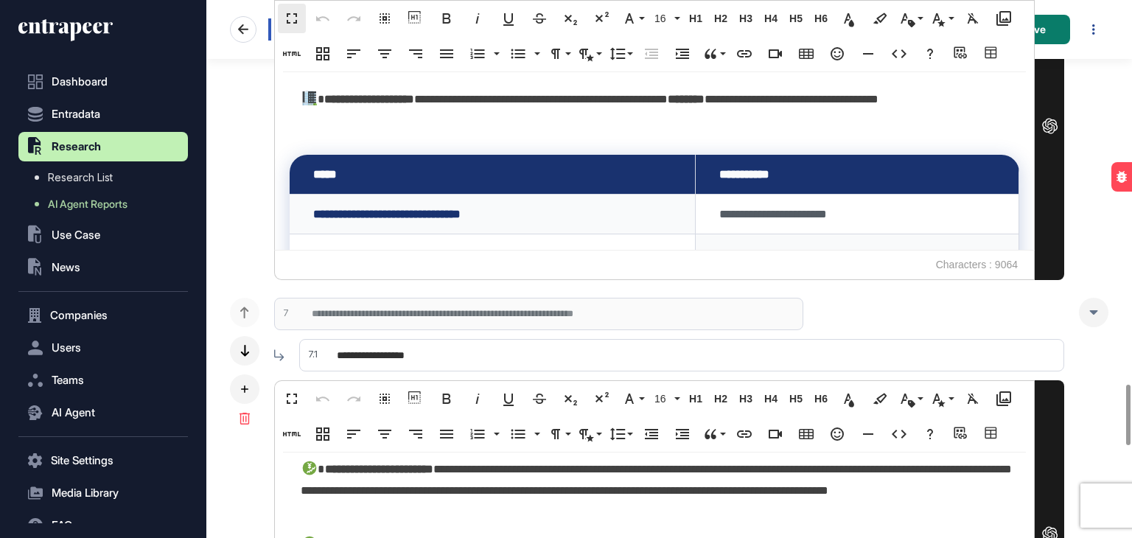
scroll to position [3390, 0]
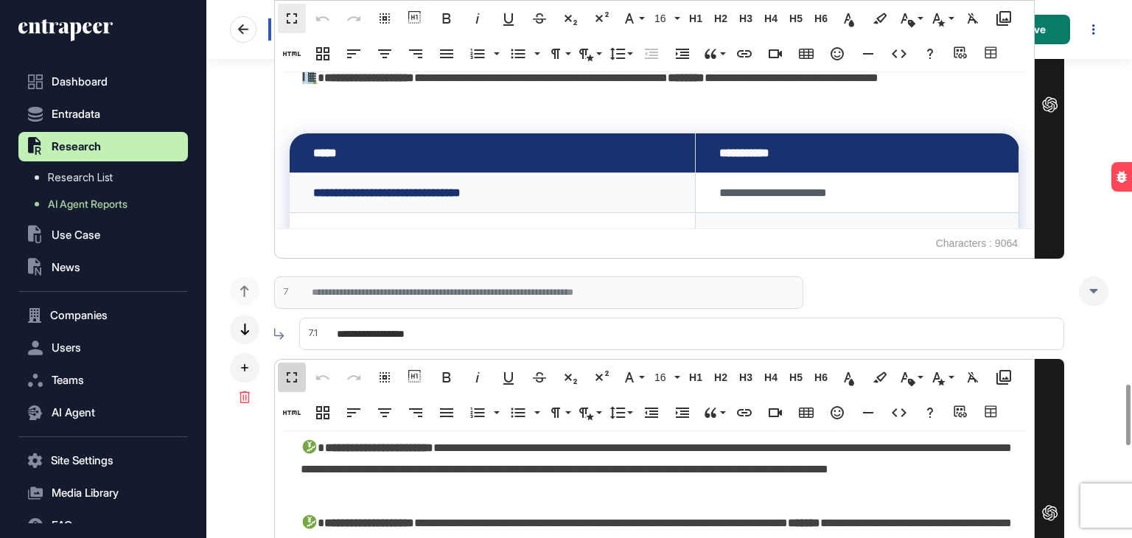
click at [290, 365] on button "Fullscreen" at bounding box center [292, 377] width 28 height 29
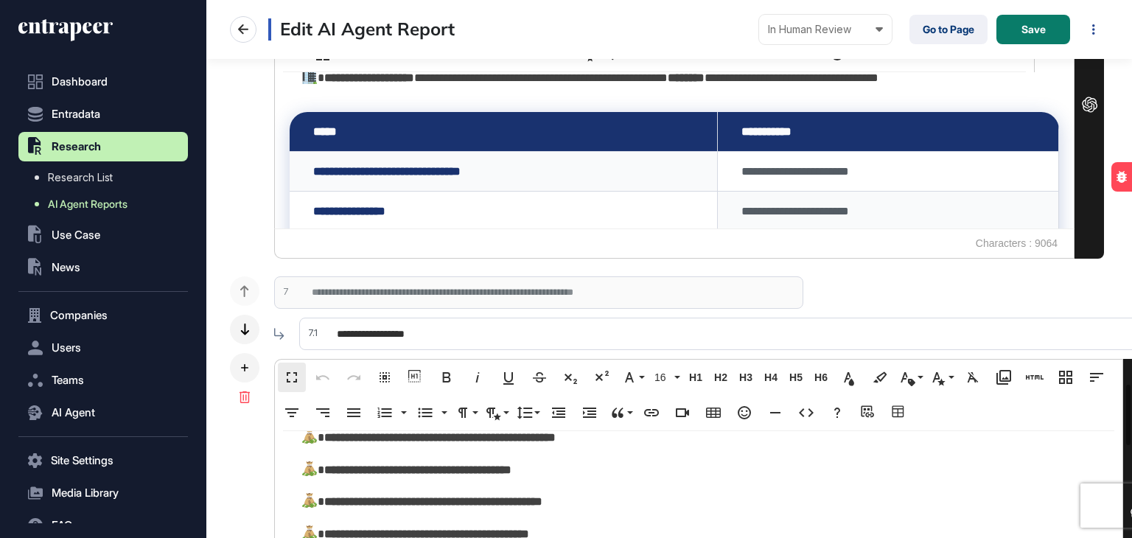
scroll to position [6204, 0]
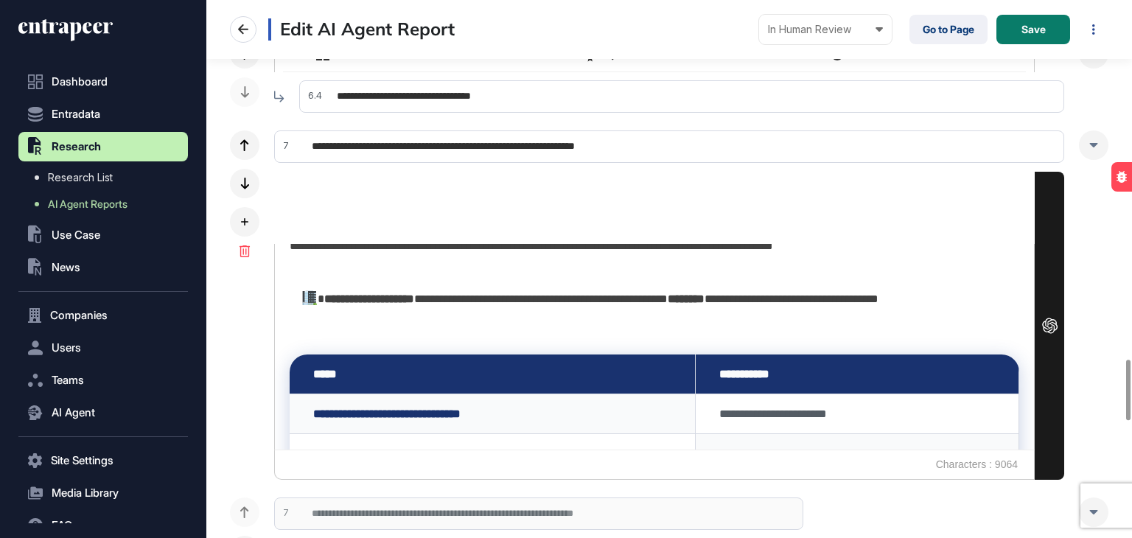
click at [359, 257] on p "**********" at bounding box center [651, 235] width 722 height 85
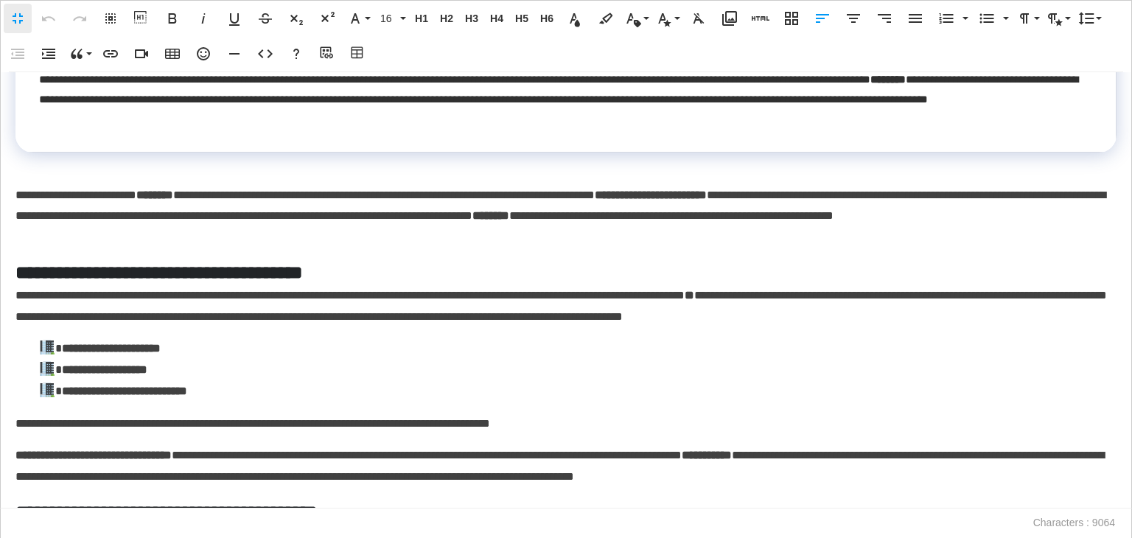
click at [17, 195] on p "**********" at bounding box center [562, 216] width 1094 height 63
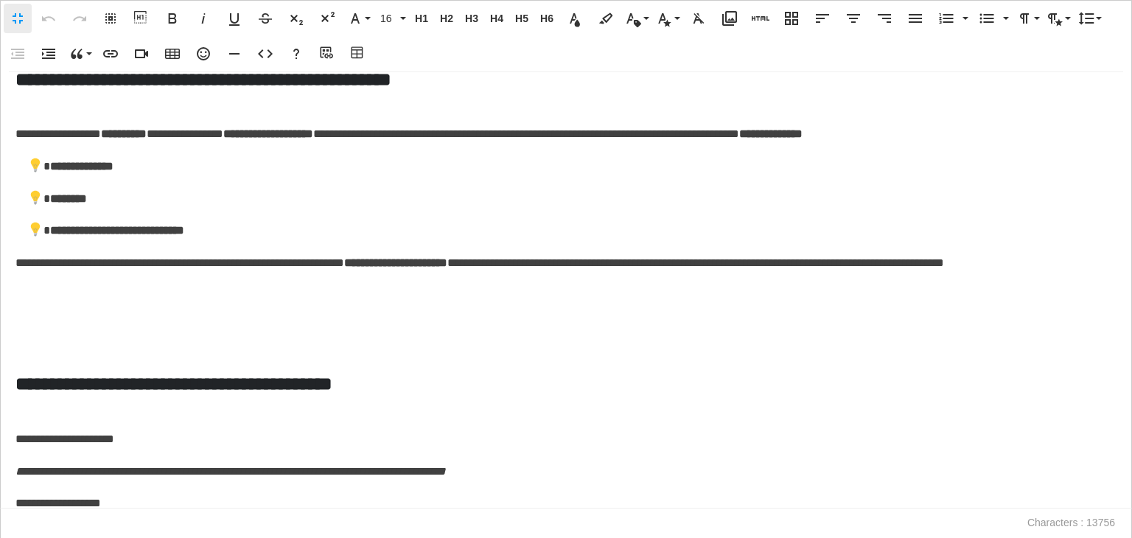
click at [66, 328] on p at bounding box center [565, 317] width 1101 height 21
click at [52, 360] on p at bounding box center [565, 348] width 1101 height 21
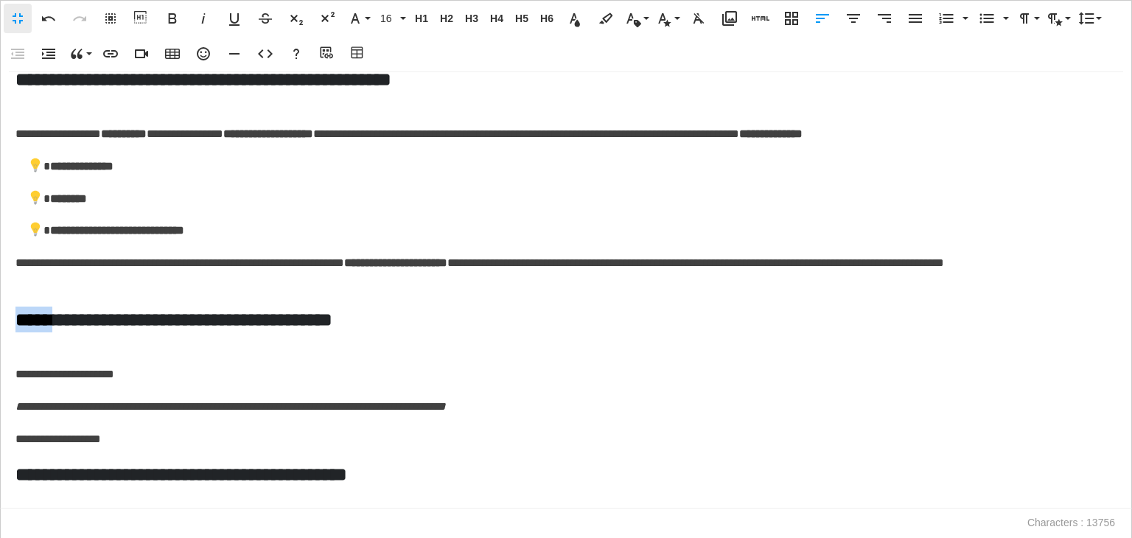
drag, startPoint x: 51, startPoint y: 352, endPoint x: 0, endPoint y: 348, distance: 51.0
click at [0, 348] on div "**********" at bounding box center [566, 290] width 1132 height 436
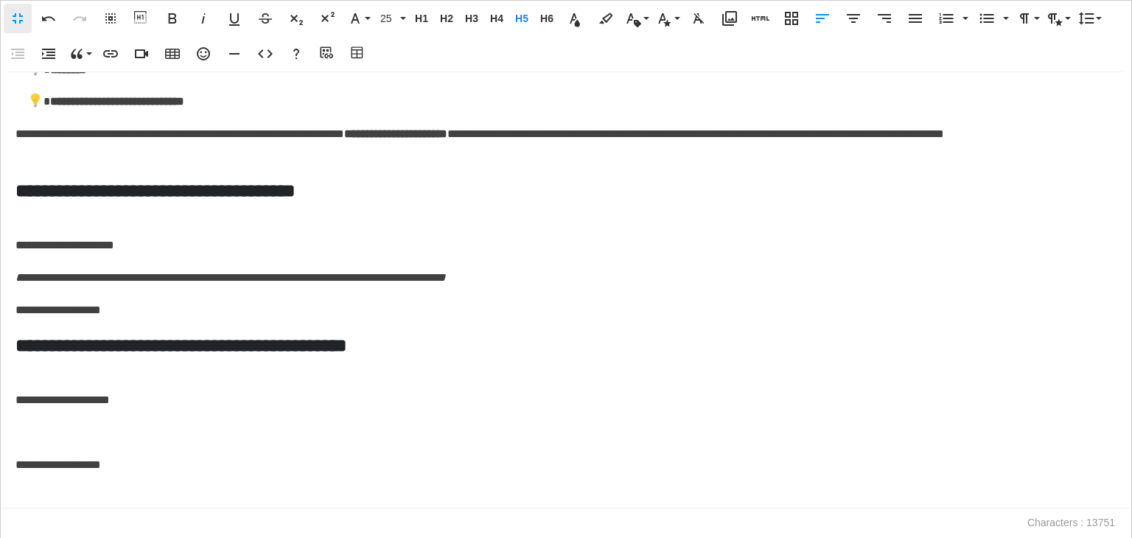
click at [166, 307] on p "**********" at bounding box center [562, 310] width 1094 height 21
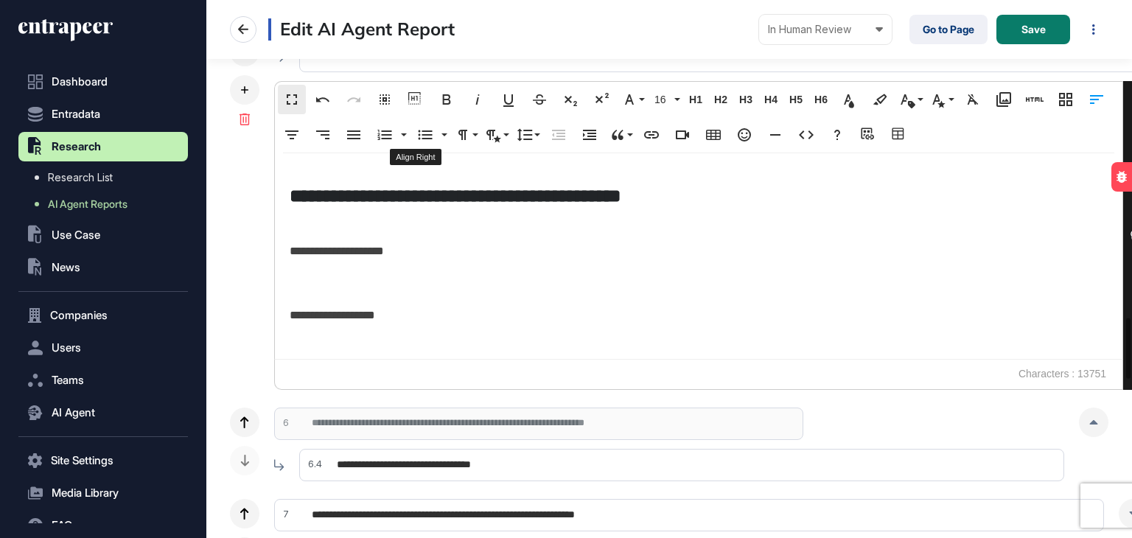
scroll to position [2359, 0]
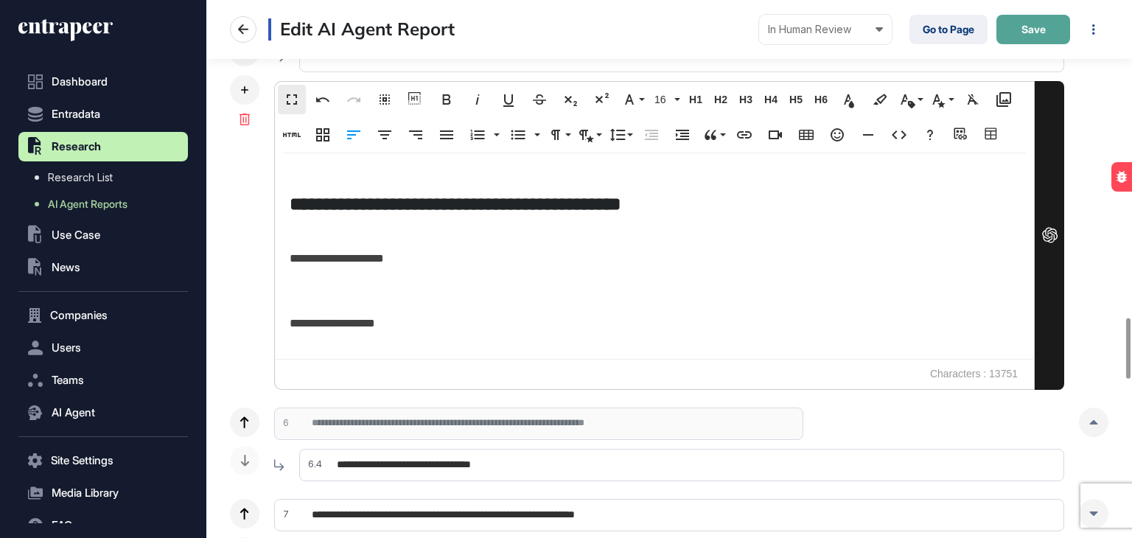
click at [1043, 32] on span "Save" at bounding box center [1033, 29] width 24 height 10
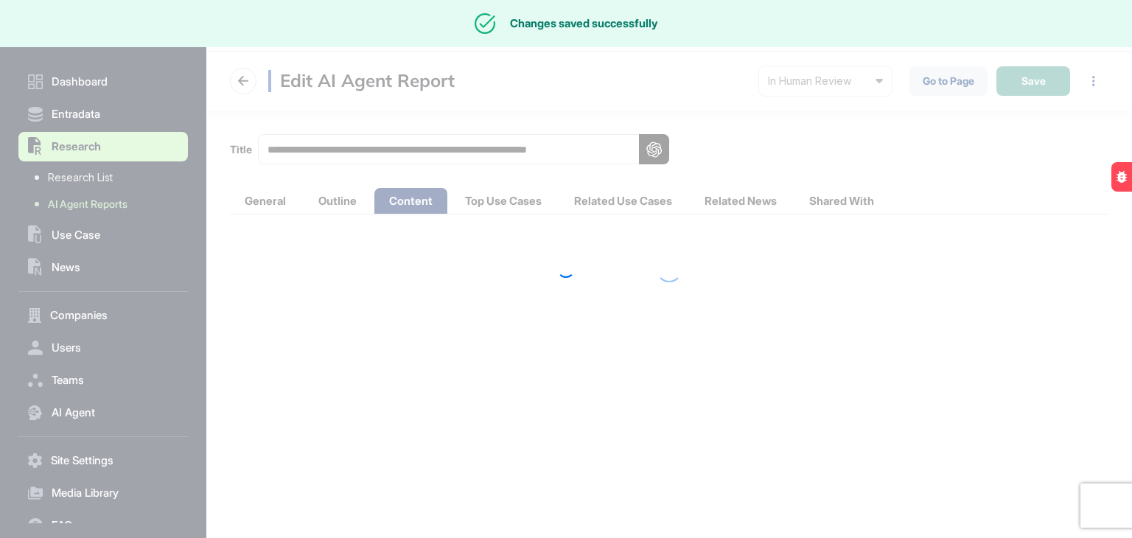
scroll to position [0, 0]
